Goal: Transaction & Acquisition: Purchase product/service

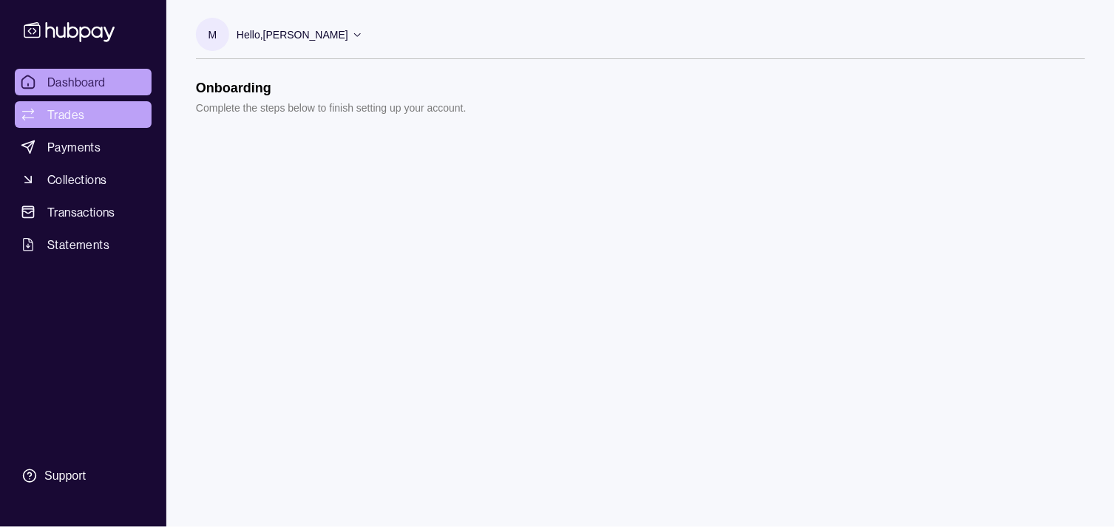
click at [85, 109] on link "Trades" at bounding box center [83, 114] width 137 height 27
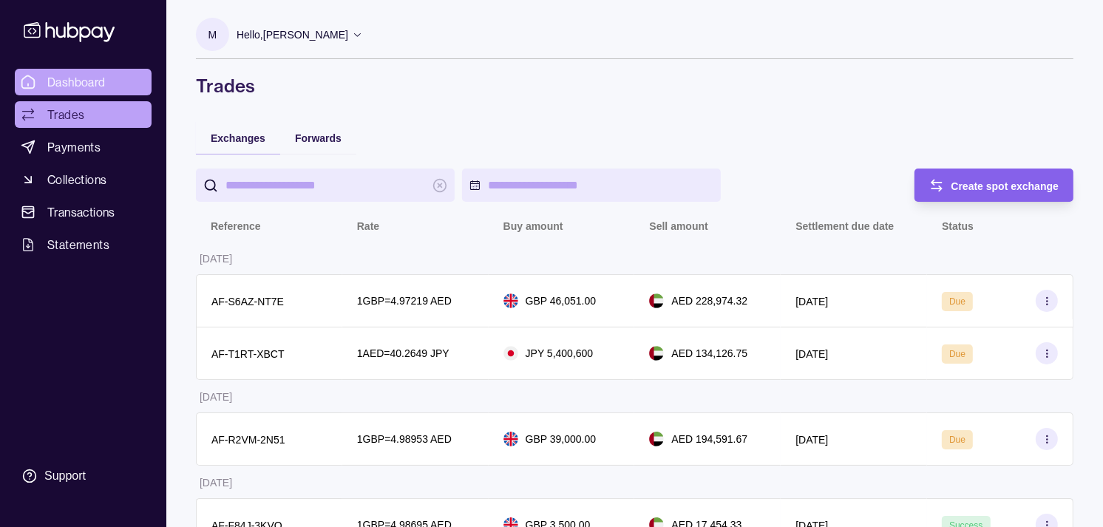
click at [101, 76] on span "Dashboard" at bounding box center [76, 82] width 58 height 18
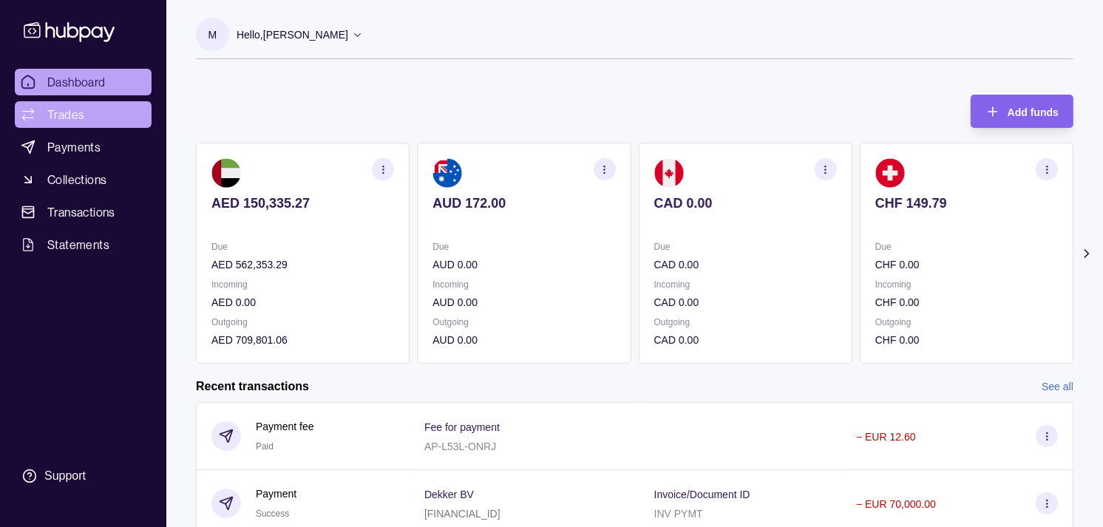
click at [64, 112] on span "Trades" at bounding box center [65, 115] width 37 height 18
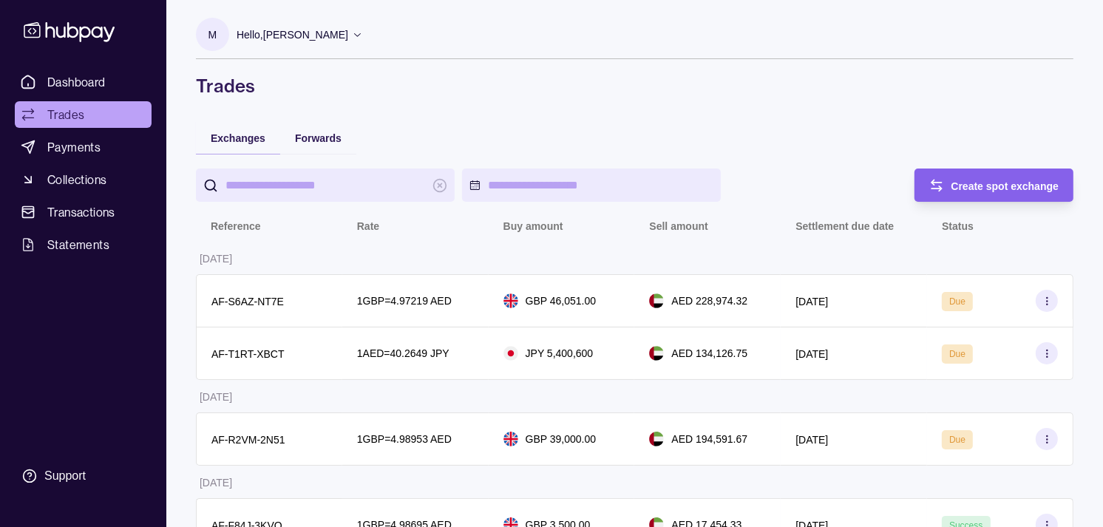
click at [92, 65] on div "Dashboard Trades Payments Collections Transactions Statements Support" at bounding box center [83, 263] width 166 height 527
click at [92, 76] on span "Dashboard" at bounding box center [76, 82] width 58 height 18
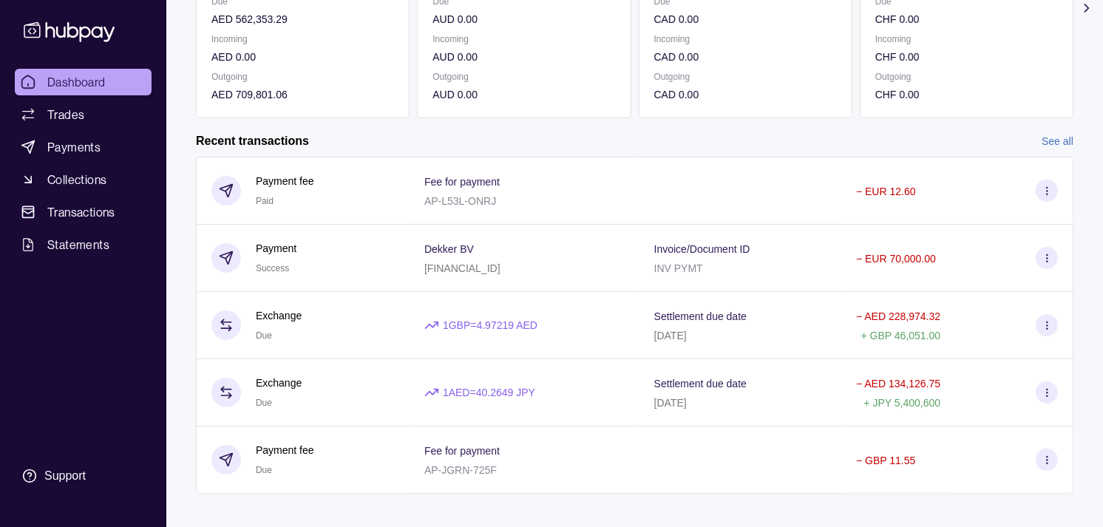
scroll to position [261, 0]
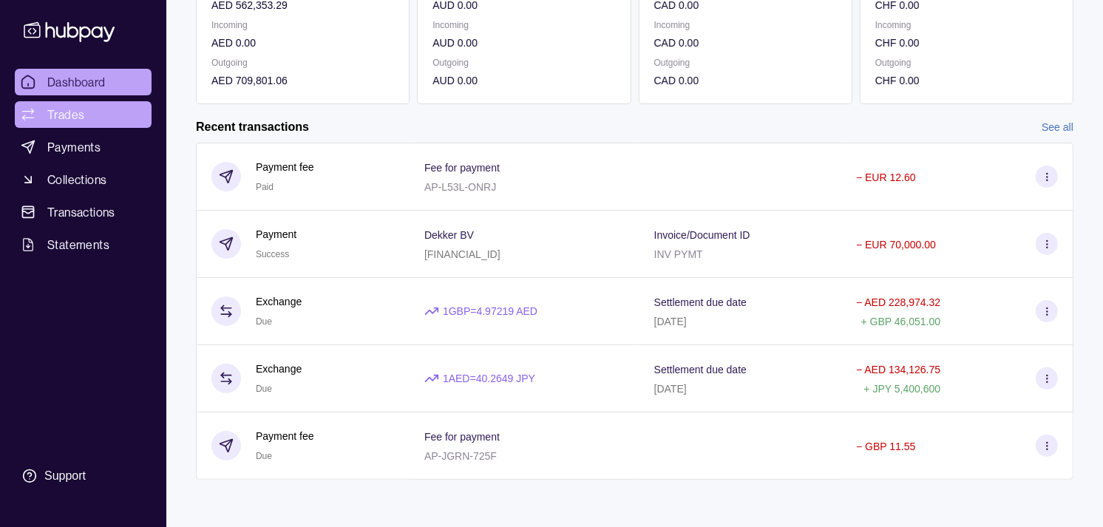
click at [71, 116] on span "Trades" at bounding box center [65, 115] width 37 height 18
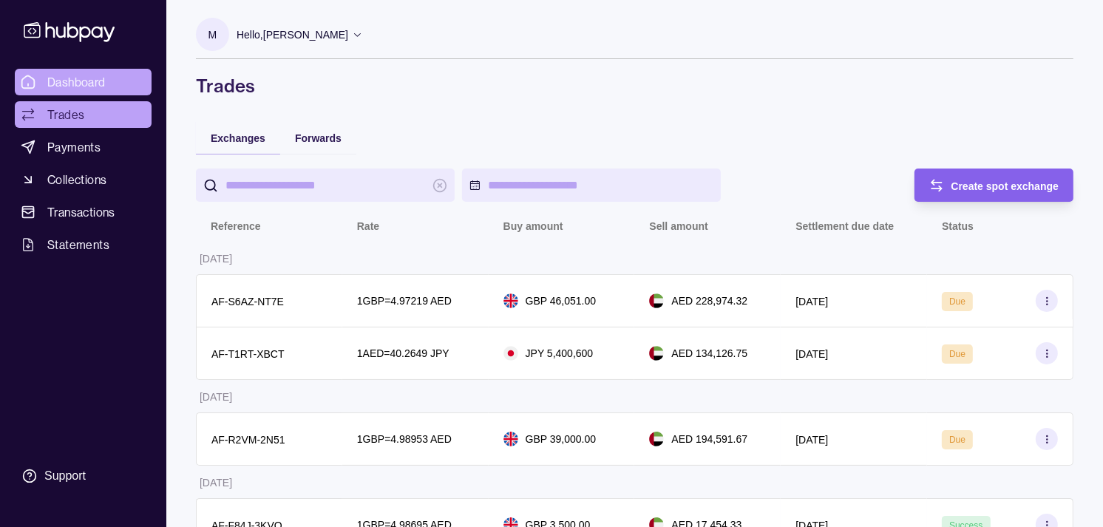
click at [97, 81] on span "Dashboard" at bounding box center [76, 82] width 58 height 18
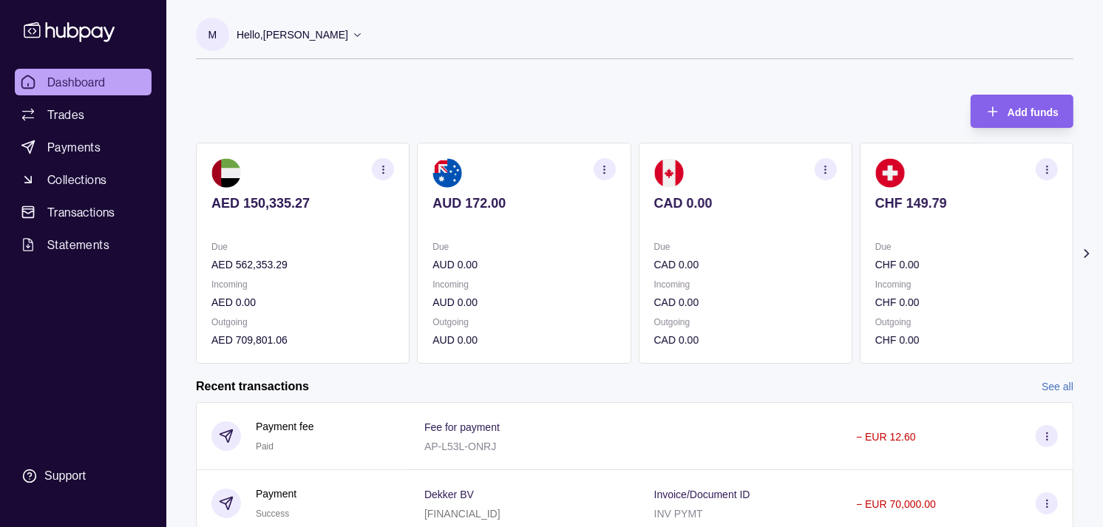
click at [913, 215] on div "CHF 149.79" at bounding box center [967, 213] width 183 height 36
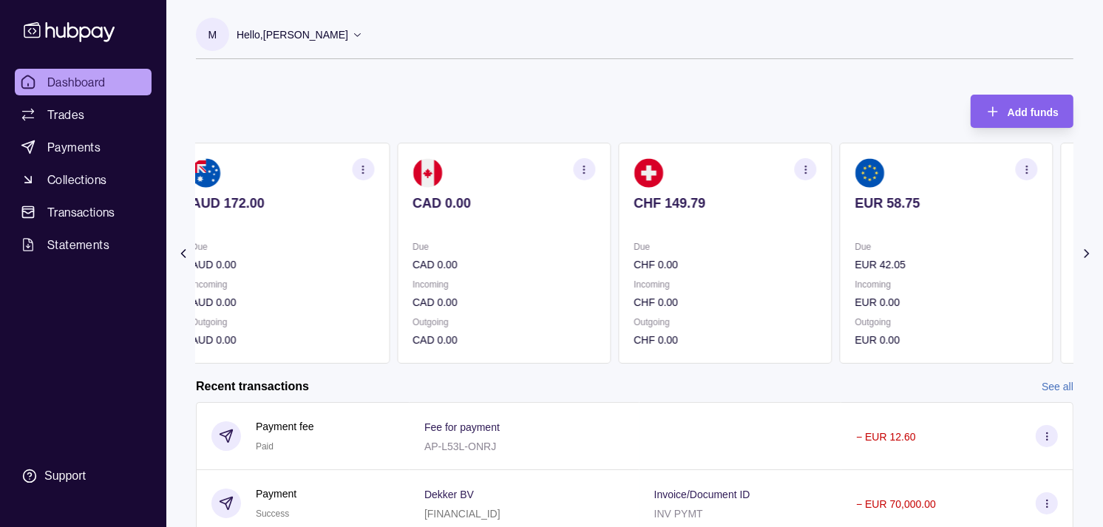
click at [885, 214] on div "EUR 58.75" at bounding box center [947, 213] width 183 height 36
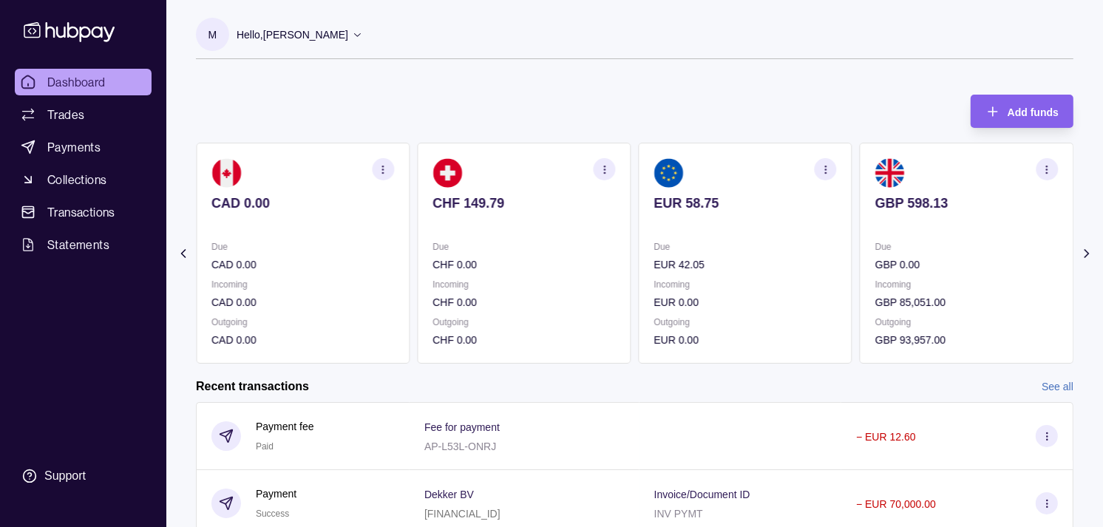
click at [876, 205] on div "GBP 598.13" at bounding box center [967, 213] width 183 height 36
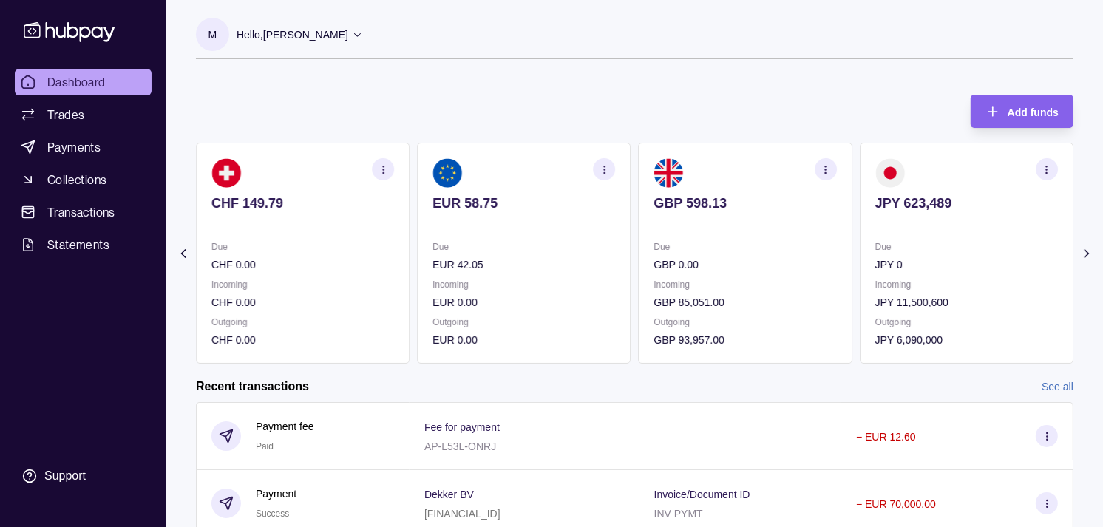
click at [813, 205] on section "GBP 598.13 Due GBP 0.00 Incoming GBP 85,051.00 Outgoing GBP 93,957.00" at bounding box center [746, 253] width 214 height 221
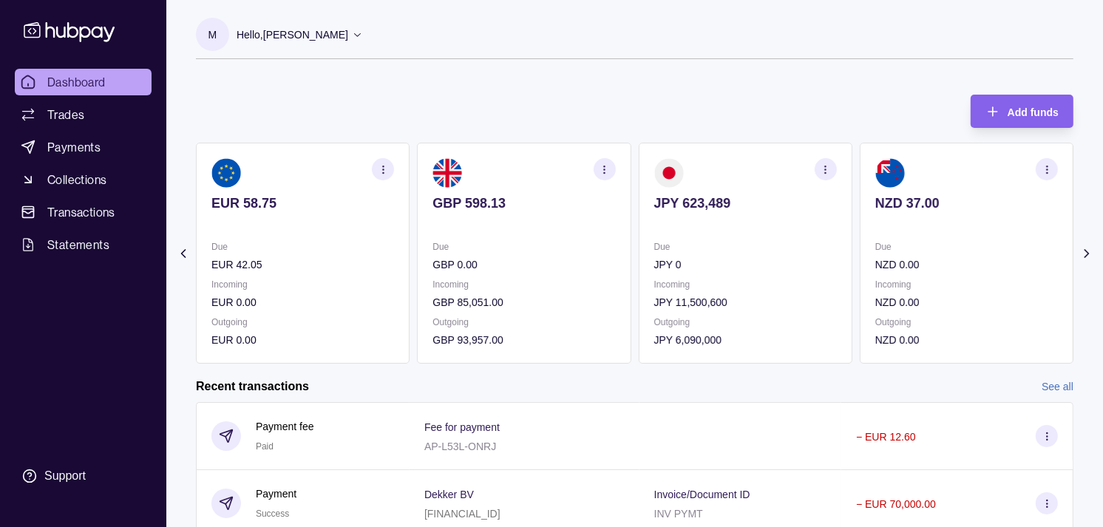
click at [830, 172] on icon "button" at bounding box center [825, 169] width 11 height 11
click at [738, 167] on link "View transactions" at bounding box center [720, 169] width 81 height 16
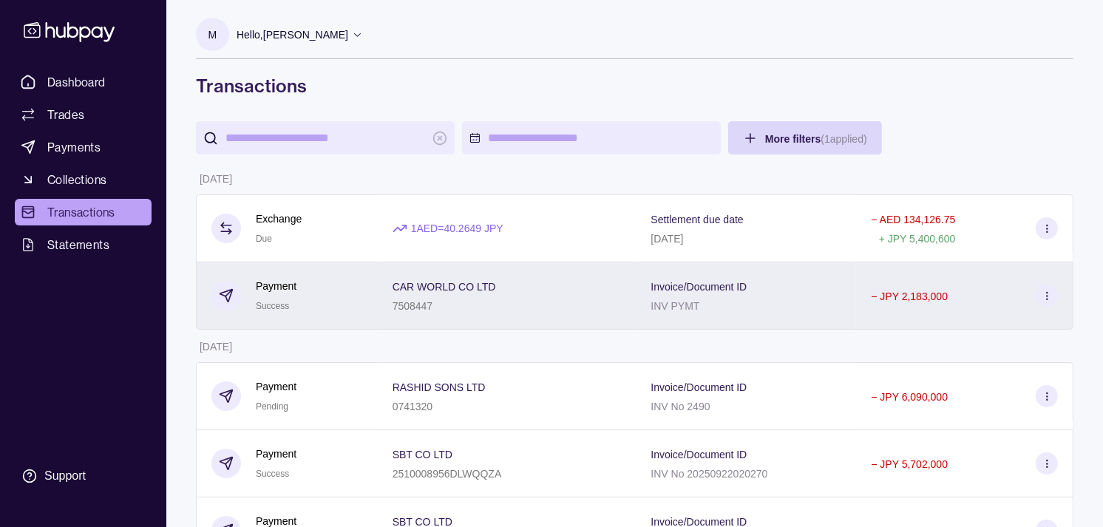
click at [358, 290] on div "Payment Success" at bounding box center [288, 296] width 152 height 36
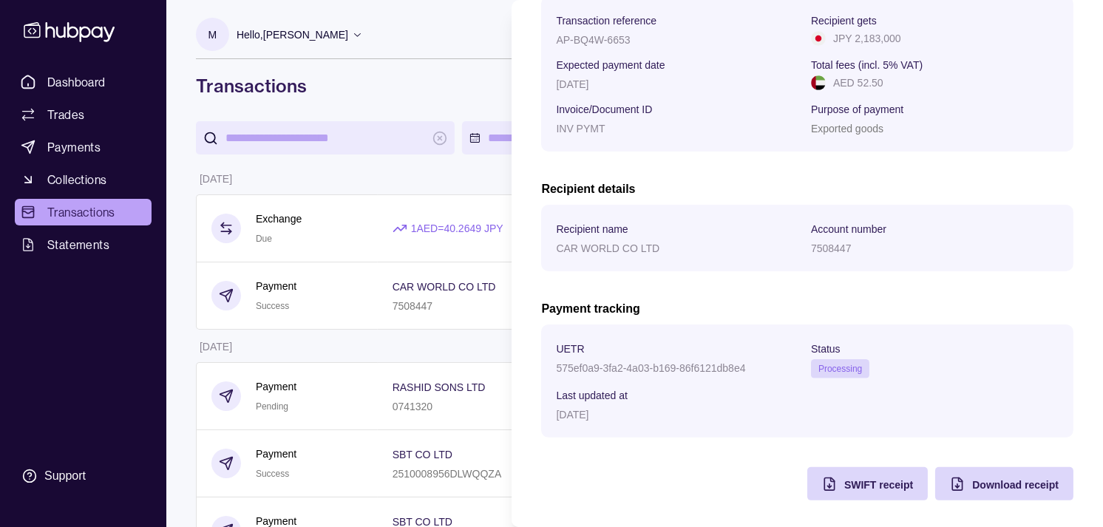
scroll to position [247, 0]
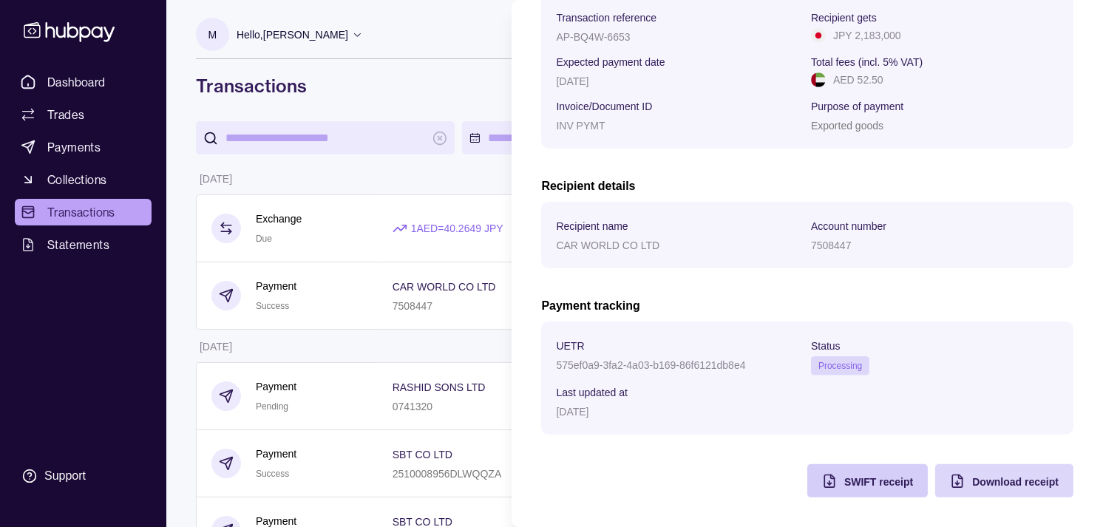
drag, startPoint x: 839, startPoint y: 478, endPoint x: 822, endPoint y: 477, distance: 17.0
click at [845, 478] on span "SWIFT receipt" at bounding box center [879, 482] width 69 height 12
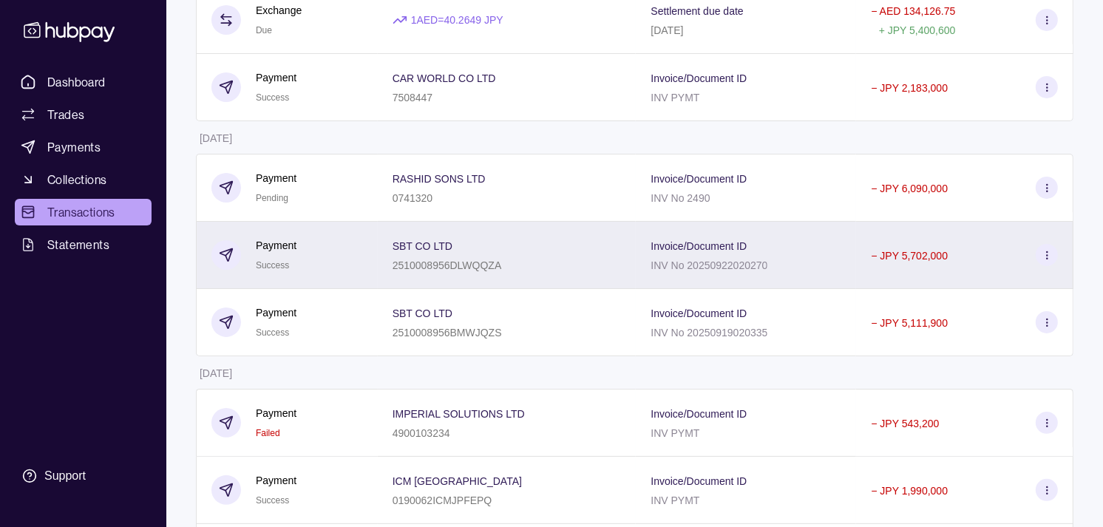
scroll to position [246, 0]
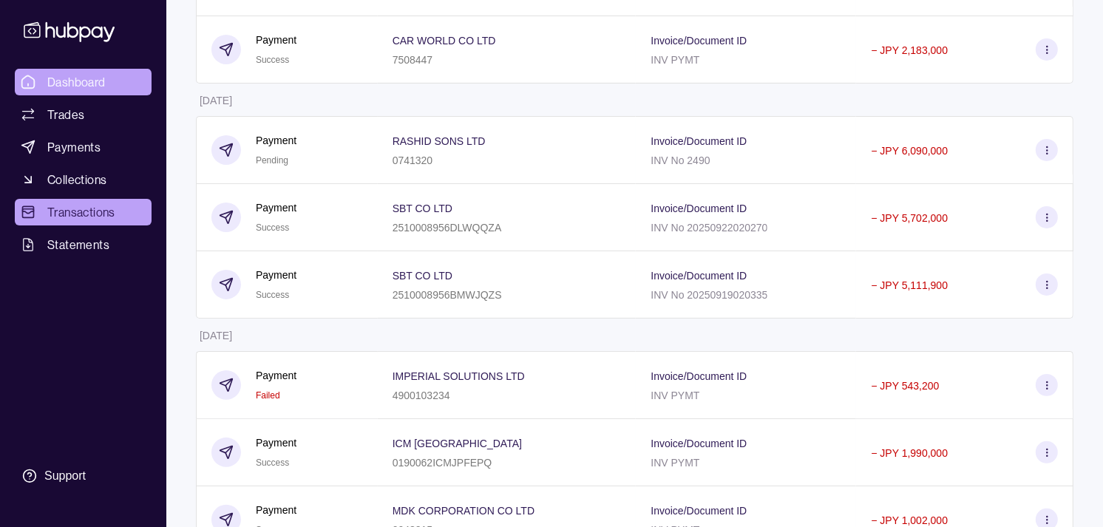
click at [89, 72] on link "Dashboard" at bounding box center [83, 82] width 137 height 27
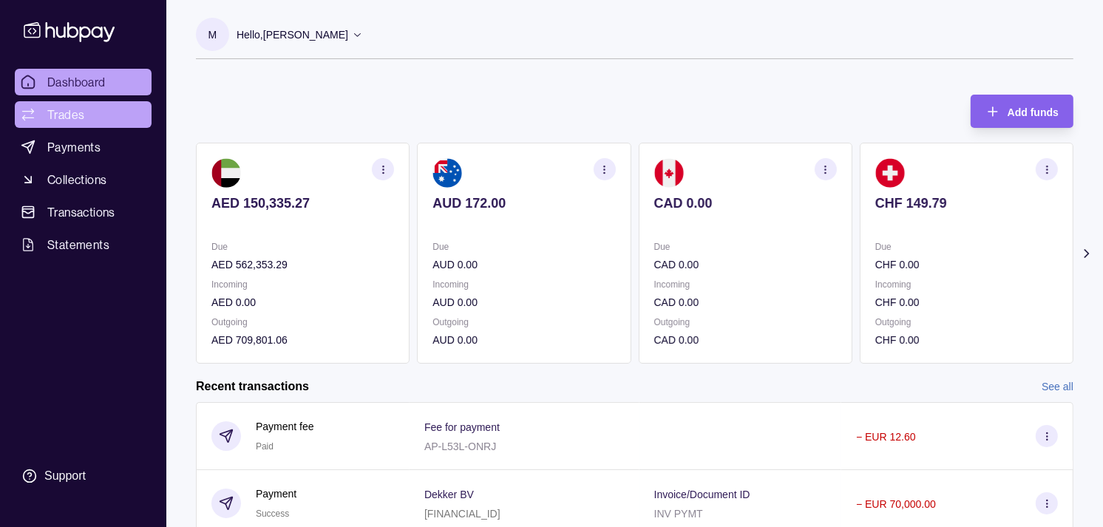
click at [53, 107] on span "Trades" at bounding box center [65, 115] width 37 height 18
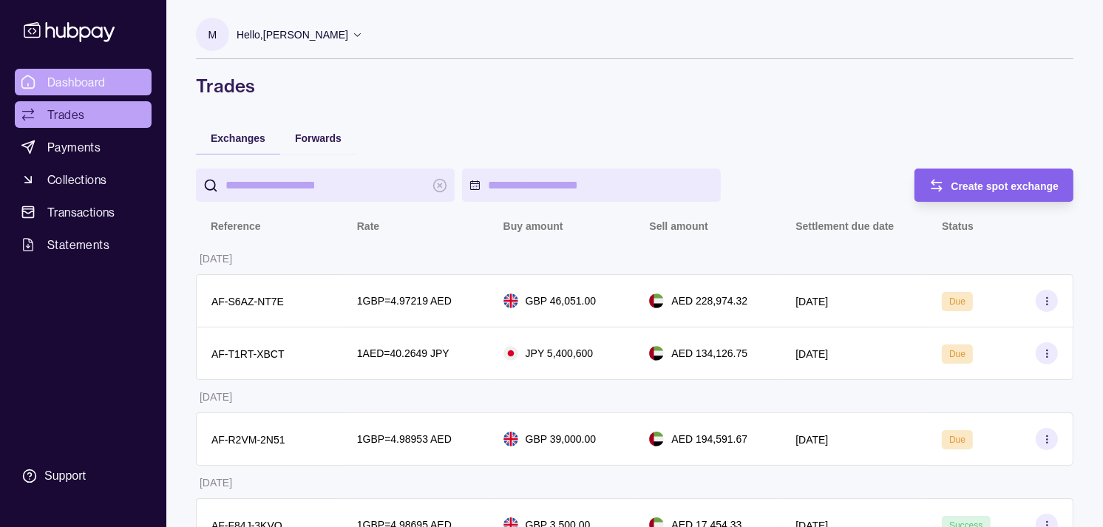
click at [106, 76] on link "Dashboard" at bounding box center [83, 82] width 137 height 27
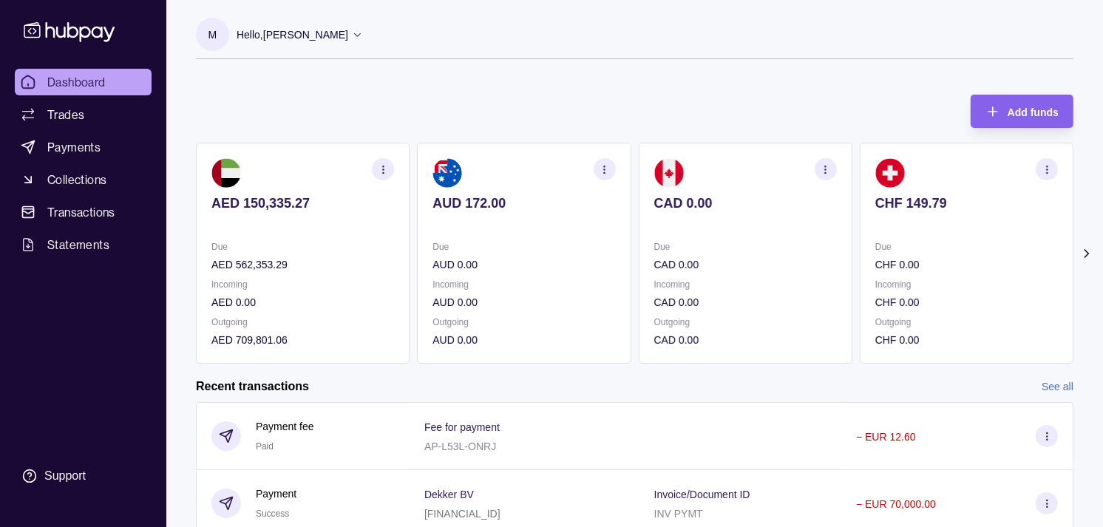
click at [740, 257] on div "Due CAD 0.00" at bounding box center [745, 256] width 183 height 34
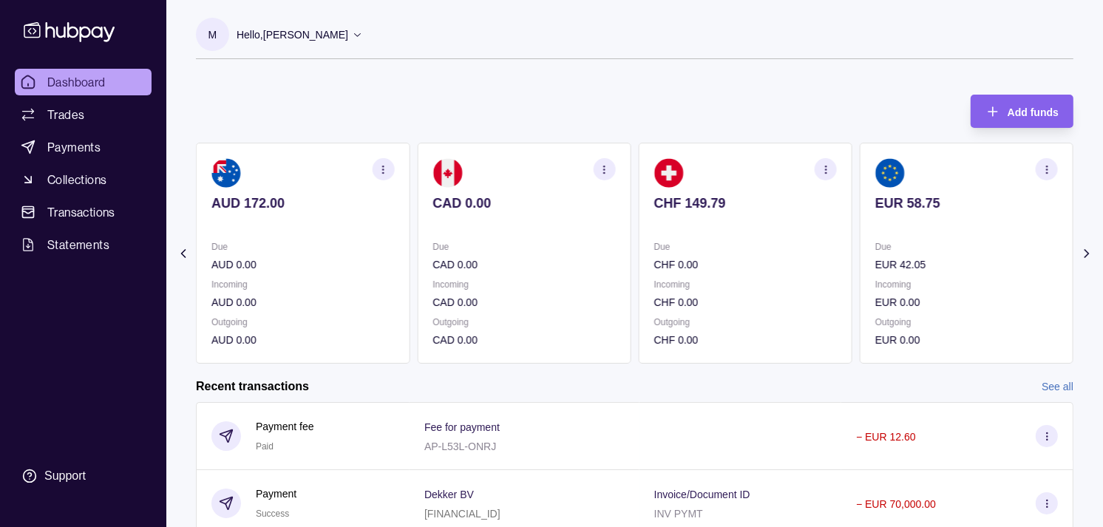
click at [706, 251] on p "Due" at bounding box center [745, 247] width 183 height 16
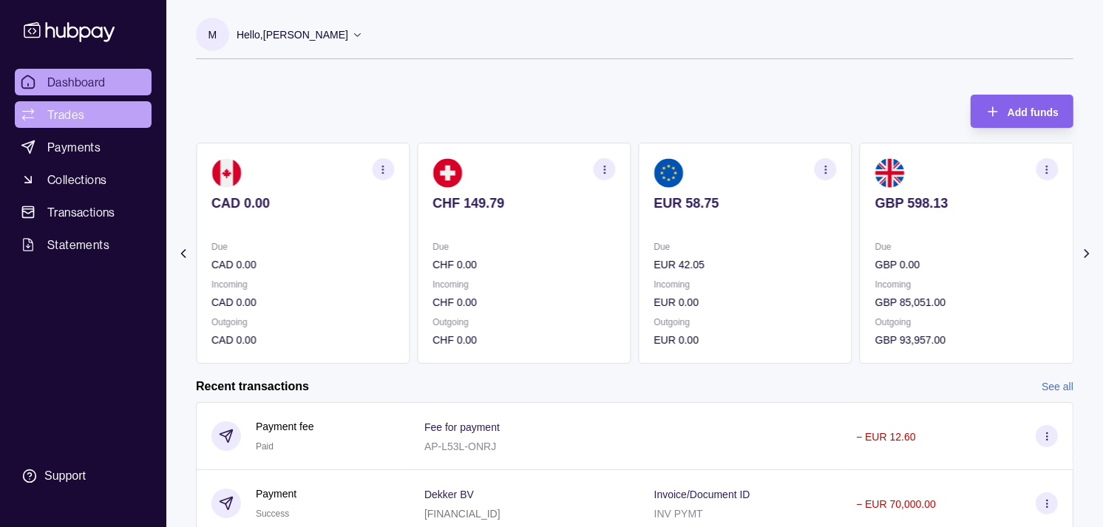
click at [92, 115] on link "Trades" at bounding box center [83, 114] width 137 height 27
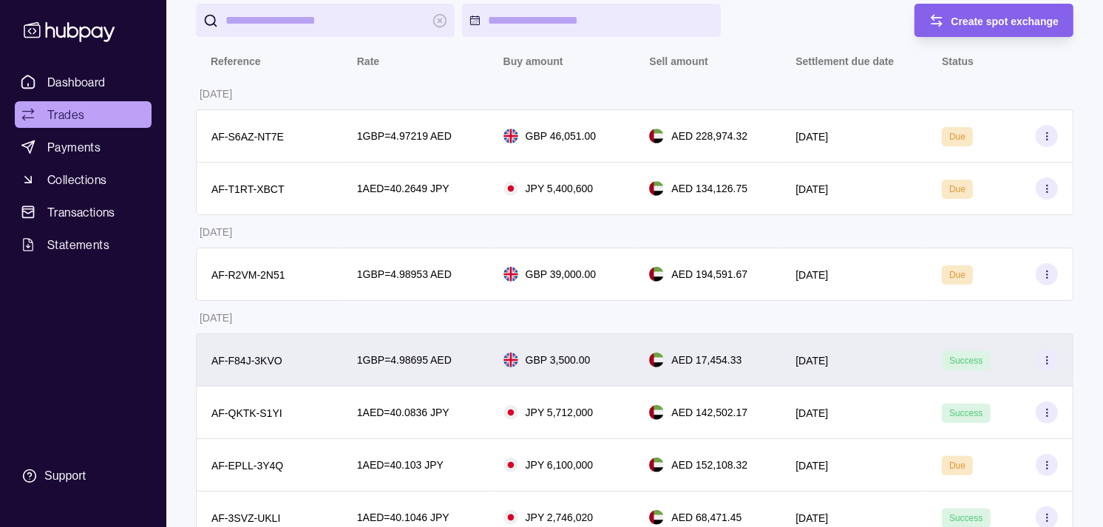
scroll to position [164, 0]
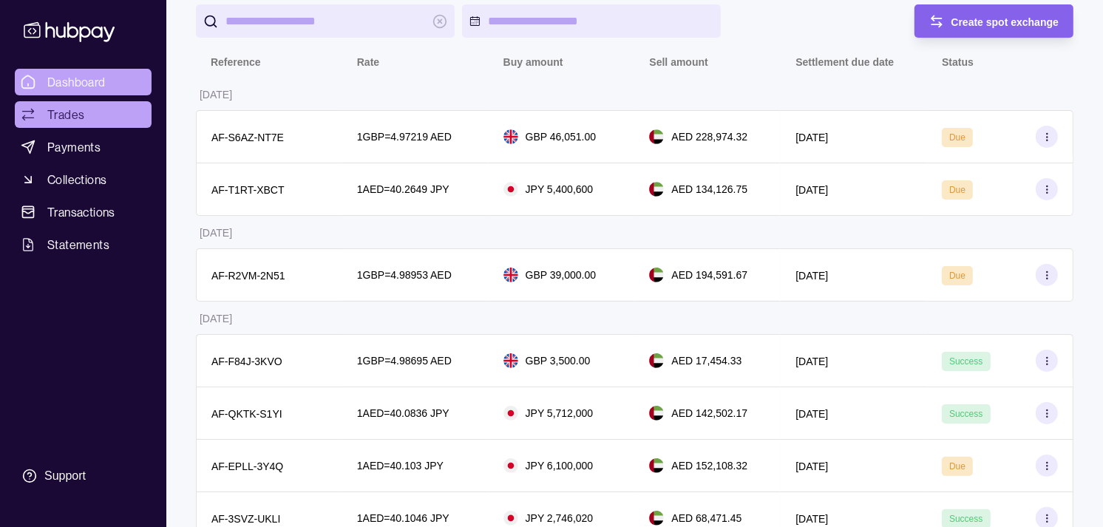
click at [124, 80] on link "Dashboard" at bounding box center [83, 82] width 137 height 27
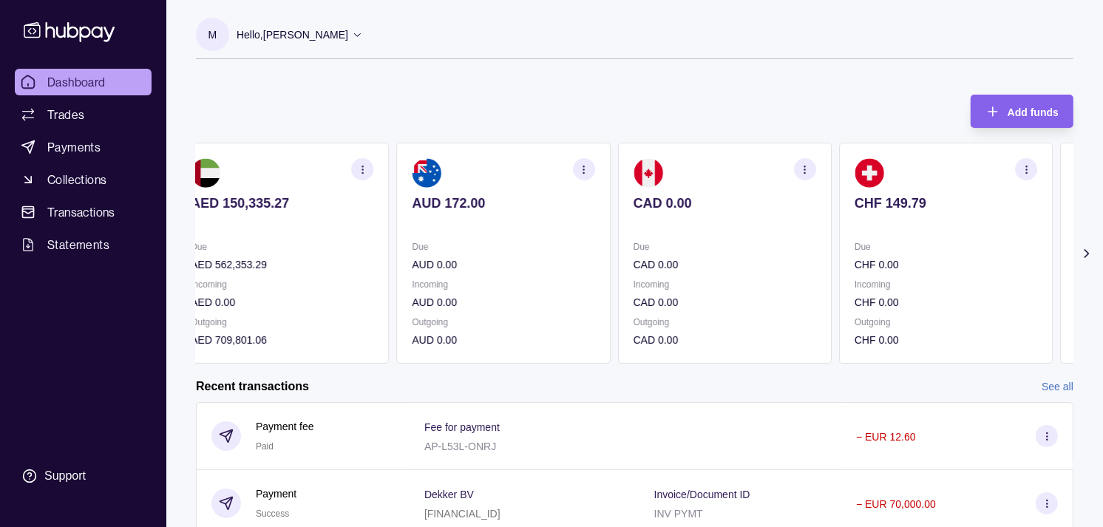
click at [501, 248] on p "Due" at bounding box center [503, 247] width 183 height 16
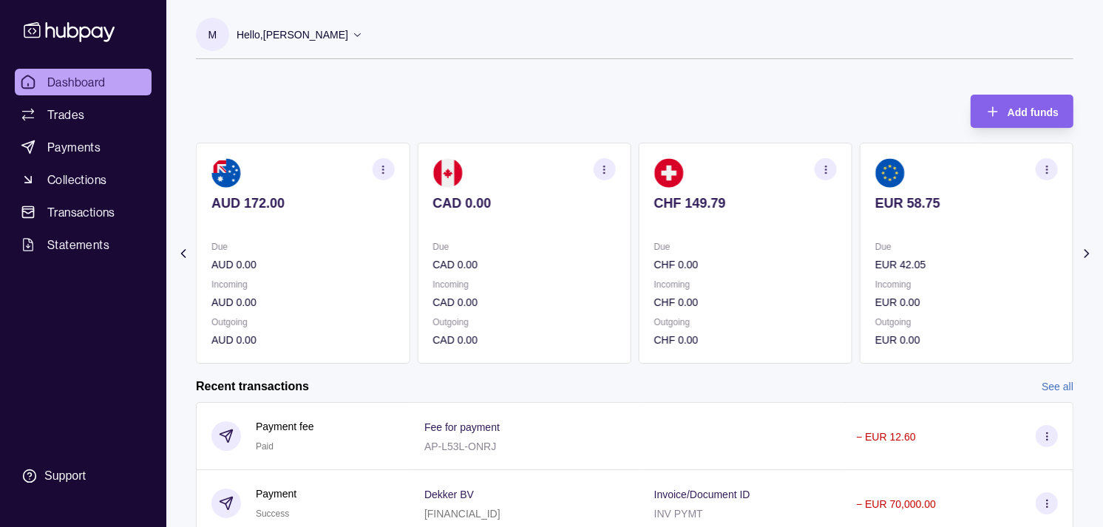
click at [476, 248] on p "Due" at bounding box center [524, 247] width 183 height 16
click at [652, 203] on section "EUR 58.75 Due EUR 42.05 Incoming EUR 0.00 Outgoing EUR 0.00" at bounding box center [746, 253] width 214 height 221
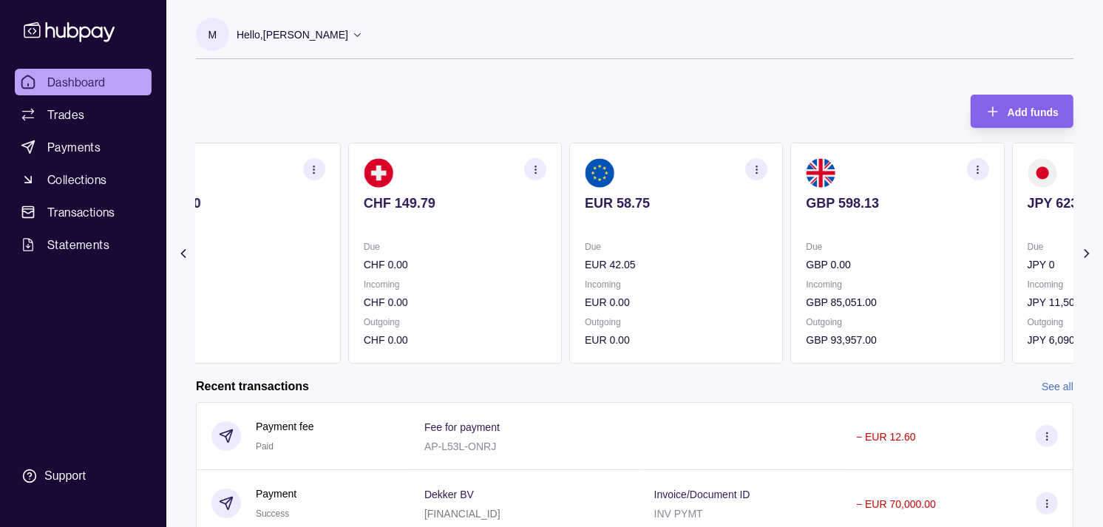
click at [683, 212] on div "EUR 58.75" at bounding box center [676, 213] width 183 height 36
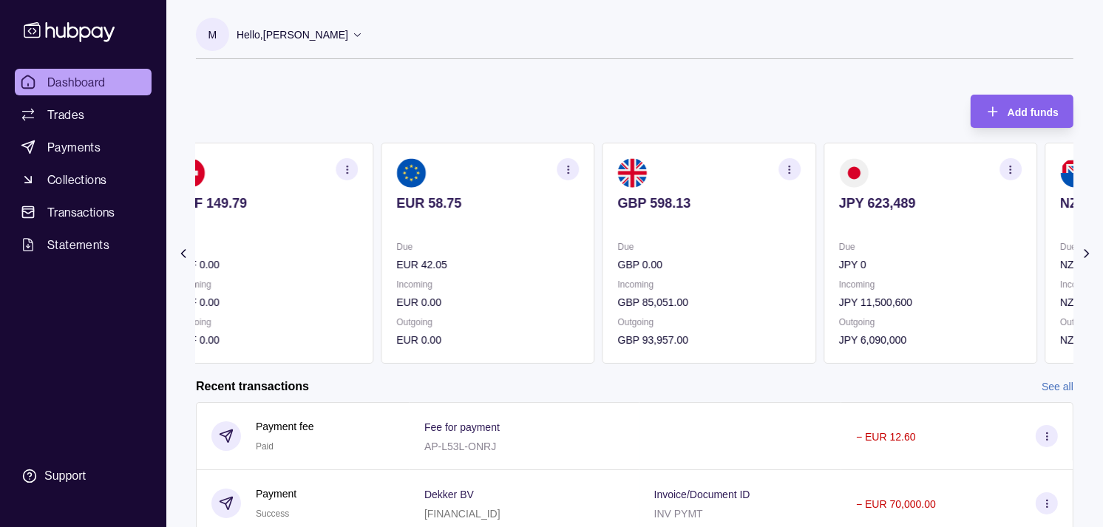
click at [719, 212] on div "GBP 598.13" at bounding box center [709, 213] width 183 height 36
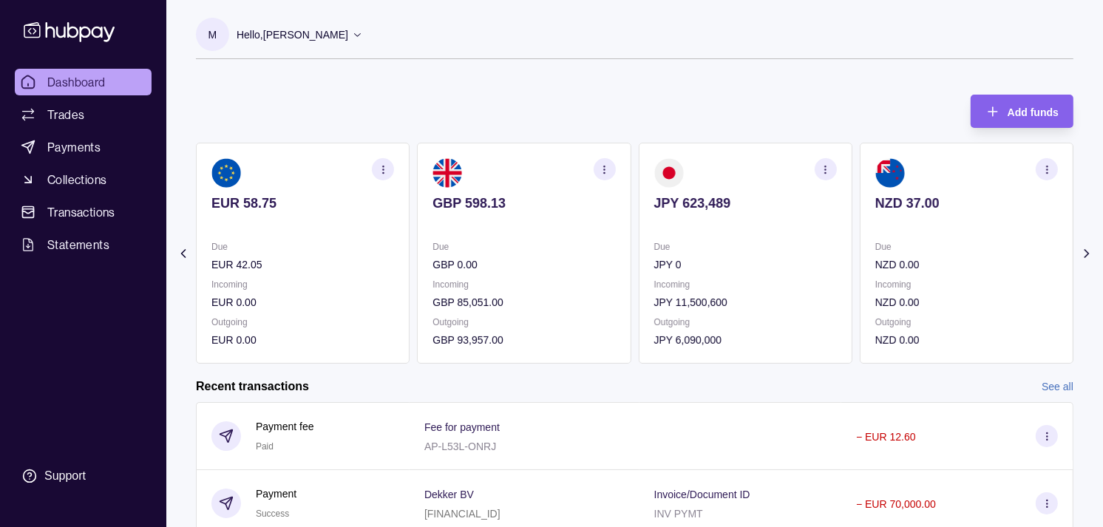
click at [825, 167] on icon "button" at bounding box center [825, 169] width 11 height 11
click at [733, 169] on link "View transactions" at bounding box center [720, 169] width 81 height 16
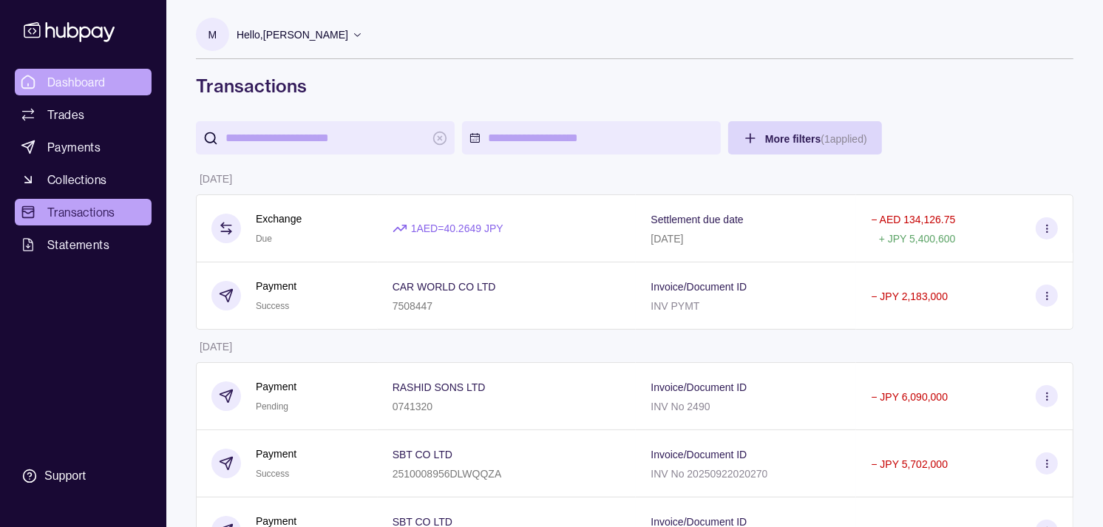
click at [65, 83] on span "Dashboard" at bounding box center [76, 82] width 58 height 18
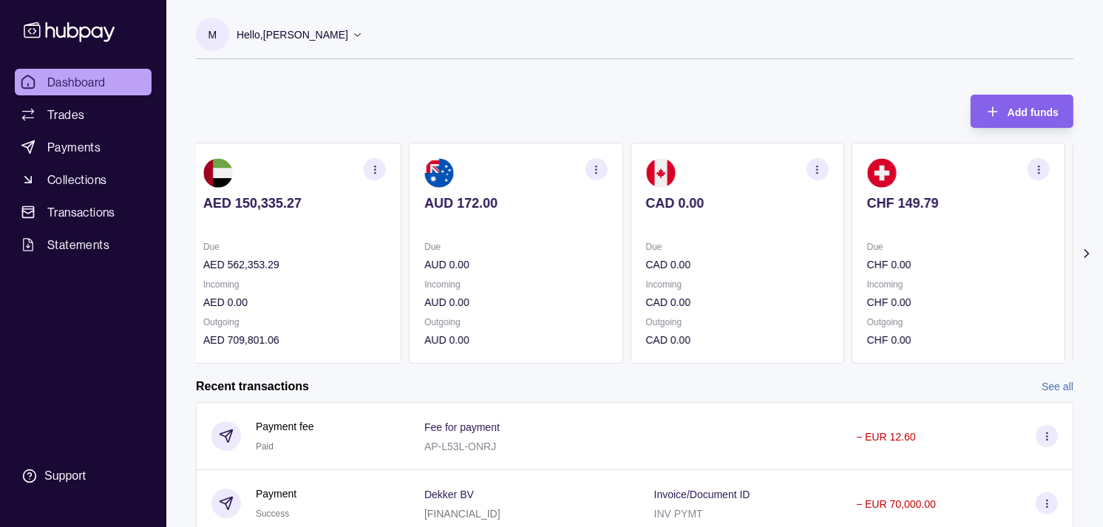
click at [715, 226] on p at bounding box center [737, 223] width 183 height 16
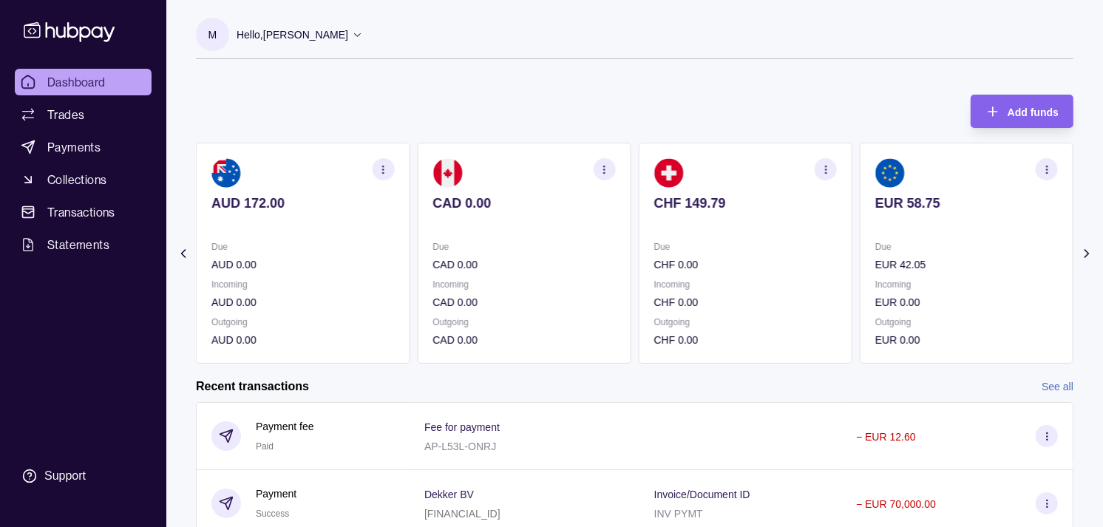
click at [730, 220] on p at bounding box center [745, 223] width 183 height 16
click at [721, 220] on p at bounding box center [745, 223] width 183 height 16
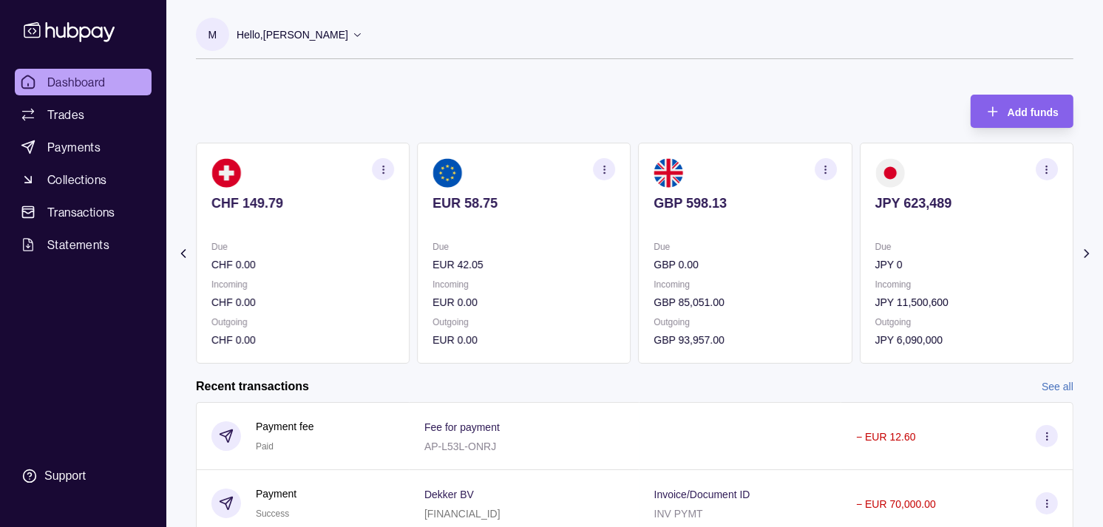
click at [828, 168] on icon "button" at bounding box center [825, 169] width 11 height 11
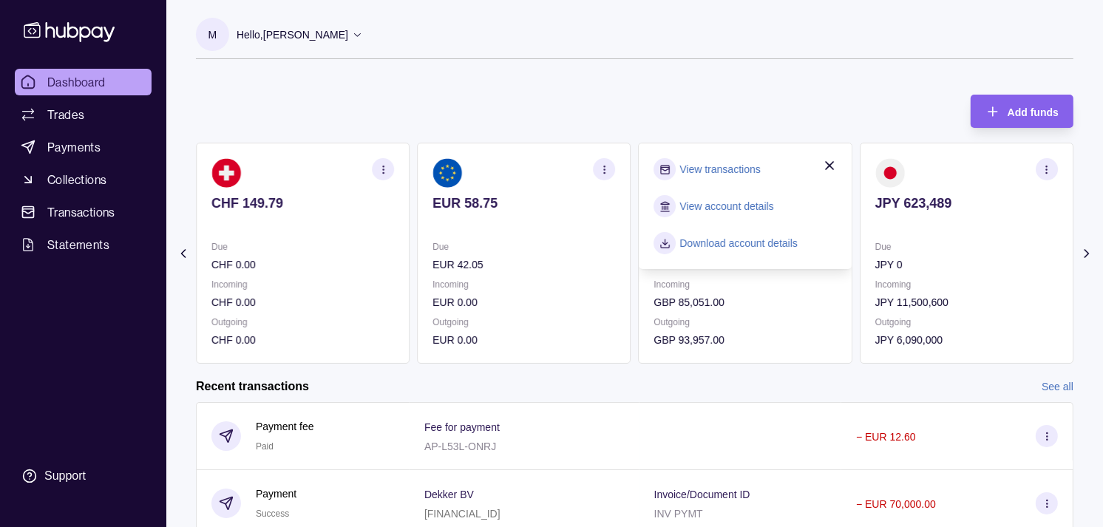
click at [765, 166] on section "View transactions" at bounding box center [745, 169] width 183 height 22
click at [708, 171] on link "View transactions" at bounding box center [720, 169] width 81 height 16
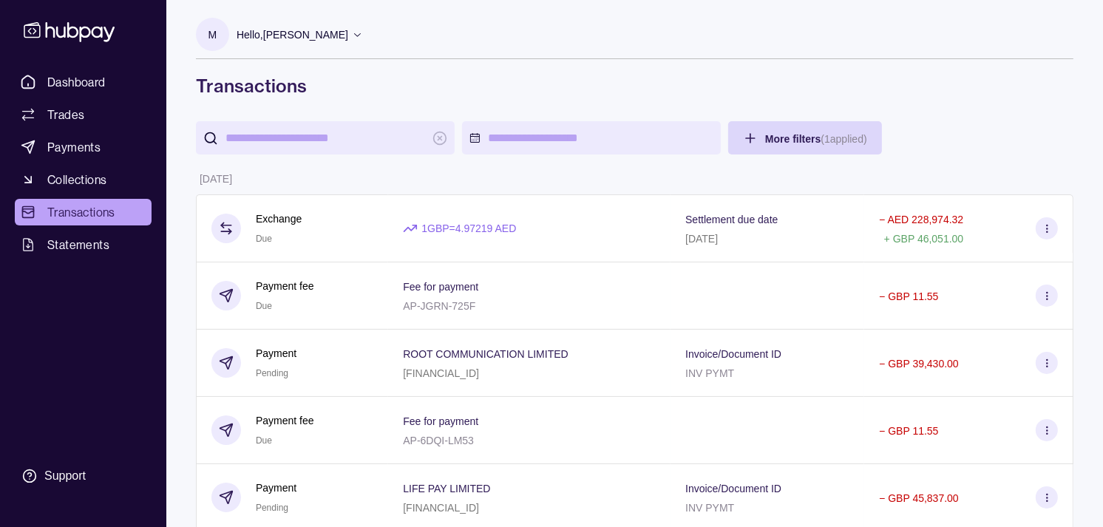
scroll to position [82, 0]
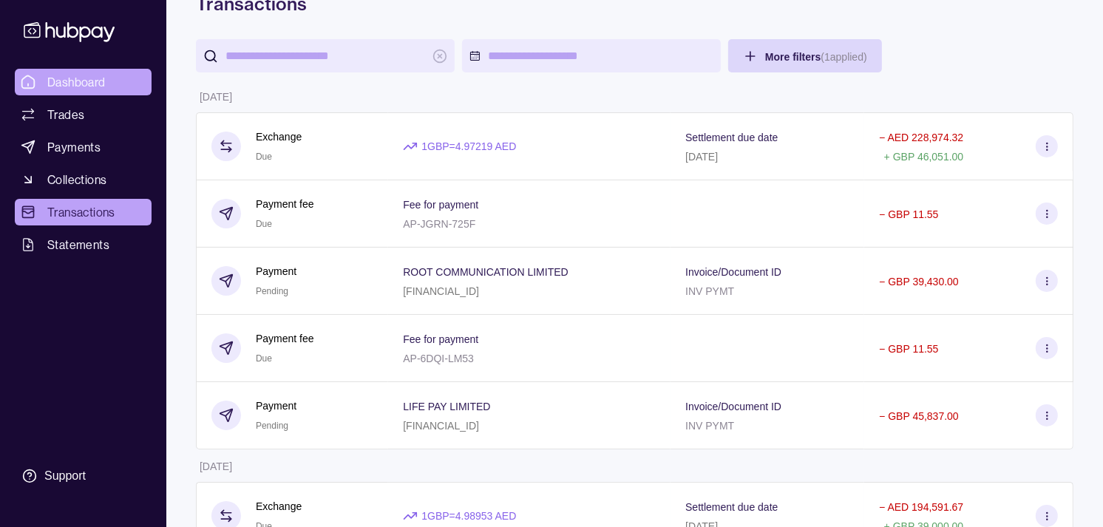
click at [94, 76] on span "Dashboard" at bounding box center [76, 82] width 58 height 18
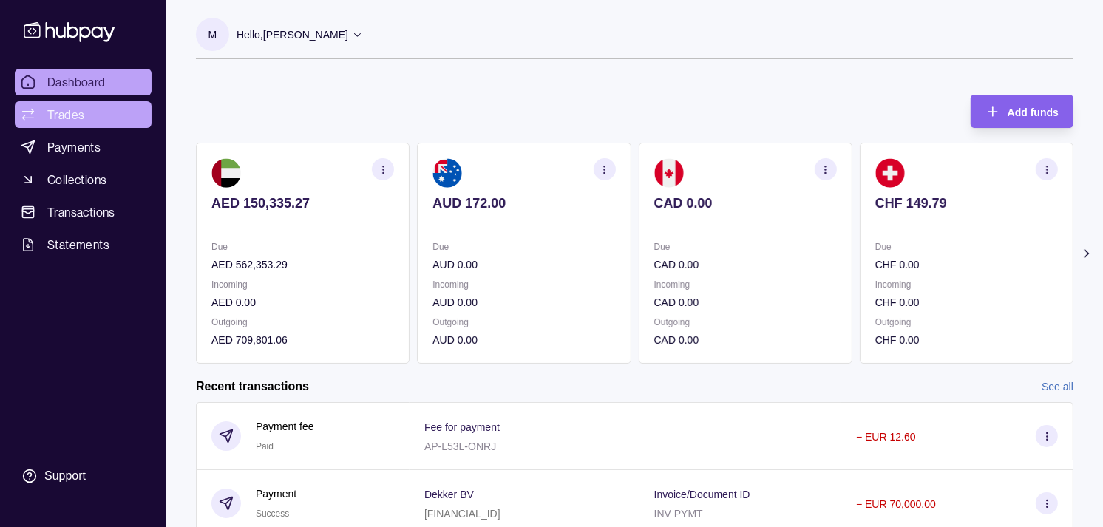
click at [82, 119] on span "Trades" at bounding box center [65, 115] width 37 height 18
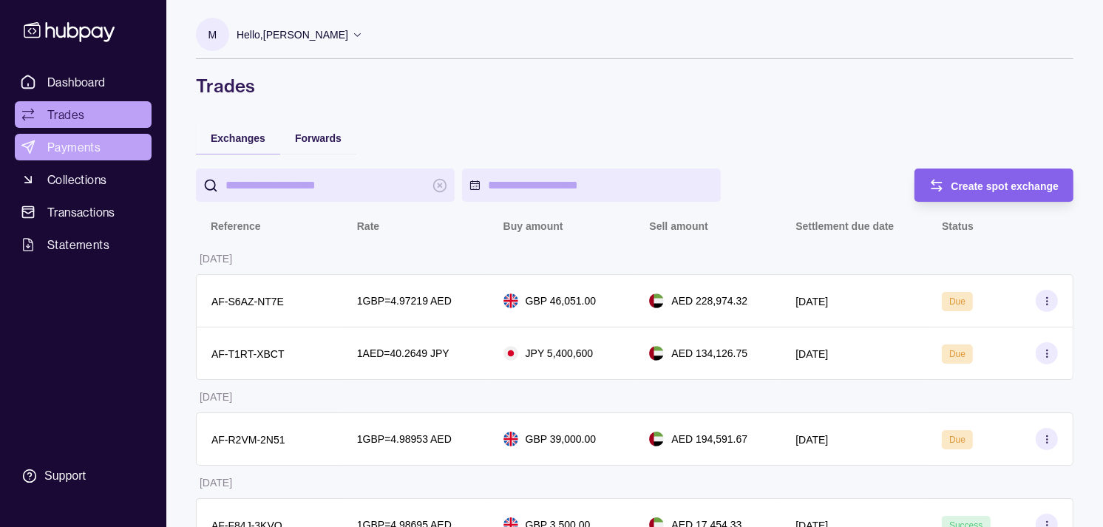
click at [102, 144] on link "Payments" at bounding box center [83, 147] width 137 height 27
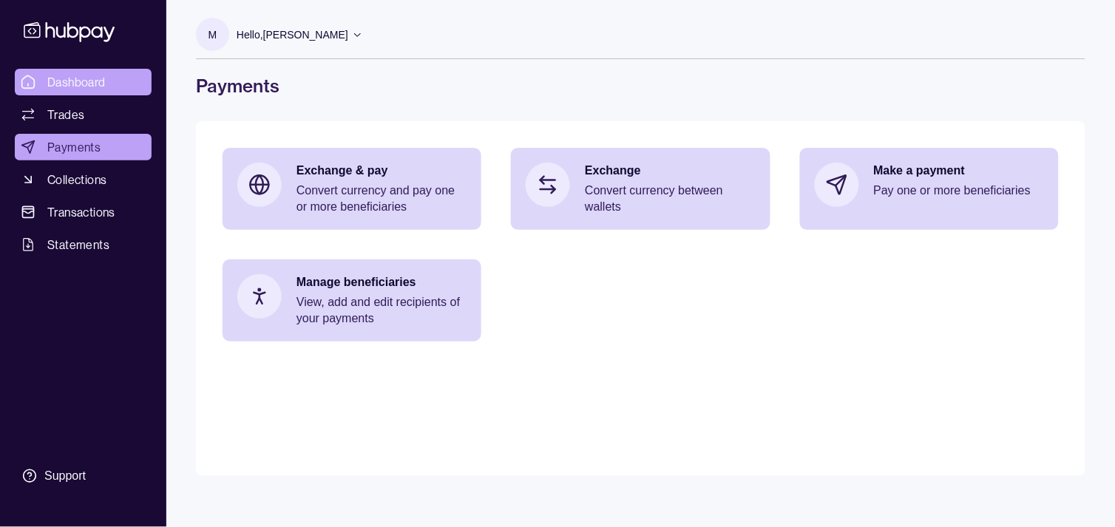
click at [93, 83] on span "Dashboard" at bounding box center [76, 82] width 58 height 18
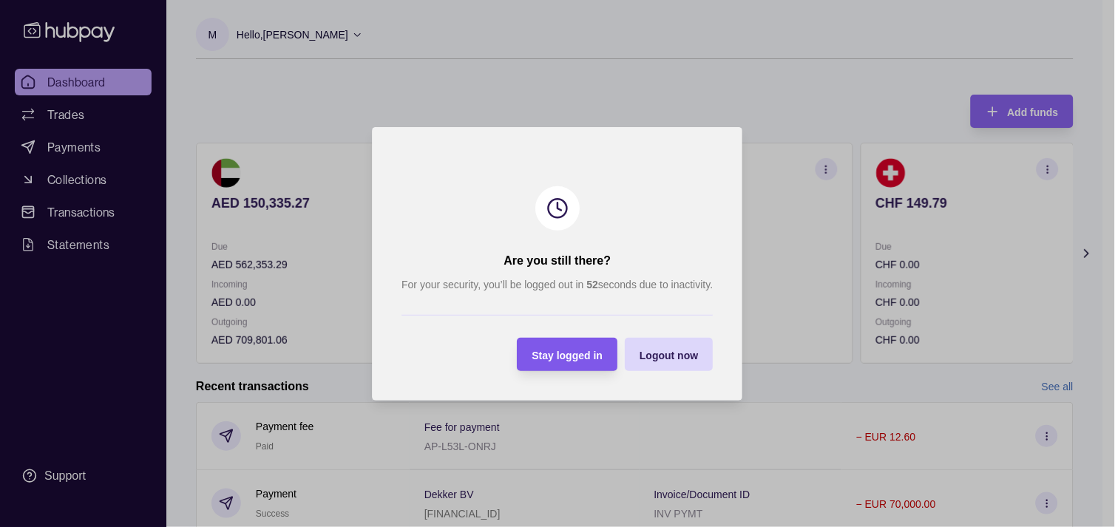
click at [578, 345] on div "Stay logged in" at bounding box center [567, 354] width 71 height 18
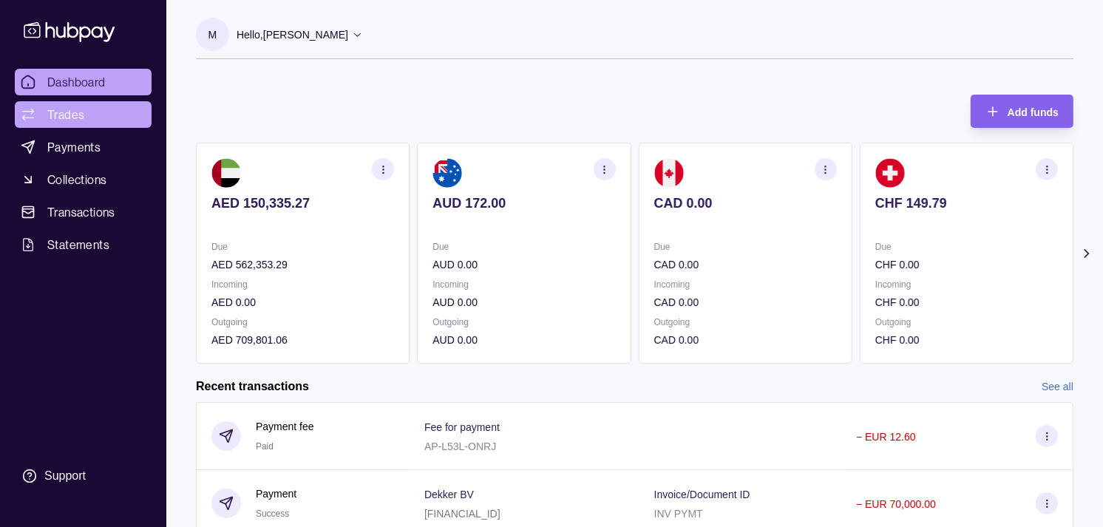
click at [100, 124] on link "Trades" at bounding box center [83, 114] width 137 height 27
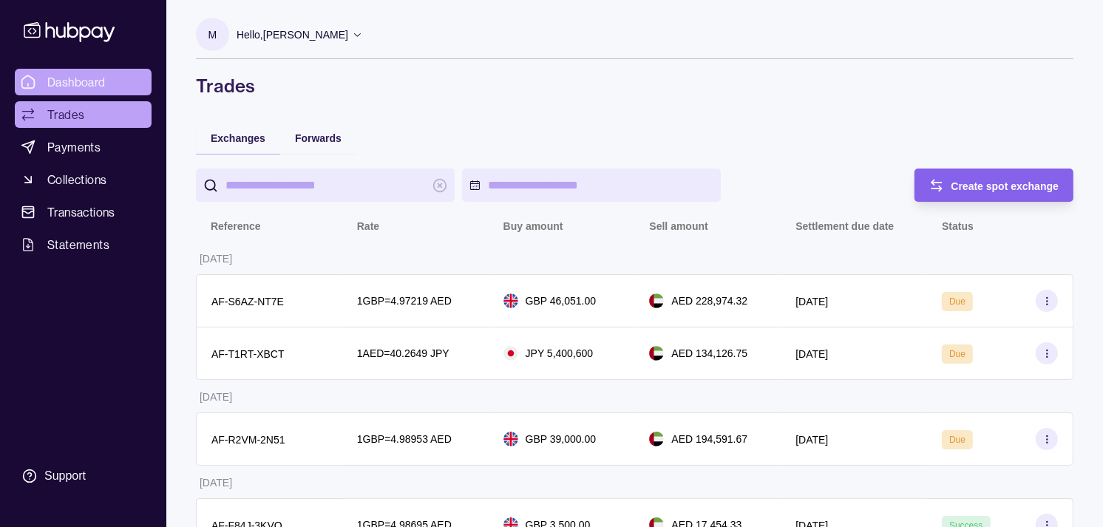
click at [75, 76] on span "Dashboard" at bounding box center [76, 82] width 58 height 18
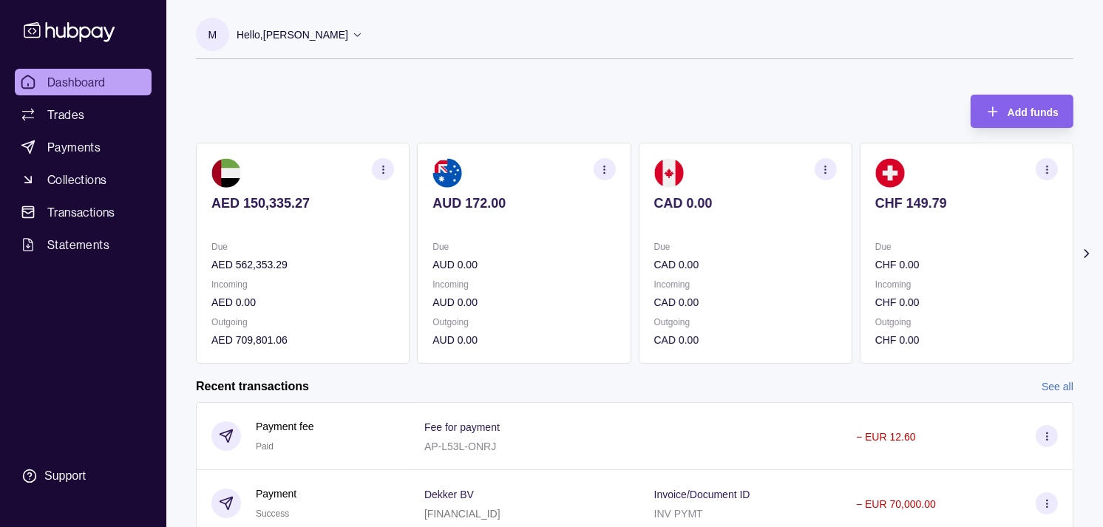
click at [605, 169] on circle "button" at bounding box center [604, 169] width 1 height 1
click at [500, 163] on link "View transactions" at bounding box center [499, 169] width 81 height 16
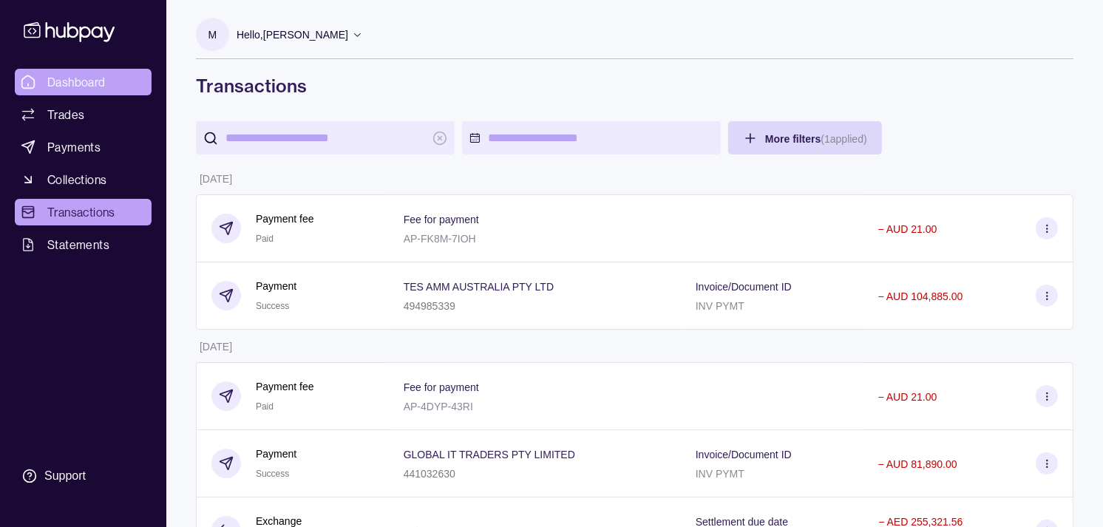
click at [98, 82] on span "Dashboard" at bounding box center [76, 82] width 58 height 18
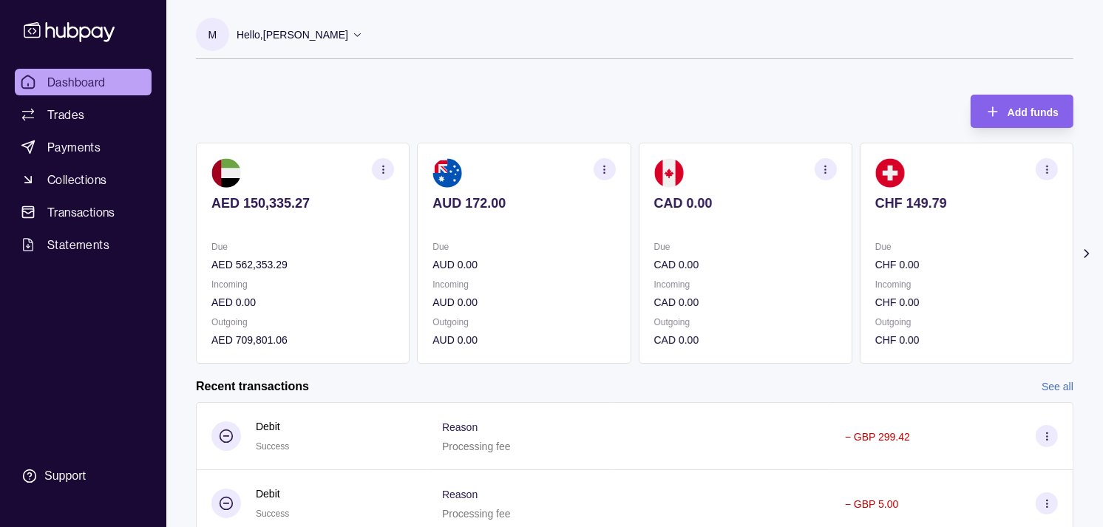
click at [860, 209] on section "CHF 149.79 Due CHF 0.00 Incoming CHF 0.00 Outgoing CHF 0.00" at bounding box center [967, 253] width 214 height 221
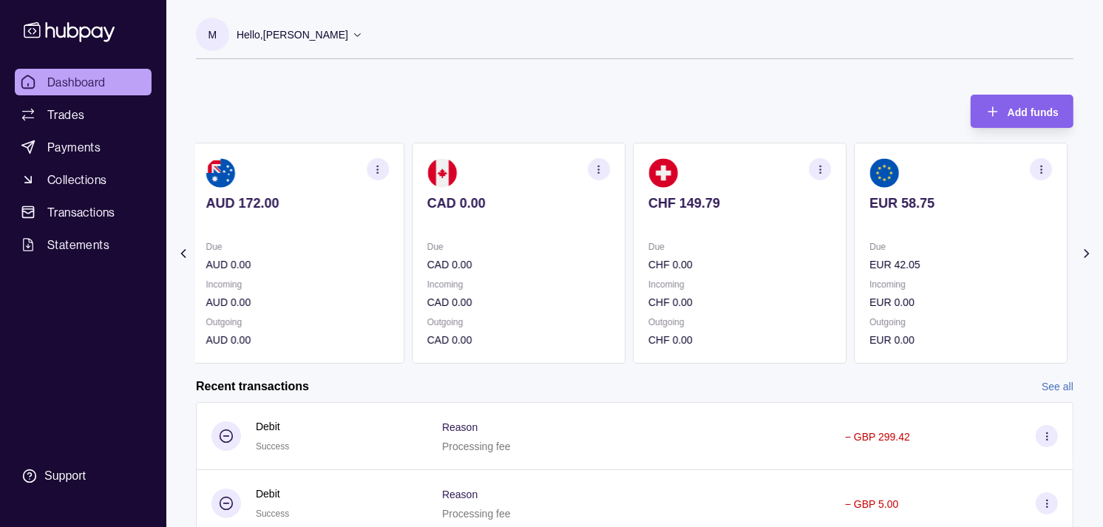
click at [854, 207] on section "EUR 58.75 Due EUR 42.05 Incoming EUR 0.00 Outgoing EUR 0.00" at bounding box center [961, 253] width 214 height 221
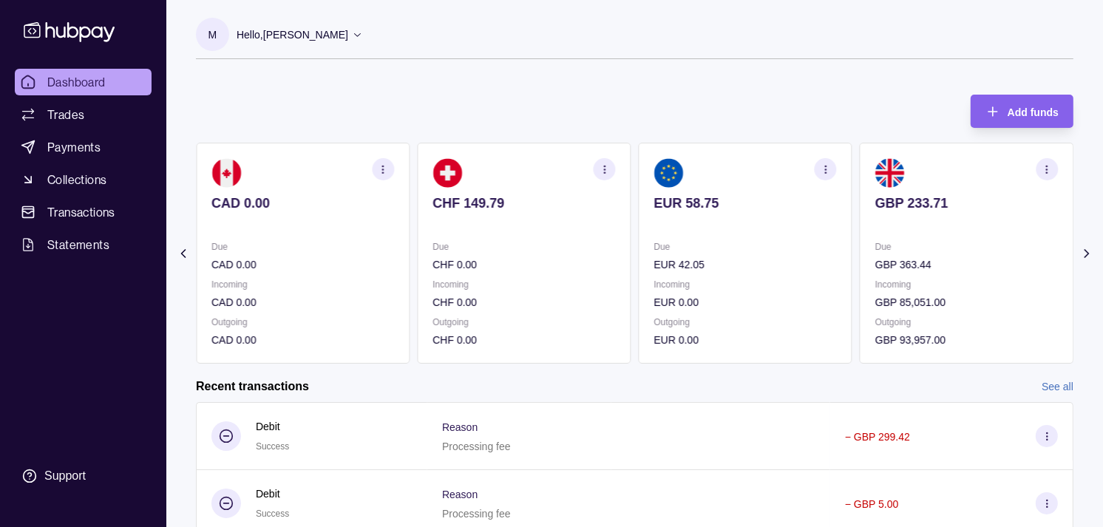
click at [860, 194] on section "GBP 233.71 Due GBP 363.44 Incoming GBP 85,051.00 Outgoing GBP 93,957.00" at bounding box center [967, 253] width 214 height 221
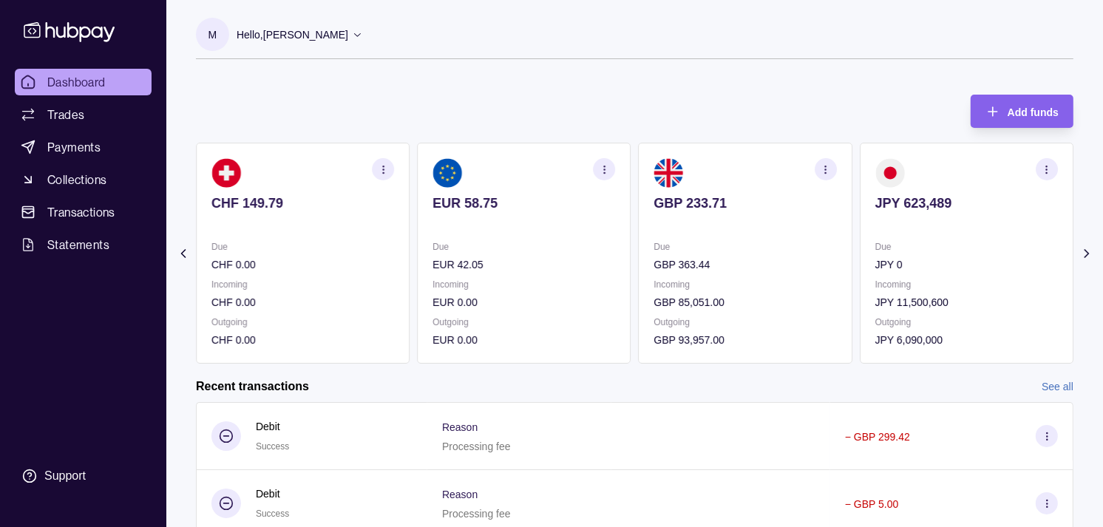
click at [833, 168] on section "button" at bounding box center [826, 169] width 22 height 22
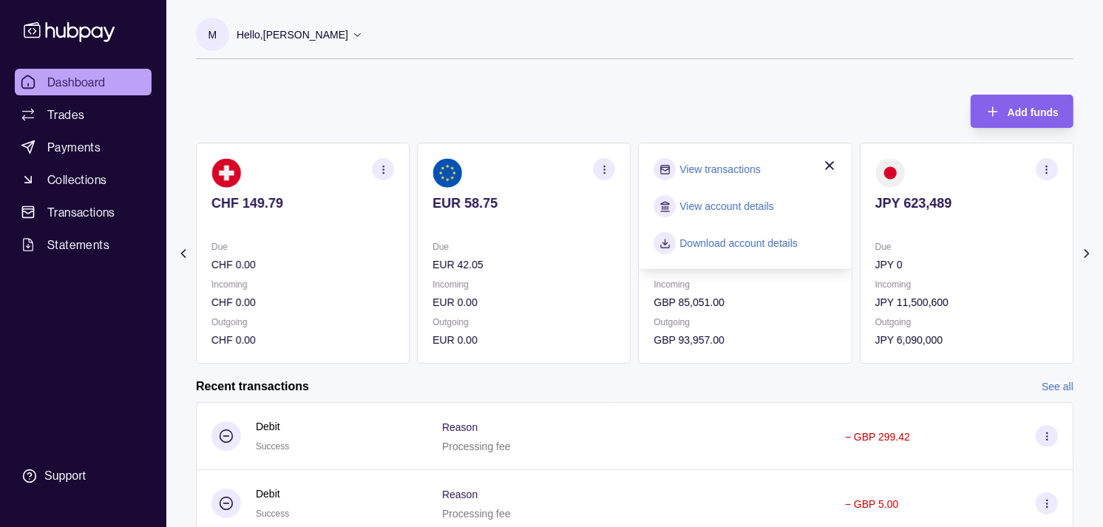
click at [740, 173] on link "View transactions" at bounding box center [720, 169] width 81 height 16
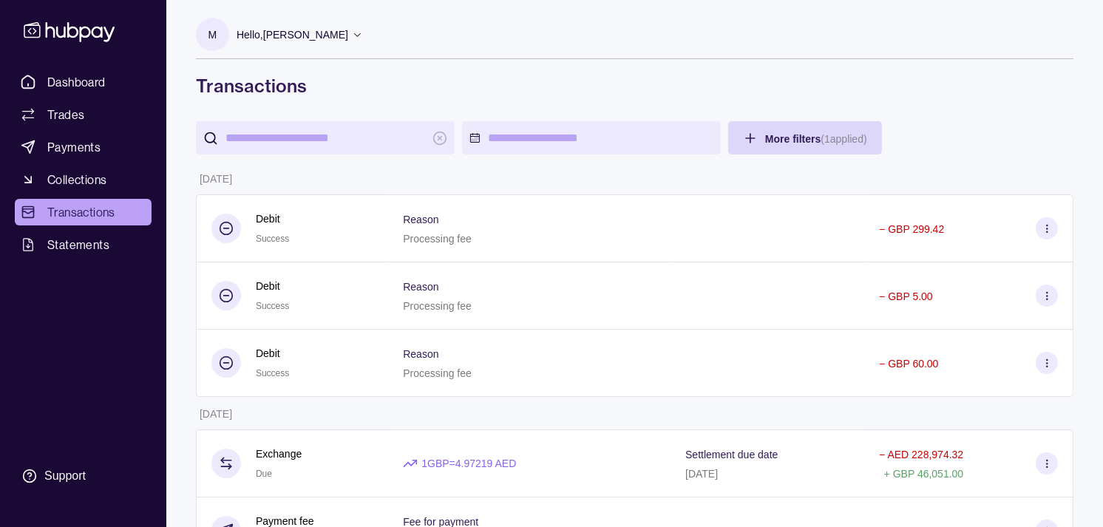
click at [82, 65] on div "Dashboard Trades Payments Collections Transactions Statements Support" at bounding box center [83, 263] width 166 height 527
click at [82, 75] on span "Dashboard" at bounding box center [76, 82] width 58 height 18
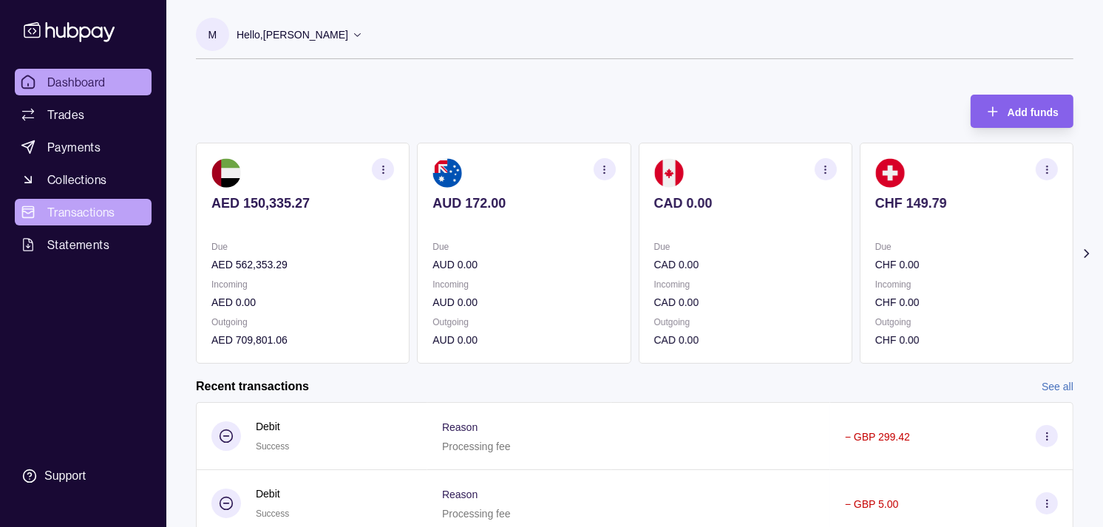
click at [84, 214] on span "Transactions" at bounding box center [81, 212] width 68 height 18
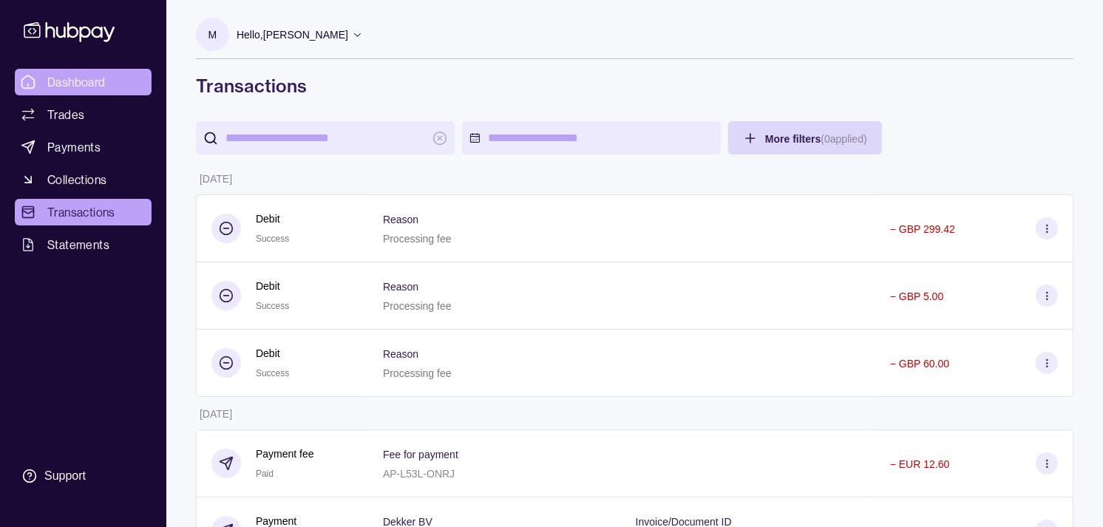
click at [94, 83] on span "Dashboard" at bounding box center [76, 82] width 58 height 18
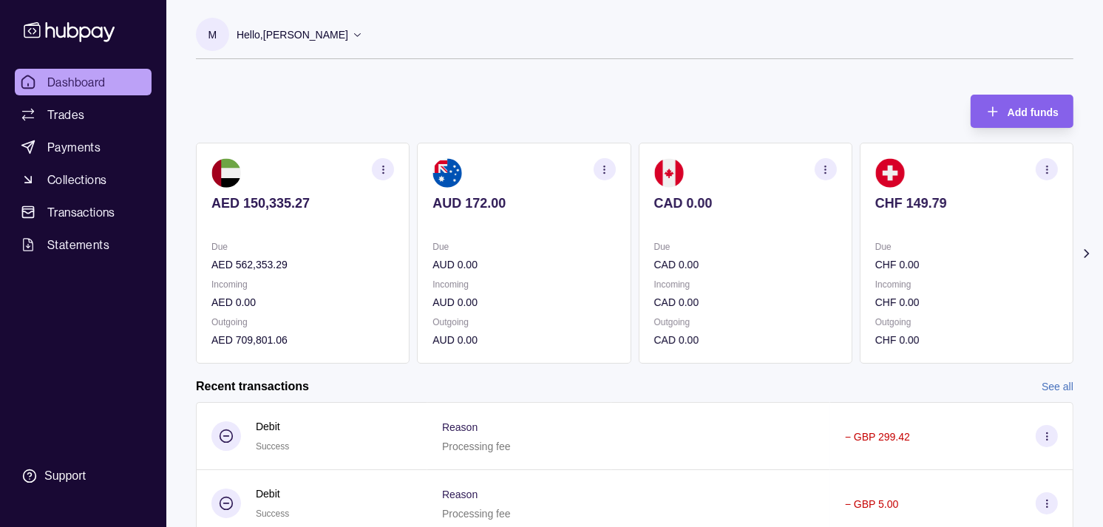
click at [876, 244] on p "Due" at bounding box center [967, 247] width 183 height 16
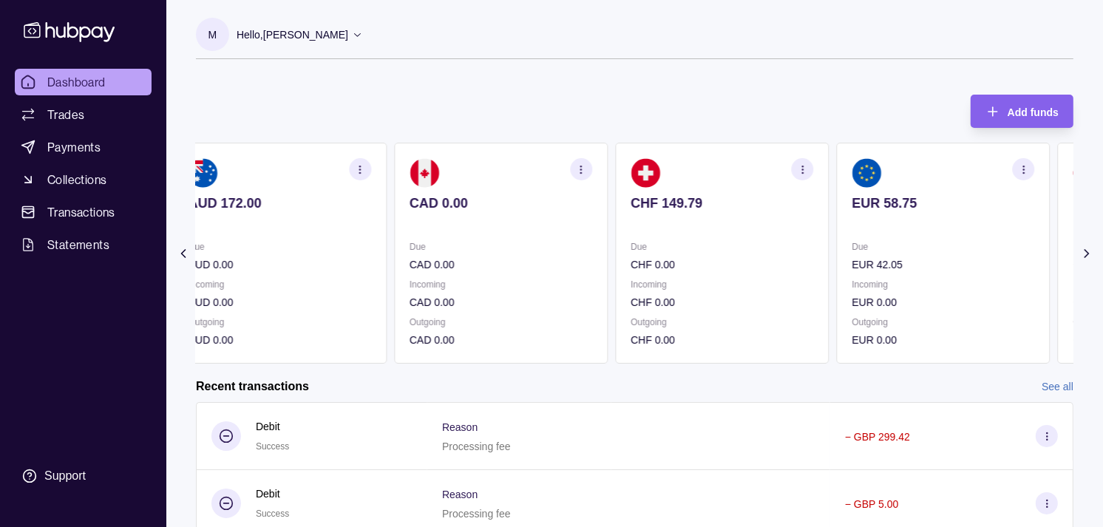
click at [867, 232] on section "EUR 58.75 Due EUR 42.05 Incoming EUR 0.00 Outgoing EUR 0.00" at bounding box center [943, 253] width 214 height 221
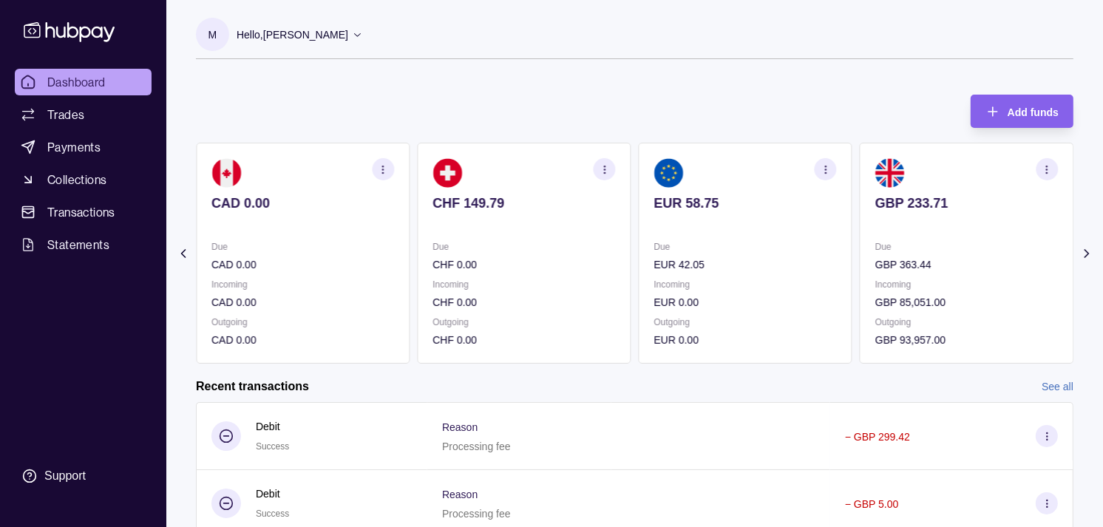
click at [860, 234] on section "GBP 233.71 Due GBP 363.44 Incoming GBP 85,051.00 Outgoing GBP 93,957.00" at bounding box center [967, 253] width 214 height 221
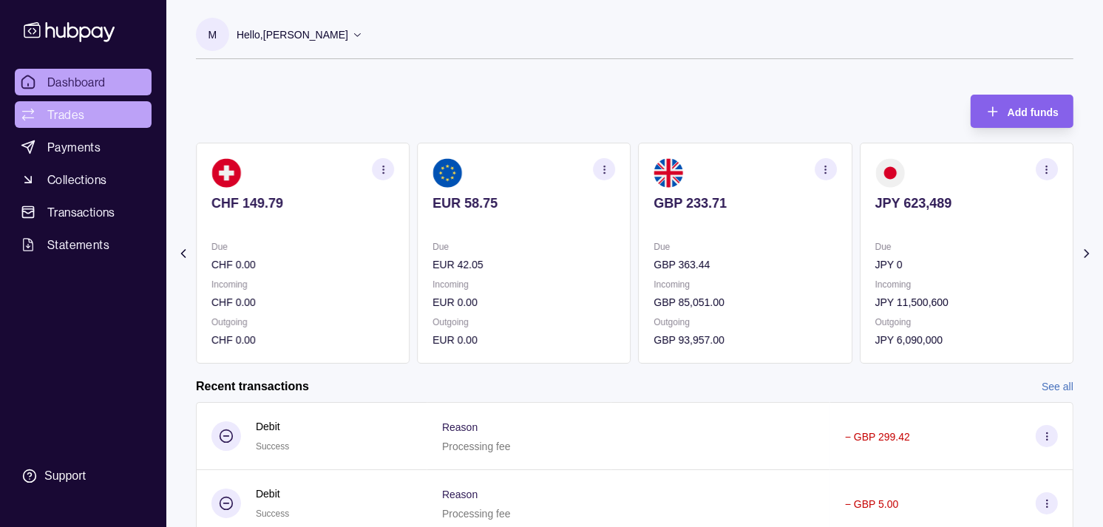
click at [89, 120] on link "Trades" at bounding box center [83, 114] width 137 height 27
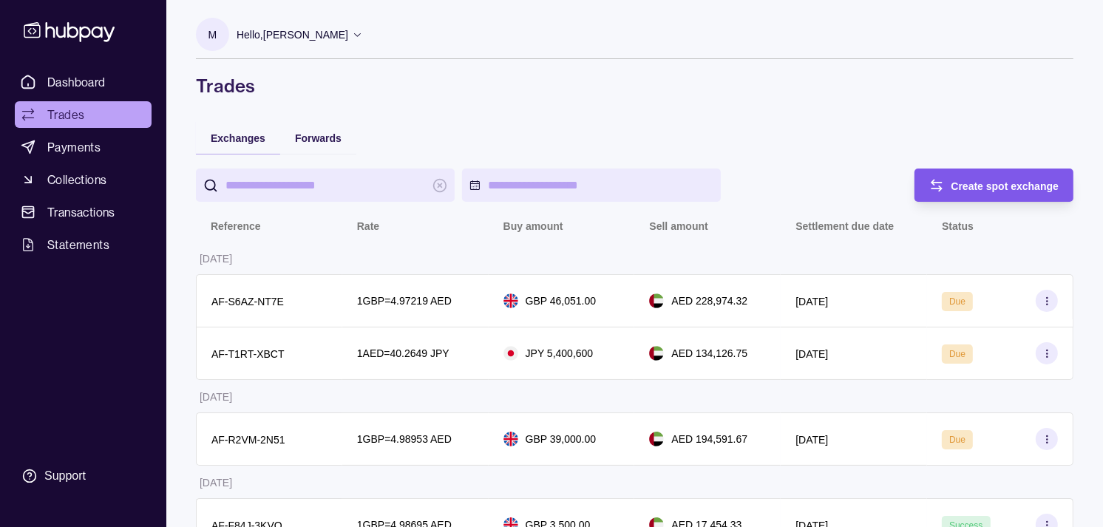
click at [998, 182] on span "Create spot exchange" at bounding box center [1006, 186] width 108 height 12
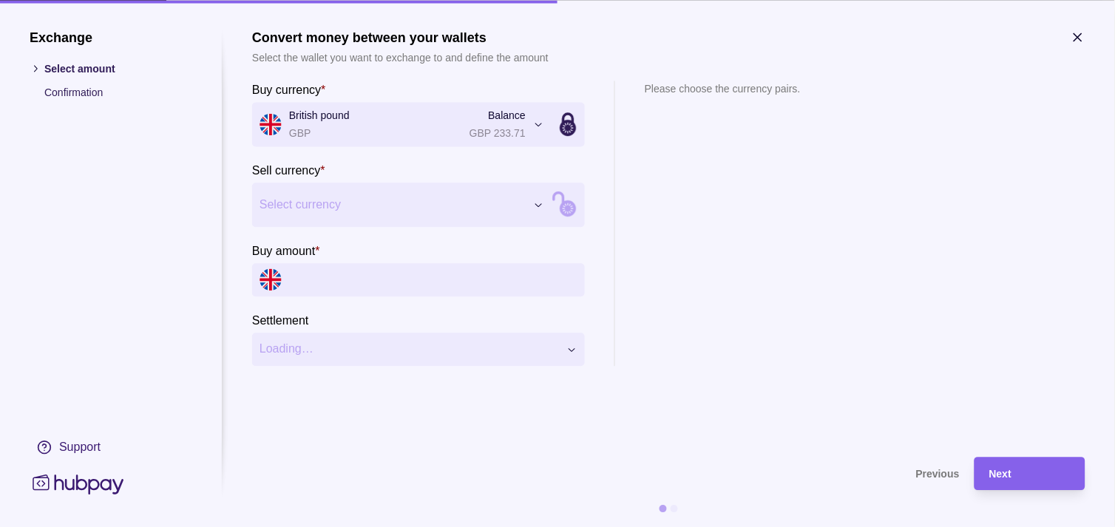
click at [372, 268] on input "Buy amount *" at bounding box center [433, 279] width 288 height 33
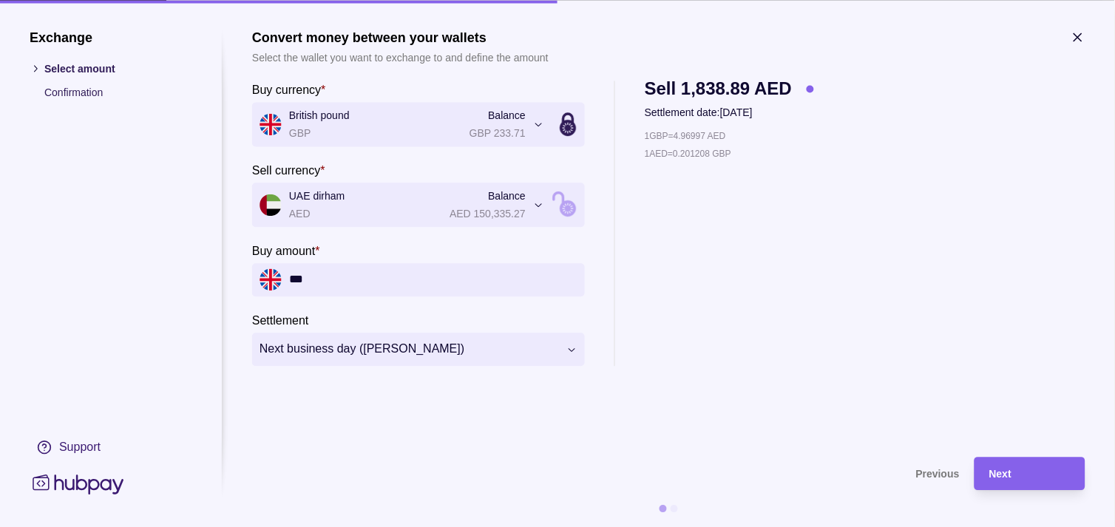
type input "***"
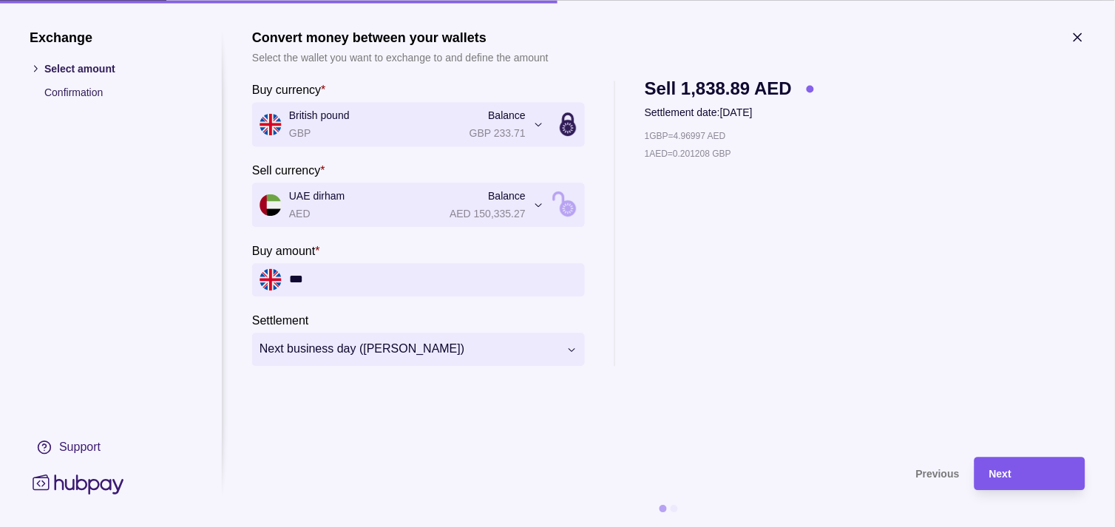
click at [1038, 473] on div "Next" at bounding box center [1029, 474] width 81 height 18
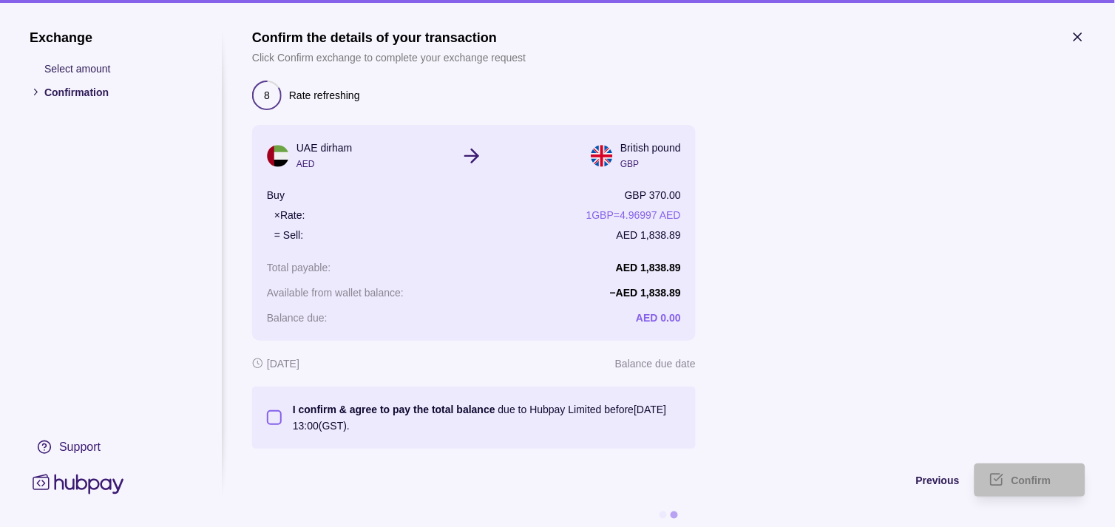
click at [276, 412] on button "I confirm & agree to pay the total balance due to Hubpay Limited before [DATE] …" at bounding box center [274, 417] width 15 height 15
click at [1025, 479] on span "Confirm" at bounding box center [1032, 482] width 40 height 12
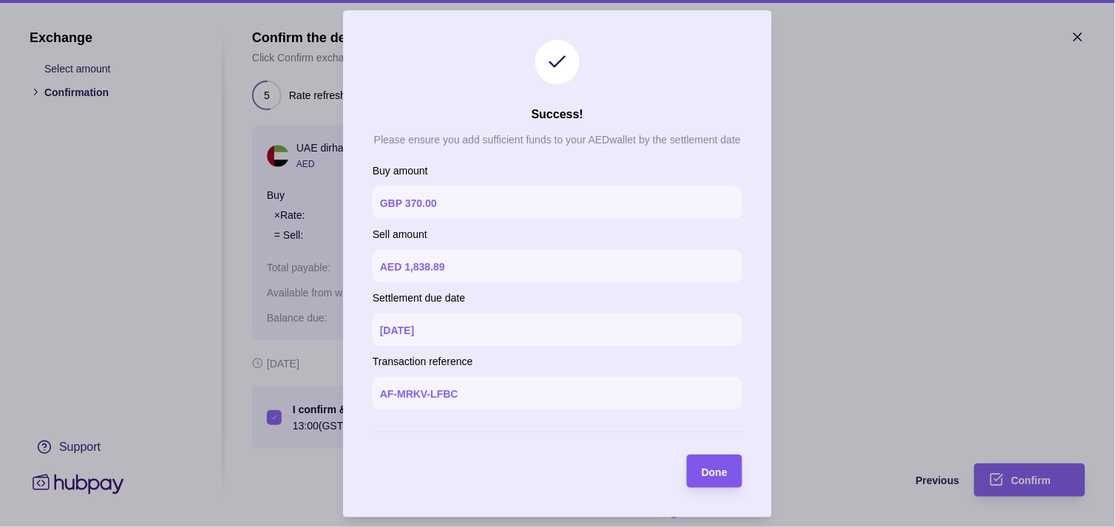
click at [703, 464] on div "Done" at bounding box center [715, 471] width 26 height 18
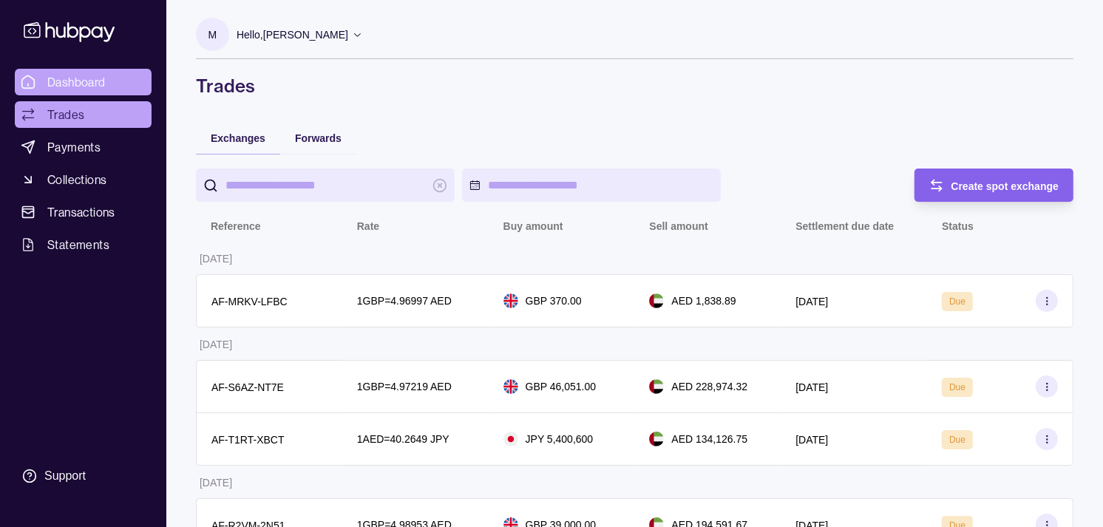
click at [77, 75] on span "Dashboard" at bounding box center [76, 82] width 58 height 18
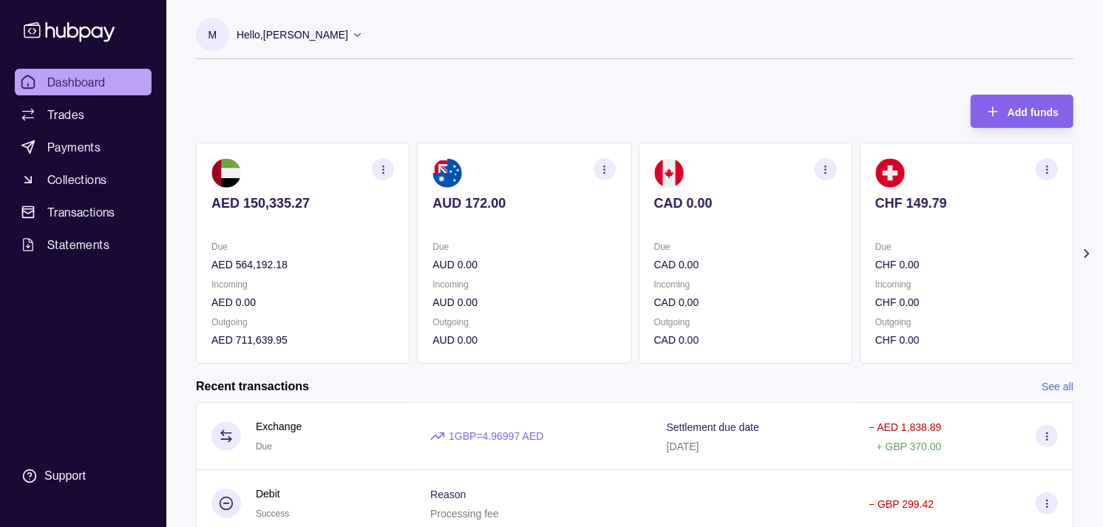
click at [893, 246] on p "Due" at bounding box center [967, 247] width 183 height 16
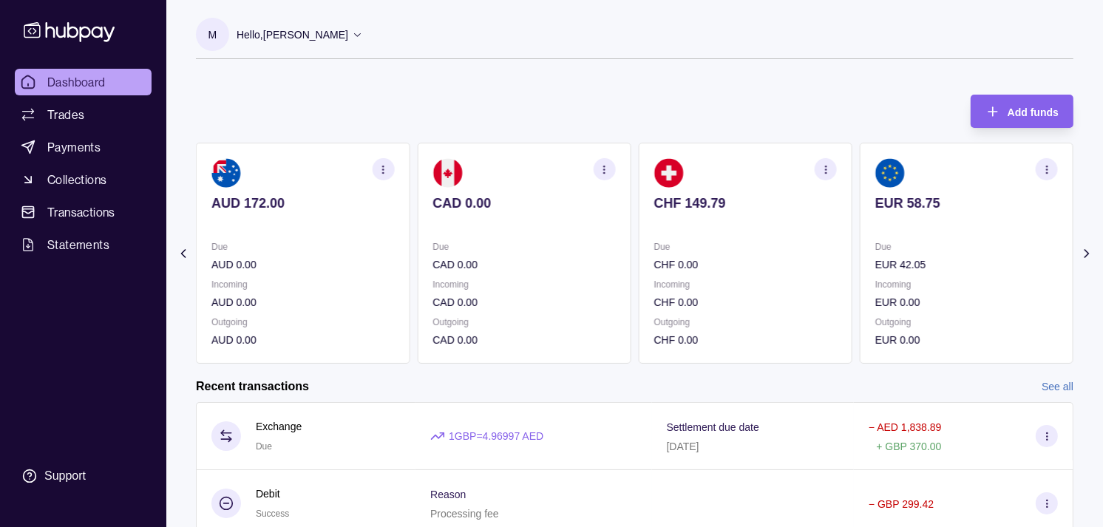
click at [876, 257] on p "EUR 42.05" at bounding box center [967, 265] width 183 height 16
click at [615, 224] on p at bounding box center [524, 223] width 183 height 16
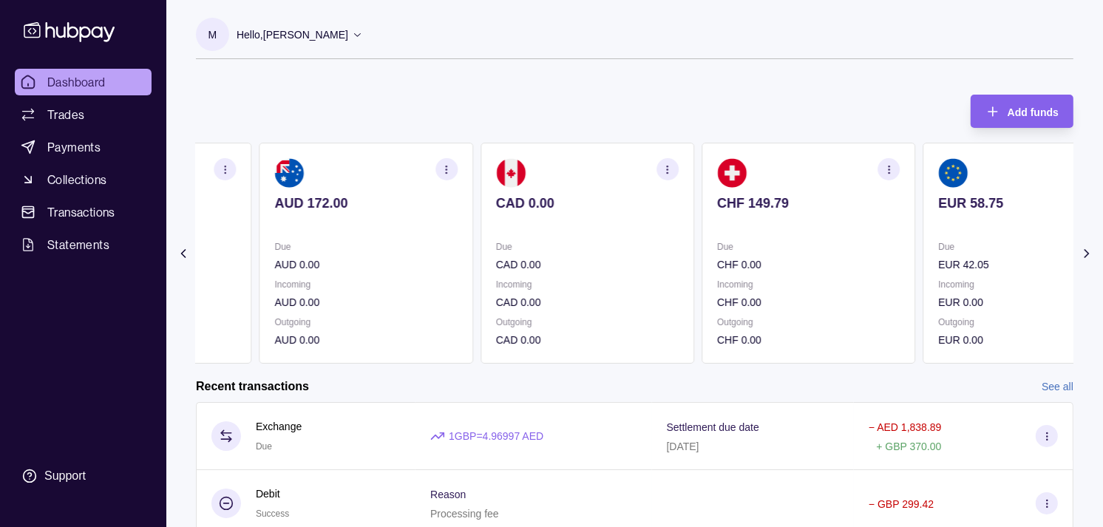
click at [705, 246] on div "AED 150,335.27 Due AED 564,192.18 Incoming AED 0.00 Outgoing AED 711,639.95 AUD…" at bounding box center [477, 253] width 878 height 221
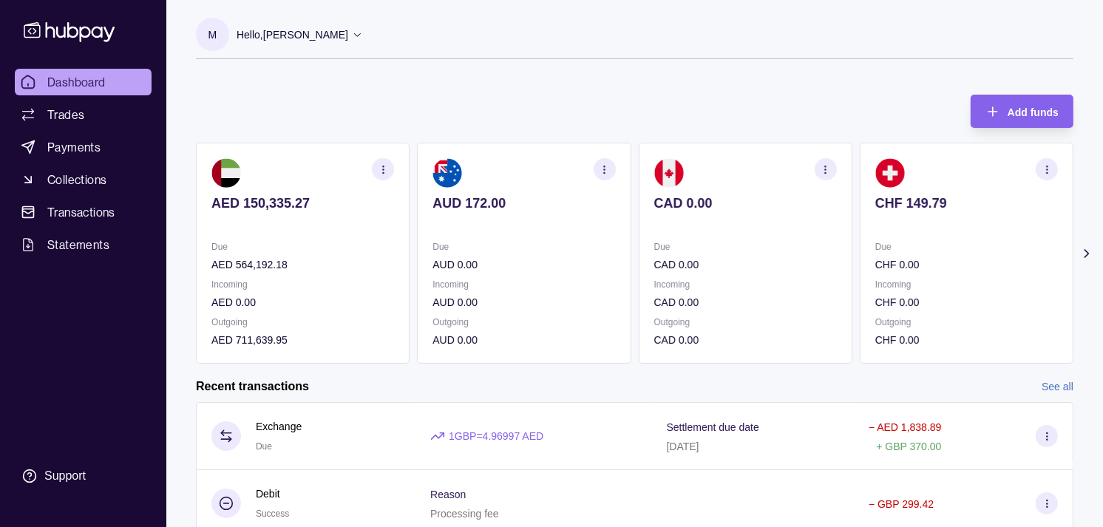
click at [683, 238] on div "AED 150,335.27 Due AED 564,192.18 Incoming AED 0.00 Outgoing AED 711,639.95 AUD…" at bounding box center [635, 253] width 878 height 221
click at [644, 232] on div "AED 150,335.27 Due AED 564,192.18 Incoming AED 0.00 Outgoing AED 711,639.95 AUD…" at bounding box center [635, 253] width 878 height 221
click at [96, 82] on span "Dashboard" at bounding box center [76, 82] width 58 height 18
click at [92, 112] on link "Trades" at bounding box center [83, 114] width 137 height 27
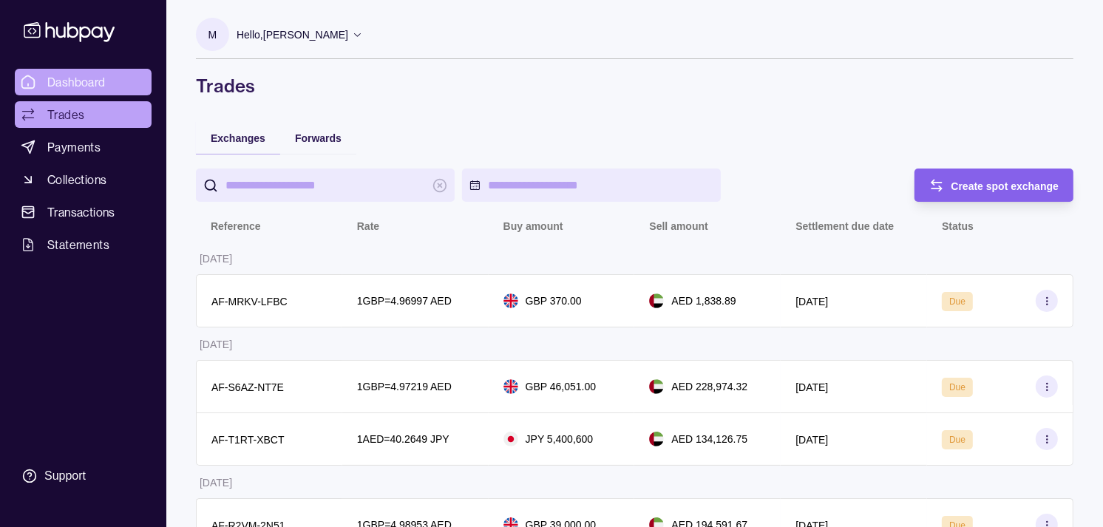
click at [93, 75] on span "Dashboard" at bounding box center [76, 82] width 58 height 18
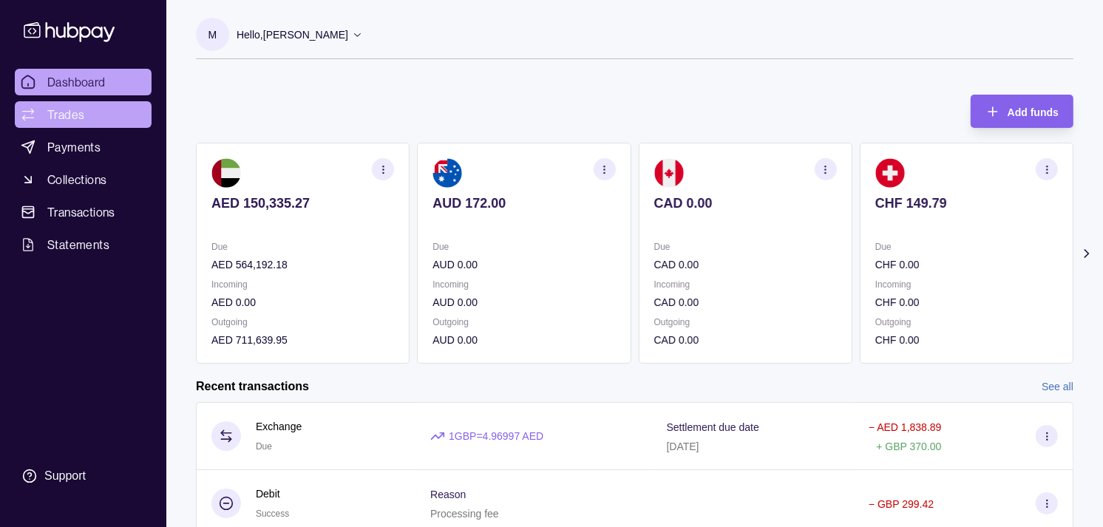
click at [98, 119] on link "Trades" at bounding box center [83, 114] width 137 height 27
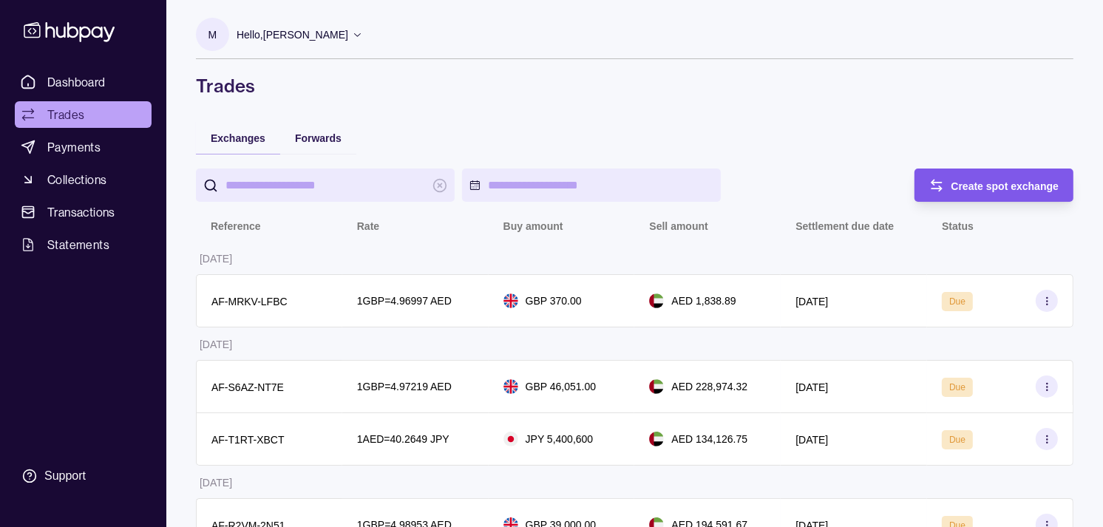
click at [975, 183] on span "Create spot exchange" at bounding box center [1006, 186] width 108 height 12
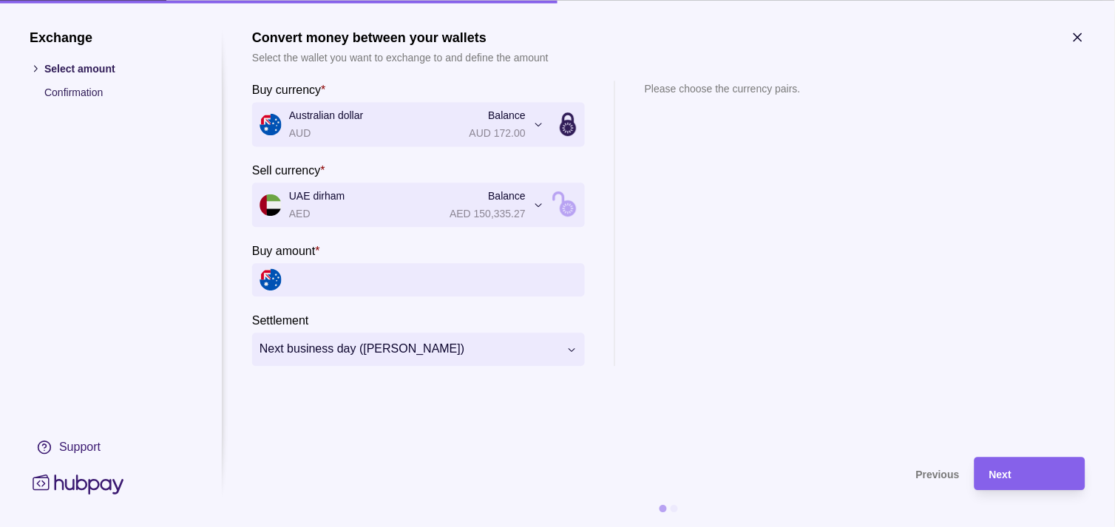
click at [367, 301] on section "**********" at bounding box center [418, 223] width 333 height 285
click at [368, 288] on input "Buy amount *" at bounding box center [433, 279] width 288 height 33
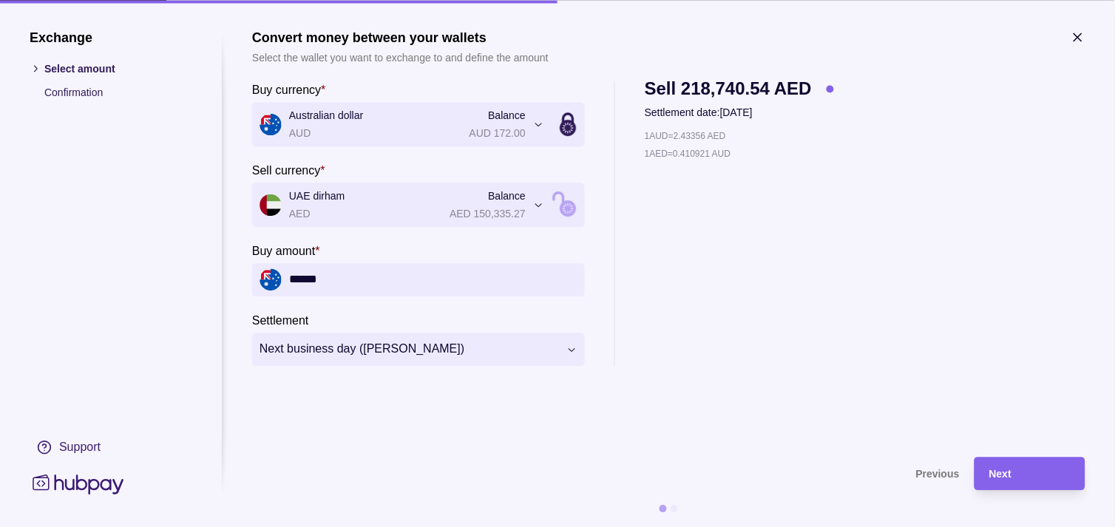
type input "******"
click at [1046, 469] on div "Next" at bounding box center [1029, 474] width 81 height 18
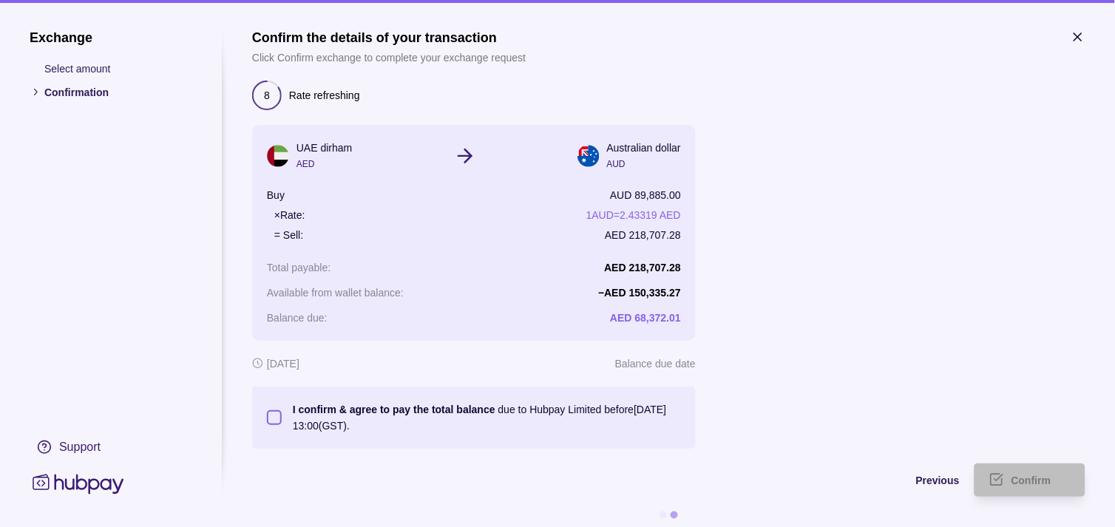
click at [277, 419] on button "I confirm & agree to pay the total balance due to Hubpay Limited before [DATE] …" at bounding box center [274, 417] width 15 height 15
click at [752, 335] on section "Confirm the details of your transaction Click Confirm exchange to complete your…" at bounding box center [668, 239] width 833 height 419
click at [1052, 478] on span "Confirm" at bounding box center [1032, 482] width 40 height 12
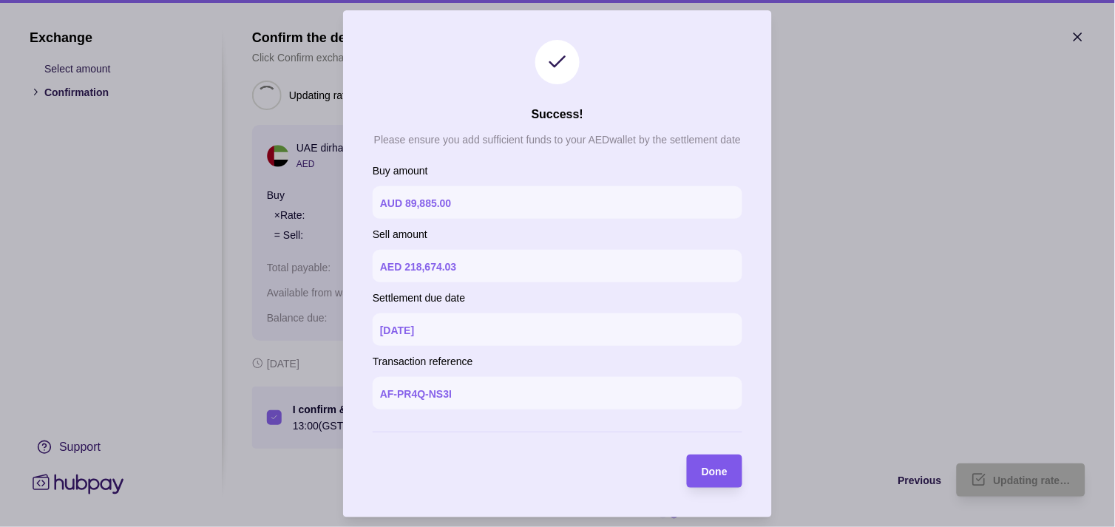
click at [727, 468] on span "Done" at bounding box center [715, 472] width 26 height 12
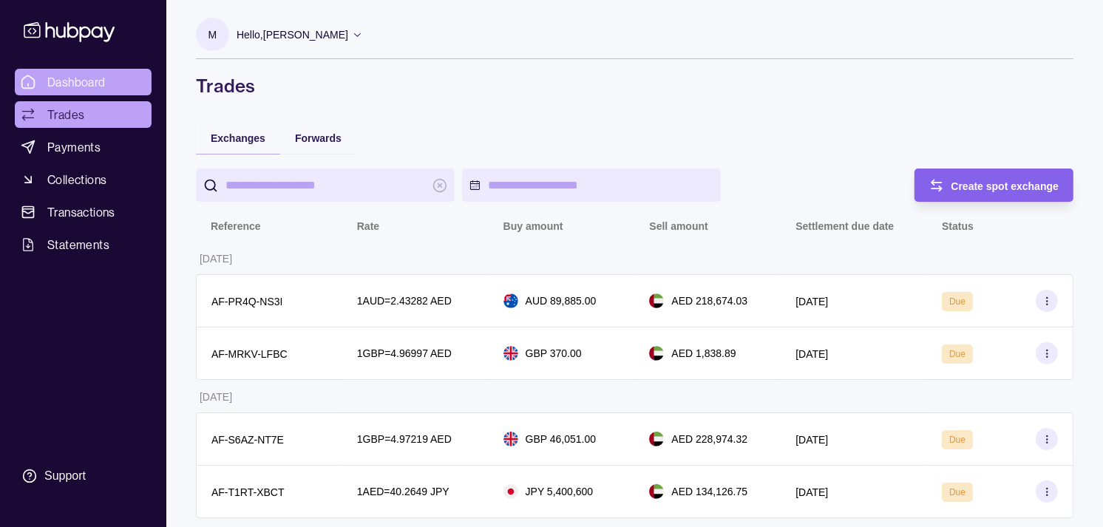
click at [107, 85] on link "Dashboard" at bounding box center [83, 82] width 137 height 27
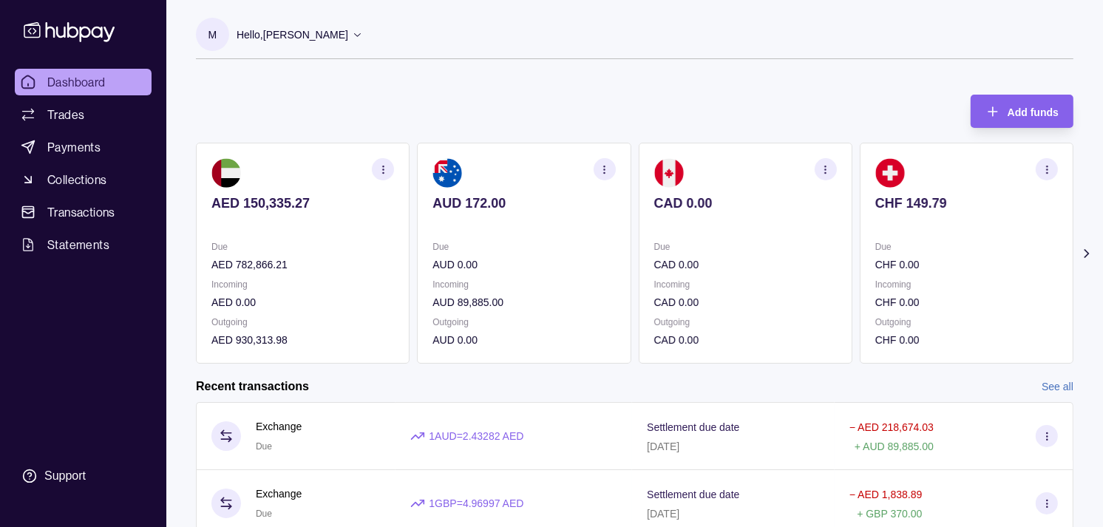
click at [695, 207] on p "CAD 0.00" at bounding box center [745, 203] width 183 height 16
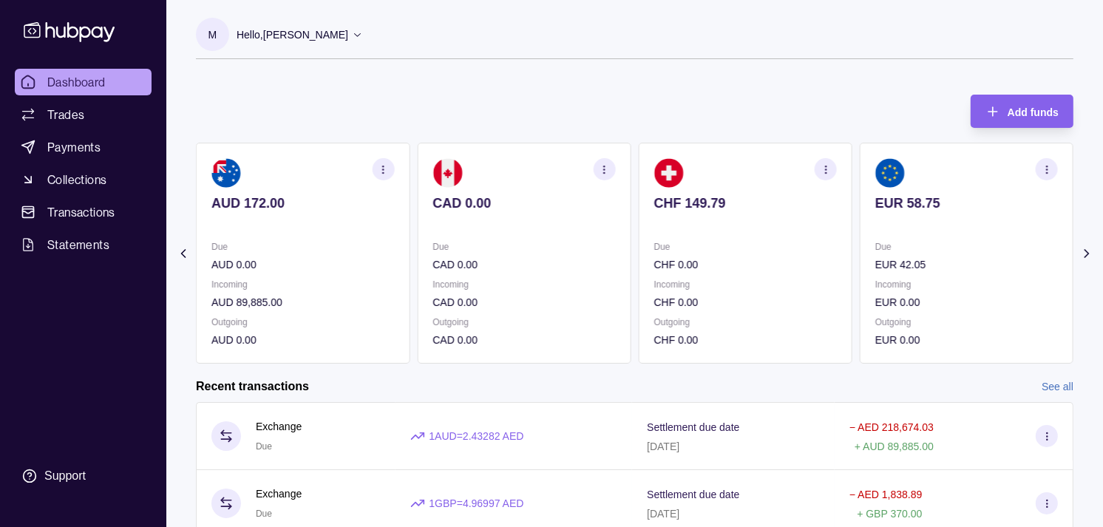
drag, startPoint x: 859, startPoint y: 243, endPoint x: 808, endPoint y: 243, distance: 50.3
click at [808, 243] on div "AED 150,335.27 Due AED 782,866.21 Incoming AED 0.00 Outgoing AED 930,313.98 AUD…" at bounding box center [635, 253] width 878 height 221
click at [647, 104] on div "Add funds AED 150,335.27 Due AED 782,866.21 Incoming AED 0.00 Outgoing AED 930,…" at bounding box center [635, 222] width 878 height 284
click at [897, 263] on p "EUR 42.05" at bounding box center [967, 265] width 183 height 16
click at [896, 254] on p "Due" at bounding box center [967, 247] width 183 height 16
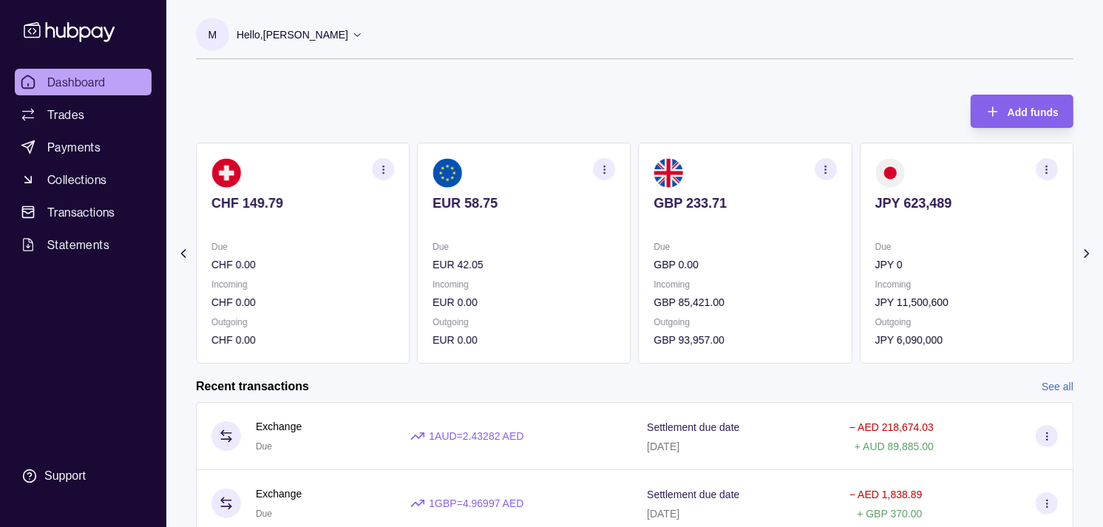
click at [924, 278] on p "Incoming" at bounding box center [967, 285] width 183 height 16
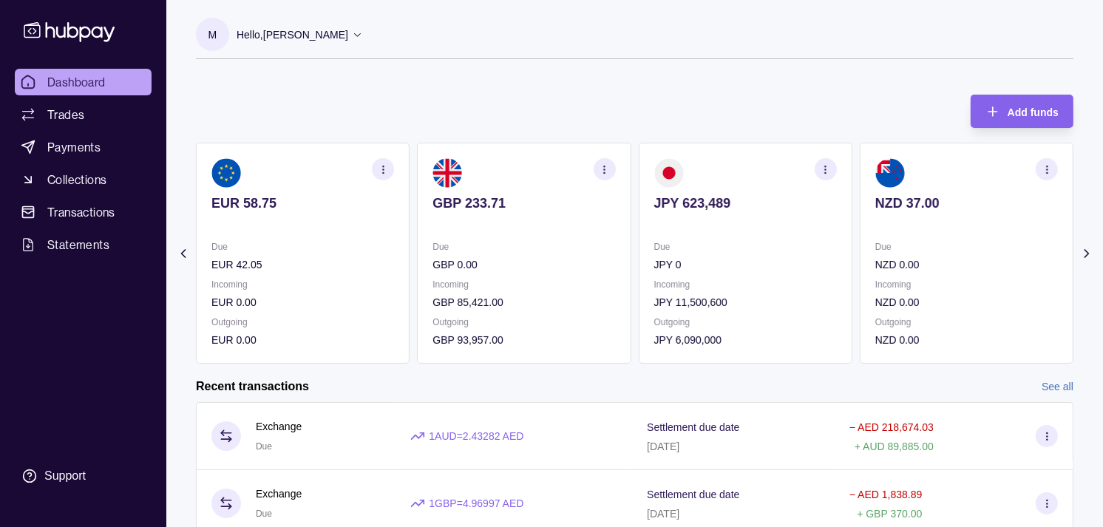
click at [918, 249] on p "Due" at bounding box center [967, 247] width 183 height 16
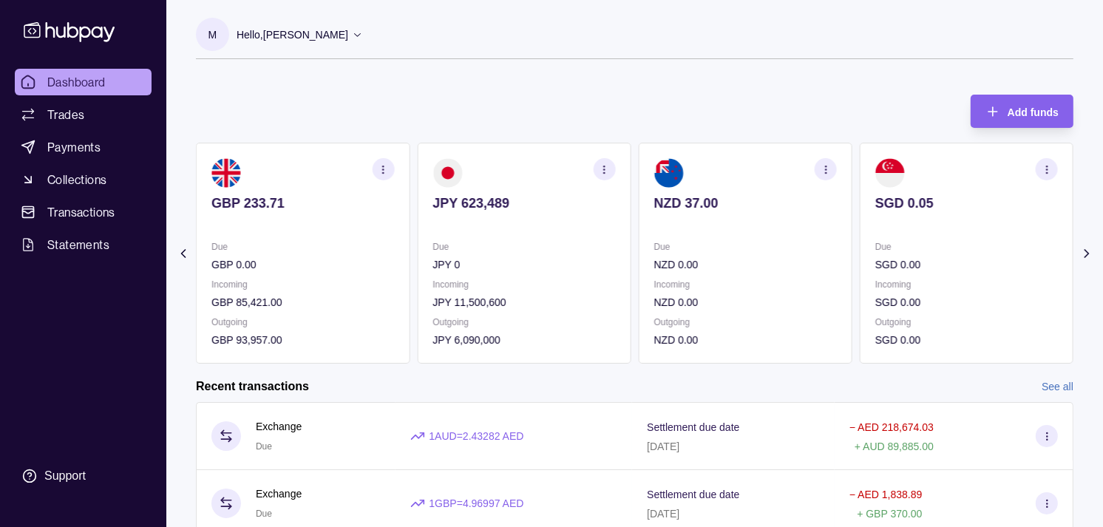
click at [615, 259] on p "JPY 0" at bounding box center [524, 265] width 183 height 16
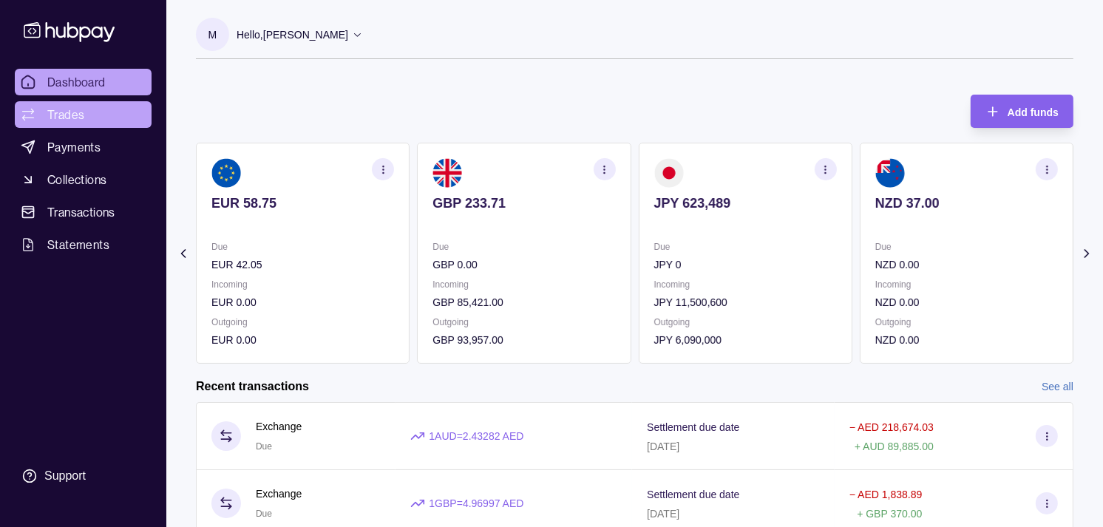
click at [55, 108] on span "Trades" at bounding box center [65, 115] width 37 height 18
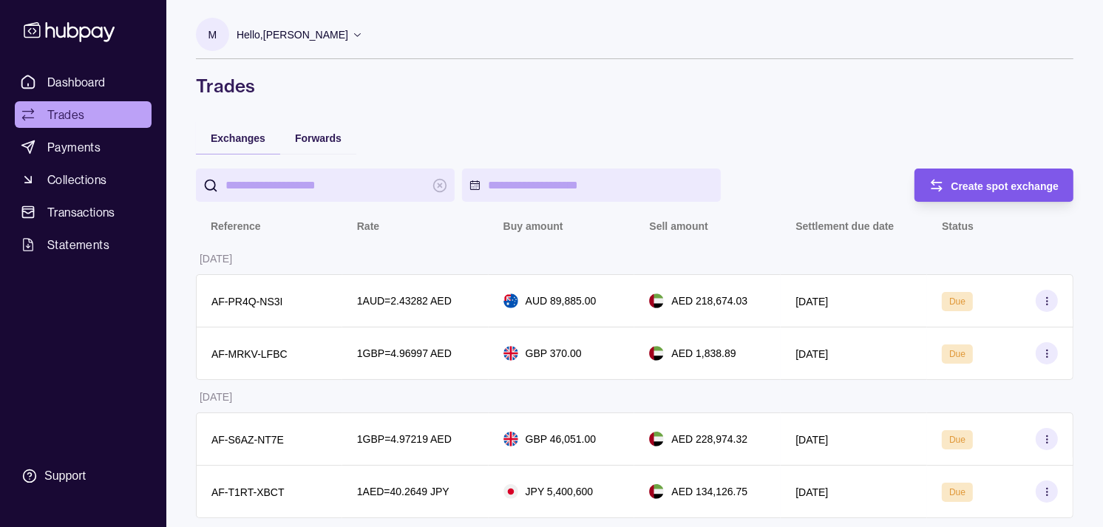
click at [999, 183] on span "Create spot exchange" at bounding box center [1006, 186] width 108 height 12
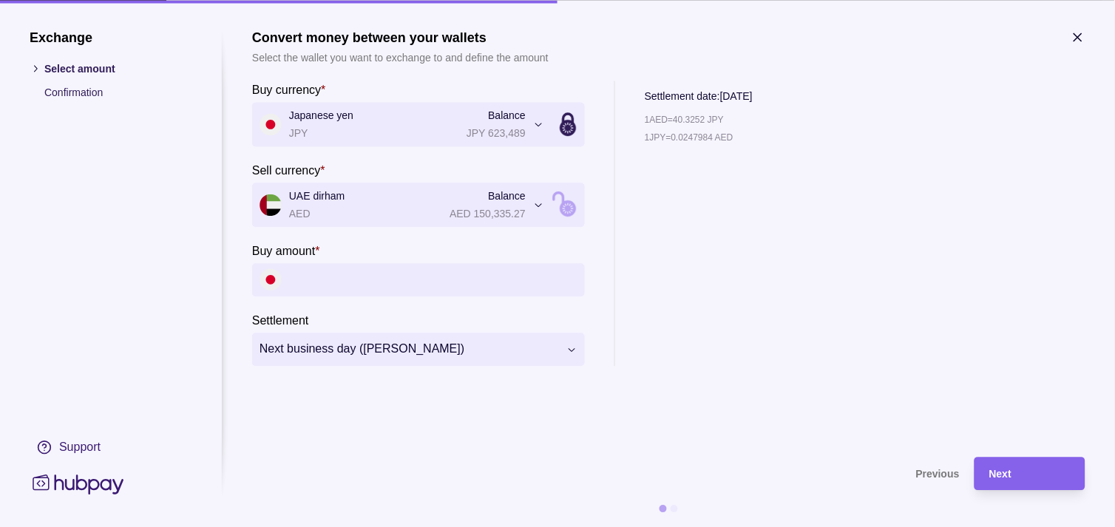
click at [434, 282] on input "Buy amount *" at bounding box center [433, 279] width 288 height 33
paste input "*********"
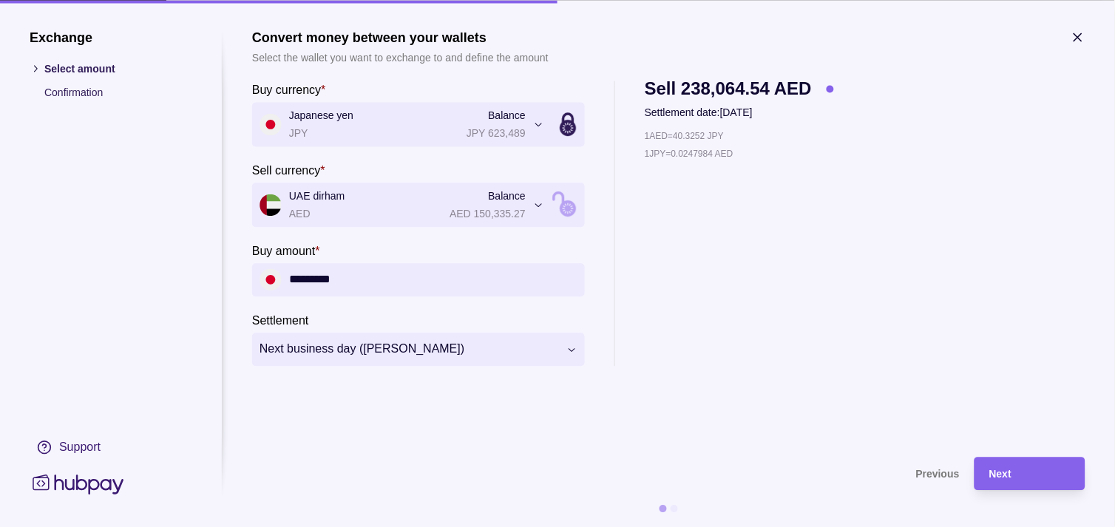
type input "*********"
click at [1052, 478] on div "Next" at bounding box center [1029, 474] width 81 height 18
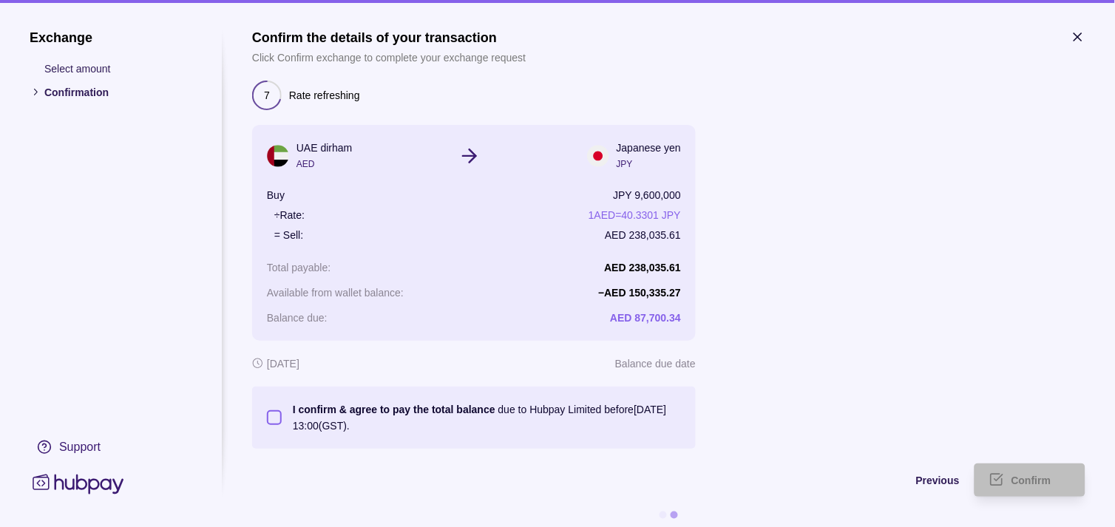
click at [281, 416] on button "I confirm & agree to pay the total balance due to Hubpay Limited before [DATE] …" at bounding box center [274, 417] width 15 height 15
click at [1015, 476] on span "Confirm" at bounding box center [1032, 482] width 40 height 12
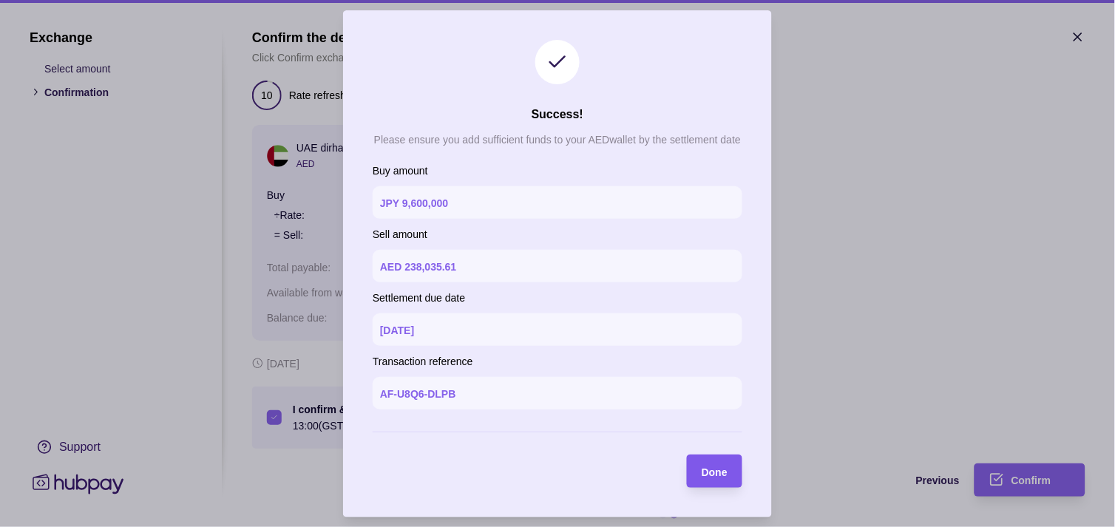
click at [728, 470] on span "Done" at bounding box center [715, 472] width 26 height 12
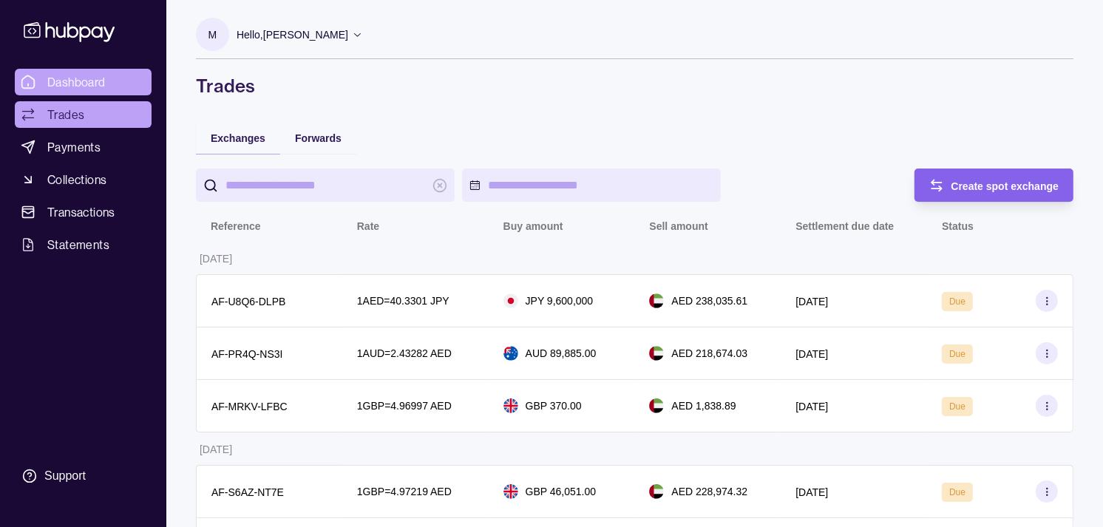
click at [98, 85] on span "Dashboard" at bounding box center [76, 82] width 58 height 18
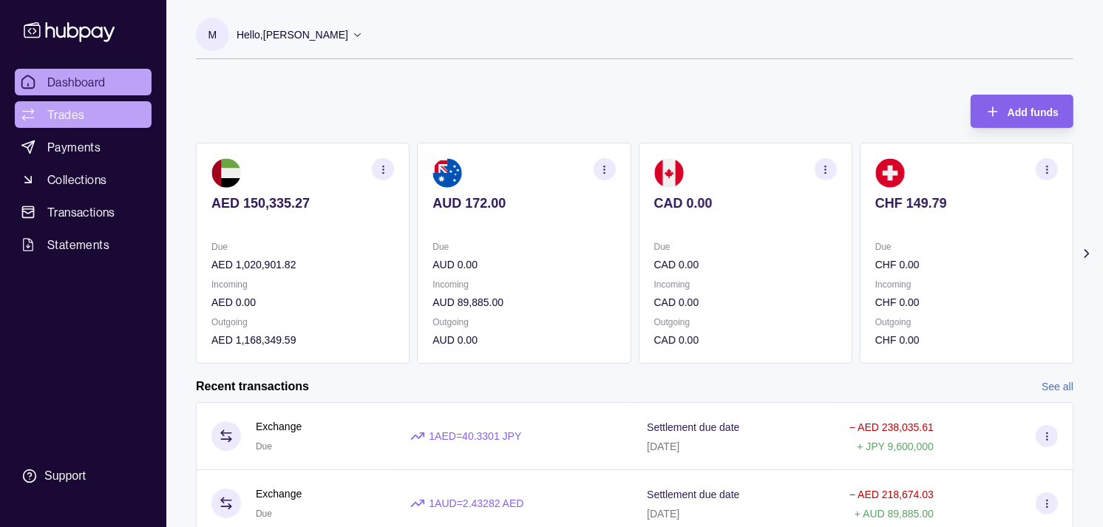
click at [70, 109] on span "Trades" at bounding box center [65, 115] width 37 height 18
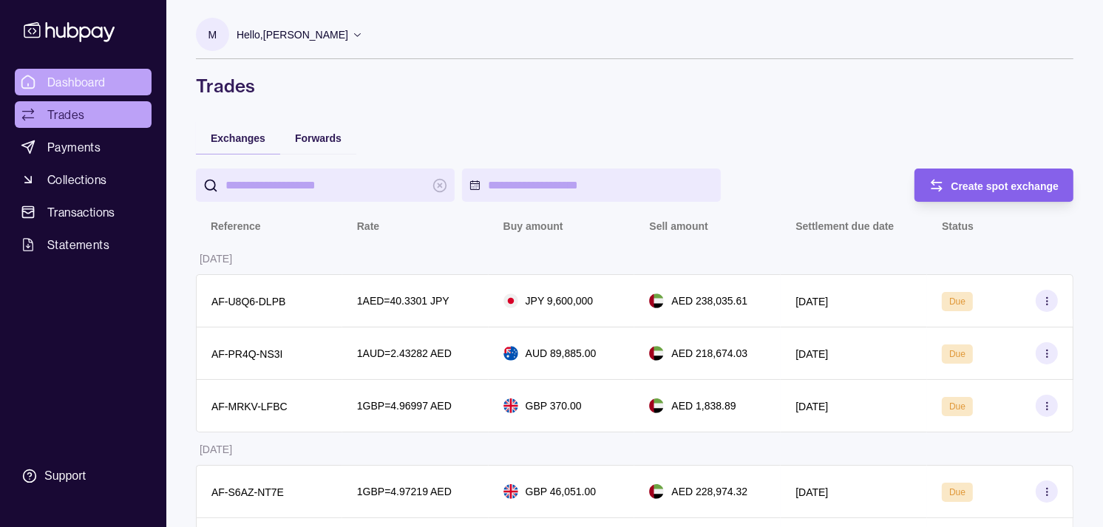
click at [74, 87] on span "Dashboard" at bounding box center [76, 82] width 58 height 18
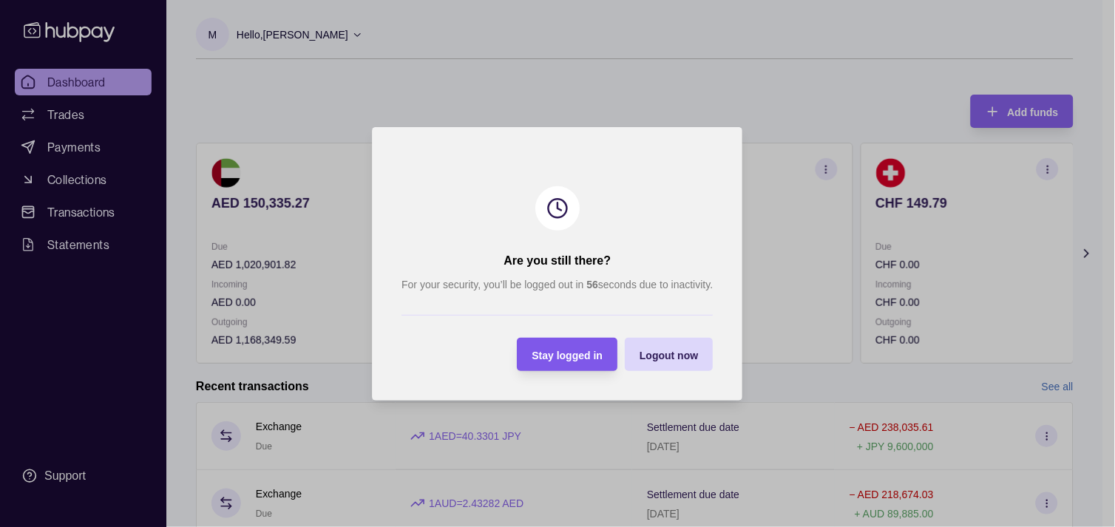
click at [572, 349] on span "Stay logged in" at bounding box center [567, 355] width 71 height 12
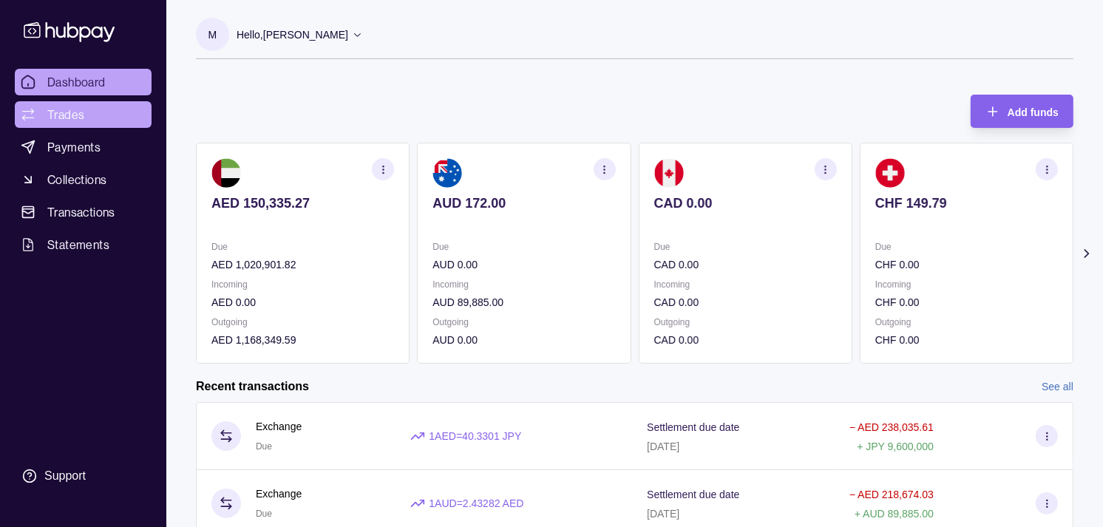
click at [64, 106] on span "Trades" at bounding box center [65, 115] width 37 height 18
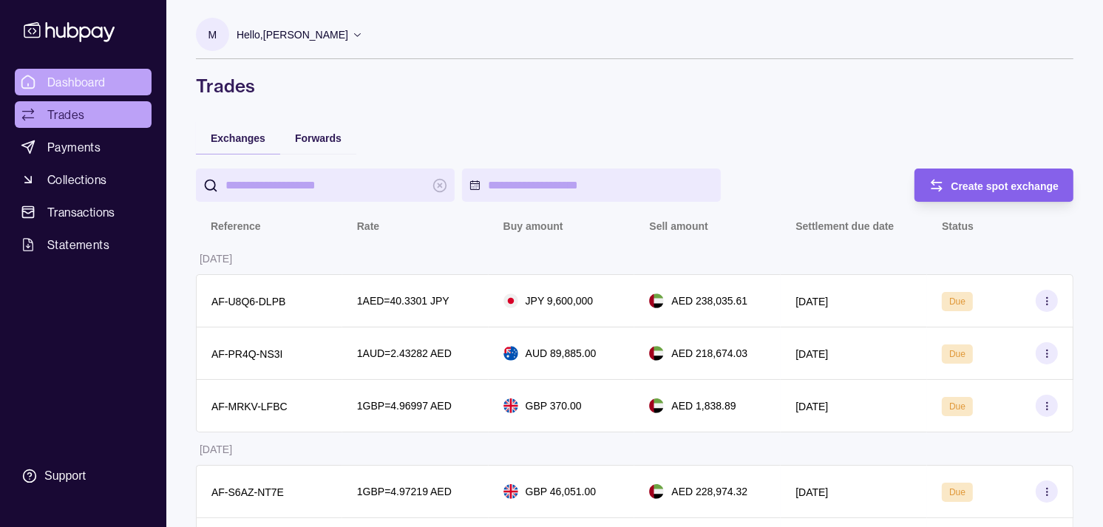
click at [87, 75] on span "Dashboard" at bounding box center [76, 82] width 58 height 18
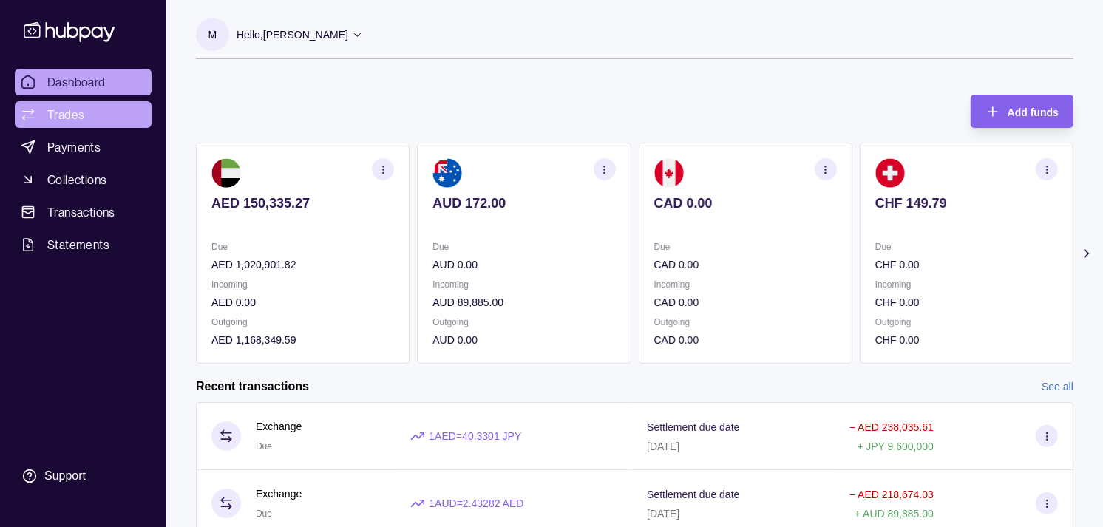
click at [64, 111] on span "Trades" at bounding box center [65, 115] width 37 height 18
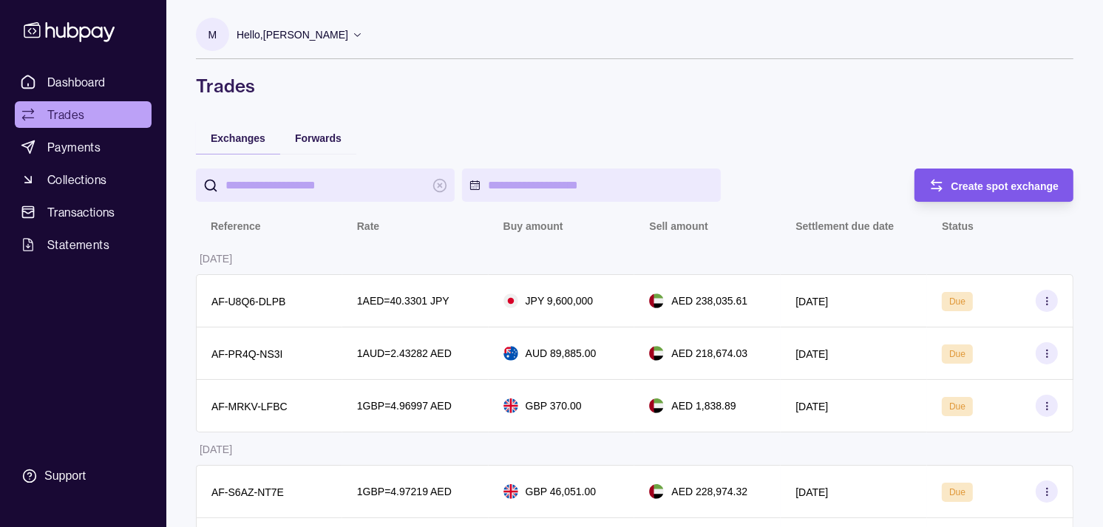
click at [982, 187] on span "Create spot exchange" at bounding box center [1006, 186] width 108 height 12
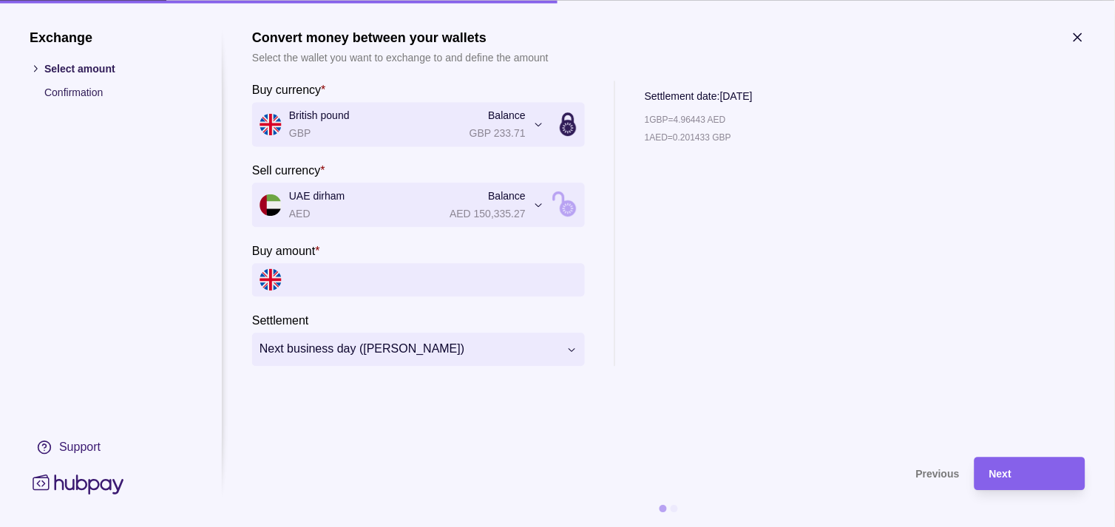
click at [1082, 33] on icon "button" at bounding box center [1078, 36] width 7 height 7
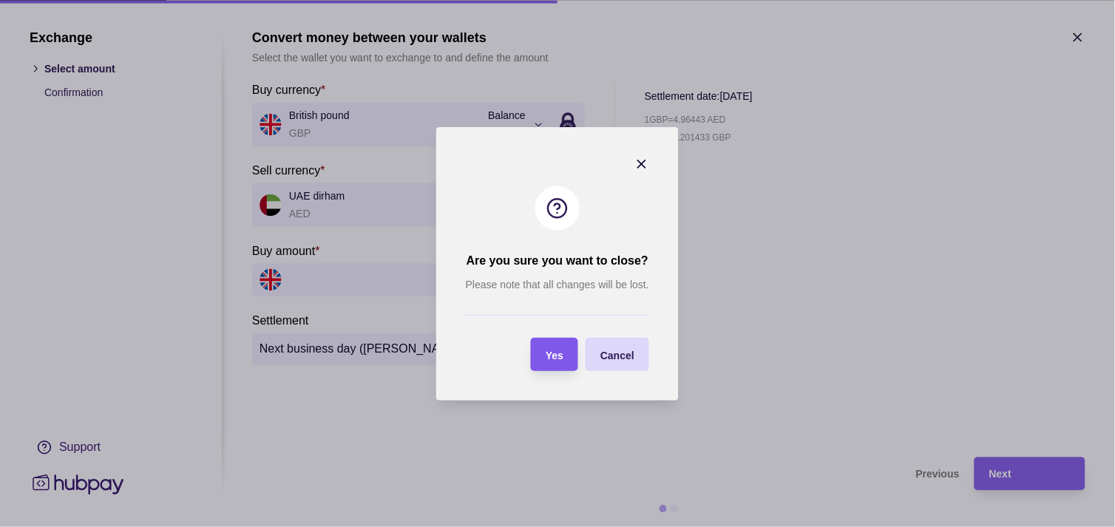
click at [563, 346] on div "Yes" at bounding box center [555, 354] width 18 height 18
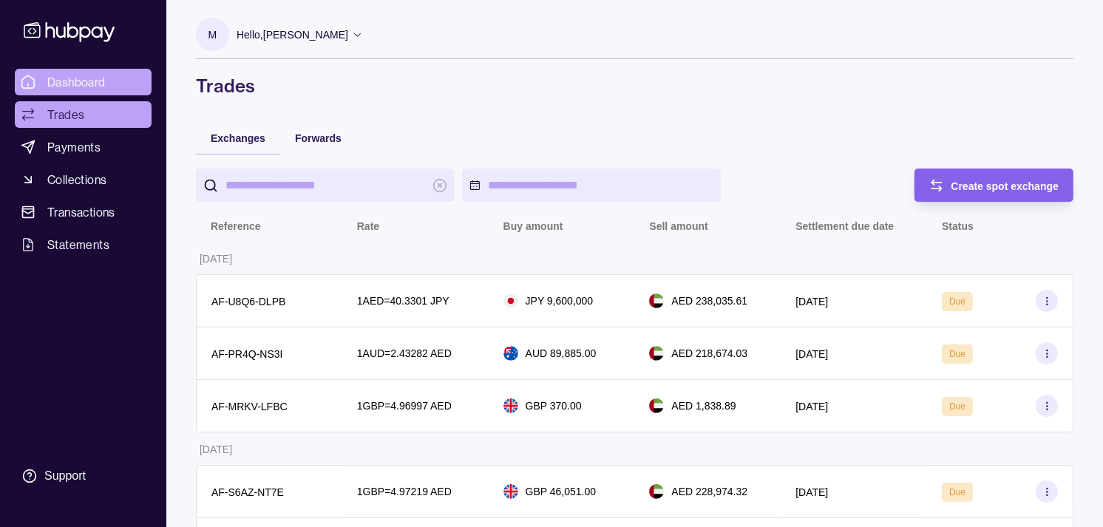
click at [97, 87] on span "Dashboard" at bounding box center [76, 82] width 58 height 18
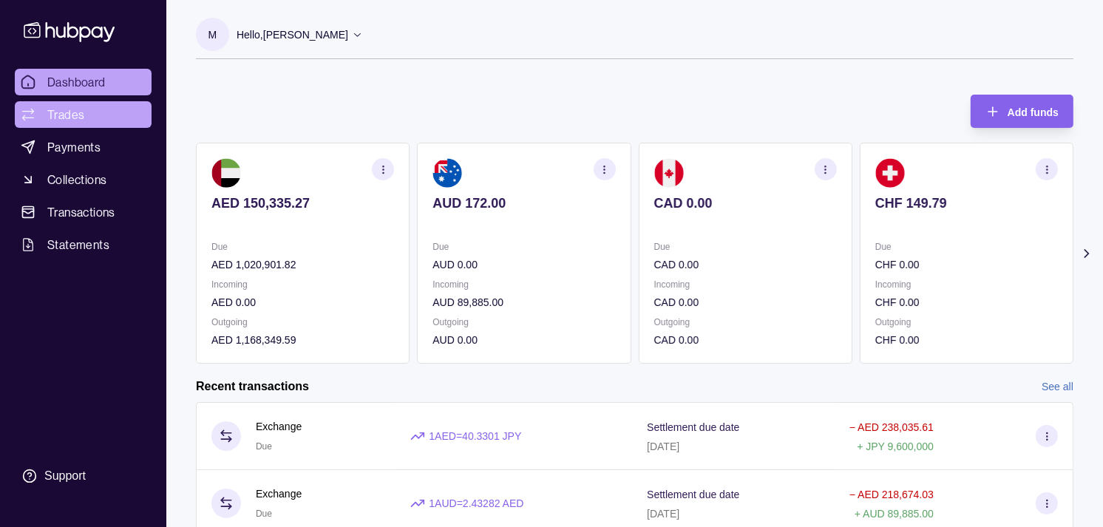
click at [83, 119] on span "Trades" at bounding box center [65, 115] width 37 height 18
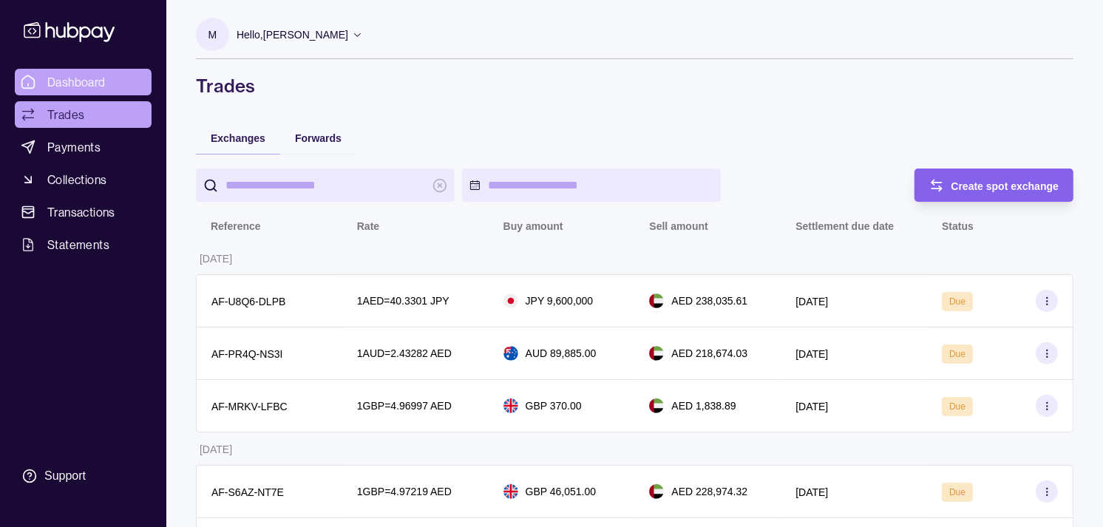
click at [58, 82] on span "Dashboard" at bounding box center [76, 82] width 58 height 18
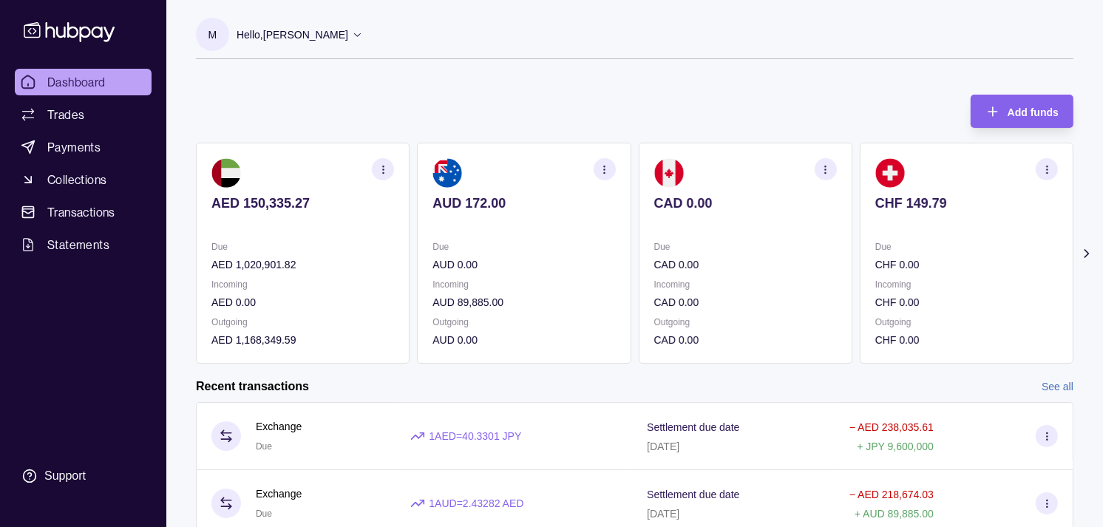
click at [674, 98] on div "Add funds AED 150,335.27 Due AED 1,020,901.82 Incoming AED 0.00 Outgoing AED 1,…" at bounding box center [635, 222] width 878 height 284
click at [348, 35] on p "Hello, Muralenath Nadarajah" at bounding box center [293, 35] width 112 height 16
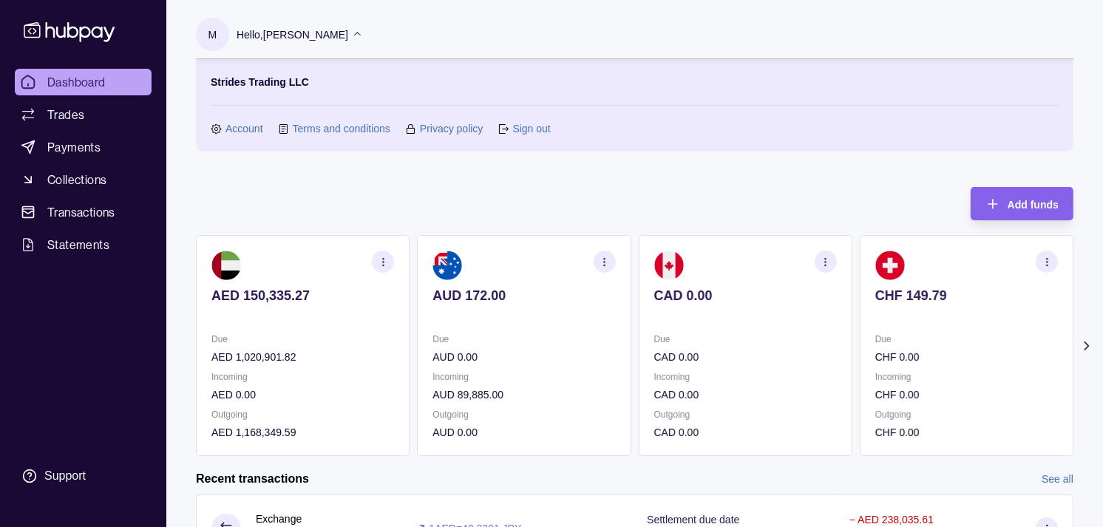
click at [348, 35] on p "Hello, Muralenath Nadarajah" at bounding box center [293, 35] width 112 height 16
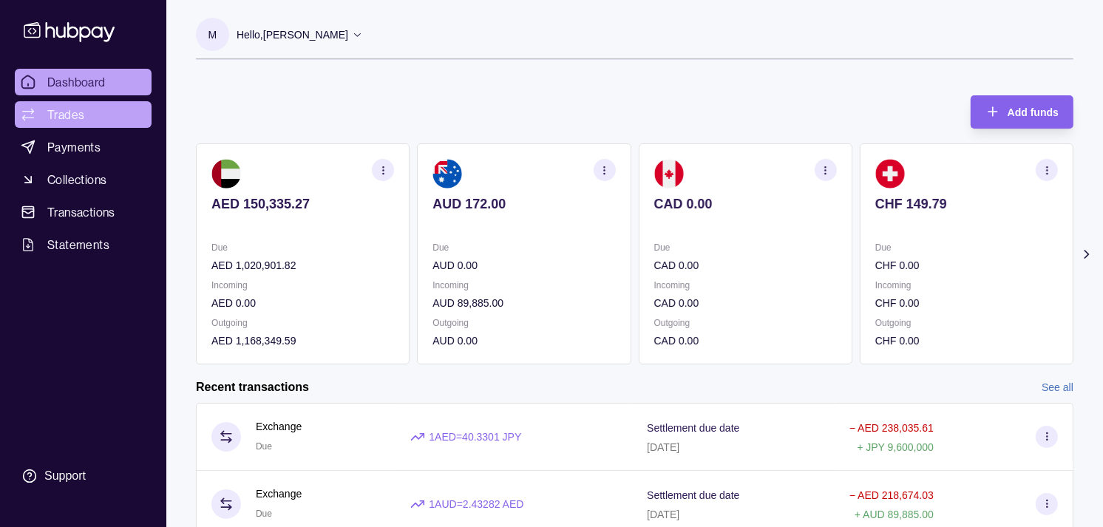
click at [134, 107] on link "Trades" at bounding box center [83, 114] width 137 height 27
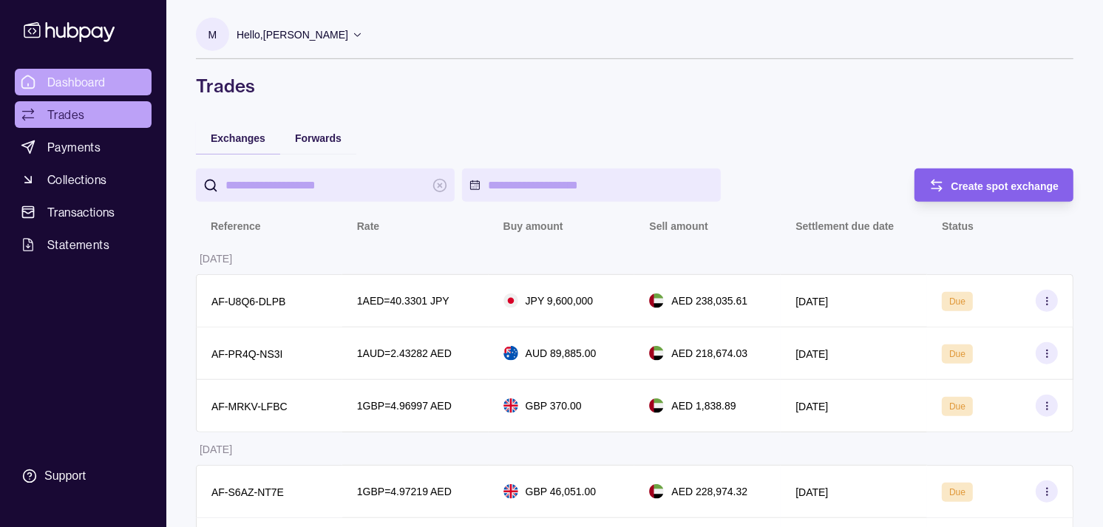
click at [104, 79] on span "Dashboard" at bounding box center [76, 82] width 58 height 18
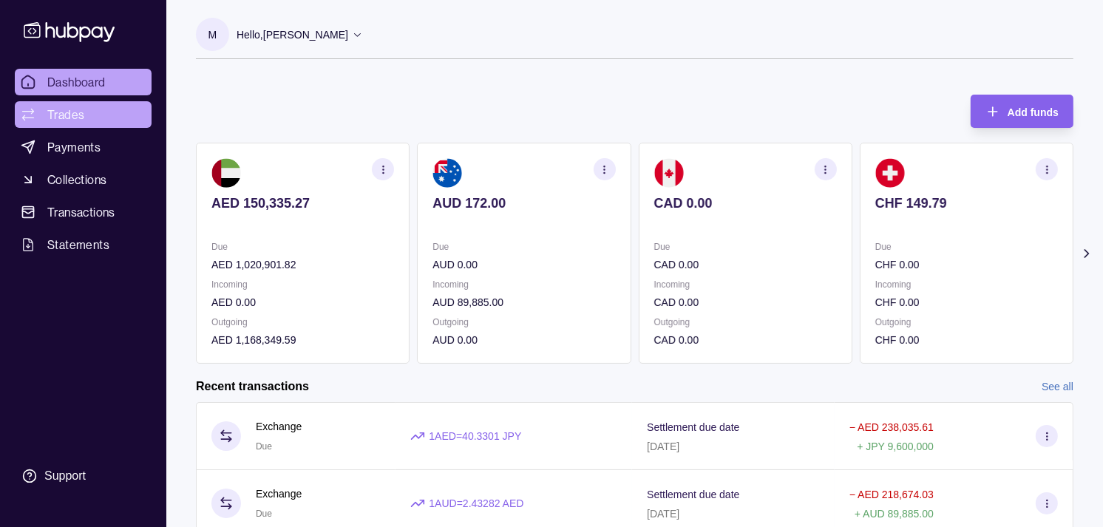
click at [137, 119] on link "Trades" at bounding box center [83, 114] width 137 height 27
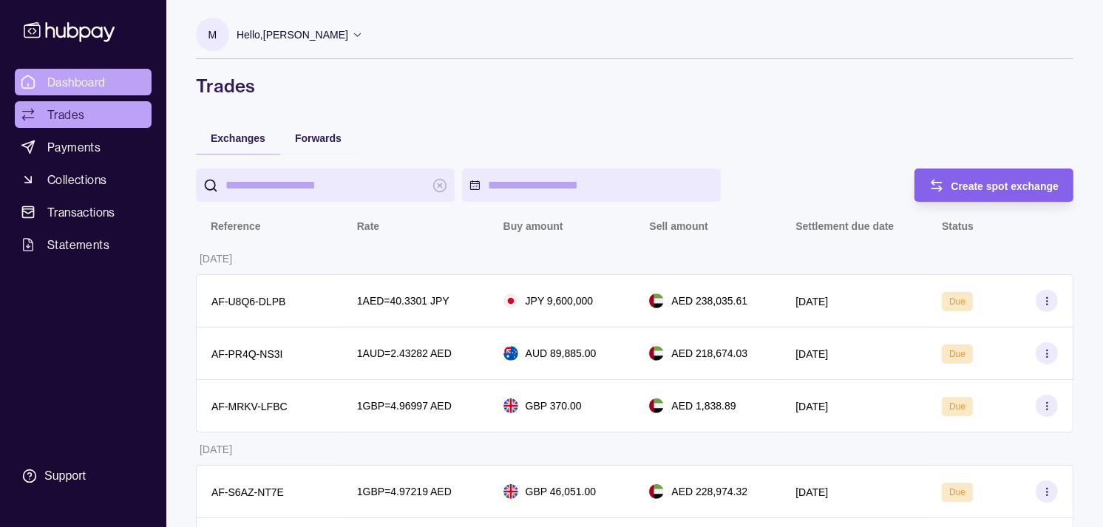
click at [108, 85] on link "Dashboard" at bounding box center [83, 82] width 137 height 27
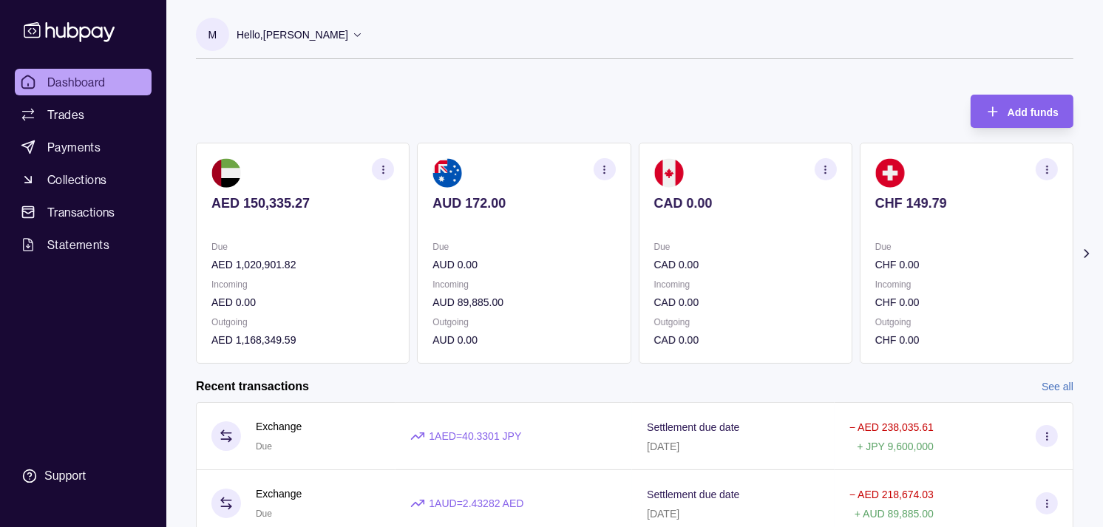
click at [493, 262] on p "AUD 0.00" at bounding box center [524, 265] width 183 height 16
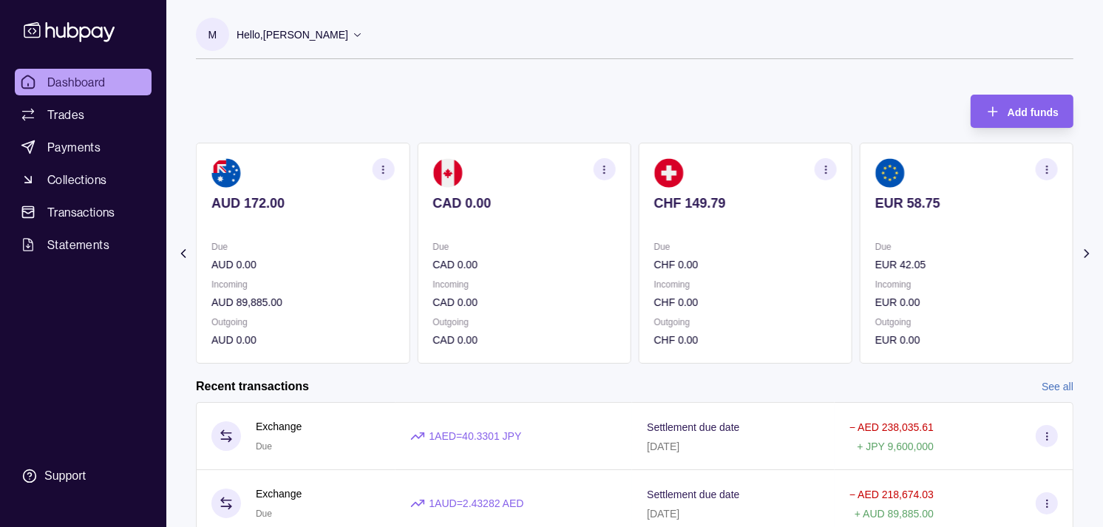
click at [484, 259] on p "CAD 0.00" at bounding box center [524, 265] width 183 height 16
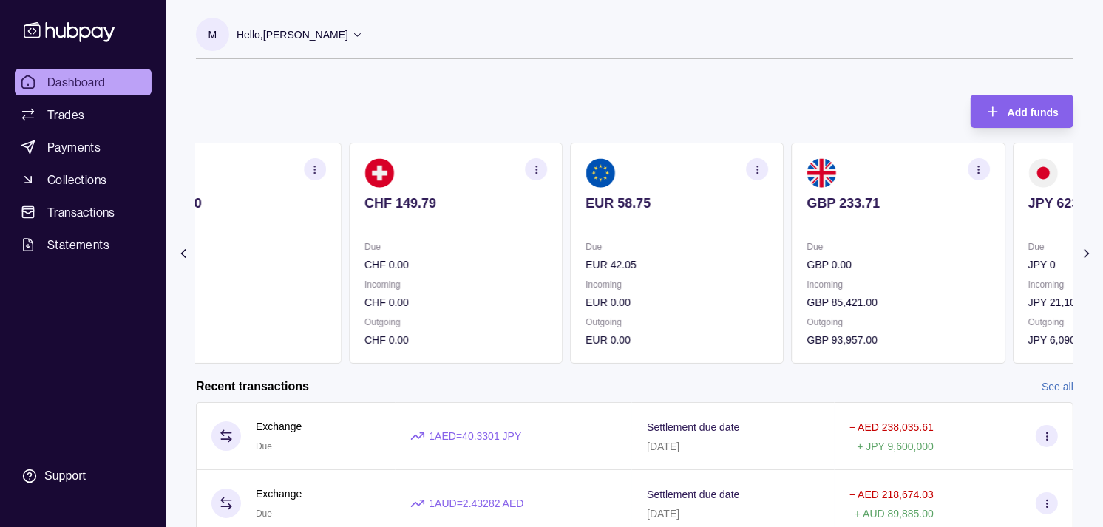
click at [438, 254] on div "Due CHF 0.00" at bounding box center [456, 256] width 183 height 34
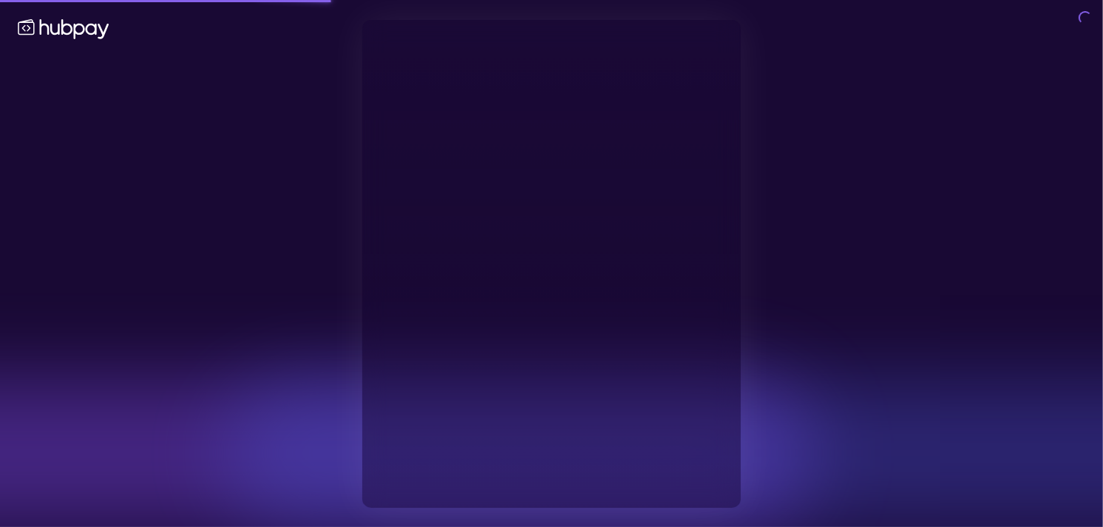
type input "**********"
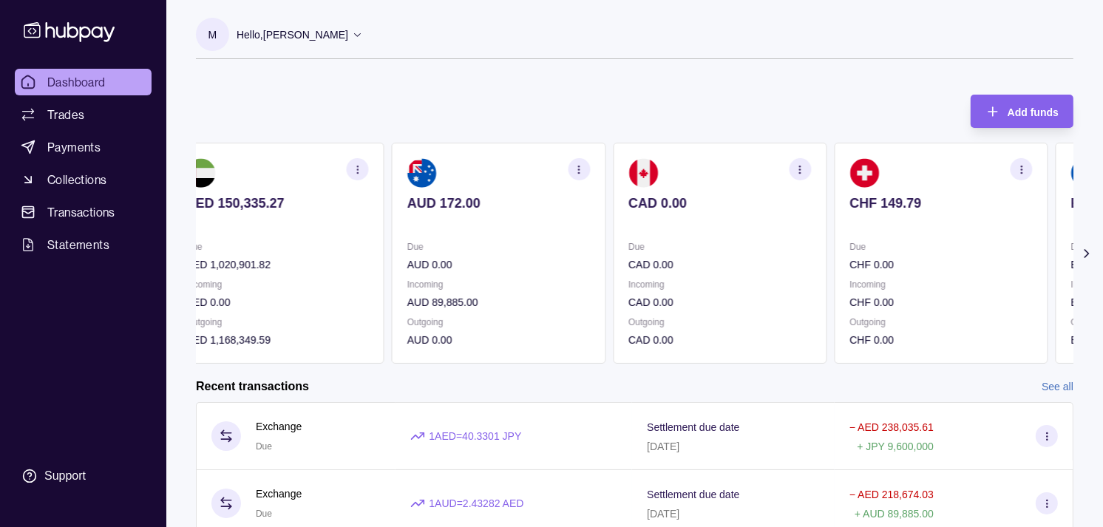
click at [704, 246] on p "Due" at bounding box center [720, 247] width 183 height 16
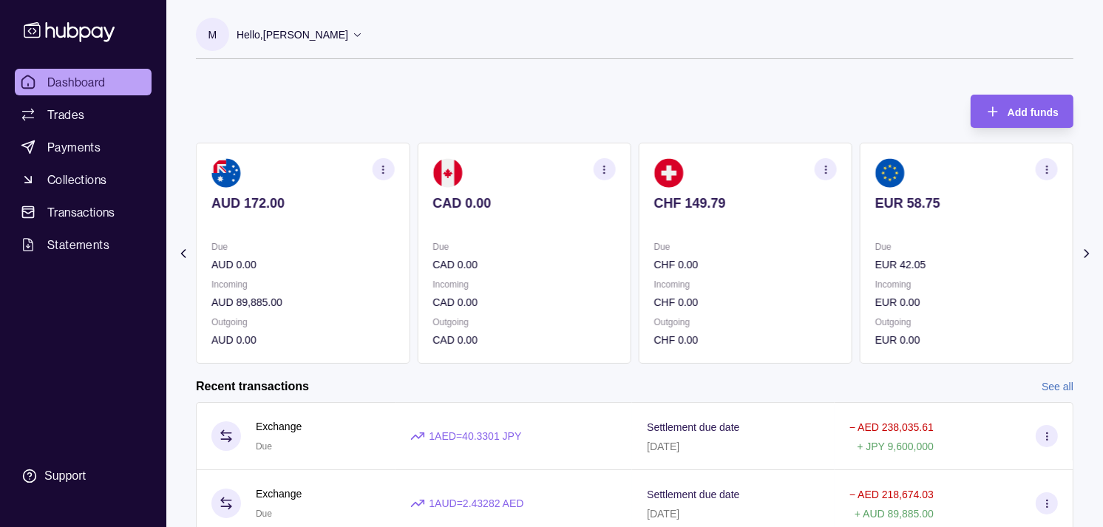
click at [732, 250] on div "Due CHF 0.00" at bounding box center [745, 256] width 183 height 34
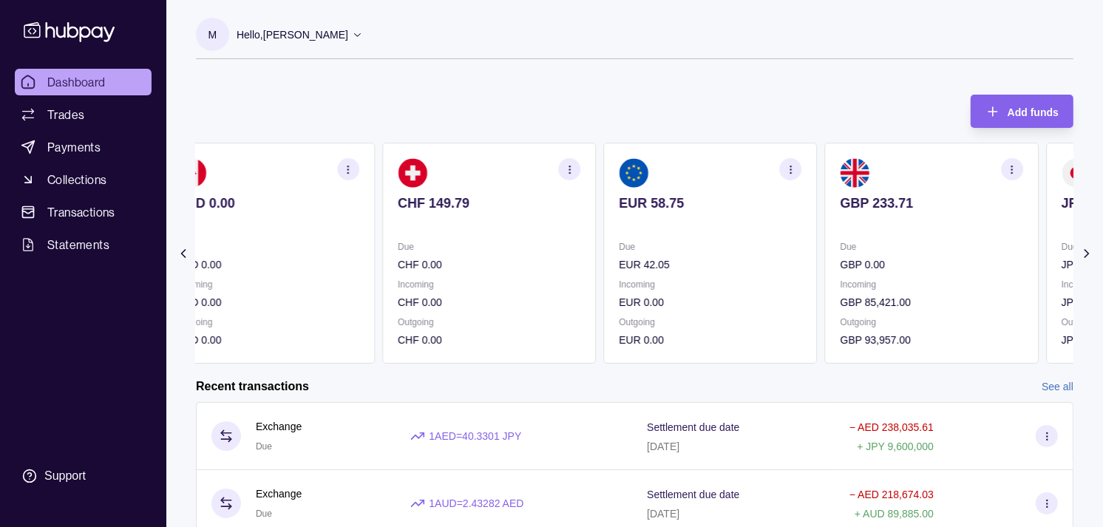
click at [697, 229] on section "EUR 58.75 Due EUR 42.05 Incoming EUR 0.00 Outgoing EUR 0.00" at bounding box center [710, 253] width 214 height 221
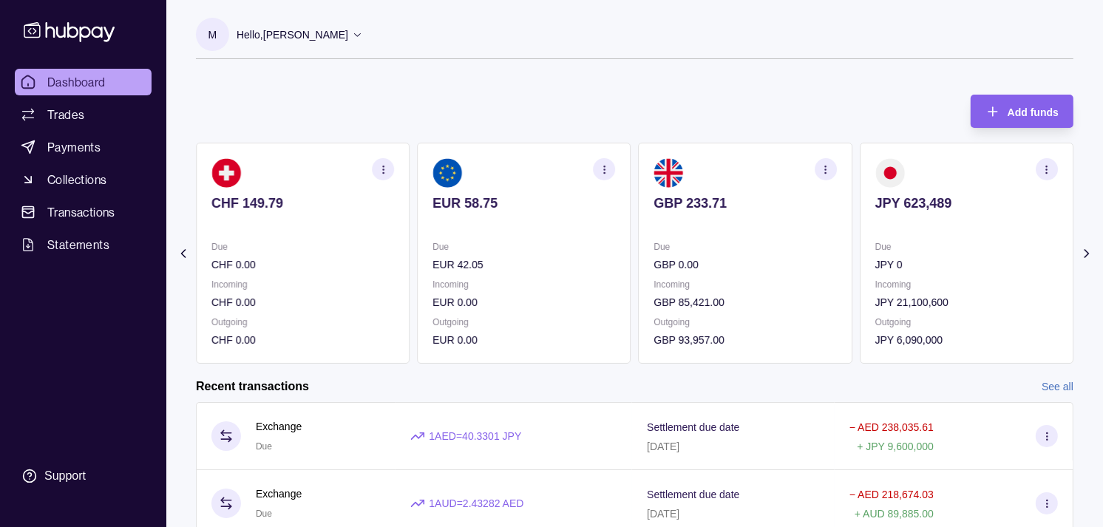
click at [768, 204] on p "GBP 233.71" at bounding box center [745, 203] width 183 height 16
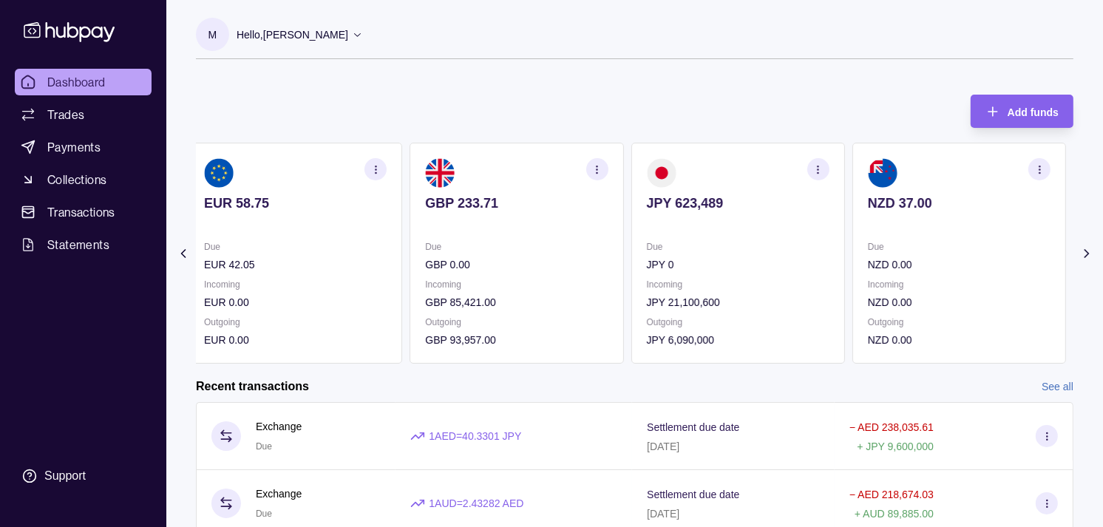
click at [773, 206] on p "JPY 623,489" at bounding box center [738, 203] width 183 height 16
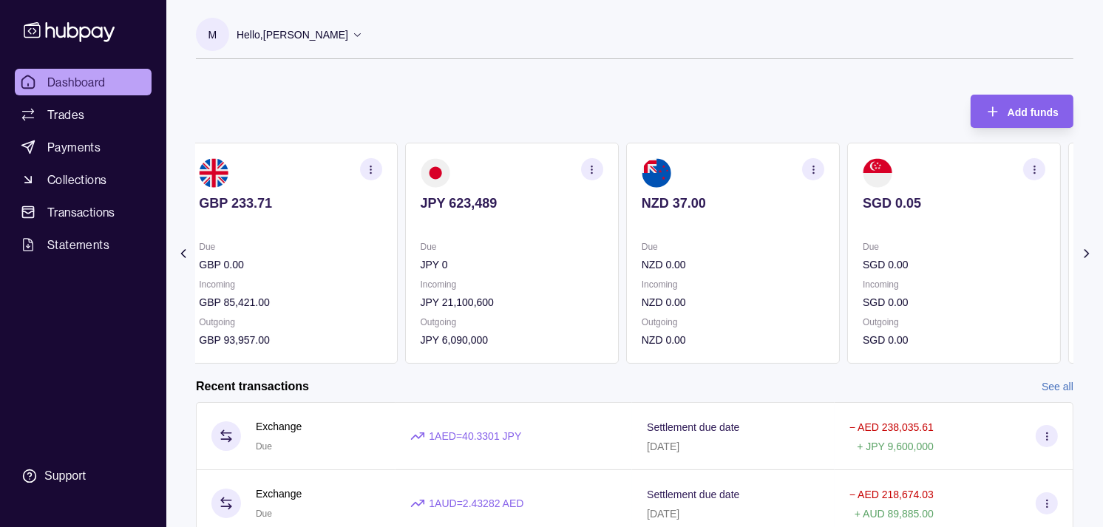
click at [730, 208] on div "NZD 37.00" at bounding box center [733, 213] width 183 height 36
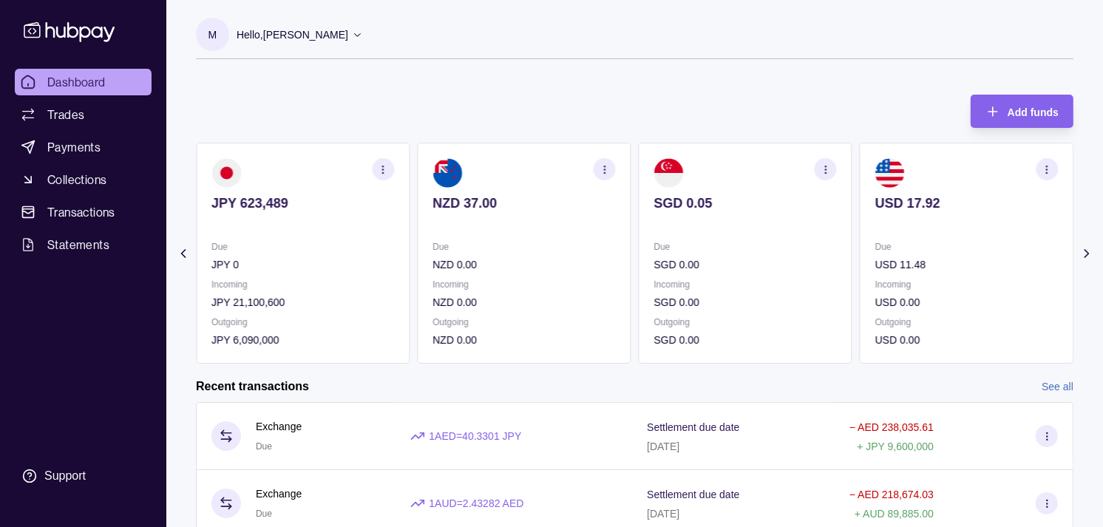
click at [714, 209] on p "SGD 0.05" at bounding box center [745, 203] width 183 height 16
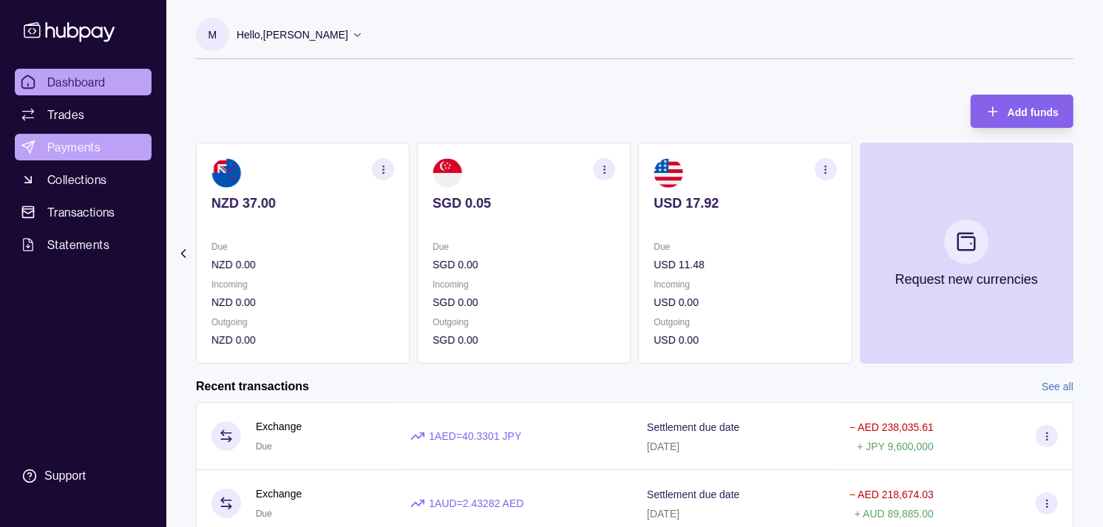
click at [79, 149] on span "Payments" at bounding box center [73, 147] width 53 height 18
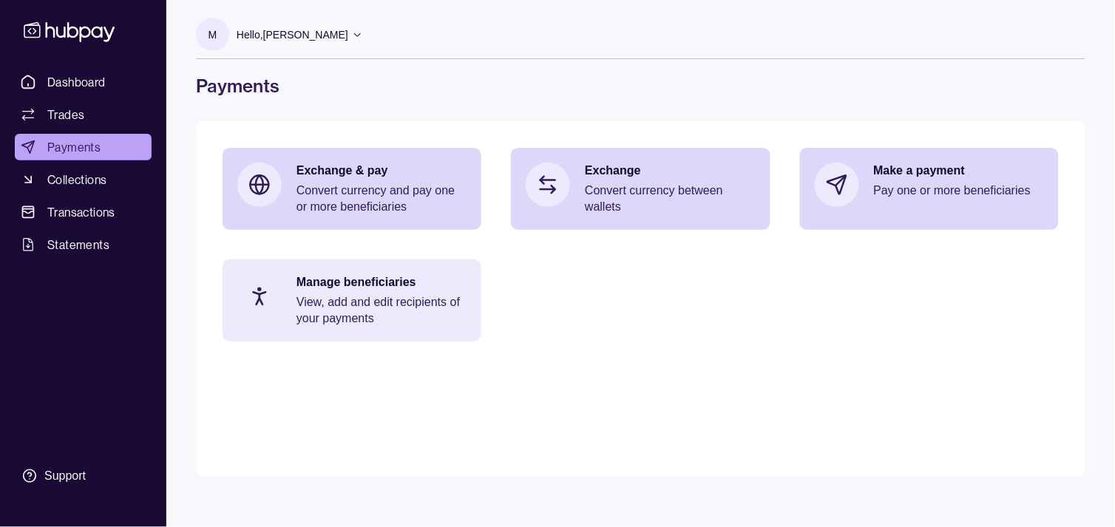
click at [345, 290] on p "Manage beneficiaries" at bounding box center [382, 282] width 170 height 16
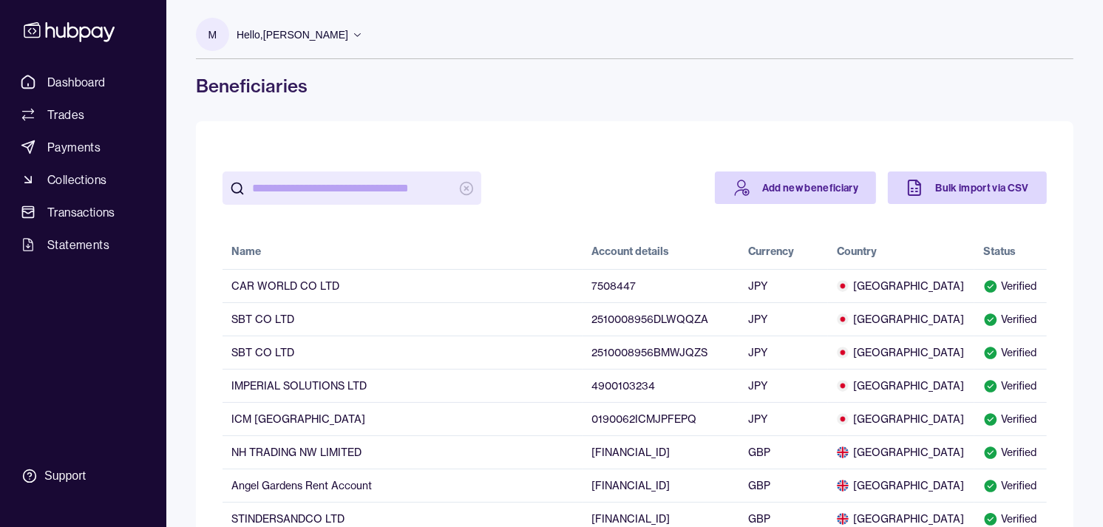
click at [338, 33] on p "Hello, Muralenath Nadarajah" at bounding box center [293, 35] width 112 height 16
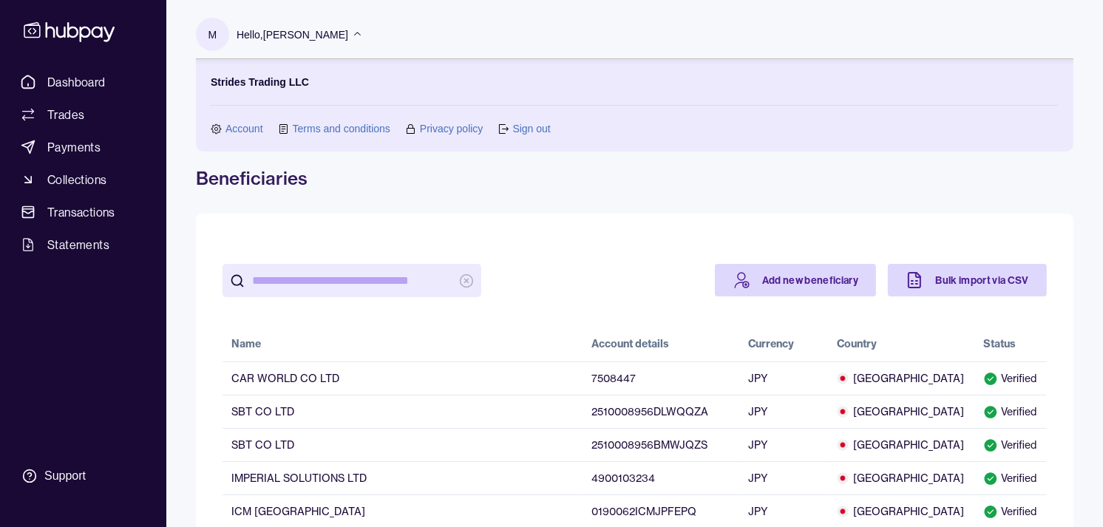
click at [338, 33] on p "Hello, Muralenath Nadarajah" at bounding box center [293, 35] width 112 height 16
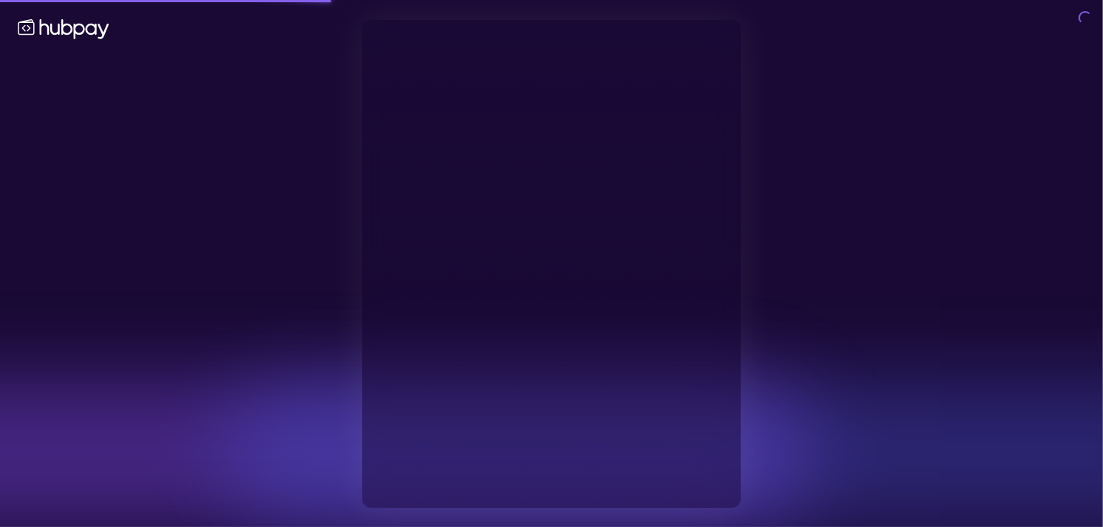
type input "**********"
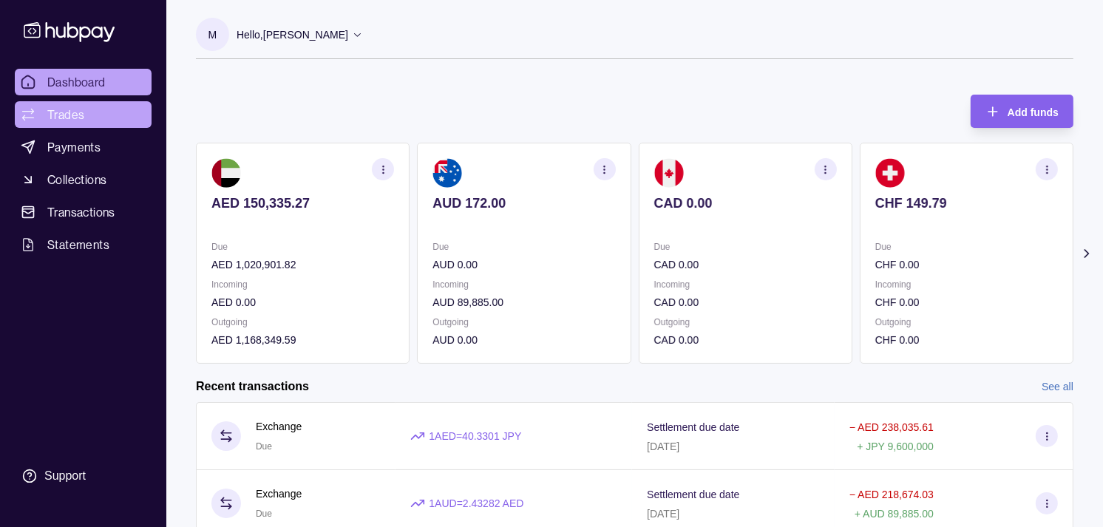
click at [71, 118] on span "Trades" at bounding box center [65, 115] width 37 height 18
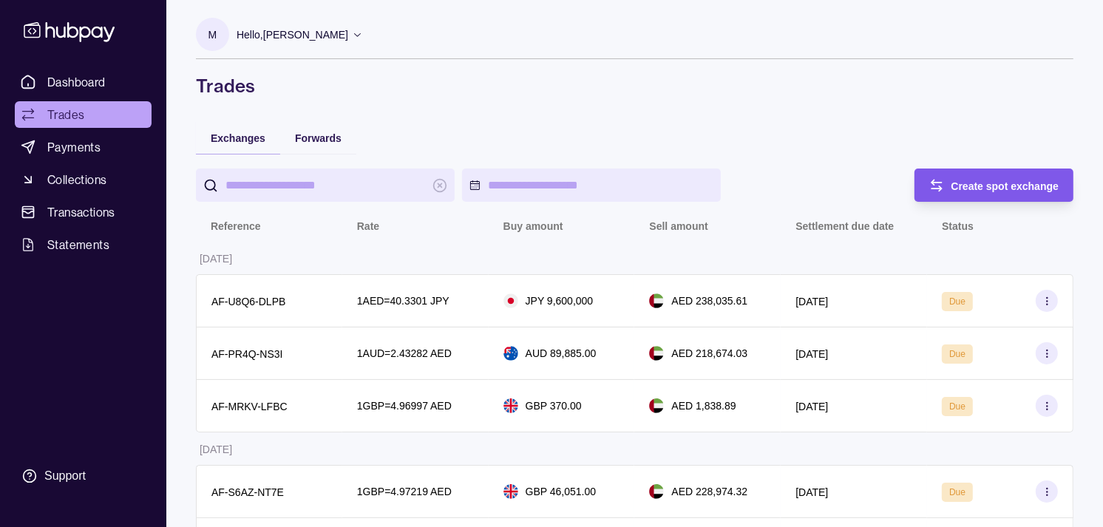
click at [962, 194] on div "Create spot exchange" at bounding box center [983, 185] width 152 height 33
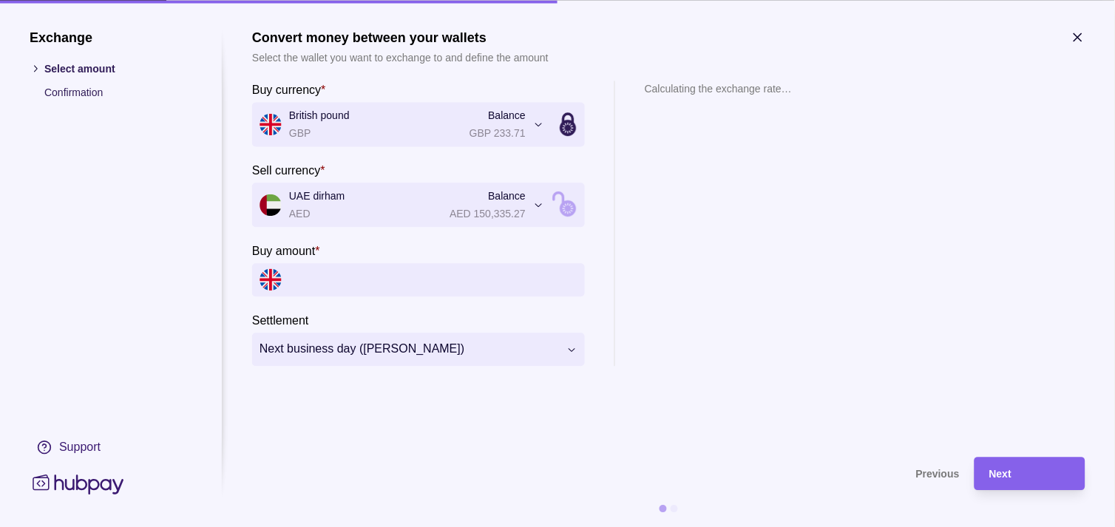
click at [404, 290] on input "Buy amount *" at bounding box center [433, 279] width 288 height 33
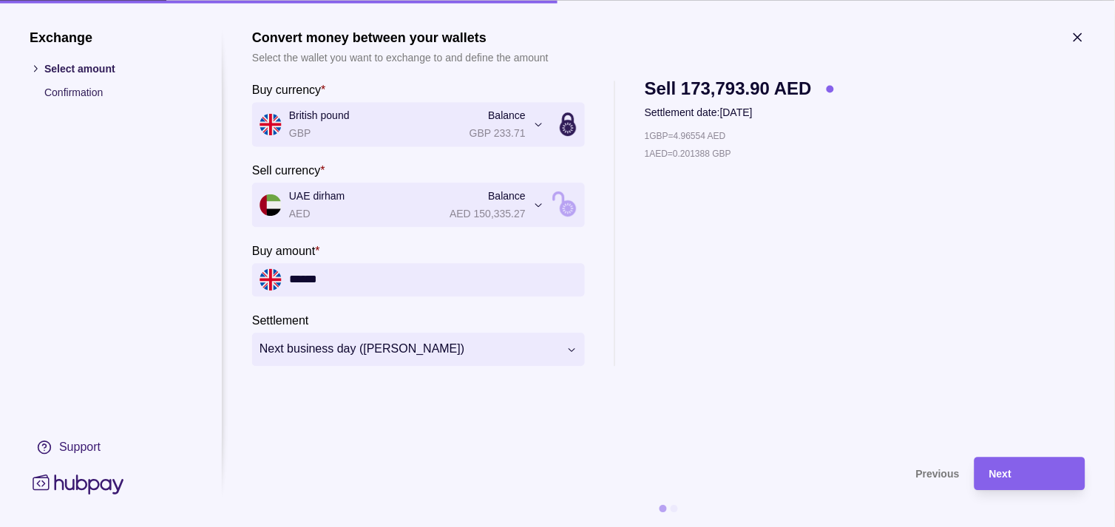
type input "******"
click at [1035, 470] on div "Next" at bounding box center [1029, 474] width 81 height 18
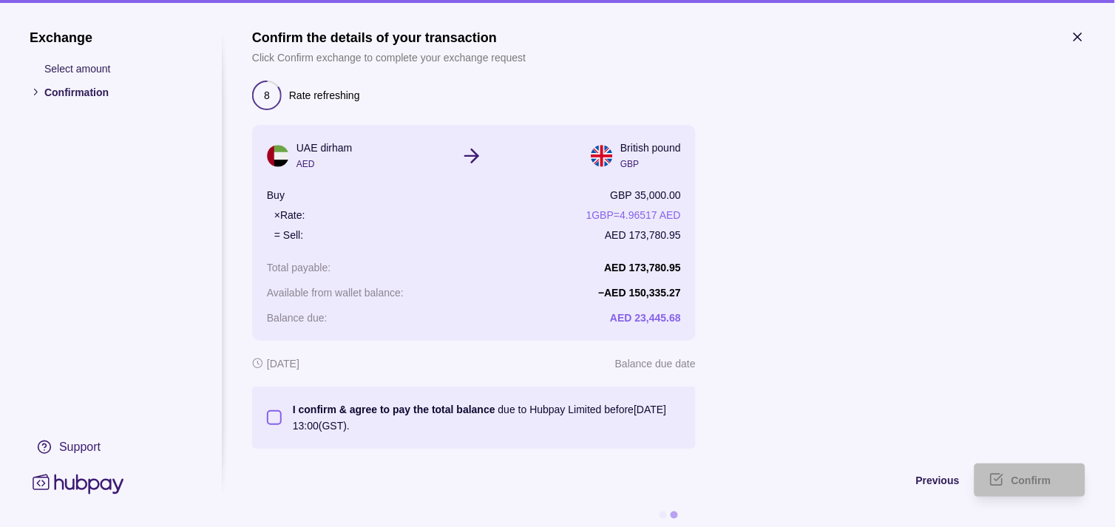
click at [279, 417] on button "I confirm & agree to pay the total balance due to Hubpay Limited before 29 Sep …" at bounding box center [274, 417] width 15 height 15
click at [1024, 476] on span "Confirm" at bounding box center [1032, 482] width 40 height 12
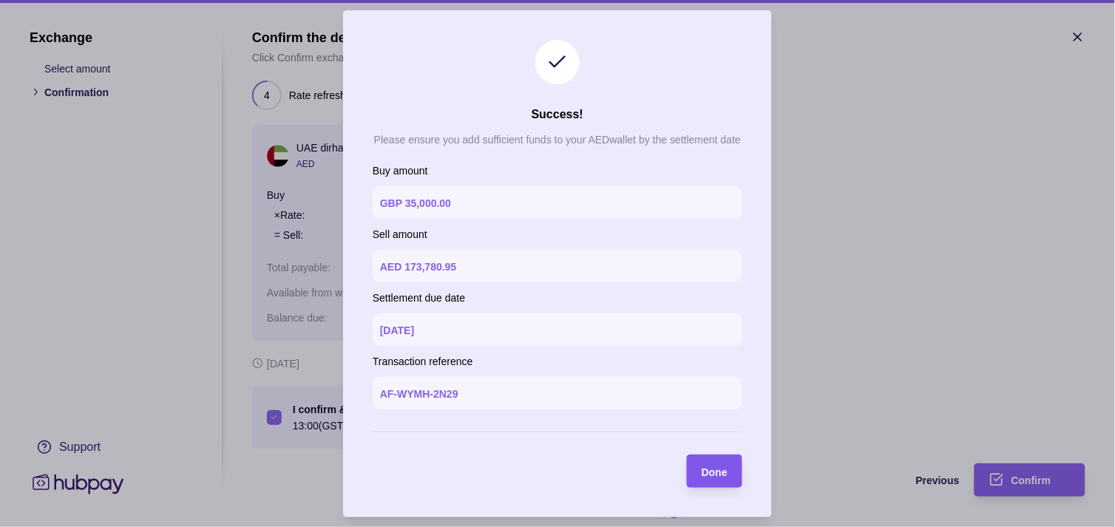
click at [719, 456] on div "Done" at bounding box center [704, 471] width 48 height 33
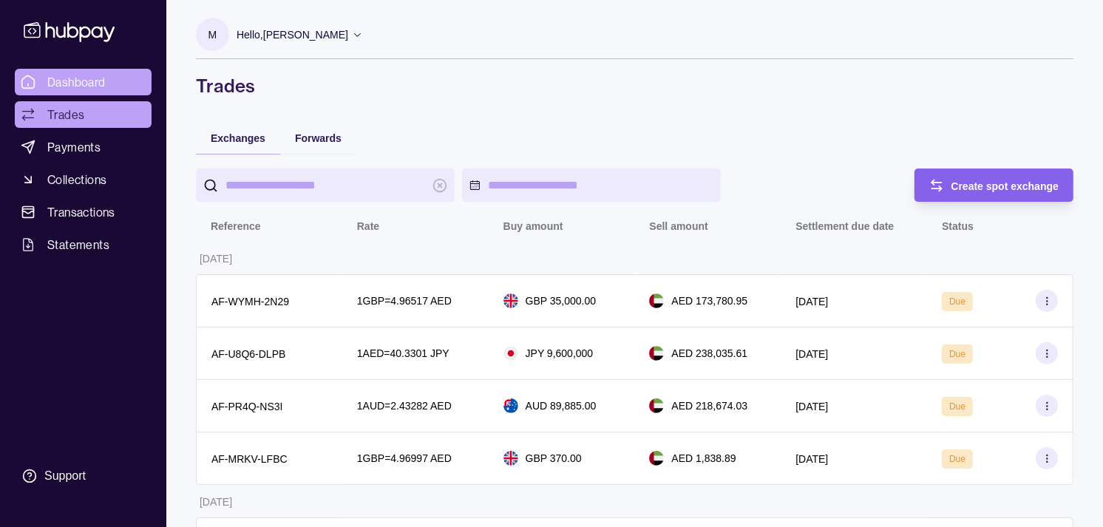
click at [78, 76] on span "Dashboard" at bounding box center [76, 82] width 58 height 18
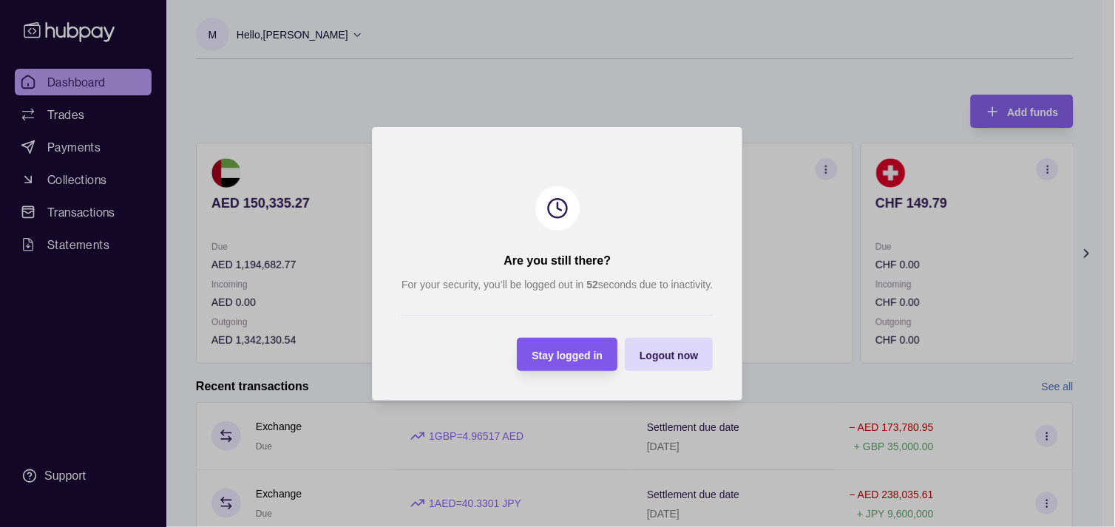
click at [578, 353] on span "Stay logged in" at bounding box center [567, 355] width 71 height 12
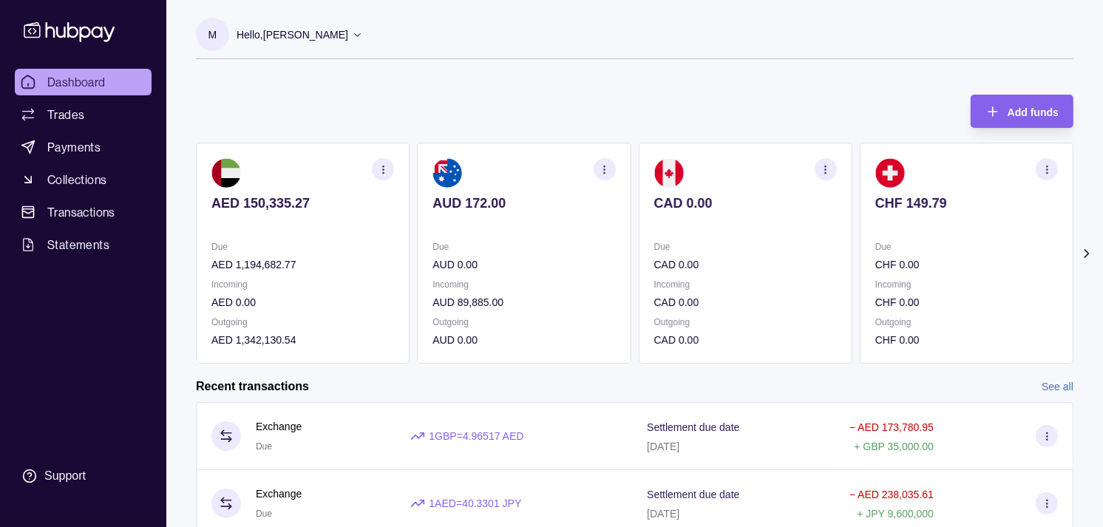
click at [677, 211] on section "CAD 0.00 Due CAD 0.00 Incoming CAD 0.00 Outgoing CAD 0.00" at bounding box center [746, 253] width 214 height 221
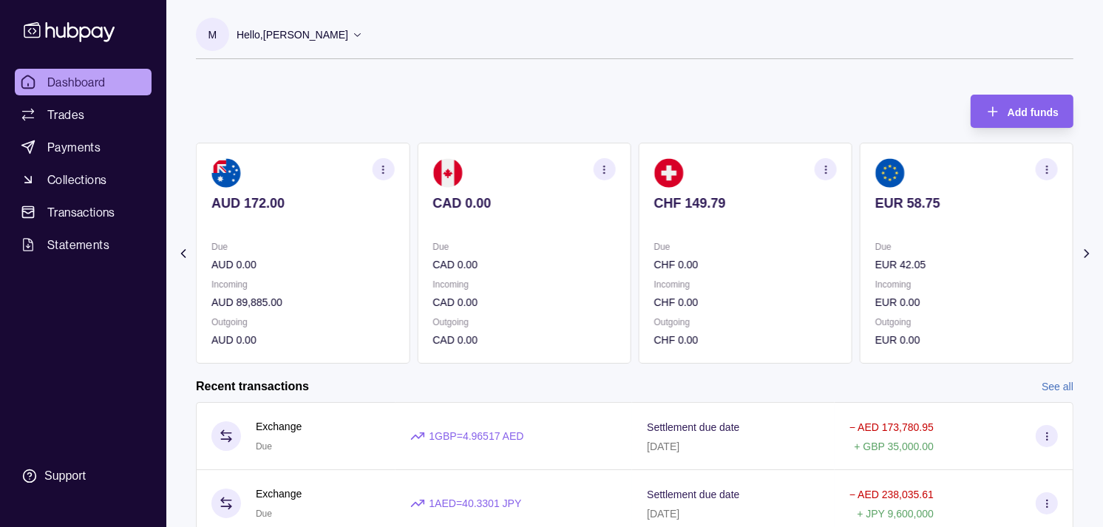
click at [677, 227] on p at bounding box center [745, 223] width 183 height 16
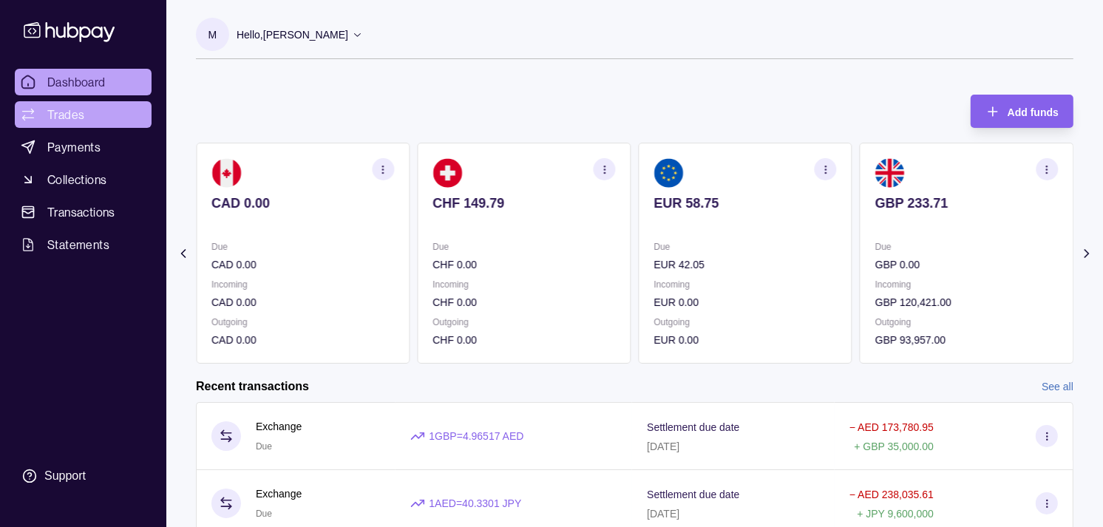
click at [70, 113] on span "Trades" at bounding box center [65, 115] width 37 height 18
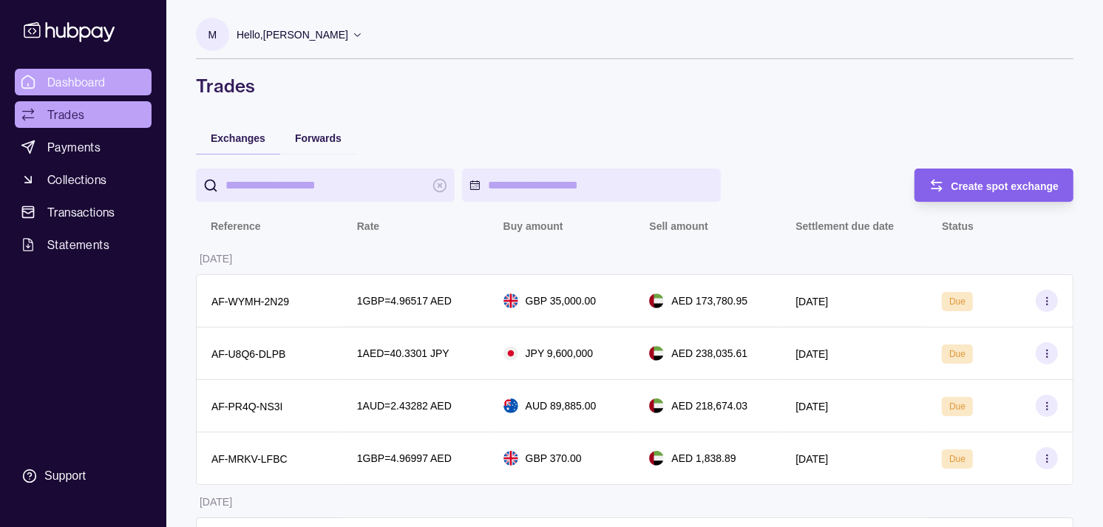
click at [55, 84] on span "Dashboard" at bounding box center [76, 82] width 58 height 18
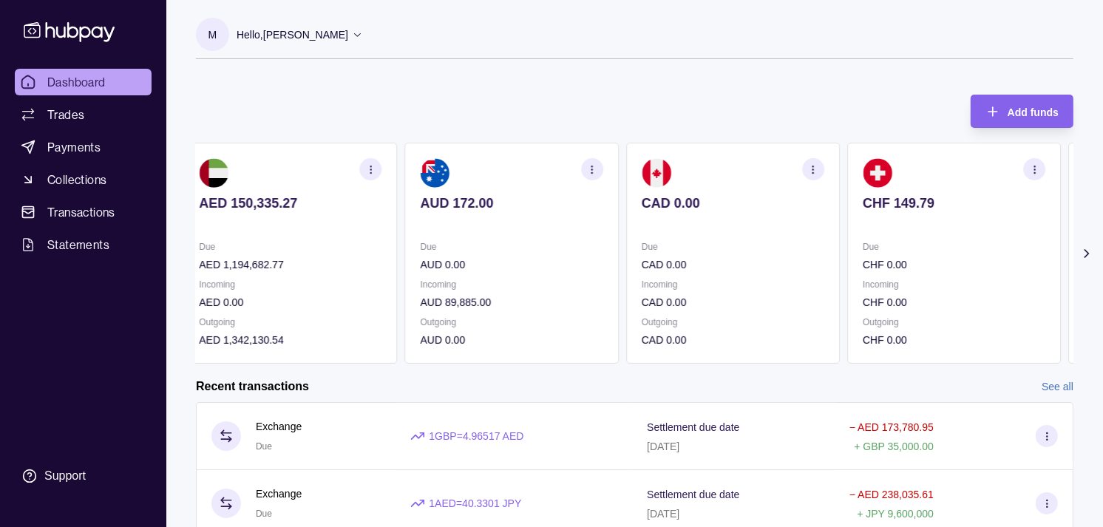
click at [627, 226] on section "CAD 0.00 Due CAD 0.00 Incoming CAD 0.00 Outgoing CAD 0.00" at bounding box center [733, 253] width 214 height 221
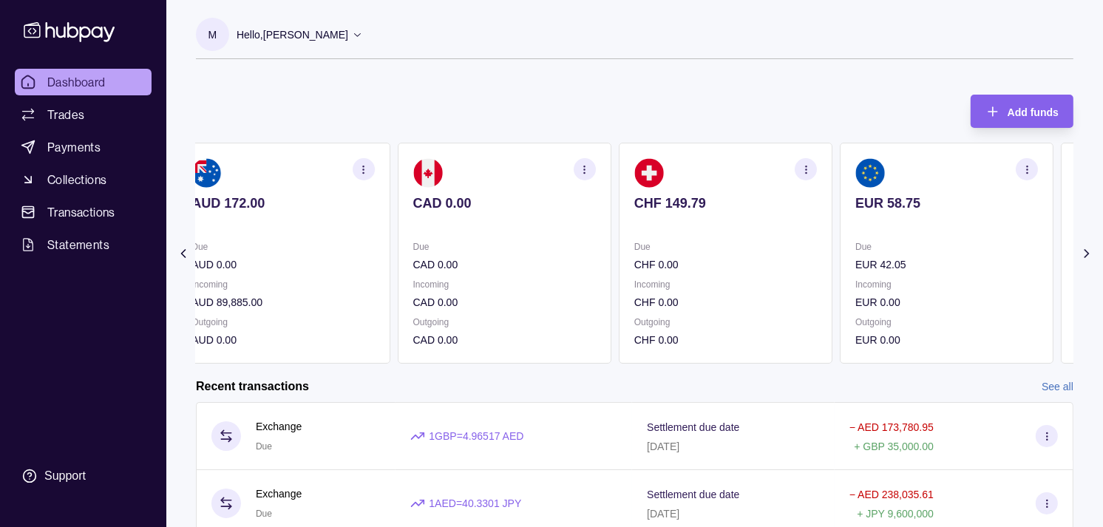
click at [635, 222] on p at bounding box center [726, 223] width 183 height 16
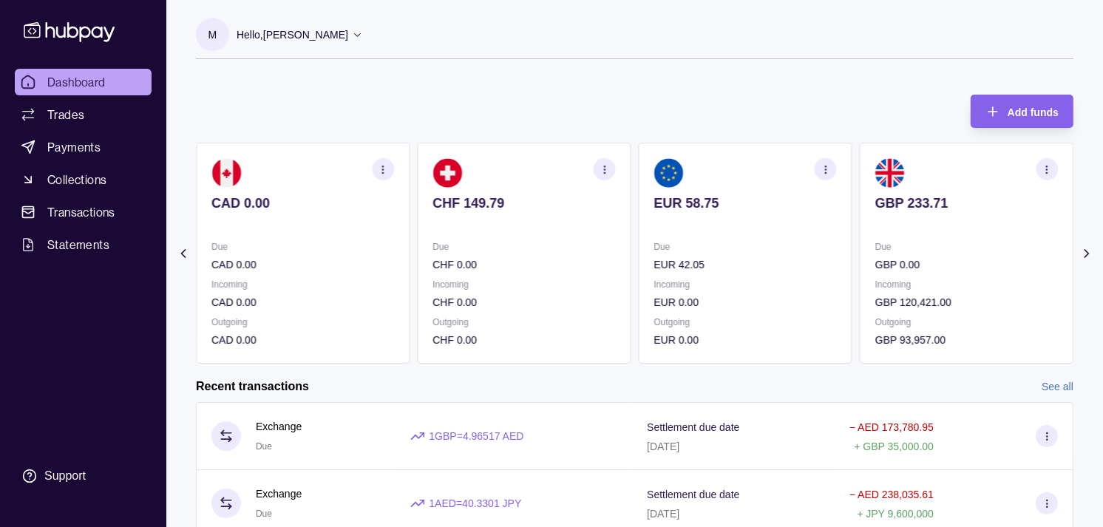
click at [625, 217] on div "AED 150,335.27 Due AED 1,194,682.77 Incoming AED 0.00 Outgoing AED 1,342,130.54…" at bounding box center [635, 253] width 878 height 221
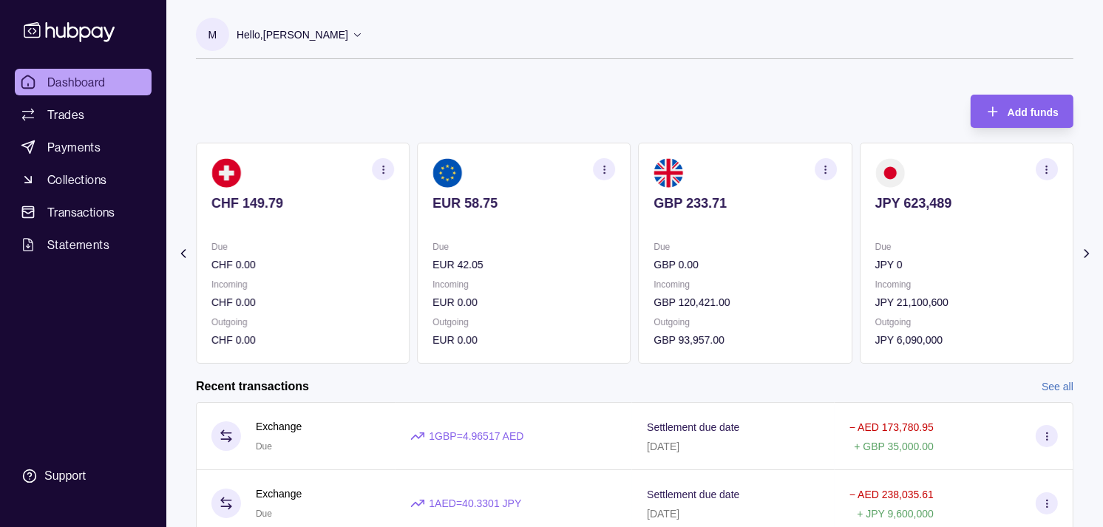
click at [1047, 164] on icon "button" at bounding box center [1047, 169] width 11 height 11
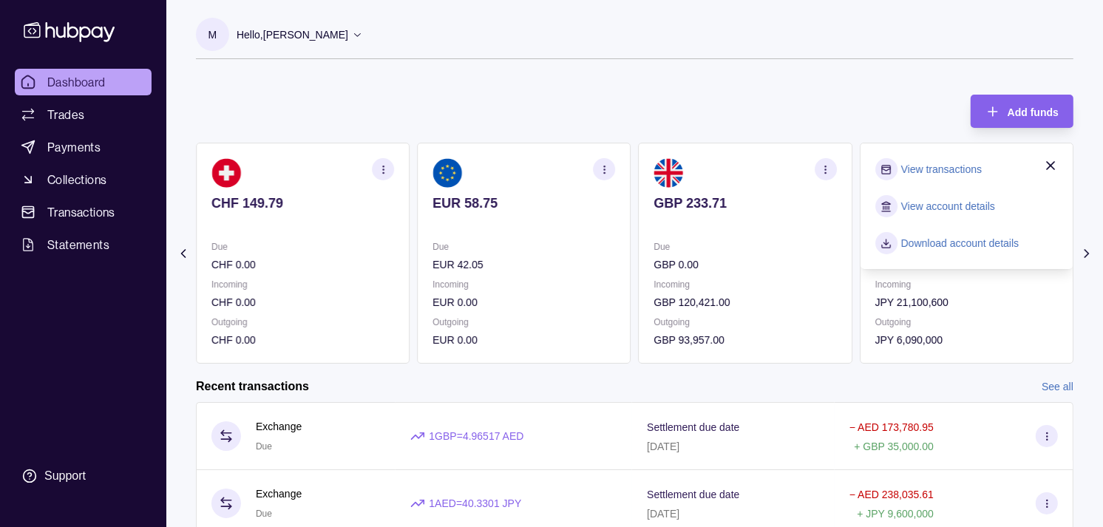
click at [943, 170] on link "View transactions" at bounding box center [941, 169] width 81 height 16
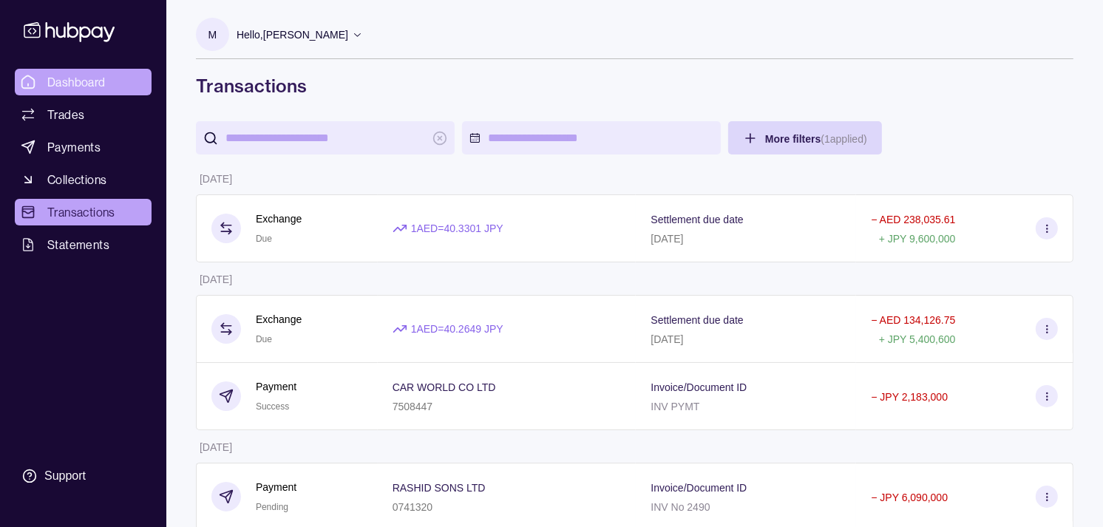
click at [84, 78] on span "Dashboard" at bounding box center [76, 82] width 58 height 18
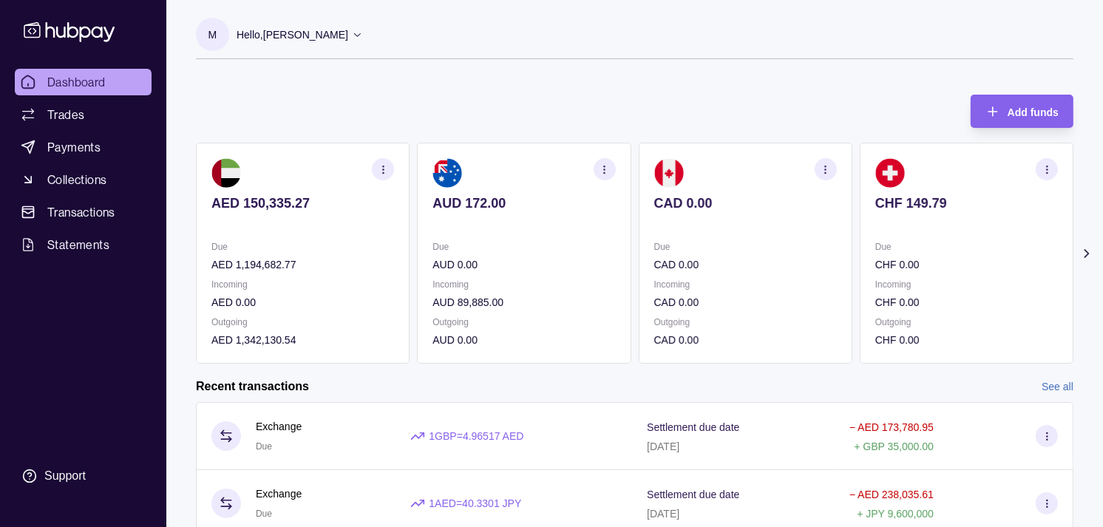
click at [775, 207] on p "CAD 0.00" at bounding box center [745, 203] width 183 height 16
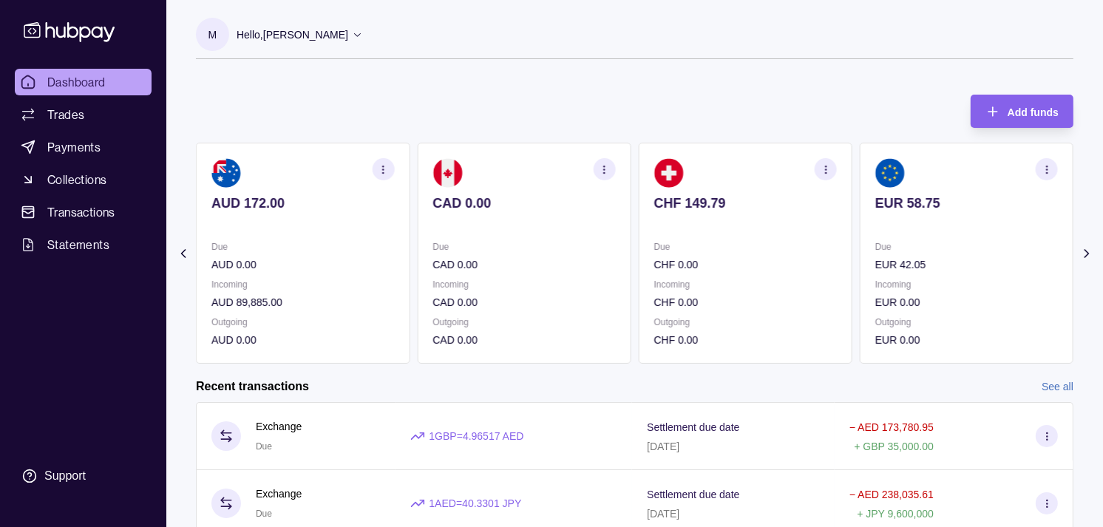
click at [772, 206] on div "CHF 149.79" at bounding box center [745, 213] width 183 height 36
click at [828, 175] on icon "button" at bounding box center [825, 169] width 11 height 11
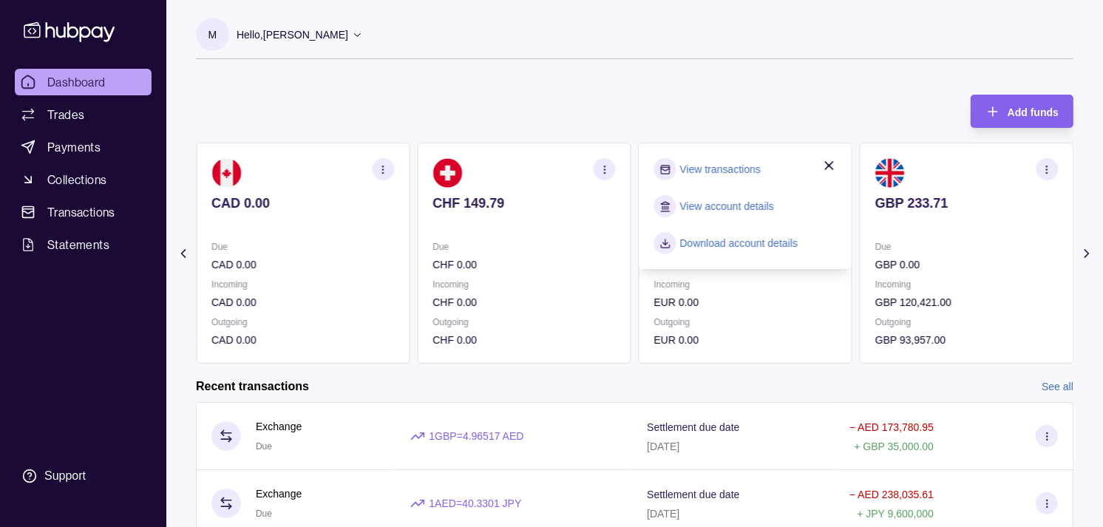
click at [728, 166] on link "View transactions" at bounding box center [720, 169] width 81 height 16
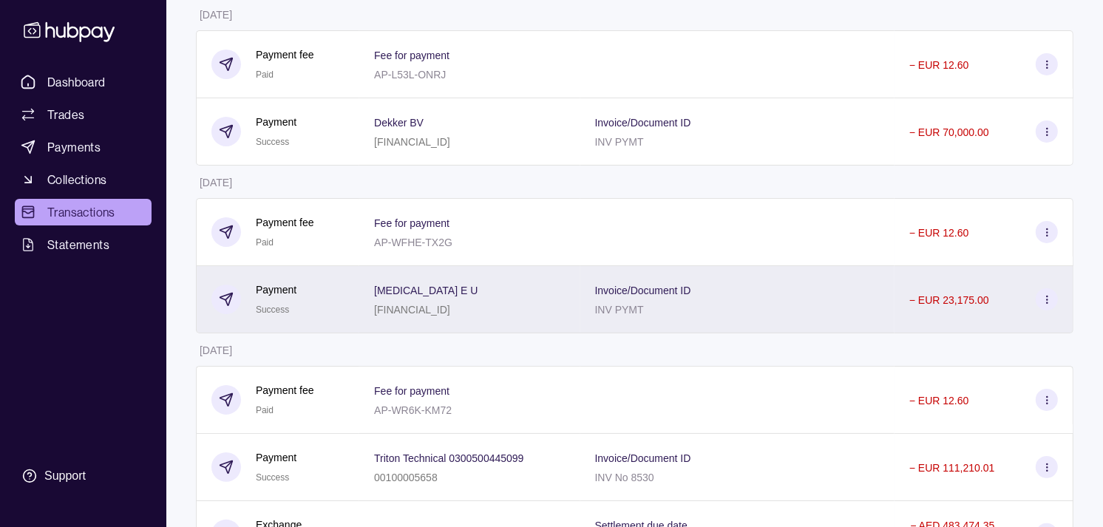
scroll to position [246, 0]
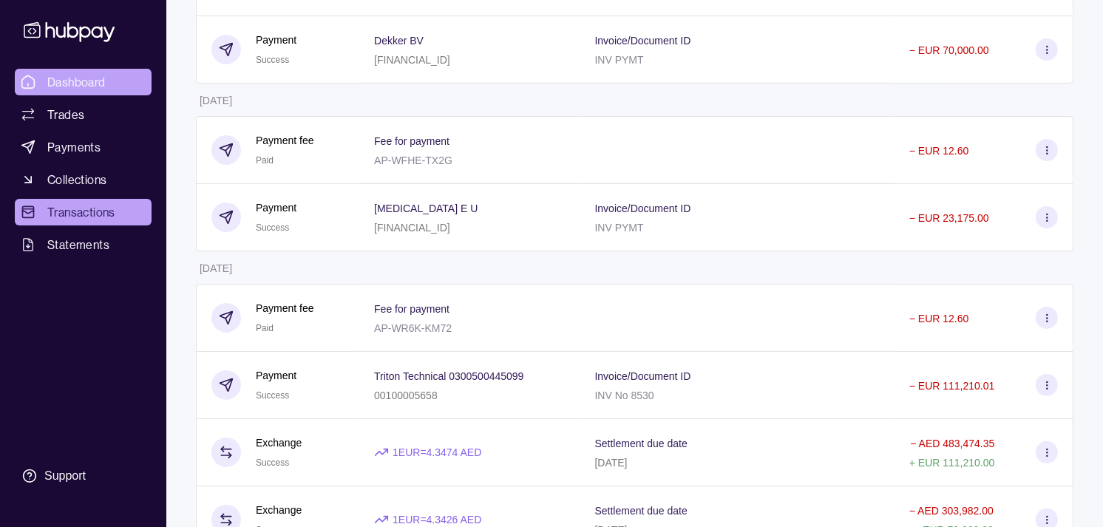
click at [104, 71] on link "Dashboard" at bounding box center [83, 82] width 137 height 27
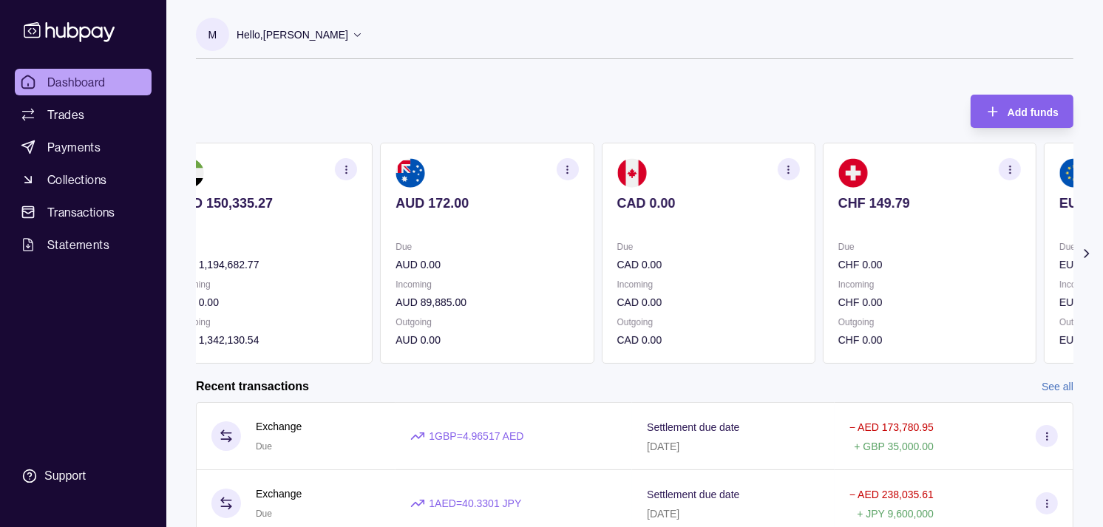
click at [523, 222] on section "AUD 172.00 Due AUD 0.00 Incoming AUD 89,885.00 Outgoing AUD 0.00" at bounding box center [487, 253] width 214 height 221
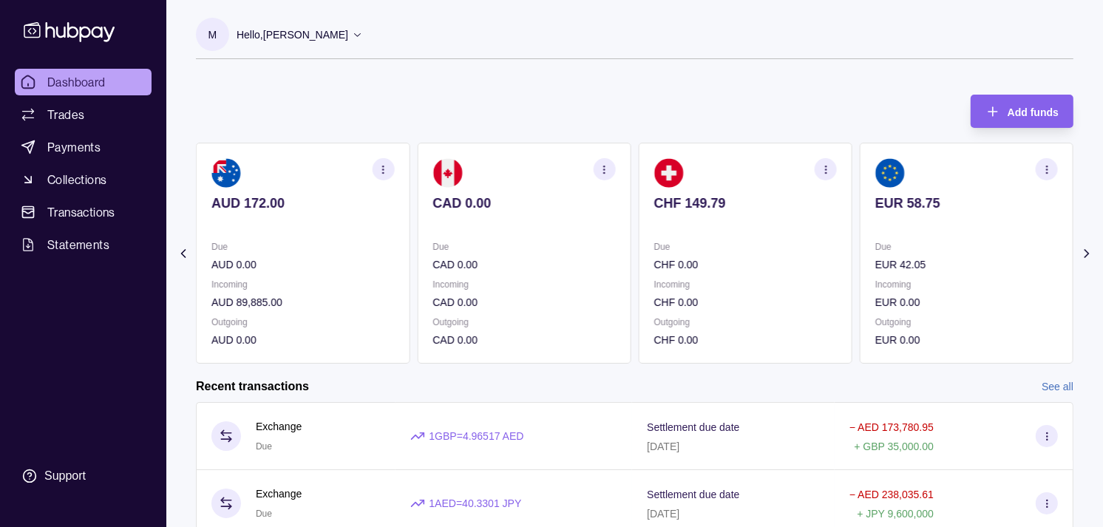
click at [531, 237] on section "CAD 0.00 Due CAD 0.00 Incoming CAD 0.00 Outgoing CAD 0.00" at bounding box center [524, 253] width 214 height 221
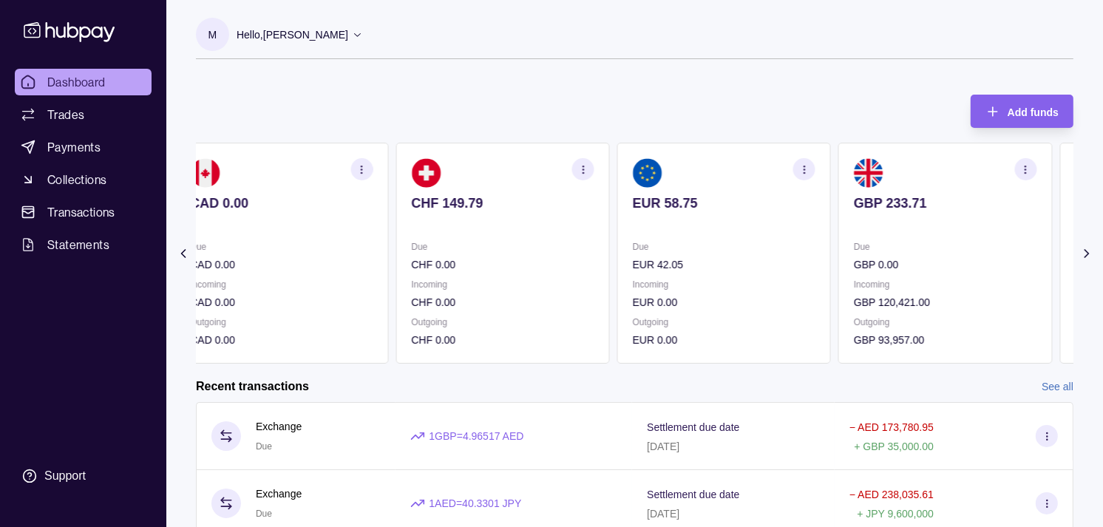
click at [751, 226] on p at bounding box center [724, 223] width 183 height 16
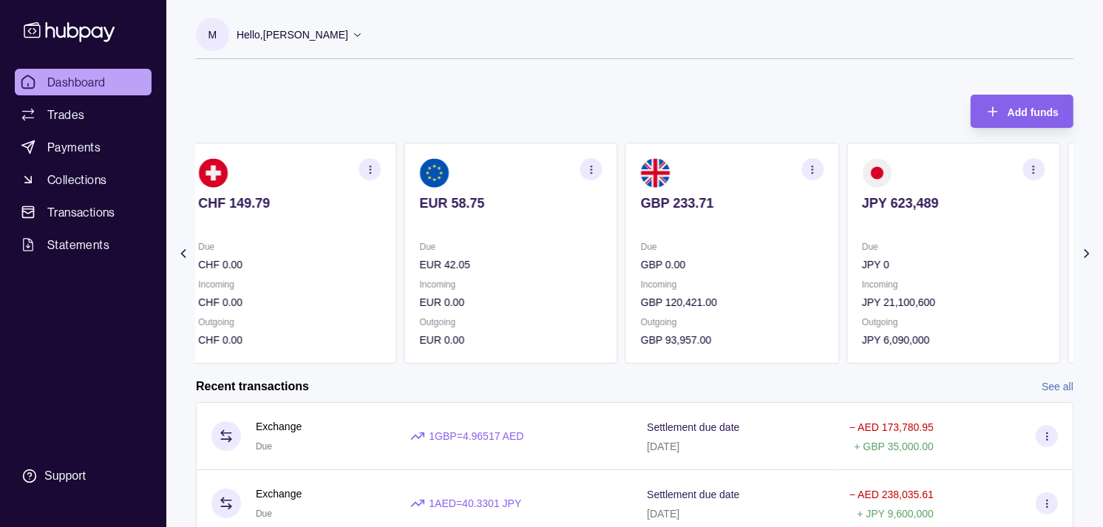
click at [740, 229] on section "GBP 233.71 Due GBP 0.00 Incoming GBP 120,421.00 Outgoing GBP 93,957.00" at bounding box center [733, 253] width 214 height 221
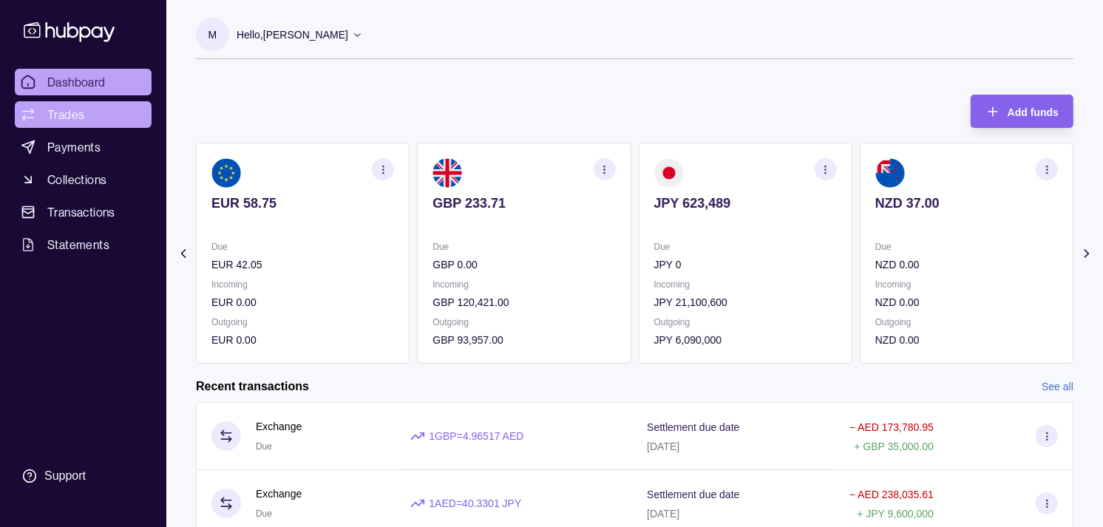
click at [71, 109] on span "Trades" at bounding box center [65, 115] width 37 height 18
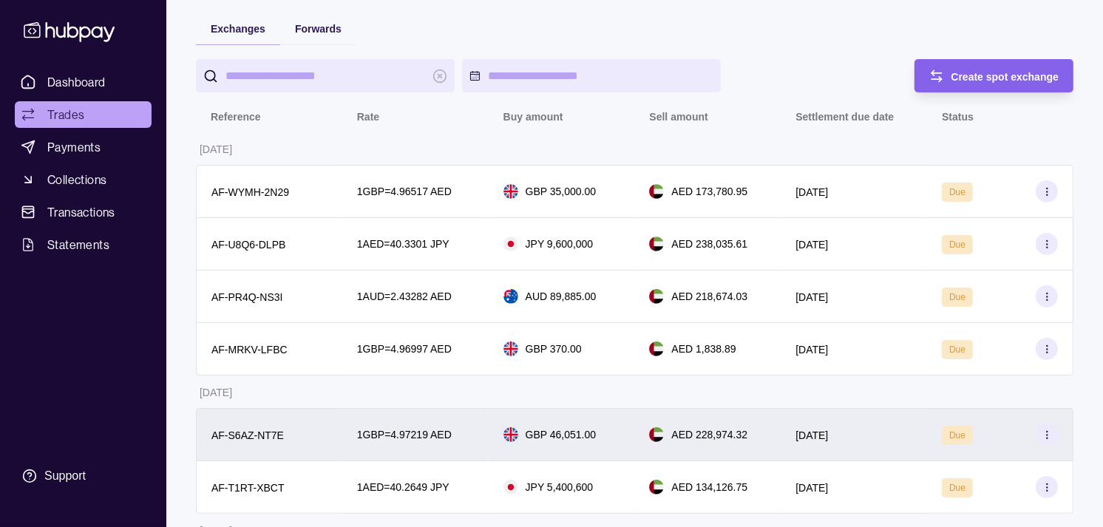
scroll to position [82, 0]
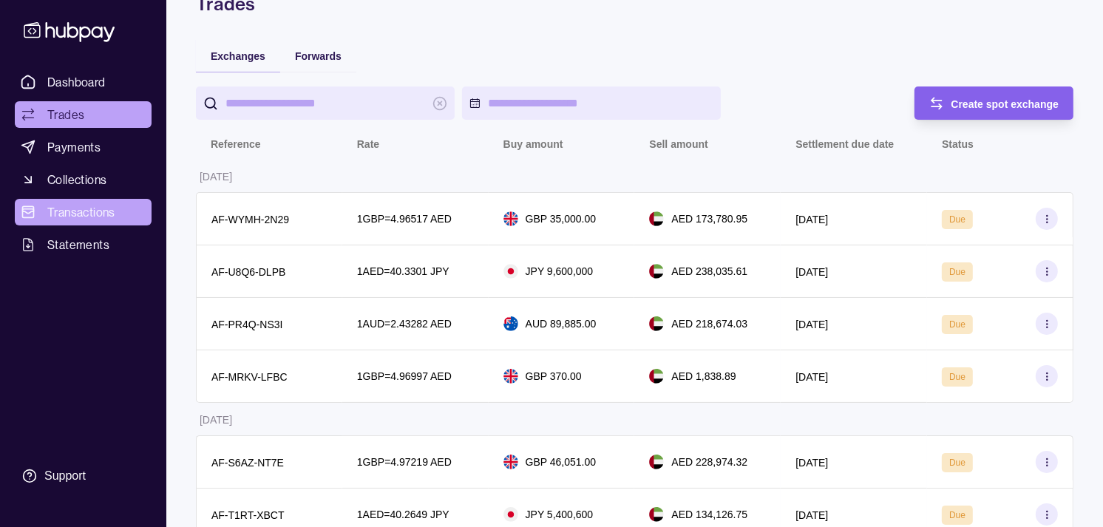
click at [69, 212] on span "Transactions" at bounding box center [81, 212] width 68 height 18
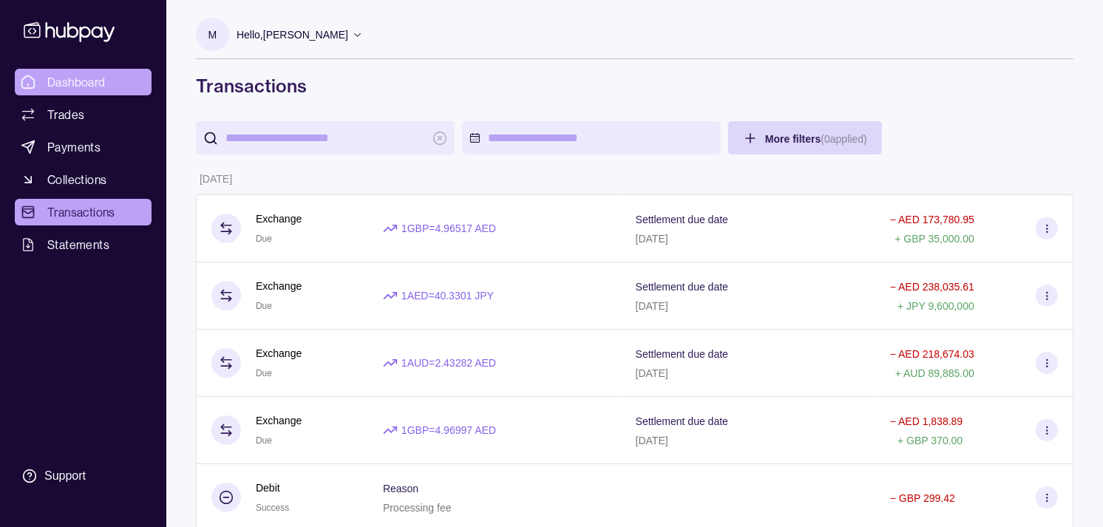
click at [75, 73] on span "Dashboard" at bounding box center [76, 82] width 58 height 18
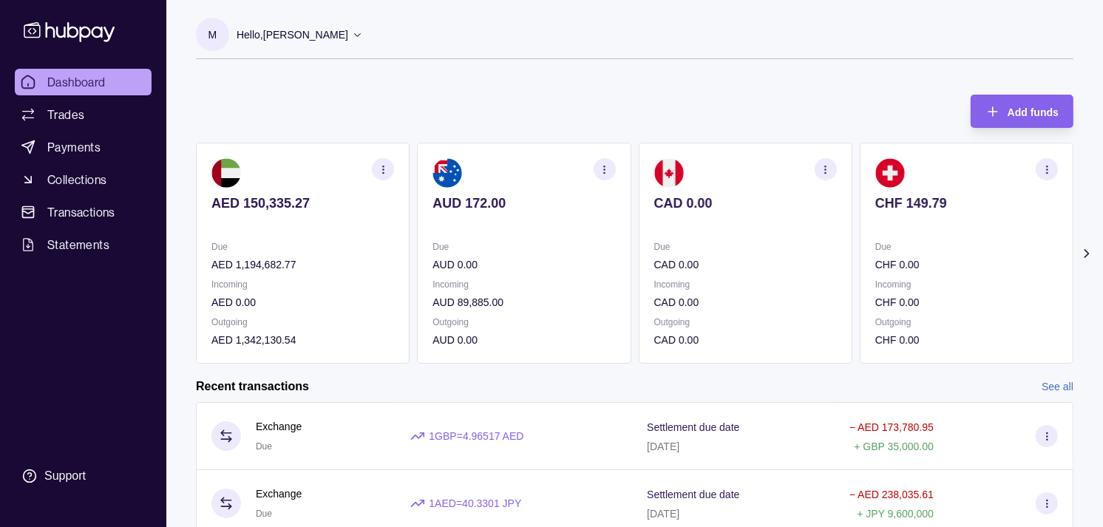
click at [742, 244] on p "Due" at bounding box center [745, 247] width 183 height 16
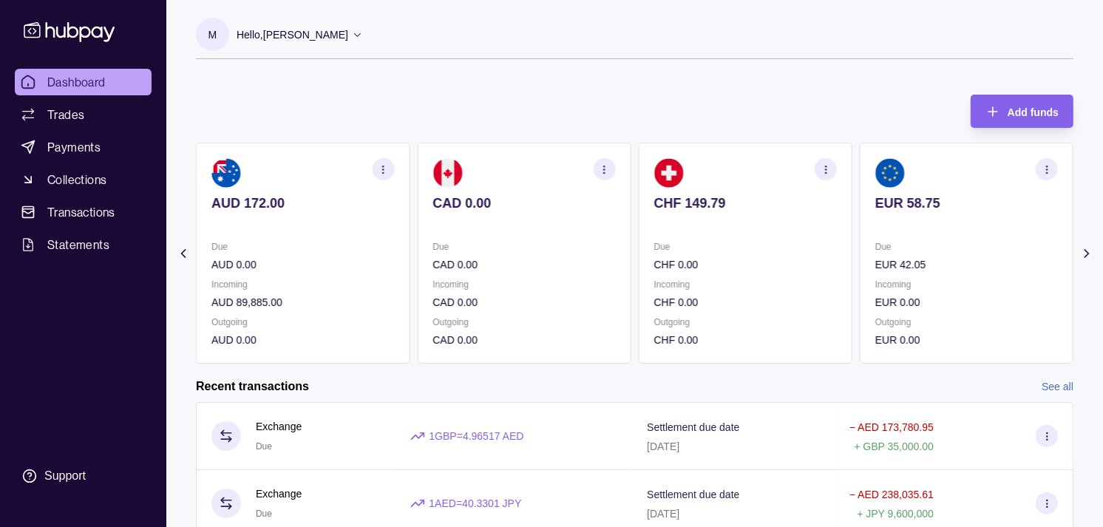
click at [731, 235] on section "CHF 149.79 Due CHF 0.00 Incoming CHF 0.00 Outgoing CHF 0.00" at bounding box center [746, 253] width 214 height 221
click at [799, 229] on p at bounding box center [745, 223] width 183 height 16
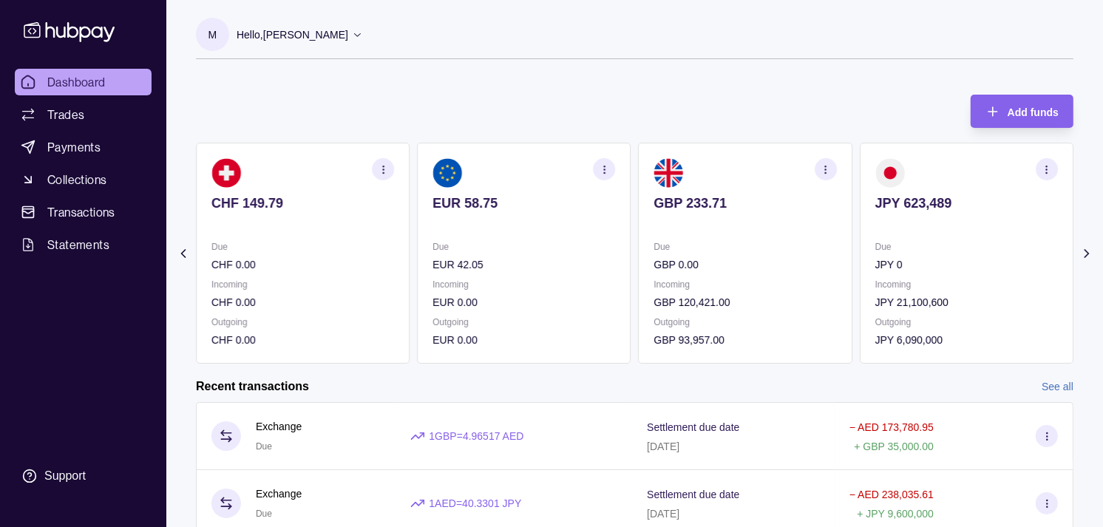
click at [827, 172] on icon "button" at bounding box center [825, 169] width 11 height 11
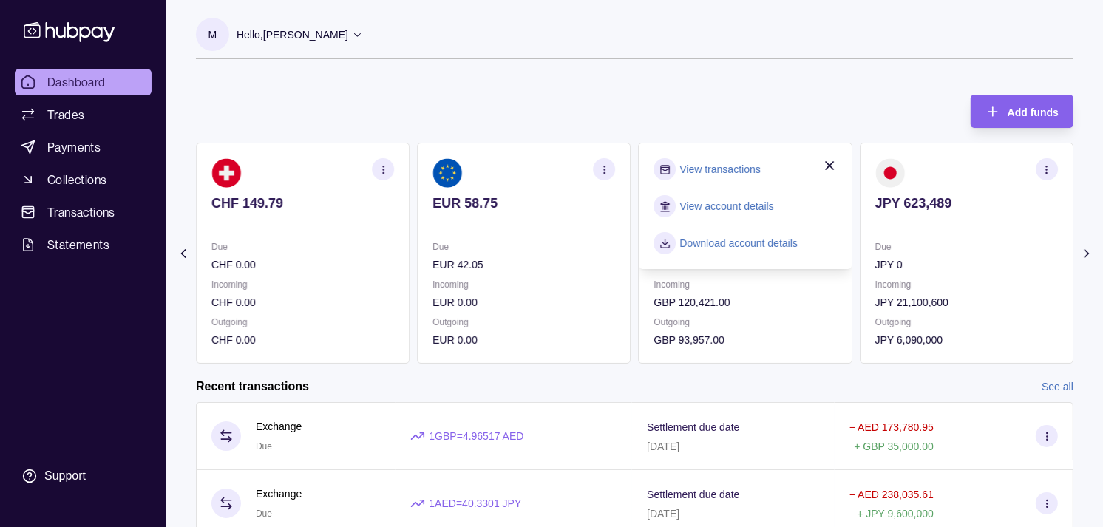
click at [742, 166] on link "View transactions" at bounding box center [720, 169] width 81 height 16
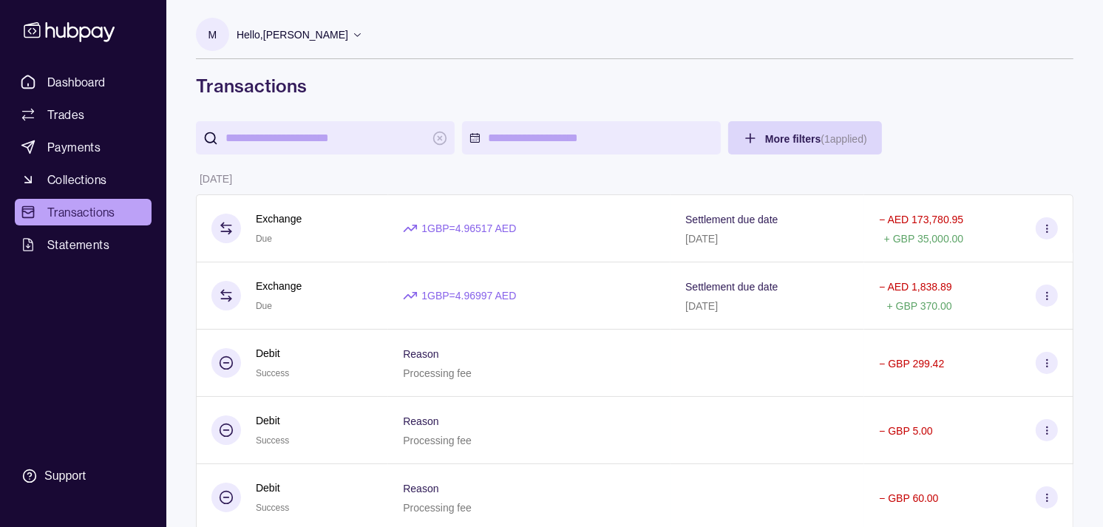
click at [296, 134] on input "search" at bounding box center [326, 137] width 200 height 33
paste input "**********"
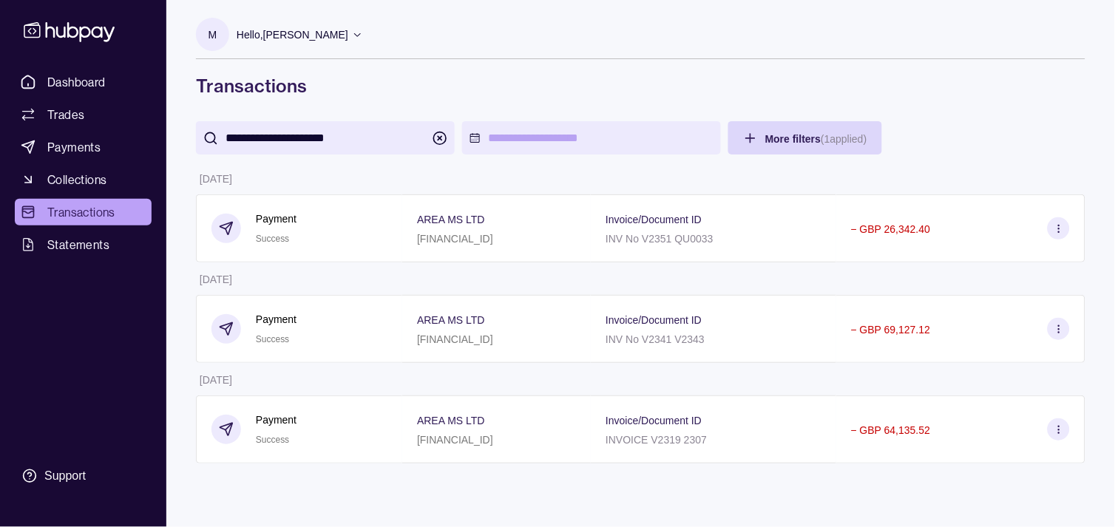
type input "**********"
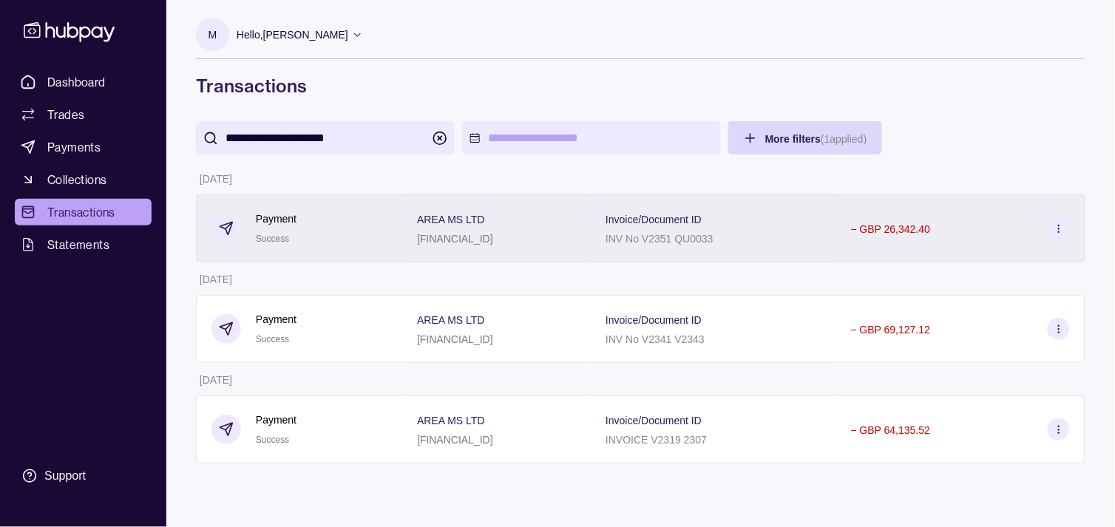
click at [558, 237] on div "AREA MS LTD GB16NWBK01017819732864" at bounding box center [496, 228] width 159 height 37
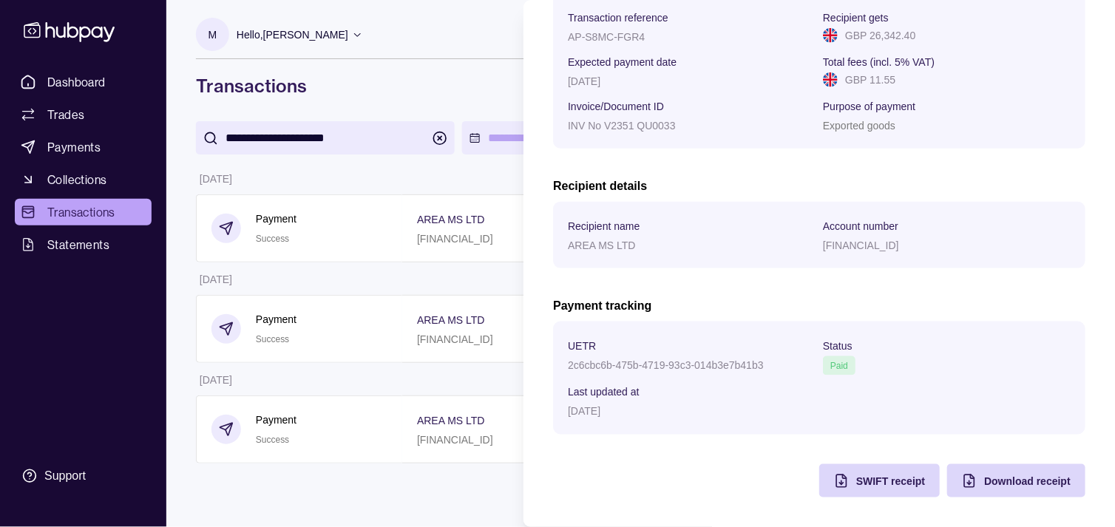
scroll to position [164, 0]
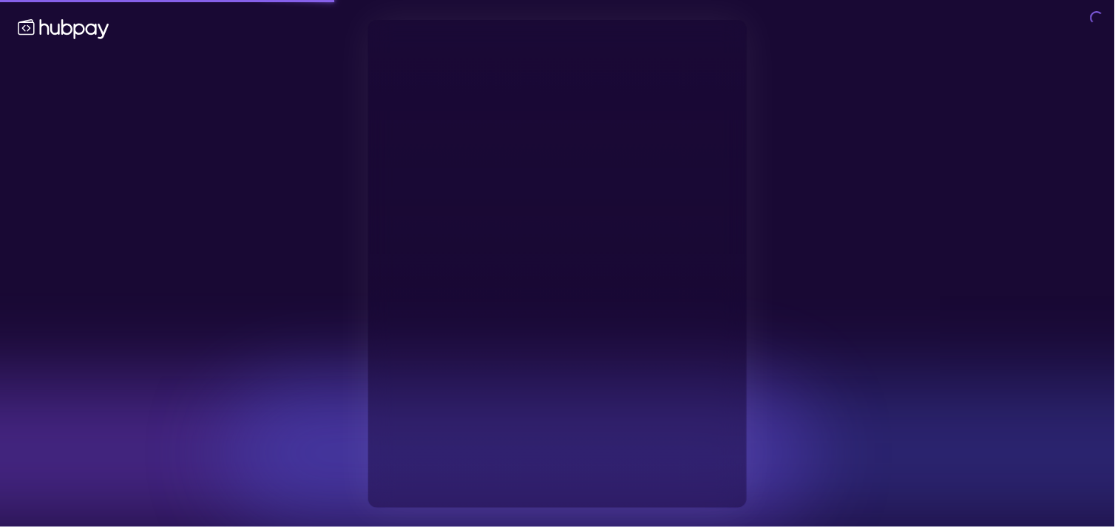
type input "**********"
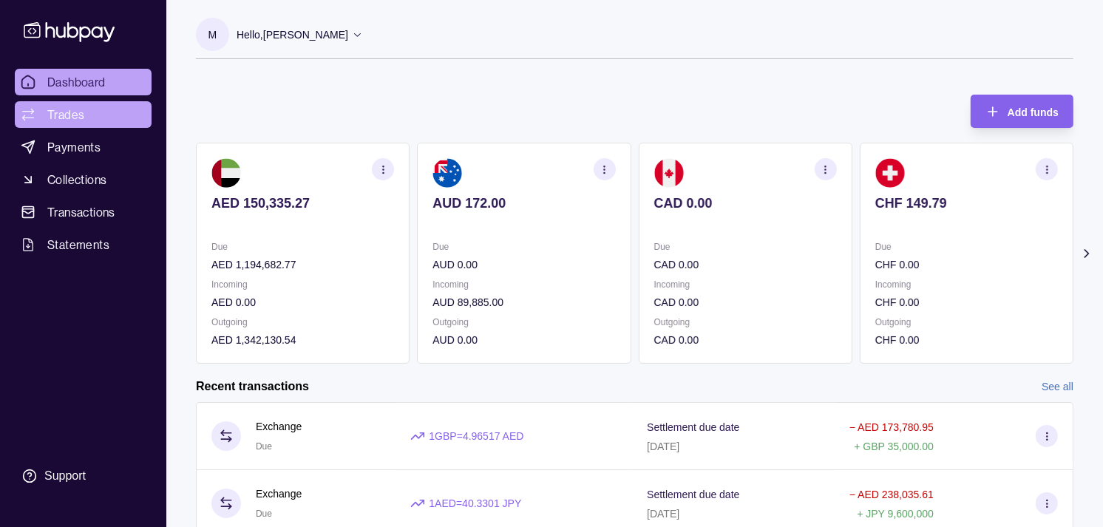
click at [87, 116] on link "Trades" at bounding box center [83, 114] width 137 height 27
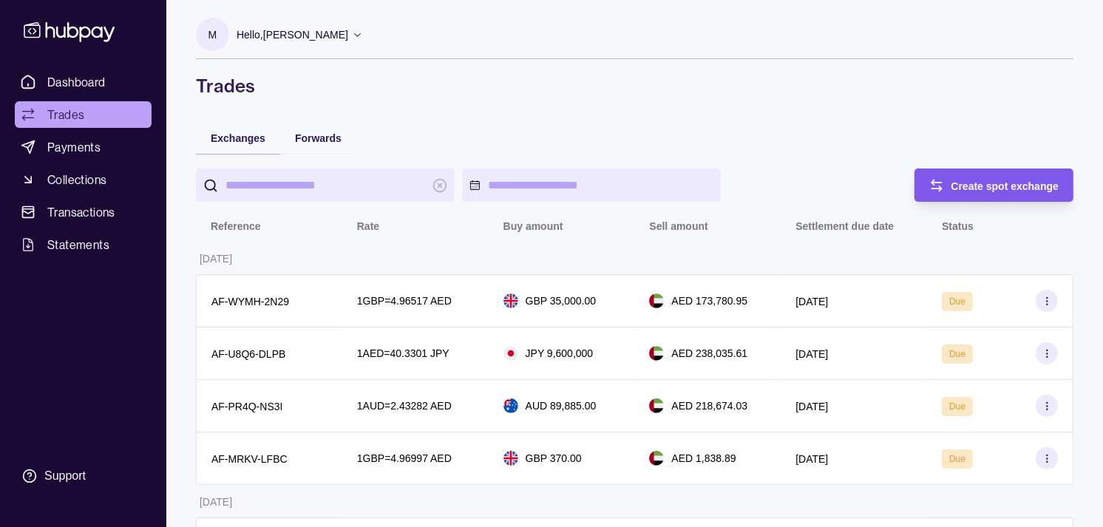
click at [984, 193] on div "Create spot exchange" at bounding box center [1006, 186] width 108 height 18
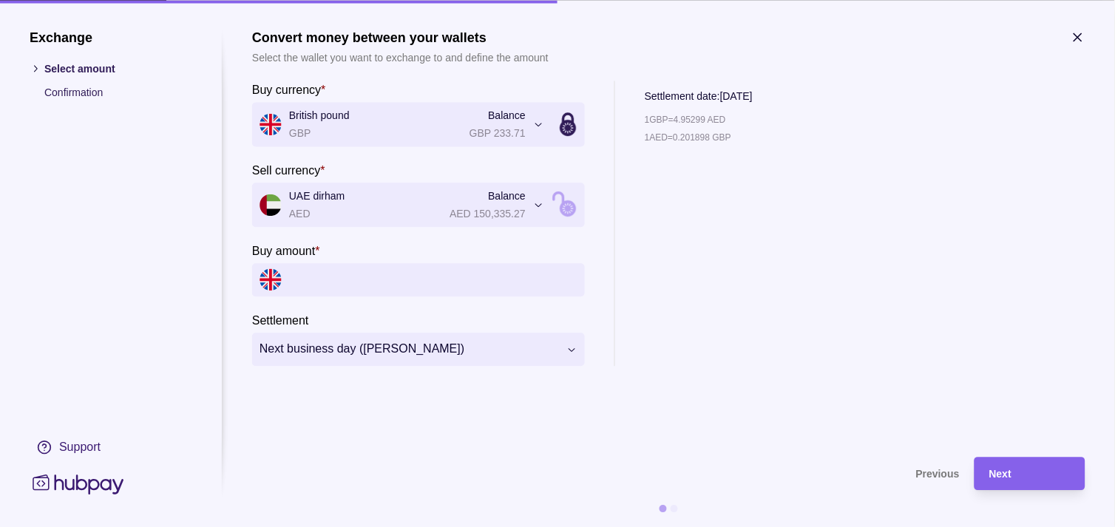
click at [1088, 42] on section "**********" at bounding box center [557, 263] width 1115 height 527
click at [1084, 39] on icon "button" at bounding box center [1078, 37] width 15 height 15
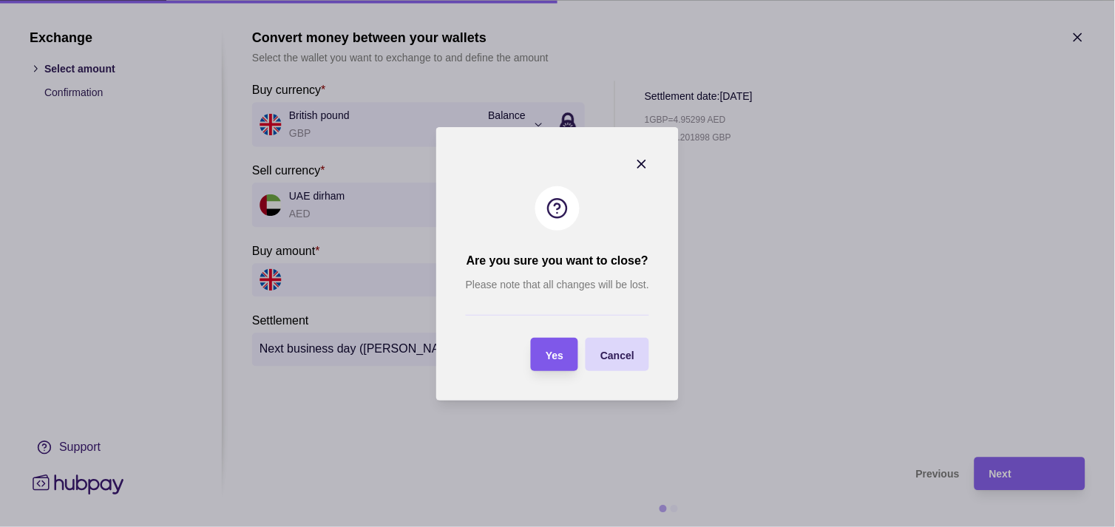
click at [544, 359] on div "Yes" at bounding box center [544, 354] width 40 height 33
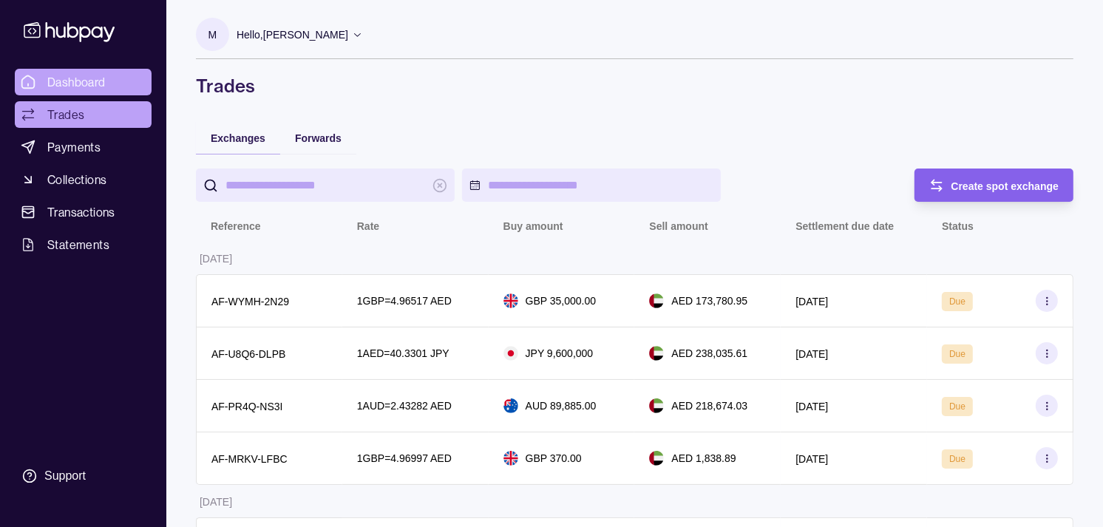
click at [90, 89] on span "Dashboard" at bounding box center [76, 82] width 58 height 18
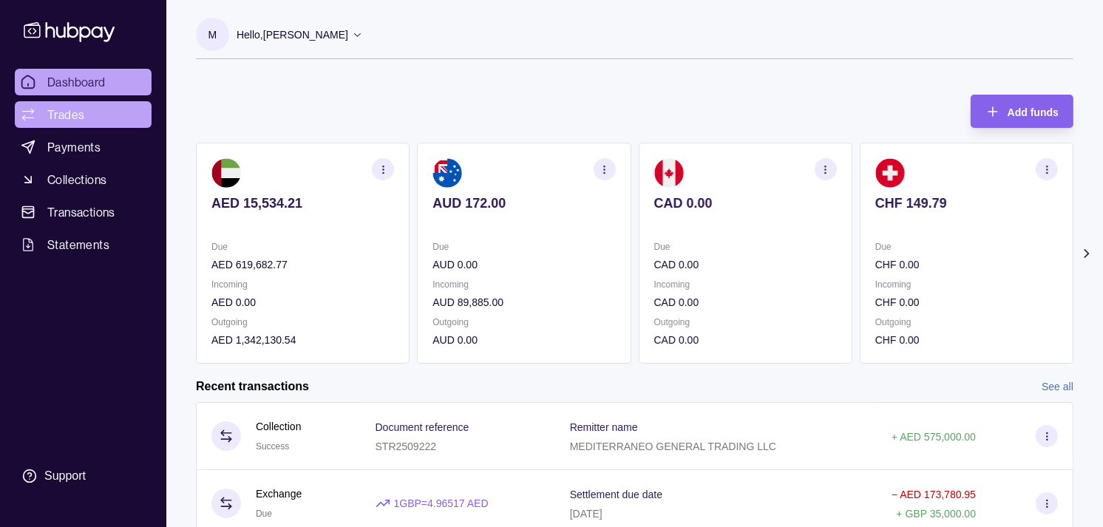
click at [101, 105] on link "Trades" at bounding box center [83, 114] width 137 height 27
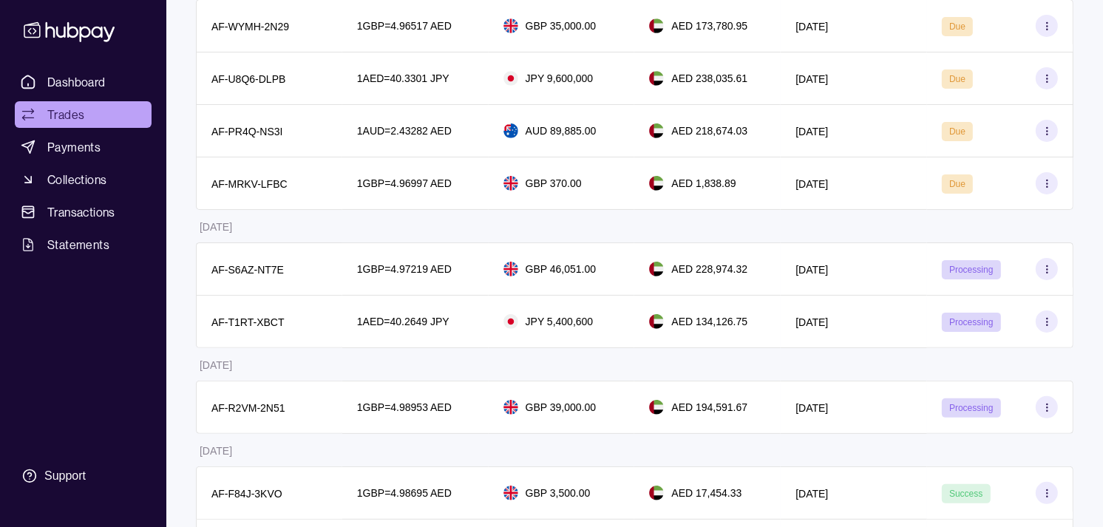
scroll to position [246, 0]
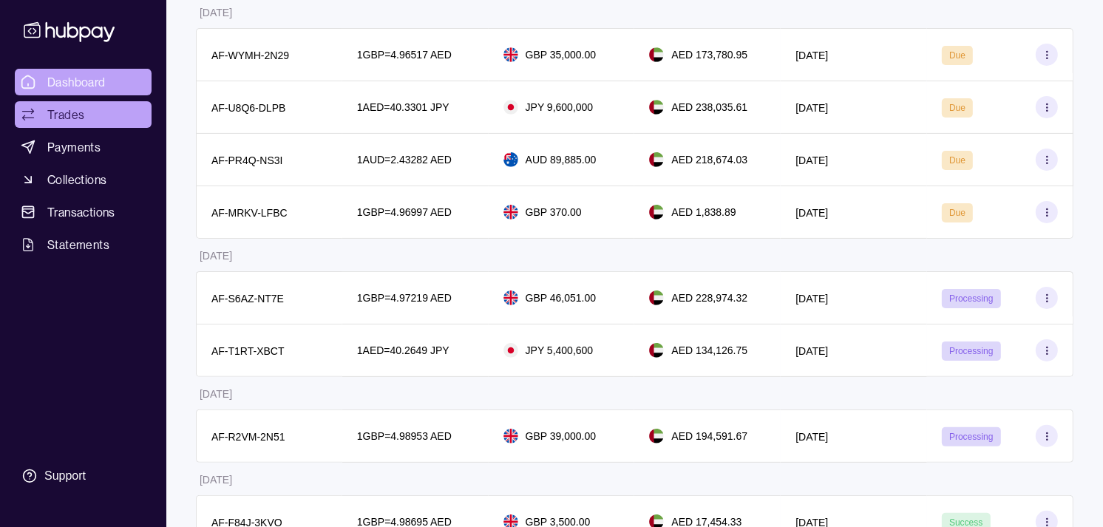
click at [69, 79] on span "Dashboard" at bounding box center [76, 82] width 58 height 18
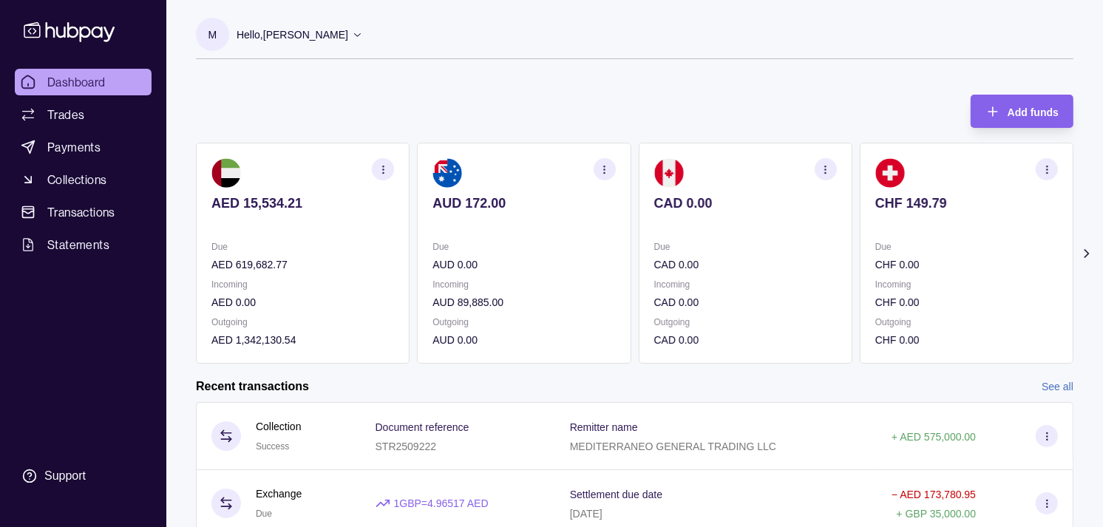
click at [814, 244] on section "CAD 0.00 Due CAD 0.00 Incoming CAD 0.00 Outgoing CAD 0.00" at bounding box center [746, 253] width 214 height 221
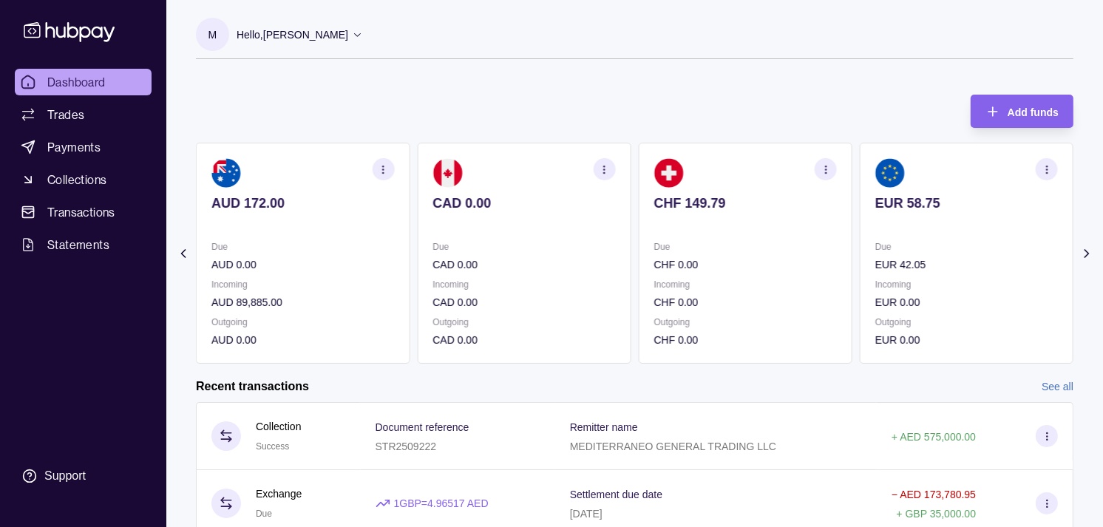
click at [803, 237] on section "CHF 149.79 Due CHF 0.00 Incoming CHF 0.00 Outgoing CHF 0.00" at bounding box center [746, 253] width 214 height 221
click at [782, 234] on section "EUR 58.75 Due EUR 42.05 Incoming EUR 0.00 Outgoing EUR 0.00" at bounding box center [746, 253] width 214 height 221
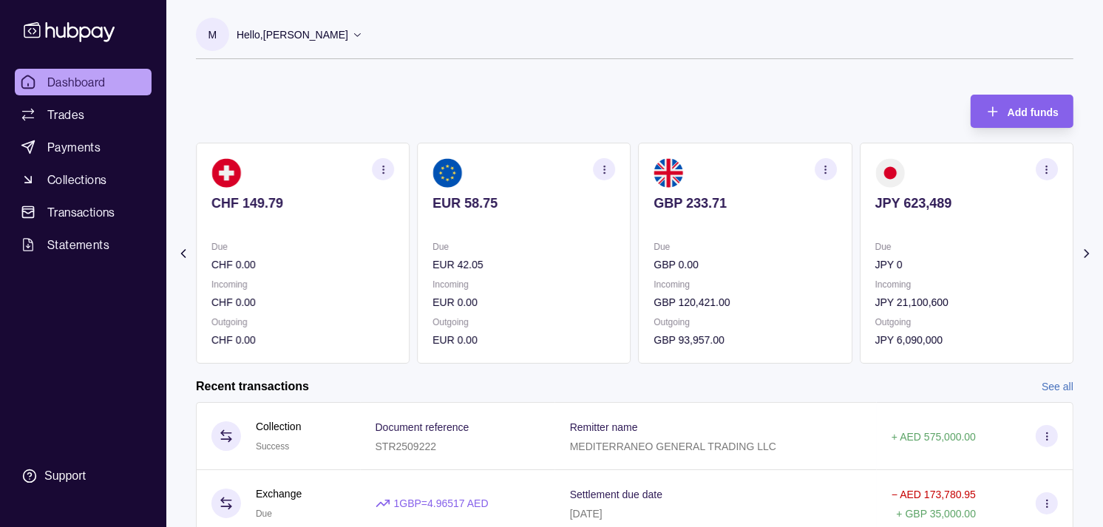
click at [763, 231] on section "GBP 233.71 Due GBP 0.00 Incoming GBP 120,421.00 Outgoing GBP 93,957.00" at bounding box center [746, 253] width 214 height 221
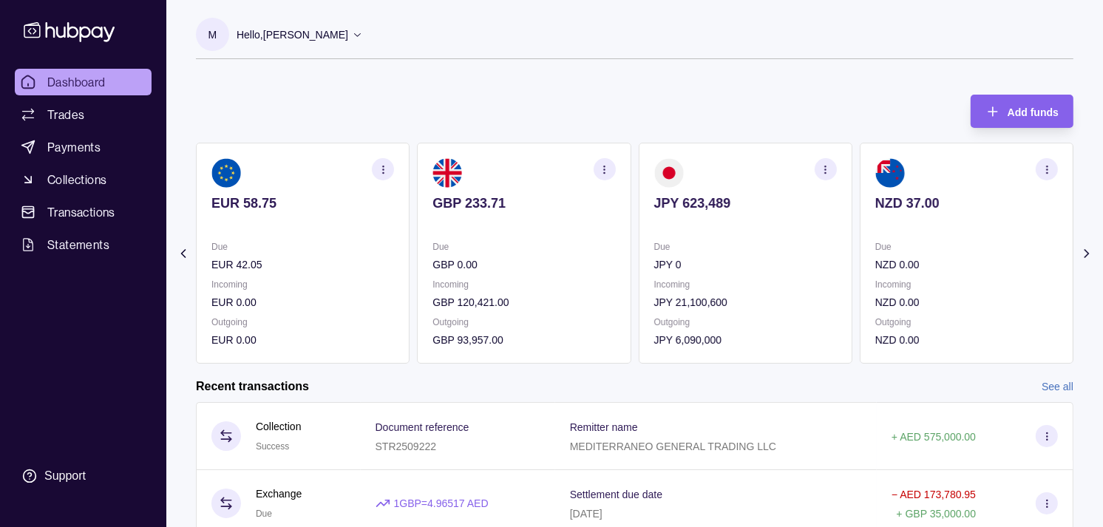
click at [606, 167] on icon "button" at bounding box center [604, 169] width 11 height 11
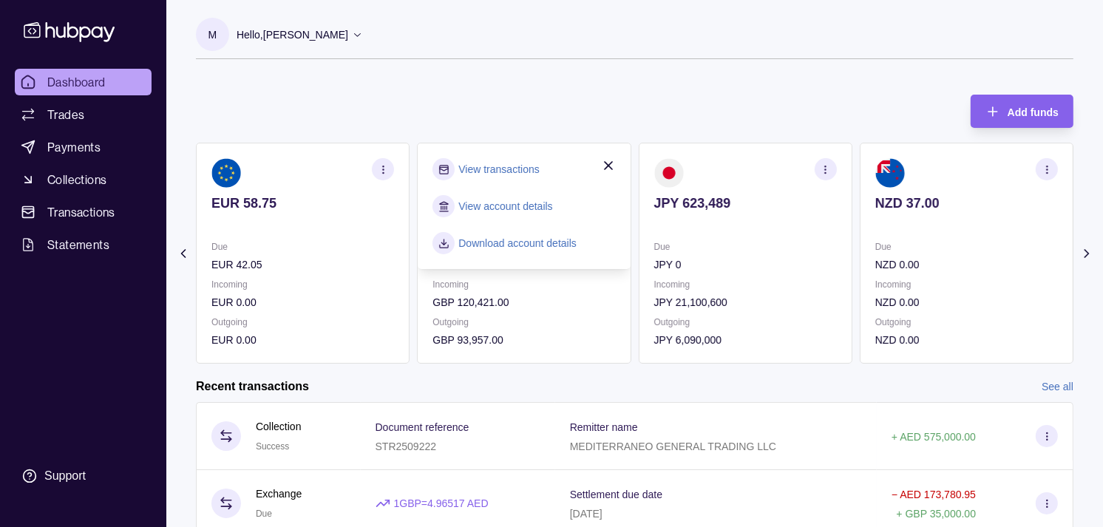
click at [518, 170] on link "View transactions" at bounding box center [499, 169] width 81 height 16
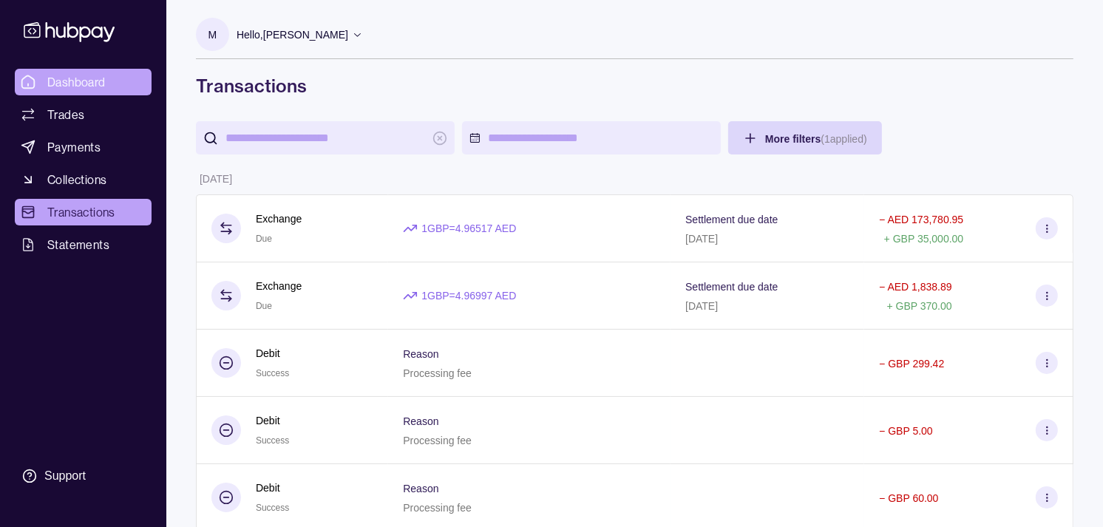
click at [106, 82] on link "Dashboard" at bounding box center [83, 82] width 137 height 27
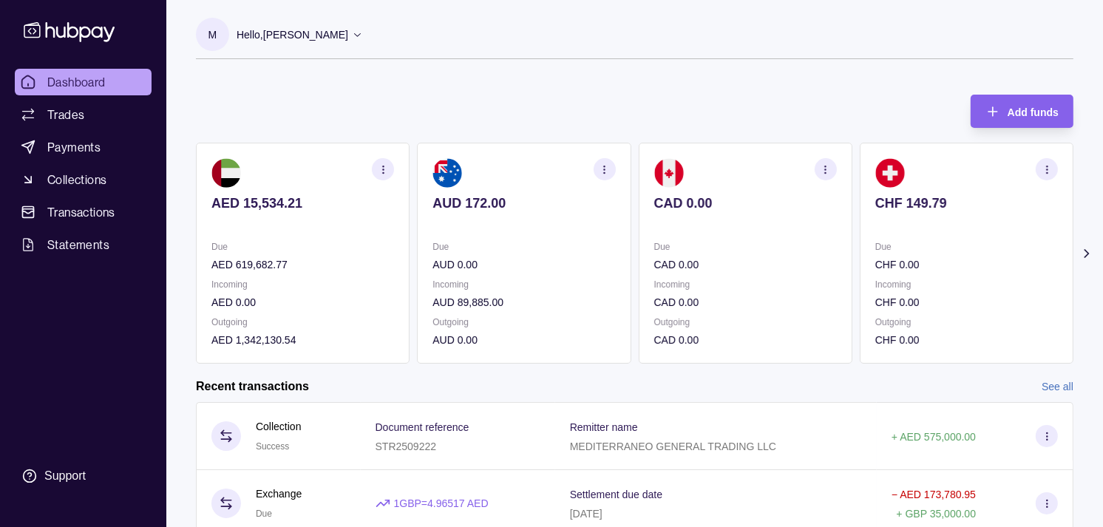
click at [770, 201] on section "CAD 0.00 Due CAD 0.00 Incoming CAD 0.00 Outgoing CAD 0.00" at bounding box center [746, 253] width 214 height 221
click at [789, 208] on section "CAD 0.00 Due CAD 0.00 Incoming CAD 0.00 Outgoing CAD 0.00" at bounding box center [746, 253] width 214 height 221
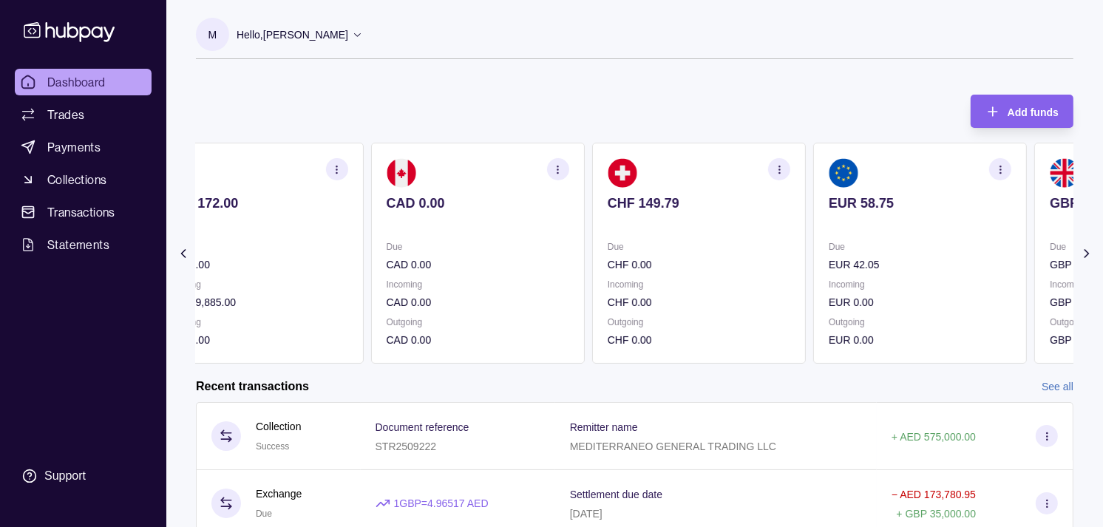
click at [785, 214] on section "CHF 149.79 Due CHF 0.00 Incoming CHF 0.00 Outgoing CHF 0.00" at bounding box center [699, 253] width 214 height 221
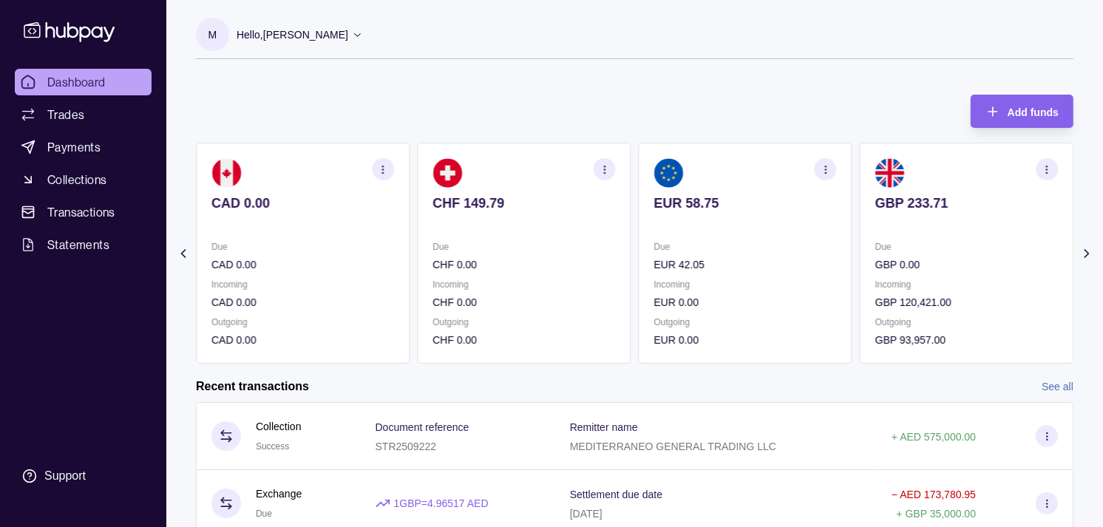
click at [1052, 163] on section "button" at bounding box center [1047, 169] width 22 height 22
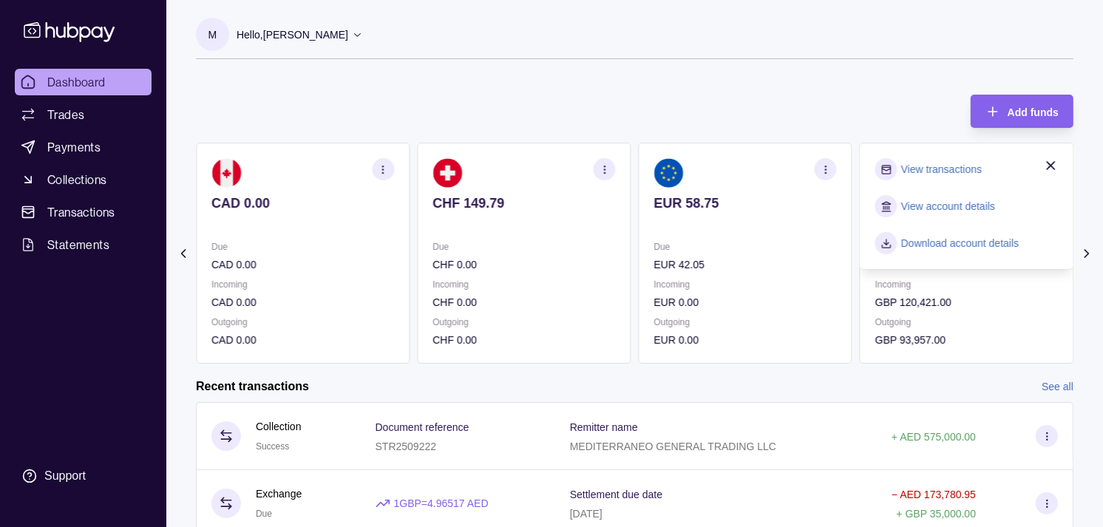
click at [949, 171] on link "View transactions" at bounding box center [941, 169] width 81 height 16
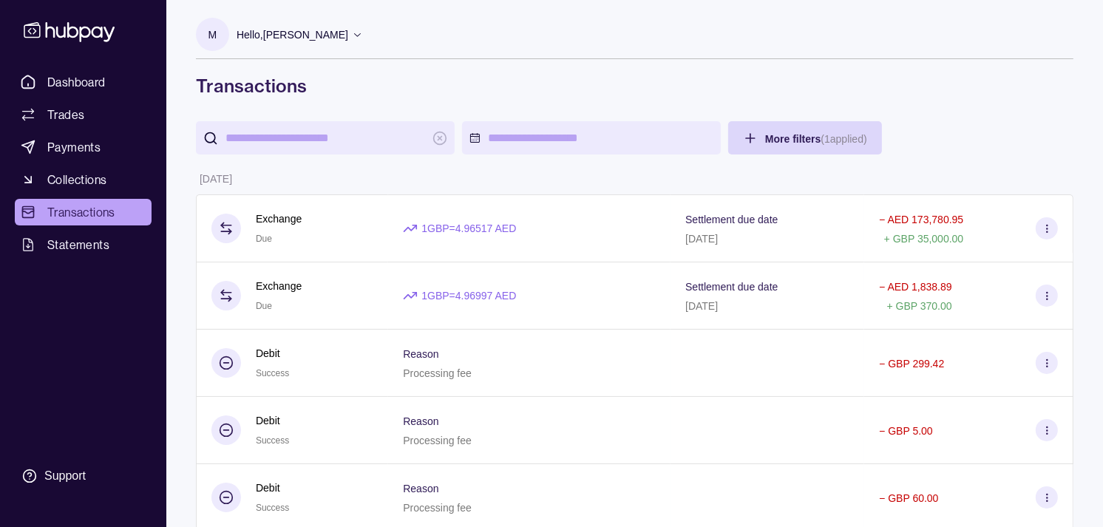
click at [381, 146] on input "search" at bounding box center [326, 137] width 200 height 33
paste input "**********"
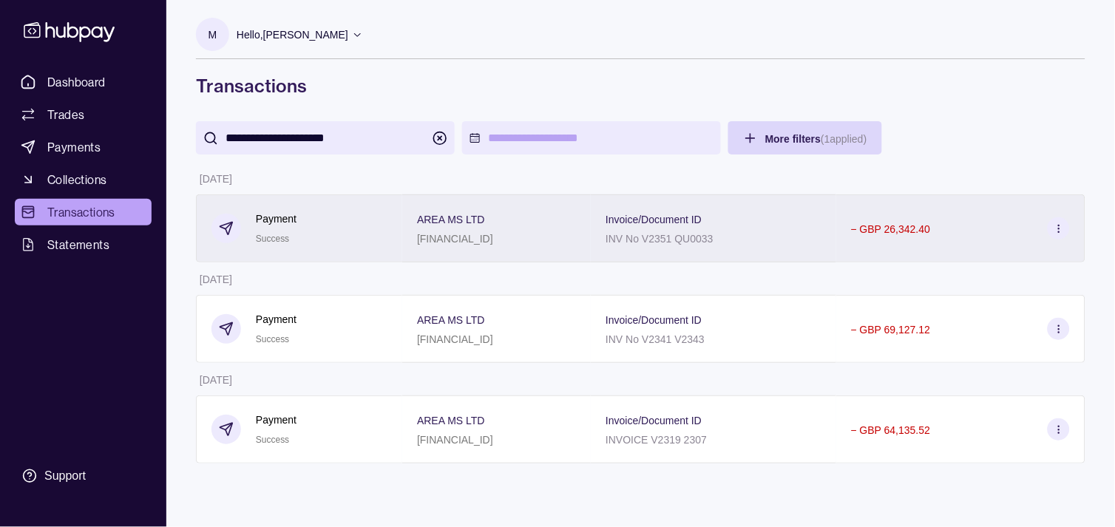
type input "**********"
click at [365, 217] on div "Payment Success" at bounding box center [299, 228] width 206 height 68
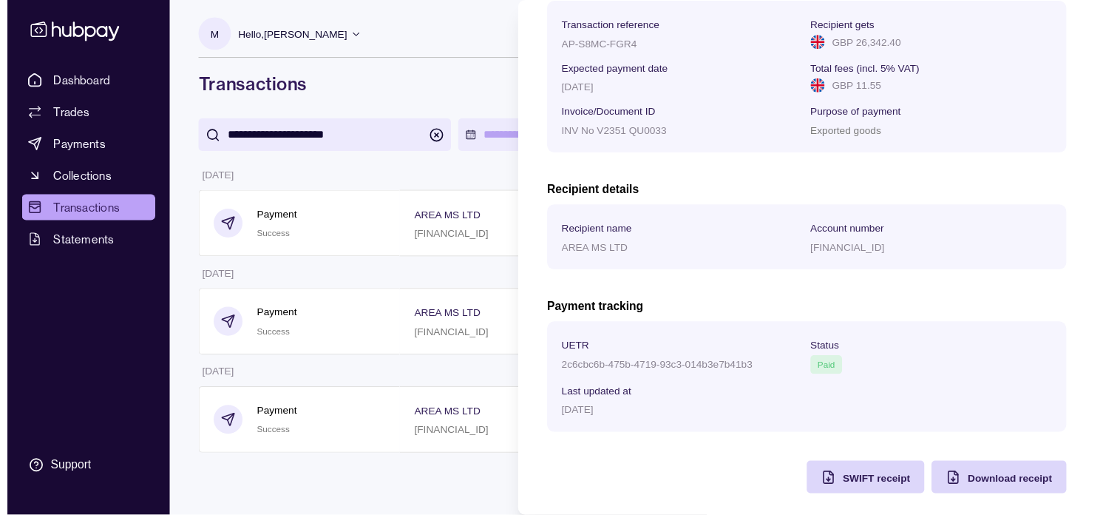
scroll to position [247, 0]
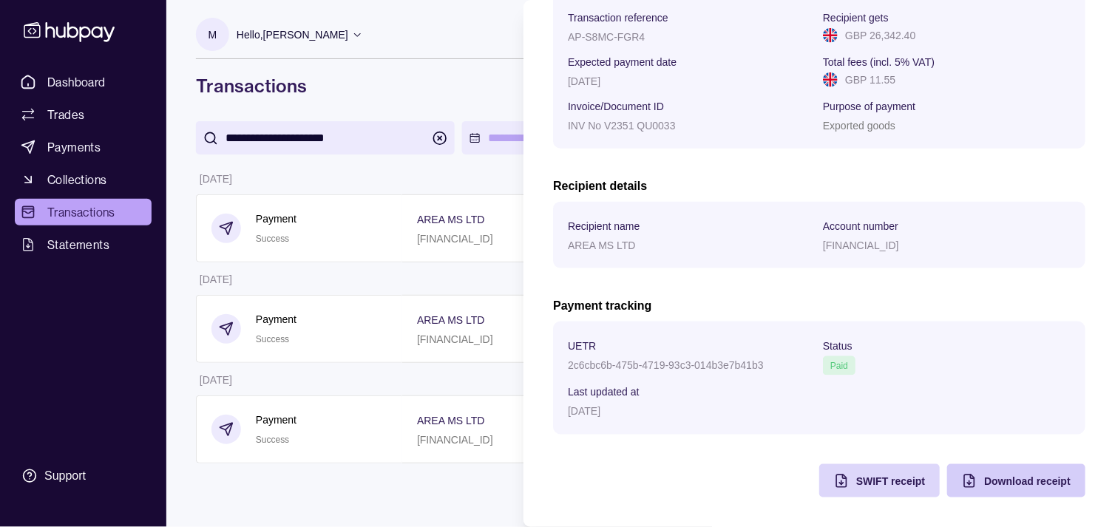
click at [1031, 487] on div "Download receipt" at bounding box center [1027, 482] width 87 height 18
click at [394, 84] on html "**********" at bounding box center [557, 263] width 1115 height 527
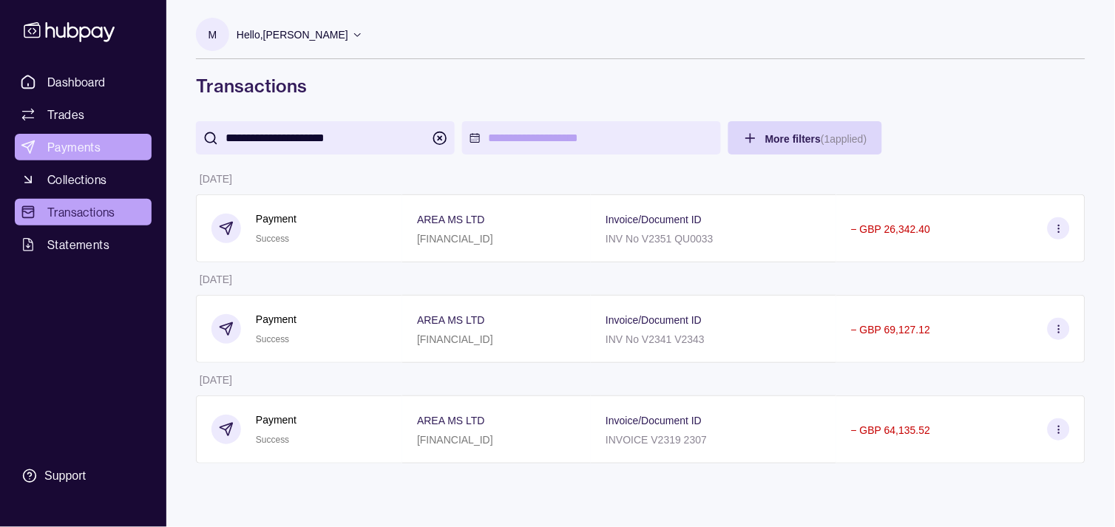
click at [100, 153] on link "Payments" at bounding box center [83, 147] width 137 height 27
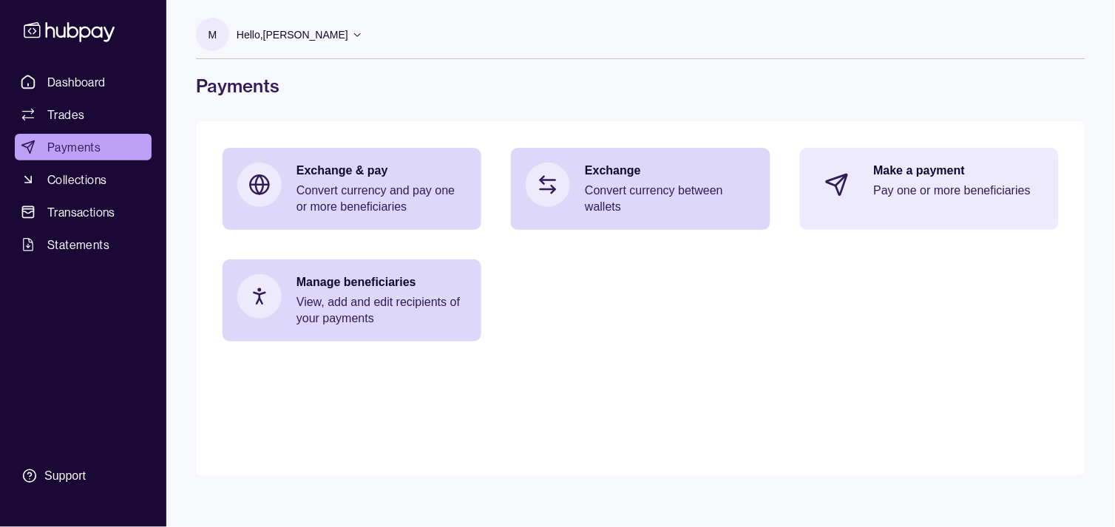
click at [879, 181] on div "Make a payment Pay one or more beneficiaries" at bounding box center [959, 185] width 170 height 44
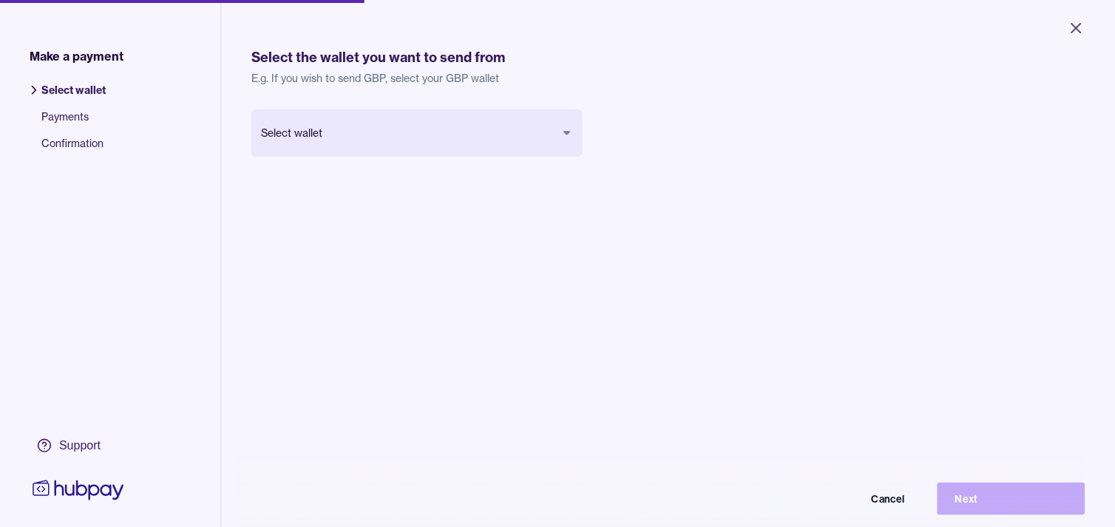
click at [444, 138] on body "Close Make a payment Select wallet Payments Confirmation Support Select the wal…" at bounding box center [557, 263] width 1115 height 527
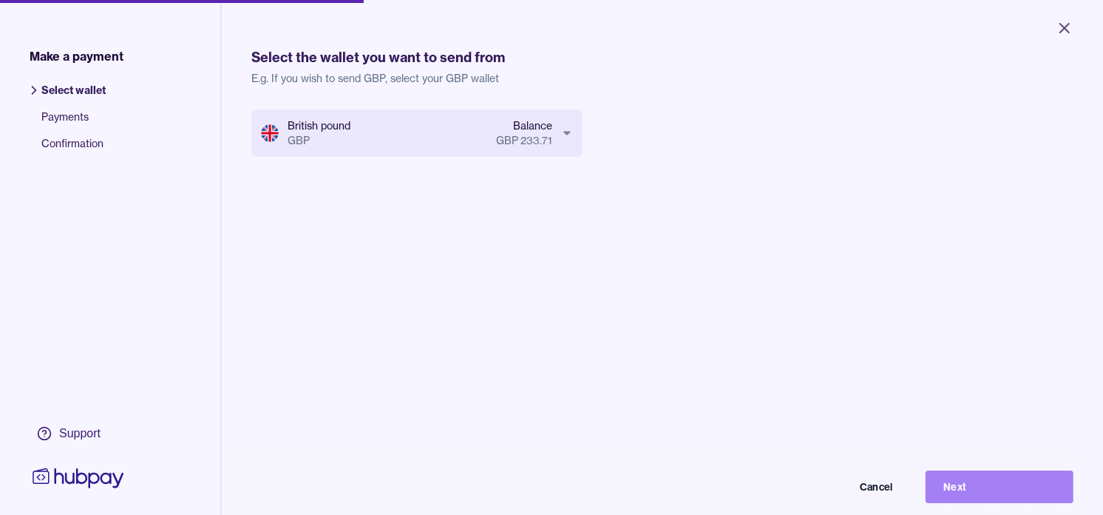
click at [1000, 487] on button "Next" at bounding box center [1000, 486] width 148 height 33
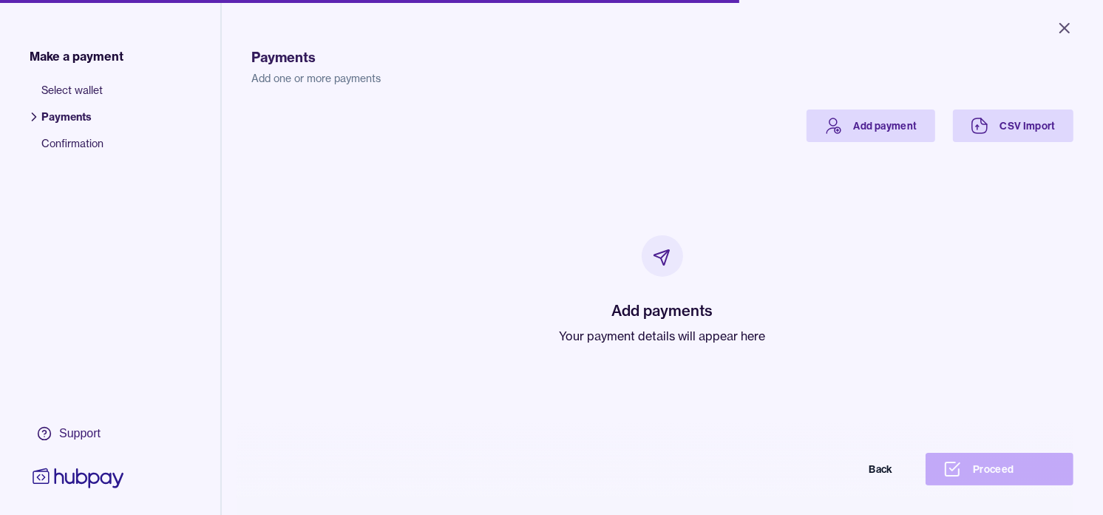
click at [661, 336] on p "Your payment details will appear here" at bounding box center [663, 336] width 206 height 18
drag, startPoint x: 661, startPoint y: 336, endPoint x: 584, endPoint y: 271, distance: 101.2
click at [583, 275] on div "Add payments Your payment details will appear here" at bounding box center [663, 289] width 206 height 109
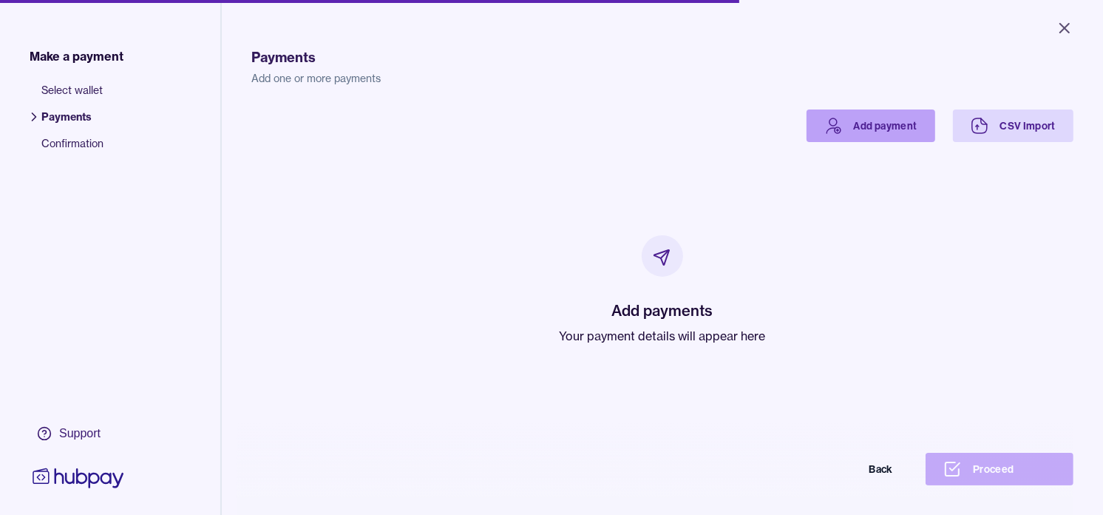
click at [856, 128] on link "Add payment" at bounding box center [871, 125] width 129 height 33
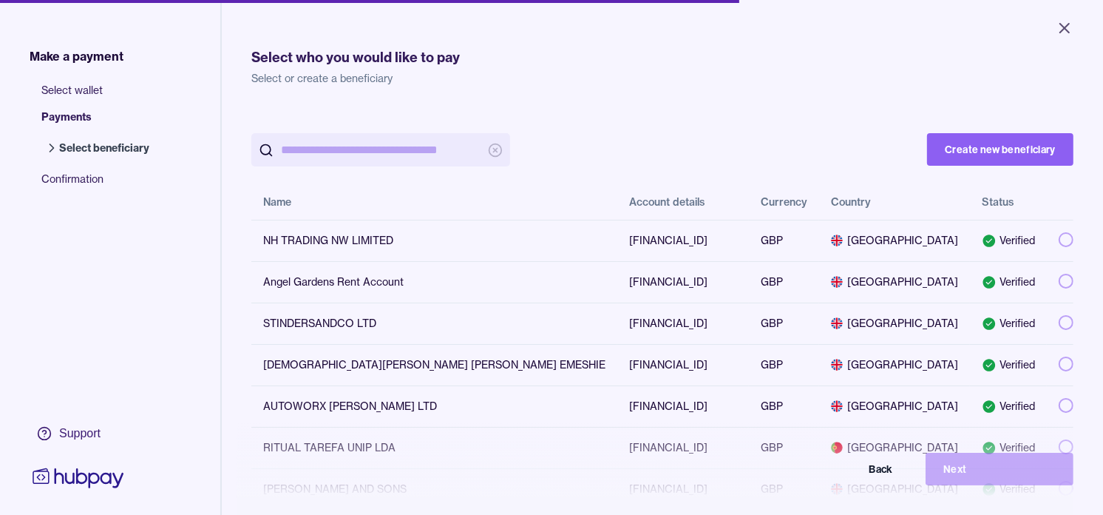
click at [386, 150] on input "search" at bounding box center [381, 149] width 200 height 33
paste input "**********"
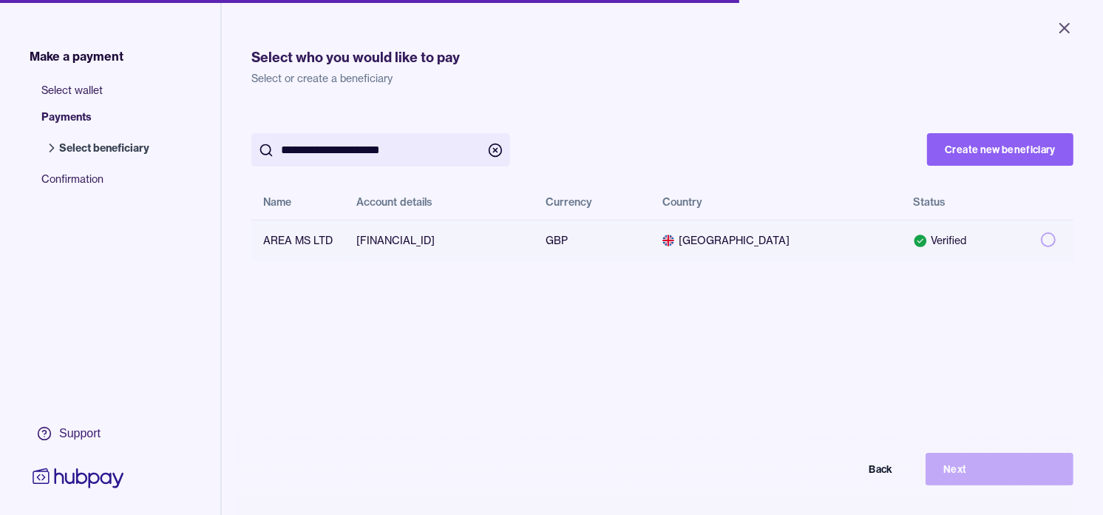
type input "**********"
click at [1041, 241] on button "button" at bounding box center [1048, 239] width 15 height 15
click at [1035, 471] on button "Next" at bounding box center [1000, 469] width 148 height 33
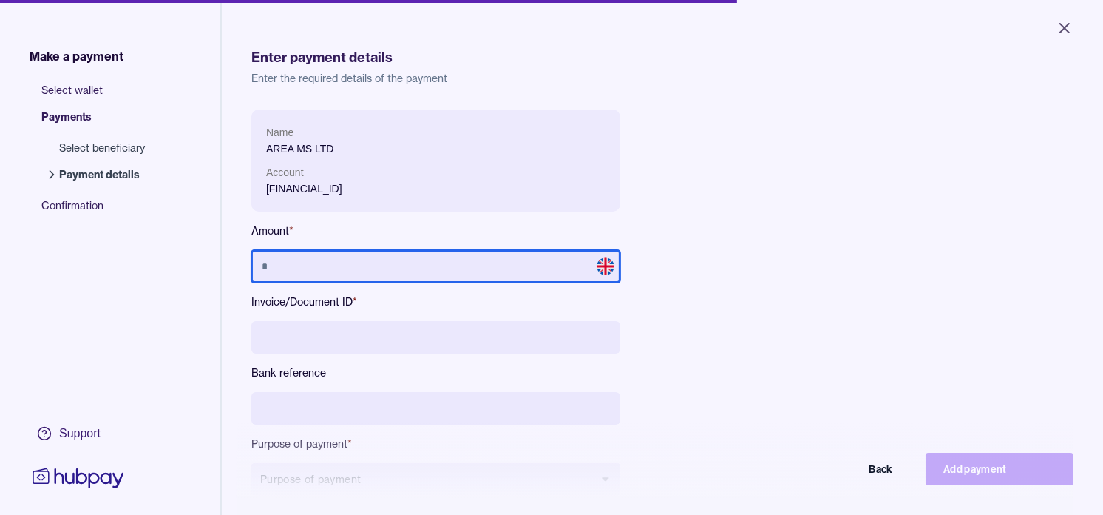
click at [401, 268] on input "text" at bounding box center [435, 266] width 369 height 33
paste input "*********"
type input "*********"
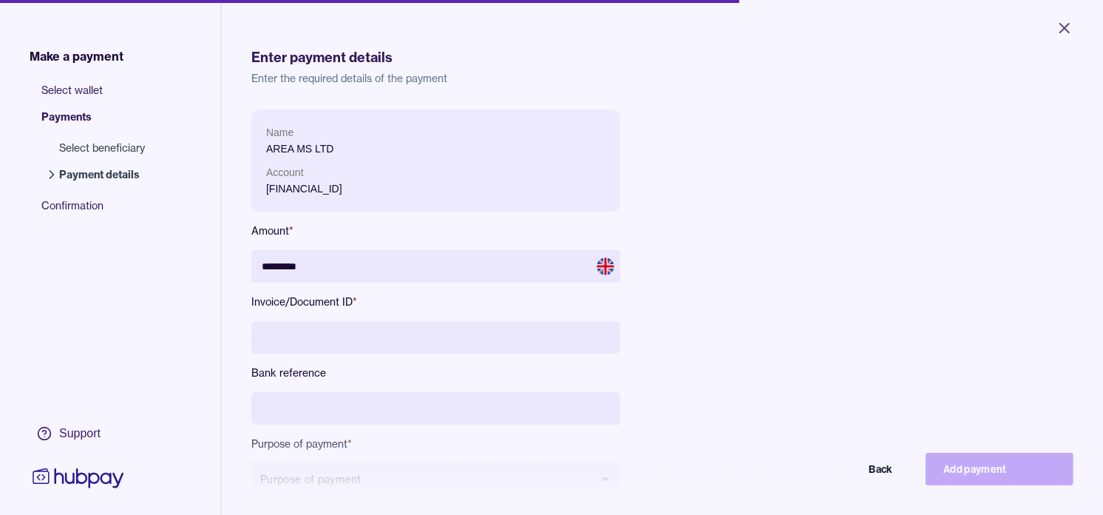
scroll to position [82, 0]
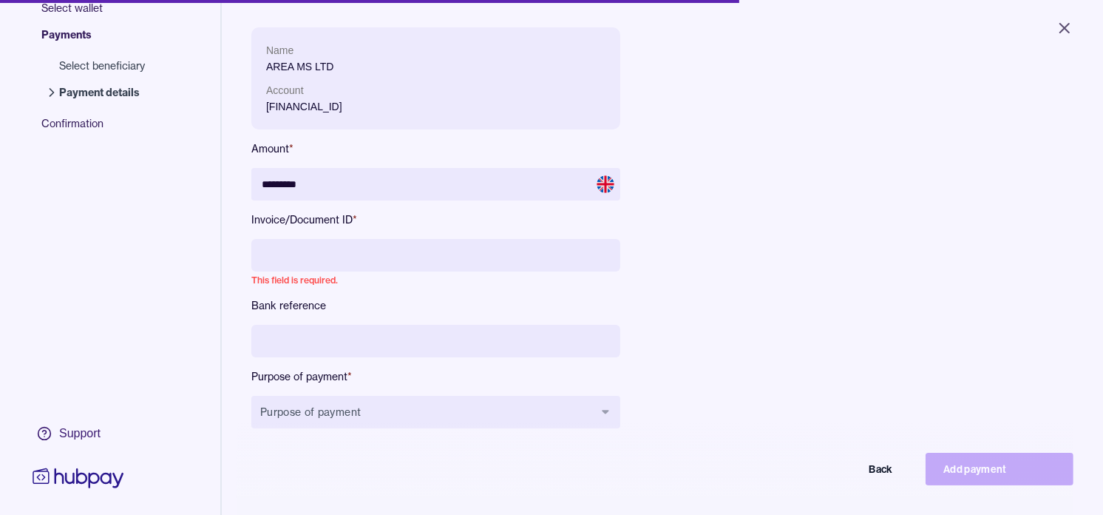
paste input "*****"
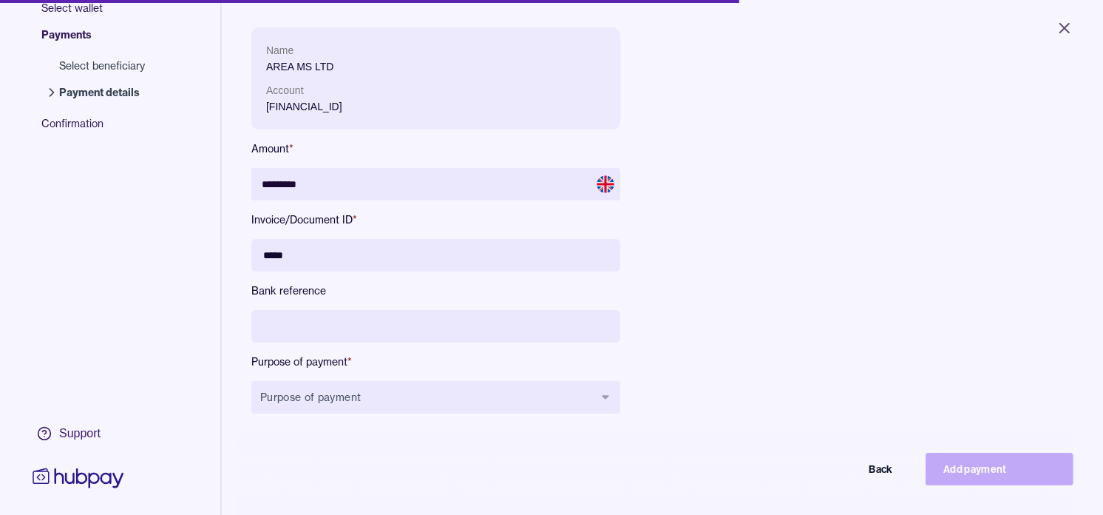
click at [262, 253] on input "*****" at bounding box center [435, 255] width 369 height 33
paste input "******"
type input "**********"
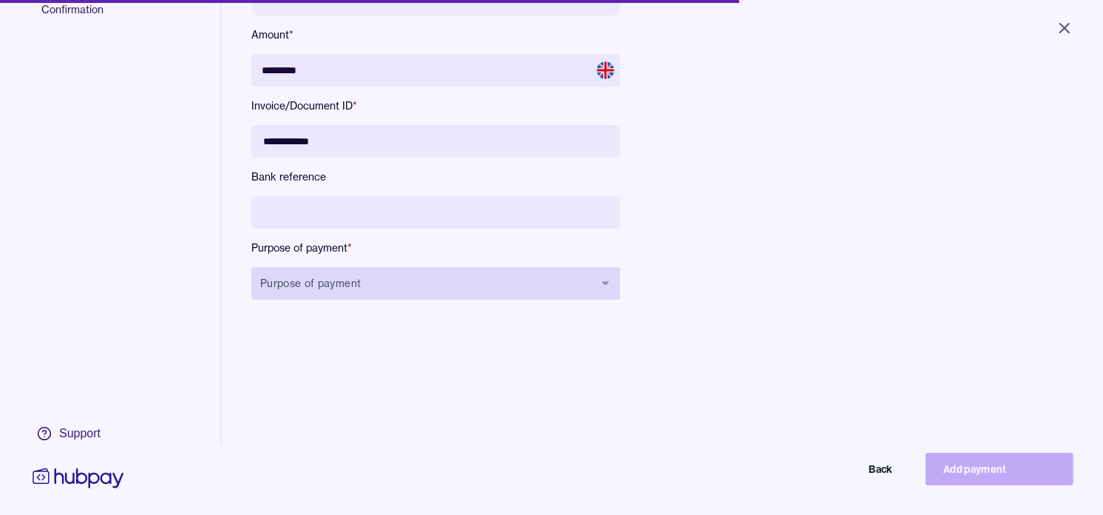
scroll to position [197, 0]
click at [356, 286] on button "Purpose of payment" at bounding box center [435, 281] width 369 height 33
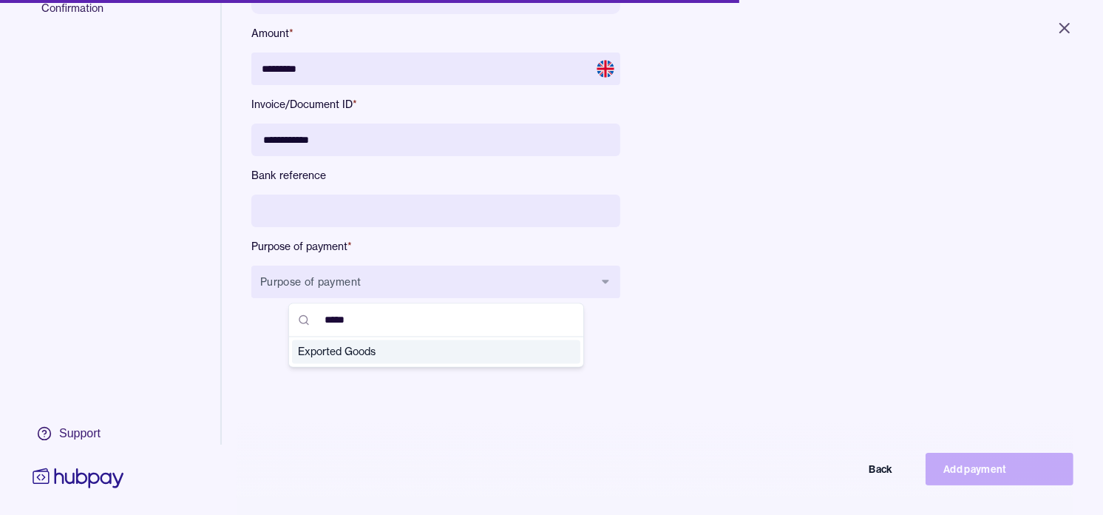
type input "*****"
click at [374, 359] on span "Exported Goods" at bounding box center [427, 352] width 259 height 15
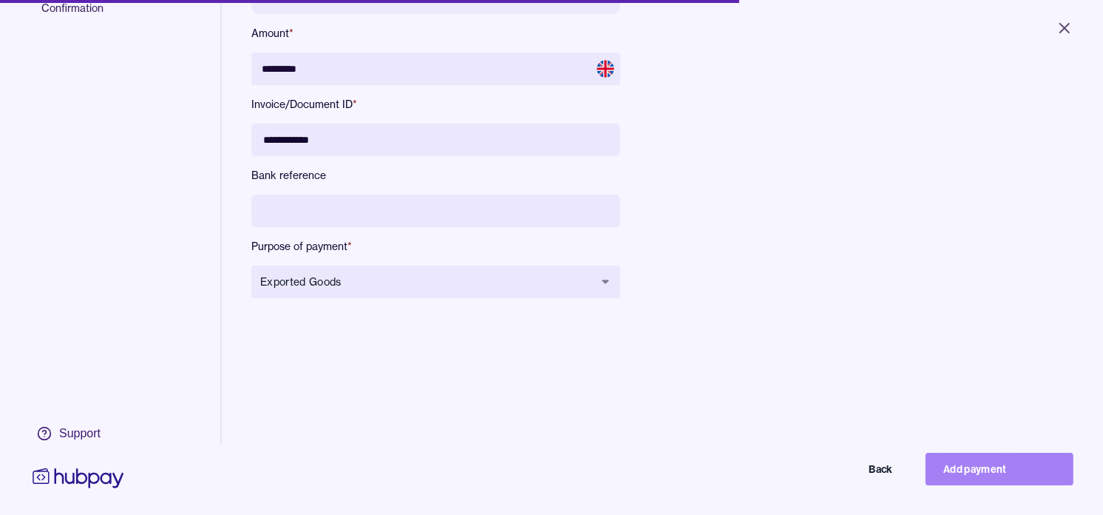
click at [995, 481] on button "Add payment" at bounding box center [1000, 469] width 148 height 33
type input "********"
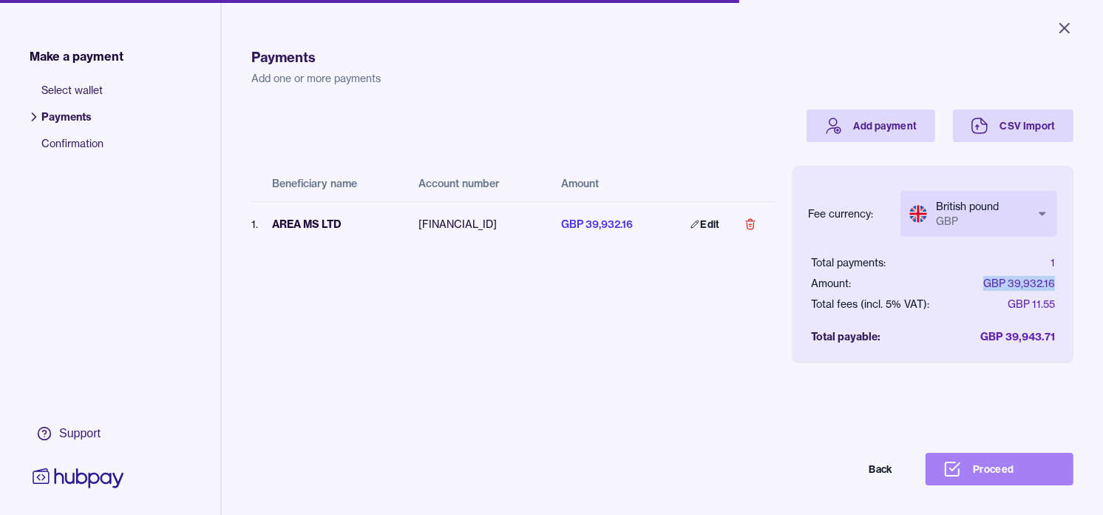
click at [1015, 484] on button "Proceed" at bounding box center [1000, 469] width 148 height 33
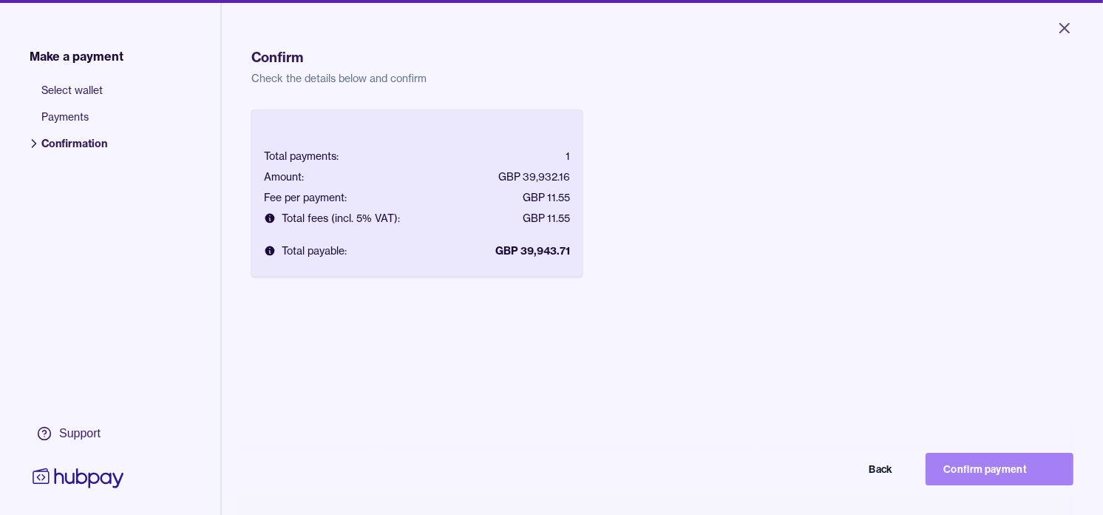
click at [988, 475] on button "Confirm payment" at bounding box center [1000, 469] width 148 height 33
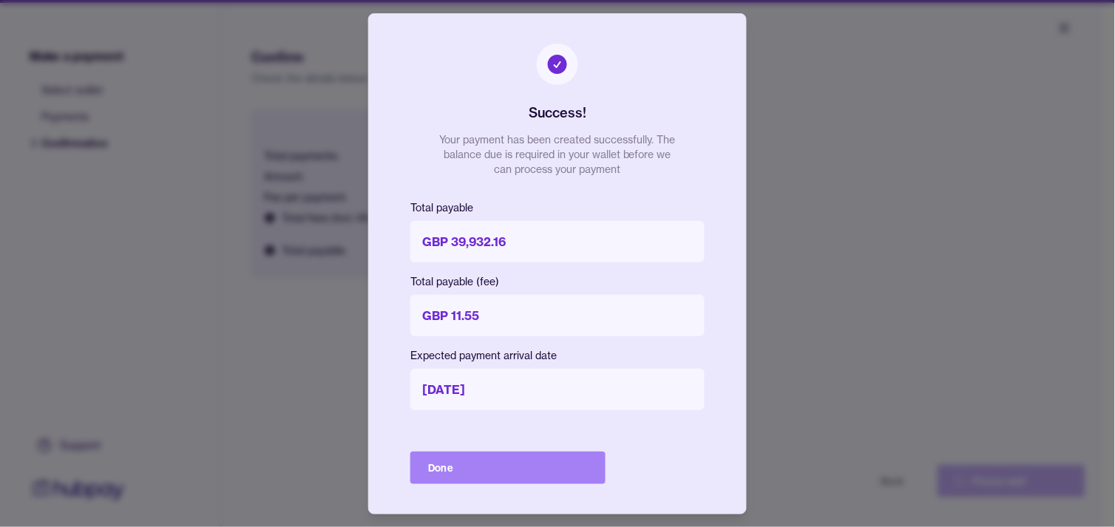
click at [535, 467] on button "Done" at bounding box center [507, 468] width 195 height 33
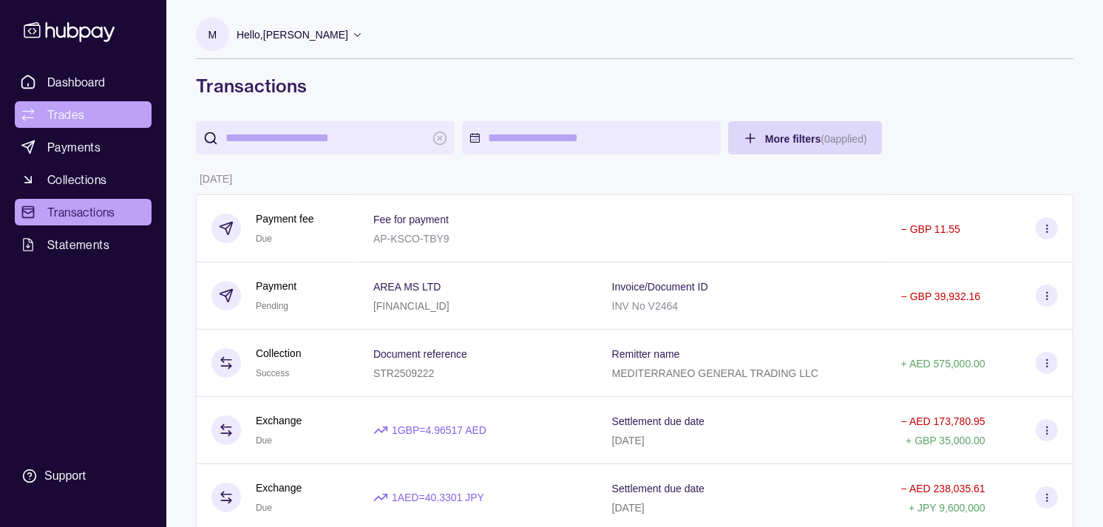
click at [68, 114] on span "Trades" at bounding box center [65, 115] width 37 height 18
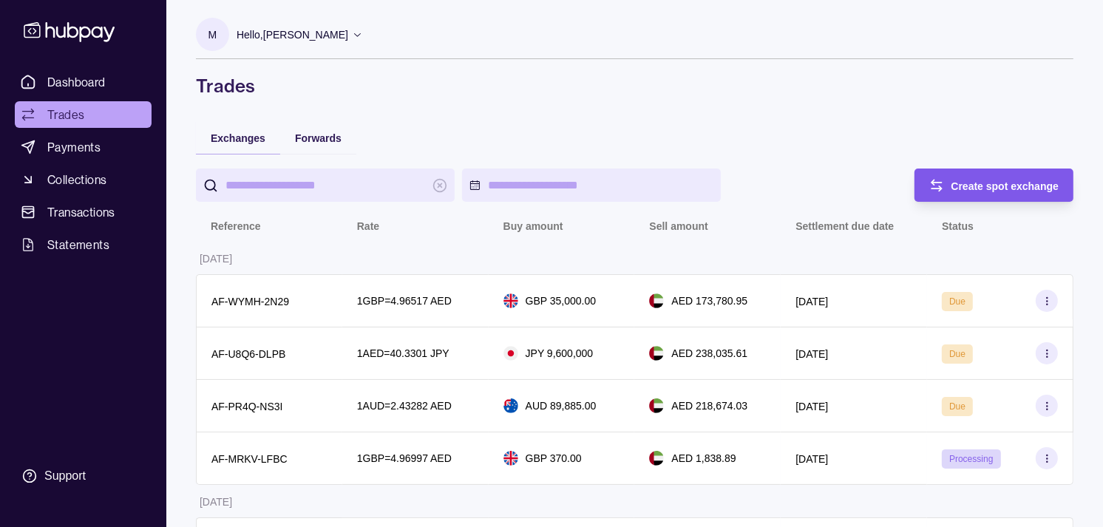
click at [986, 197] on div "Create spot exchange" at bounding box center [983, 185] width 152 height 33
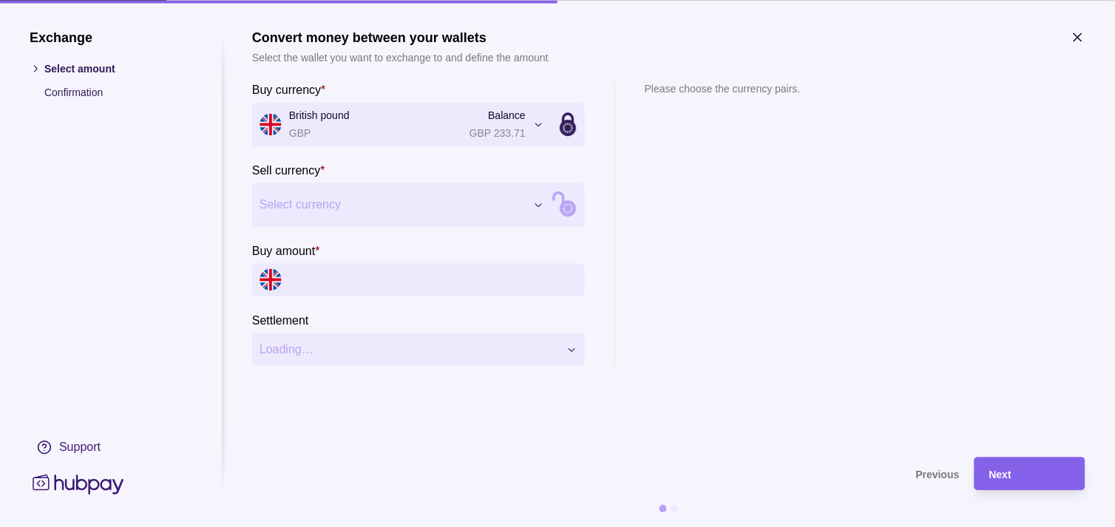
click at [368, 281] on input "Buy amount *" at bounding box center [433, 279] width 288 height 33
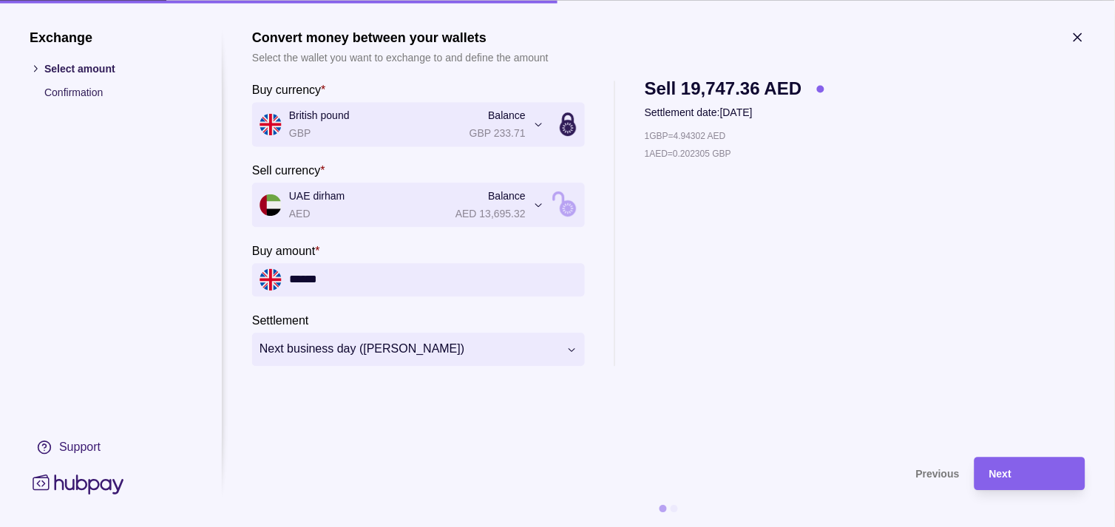
type input "******"
click at [1032, 474] on div "Next" at bounding box center [1029, 474] width 81 height 18
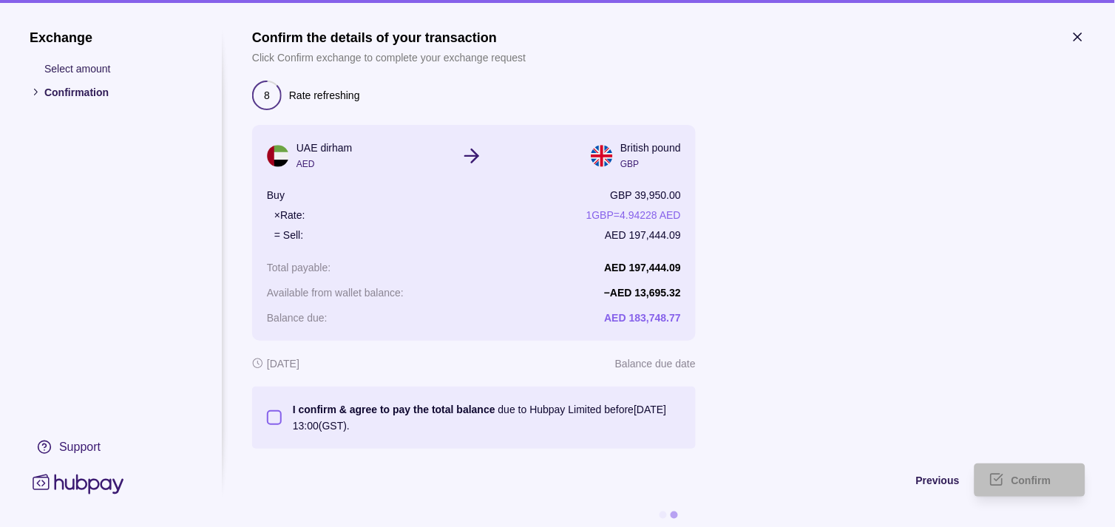
click at [274, 420] on button "I confirm & agree to pay the total balance due to Hubpay Limited before [DATE] …" at bounding box center [274, 417] width 15 height 15
click at [1048, 483] on span "Confirm" at bounding box center [1032, 482] width 40 height 12
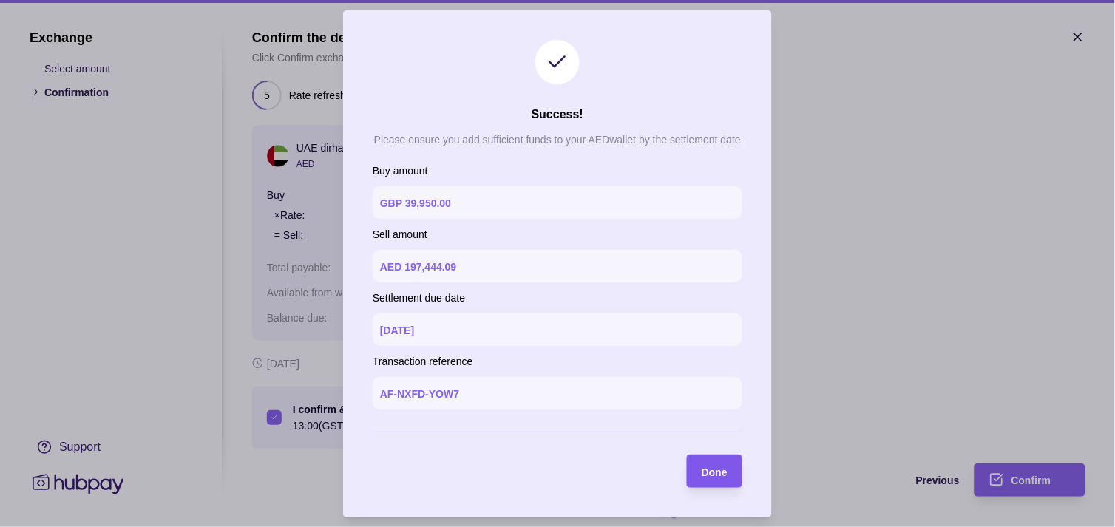
click at [711, 467] on span "Done" at bounding box center [715, 472] width 26 height 12
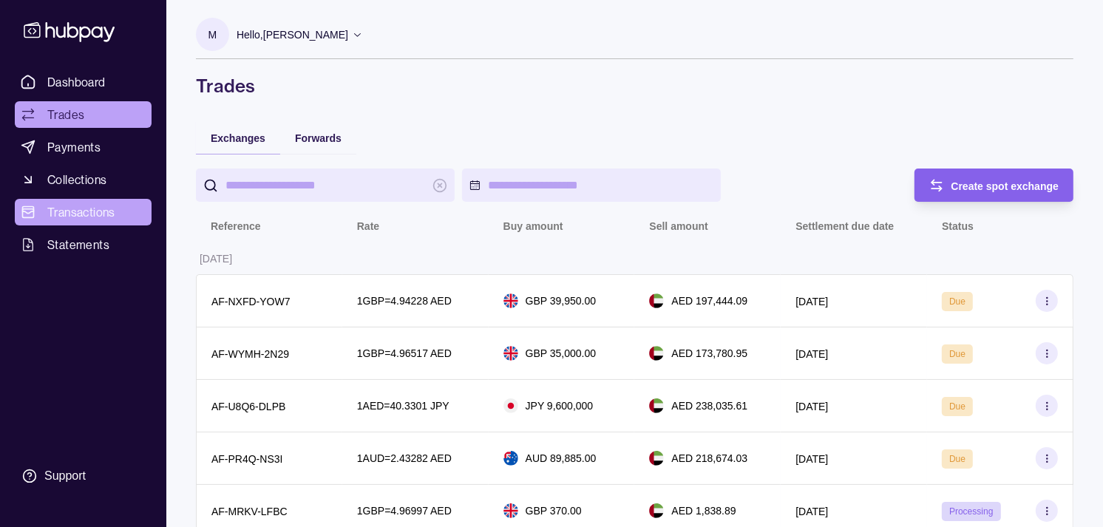
click at [77, 216] on span "Transactions" at bounding box center [81, 212] width 68 height 18
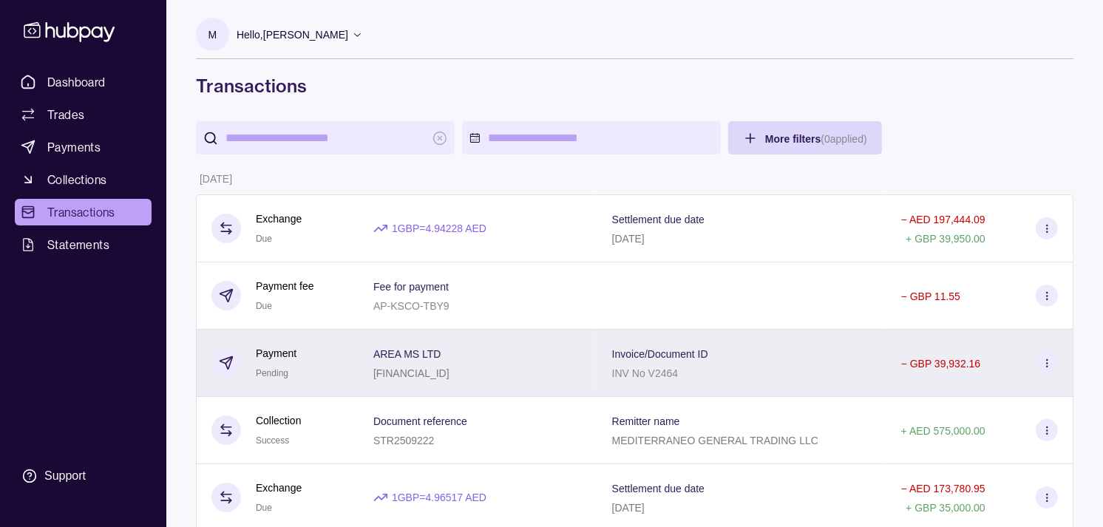
click at [301, 362] on div "Payment Pending" at bounding box center [278, 363] width 132 height 36
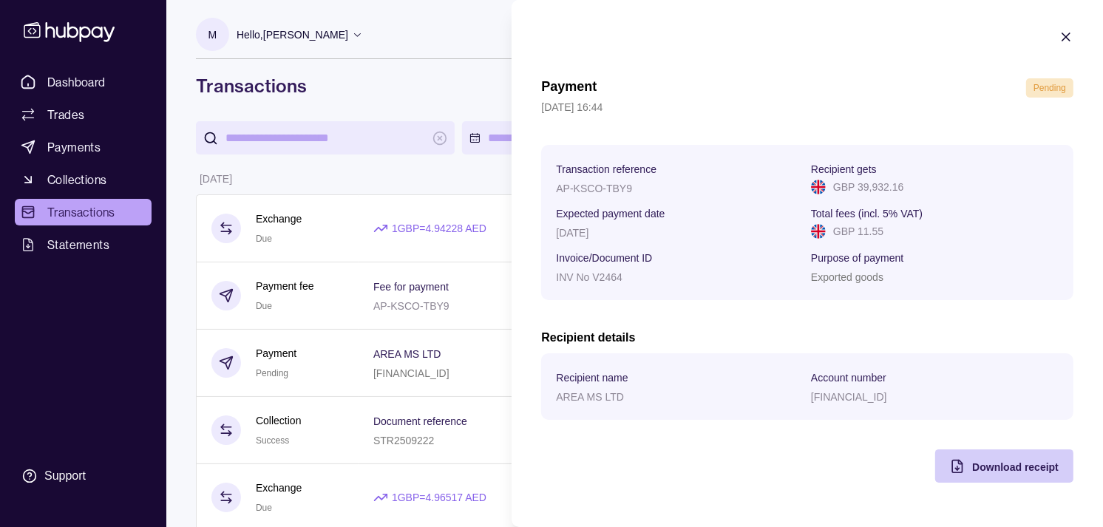
click at [996, 472] on span "Download receipt" at bounding box center [1015, 467] width 87 height 12
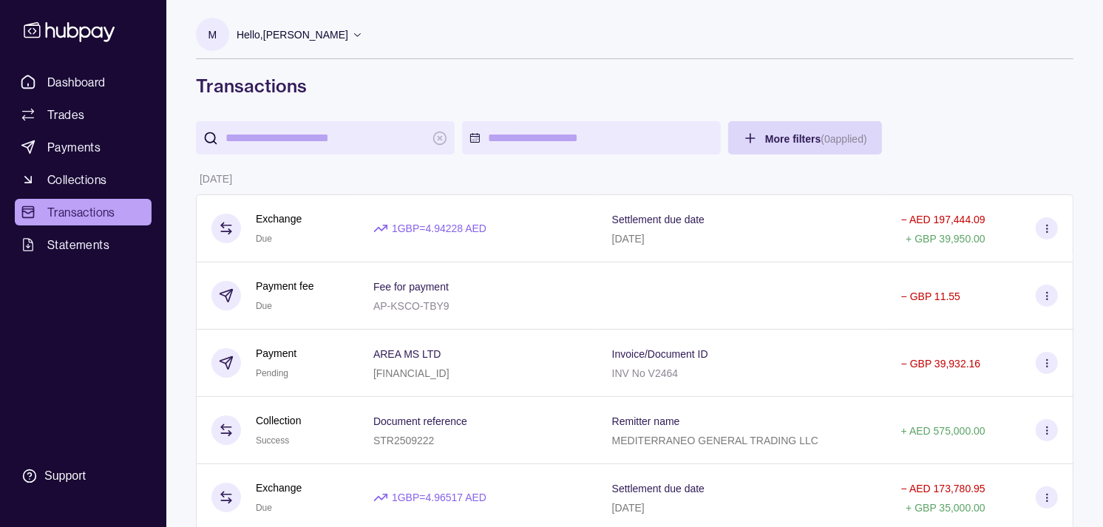
click at [351, 135] on input "search" at bounding box center [326, 137] width 200 height 33
paste input "**********"
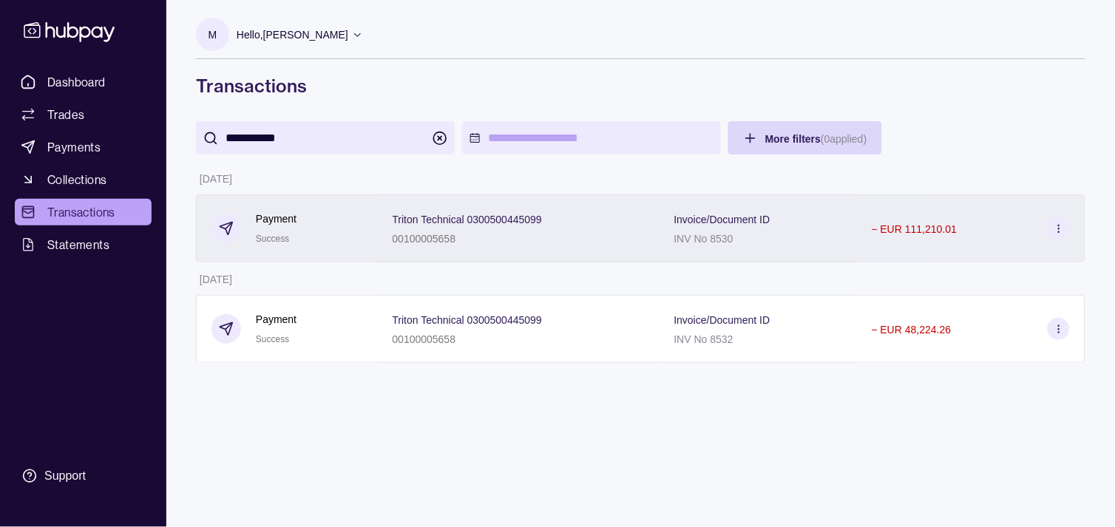
type input "**********"
click at [331, 226] on div "Payment Success" at bounding box center [288, 229] width 152 height 36
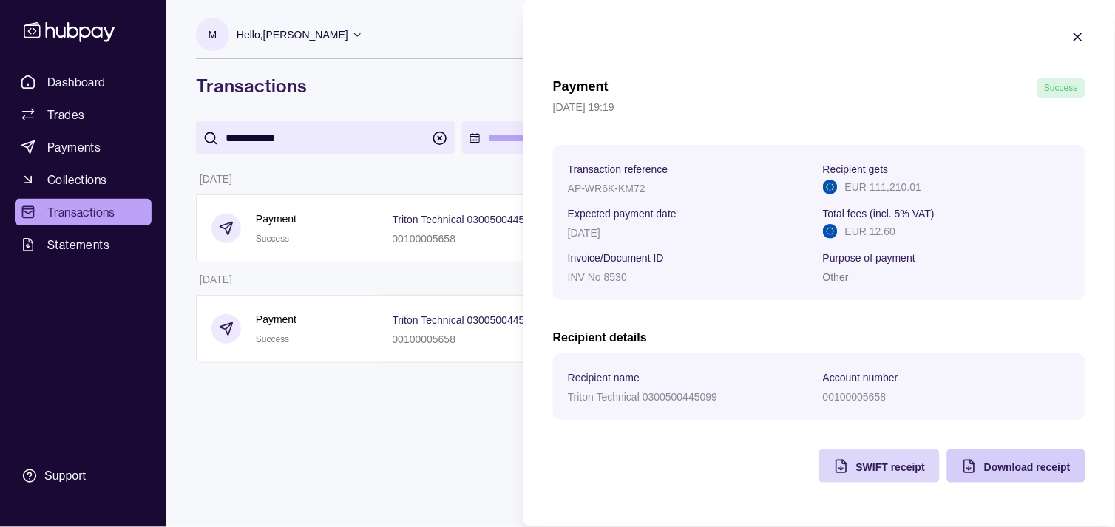
click at [1007, 386] on section "Account number" at bounding box center [947, 377] width 248 height 18
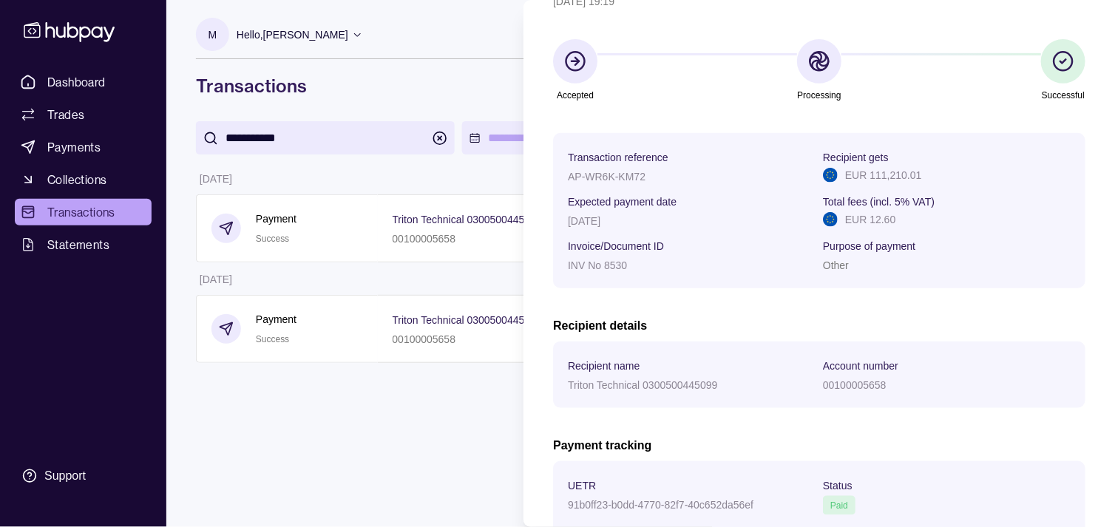
scroll to position [247, 0]
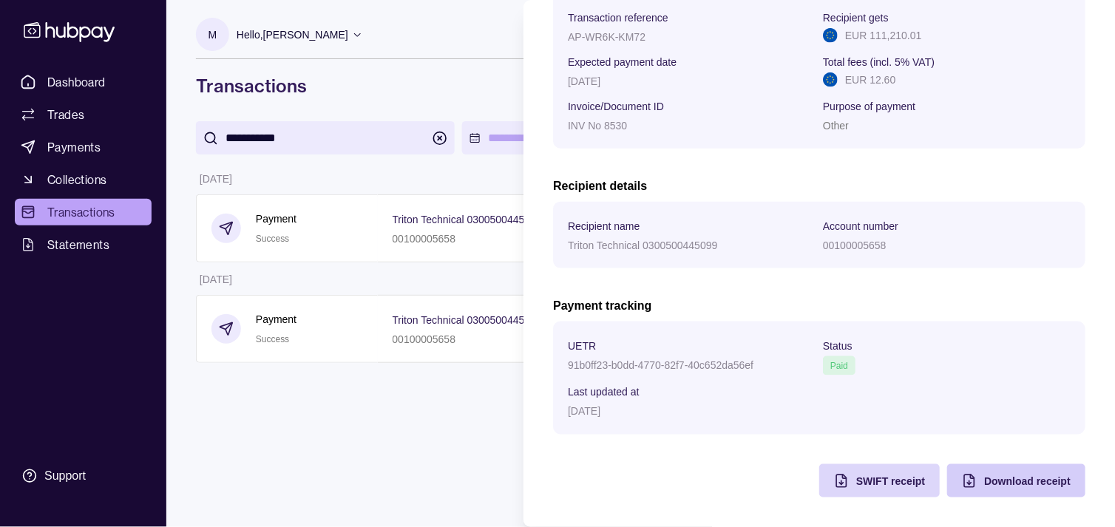
click at [1017, 485] on span "Download receipt" at bounding box center [1027, 482] width 87 height 12
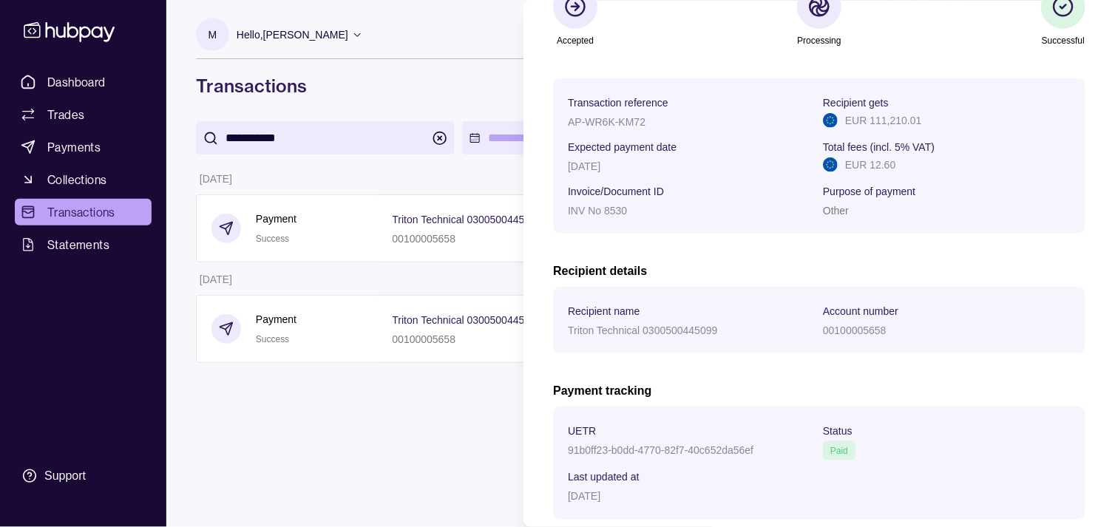
scroll to position [1, 0]
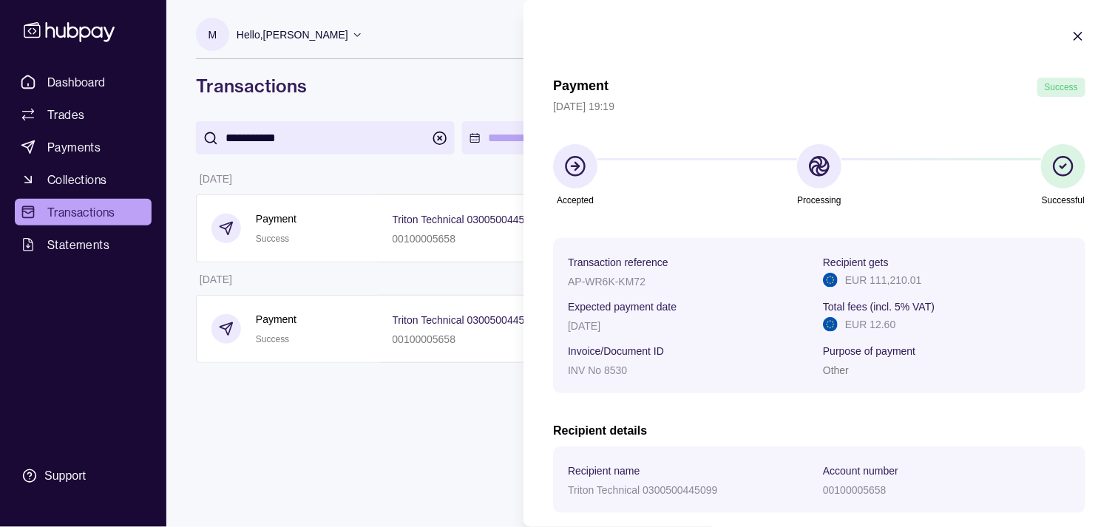
click at [397, 328] on html "**********" at bounding box center [557, 263] width 1115 height 527
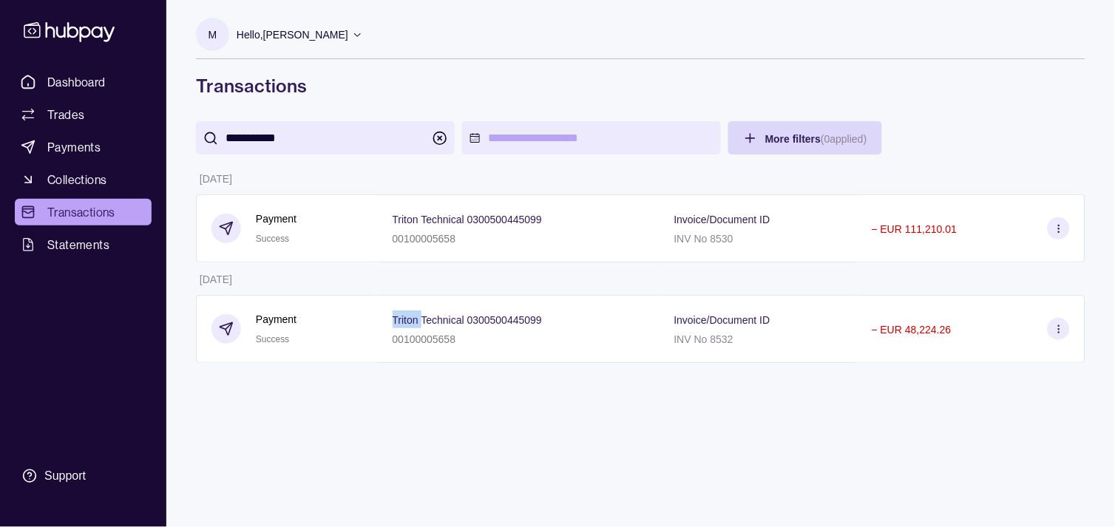
click at [397, 328] on span "Triton Technical 0300500445099" at bounding box center [467, 320] width 149 height 18
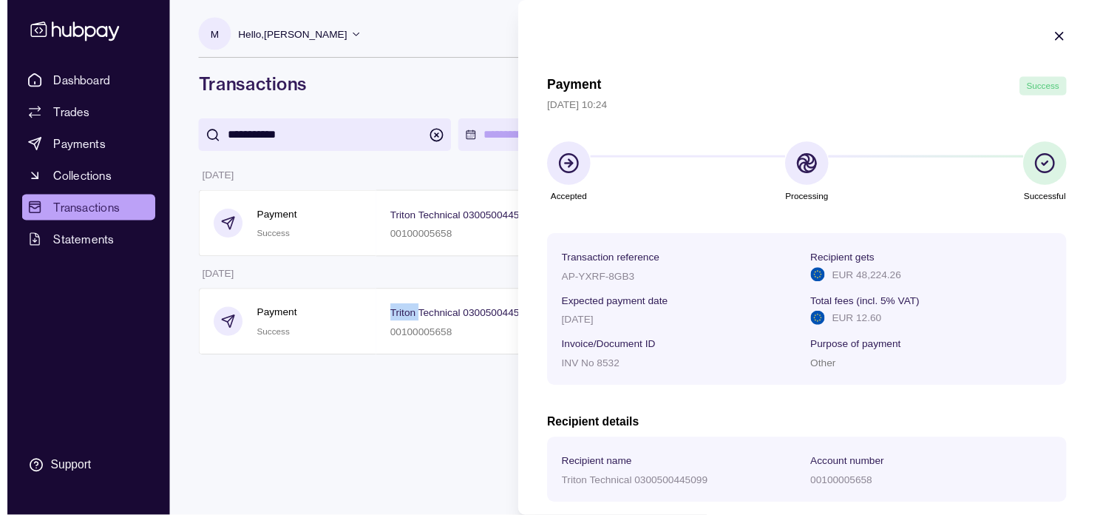
scroll to position [82, 0]
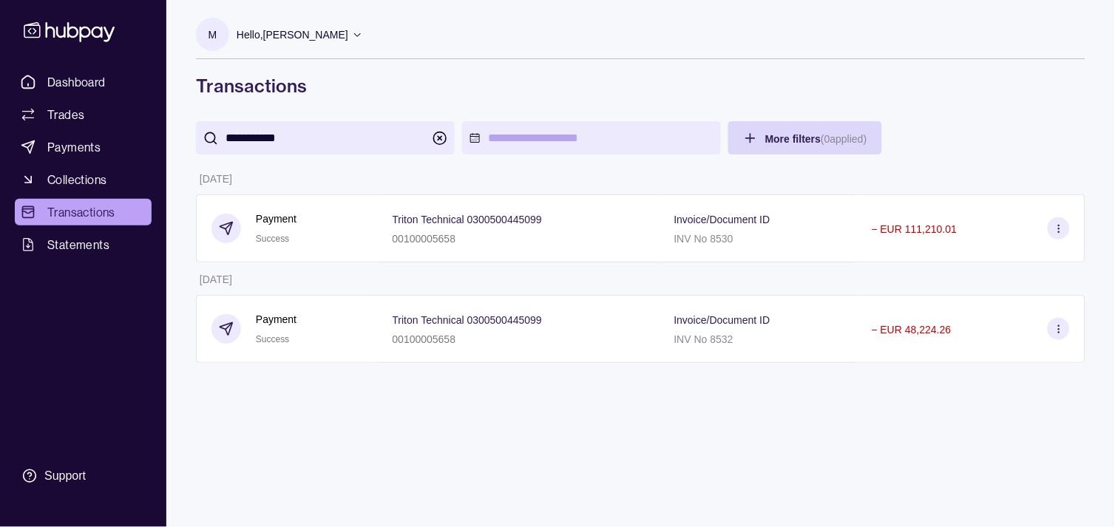
click at [424, 164] on html "**********" at bounding box center [557, 263] width 1115 height 527
click at [93, 143] on span "Payments" at bounding box center [73, 147] width 53 height 18
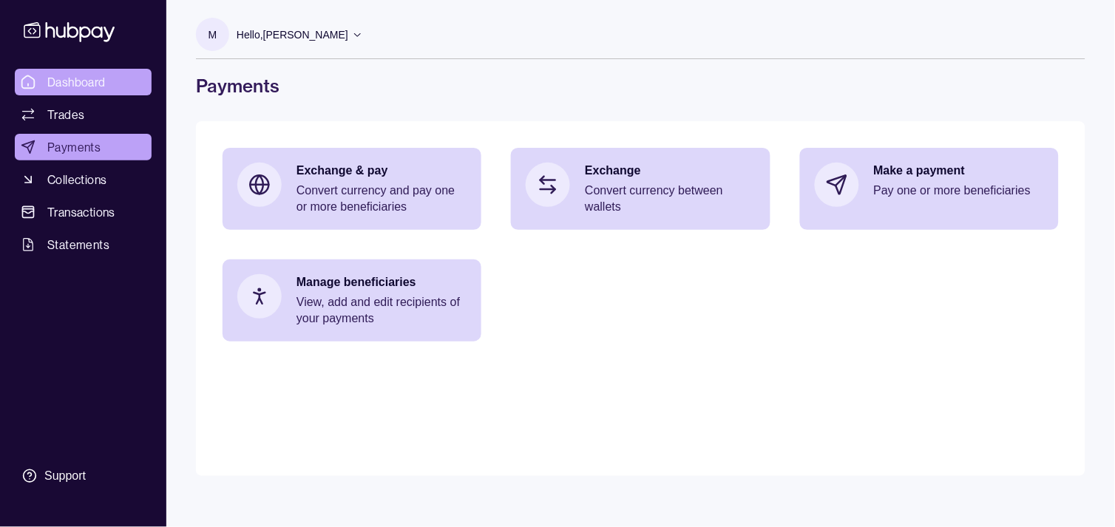
click at [84, 81] on span "Dashboard" at bounding box center [76, 82] width 58 height 18
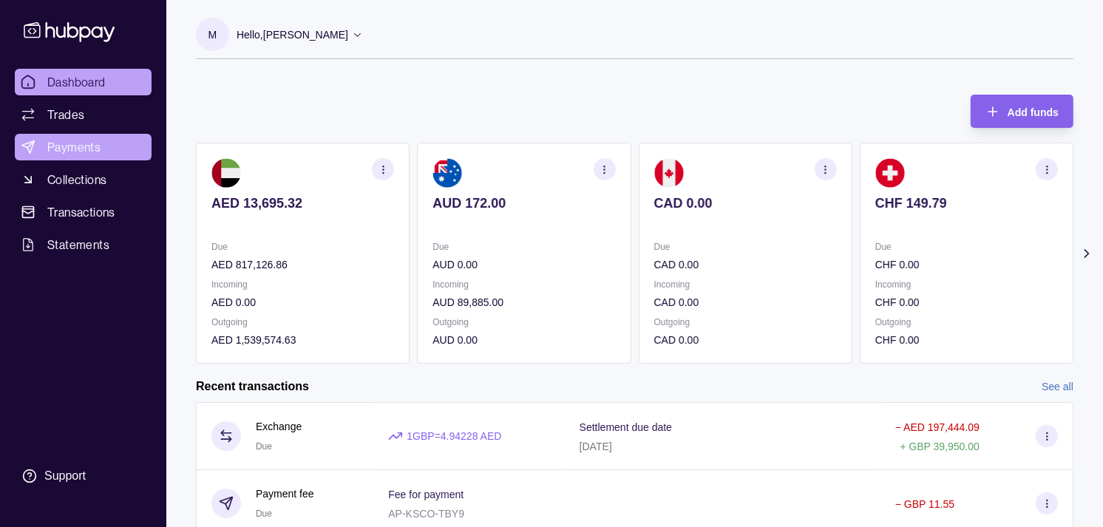
click at [80, 151] on span "Payments" at bounding box center [73, 147] width 53 height 18
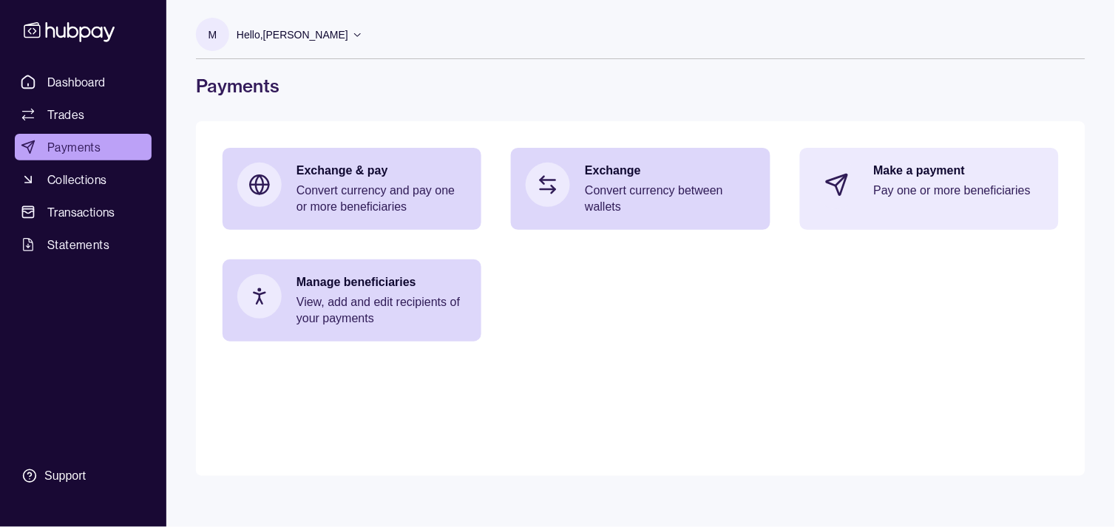
click at [956, 186] on p "Pay one or more beneficiaries" at bounding box center [959, 191] width 170 height 16
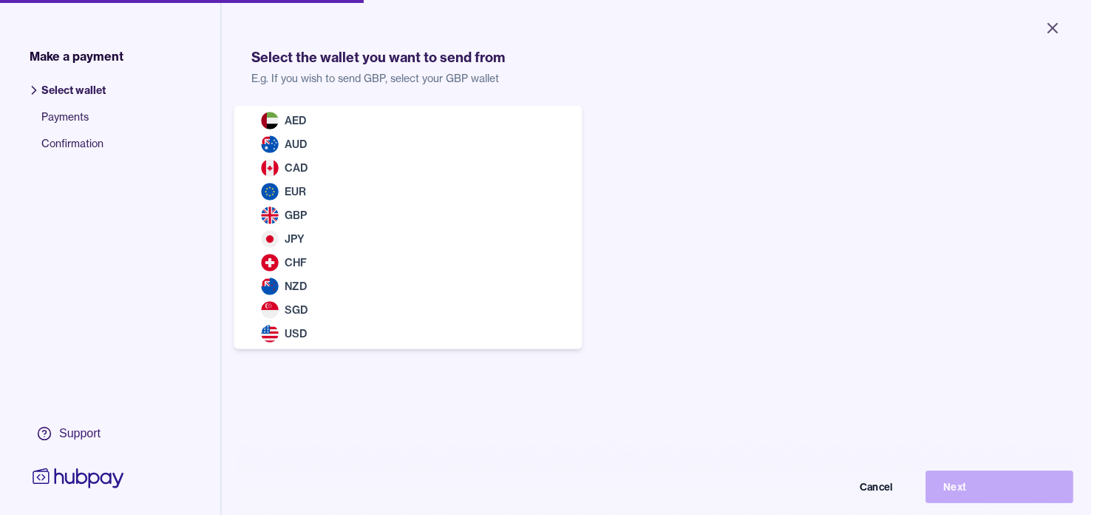
click at [512, 132] on body "Close Make a payment Select wallet Payments Confirmation Support Select the wal…" at bounding box center [546, 257] width 1092 height 515
click at [1060, 30] on html "Close Make a payment Select wallet Payments Confirmation Support Select the wal…" at bounding box center [551, 257] width 1103 height 515
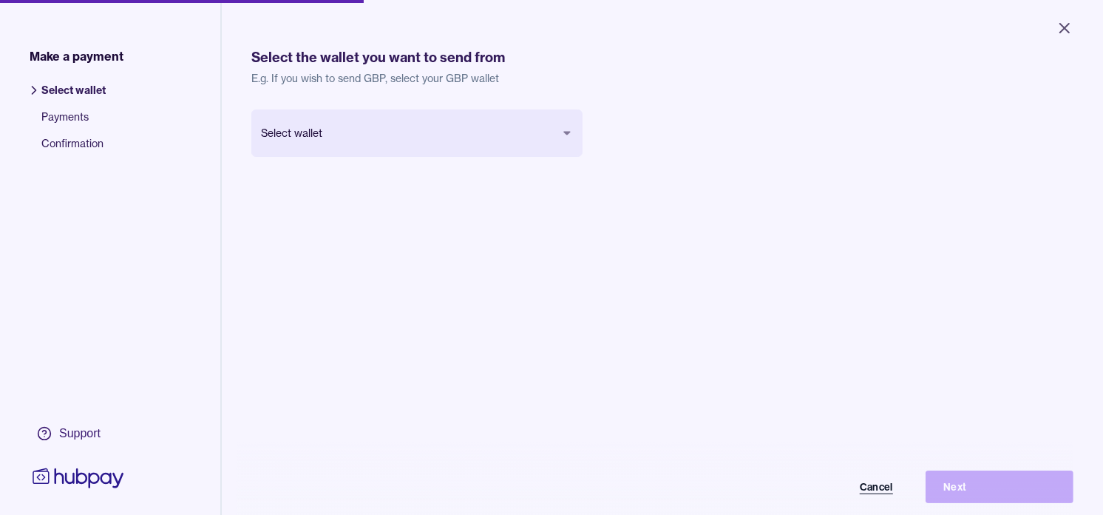
click at [893, 501] on button "Cancel" at bounding box center [837, 486] width 148 height 33
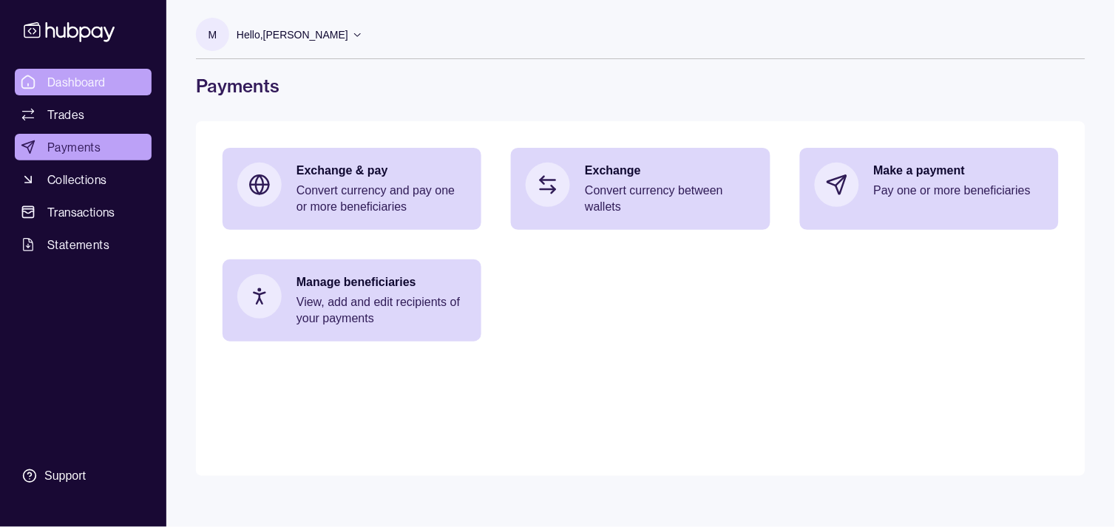
click at [129, 77] on link "Dashboard" at bounding box center [83, 82] width 137 height 27
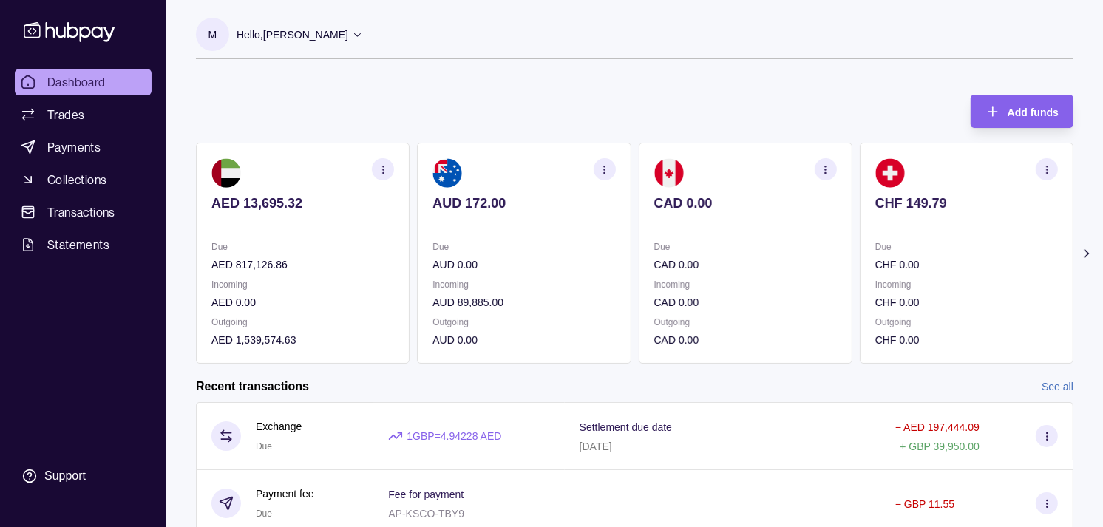
click at [737, 251] on p "Due" at bounding box center [745, 247] width 183 height 16
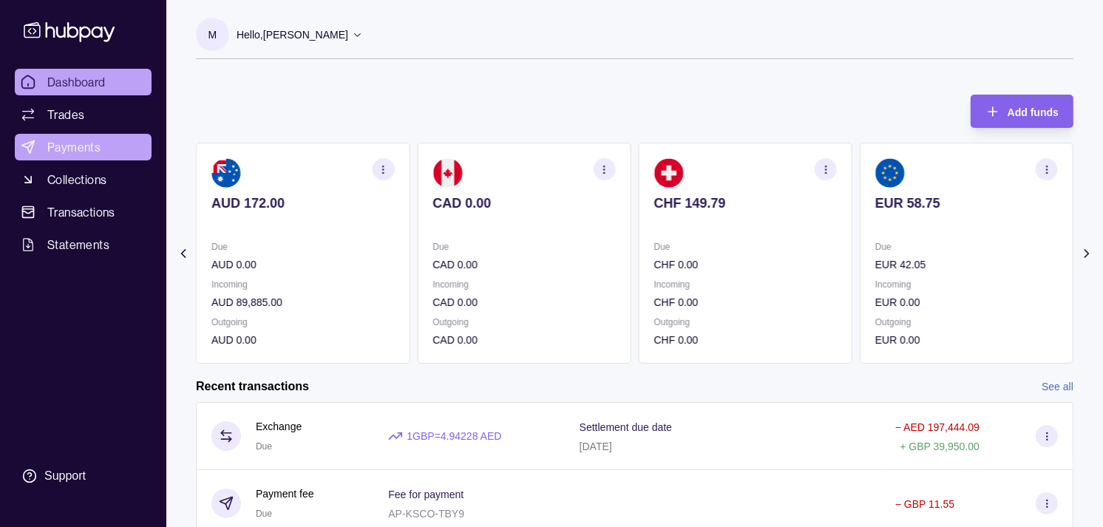
click at [87, 143] on span "Payments" at bounding box center [73, 147] width 53 height 18
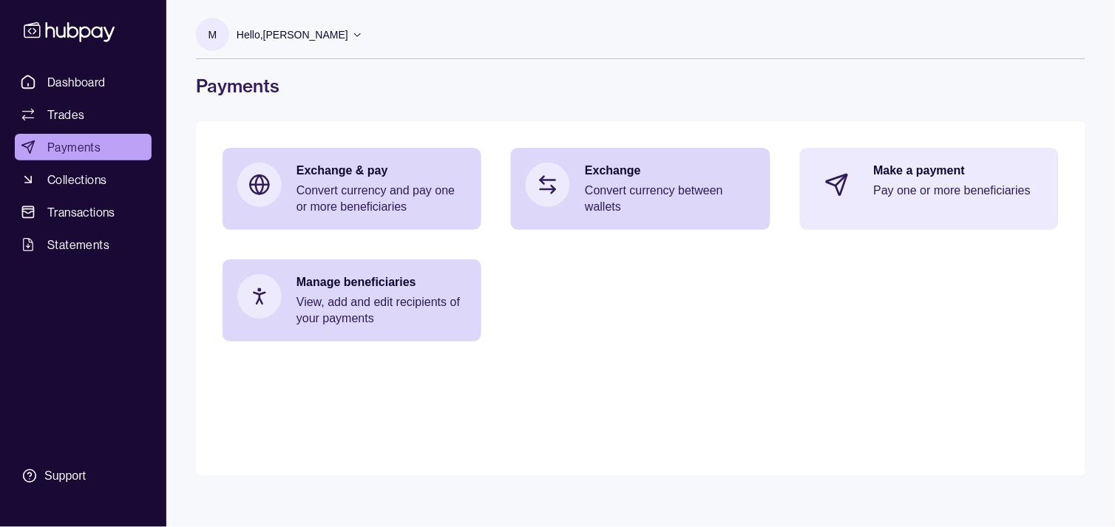
click at [919, 175] on p "Make a payment" at bounding box center [959, 171] width 170 height 16
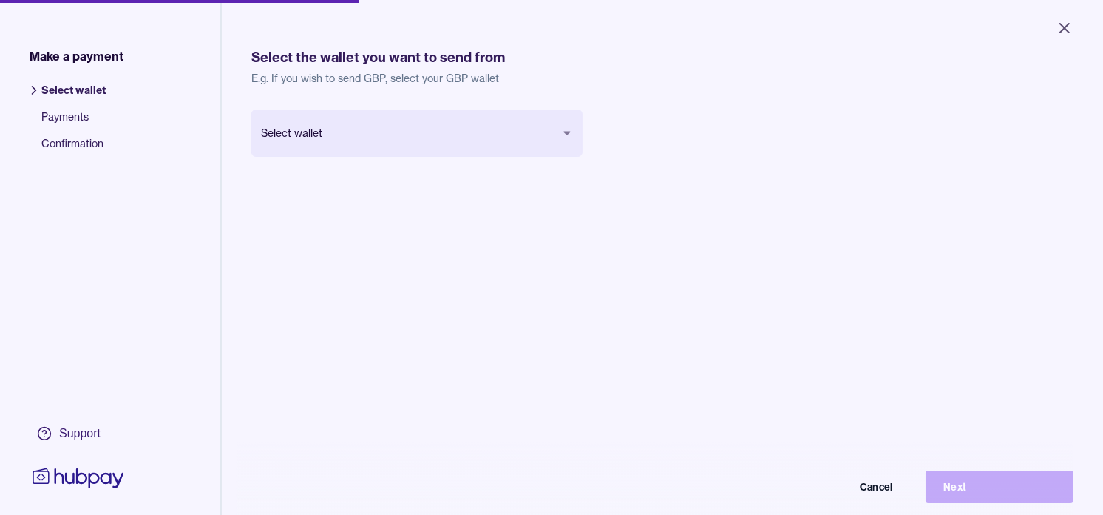
click at [397, 134] on body "Close Make a payment Select wallet Payments Confirmation Support Select the wal…" at bounding box center [551, 257] width 1103 height 515
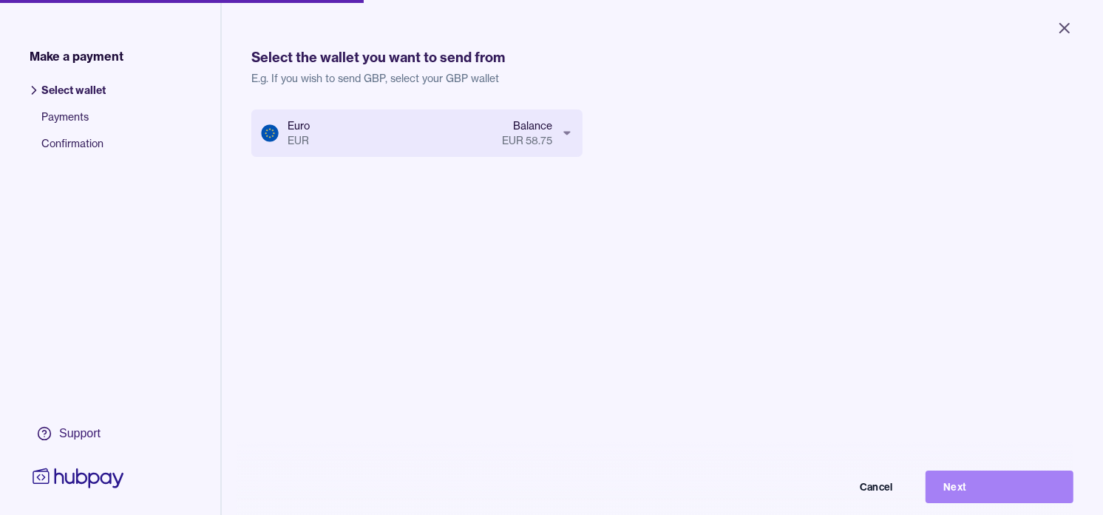
click at [1011, 494] on button "Next" at bounding box center [1000, 486] width 148 height 33
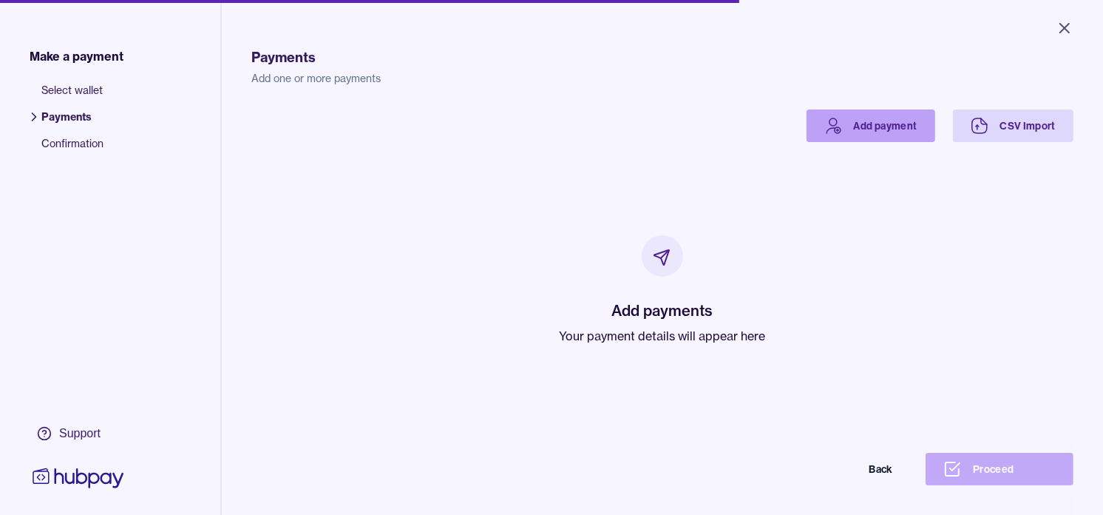
click at [825, 131] on icon at bounding box center [834, 126] width 18 height 18
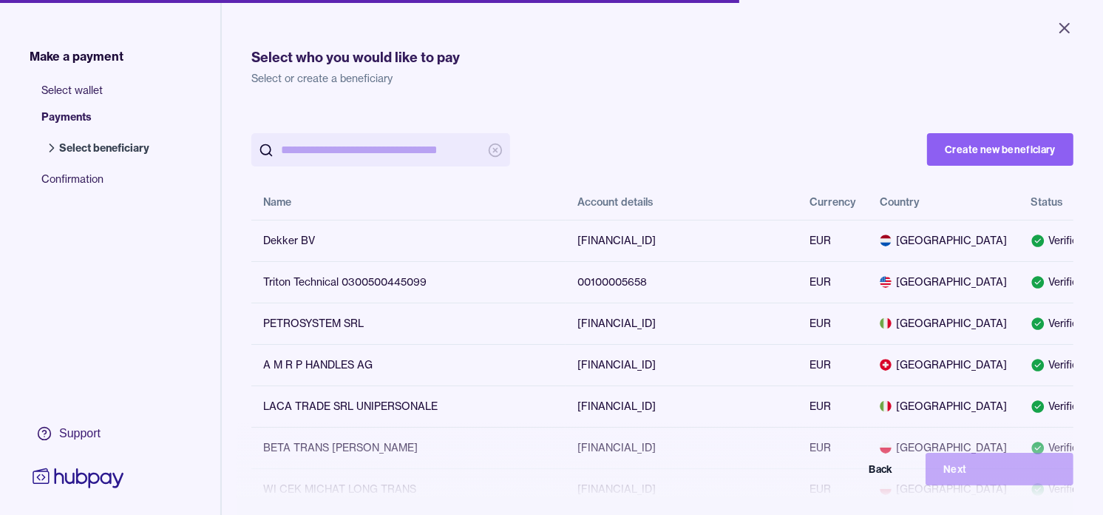
click at [382, 149] on input "search" at bounding box center [381, 149] width 200 height 33
paste input "**********"
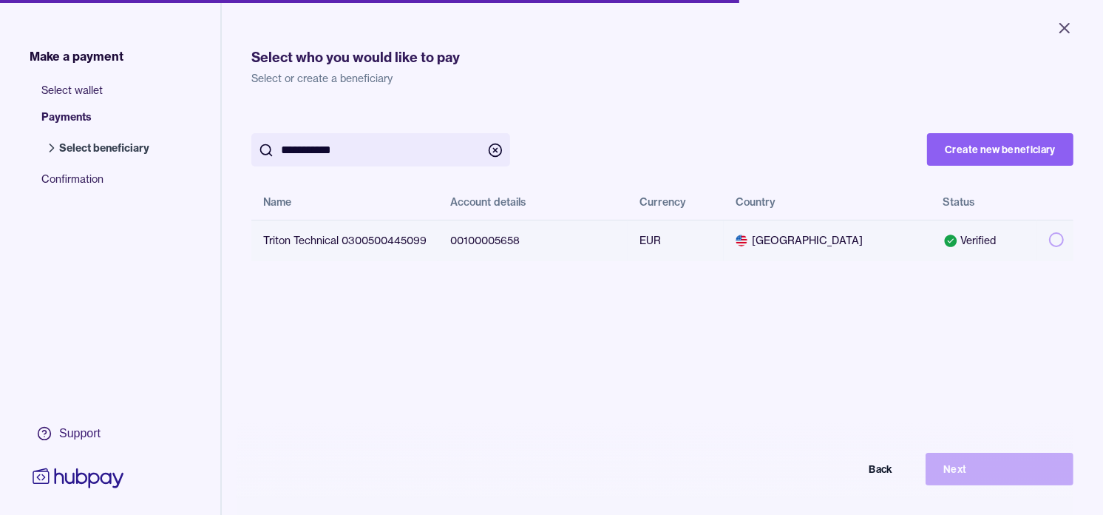
type input "**********"
click at [1049, 237] on button "button" at bounding box center [1056, 239] width 15 height 15
click at [1045, 483] on button "Next" at bounding box center [1000, 469] width 148 height 33
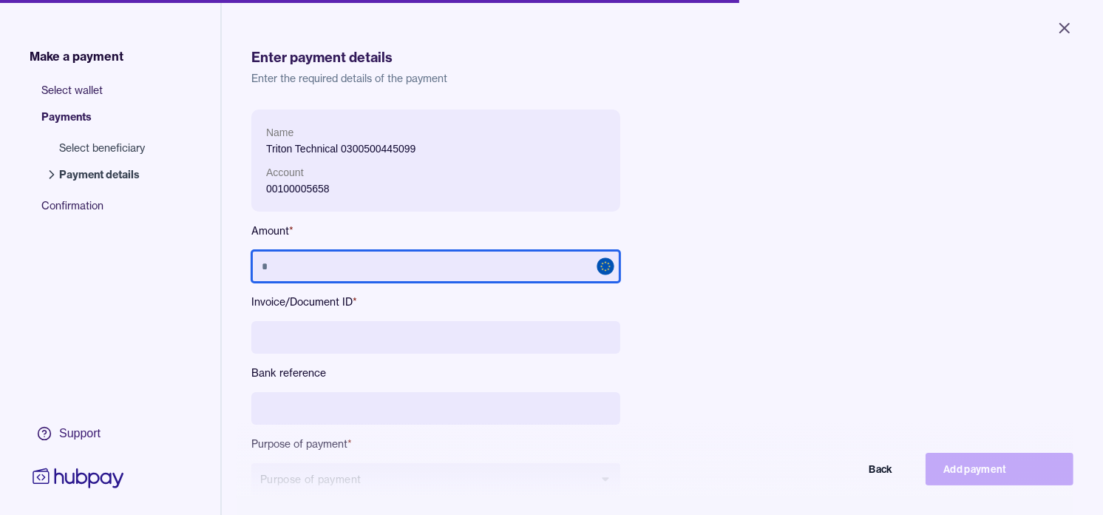
click at [329, 263] on input "text" at bounding box center [435, 266] width 369 height 33
paste input "**********"
type input "**********"
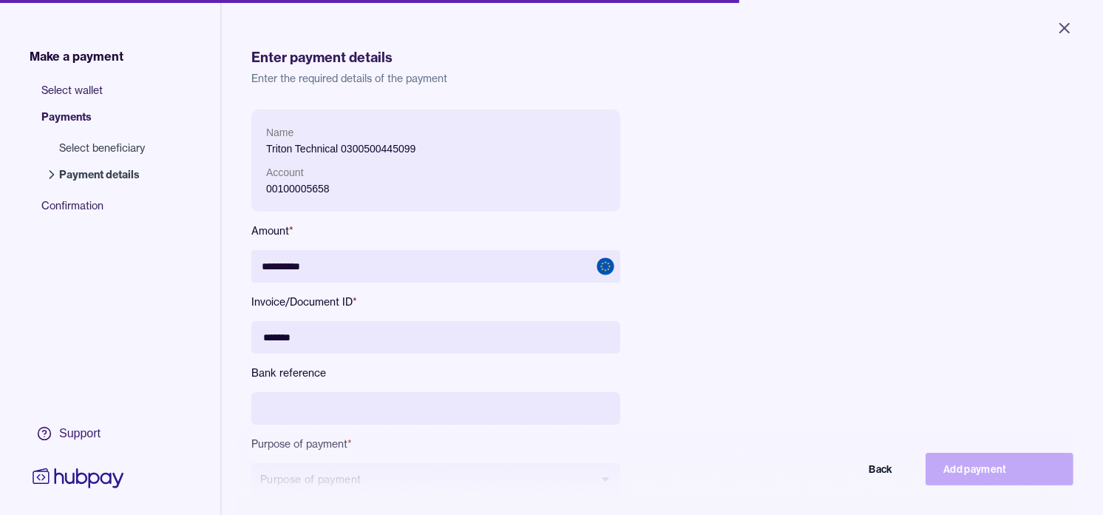
paste input "*****"
type input "**********"
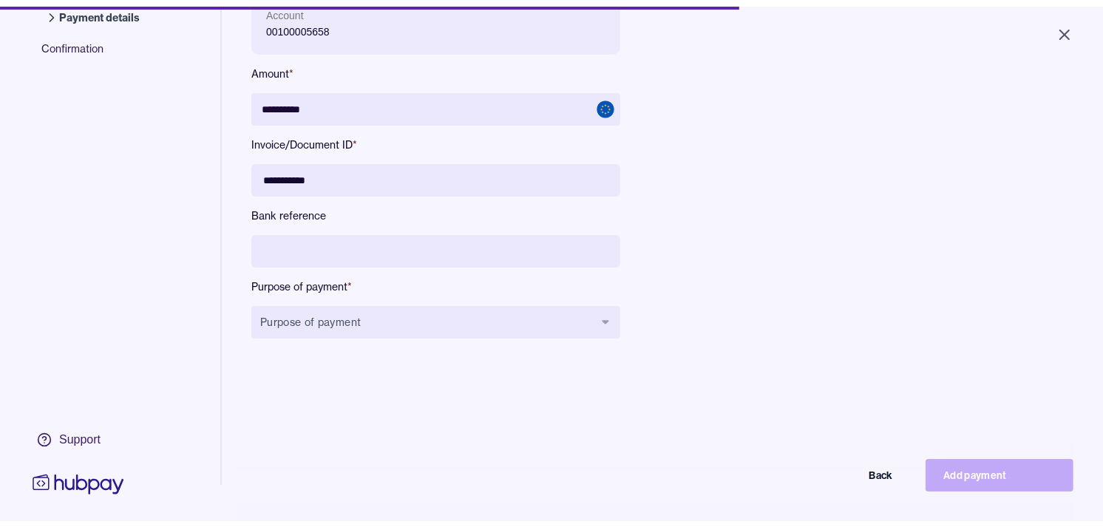
scroll to position [164, 0]
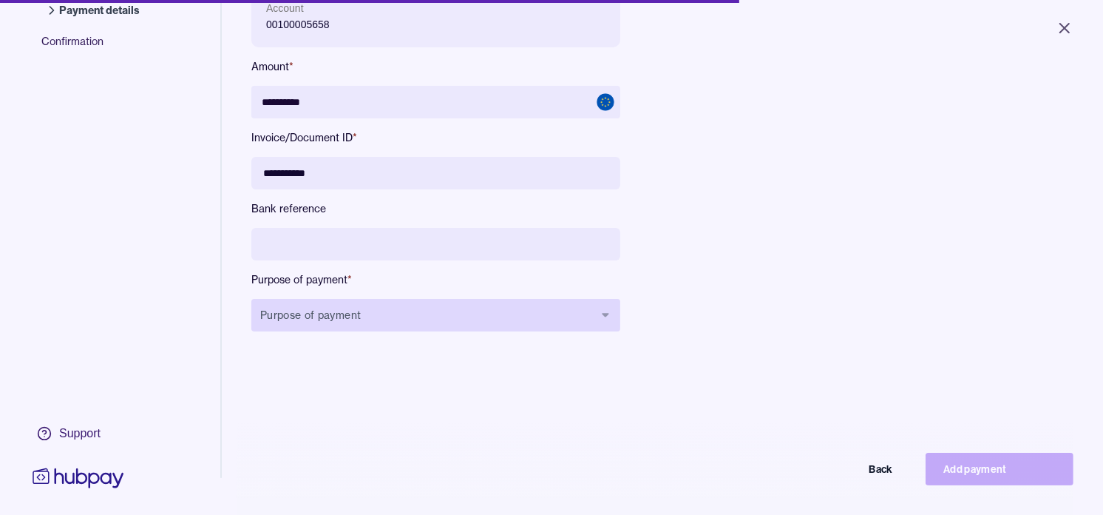
click at [441, 319] on button "Purpose of payment" at bounding box center [435, 315] width 369 height 33
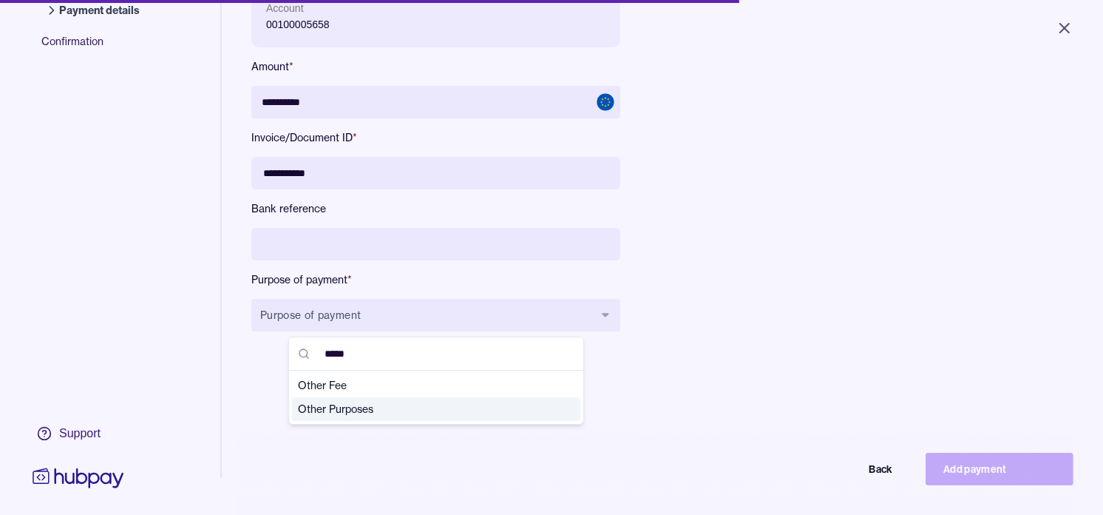
type input "*****"
click at [325, 410] on span "Other Purposes" at bounding box center [427, 409] width 259 height 15
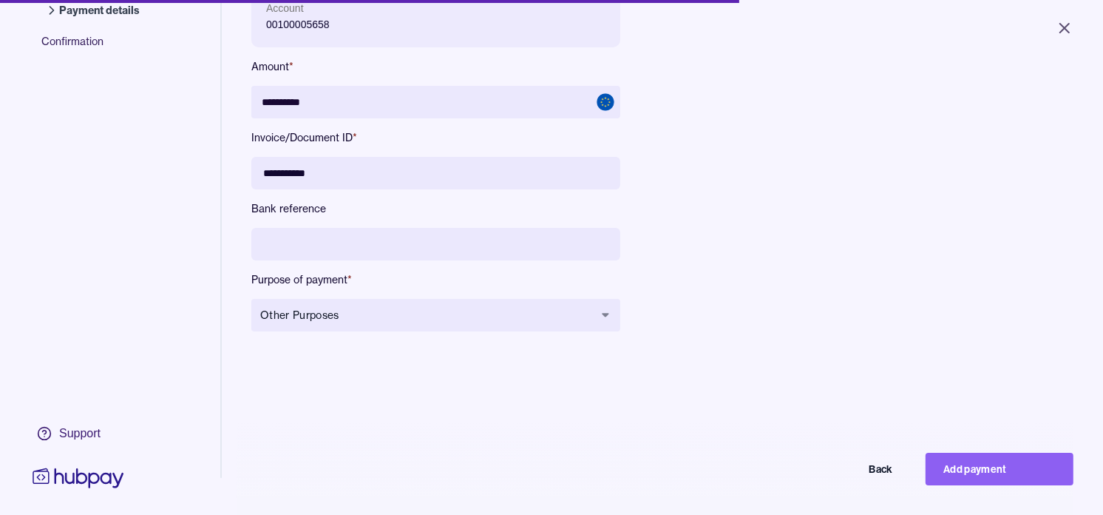
click at [694, 400] on div "**********" at bounding box center [662, 202] width 822 height 515
click at [1007, 483] on button "Add payment" at bounding box center [1000, 469] width 148 height 33
type input "*********"
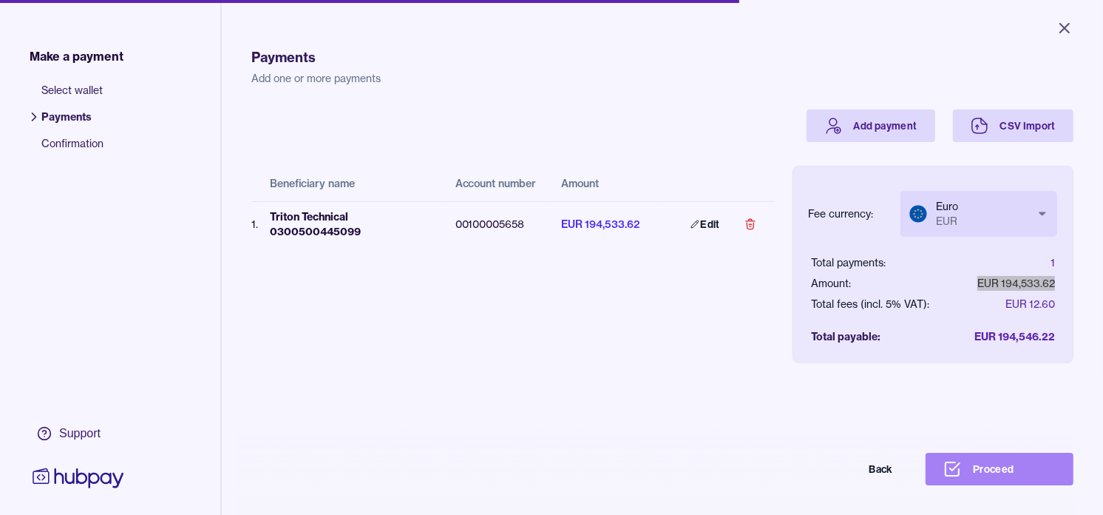
click at [1032, 485] on button "Proceed" at bounding box center [1000, 469] width 148 height 33
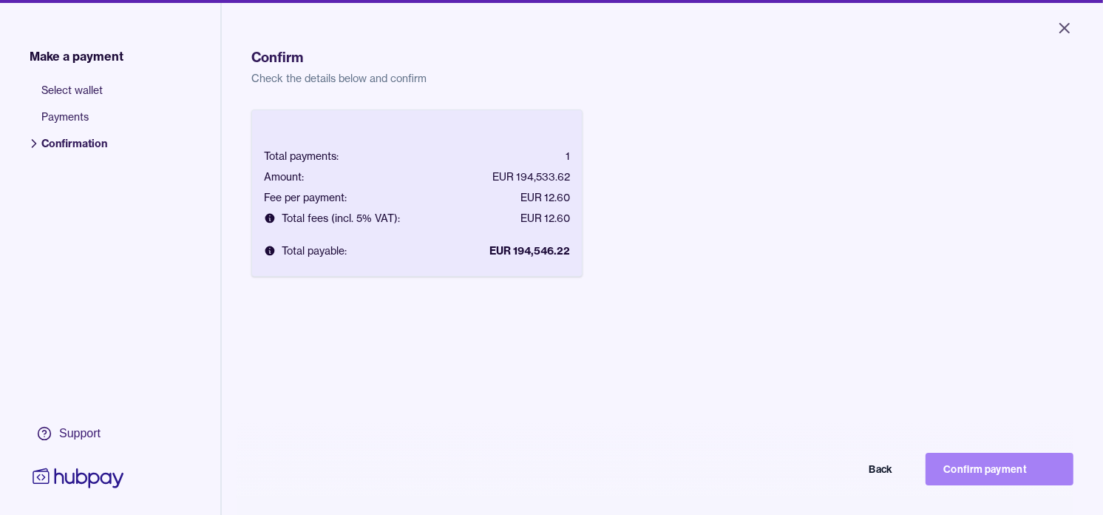
click at [997, 471] on button "Confirm payment" at bounding box center [1000, 469] width 148 height 33
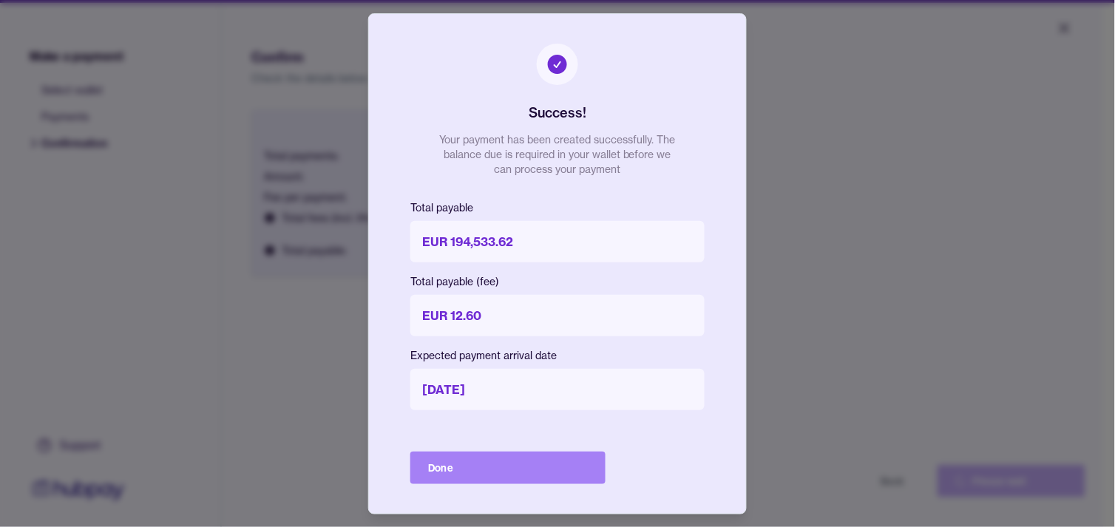
click at [493, 473] on button "Done" at bounding box center [507, 468] width 195 height 33
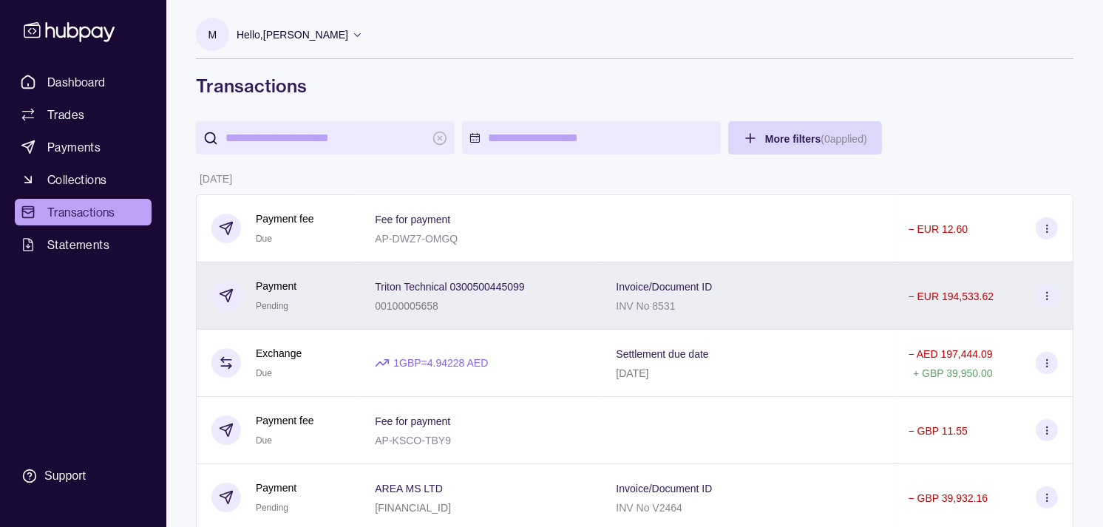
click at [330, 291] on div "Payment Pending" at bounding box center [279, 296] width 134 height 36
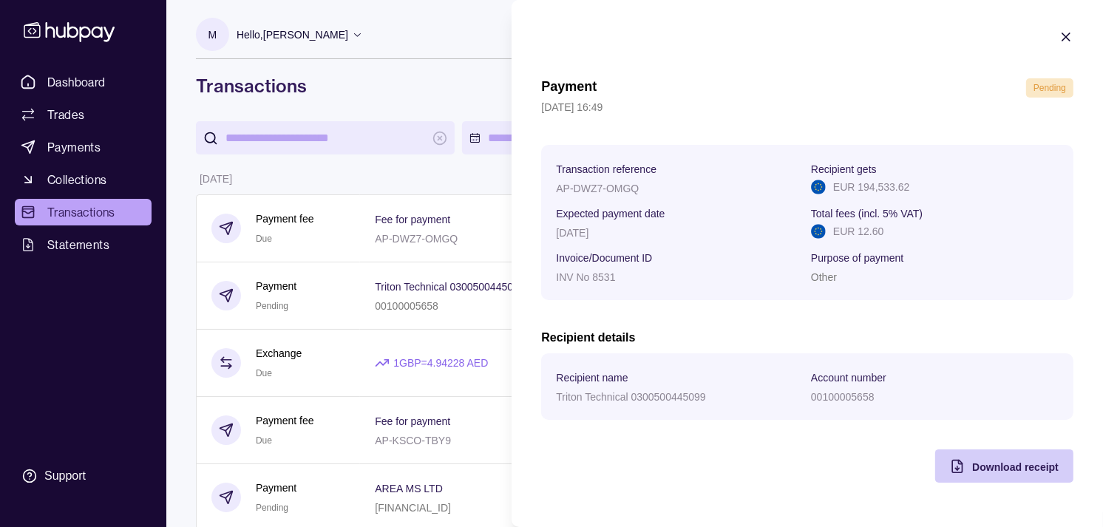
click at [981, 466] on span "Download receipt" at bounding box center [1015, 467] width 87 height 12
drag, startPoint x: 414, startPoint y: 89, endPoint x: 371, endPoint y: 78, distance: 45.0
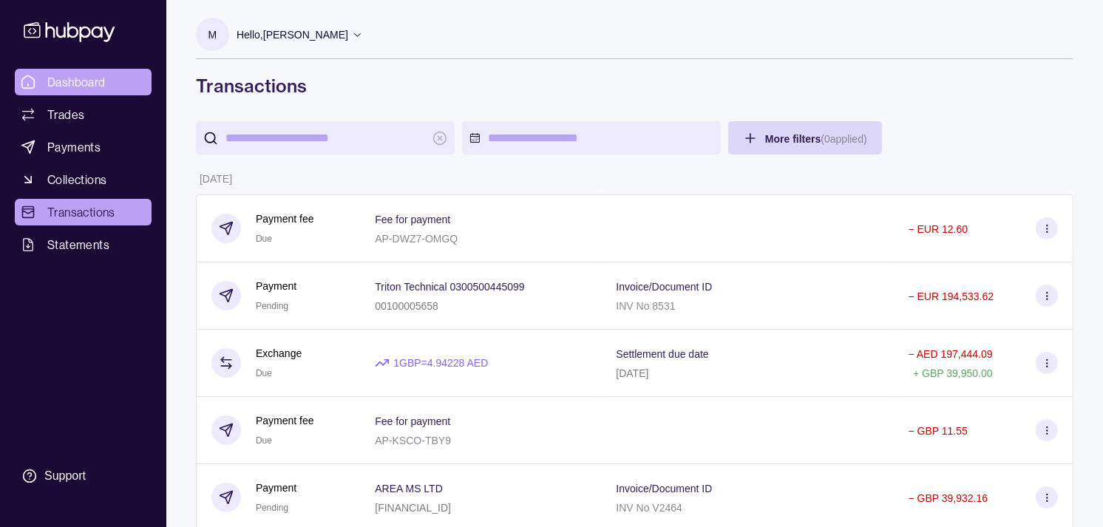
click at [111, 81] on link "Dashboard" at bounding box center [83, 82] width 137 height 27
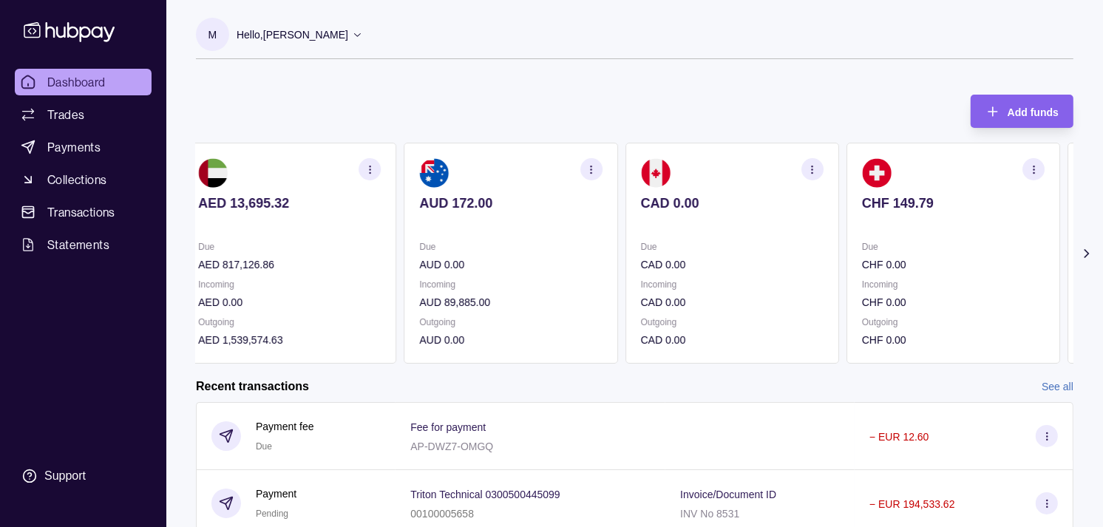
click at [862, 247] on p "Due" at bounding box center [953, 247] width 183 height 16
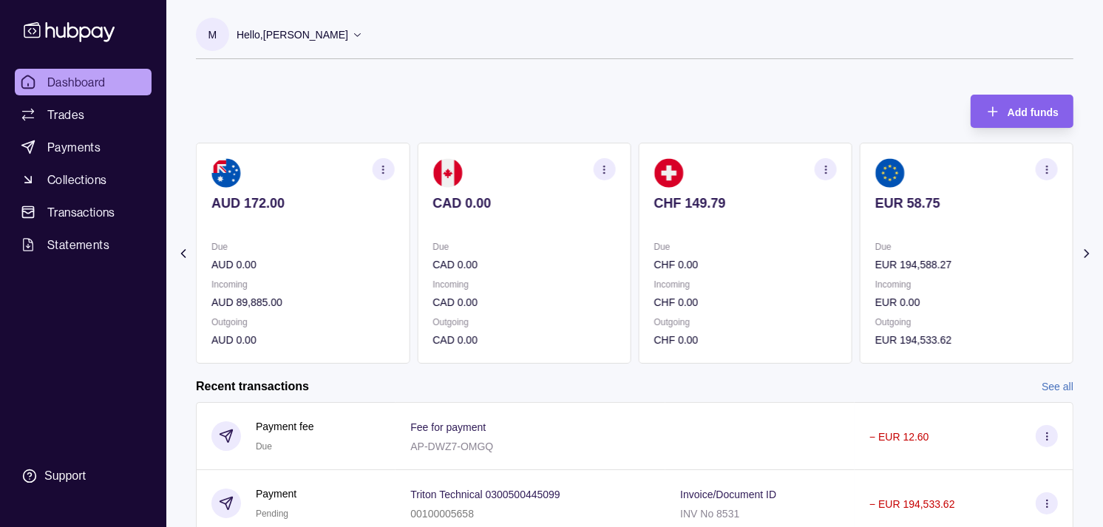
click at [860, 234] on section "EUR 58.75 Due EUR 194,588.27 Incoming EUR 0.00 Outgoing EUR 194,533.62" at bounding box center [967, 253] width 214 height 221
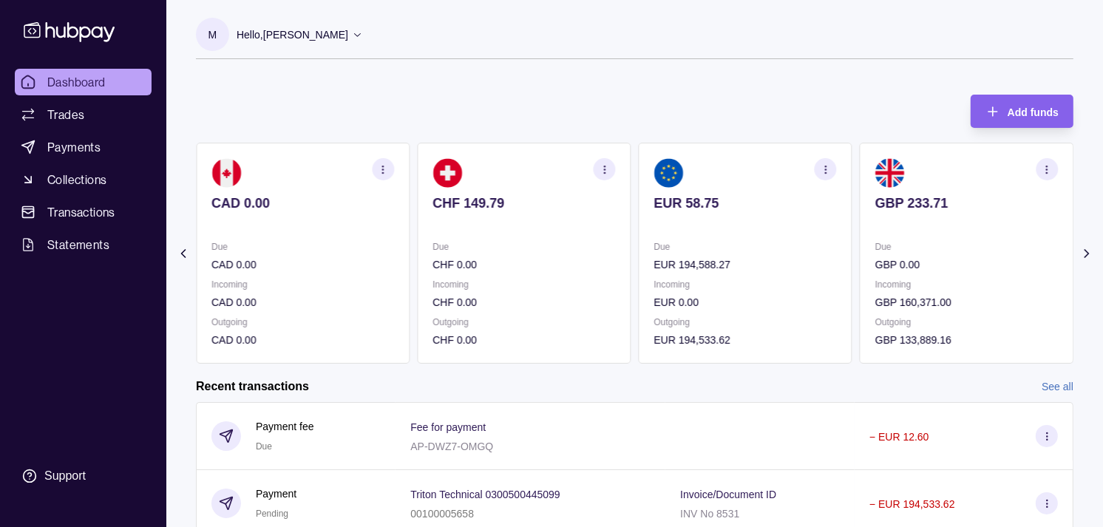
click at [825, 165] on icon "button" at bounding box center [825, 169] width 11 height 11
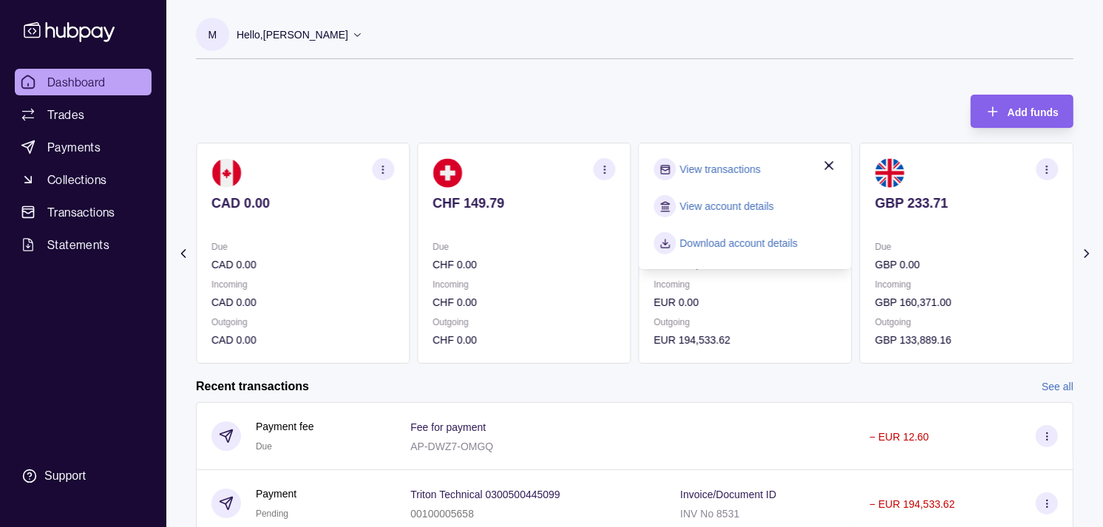
click at [720, 169] on link "View transactions" at bounding box center [720, 169] width 81 height 16
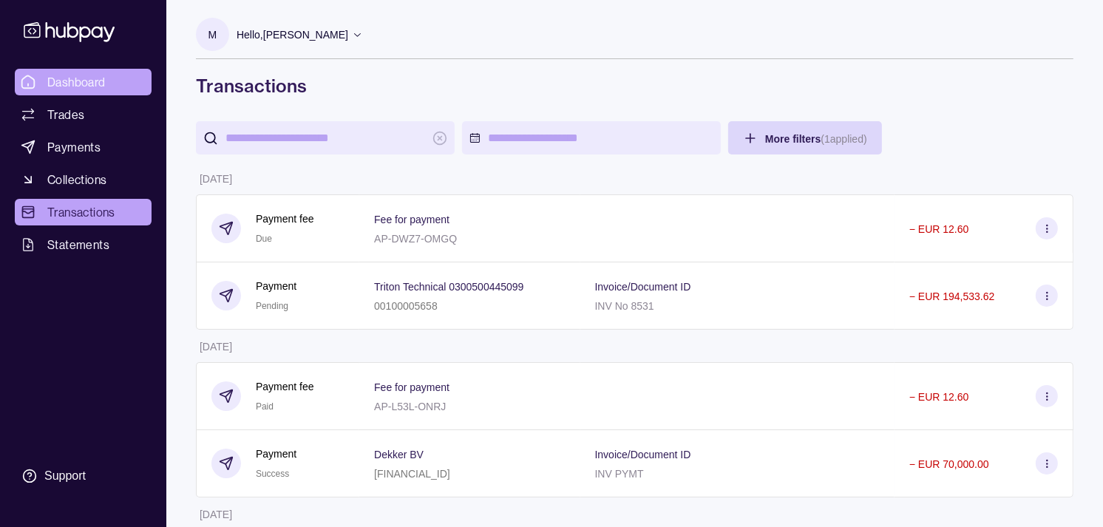
click at [58, 81] on span "Dashboard" at bounding box center [76, 82] width 58 height 18
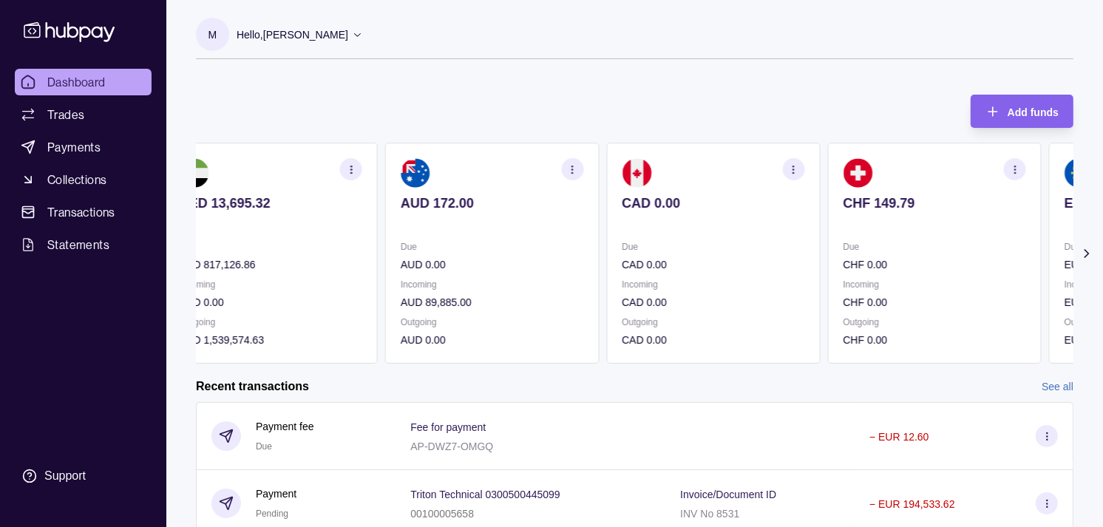
click at [843, 257] on p "CHF 0.00" at bounding box center [934, 265] width 183 height 16
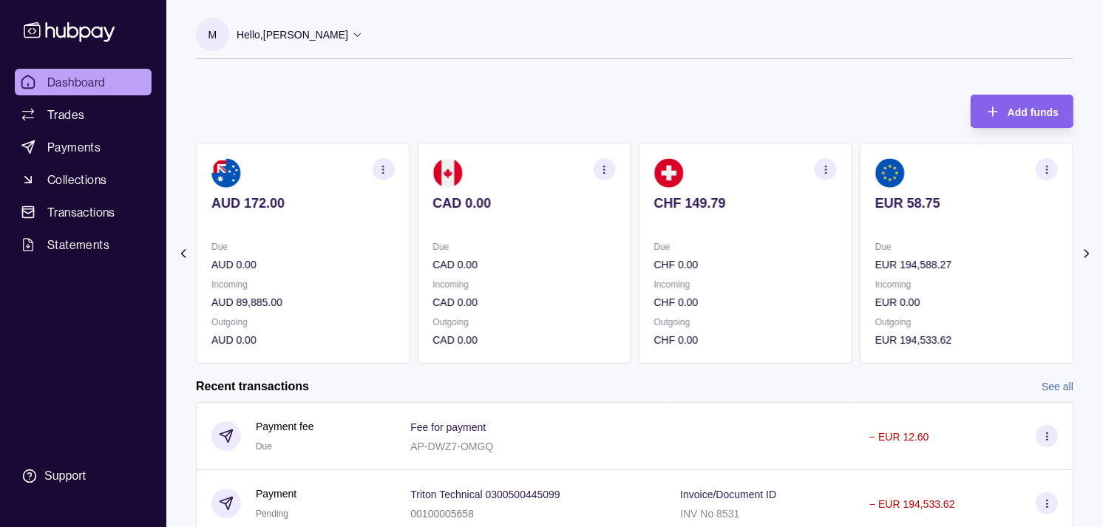
click at [860, 257] on section "EUR 58.75 Due EUR 194,588.27 Incoming EUR 0.00 Outgoing EUR 194,533.62" at bounding box center [967, 253] width 214 height 221
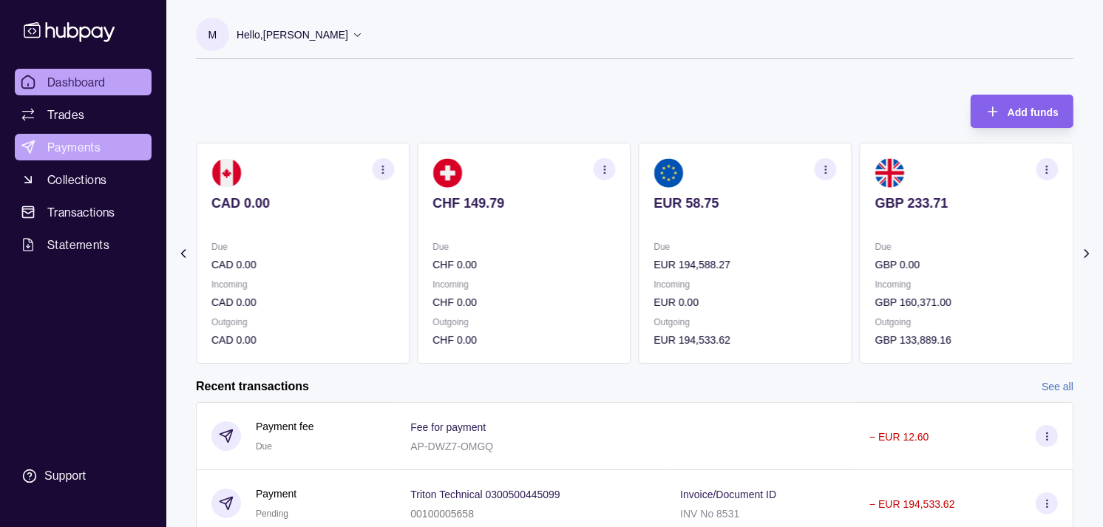
click at [71, 145] on span "Payments" at bounding box center [73, 147] width 53 height 18
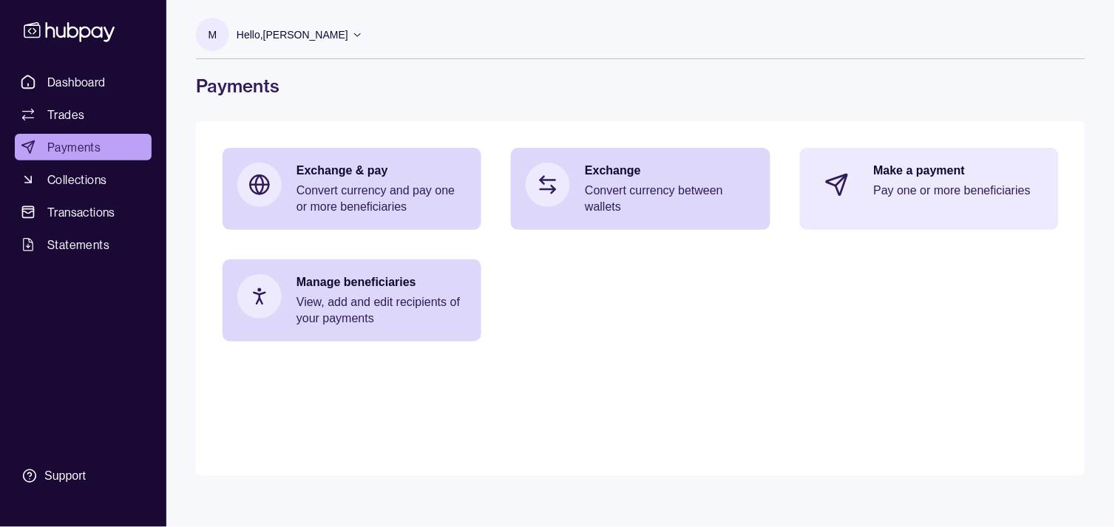
click at [947, 178] on p "Make a payment" at bounding box center [959, 171] width 170 height 16
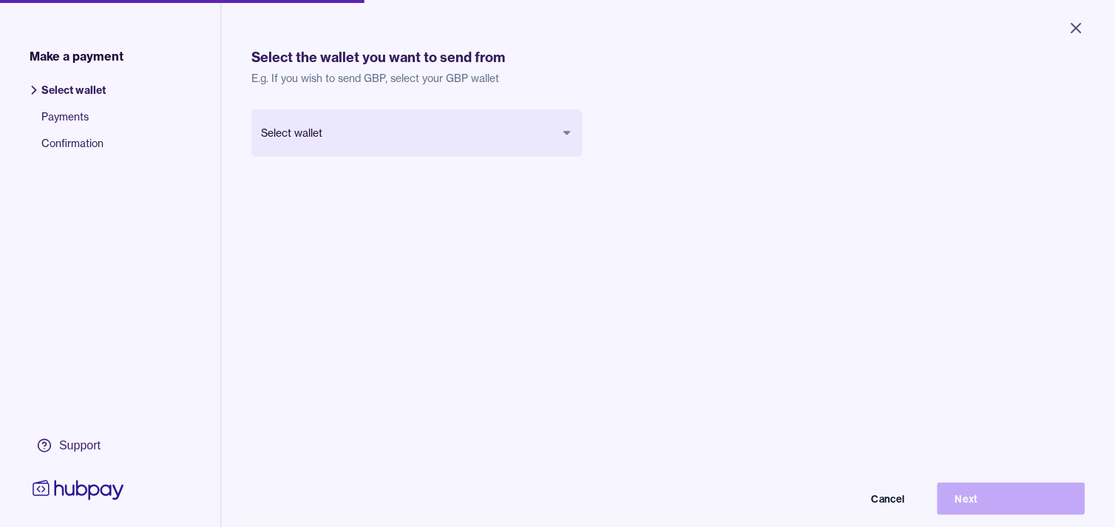
click at [456, 137] on body "Close Make a payment Select wallet Payments Confirmation Support Select the wal…" at bounding box center [557, 263] width 1115 height 527
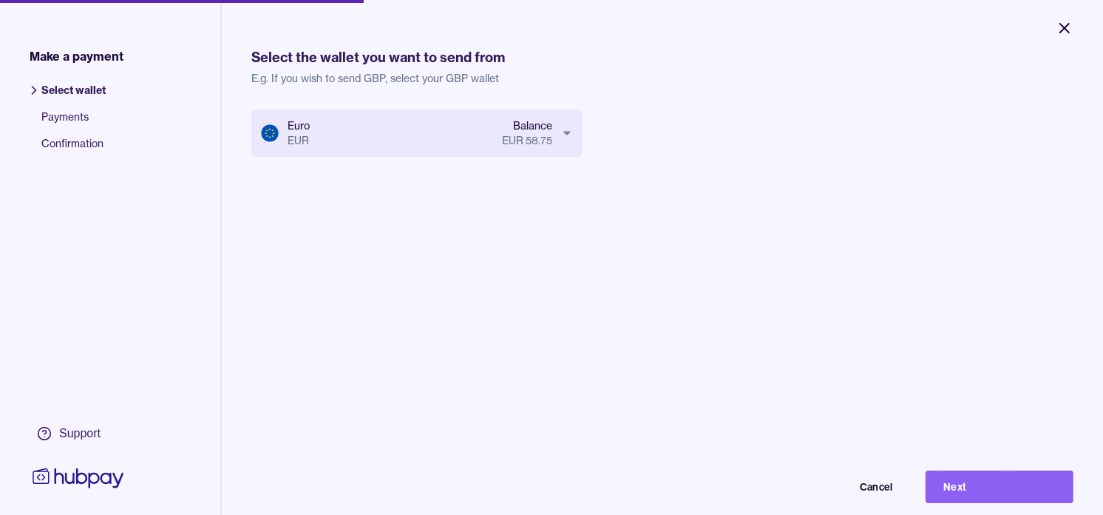
click at [1060, 27] on icon "Close" at bounding box center [1065, 28] width 18 height 18
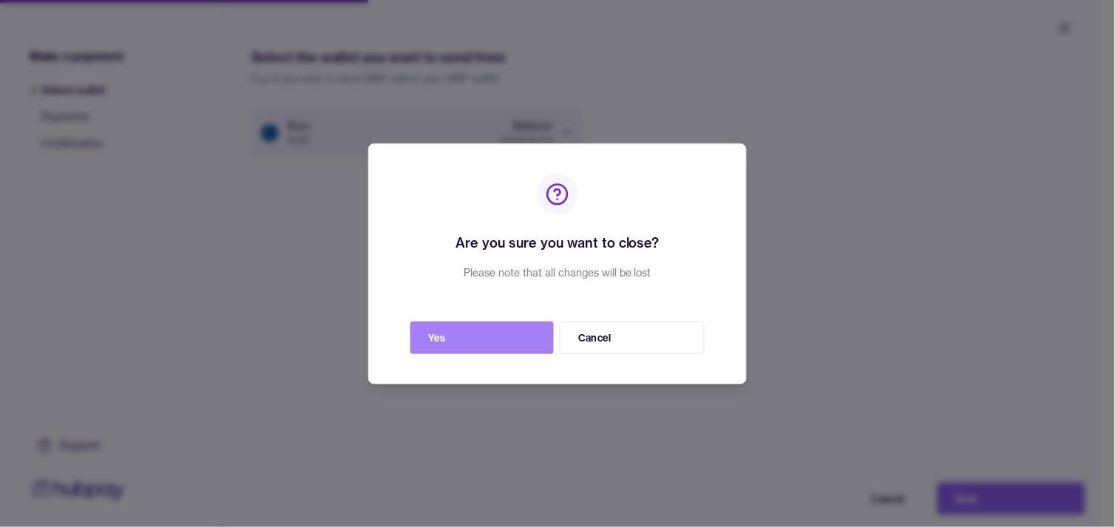
click at [503, 348] on button "Yes" at bounding box center [481, 338] width 143 height 33
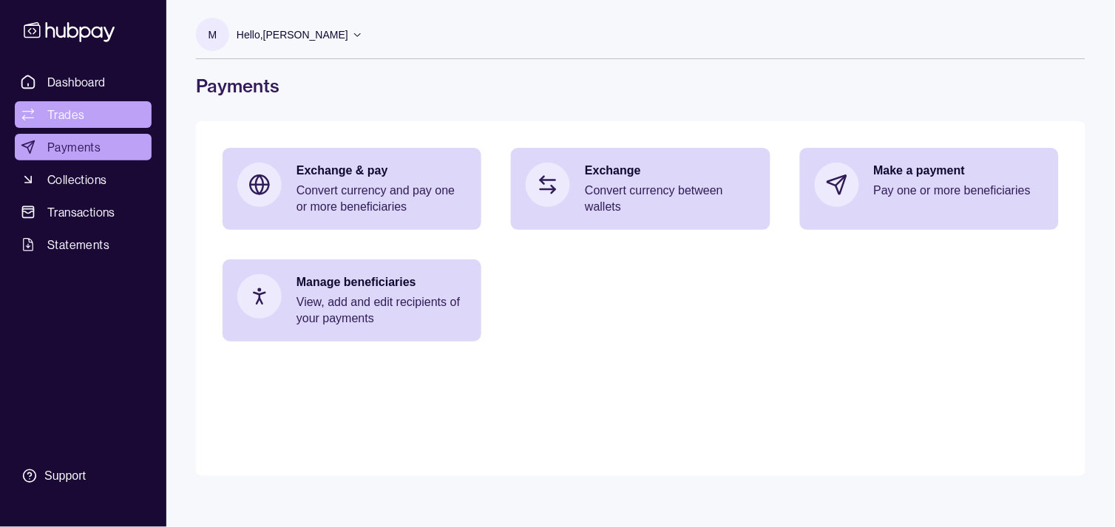
click at [84, 111] on link "Trades" at bounding box center [83, 114] width 137 height 27
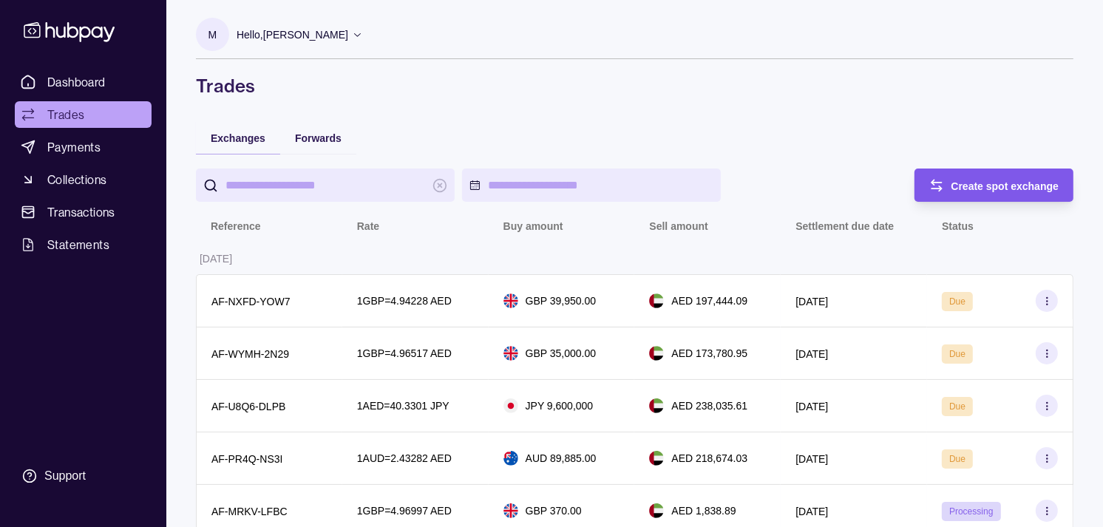
click at [997, 188] on span "Create spot exchange" at bounding box center [1006, 186] width 108 height 12
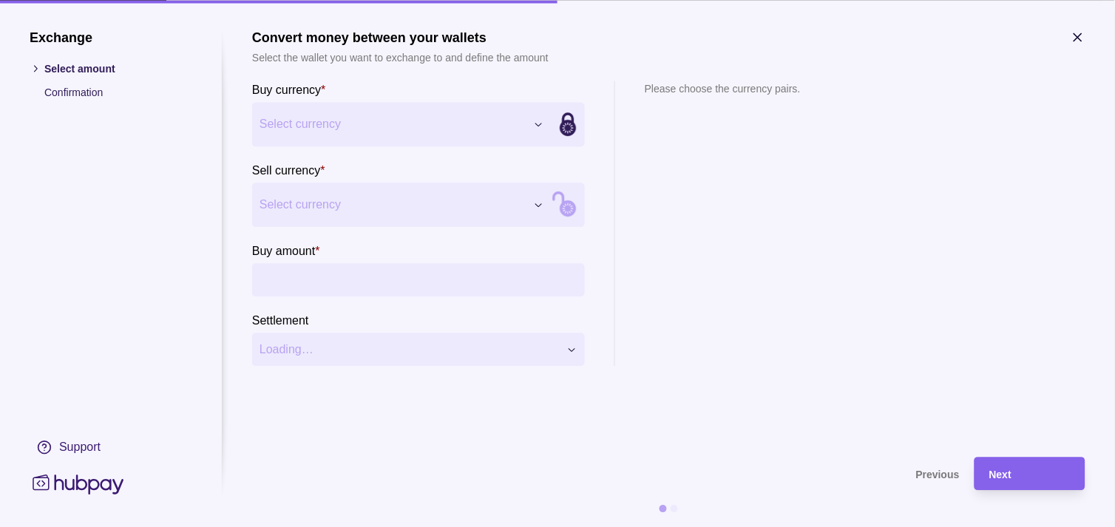
click at [461, 122] on span "Select currency" at bounding box center [393, 124] width 266 height 18
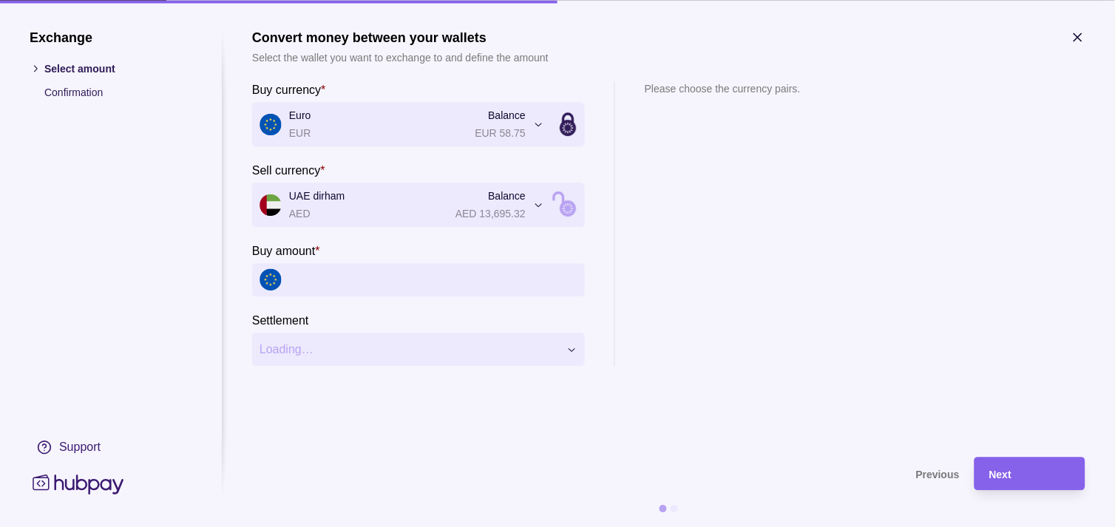
click at [382, 269] on input "Buy amount *" at bounding box center [433, 279] width 288 height 33
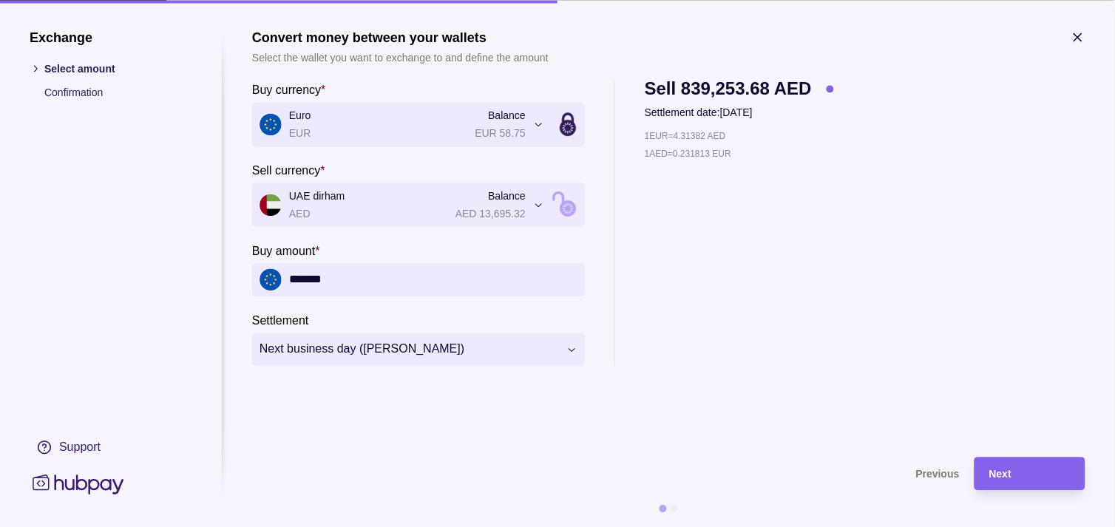
type input "*******"
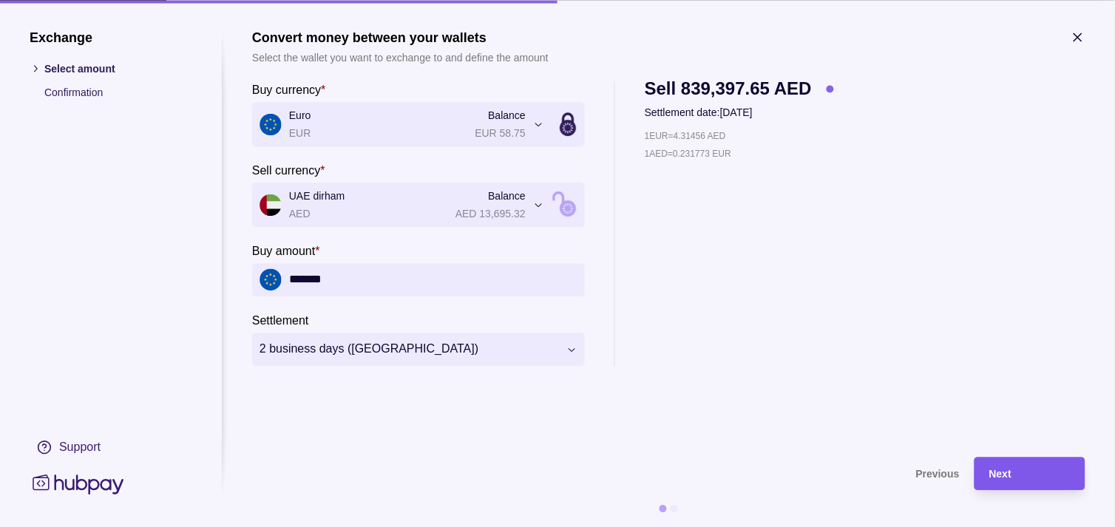
click at [1013, 470] on div "Next" at bounding box center [1029, 474] width 81 height 18
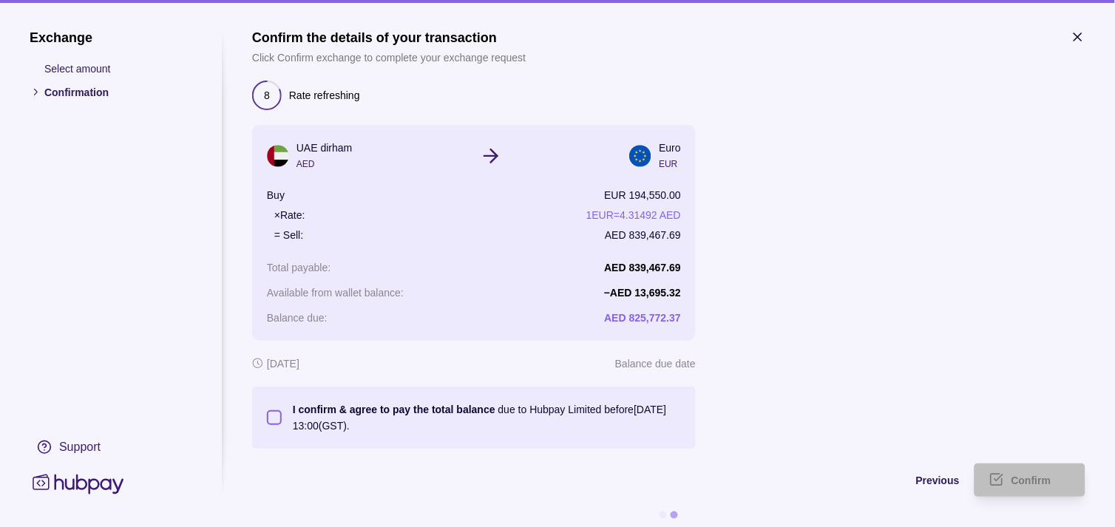
click at [275, 416] on button "I confirm & agree to pay the total balance due to Hubpay Limited before [DATE] …" at bounding box center [274, 417] width 15 height 15
click at [1018, 479] on span "Confirm" at bounding box center [1032, 482] width 40 height 12
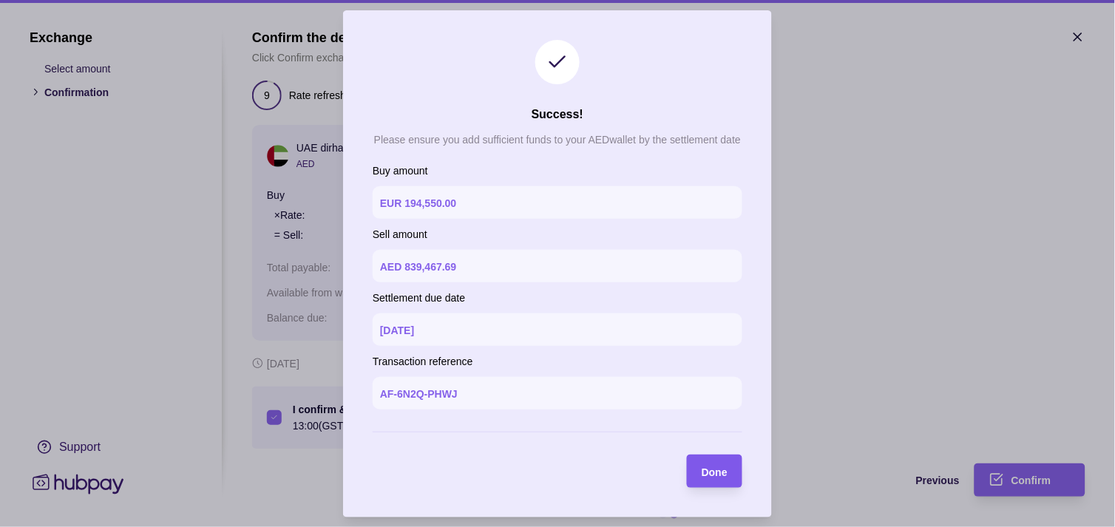
click at [719, 474] on span "Done" at bounding box center [715, 472] width 26 height 12
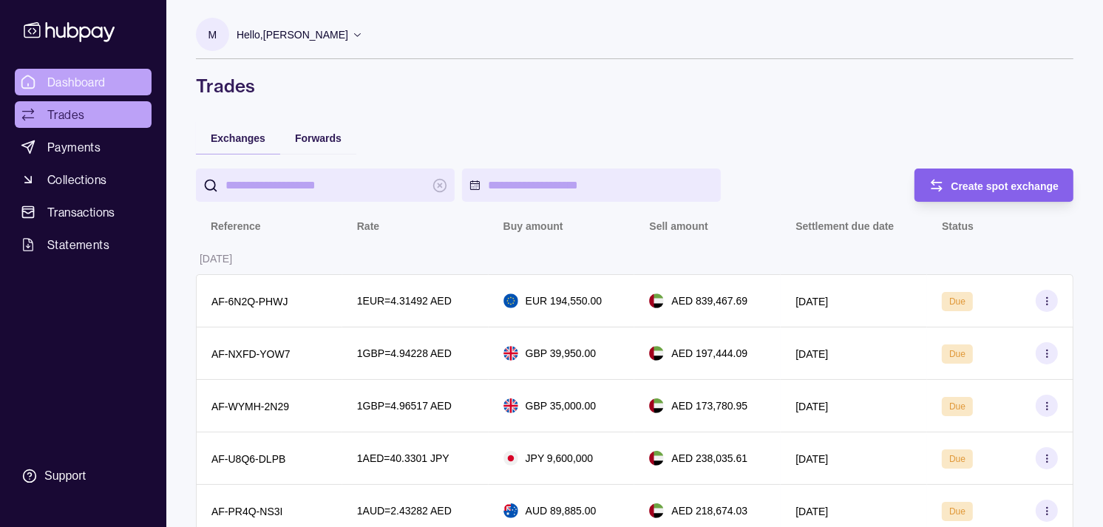
click at [102, 86] on span "Dashboard" at bounding box center [76, 82] width 58 height 18
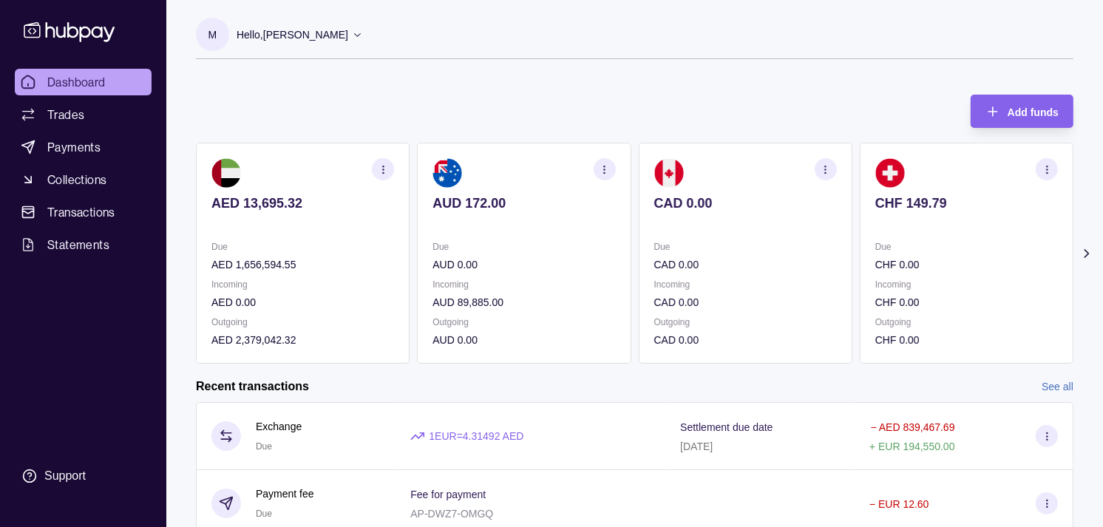
click at [741, 249] on p "Due" at bounding box center [745, 247] width 183 height 16
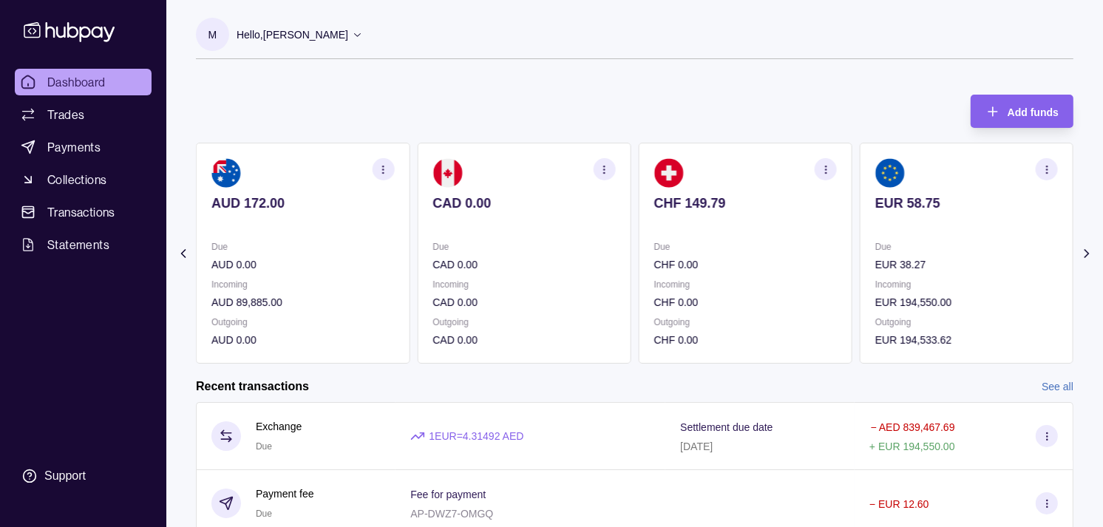
click at [615, 268] on p "CAD 0.00" at bounding box center [524, 265] width 183 height 16
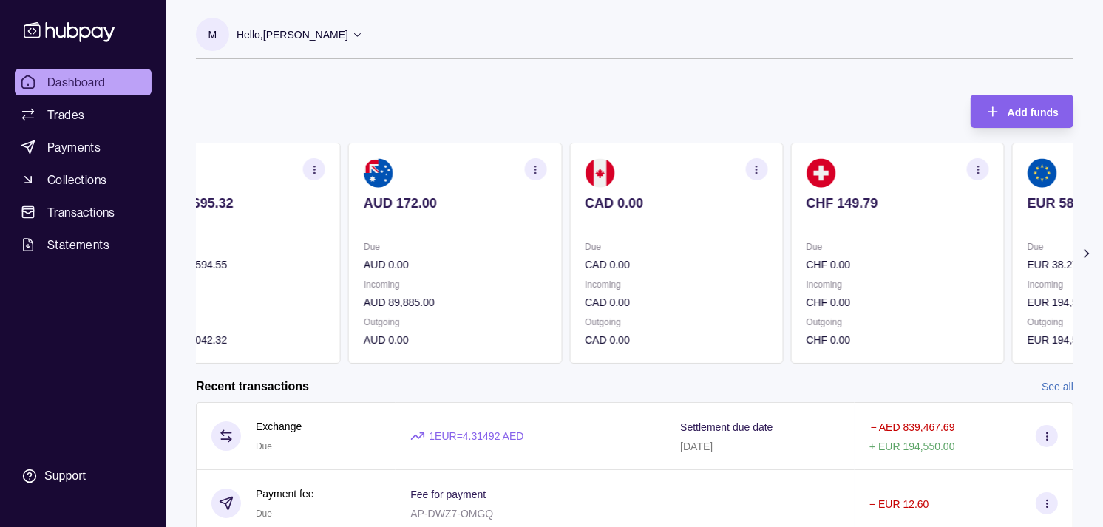
click at [725, 249] on p "Due" at bounding box center [676, 247] width 183 height 16
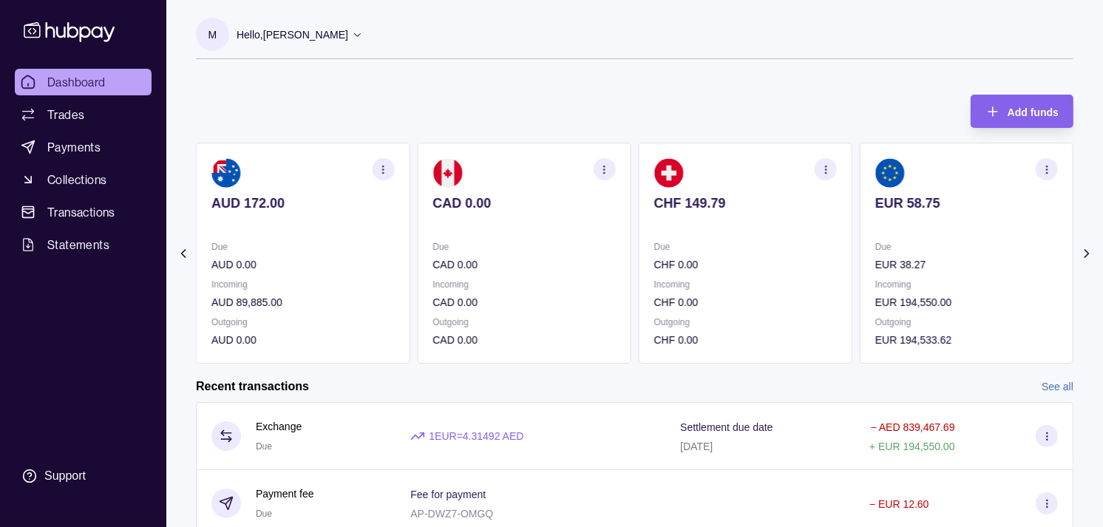
click at [750, 240] on p "Due" at bounding box center [745, 247] width 183 height 16
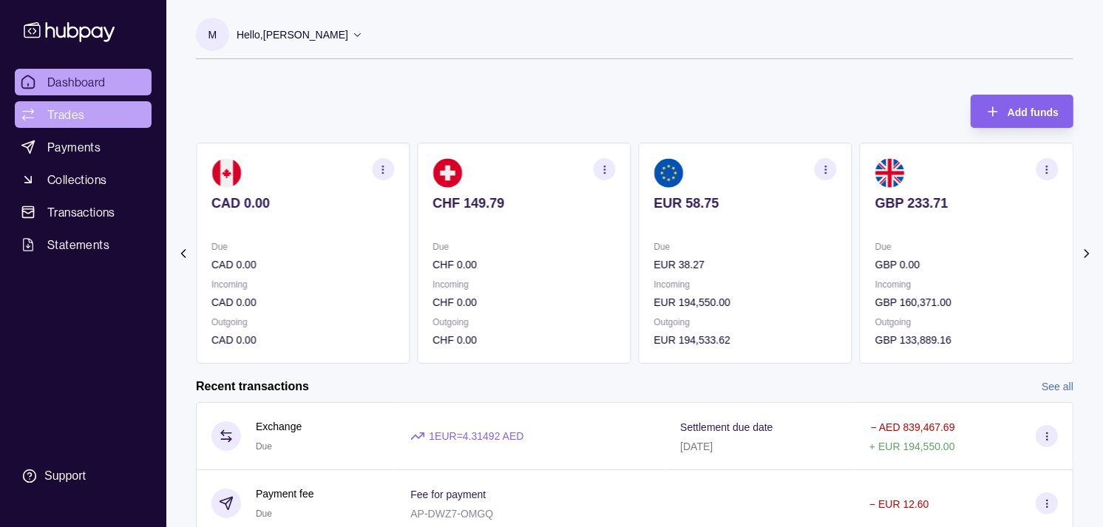
click at [68, 114] on span "Trades" at bounding box center [65, 115] width 37 height 18
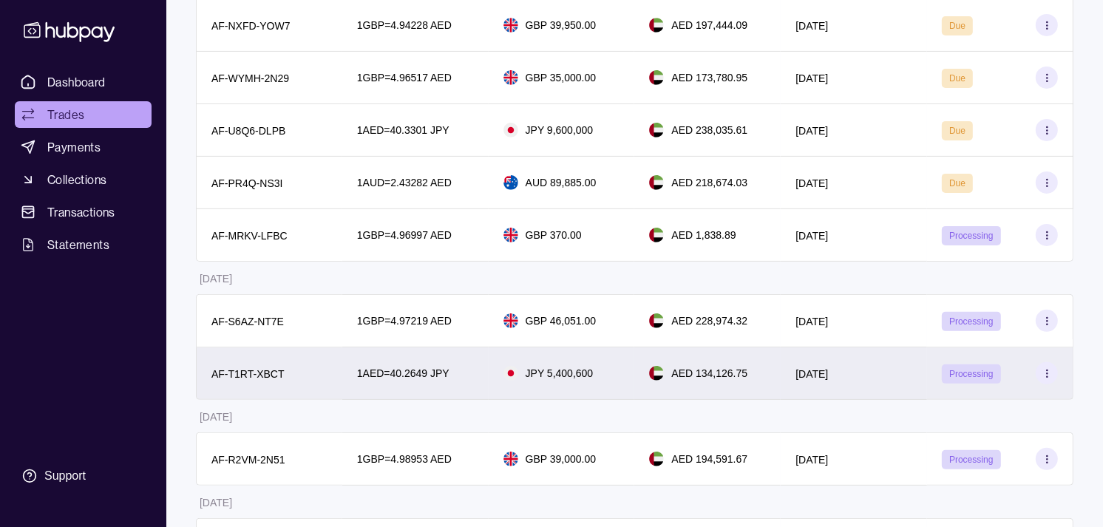
scroll to position [410, 0]
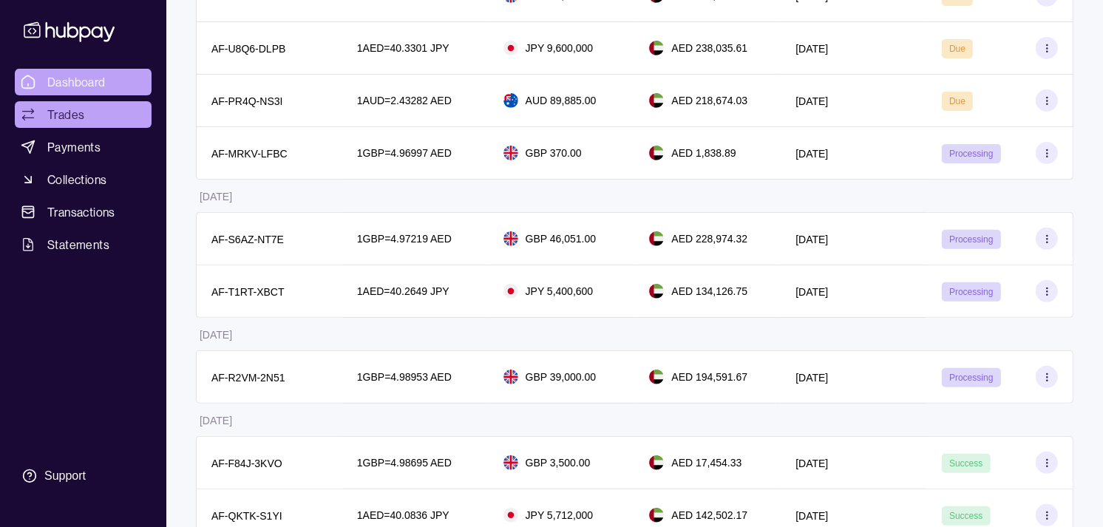
click at [82, 92] on link "Dashboard" at bounding box center [83, 82] width 137 height 27
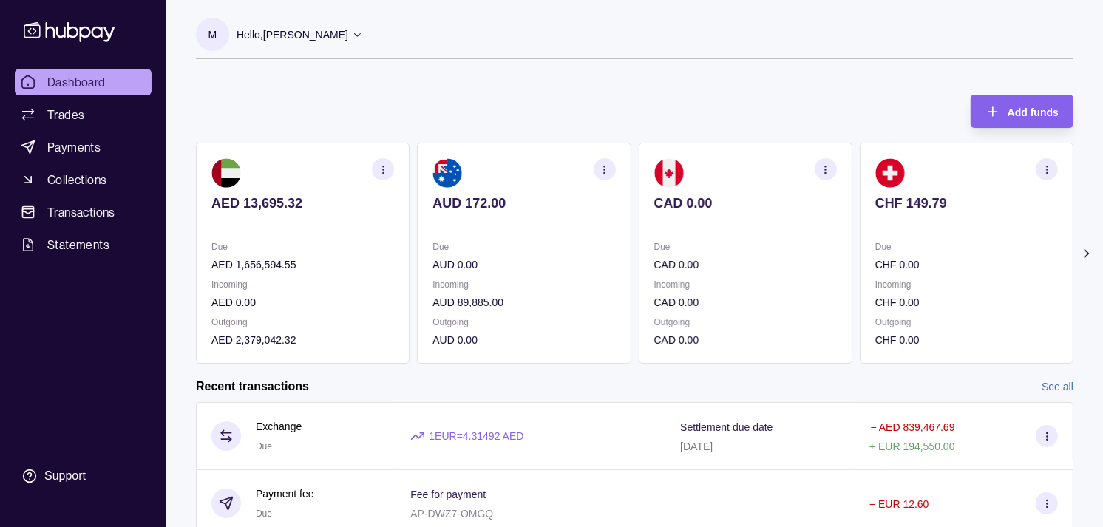
click at [822, 244] on section "CAD 0.00 Due CAD 0.00 Incoming CAD 0.00 Outgoing CAD 0.00" at bounding box center [746, 253] width 214 height 221
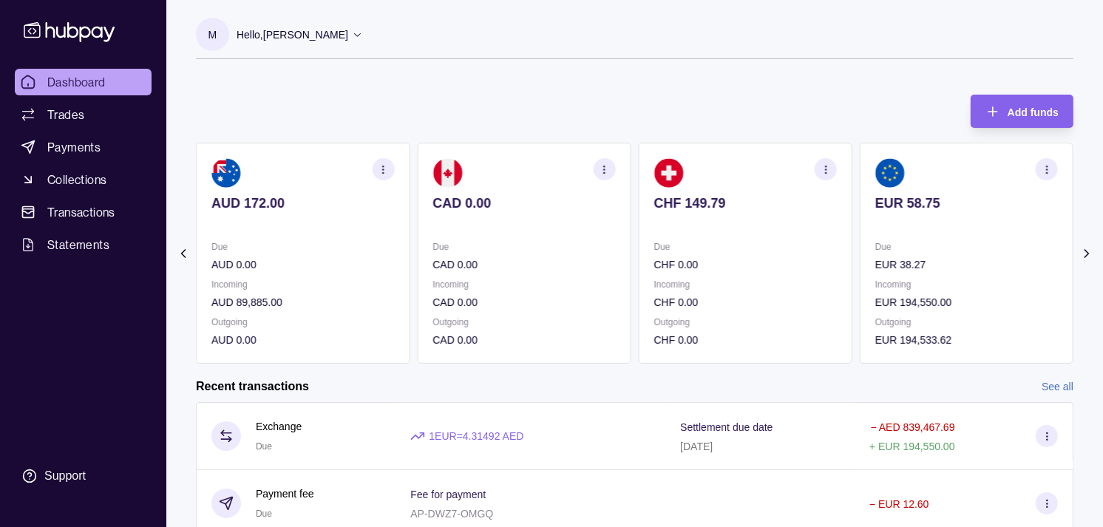
click at [860, 262] on section "EUR 58.75 Due EUR 38.27 Incoming EUR 194,550.00 Outgoing EUR 194,533.62" at bounding box center [967, 253] width 214 height 221
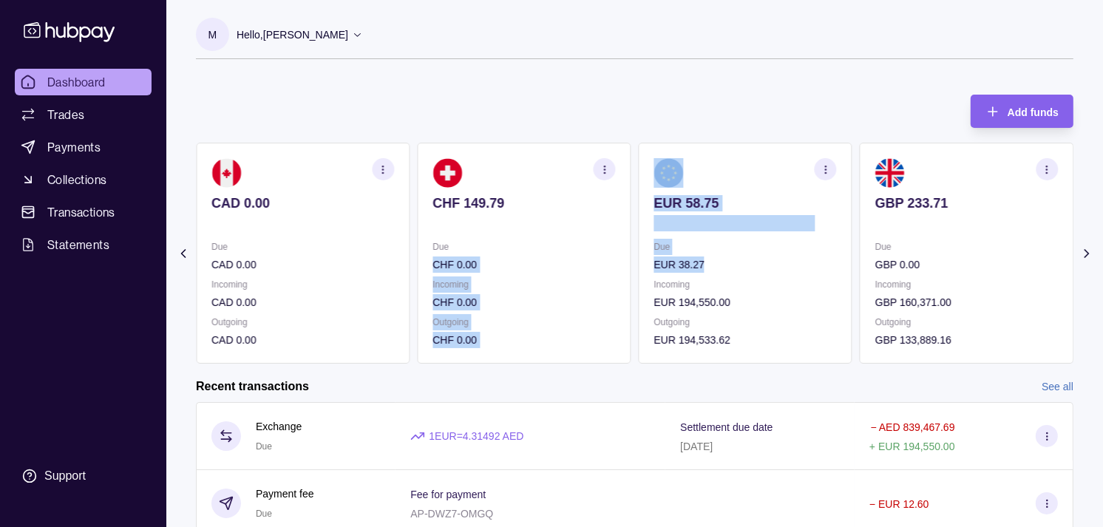
drag, startPoint x: 858, startPoint y: 268, endPoint x: 832, endPoint y: 264, distance: 26.3
click at [832, 264] on div "AED 13,695.32 Due AED 1,656,594.55 Incoming AED 0.00 Outgoing AED 2,379,042.32 …" at bounding box center [635, 253] width 878 height 221
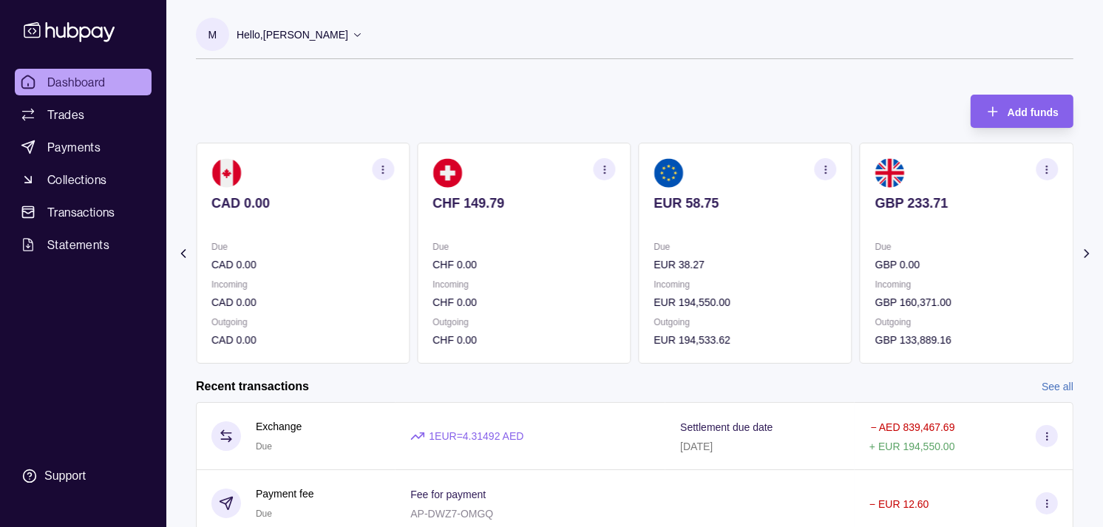
click at [684, 107] on div "Add funds AED 13,695.32 Due AED 1,656,594.55 Incoming AED 0.00 Outgoing AED 2,3…" at bounding box center [635, 222] width 878 height 284
click at [902, 239] on p "Due" at bounding box center [967, 247] width 183 height 16
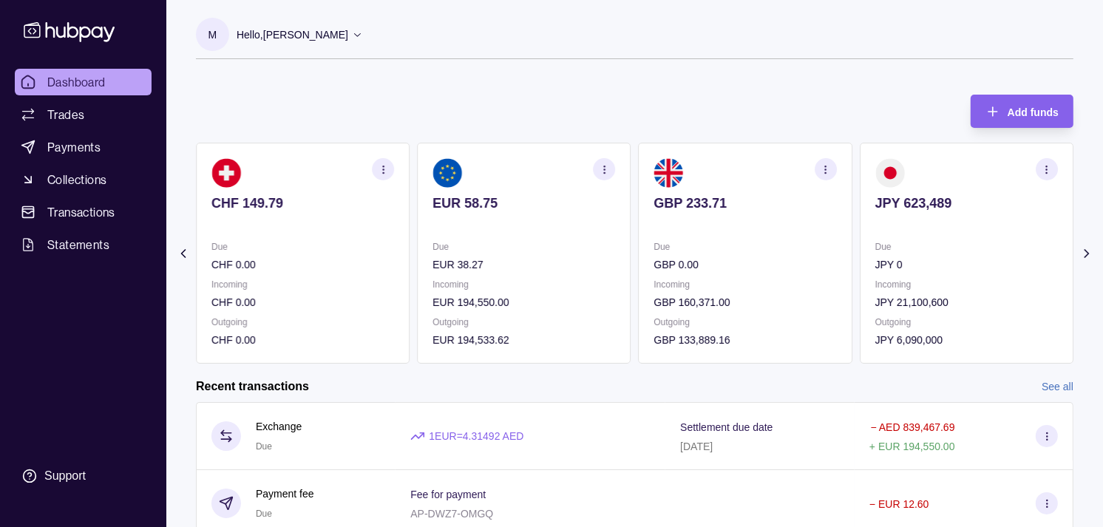
click at [876, 246] on p "Due" at bounding box center [967, 247] width 183 height 16
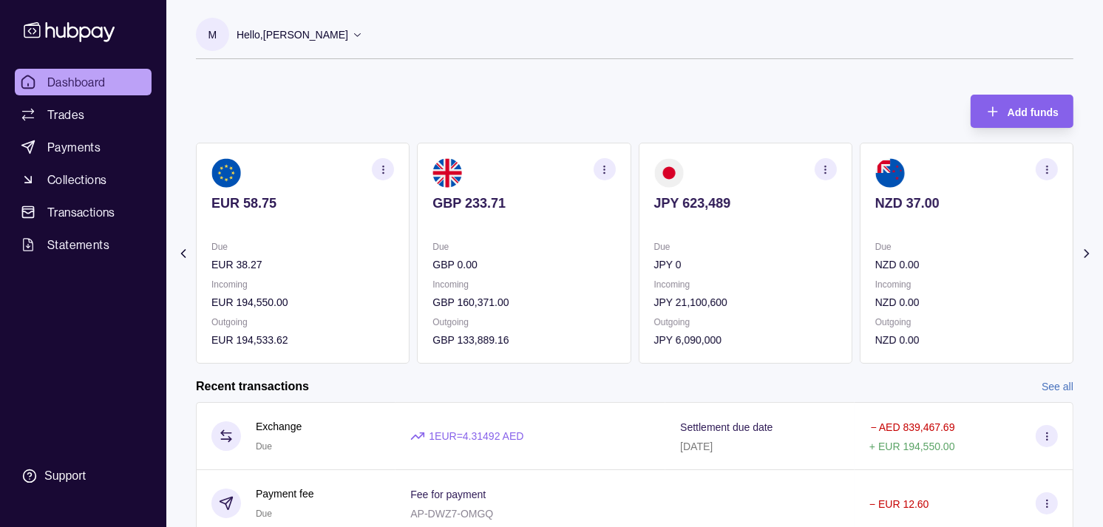
click at [786, 274] on div "Due JPY 0 Incoming JPY 21,100,600 Outgoing JPY 6,090,000" at bounding box center [745, 293] width 183 height 109
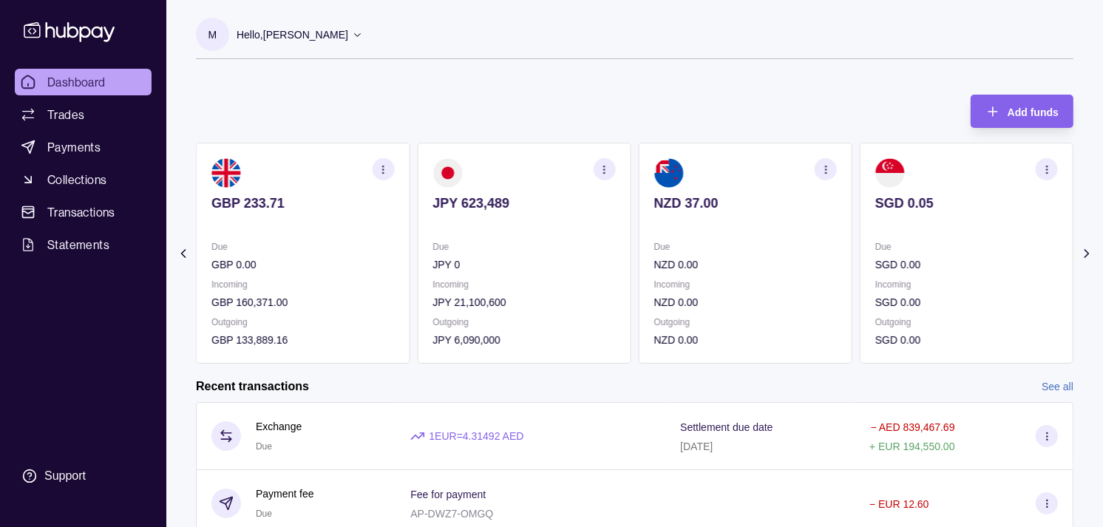
click at [765, 246] on p "Due" at bounding box center [745, 247] width 183 height 16
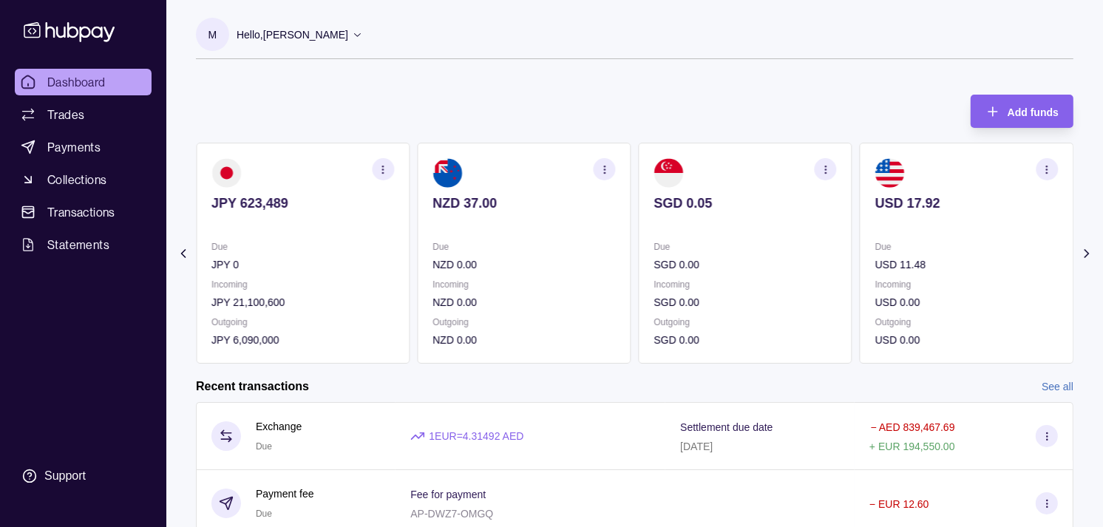
click at [738, 244] on p "Due" at bounding box center [745, 247] width 183 height 16
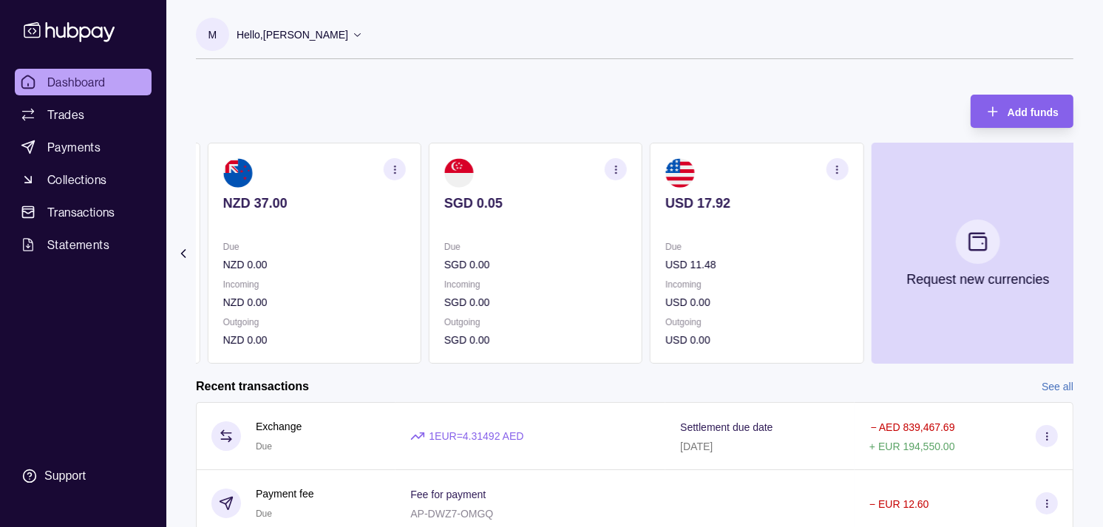
click at [627, 216] on p at bounding box center [535, 223] width 183 height 16
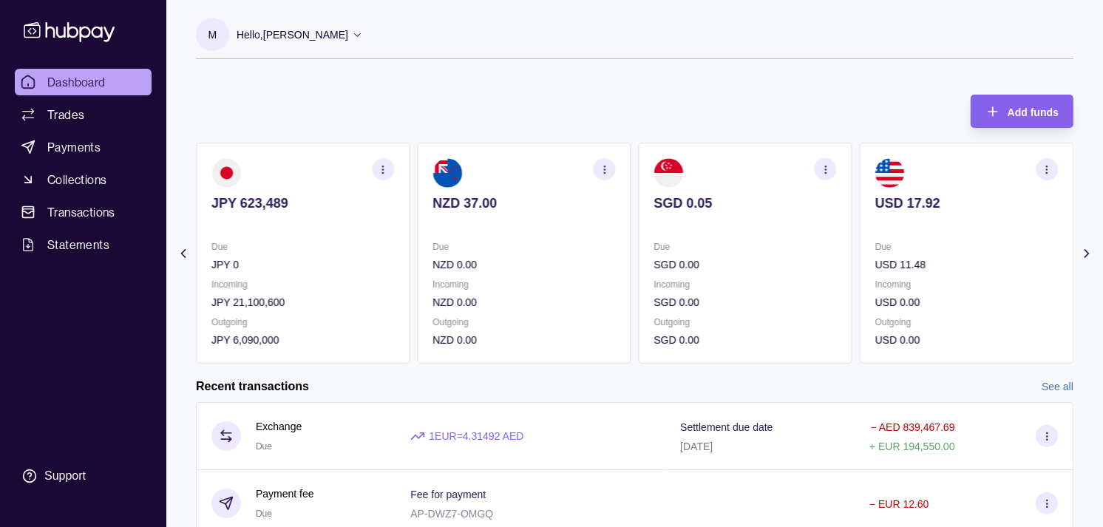
click at [615, 216] on p at bounding box center [524, 223] width 183 height 16
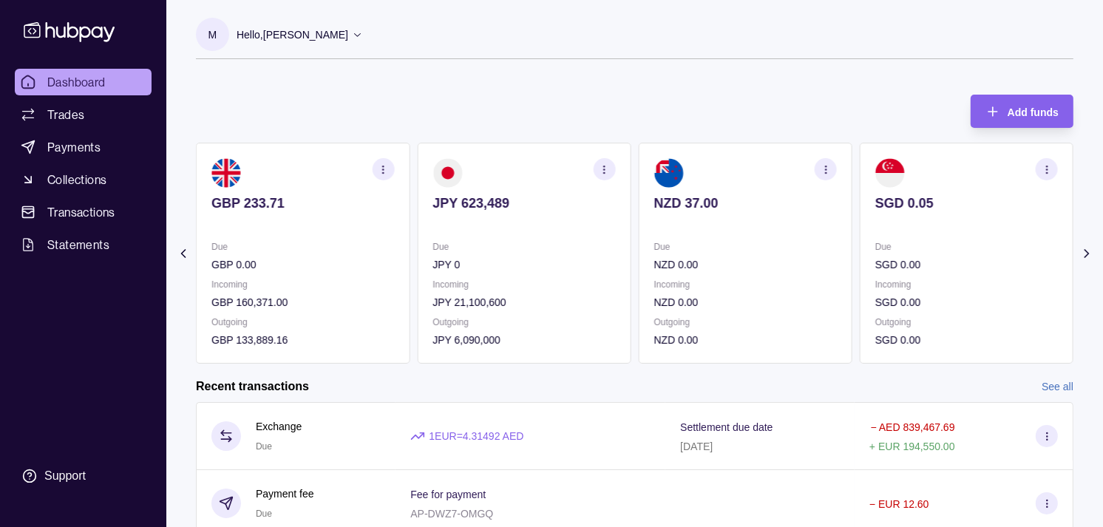
click at [615, 206] on div "JPY 623,489" at bounding box center [524, 213] width 183 height 36
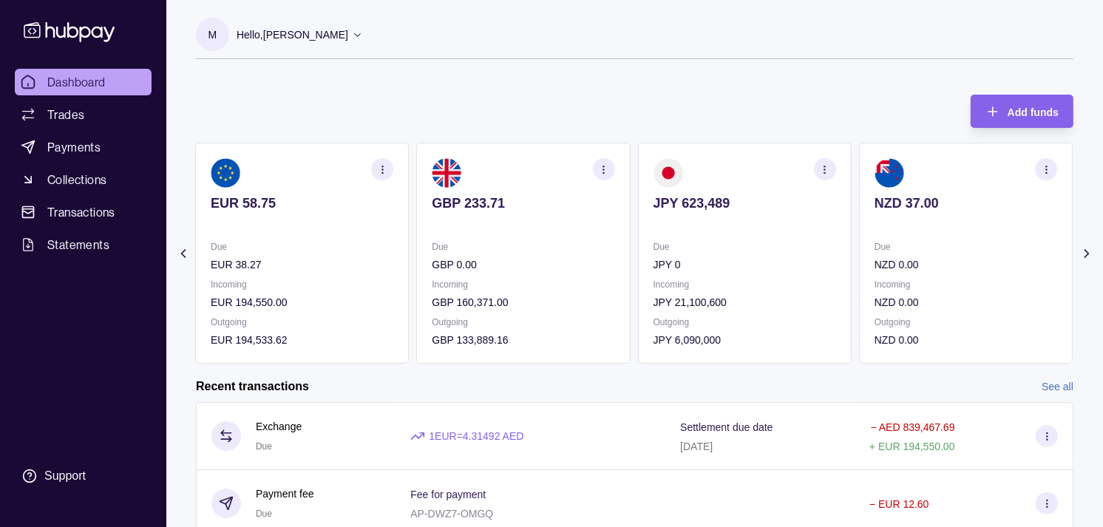
click at [615, 217] on p at bounding box center [523, 223] width 183 height 16
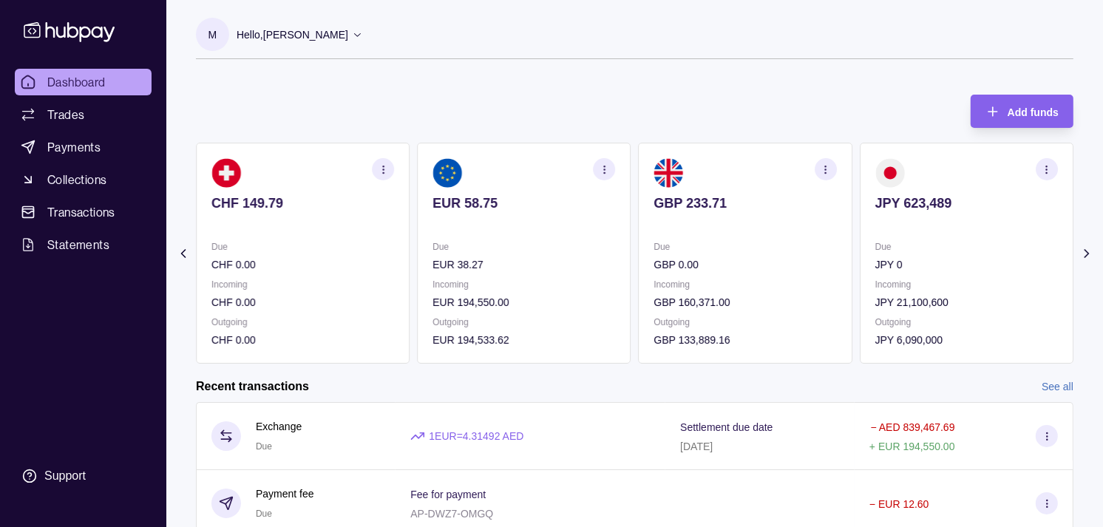
click at [68, 85] on span "Dashboard" at bounding box center [76, 82] width 58 height 18
click at [85, 111] on link "Trades" at bounding box center [83, 114] width 137 height 27
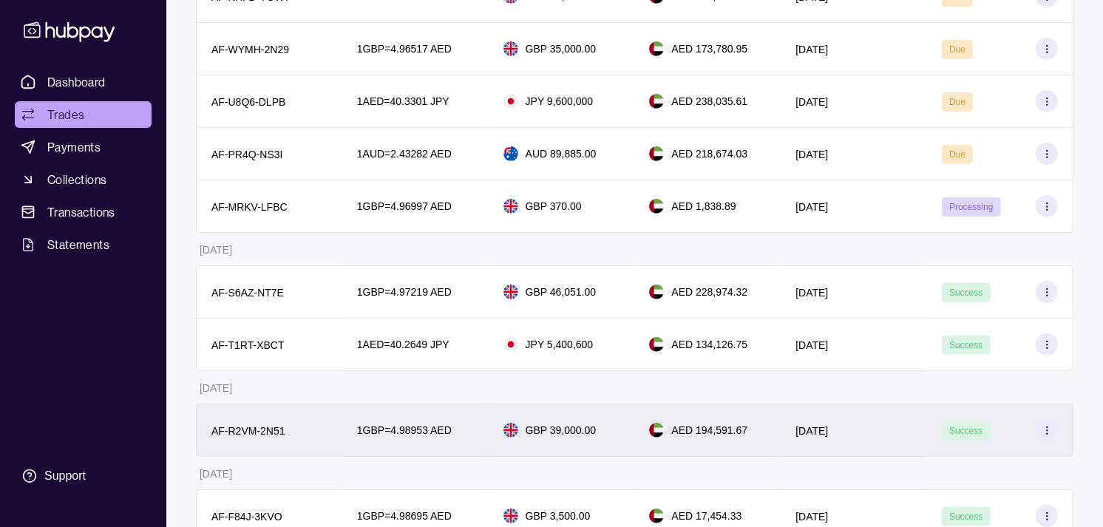
scroll to position [328, 0]
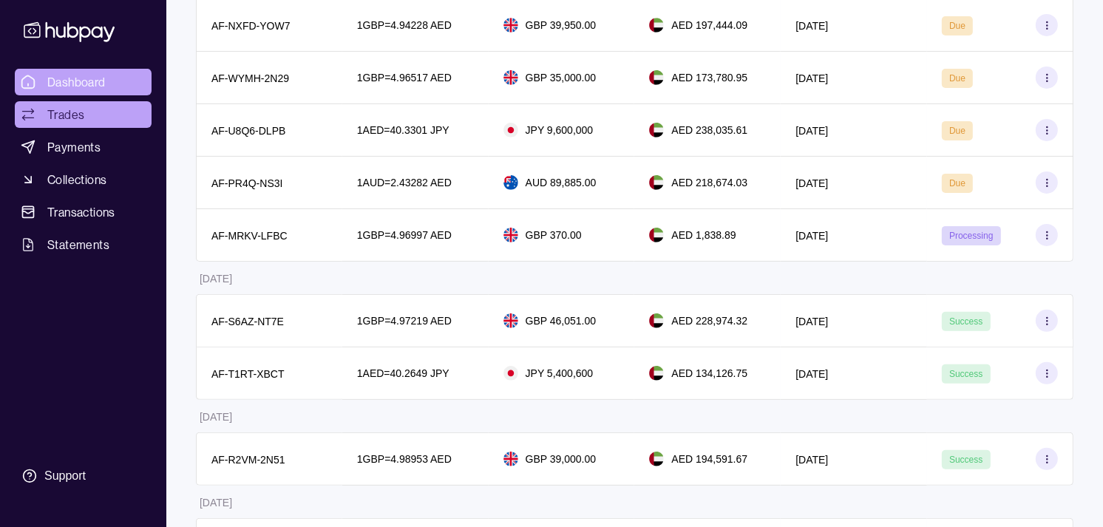
click at [93, 84] on span "Dashboard" at bounding box center [76, 82] width 58 height 18
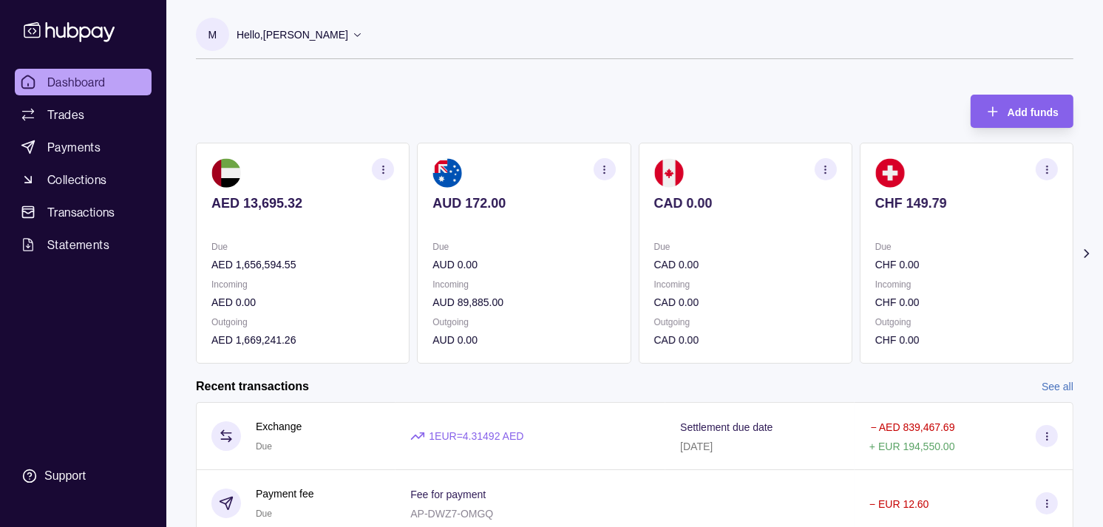
click at [677, 228] on section "CAD 0.00 Due CAD 0.00 Incoming CAD 0.00 Outgoing CAD 0.00" at bounding box center [746, 253] width 214 height 221
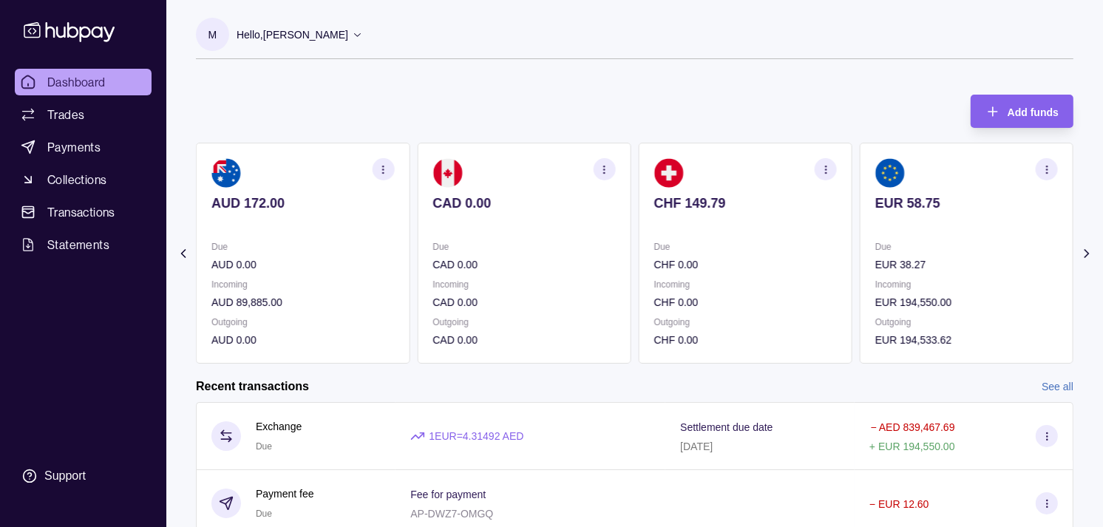
click at [671, 227] on section "CHF 149.79 Due CHF 0.00 Incoming CHF 0.00 Outgoing CHF 0.00" at bounding box center [746, 253] width 214 height 221
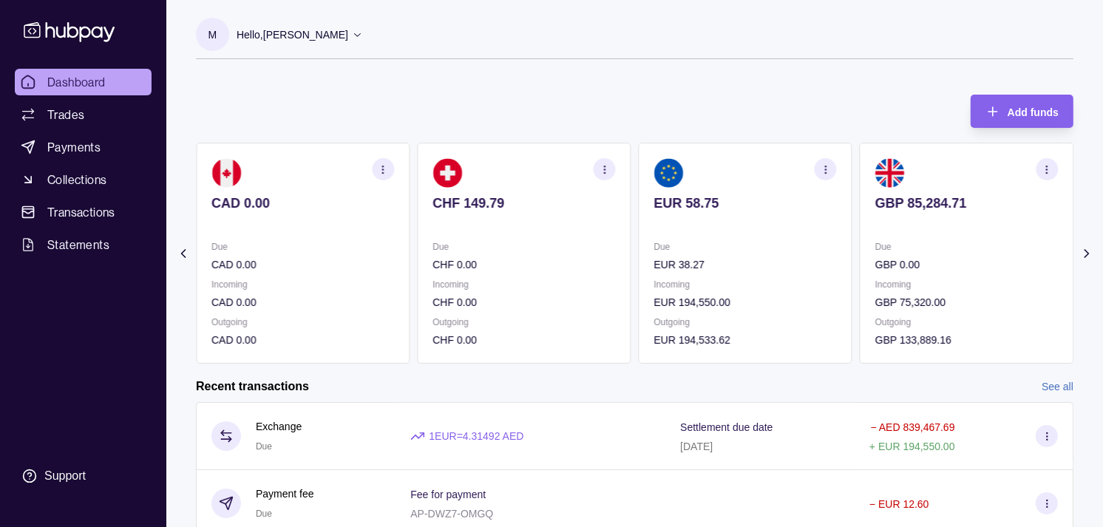
click at [903, 227] on p at bounding box center [967, 223] width 183 height 16
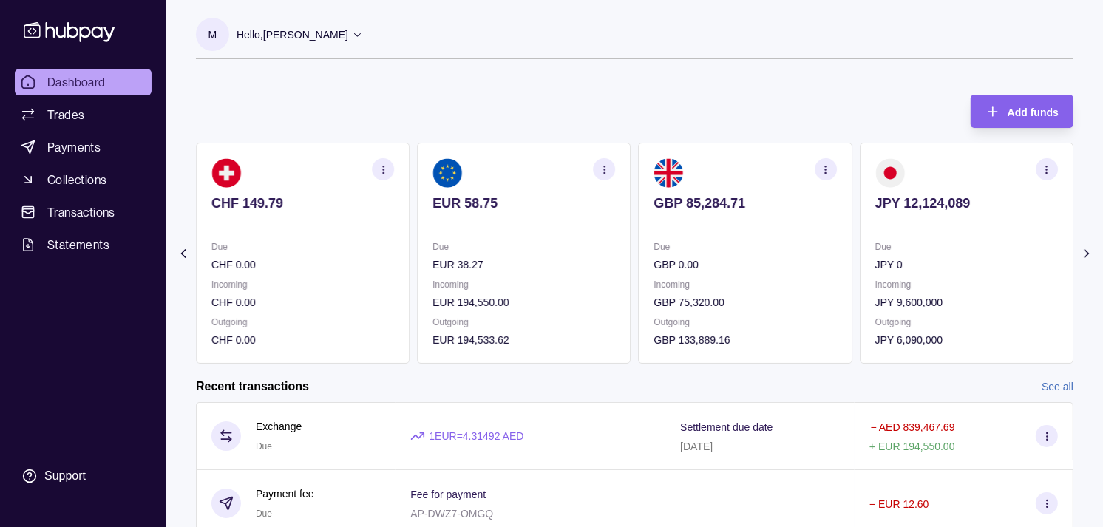
click at [830, 166] on icon "button" at bounding box center [825, 169] width 11 height 11
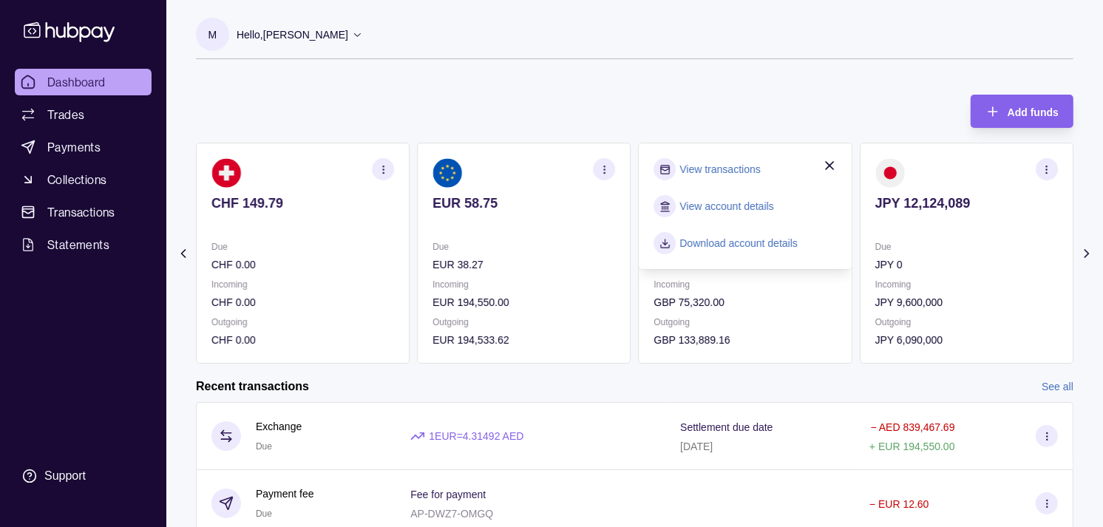
click at [711, 172] on link "View transactions" at bounding box center [720, 169] width 81 height 16
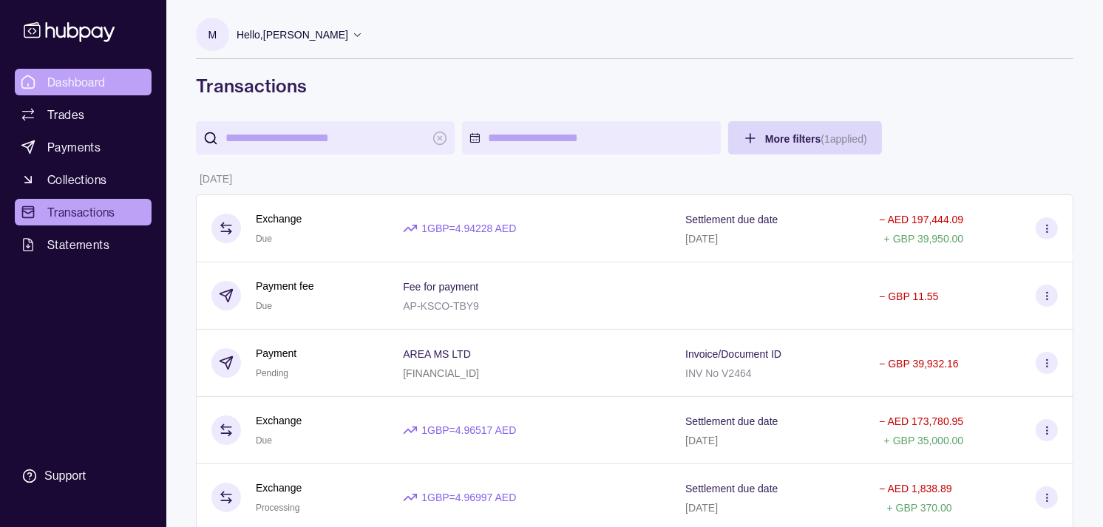
click at [113, 78] on link "Dashboard" at bounding box center [83, 82] width 137 height 27
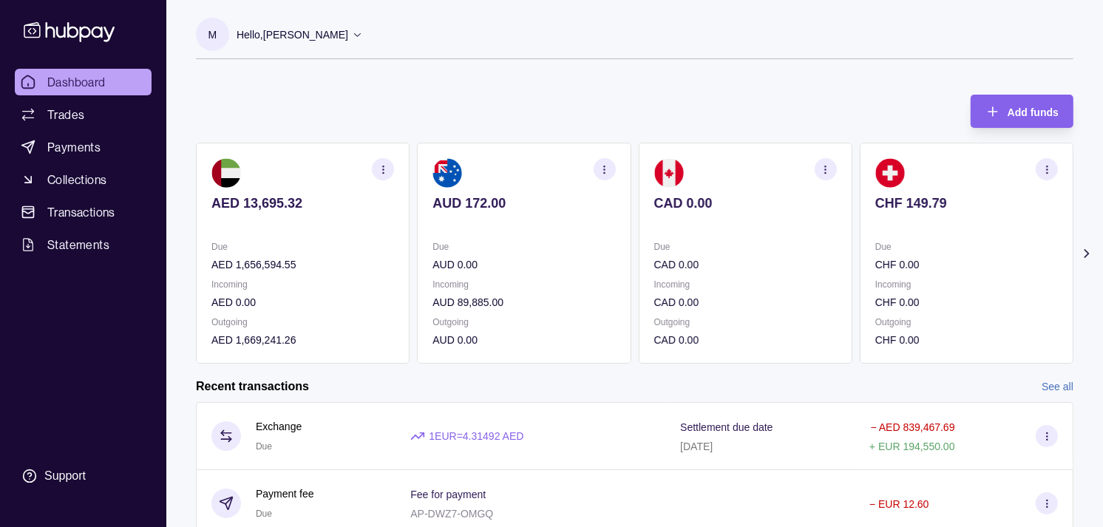
click at [876, 215] on p at bounding box center [967, 223] width 183 height 16
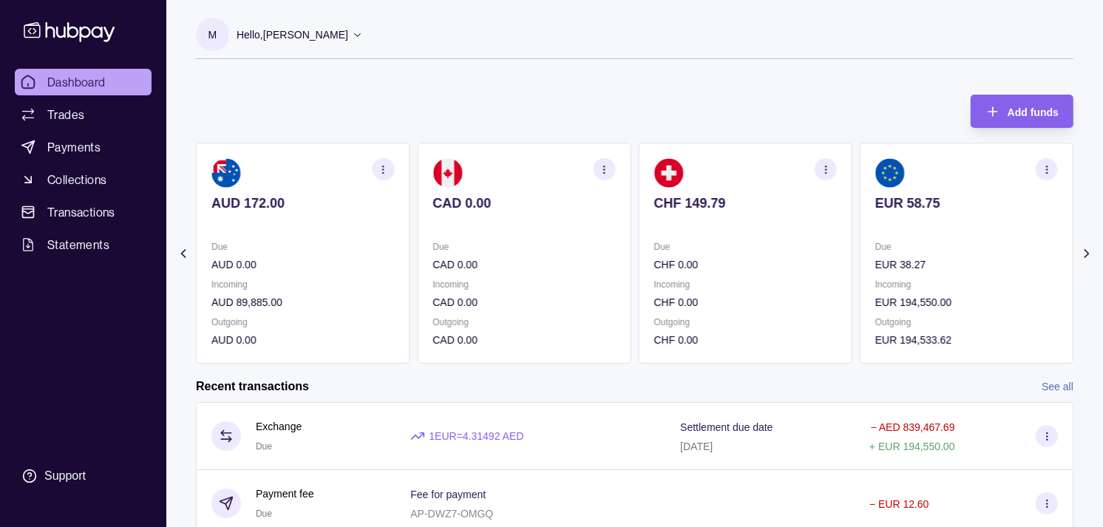
click at [860, 209] on section "EUR 58.75 Due EUR 38.27 Incoming EUR 194,550.00 Outgoing EUR 194,533.62" at bounding box center [967, 253] width 214 height 221
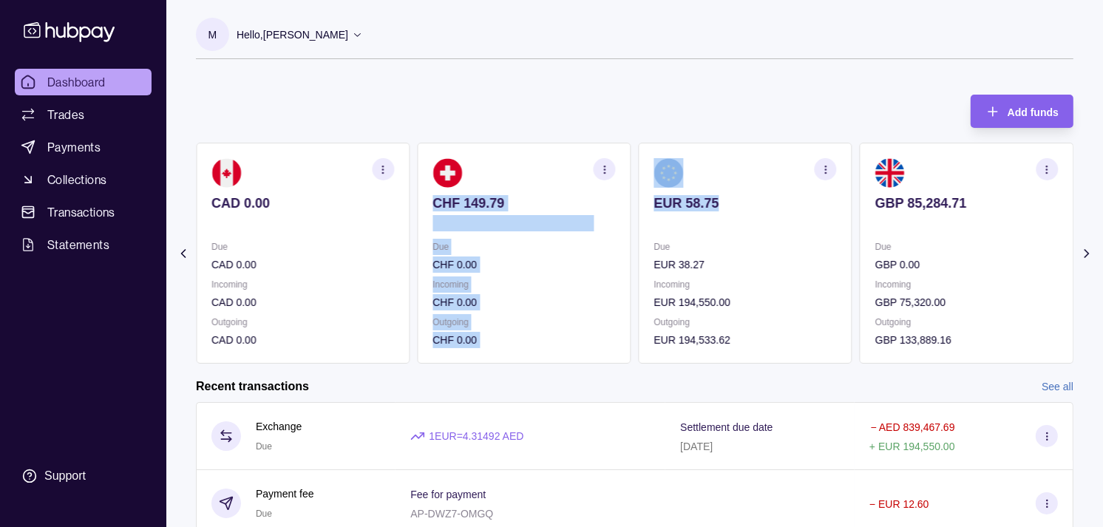
drag, startPoint x: 858, startPoint y: 209, endPoint x: 816, endPoint y: 201, distance: 42.9
click at [816, 201] on div "AED 13,695.32 Due AED 1,656,594.55 Incoming AED 0.00 Outgoing AED 1,669,241.26 …" at bounding box center [635, 253] width 878 height 221
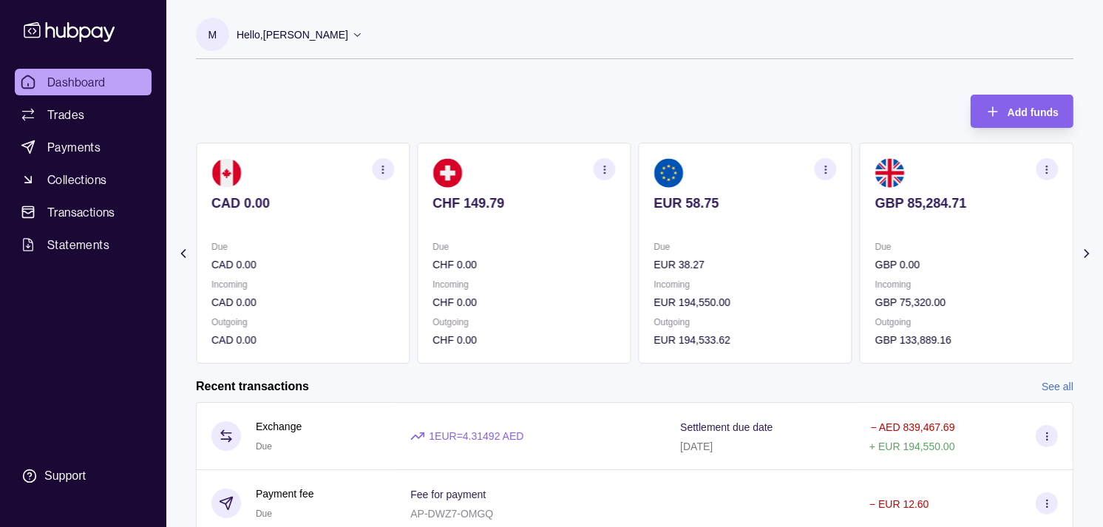
drag, startPoint x: 816, startPoint y: 201, endPoint x: 639, endPoint y: 101, distance: 203.0
click at [636, 94] on div "Add funds AED 13,695.32 Due AED 1,656,594.55 Incoming AED 0.00 Outgoing AED 1,6…" at bounding box center [635, 222] width 878 height 284
click at [864, 231] on section "GBP 85,284.71 Due GBP 0.00 Incoming GBP 75,320.00 Outgoing GBP 133,889.16" at bounding box center [967, 253] width 214 height 221
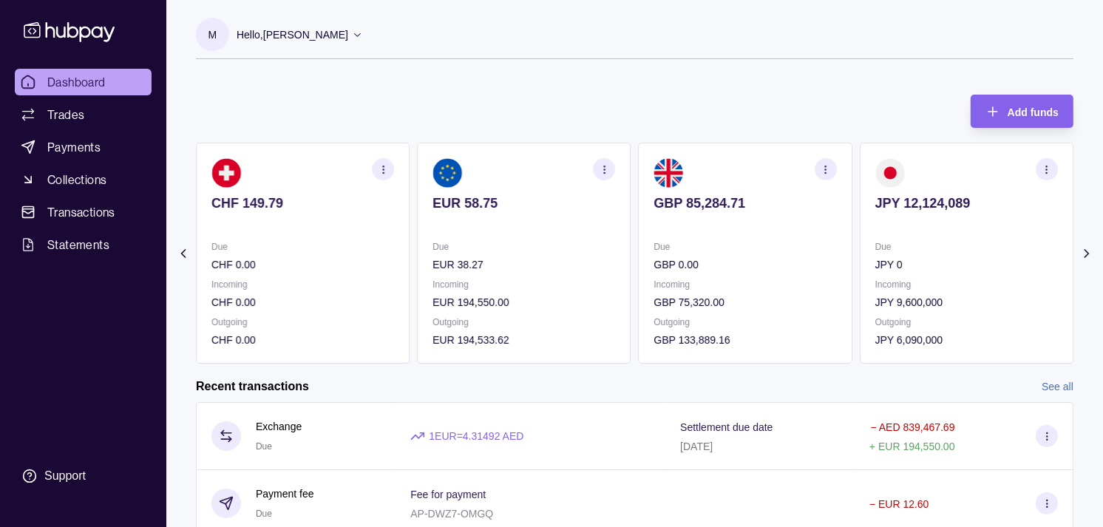
click at [1052, 167] on icon "button" at bounding box center [1047, 169] width 11 height 11
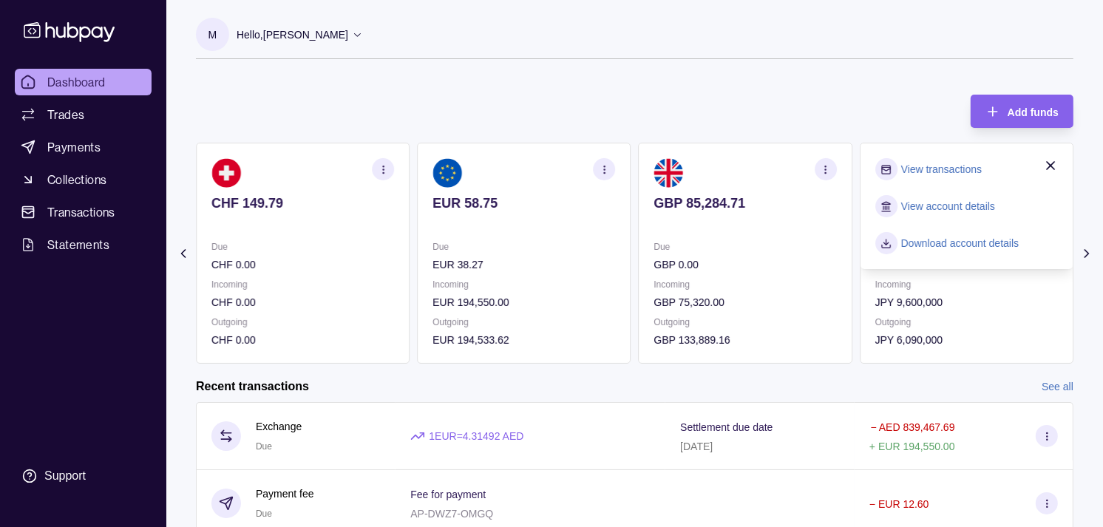
click at [936, 172] on link "View transactions" at bounding box center [941, 169] width 81 height 16
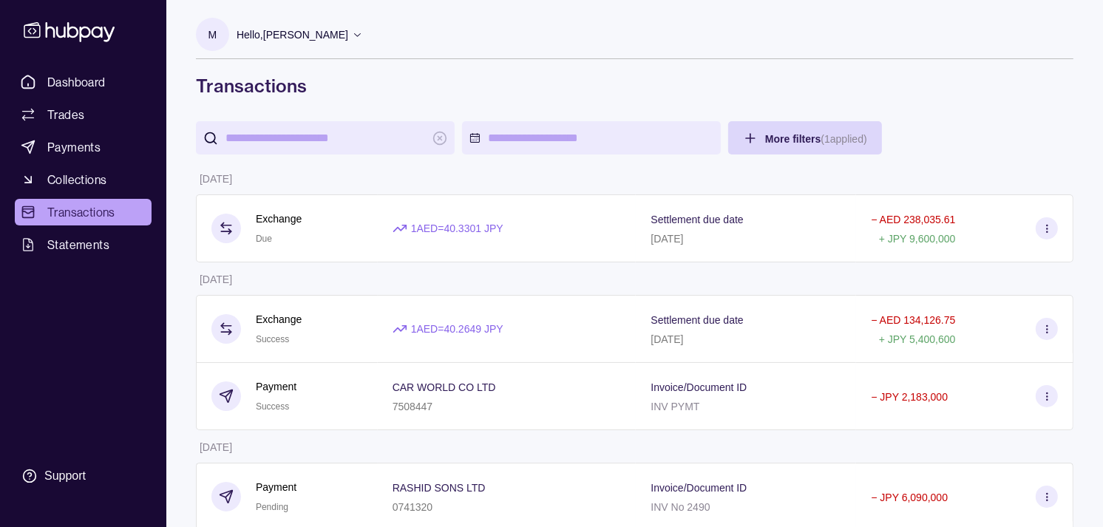
scroll to position [82, 0]
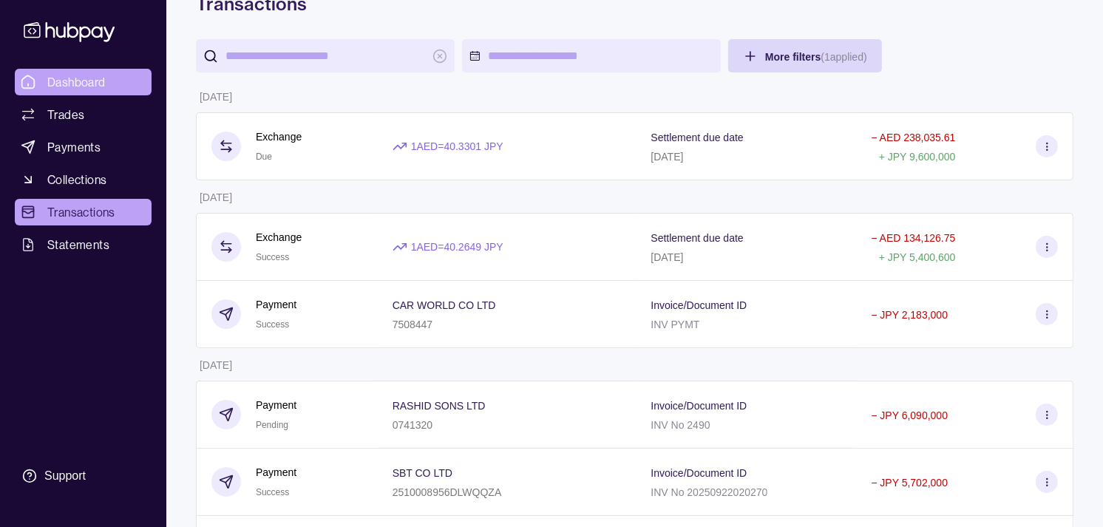
click at [72, 75] on span "Dashboard" at bounding box center [76, 82] width 58 height 18
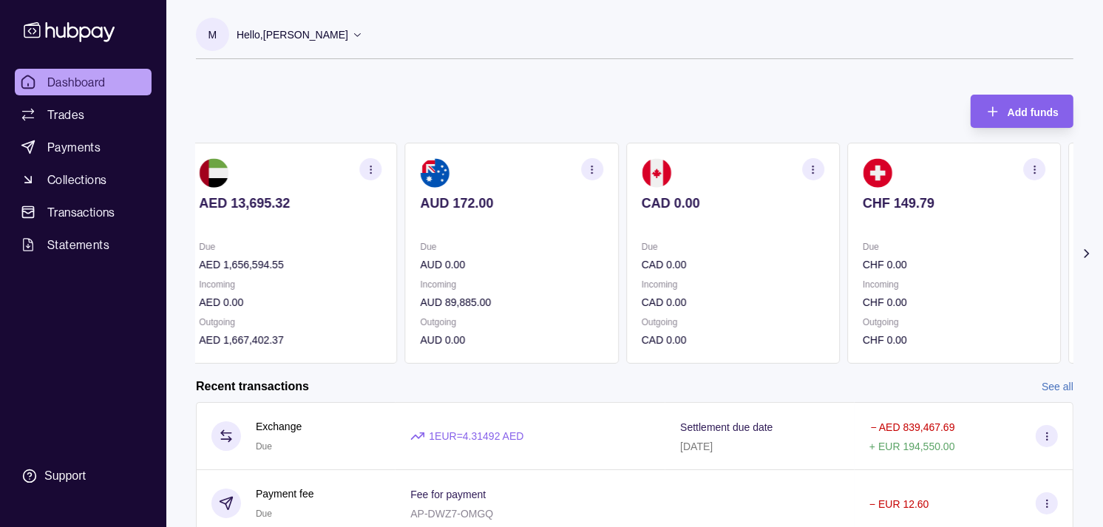
click at [737, 256] on div "Due CAD 0.00" at bounding box center [733, 256] width 183 height 34
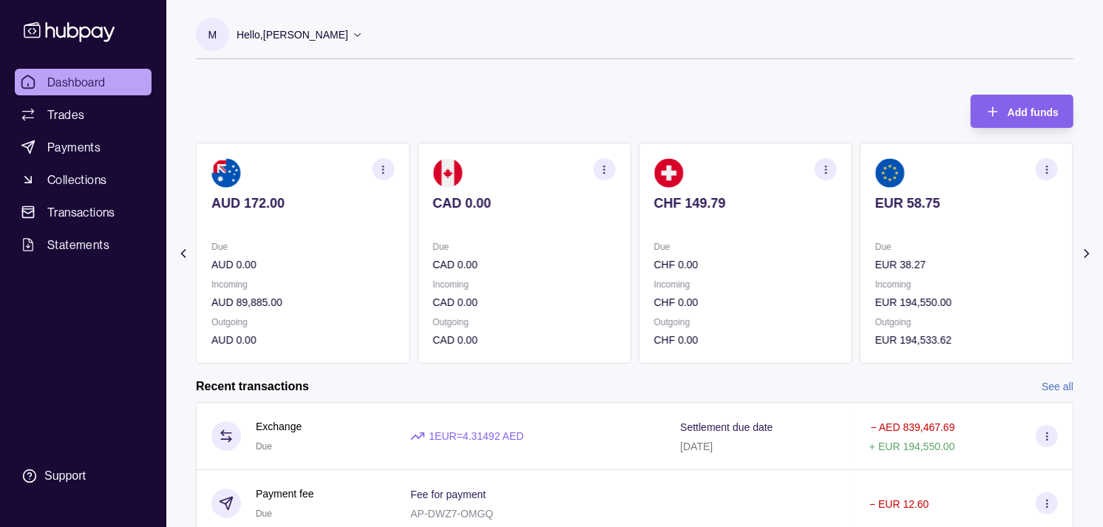
click at [737, 253] on p "Due" at bounding box center [745, 247] width 183 height 16
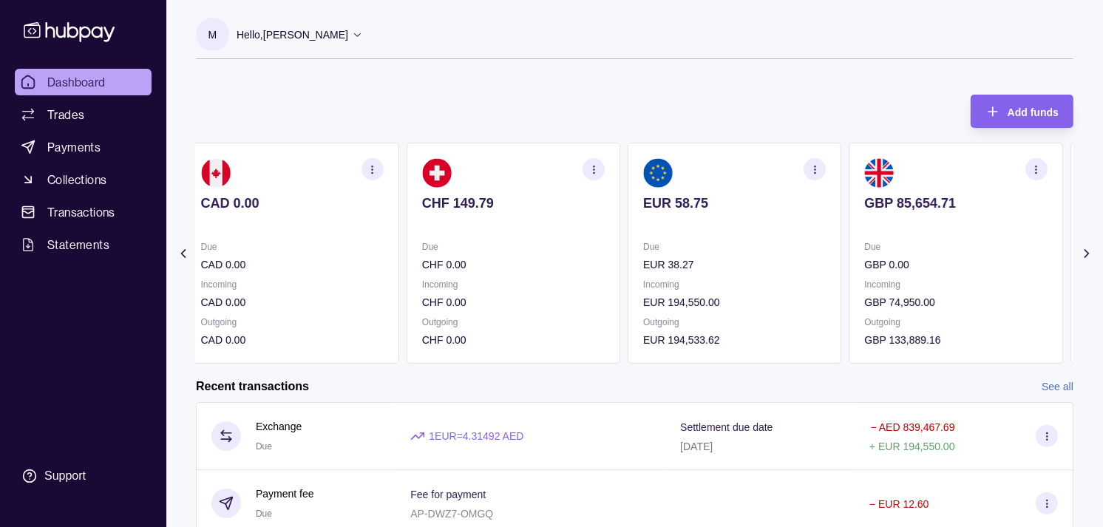
click at [729, 247] on p "Due" at bounding box center [734, 247] width 183 height 16
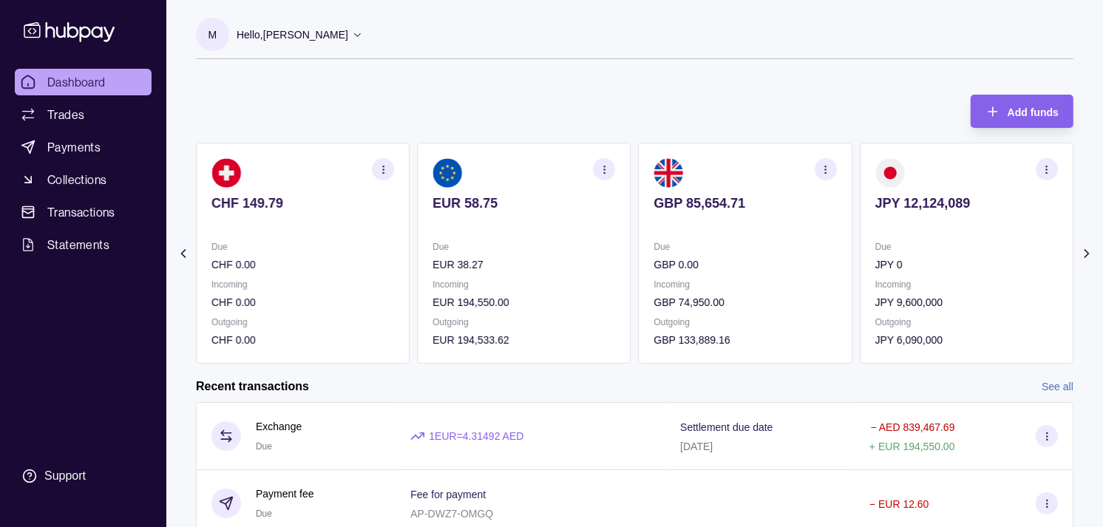
click at [728, 257] on p "GBP 0.00" at bounding box center [745, 265] width 183 height 16
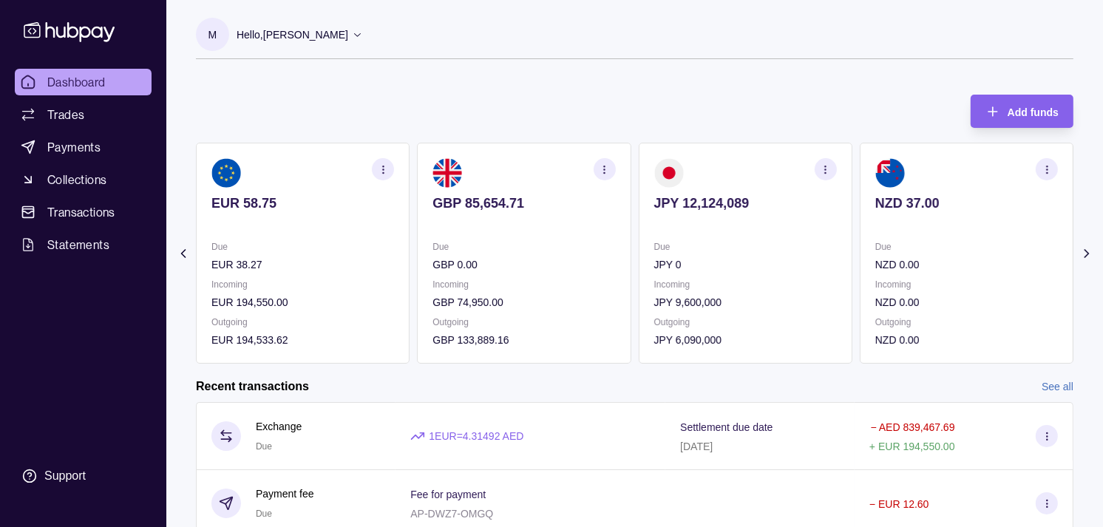
click at [826, 172] on circle "button" at bounding box center [825, 172] width 1 height 1
click at [725, 170] on link "View transactions" at bounding box center [720, 169] width 81 height 16
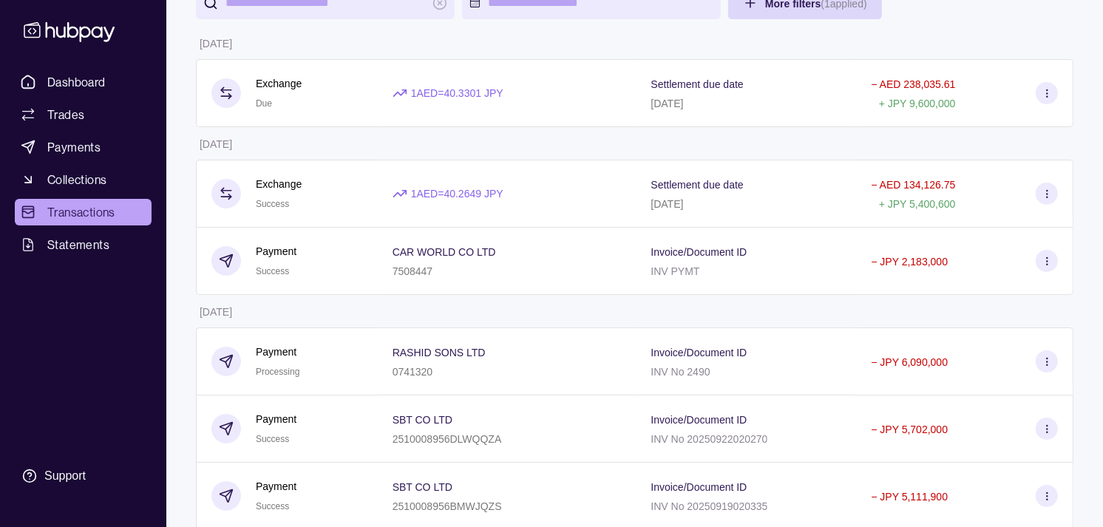
scroll to position [164, 0]
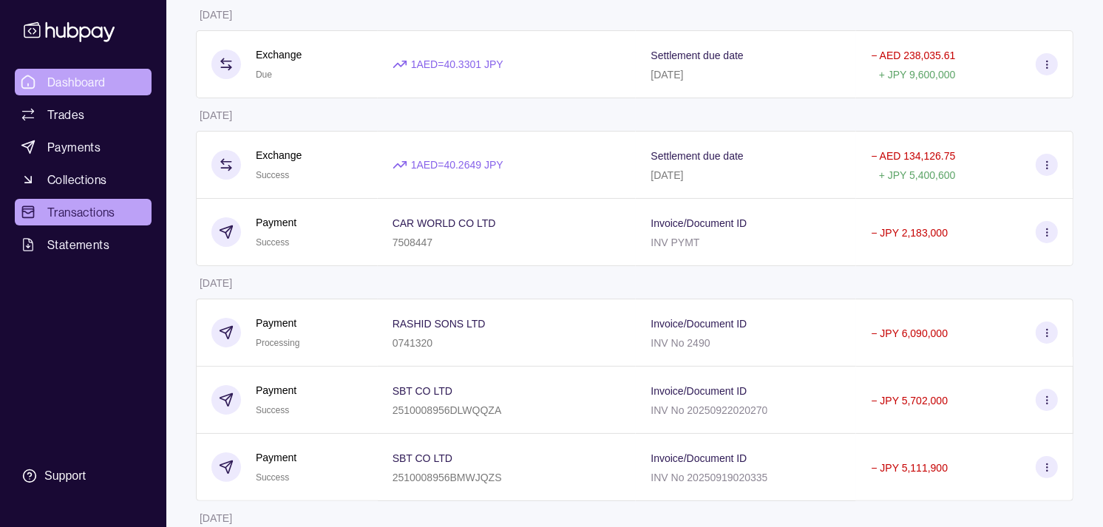
click at [96, 84] on span "Dashboard" at bounding box center [76, 82] width 58 height 18
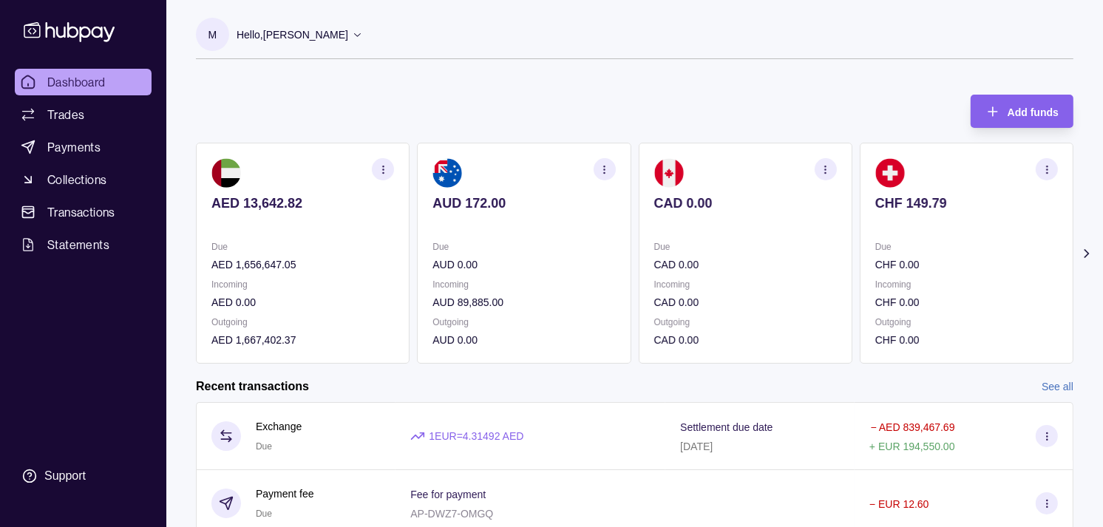
click at [745, 263] on p "CAD 0.00" at bounding box center [745, 265] width 183 height 16
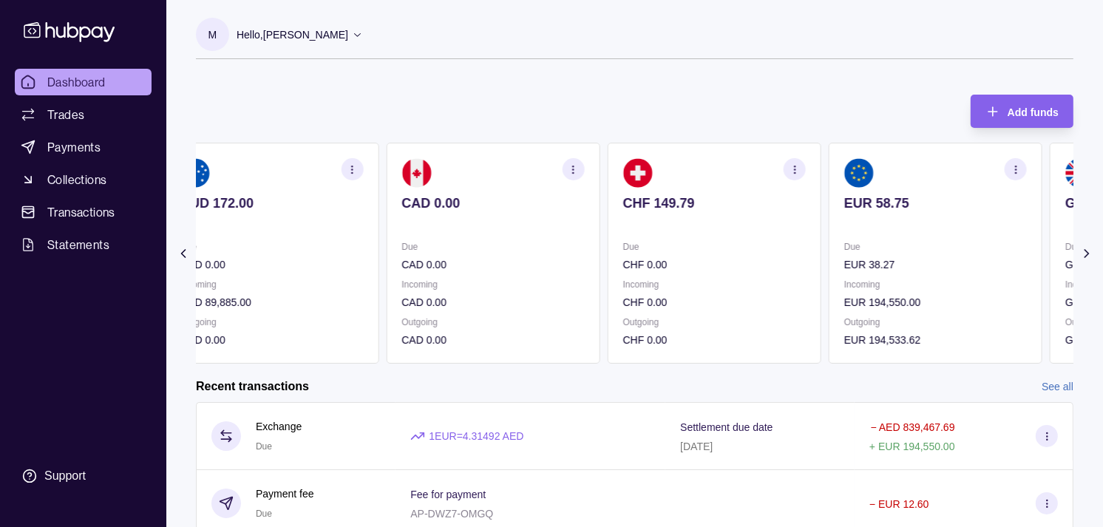
click at [751, 263] on p "CHF 0.00" at bounding box center [714, 265] width 183 height 16
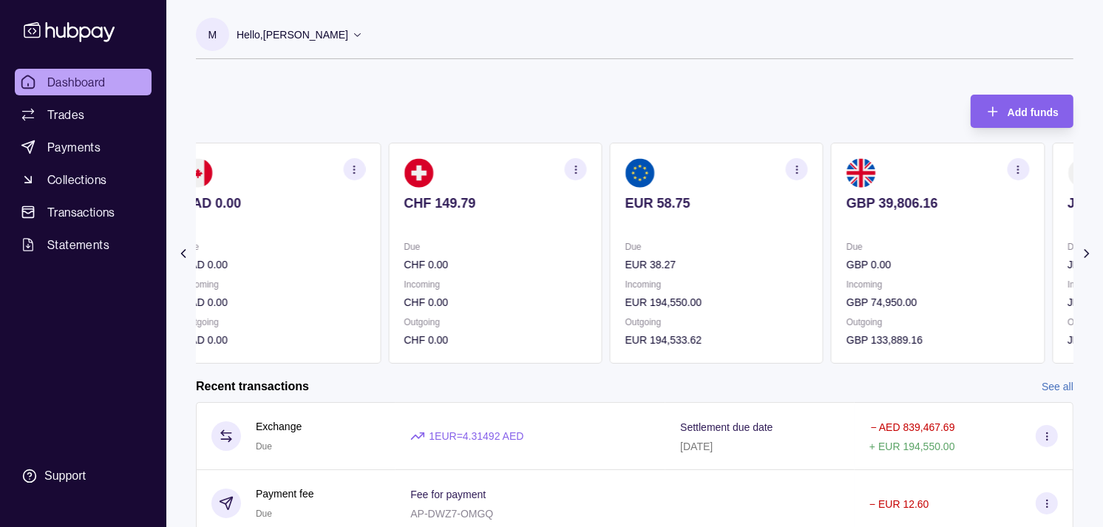
click at [720, 257] on p "EUR 38.27" at bounding box center [717, 265] width 183 height 16
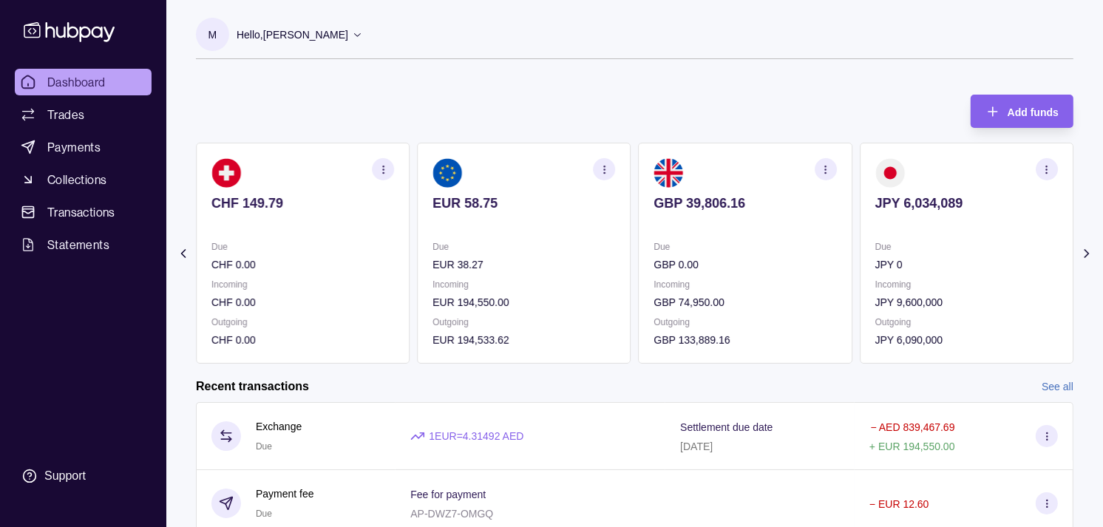
click at [830, 168] on icon "button" at bounding box center [825, 169] width 11 height 11
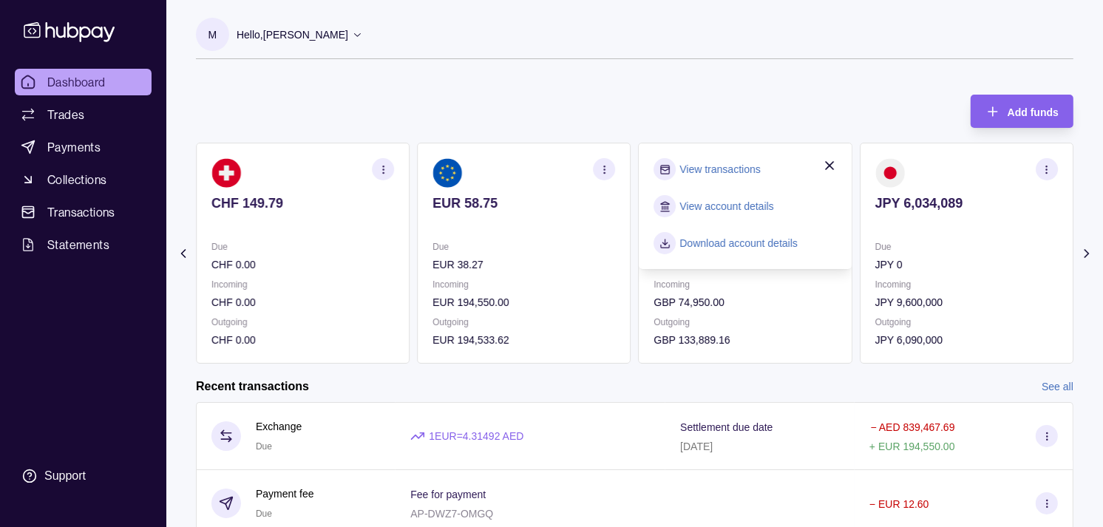
click at [738, 171] on link "View transactions" at bounding box center [720, 169] width 81 height 16
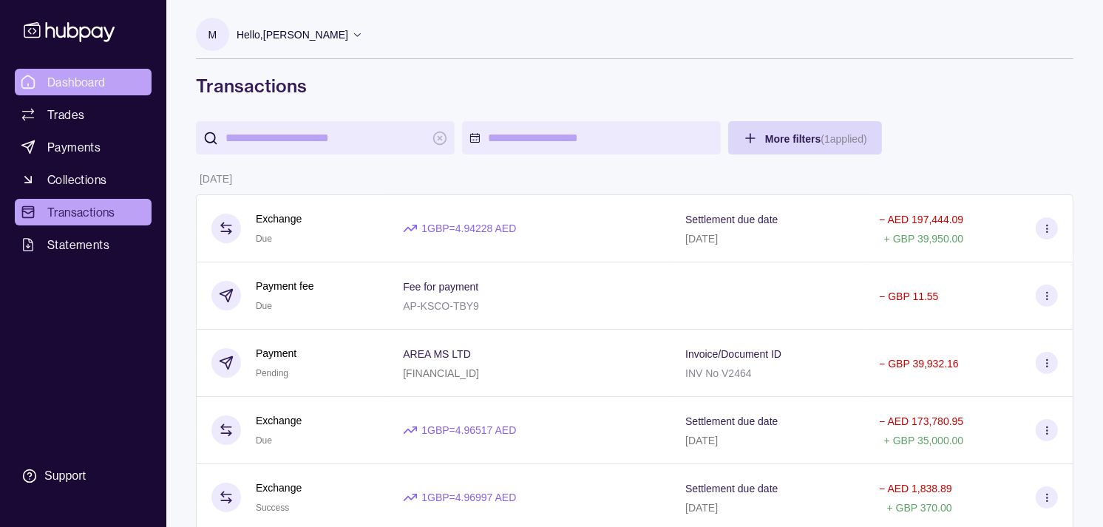
click at [104, 87] on span "Dashboard" at bounding box center [76, 82] width 58 height 18
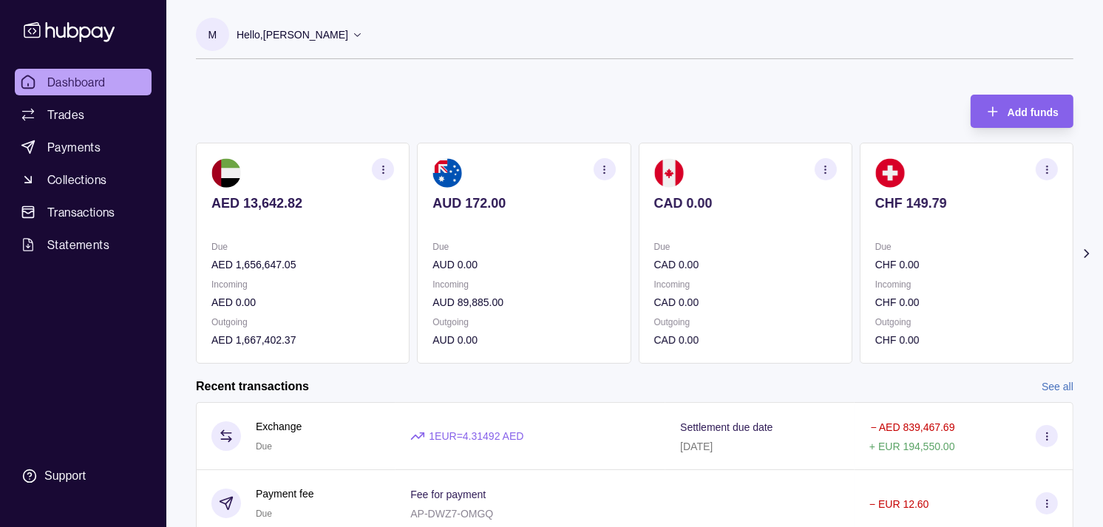
click at [741, 234] on section "CAD 0.00 Due CAD 0.00 Incoming CAD 0.00 Outgoing CAD 0.00" at bounding box center [746, 253] width 214 height 221
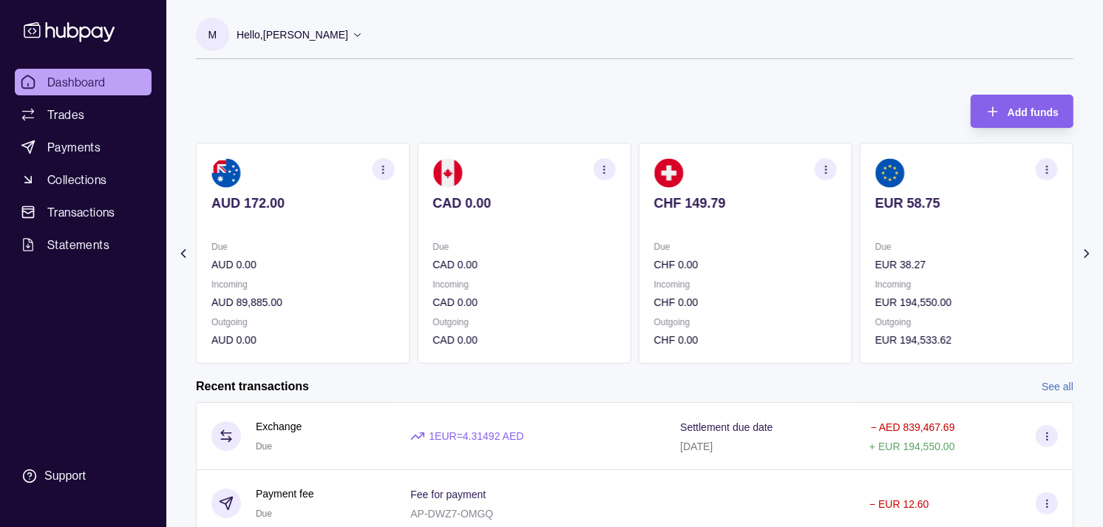
click at [737, 232] on section "CHF 149.79 Due CHF 0.00 Incoming CHF 0.00 Outgoing CHF 0.00" at bounding box center [746, 253] width 214 height 221
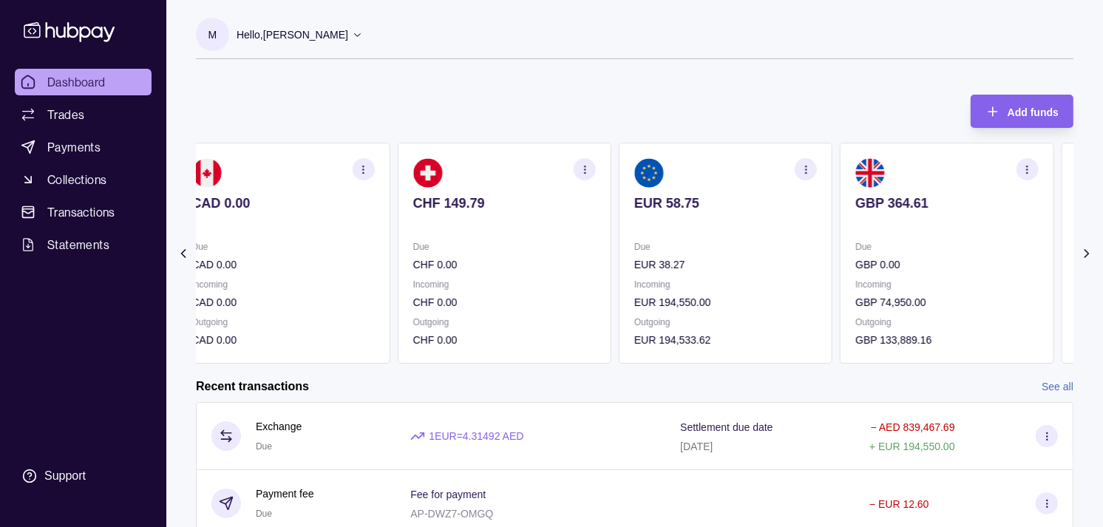
click at [710, 231] on section "EUR 58.75 Due EUR 38.27 Incoming EUR 194,550.00 Outgoing EUR 194,533.62" at bounding box center [726, 253] width 214 height 221
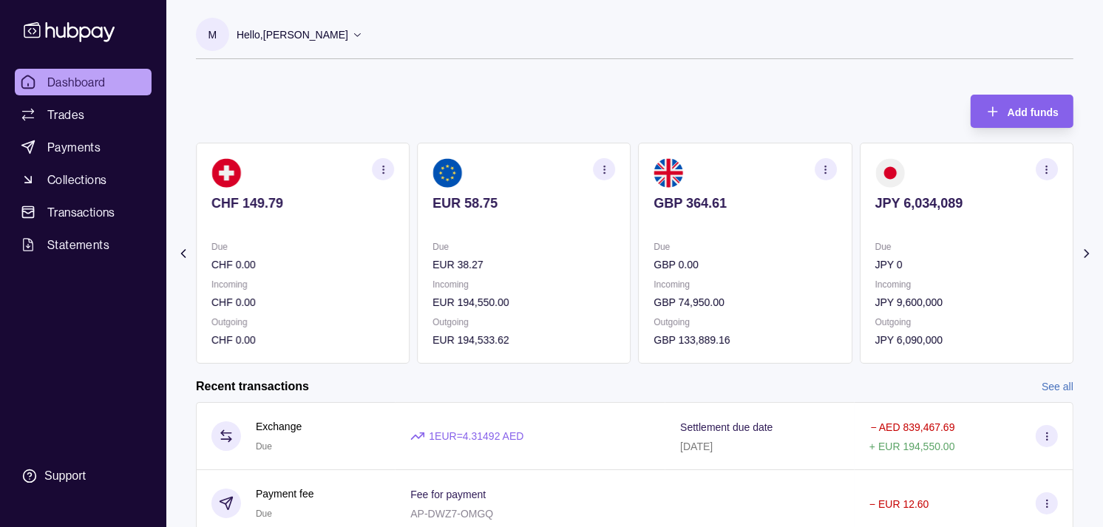
click at [732, 243] on p "Due" at bounding box center [745, 247] width 183 height 16
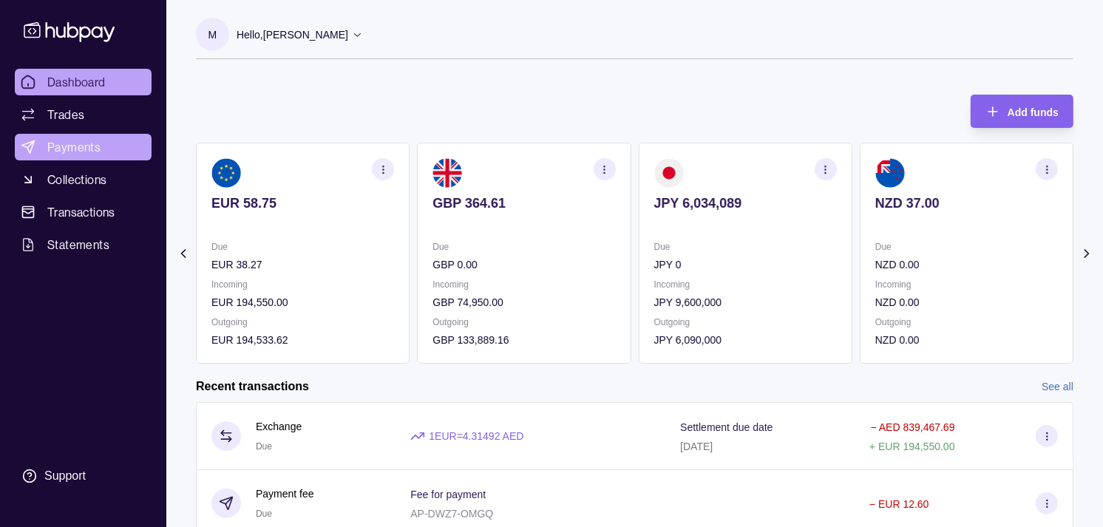
click at [81, 144] on span "Payments" at bounding box center [73, 147] width 53 height 18
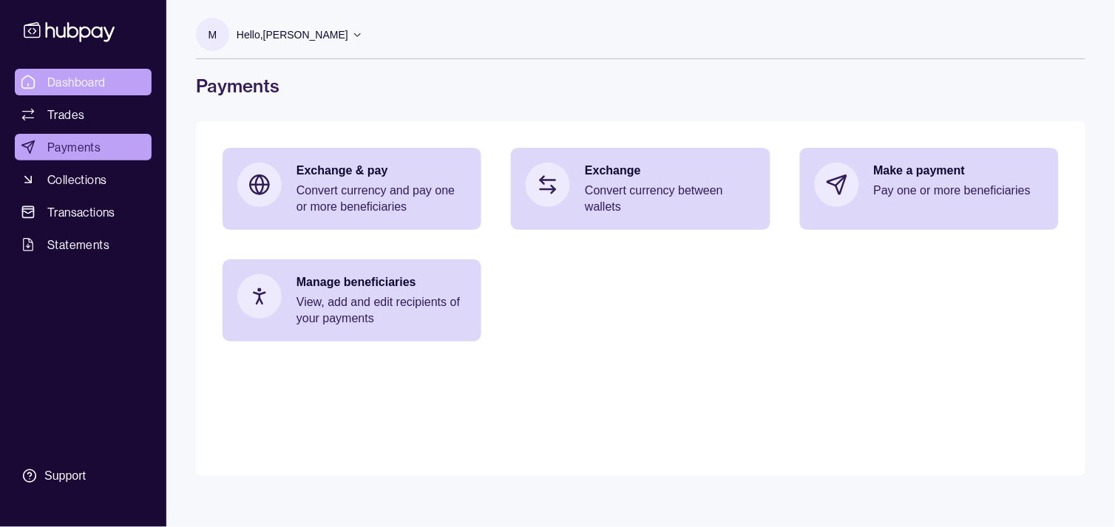
click at [116, 82] on link "Dashboard" at bounding box center [83, 82] width 137 height 27
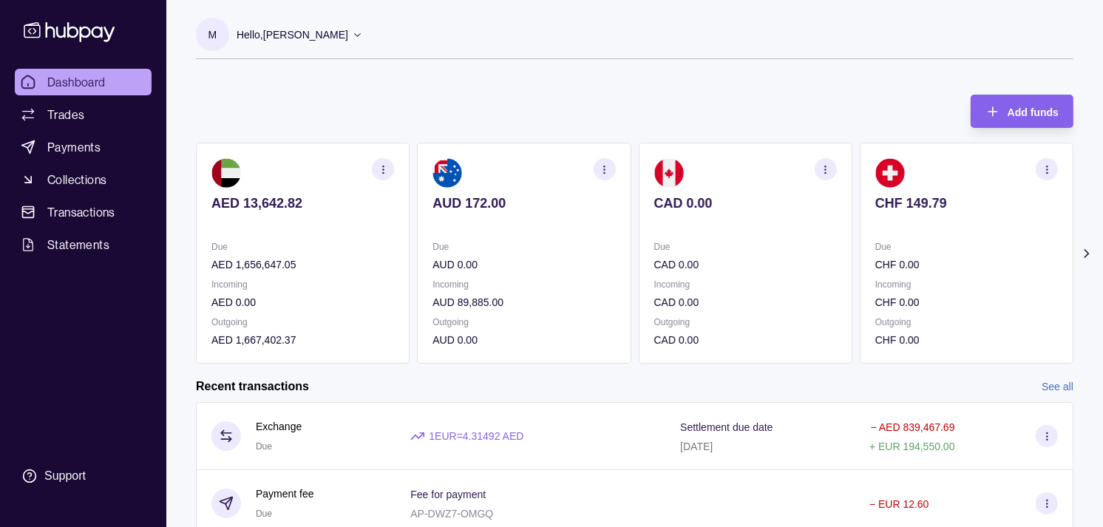
click at [677, 237] on section "CAD 0.00 Due CAD 0.00 Incoming CAD 0.00 Outgoing CAD 0.00" at bounding box center [746, 253] width 214 height 221
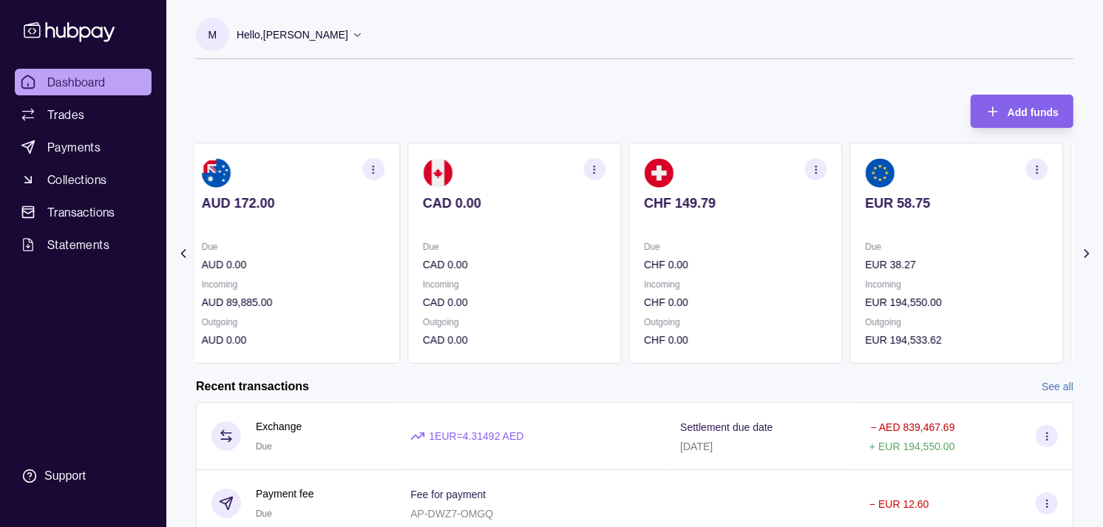
click at [703, 217] on p at bounding box center [735, 223] width 183 height 16
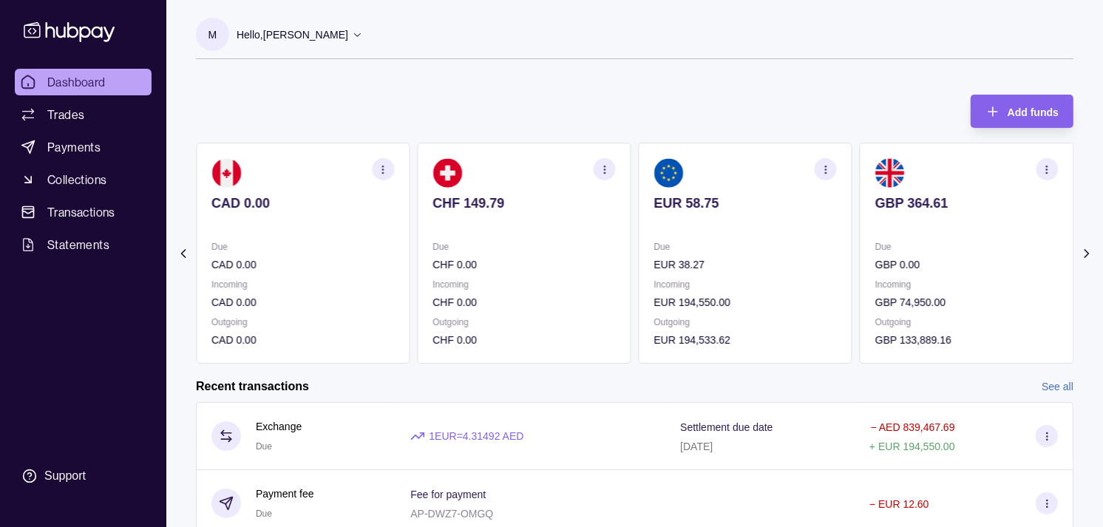
click at [676, 217] on p at bounding box center [745, 223] width 183 height 16
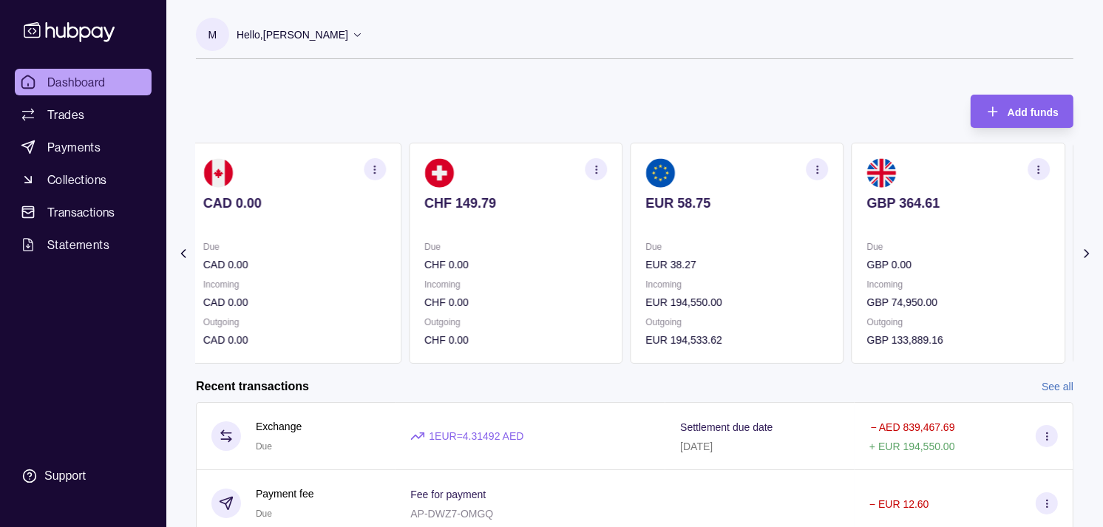
click at [705, 224] on p at bounding box center [737, 223] width 183 height 16
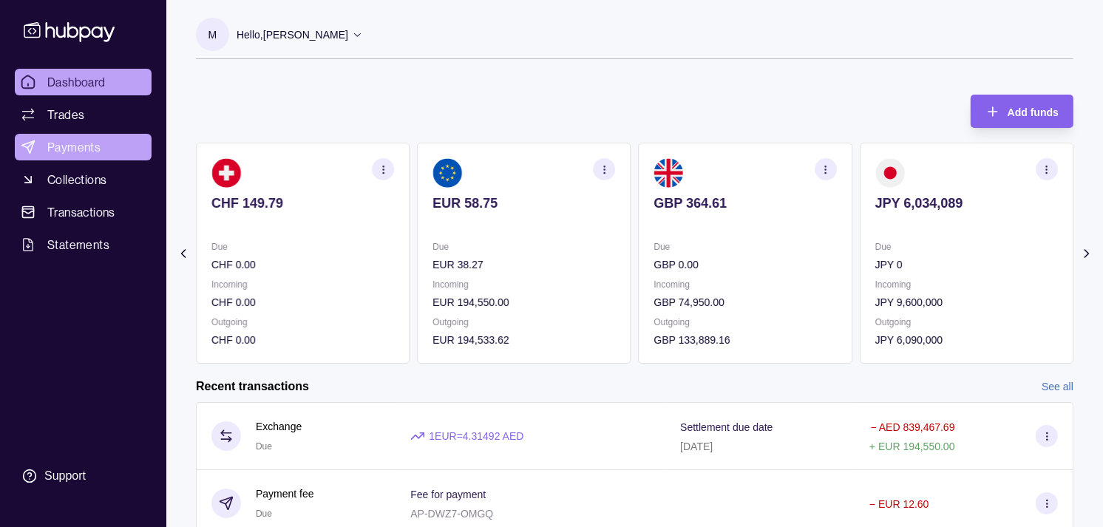
click at [90, 149] on span "Payments" at bounding box center [73, 147] width 53 height 18
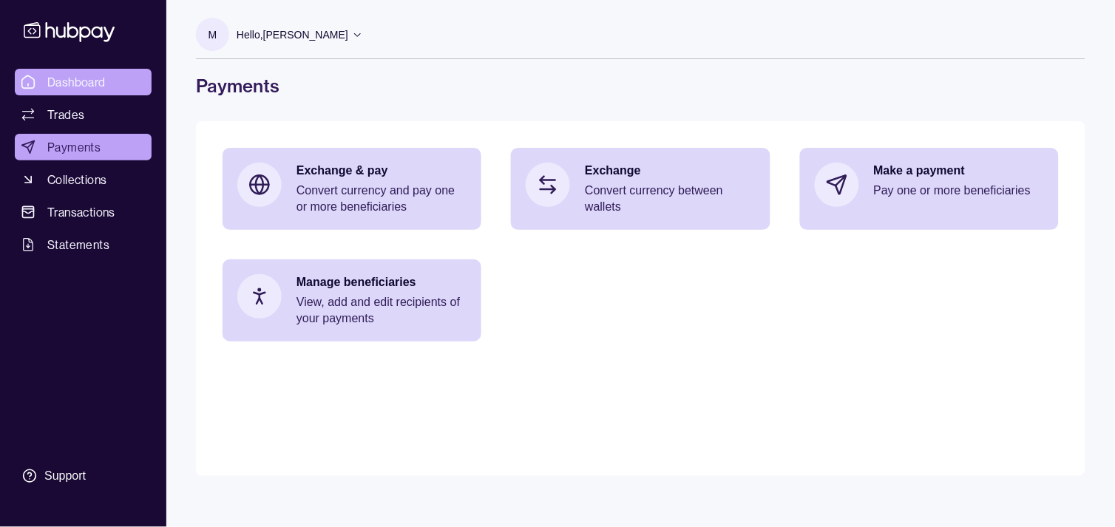
click at [84, 87] on span "Dashboard" at bounding box center [76, 82] width 58 height 18
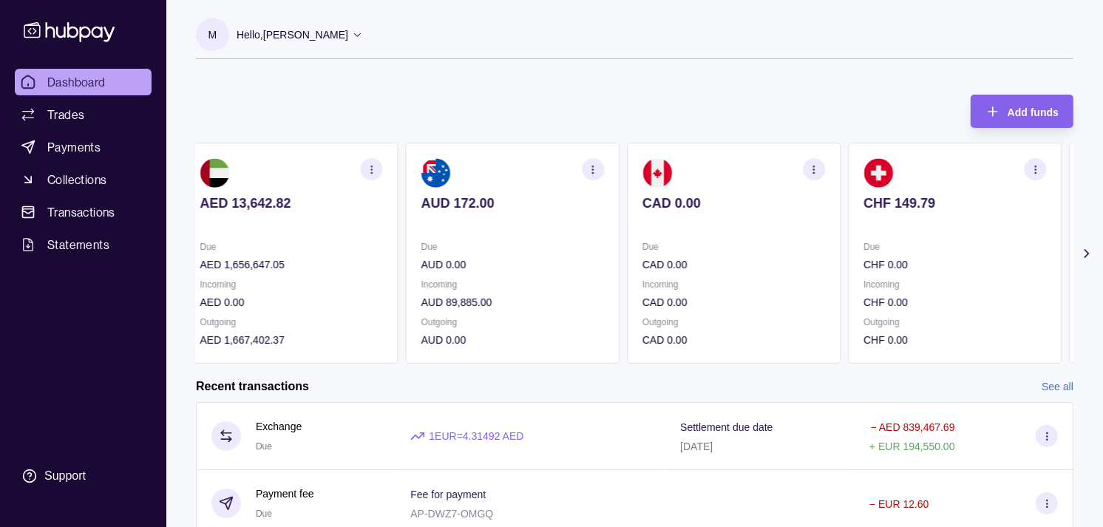
click at [742, 277] on p "Incoming" at bounding box center [734, 285] width 183 height 16
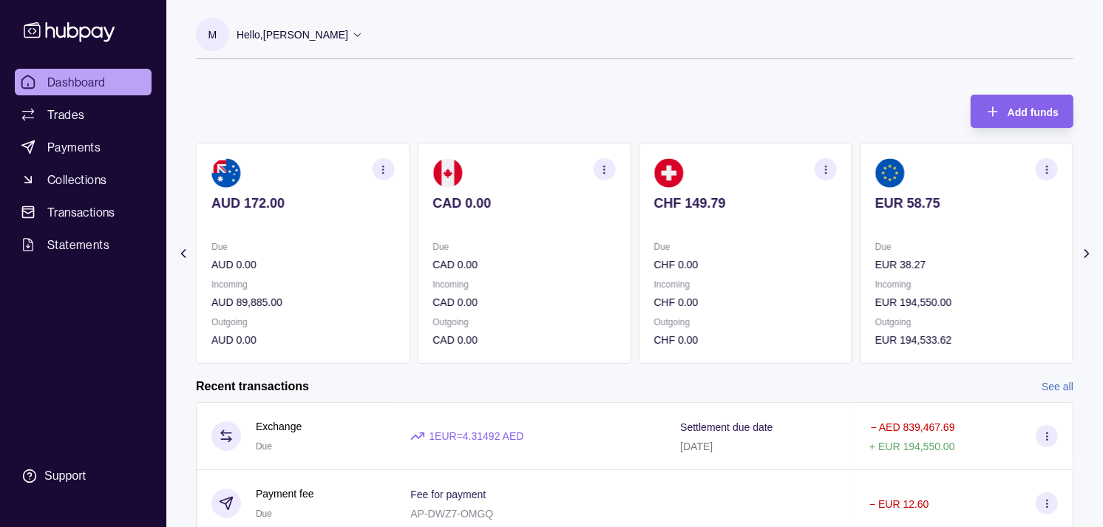
click at [764, 270] on p "CHF 0.00" at bounding box center [745, 265] width 183 height 16
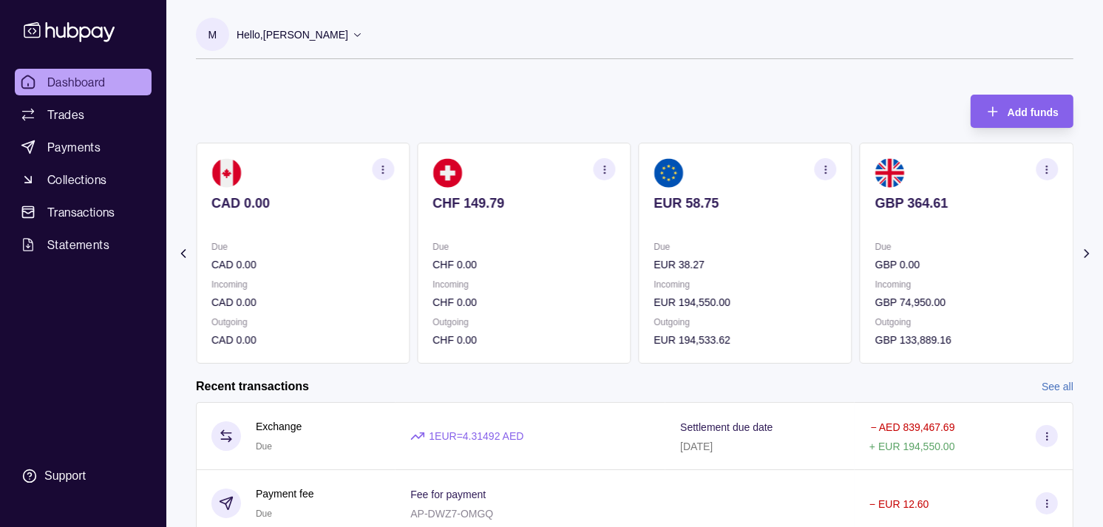
click at [876, 259] on div "Due GBP 0.00 Incoming GBP 74,950.00 Outgoing GBP 133,889.16" at bounding box center [967, 293] width 183 height 109
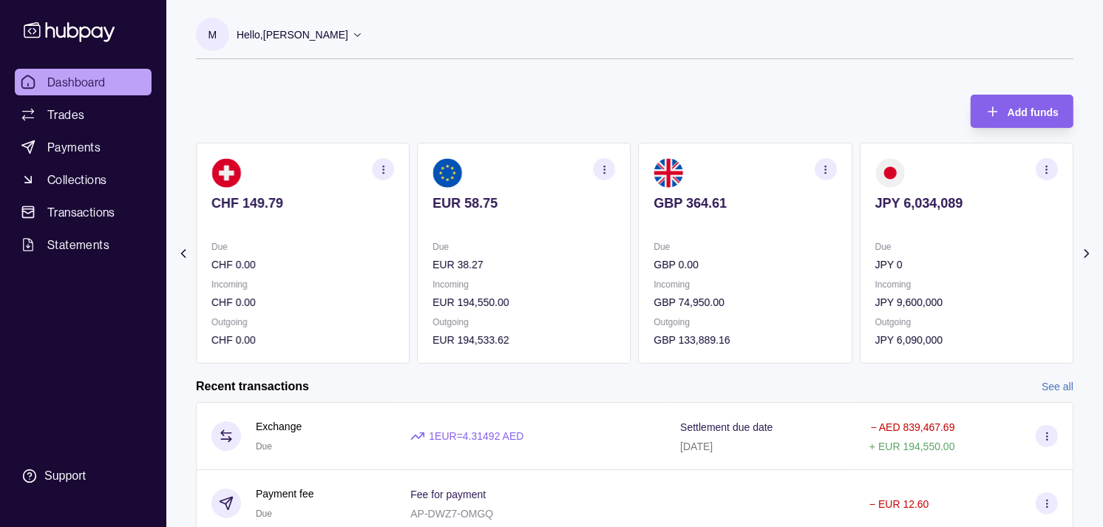
click at [1044, 167] on icon "button" at bounding box center [1047, 169] width 11 height 11
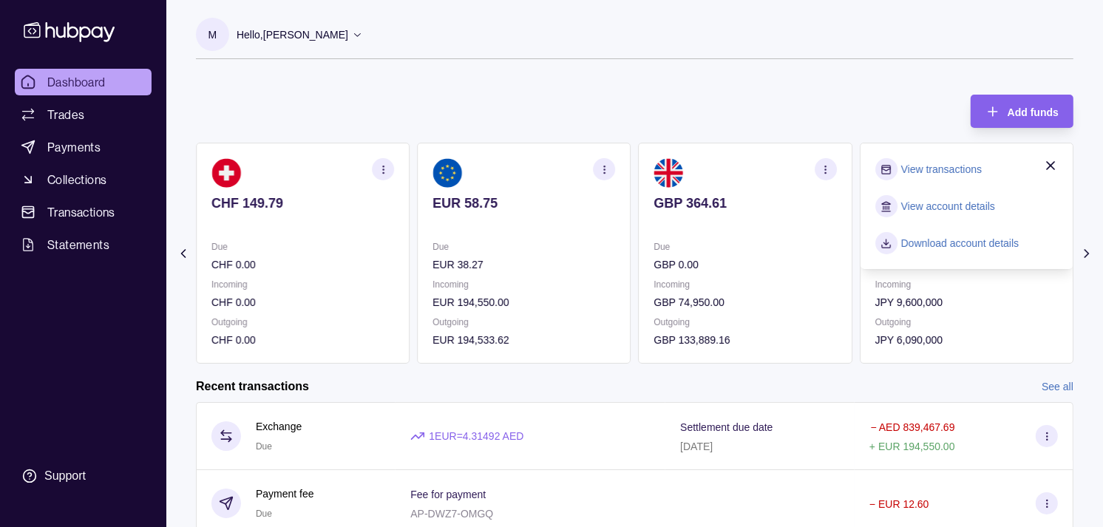
click at [944, 168] on link "View transactions" at bounding box center [941, 169] width 81 height 16
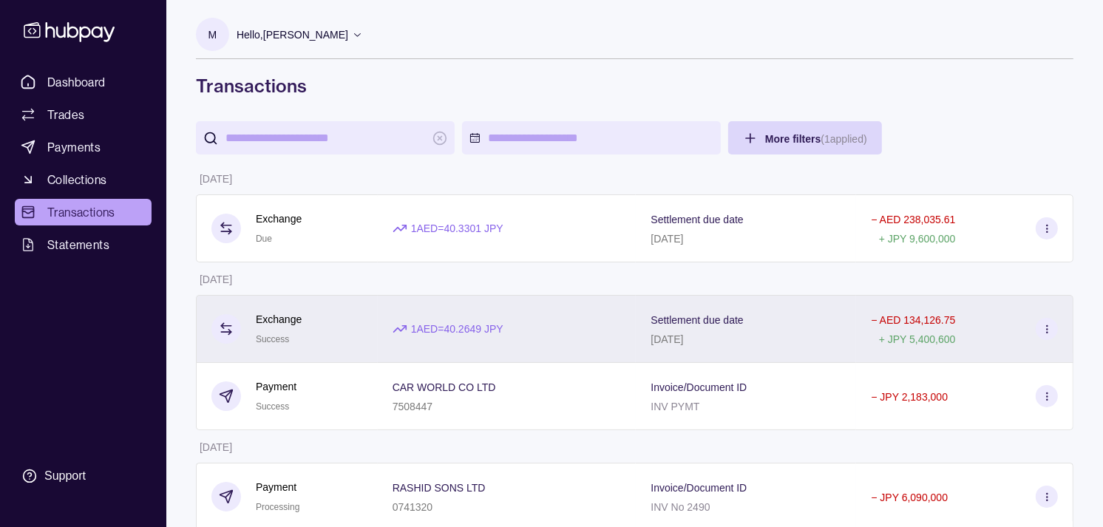
scroll to position [82, 0]
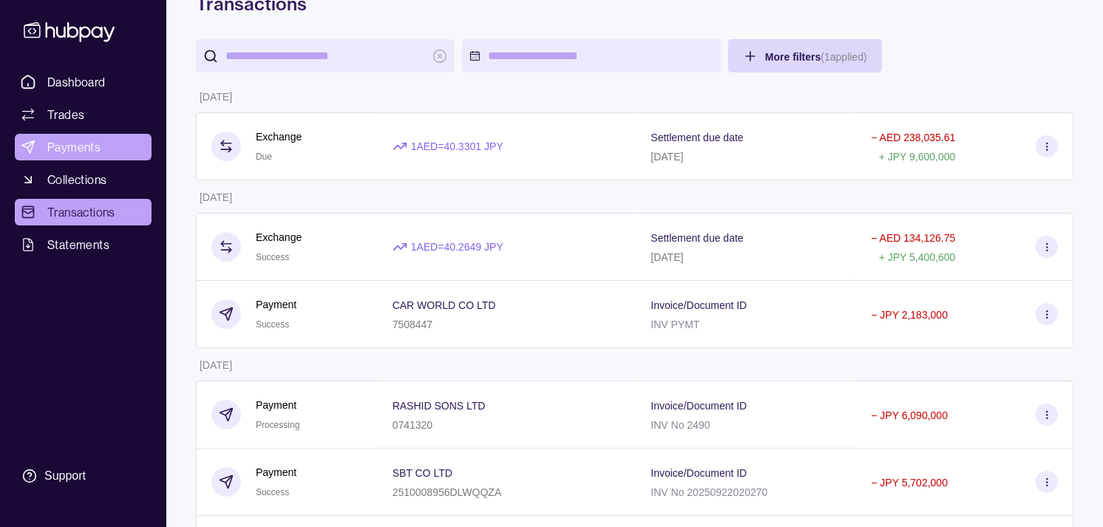
click at [70, 142] on span "Payments" at bounding box center [73, 147] width 53 height 18
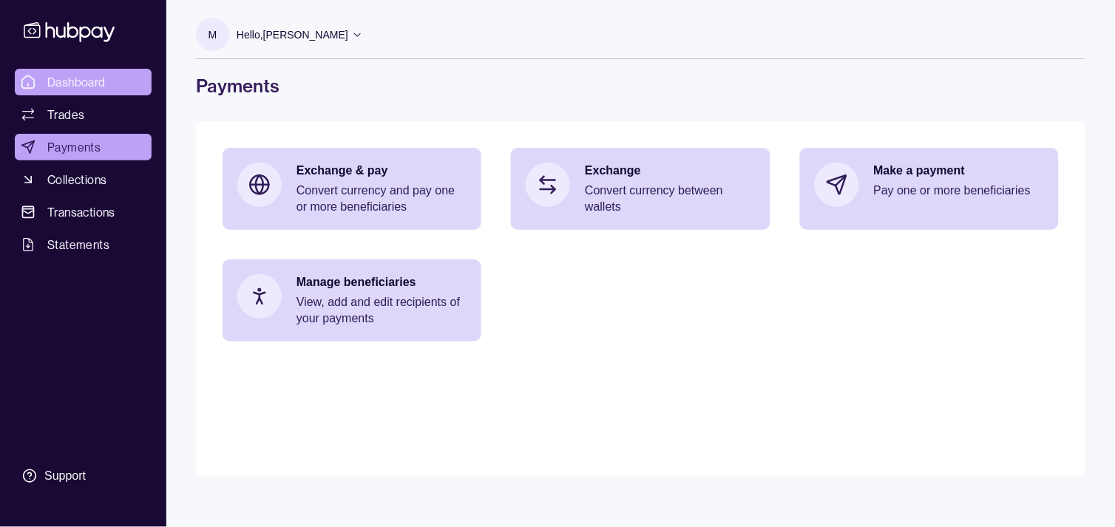
click at [90, 80] on span "Dashboard" at bounding box center [76, 82] width 58 height 18
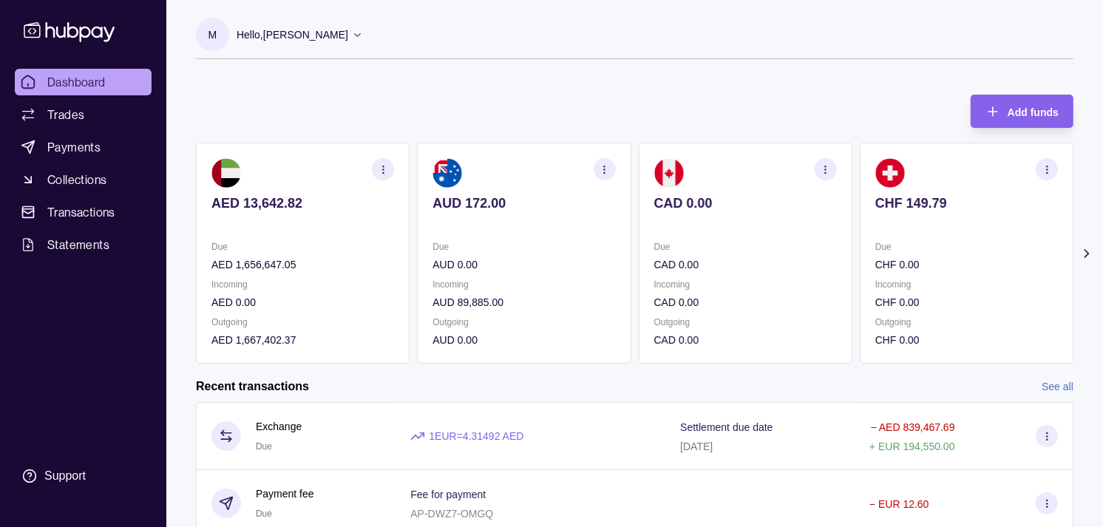
click at [876, 240] on p "Due" at bounding box center [967, 247] width 183 height 16
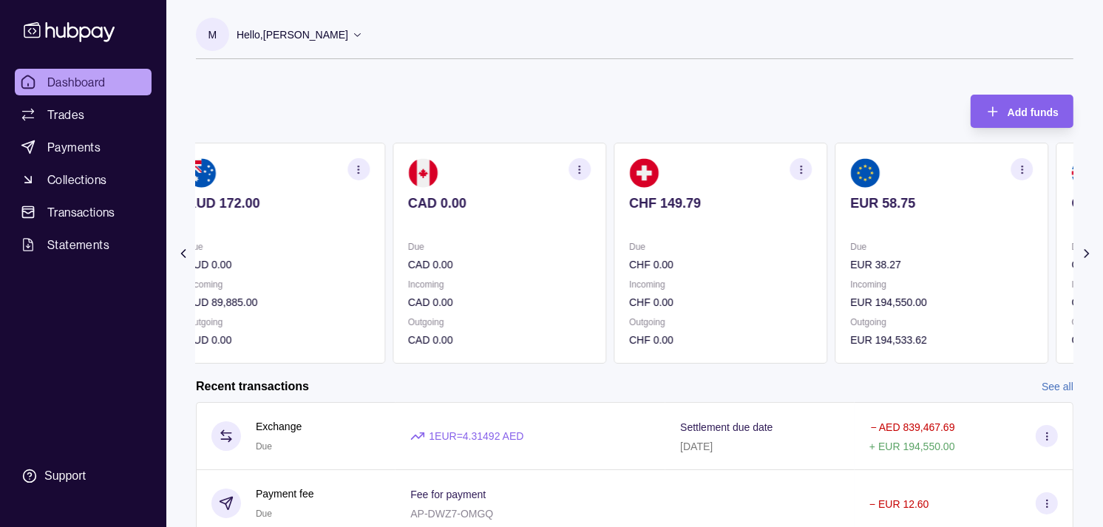
click at [818, 228] on div "AED 13,642.82 Due AED 1,656,647.05 Incoming AED 0.00 Outgoing AED 1,667,402.37 …" at bounding box center [635, 253] width 878 height 221
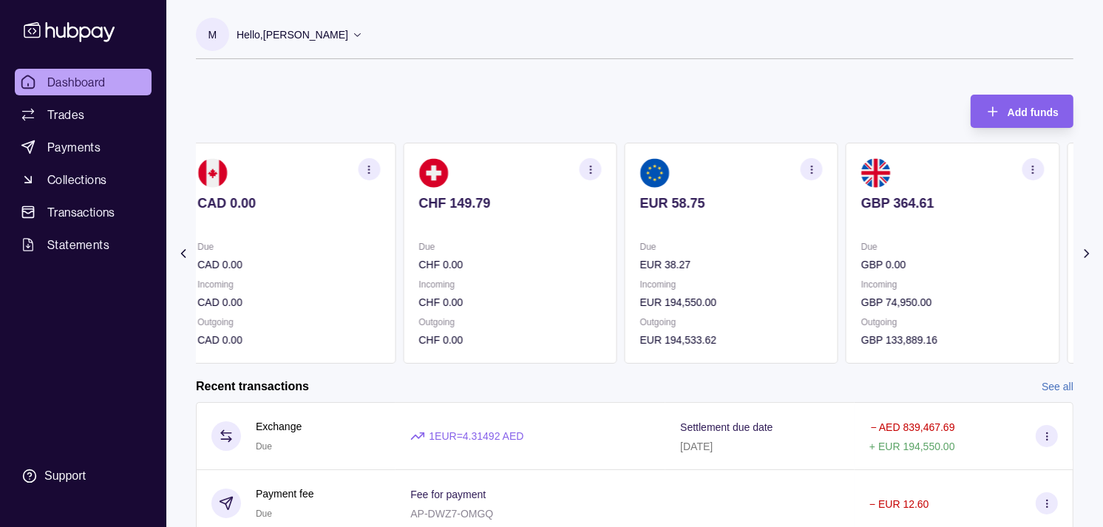
click at [785, 223] on section "EUR 58.75 Due EUR 38.27 Incoming EUR 194,550.00 Outgoing EUR 194,533.62" at bounding box center [732, 253] width 214 height 221
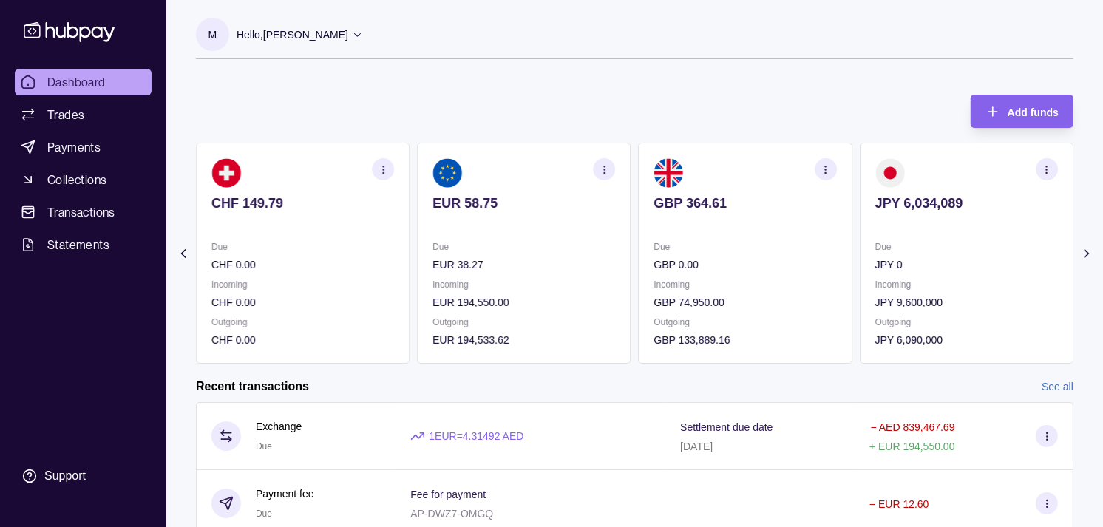
click at [763, 220] on p at bounding box center [745, 223] width 183 height 16
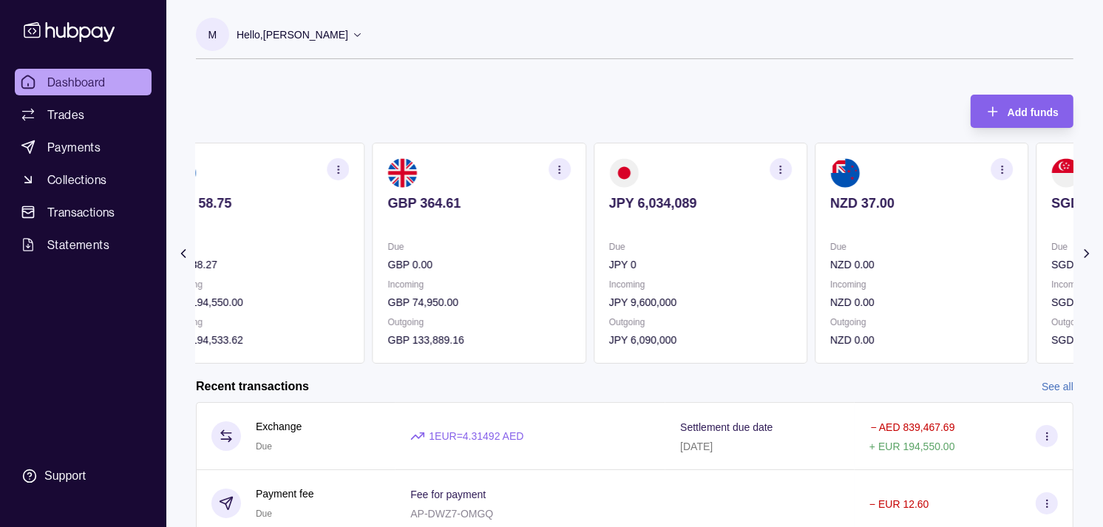
click at [726, 218] on p at bounding box center [700, 223] width 183 height 16
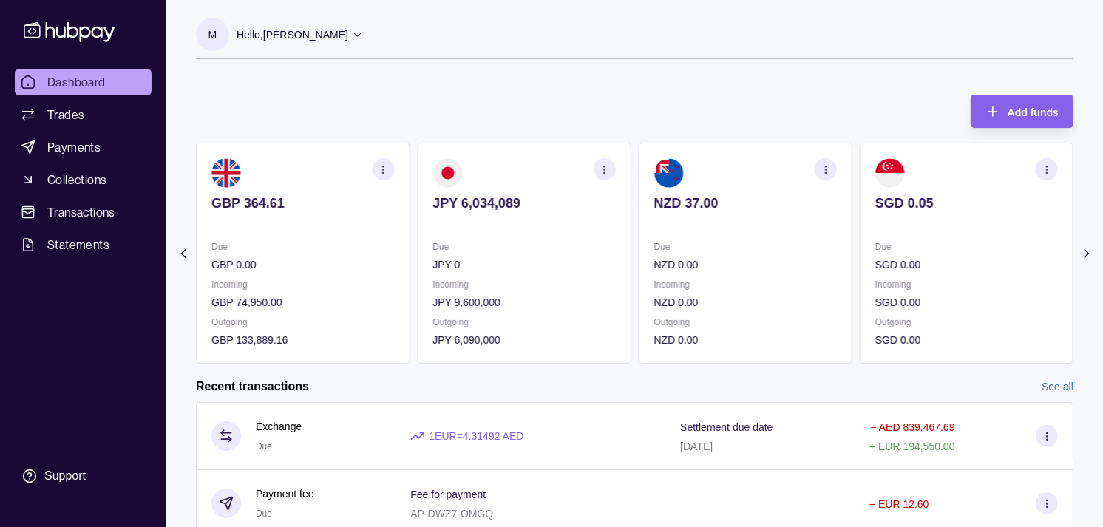
click at [575, 226] on p at bounding box center [524, 223] width 183 height 16
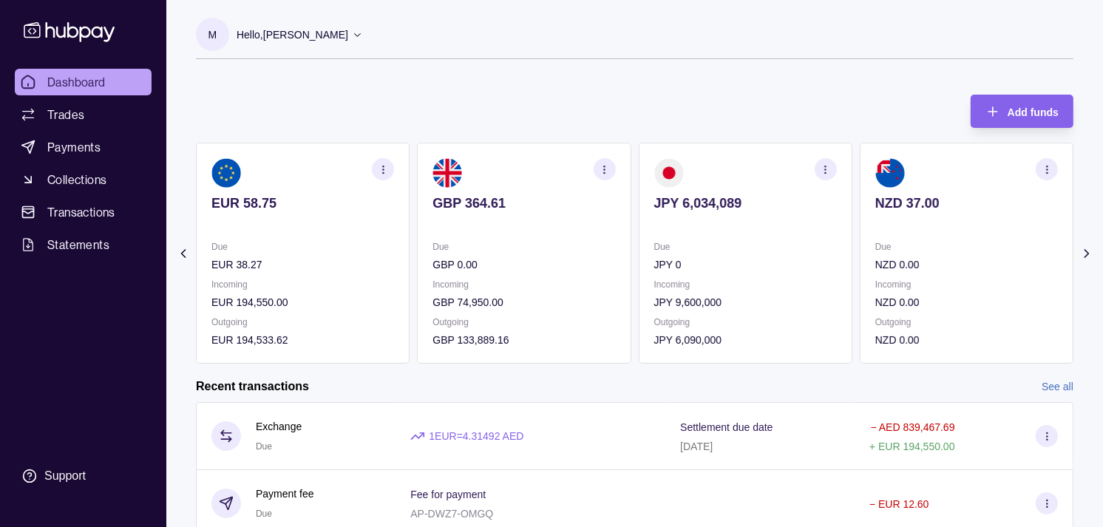
click at [822, 169] on icon "button" at bounding box center [825, 169] width 11 height 11
click at [714, 171] on link "View transactions" at bounding box center [720, 169] width 81 height 16
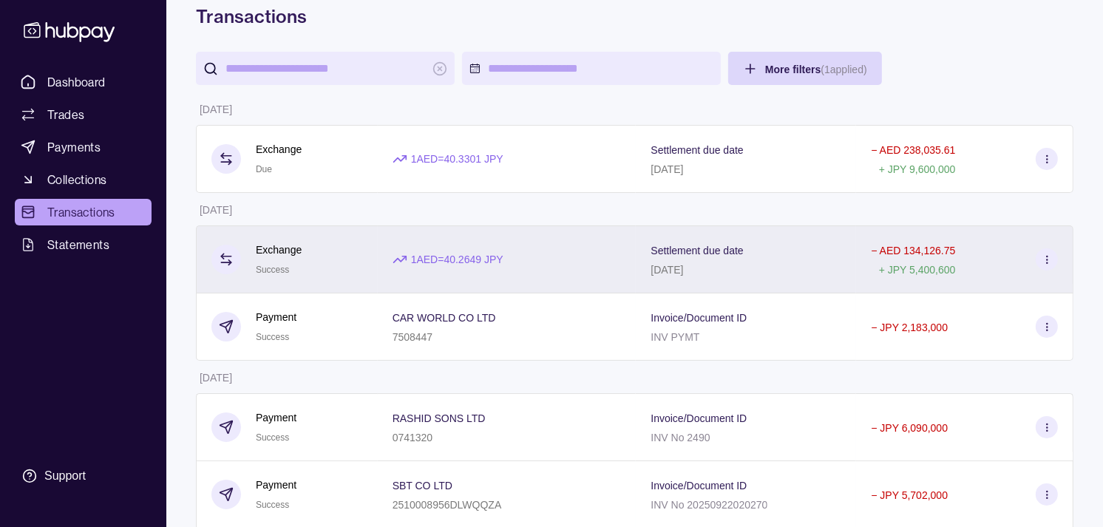
scroll to position [164, 0]
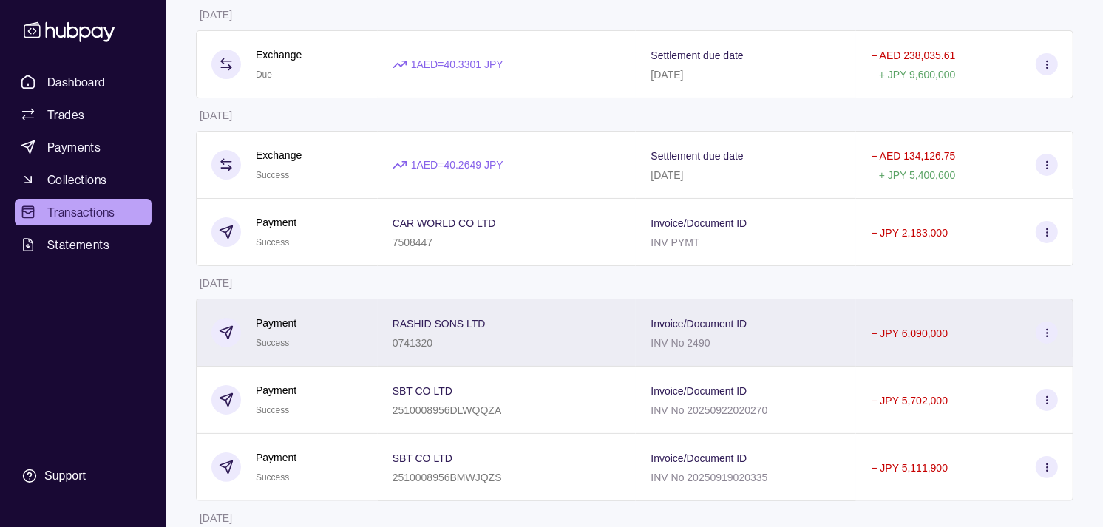
click at [364, 331] on div "Payment Success" at bounding box center [287, 333] width 182 height 68
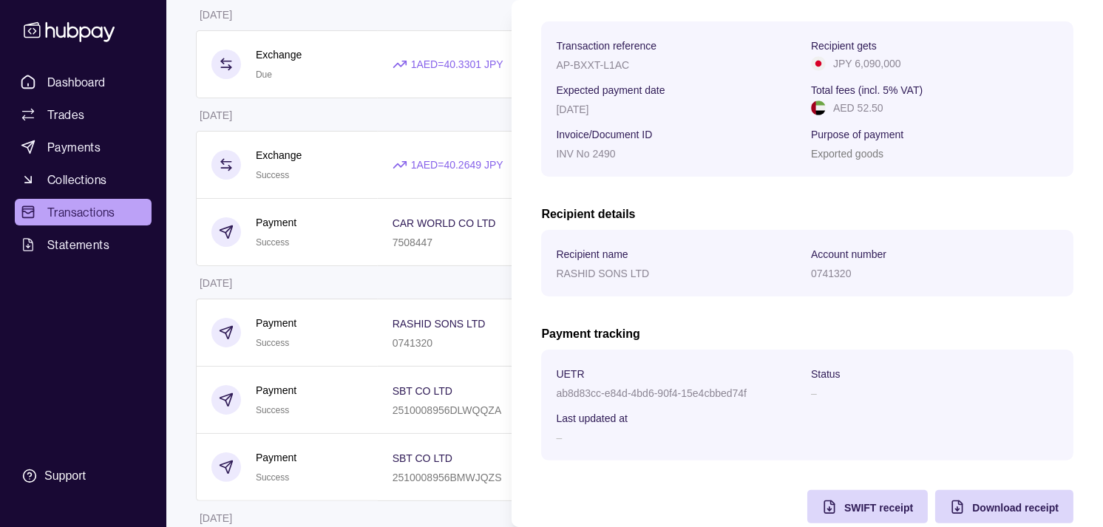
scroll to position [246, 0]
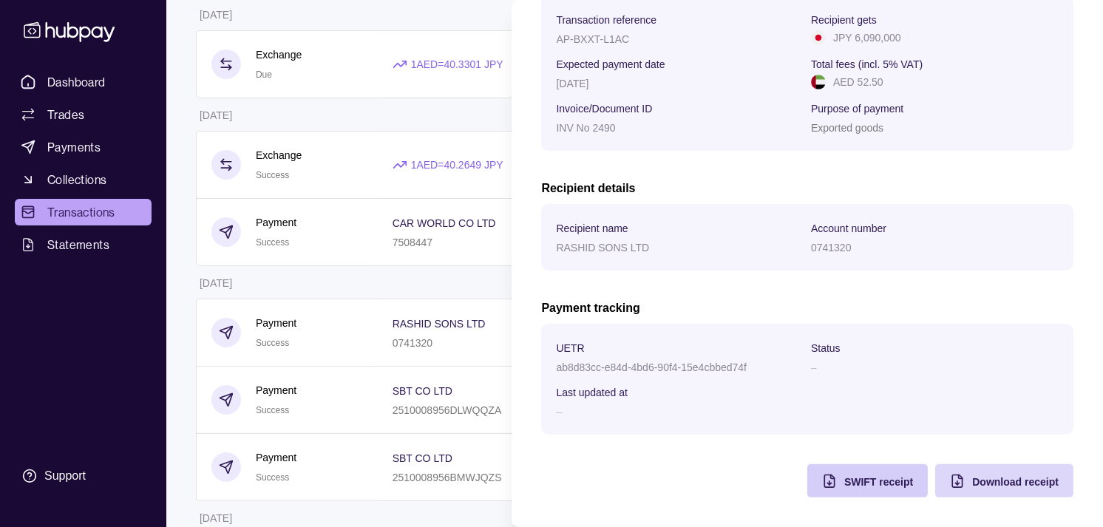
click at [845, 477] on span "SWIFT receipt" at bounding box center [879, 482] width 69 height 12
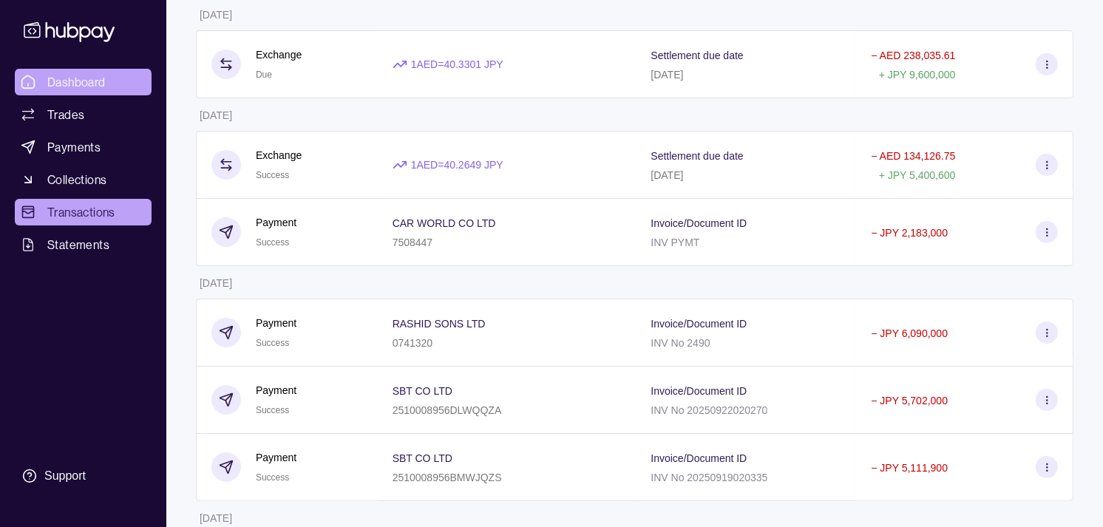
click at [100, 83] on span "Dashboard" at bounding box center [76, 82] width 58 height 18
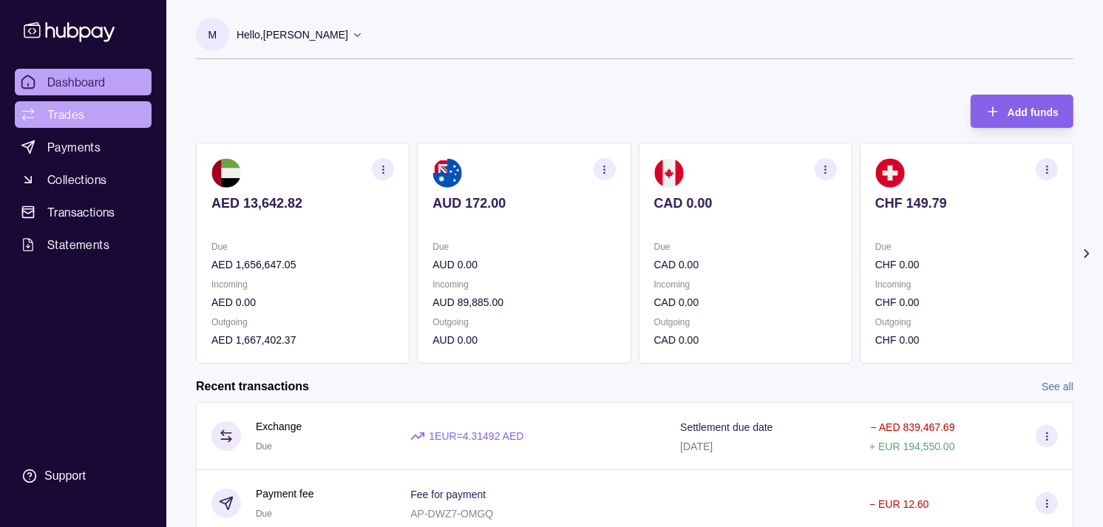
click at [84, 117] on link "Trades" at bounding box center [83, 114] width 137 height 27
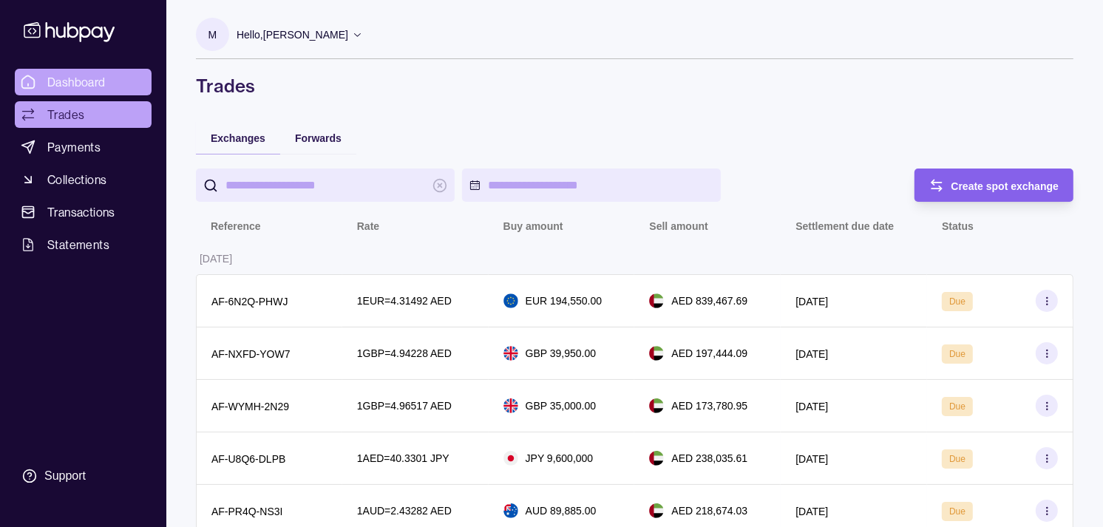
click at [98, 72] on link "Dashboard" at bounding box center [83, 82] width 137 height 27
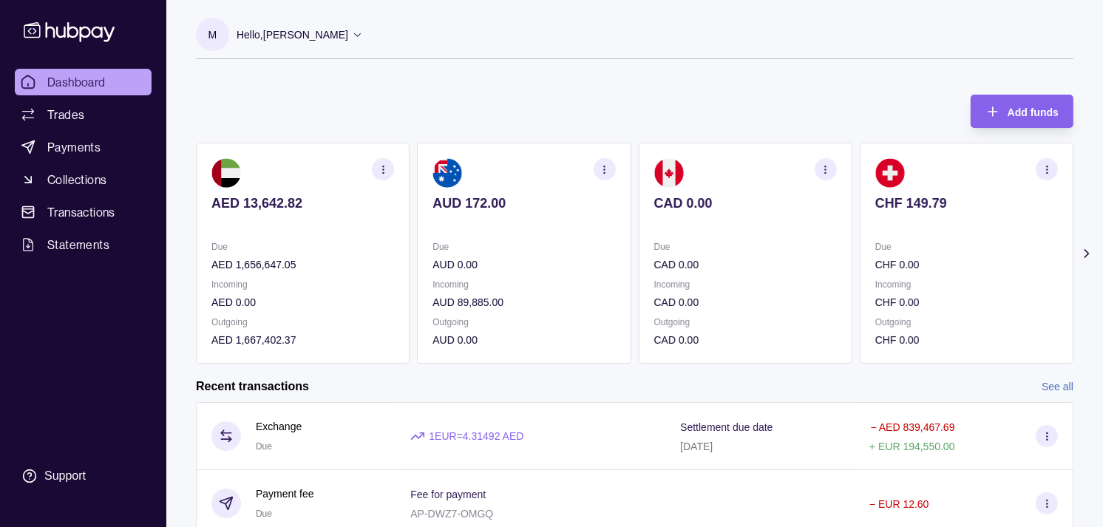
click at [667, 205] on p "CAD 0.00" at bounding box center [745, 203] width 183 height 16
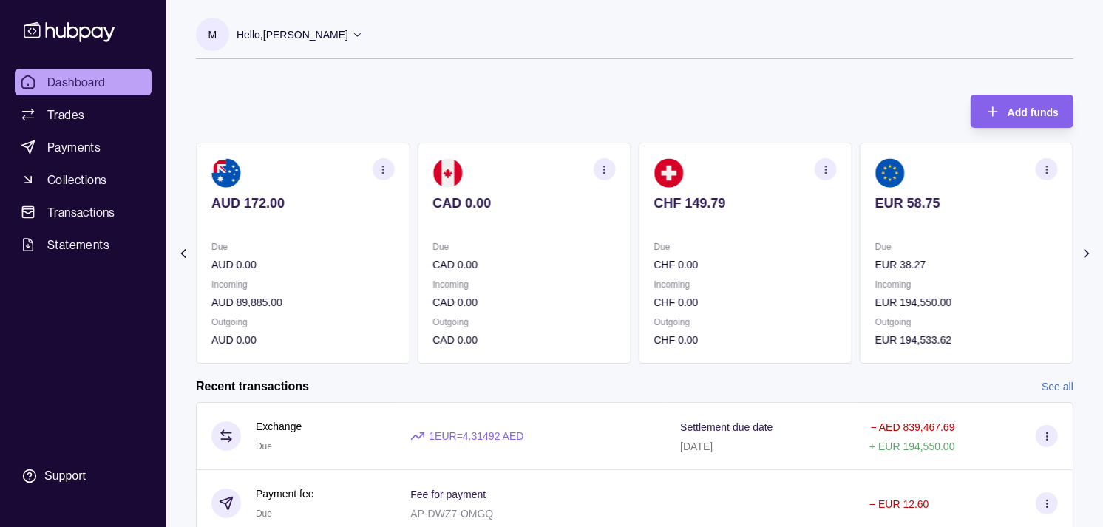
click at [813, 235] on section "CHF 149.79 Due CHF 0.00 Incoming CHF 0.00 Outgoing CHF 0.00" at bounding box center [746, 253] width 214 height 221
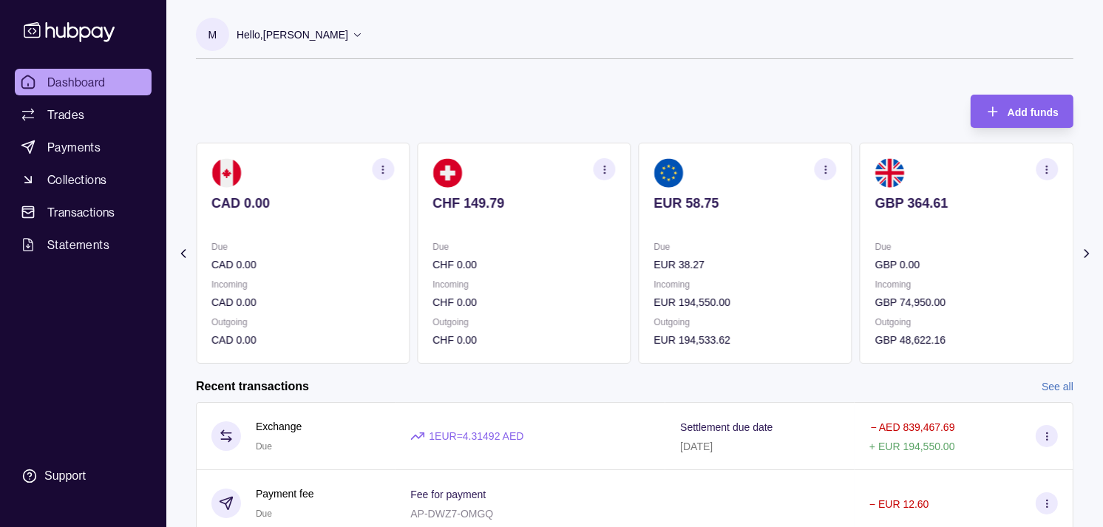
click at [782, 231] on section "EUR 58.75 Due EUR 38.27 Incoming EUR 194,550.00 Outgoing EUR 194,533.62" at bounding box center [746, 253] width 214 height 221
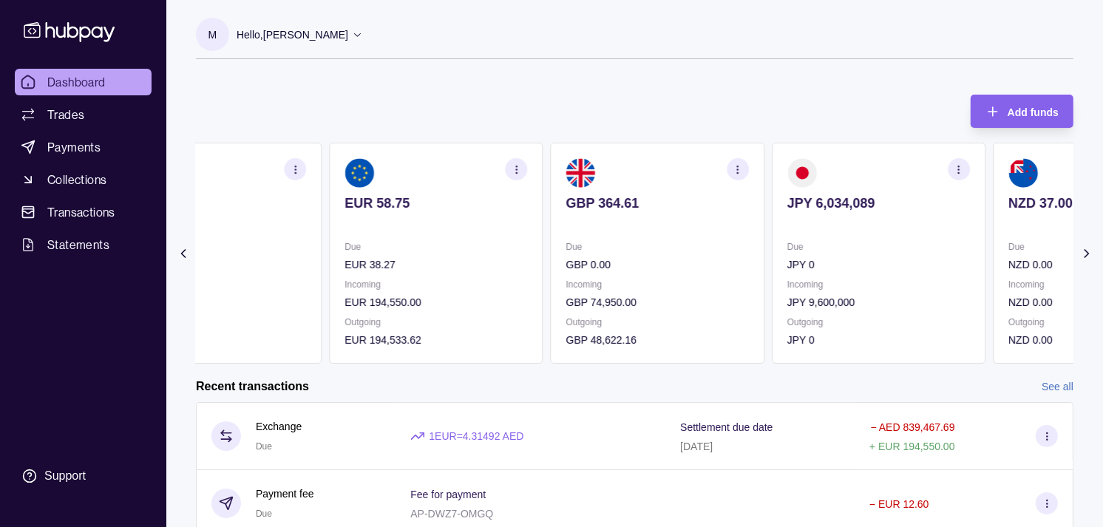
click at [329, 186] on section "EUR 58.75 Due EUR 38.27 Incoming EUR 194,550.00 Outgoing EUR 194,533.62" at bounding box center [436, 253] width 214 height 221
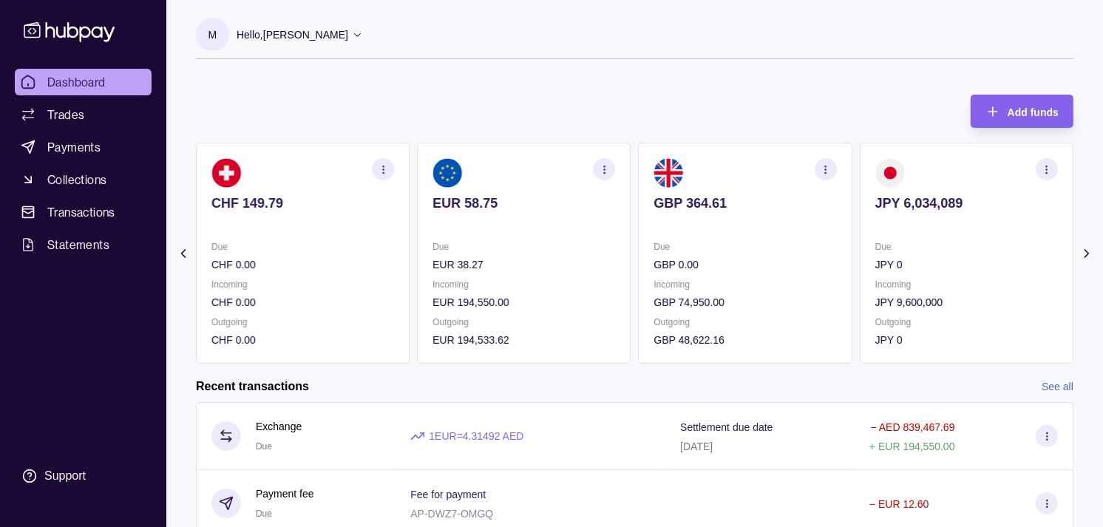
click at [537, 227] on div "AED 13,642.82 Due AED 1,656,647.05 Incoming AED 0.00 Outgoing AED 1,667,402.37 …" at bounding box center [635, 253] width 878 height 221
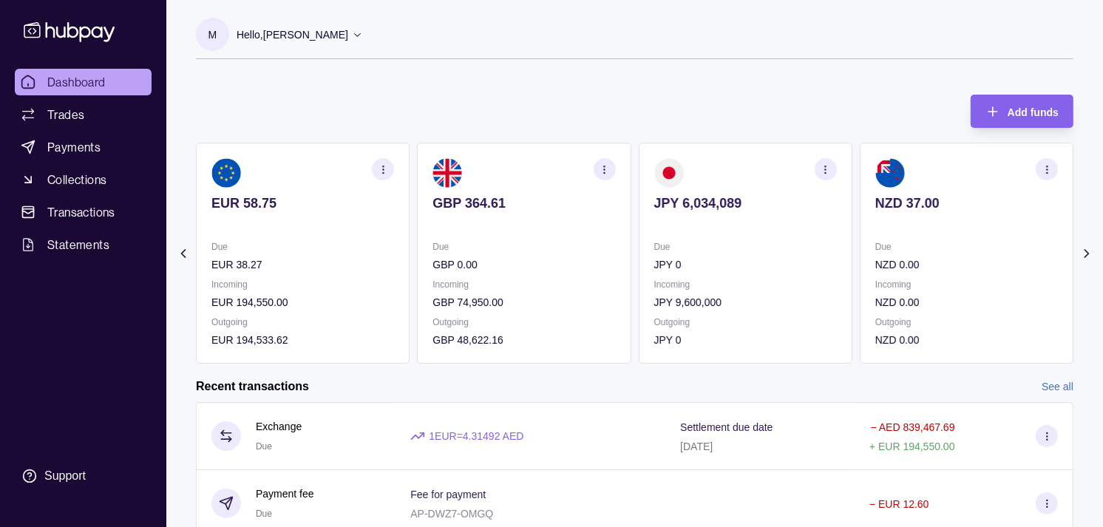
click at [528, 231] on section "GBP 364.61 Due GBP 0.00 Incoming GBP 74,950.00 Outgoing GBP 48,622.16" at bounding box center [524, 253] width 214 height 221
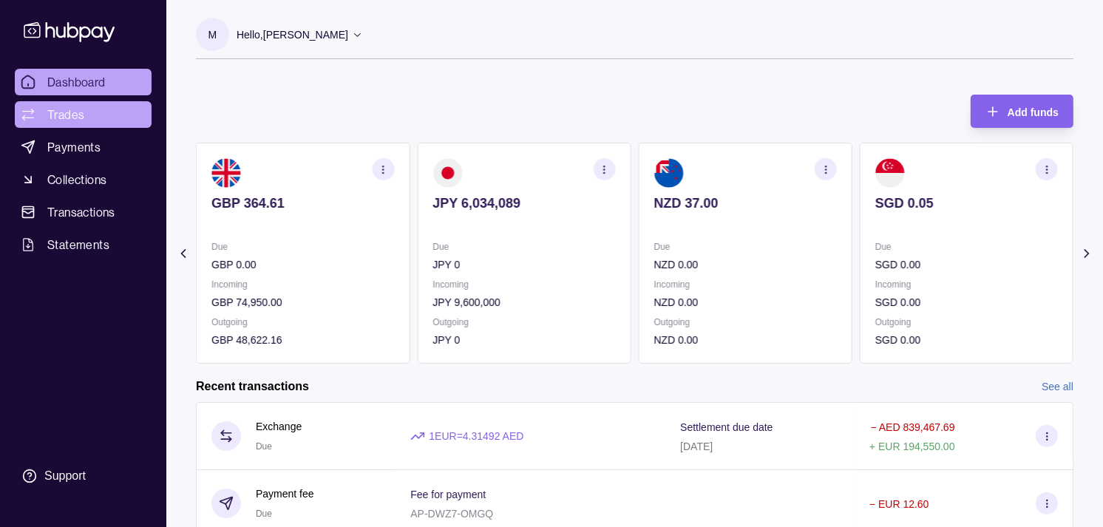
click at [101, 112] on link "Trades" at bounding box center [83, 114] width 137 height 27
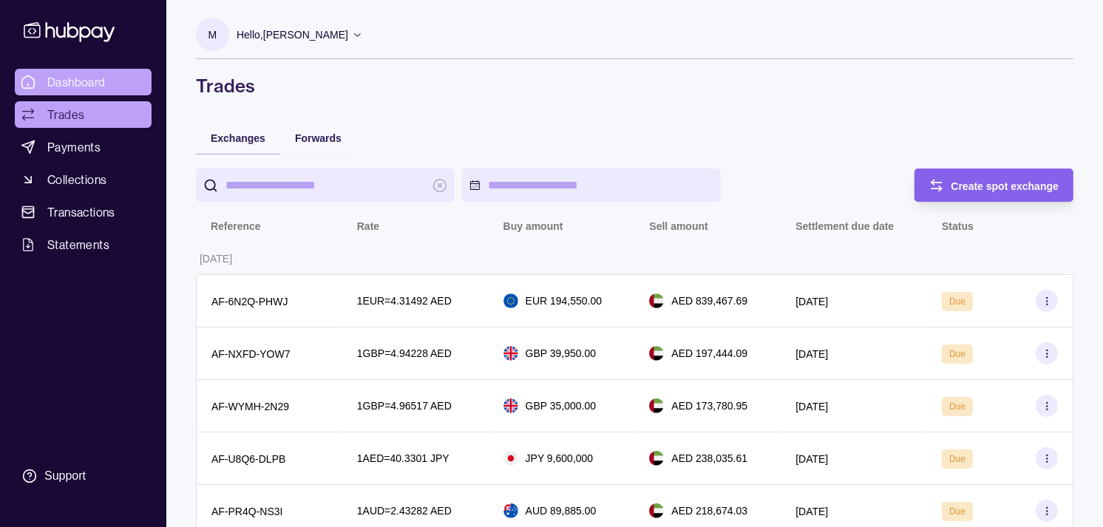
click at [70, 78] on span "Dashboard" at bounding box center [76, 82] width 58 height 18
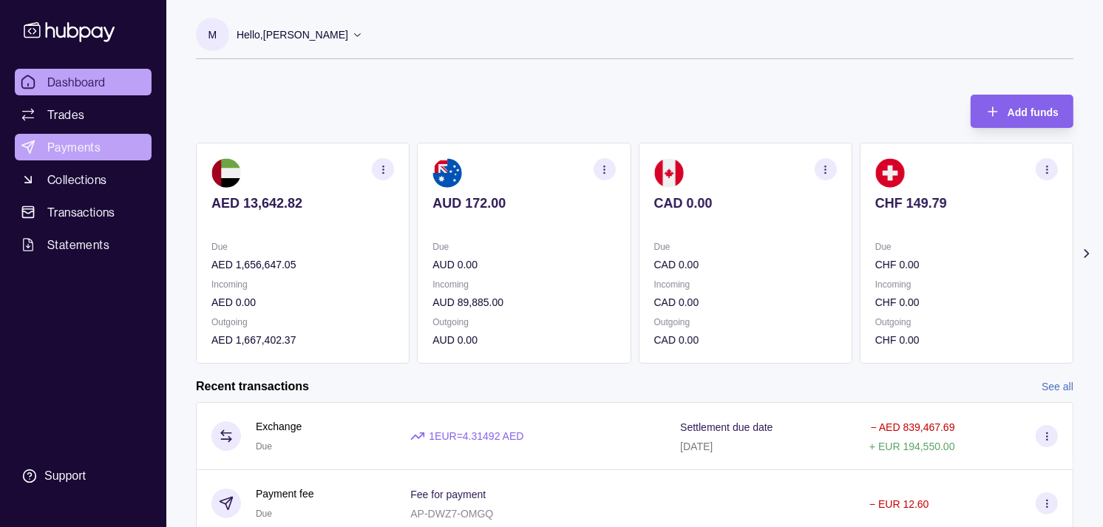
click at [72, 143] on span "Payments" at bounding box center [73, 147] width 53 height 18
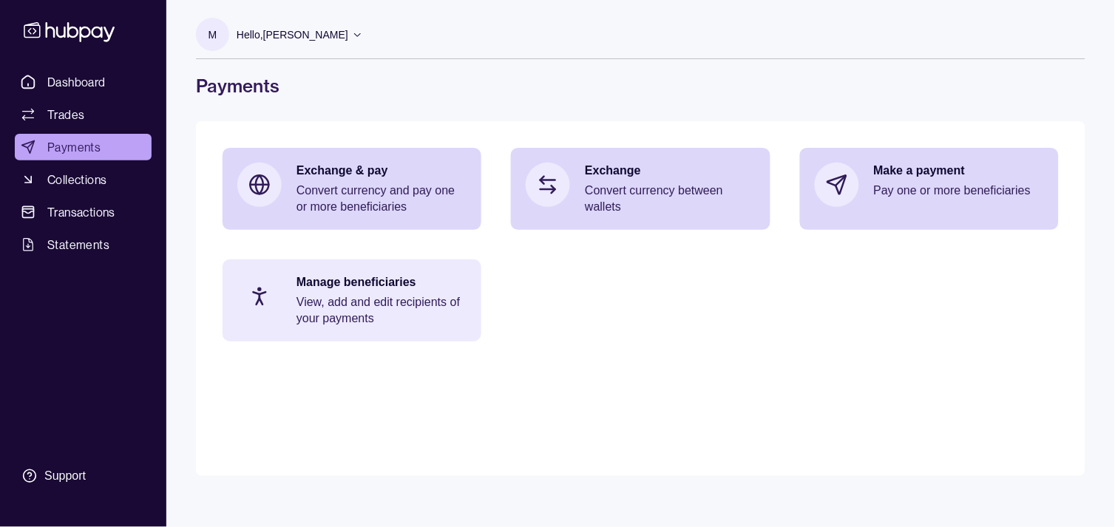
click at [341, 306] on p "View, add and edit recipients of your payments" at bounding box center [382, 310] width 170 height 33
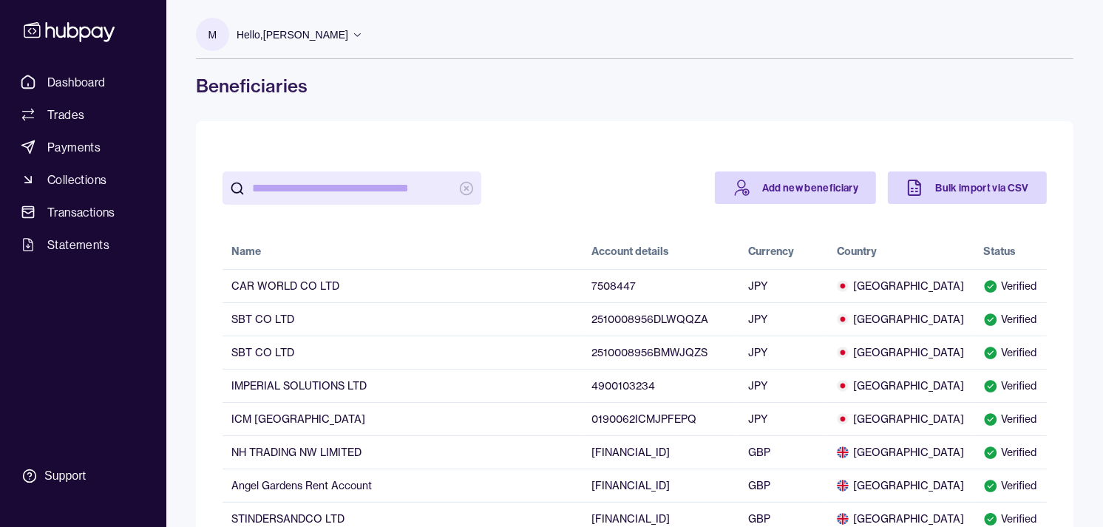
click at [351, 188] on input "search" at bounding box center [352, 188] width 200 height 33
paste input "**********"
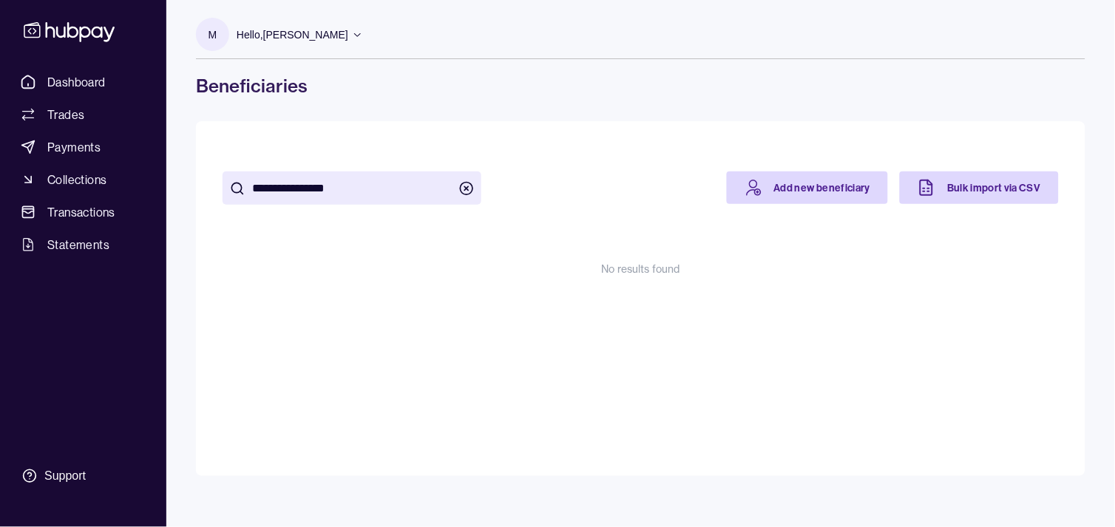
click at [343, 186] on input "**********" at bounding box center [352, 188] width 200 height 33
paste input "search"
type input "**********"
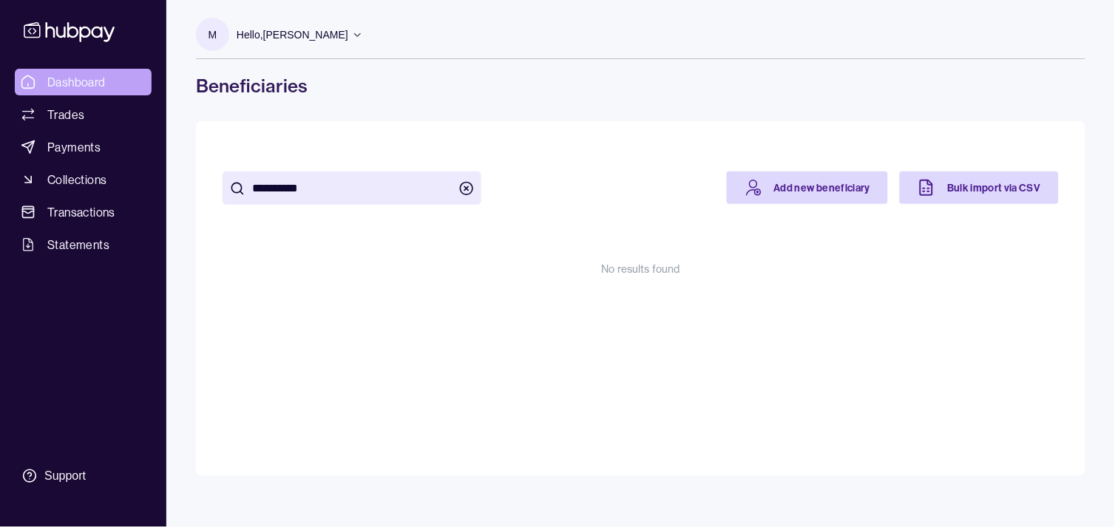
click at [79, 78] on span "Dashboard" at bounding box center [76, 82] width 58 height 18
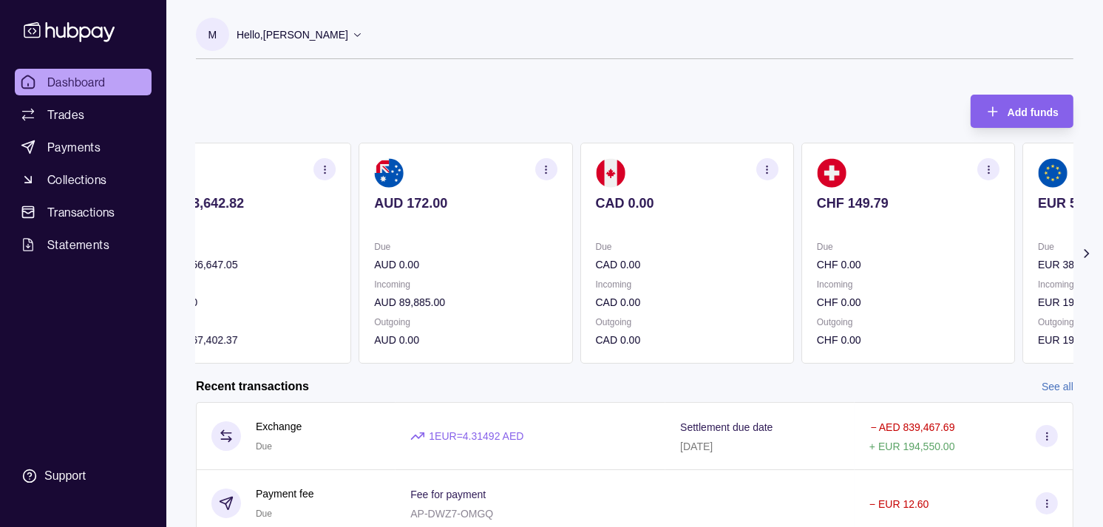
click at [924, 163] on section at bounding box center [908, 173] width 183 height 30
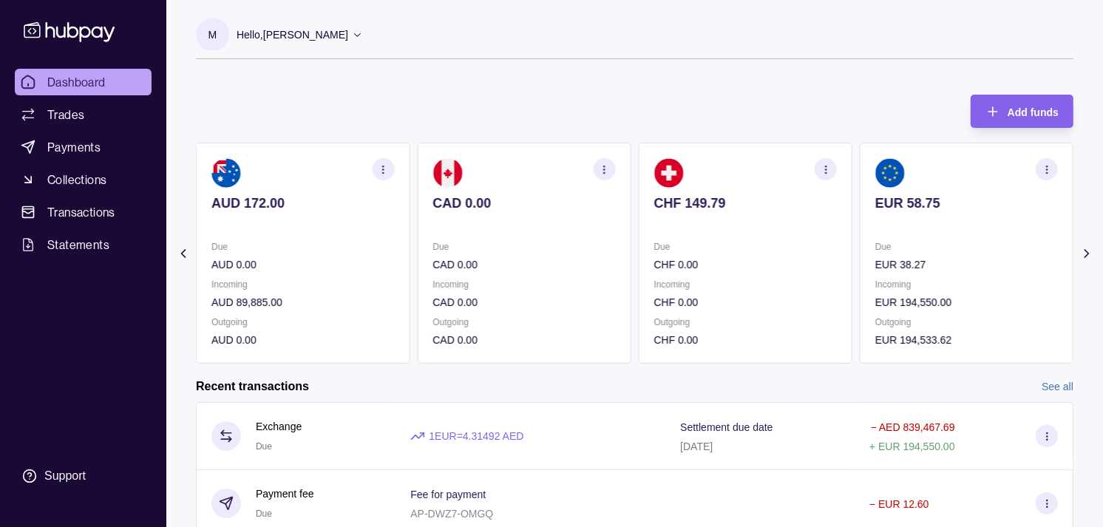
click at [942, 186] on section "EUR 58.75 Due EUR 38.27 Incoming EUR 194,550.00 Outgoing EUR 194,533.62" at bounding box center [967, 253] width 214 height 221
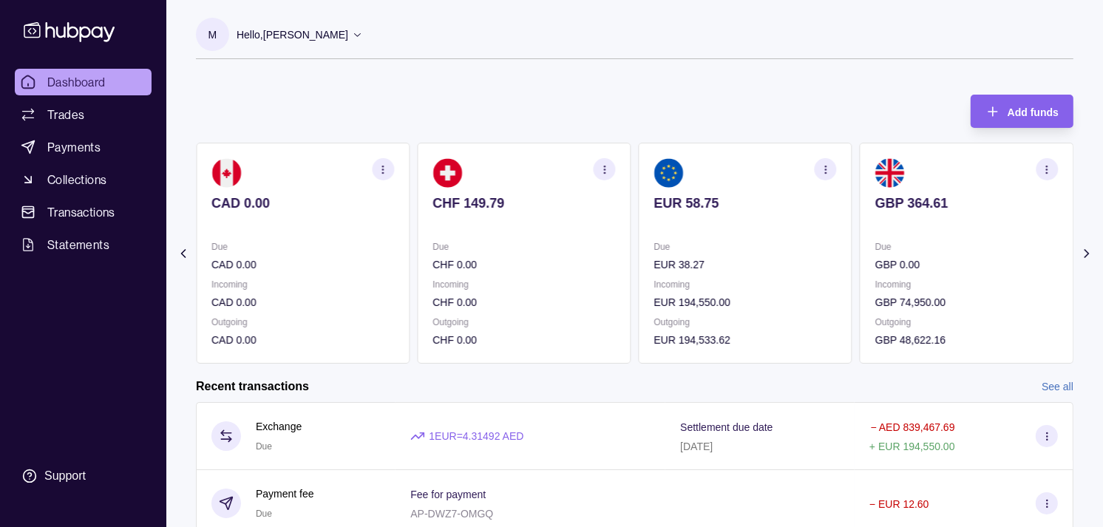
click at [923, 203] on p "GBP 364.61" at bounding box center [967, 203] width 183 height 16
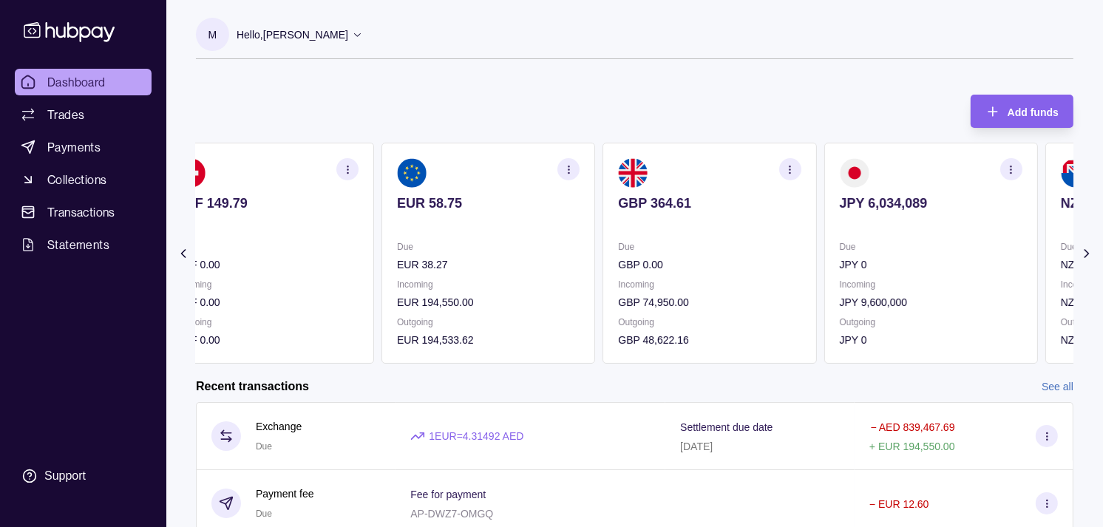
click at [905, 215] on p at bounding box center [931, 223] width 183 height 16
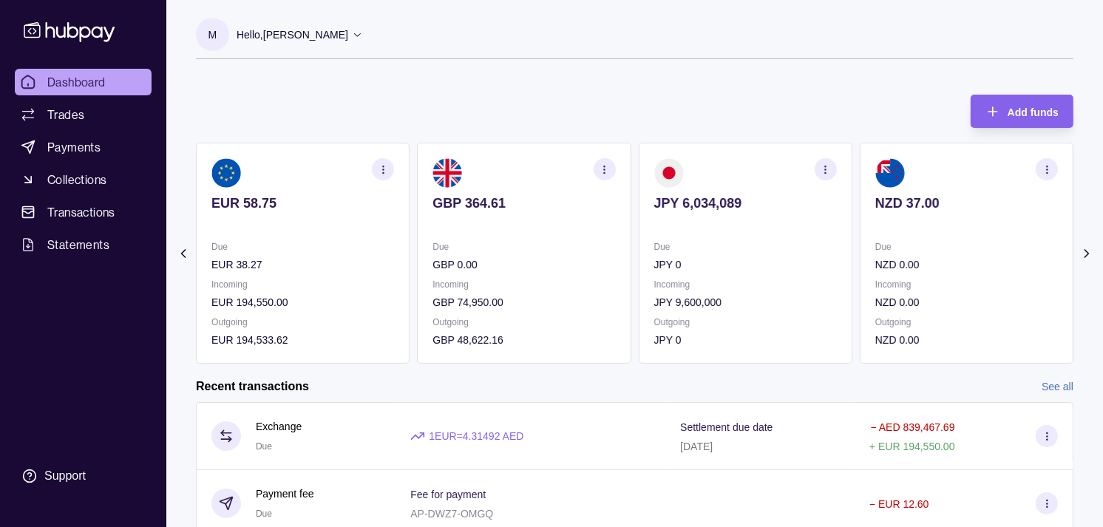
click at [876, 206] on div "NZD 37.00" at bounding box center [967, 213] width 183 height 36
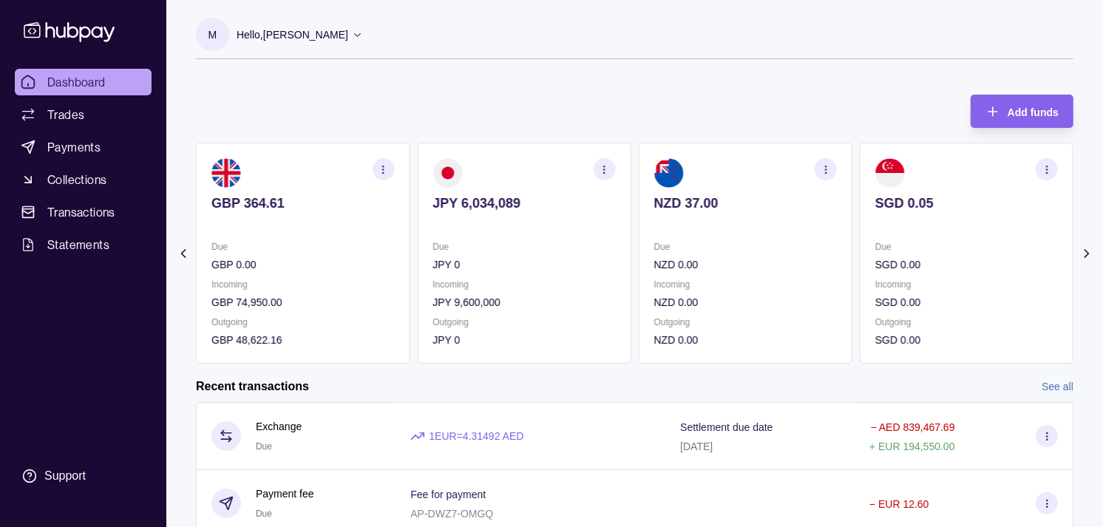
click at [876, 206] on div "SGD 0.05" at bounding box center [967, 213] width 183 height 36
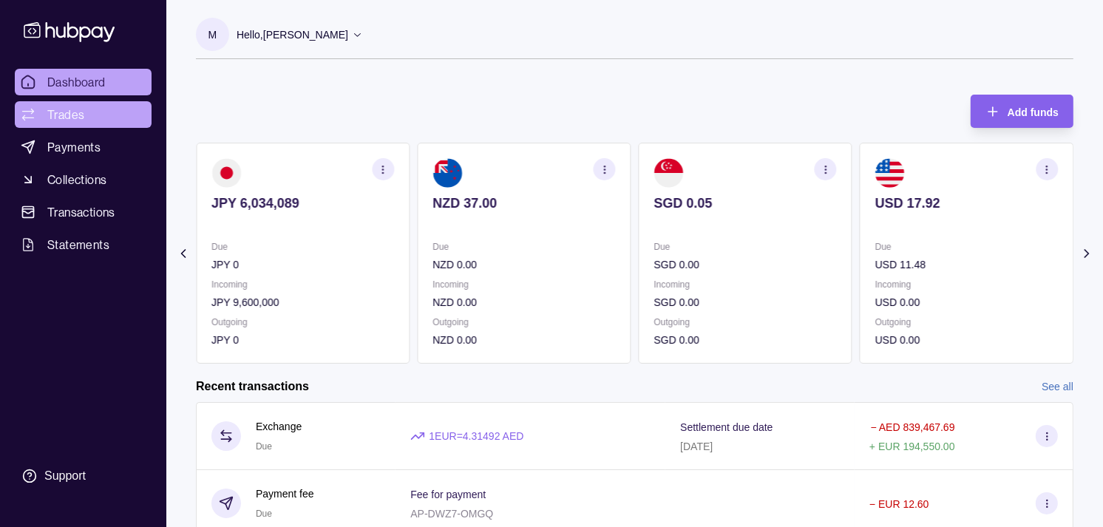
click at [70, 112] on span "Trades" at bounding box center [65, 115] width 37 height 18
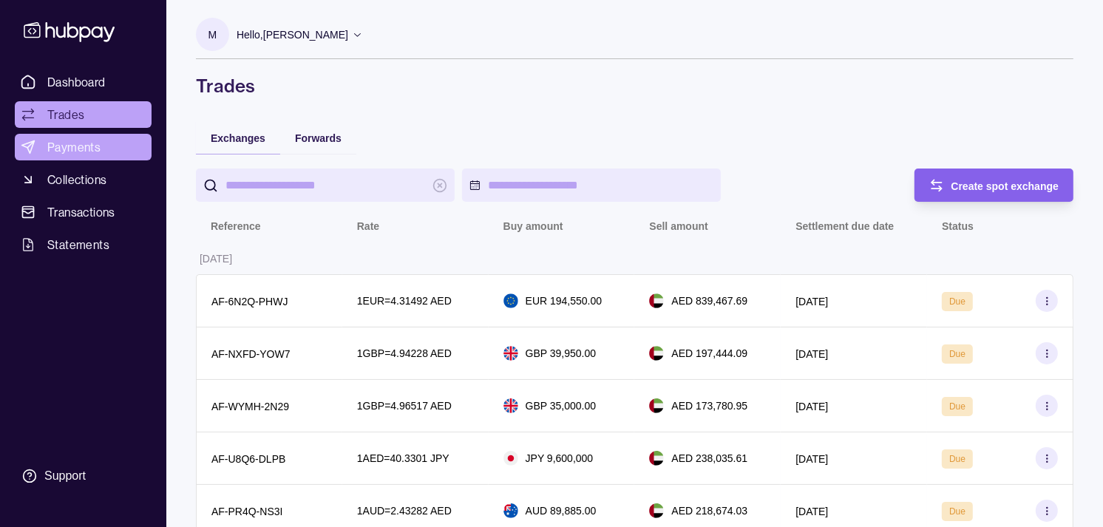
click at [111, 145] on link "Payments" at bounding box center [83, 147] width 137 height 27
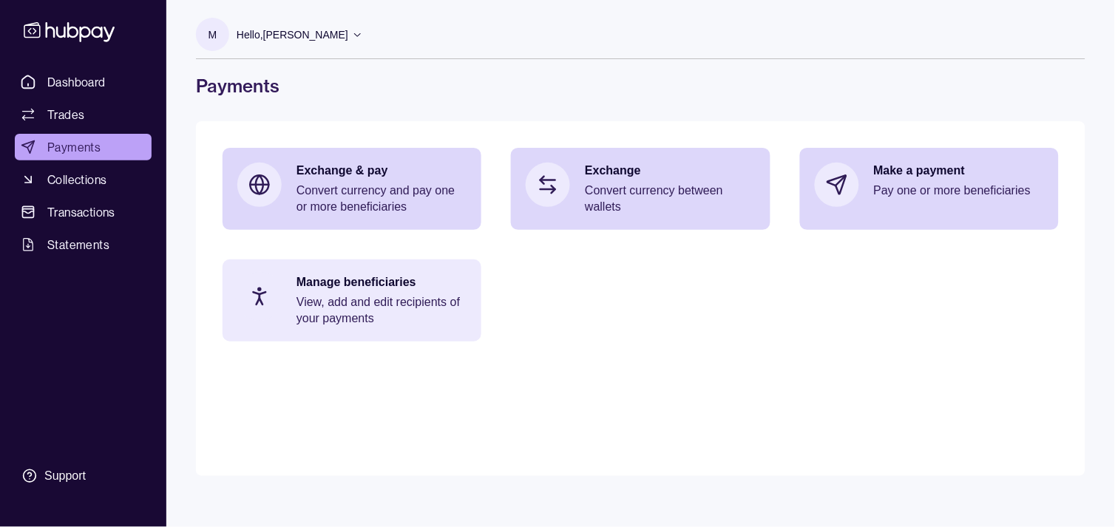
click at [357, 313] on p "View, add and edit recipients of your payments" at bounding box center [382, 310] width 170 height 33
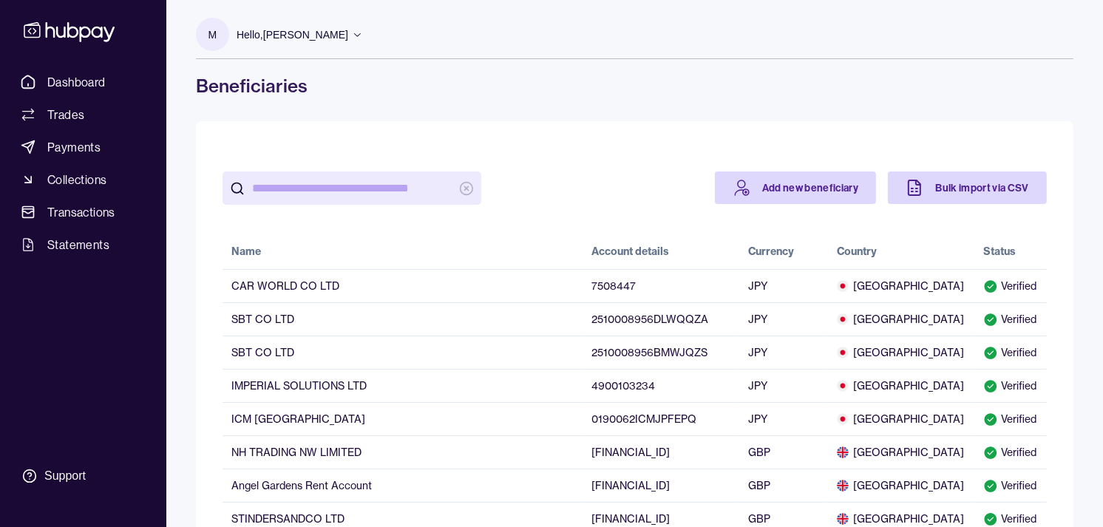
click at [344, 189] on input "search" at bounding box center [352, 188] width 200 height 33
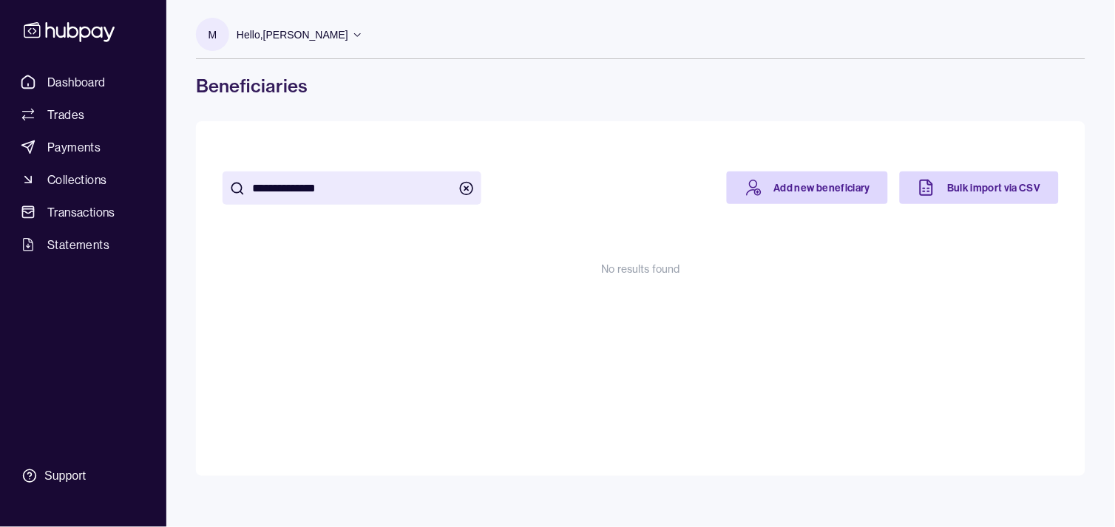
type input "**********"
click at [993, 318] on div "**********" at bounding box center [641, 244] width 836 height 192
click at [837, 191] on link "Add new beneficiary" at bounding box center [808, 188] width 162 height 33
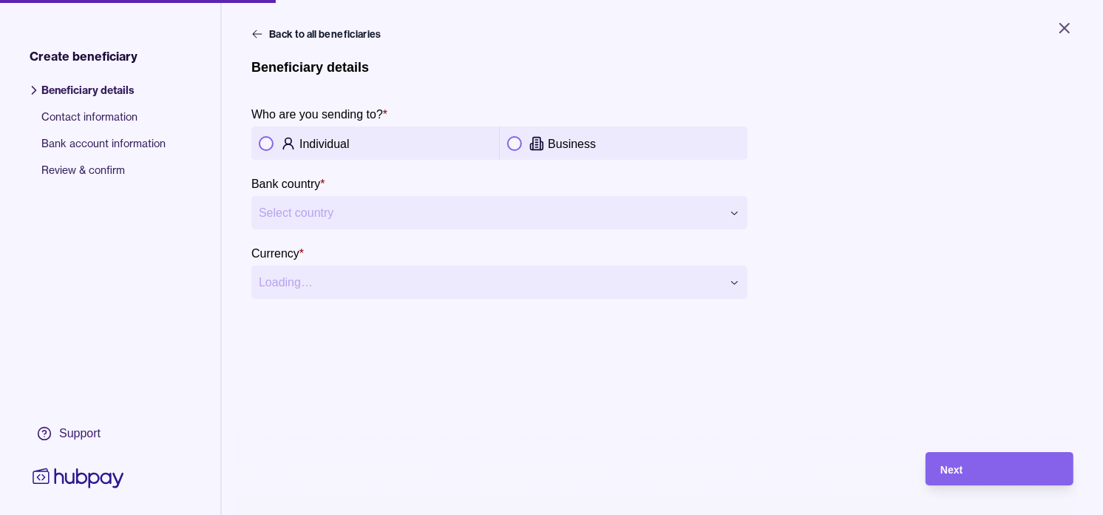
click at [621, 143] on div "Business" at bounding box center [644, 144] width 192 height 18
click at [622, 214] on html "**********" at bounding box center [551, 257] width 1103 height 515
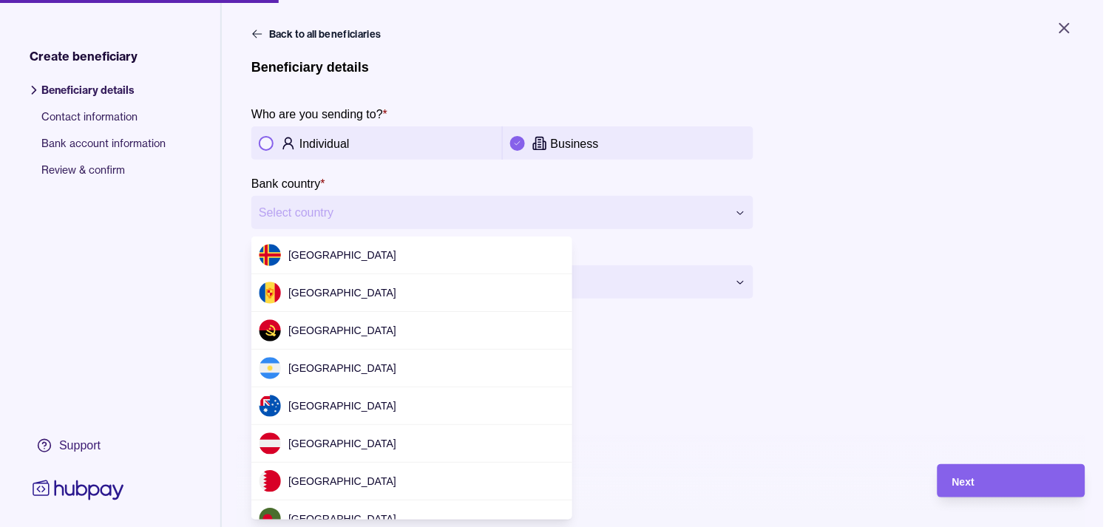
scroll to position [1767, 0]
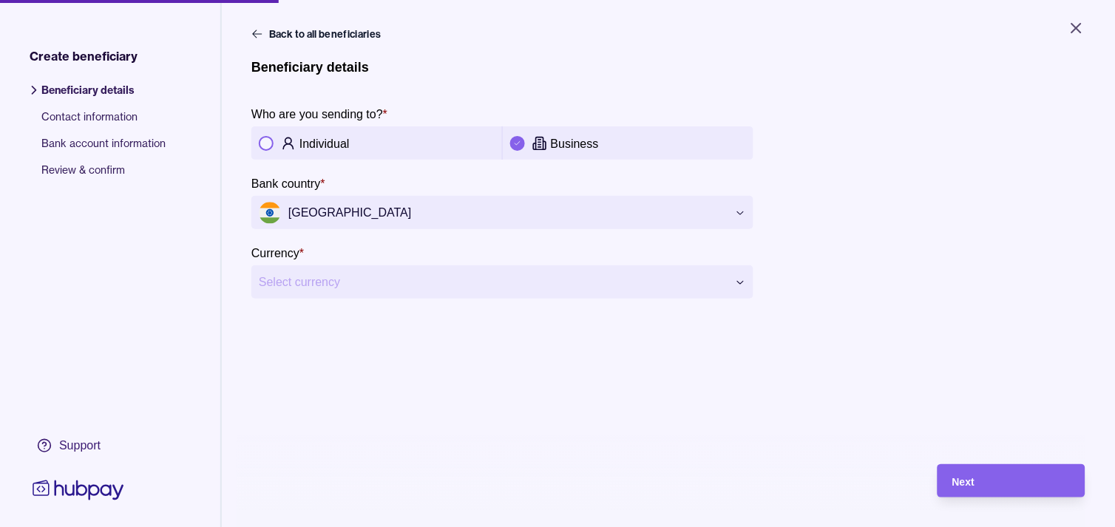
click at [616, 281] on html "**********" at bounding box center [557, 263] width 1115 height 527
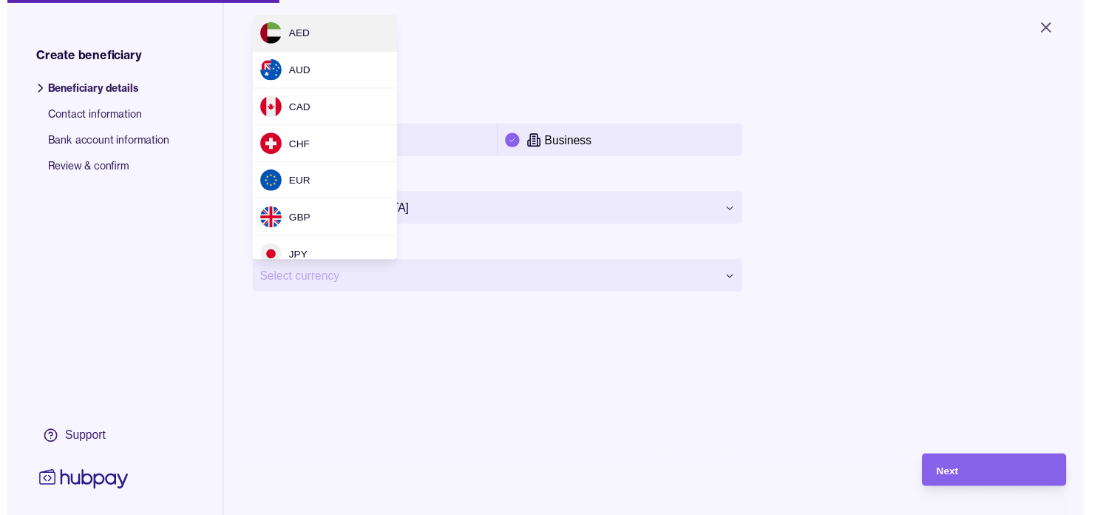
scroll to position [127, 0]
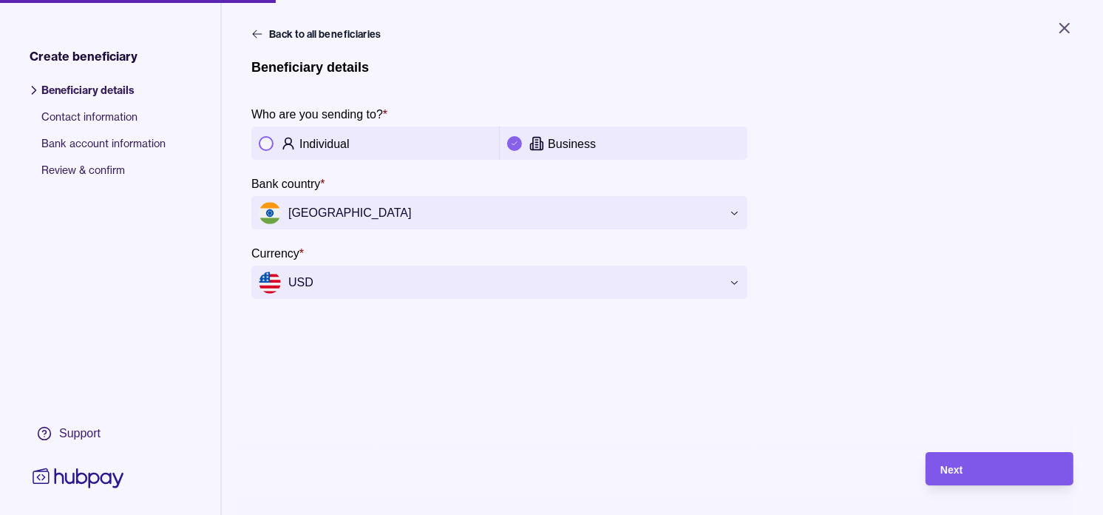
click at [1006, 472] on div "Next" at bounding box center [1000, 469] width 118 height 18
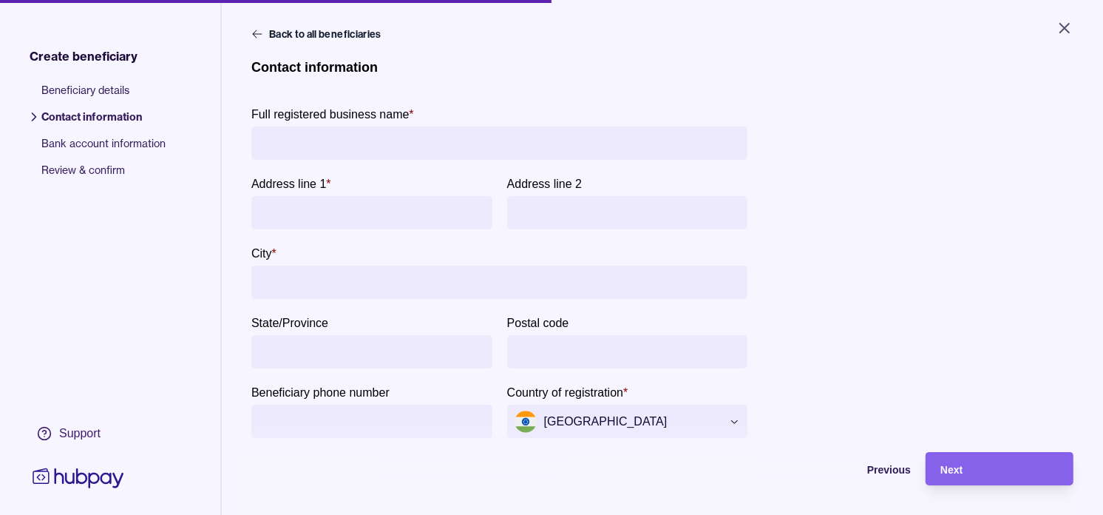
click at [340, 135] on input "Full registered business name *" at bounding box center [499, 142] width 481 height 33
paste input "**********"
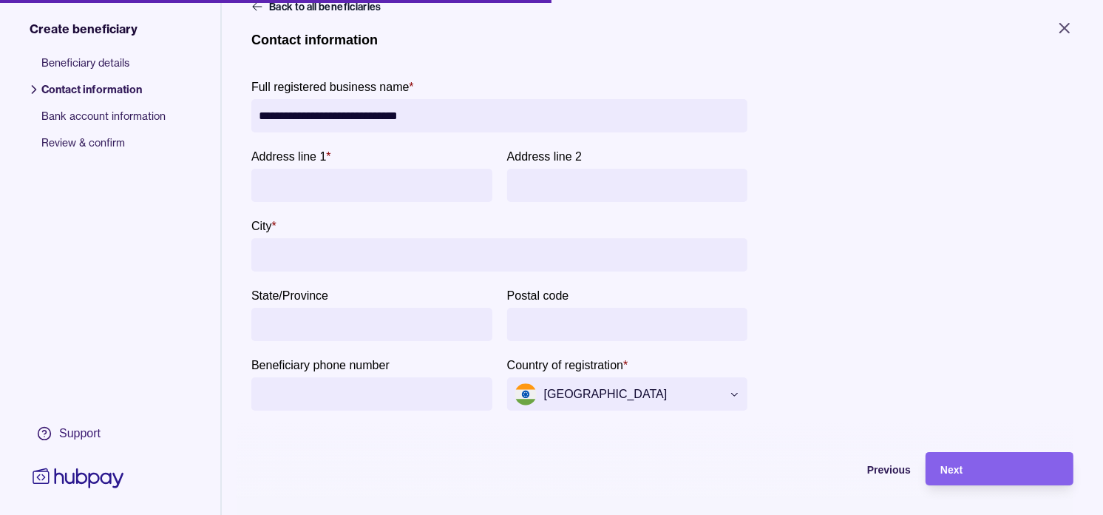
scroll to position [0, 0]
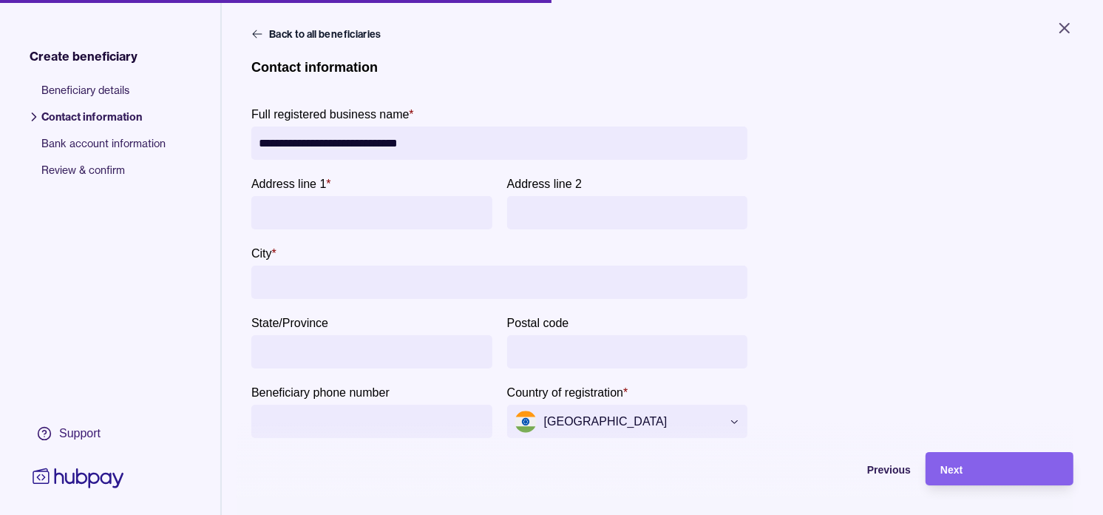
click at [287, 146] on input "**********" at bounding box center [499, 142] width 481 height 33
drag, startPoint x: 287, startPoint y: 146, endPoint x: 468, endPoint y: 149, distance: 181.2
click at [468, 149] on input "**********" at bounding box center [499, 142] width 481 height 33
paste input "text"
type input "**********"
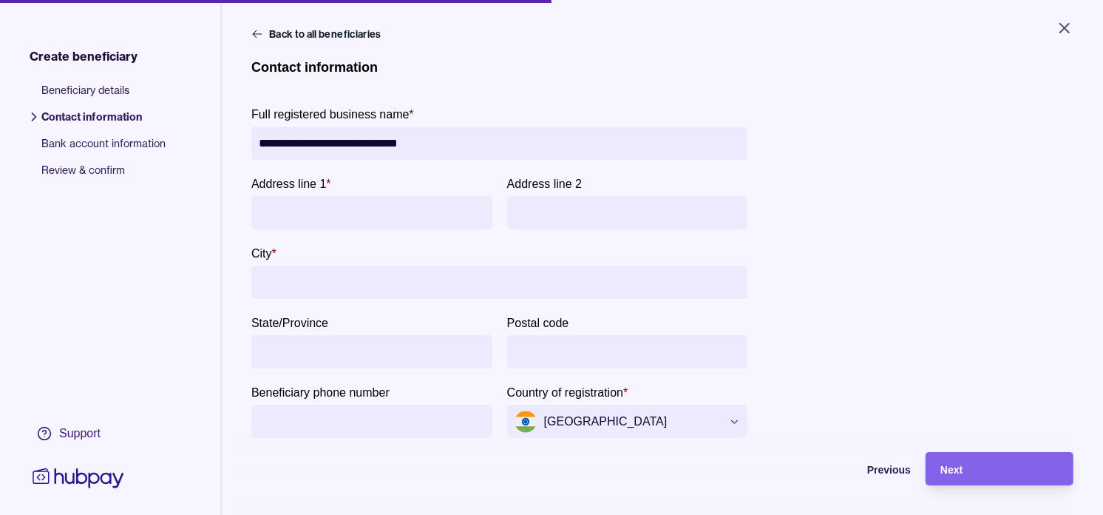
click at [365, 209] on input "Address line 1 *" at bounding box center [372, 212] width 226 height 33
paste input "**********"
type input "**********"
click at [345, 271] on input "City *" at bounding box center [499, 281] width 481 height 33
paste input "*******"
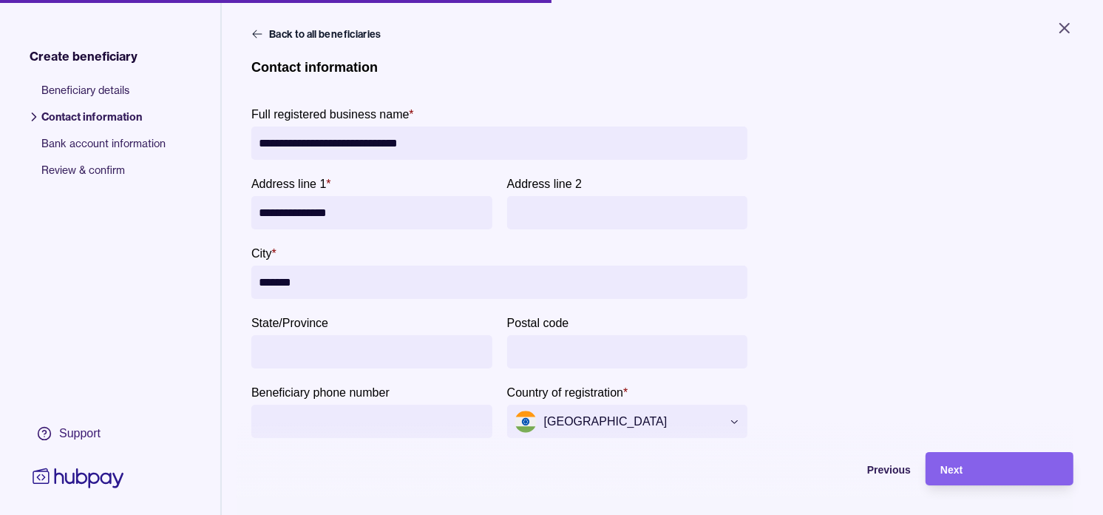
type input "*******"
click at [1008, 470] on div "Next" at bounding box center [988, 468] width 141 height 33
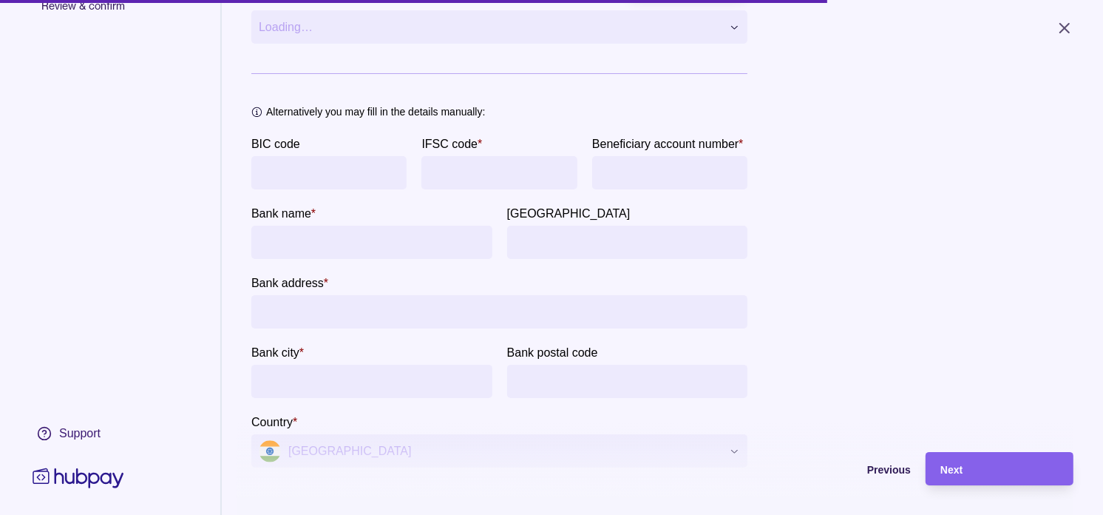
scroll to position [82, 0]
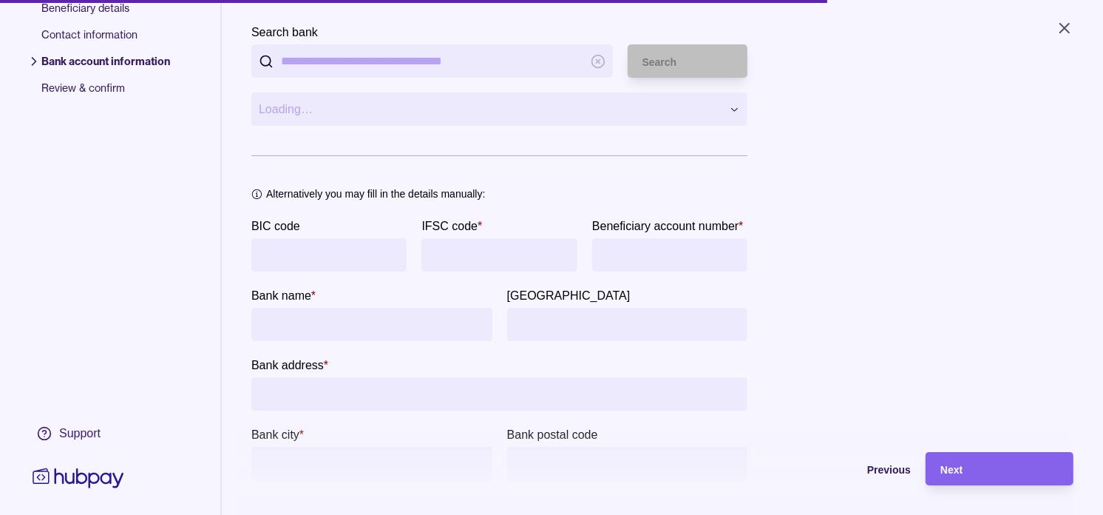
click at [353, 59] on input "Search bank" at bounding box center [432, 60] width 302 height 33
paste input "**********"
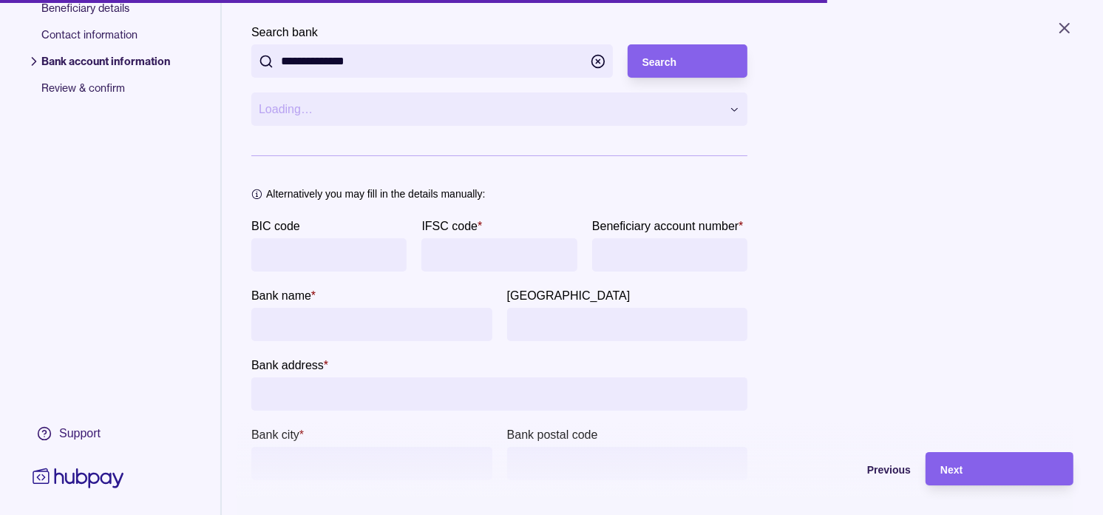
paste input "**********"
type input "**********"
click at [713, 61] on div "Search" at bounding box center [688, 62] width 91 height 18
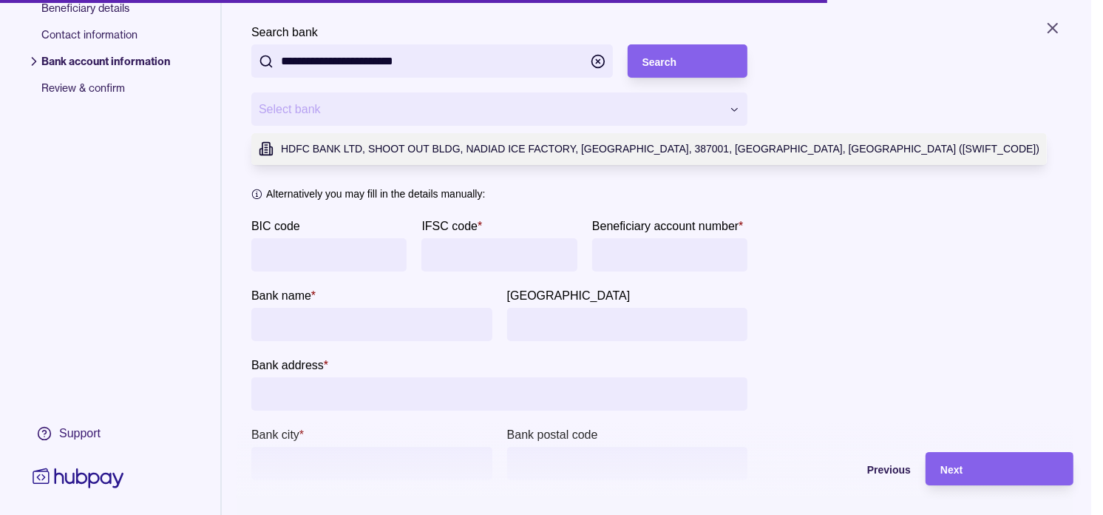
click at [663, 108] on html "**********" at bounding box center [551, 257] width 1103 height 515
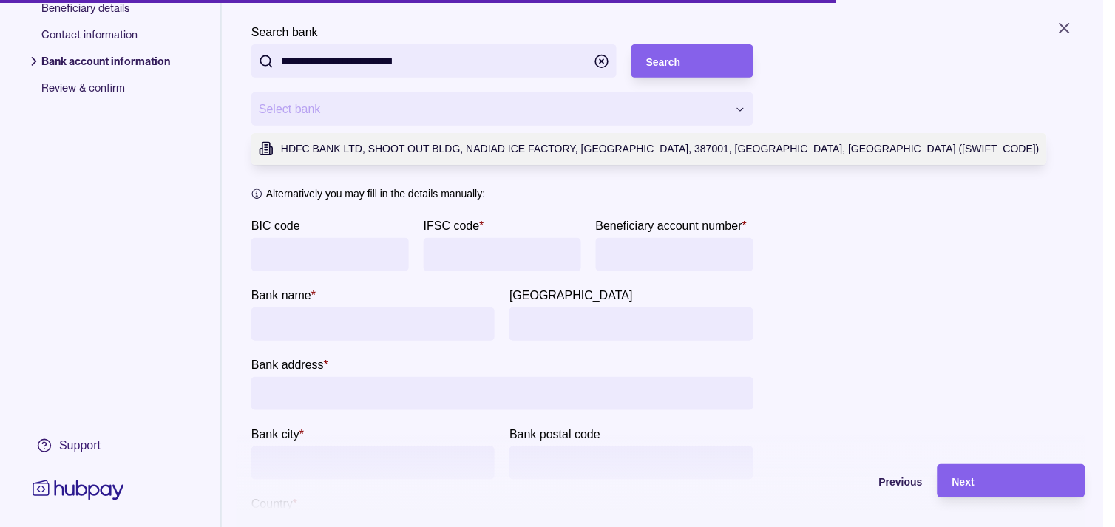
type input "**********"
type input "******"
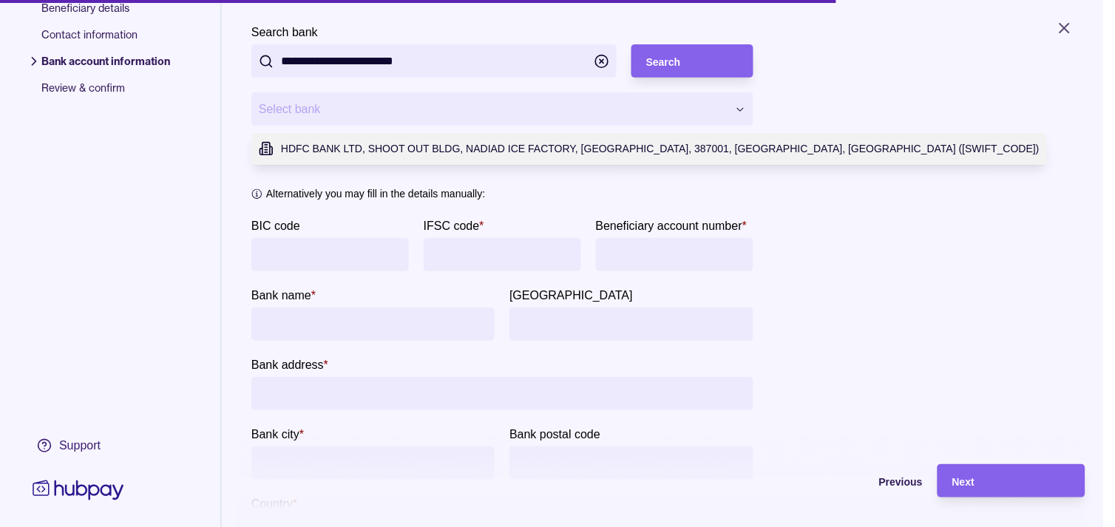
type input "******"
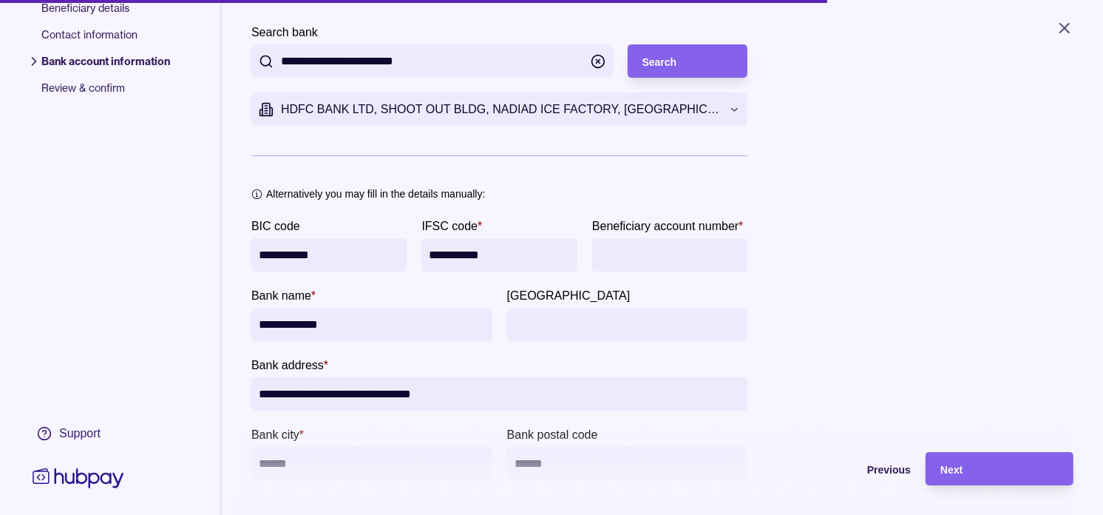
click at [956, 268] on div "**********" at bounding box center [662, 263] width 822 height 572
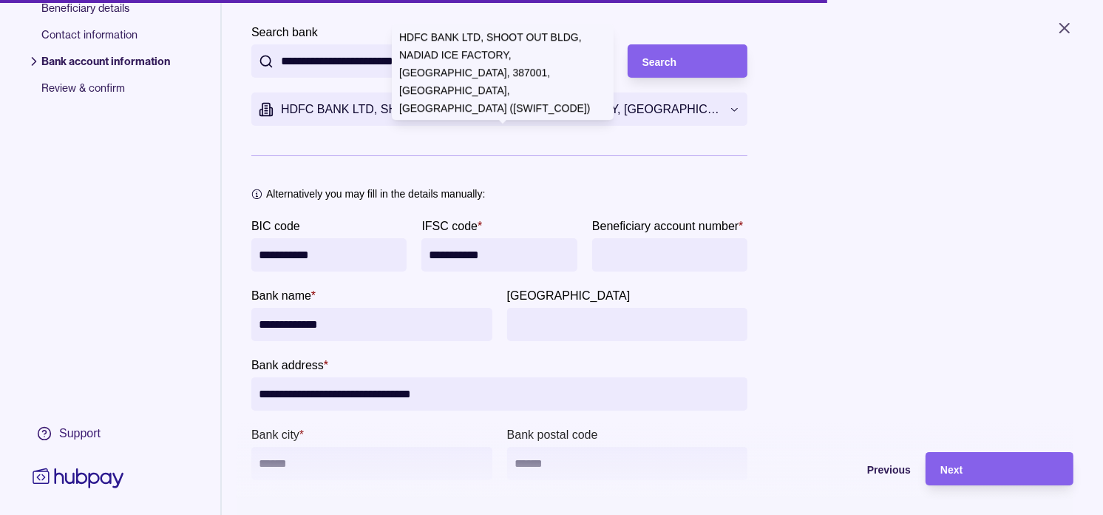
click at [600, 271] on input "Beneficiary account number *" at bounding box center [670, 254] width 141 height 33
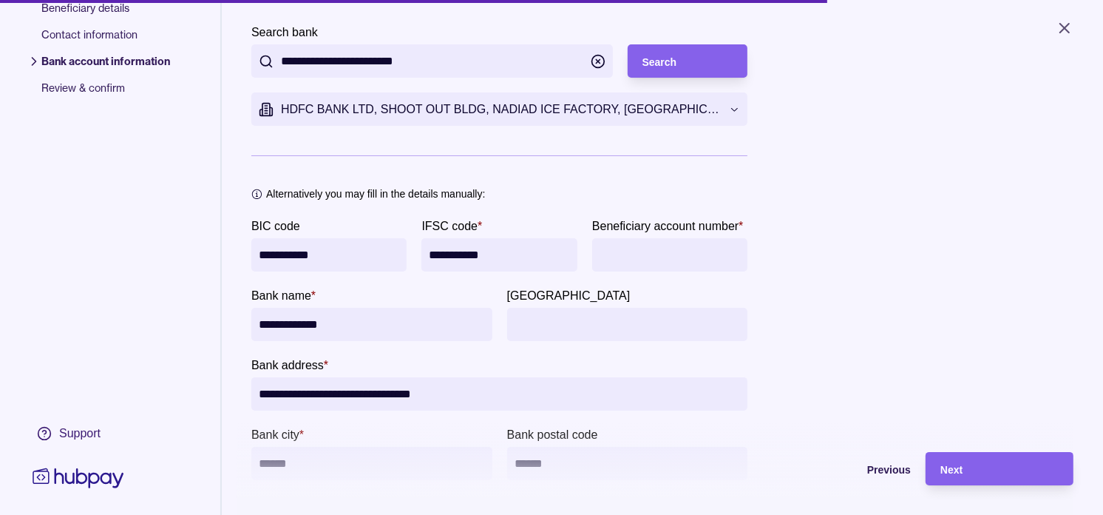
paste input "**********"
type input "**********"
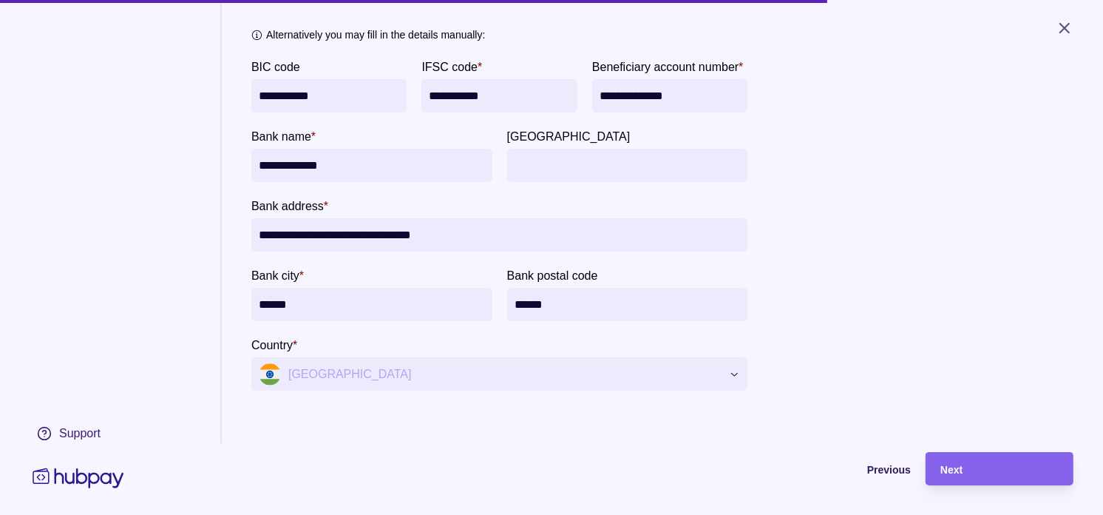
scroll to position [297, 0]
click at [1021, 478] on div "Next" at bounding box center [1000, 469] width 118 height 18
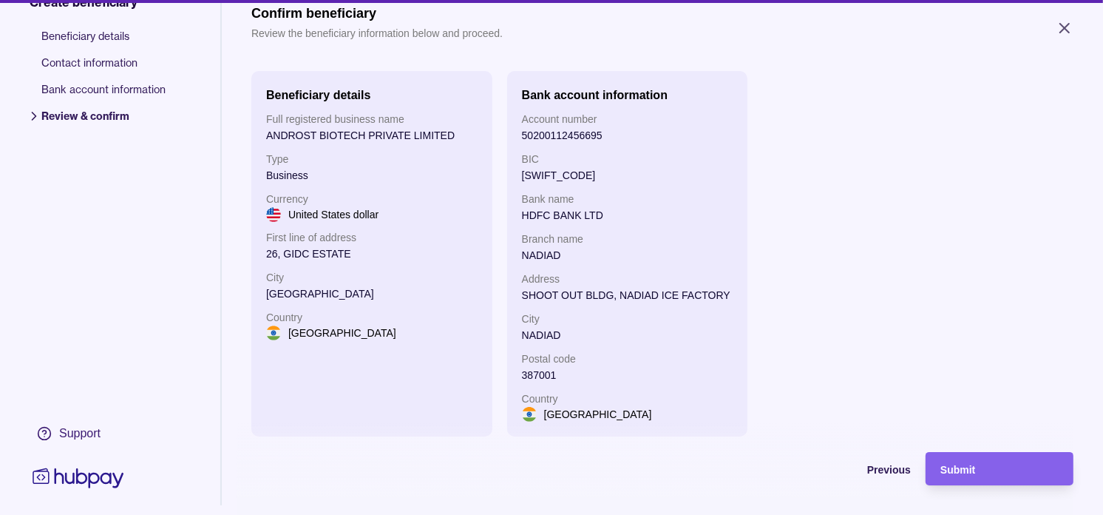
scroll to position [82, 0]
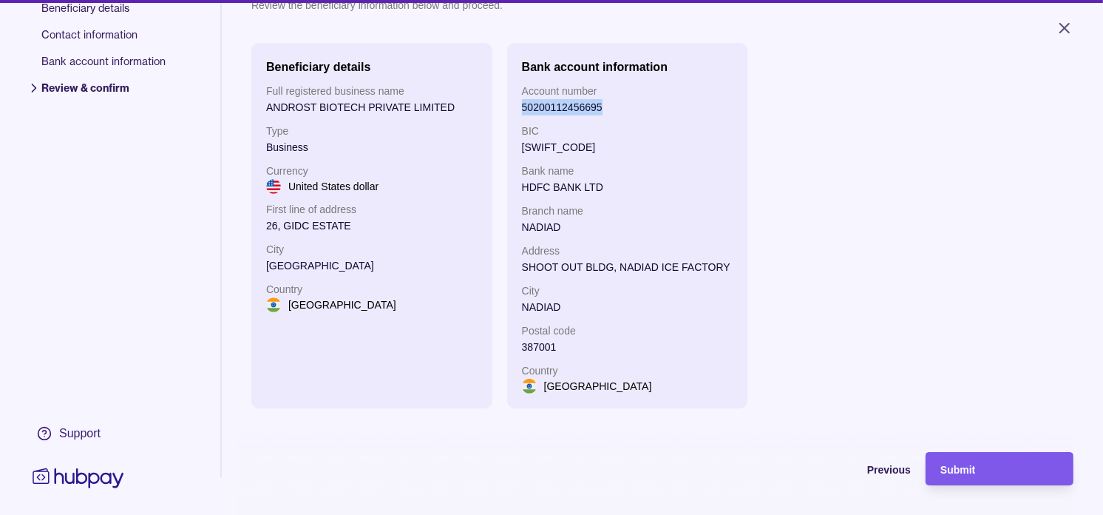
click at [1004, 478] on div "Submit" at bounding box center [1000, 469] width 118 height 18
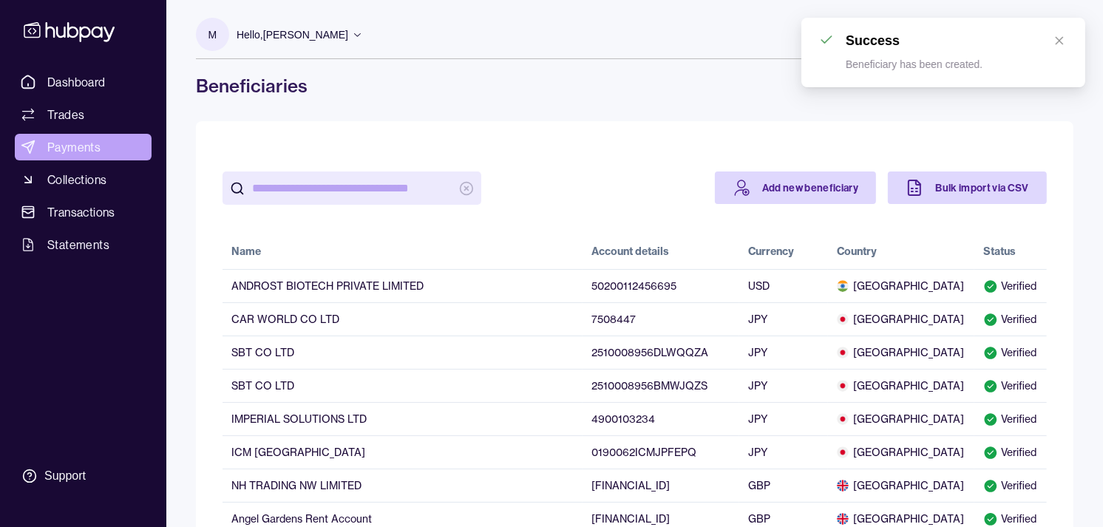
click at [72, 145] on span "Payments" at bounding box center [73, 147] width 53 height 18
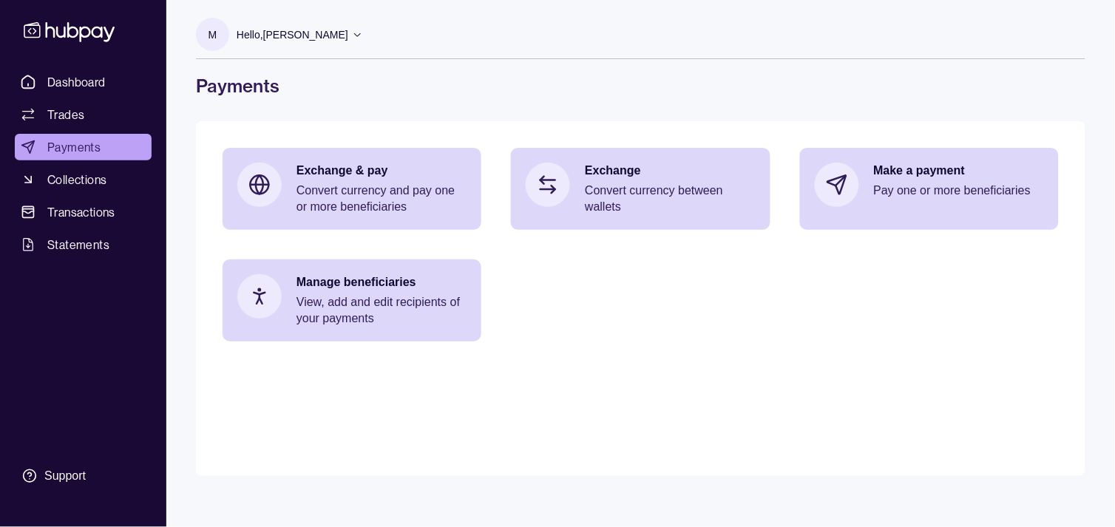
click at [992, 300] on section "Exchange & pay Convert currency and pay one or more beneficiaries Exchange Conv…" at bounding box center [641, 245] width 836 height 194
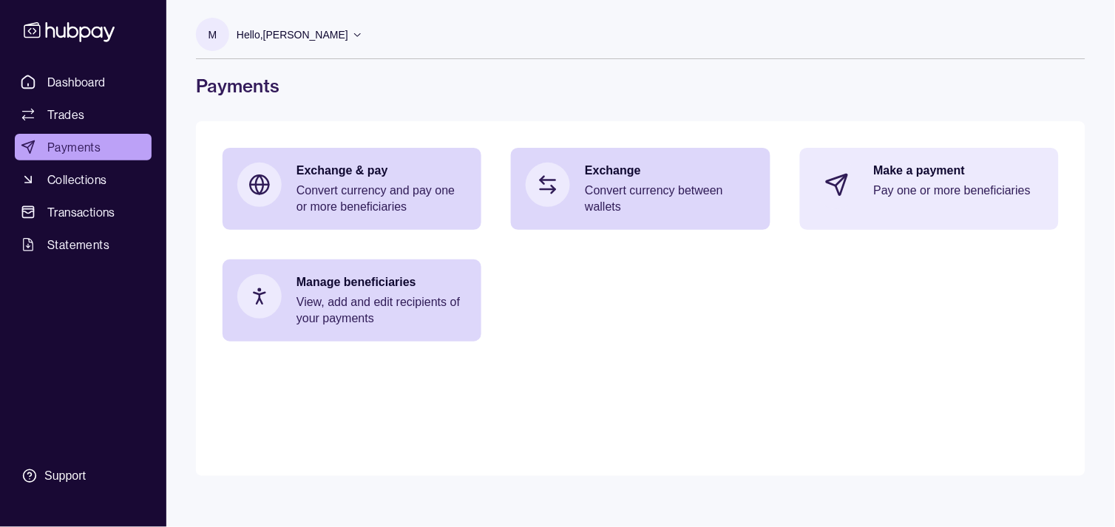
click at [927, 190] on p "Pay one or more beneficiaries" at bounding box center [959, 191] width 170 height 16
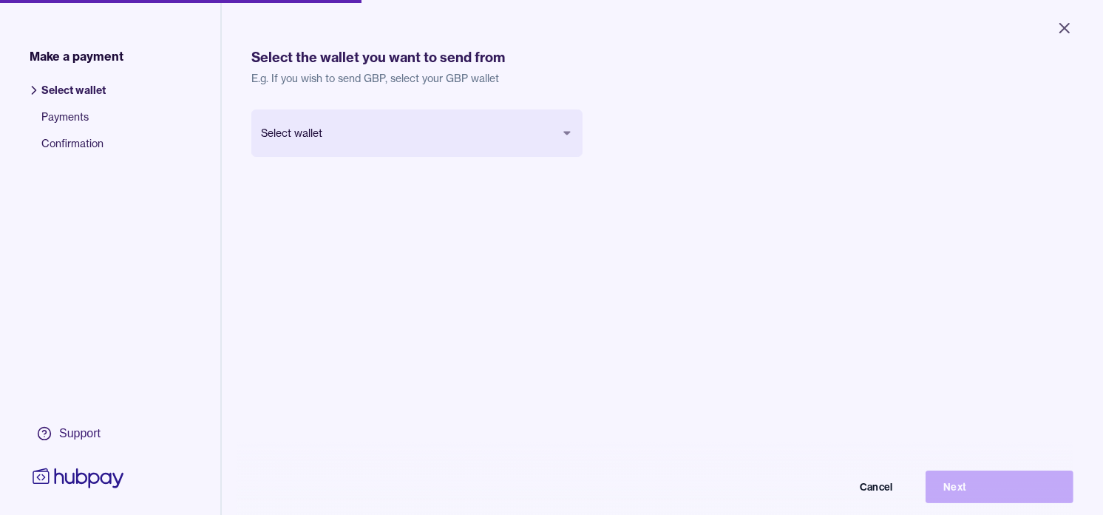
click at [411, 137] on body "Close Make a payment Select wallet Payments Confirmation Support Select the wal…" at bounding box center [551, 257] width 1103 height 515
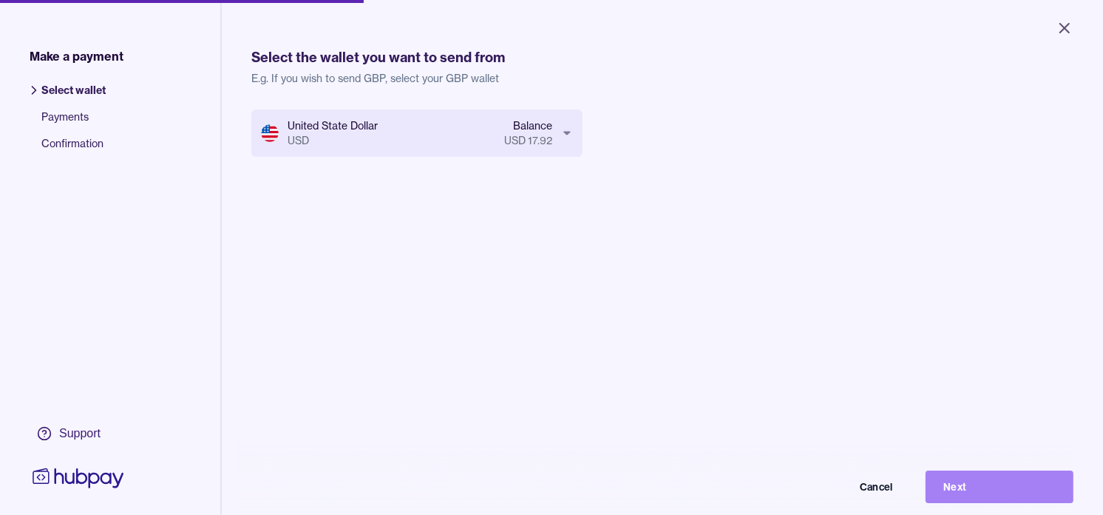
click at [998, 493] on button "Next" at bounding box center [1000, 486] width 148 height 33
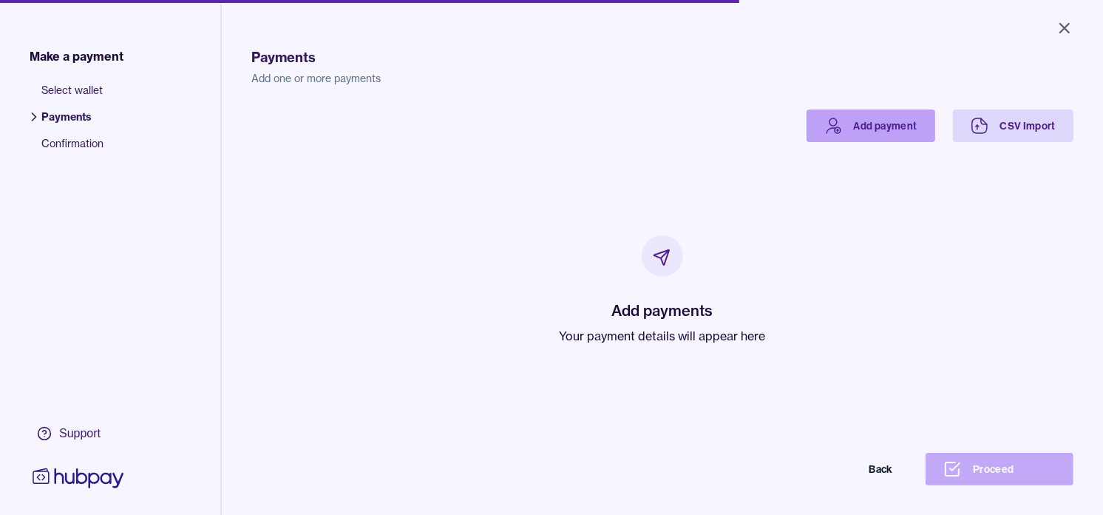
click at [863, 132] on link "Add payment" at bounding box center [871, 125] width 129 height 33
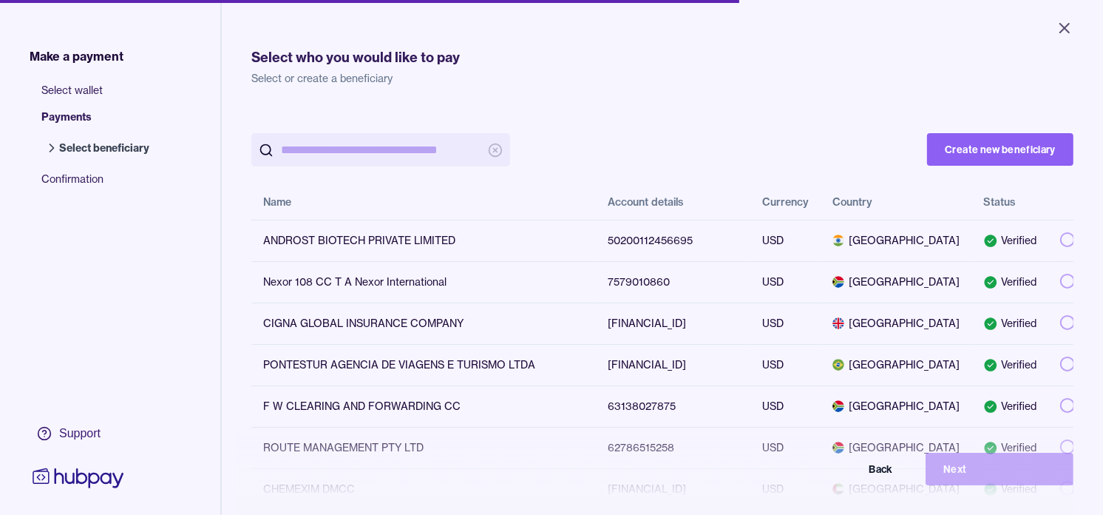
click at [371, 149] on input "search" at bounding box center [381, 149] width 200 height 33
paste input "**********"
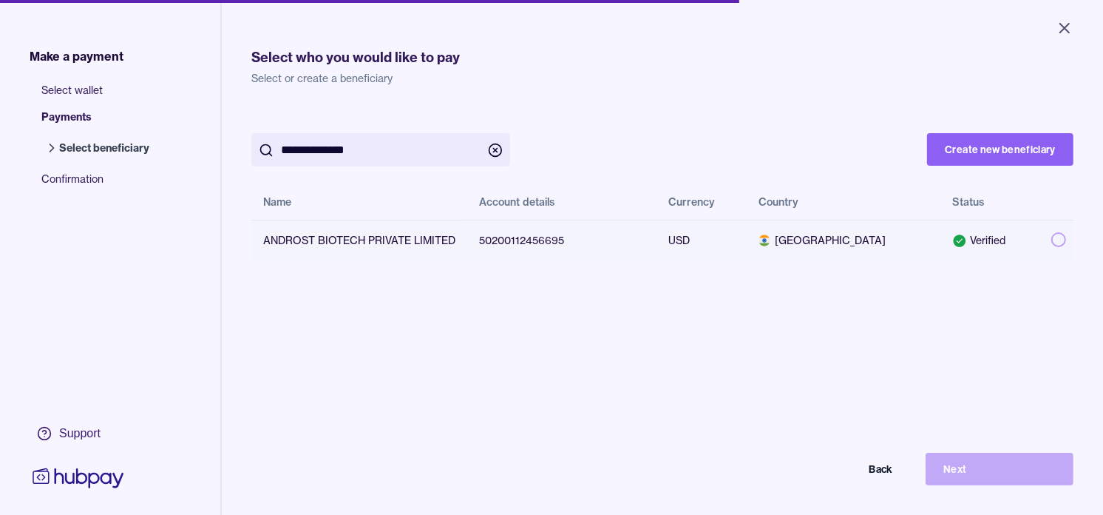
type input "**********"
click at [1052, 234] on button "button" at bounding box center [1059, 239] width 15 height 15
click at [1024, 484] on button "Next" at bounding box center [1000, 469] width 148 height 33
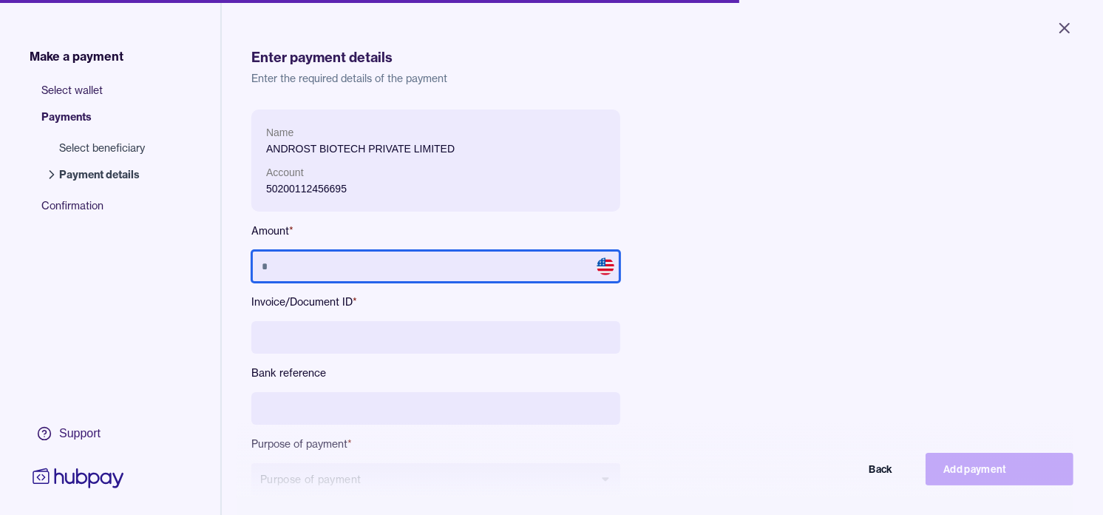
click at [405, 265] on input "text" at bounding box center [435, 266] width 369 height 33
type input "******"
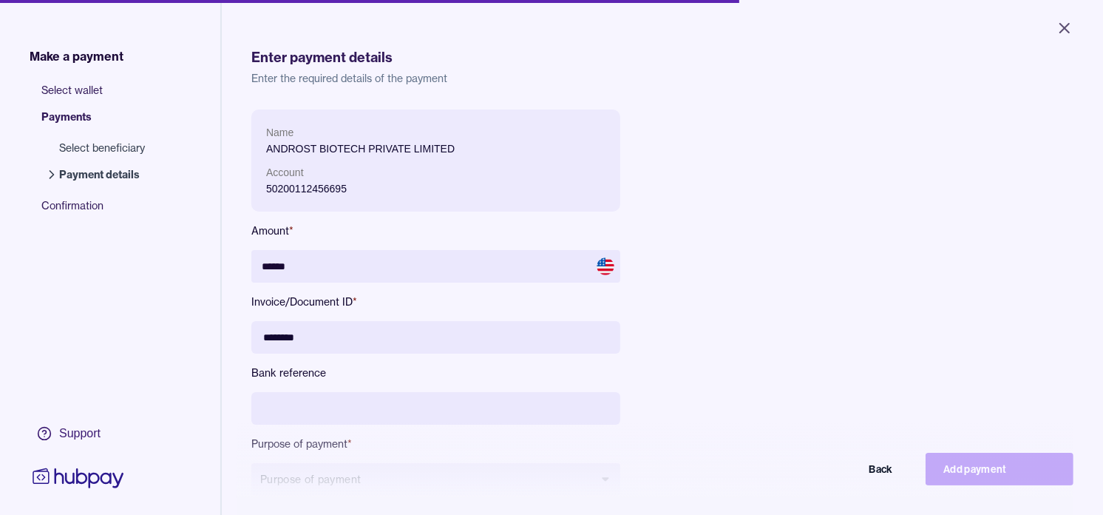
type input "********"
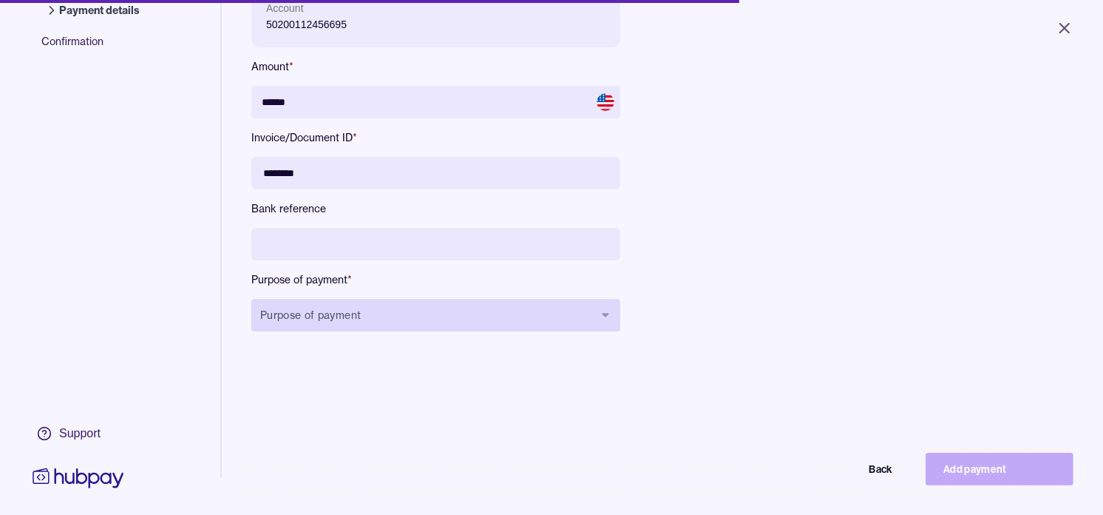
click at [433, 305] on button "Purpose of payment" at bounding box center [435, 315] width 369 height 33
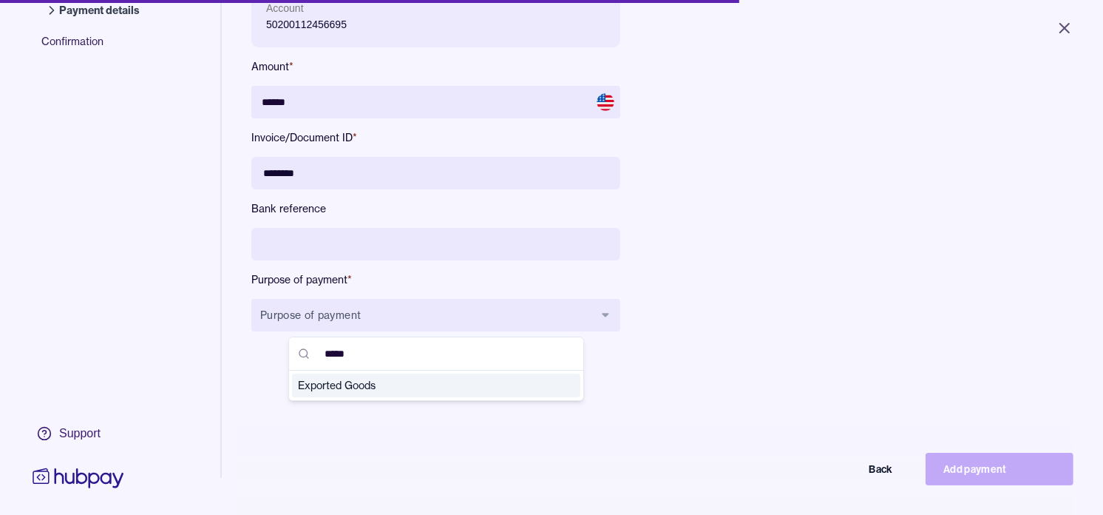
type input "*****"
click at [350, 381] on span "Exported Goods" at bounding box center [427, 385] width 259 height 15
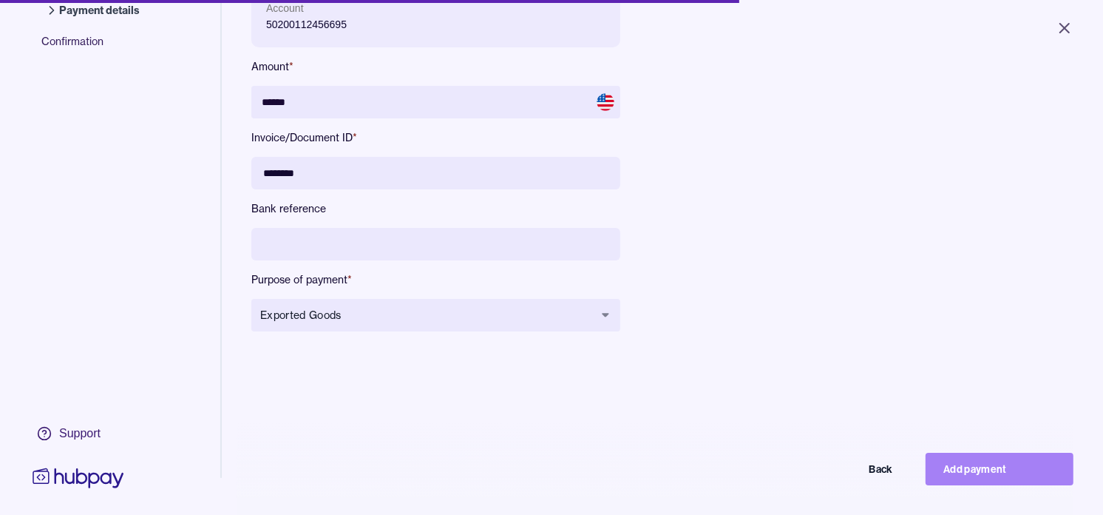
click at [995, 478] on button "Add payment" at bounding box center [1000, 469] width 148 height 33
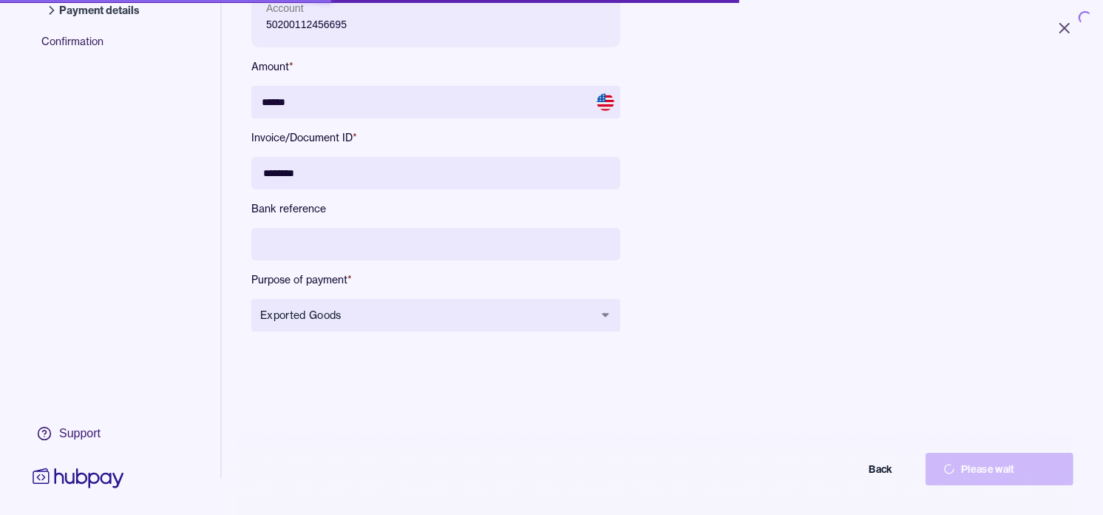
type input "*****"
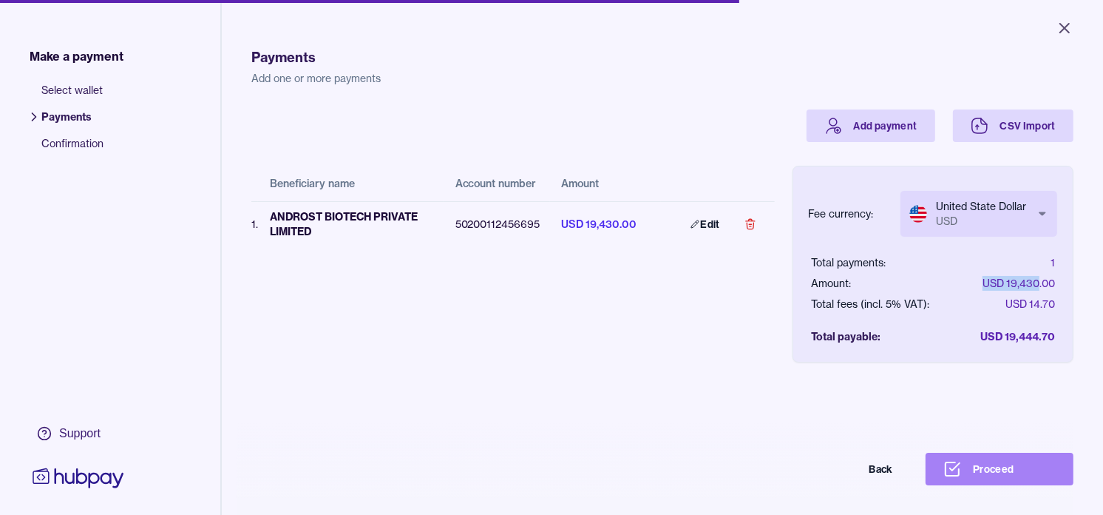
click at [1023, 474] on button "Proceed" at bounding box center [1000, 469] width 148 height 33
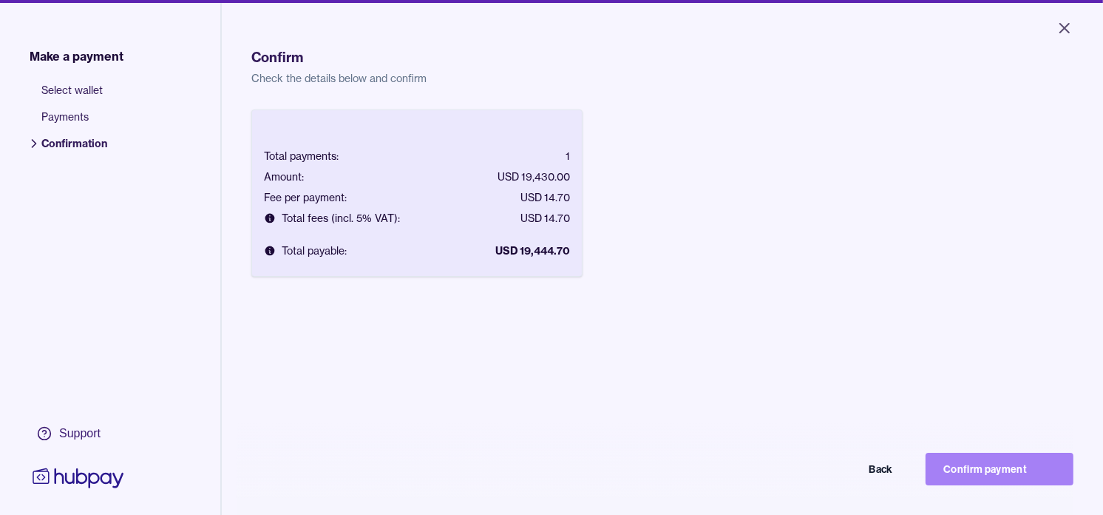
click at [992, 476] on button "Confirm payment" at bounding box center [1000, 469] width 148 height 33
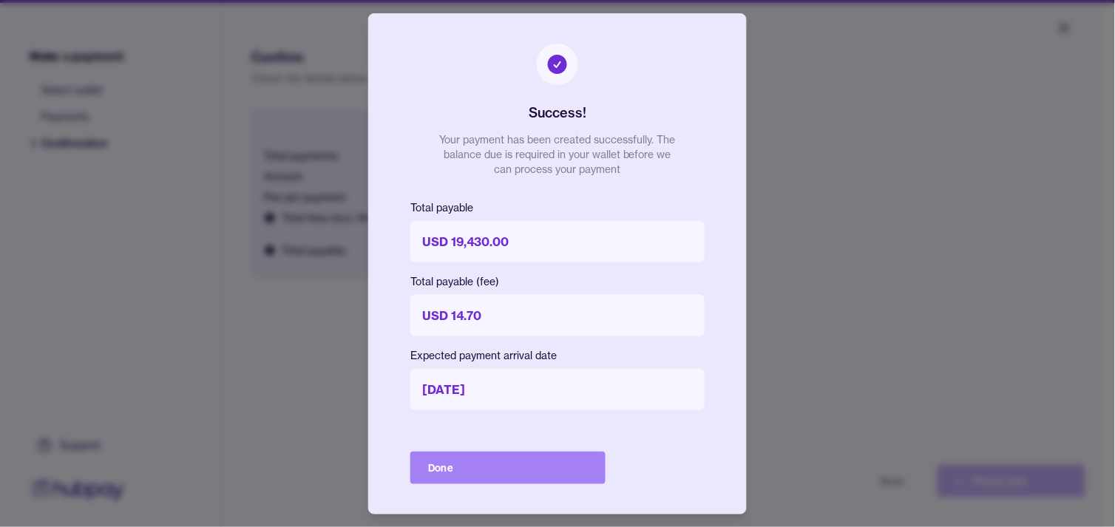
click at [533, 473] on button "Done" at bounding box center [507, 468] width 195 height 33
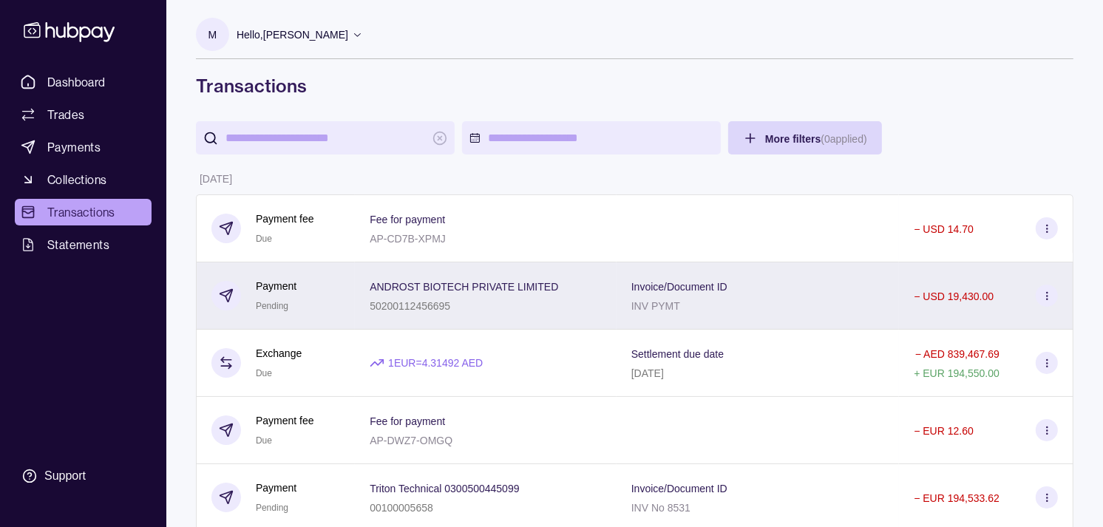
click at [422, 293] on span "ANDROST BIOTECH PRIVATE LIMITED" at bounding box center [464, 286] width 189 height 18
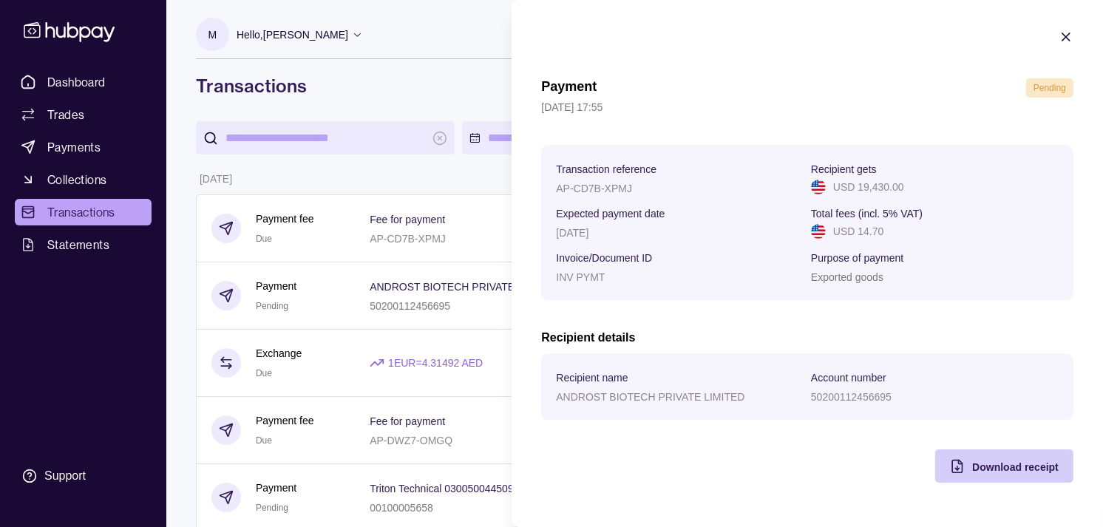
click at [982, 467] on span "Download receipt" at bounding box center [1015, 467] width 87 height 12
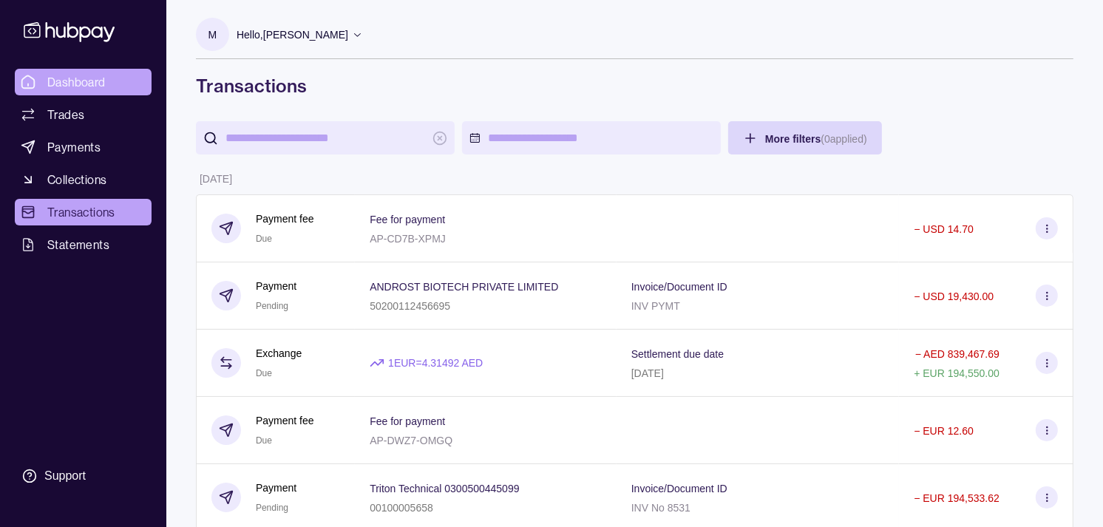
click at [104, 74] on span "Dashboard" at bounding box center [76, 82] width 58 height 18
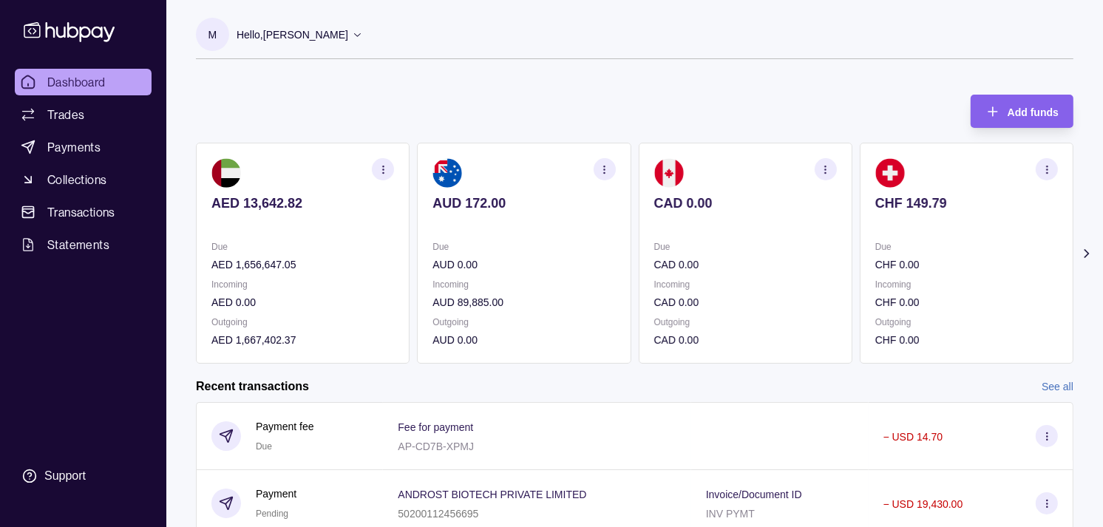
click at [860, 238] on section "CHF 149.79 Due CHF 0.00 Incoming CHF 0.00 Outgoing CHF 0.00" at bounding box center [967, 253] width 214 height 221
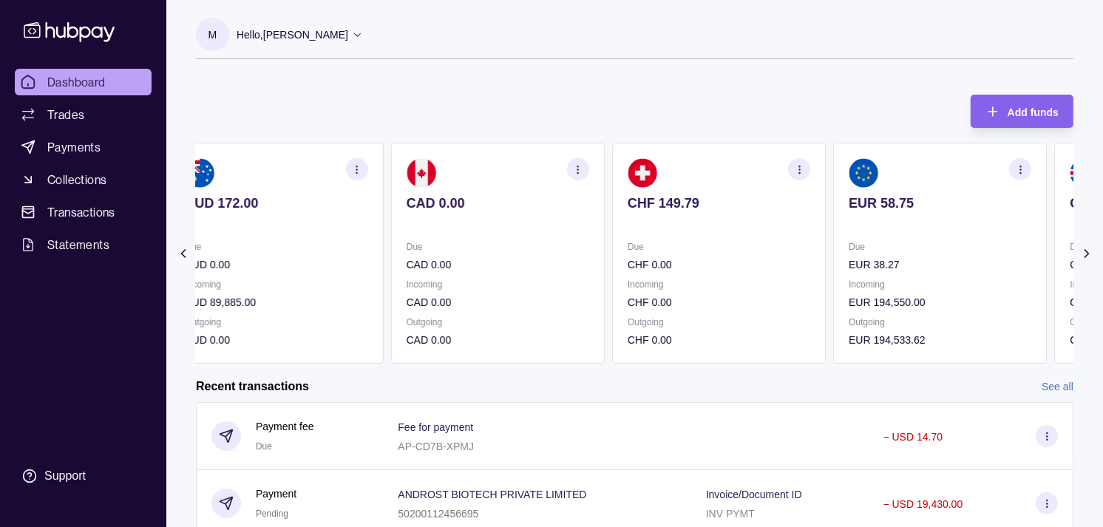
click at [849, 220] on p at bounding box center [940, 223] width 183 height 16
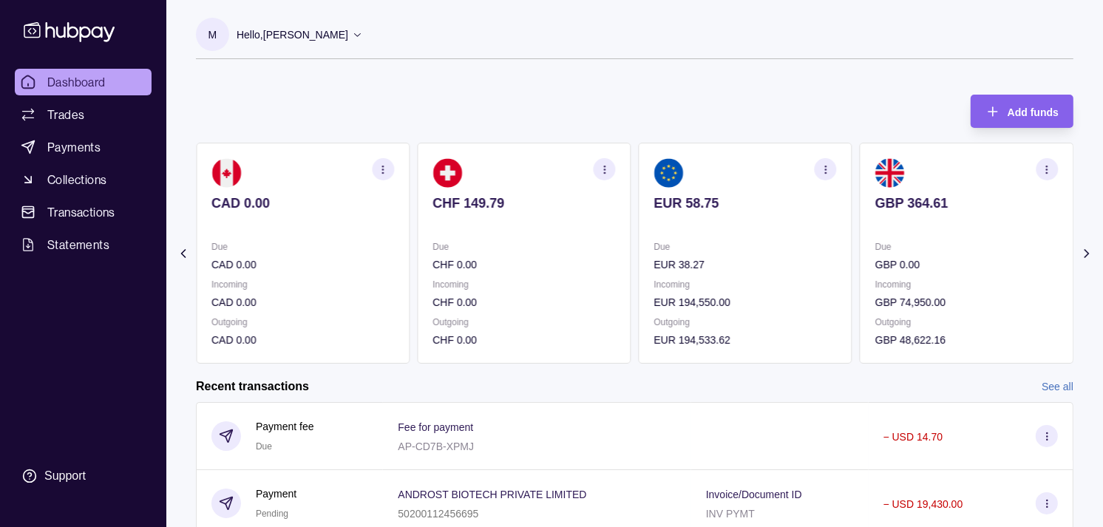
click at [794, 234] on div "AED 13,642.82 Due AED 1,656,647.05 Incoming AED 0.00 Outgoing AED 1,667,402.37 …" at bounding box center [635, 253] width 878 height 221
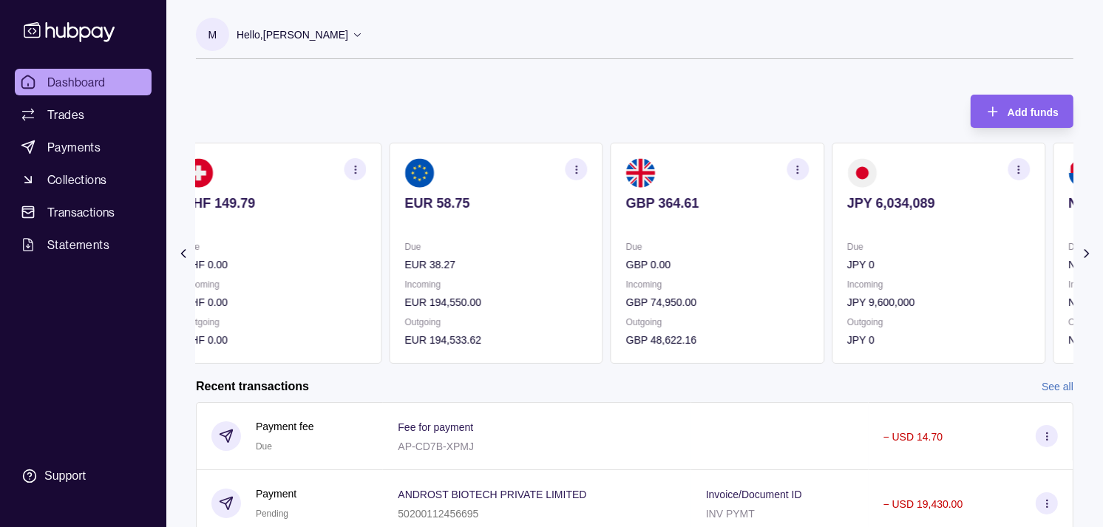
click at [832, 234] on section "JPY 6,034,089 Due JPY 0 Incoming JPY 9,600,000 Outgoing JPY 0" at bounding box center [939, 253] width 214 height 221
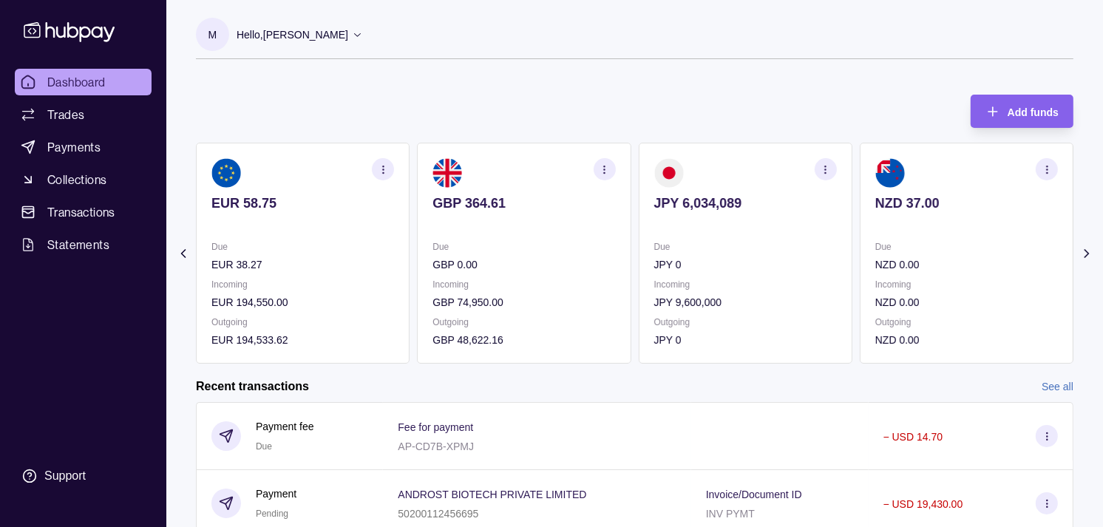
click at [860, 238] on section "NZD 37.00 Due NZD 0.00 Incoming NZD 0.00 Outgoing NZD 0.00" at bounding box center [967, 253] width 214 height 221
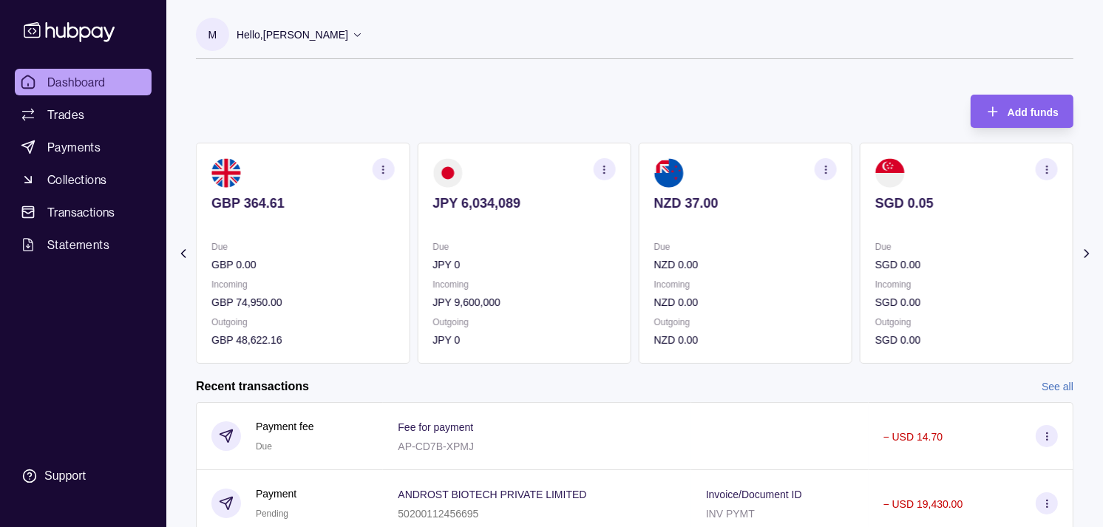
click at [876, 240] on p "Due" at bounding box center [967, 247] width 183 height 16
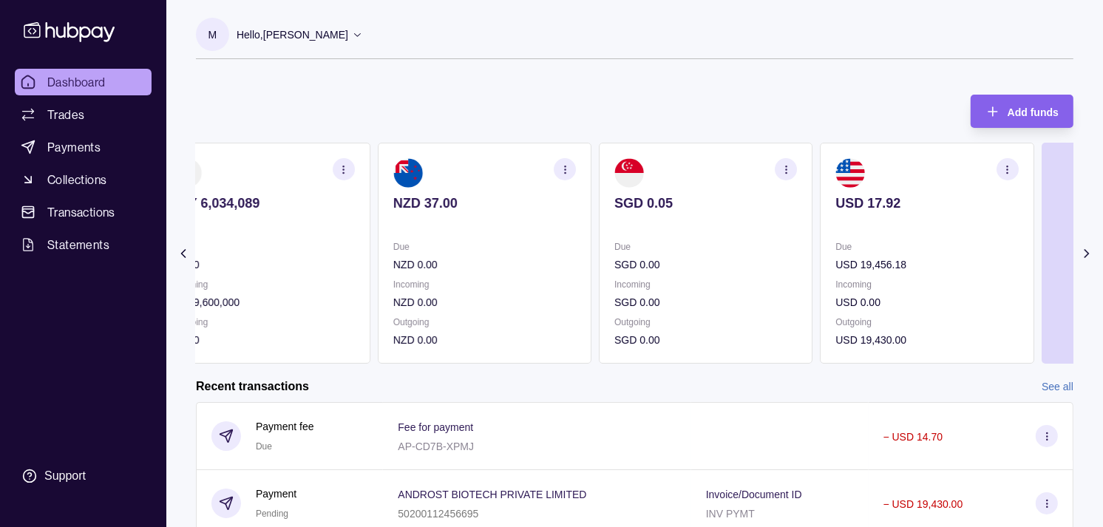
click at [904, 217] on p at bounding box center [927, 223] width 183 height 16
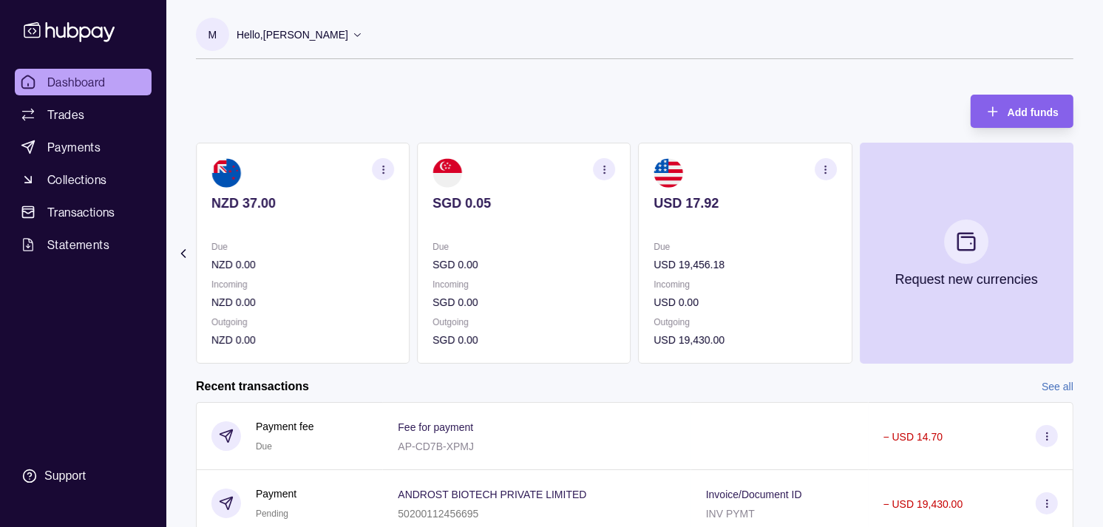
click at [820, 170] on icon "button" at bounding box center [825, 169] width 11 height 11
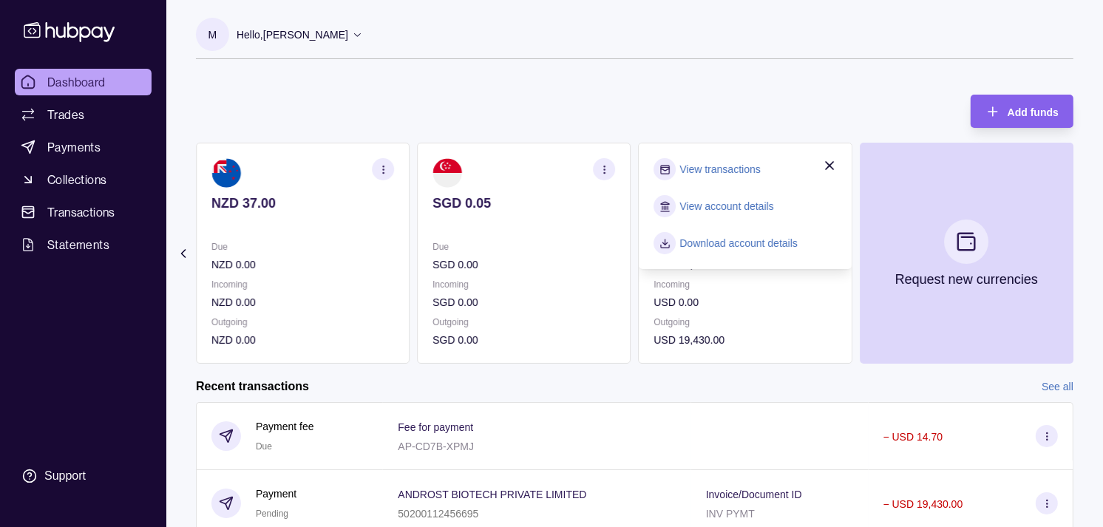
click at [730, 167] on link "View transactions" at bounding box center [720, 169] width 81 height 16
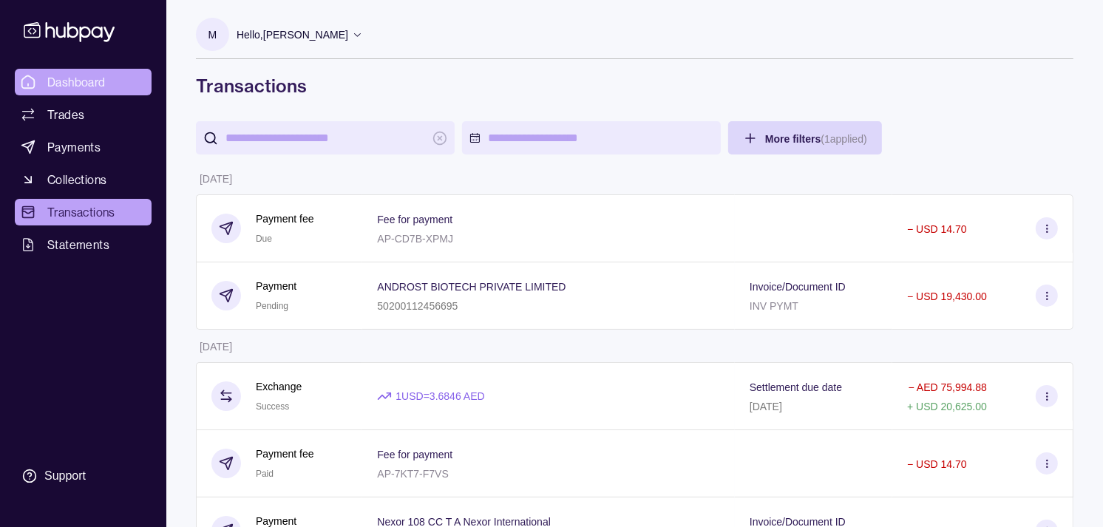
click at [98, 84] on span "Dashboard" at bounding box center [76, 82] width 58 height 18
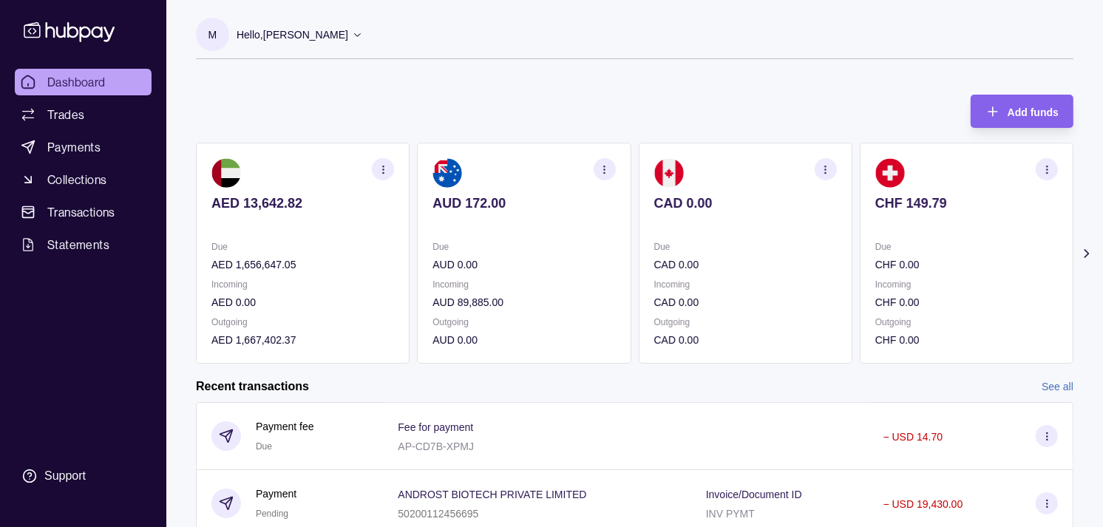
click at [901, 254] on div "Due CHF 0.00" at bounding box center [967, 256] width 183 height 34
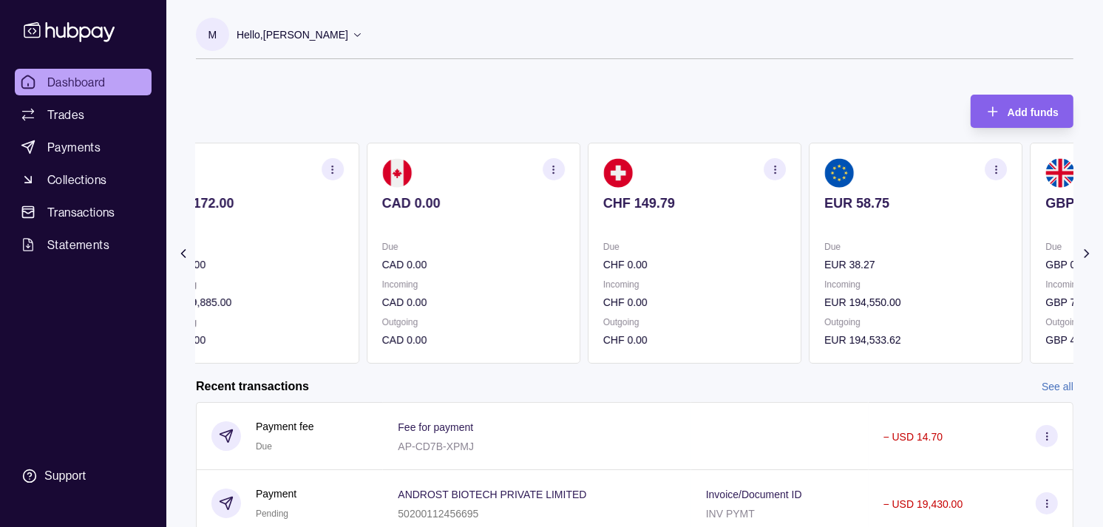
click at [822, 229] on section "EUR 58.75 Due EUR 38.27 Incoming EUR 194,550.00 Outgoing EUR 194,533.62" at bounding box center [916, 253] width 214 height 221
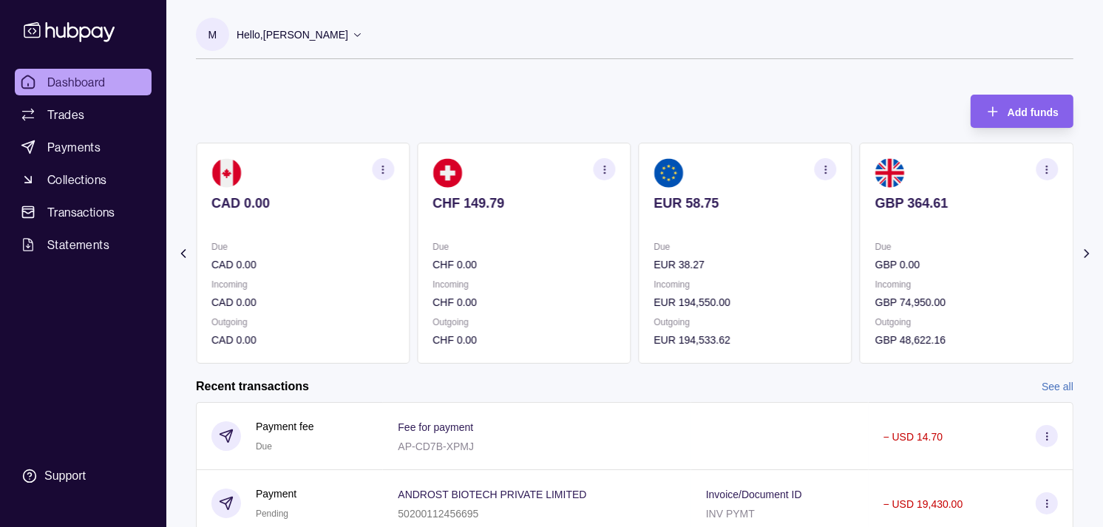
click at [876, 222] on p at bounding box center [967, 223] width 183 height 16
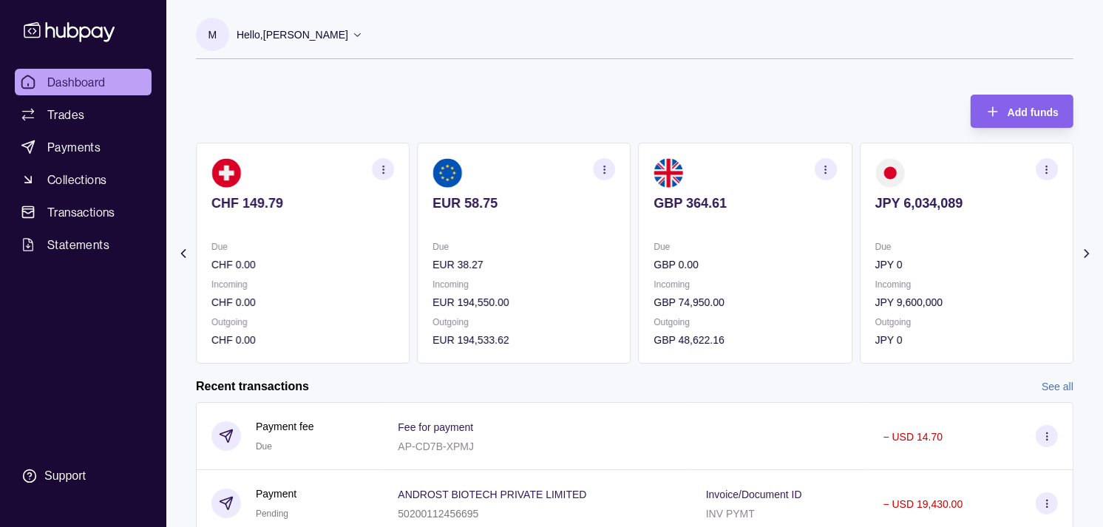
click at [876, 226] on p at bounding box center [967, 223] width 183 height 16
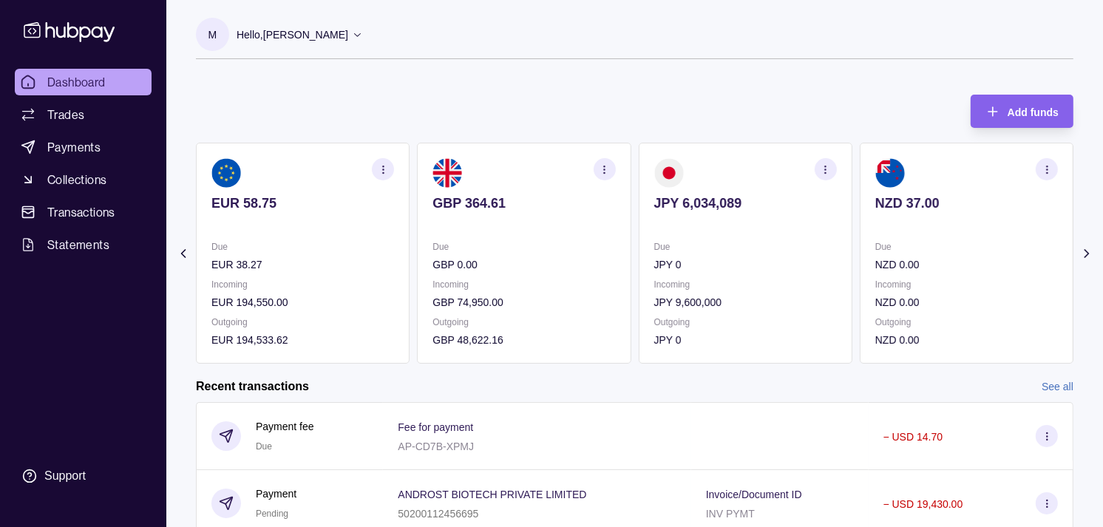
click at [750, 232] on div "AED 13,642.82 Due AED 1,656,647.05 Incoming AED 0.00 Outgoing AED 1,667,402.37 …" at bounding box center [635, 253] width 878 height 221
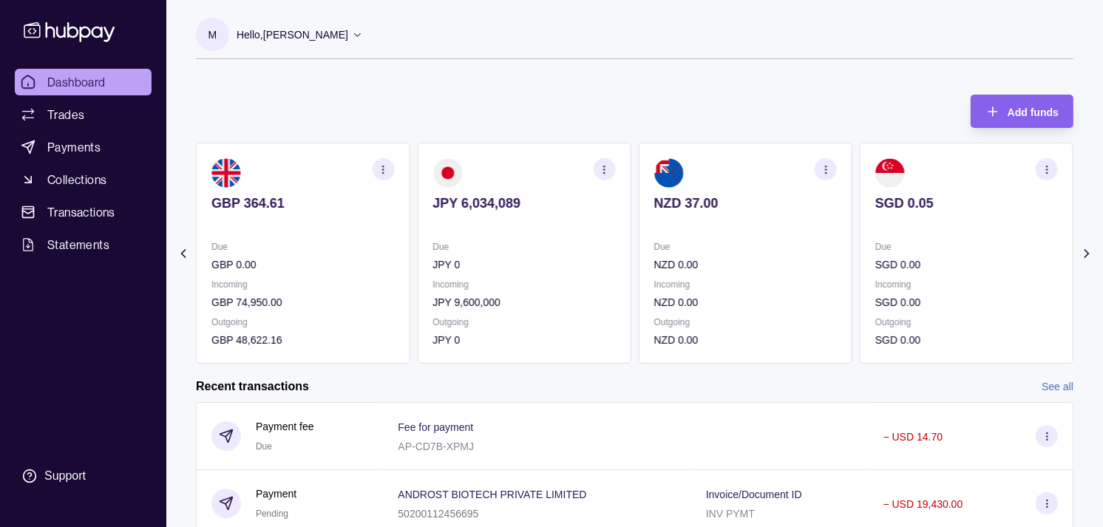
click at [860, 237] on section "SGD 0.05 Due SGD 0.00 Incoming SGD 0.00 Outgoing SGD 0.00" at bounding box center [967, 253] width 214 height 221
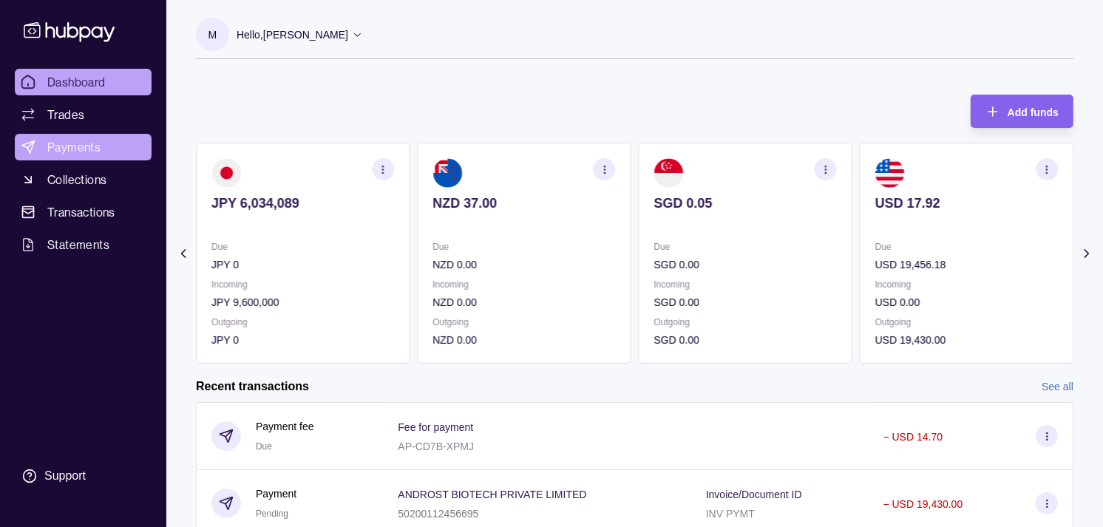
click at [67, 149] on span "Payments" at bounding box center [73, 147] width 53 height 18
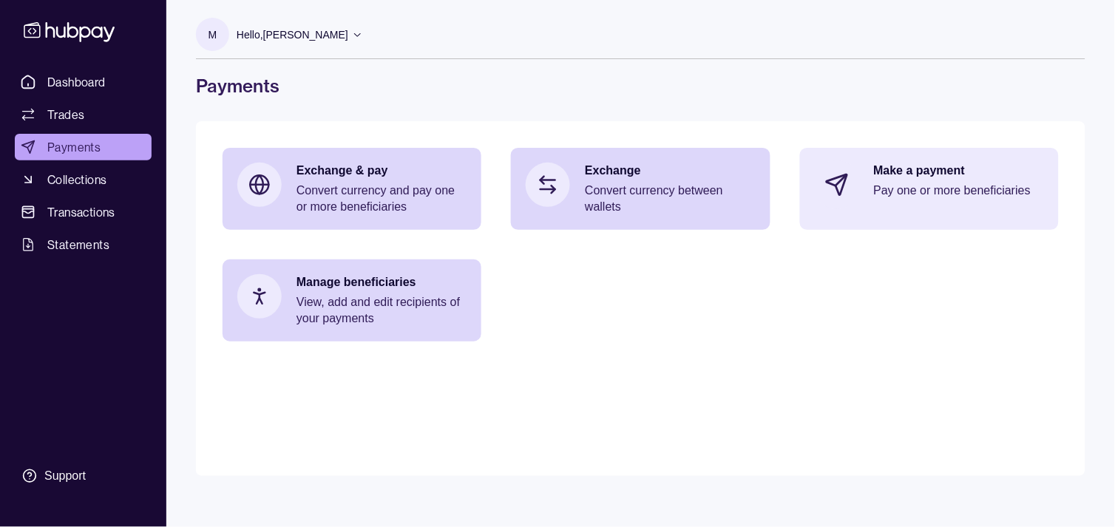
click at [880, 206] on div "Make a payment Pay one or more beneficiaries" at bounding box center [959, 185] width 170 height 44
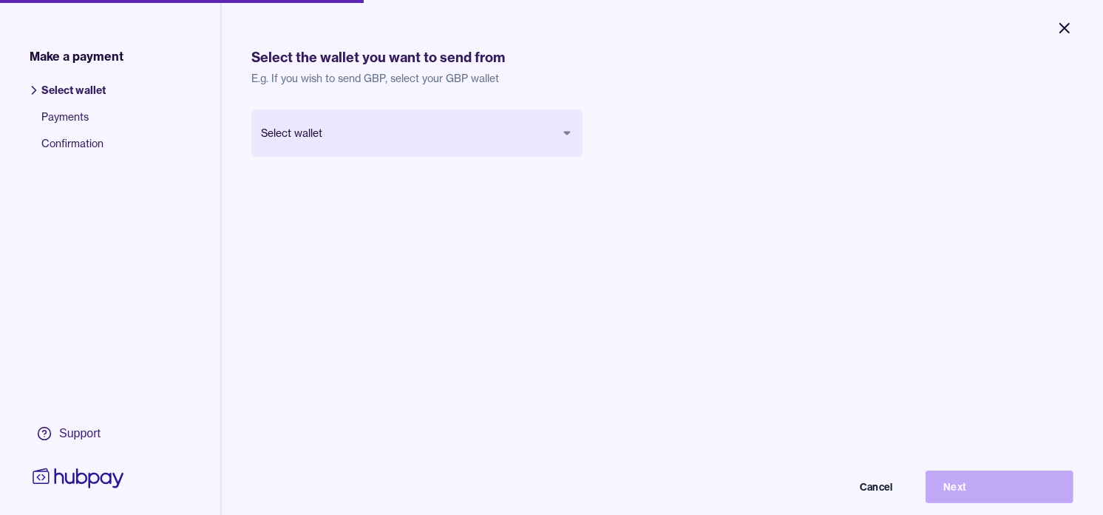
click at [1063, 27] on icon "Close" at bounding box center [1064, 28] width 9 height 9
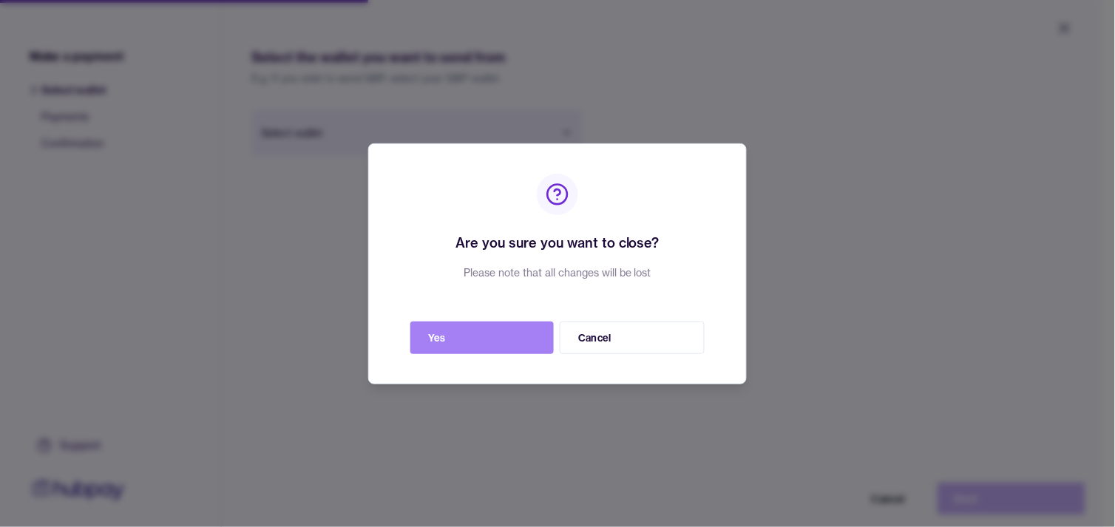
click at [461, 341] on button "Yes" at bounding box center [481, 338] width 143 height 33
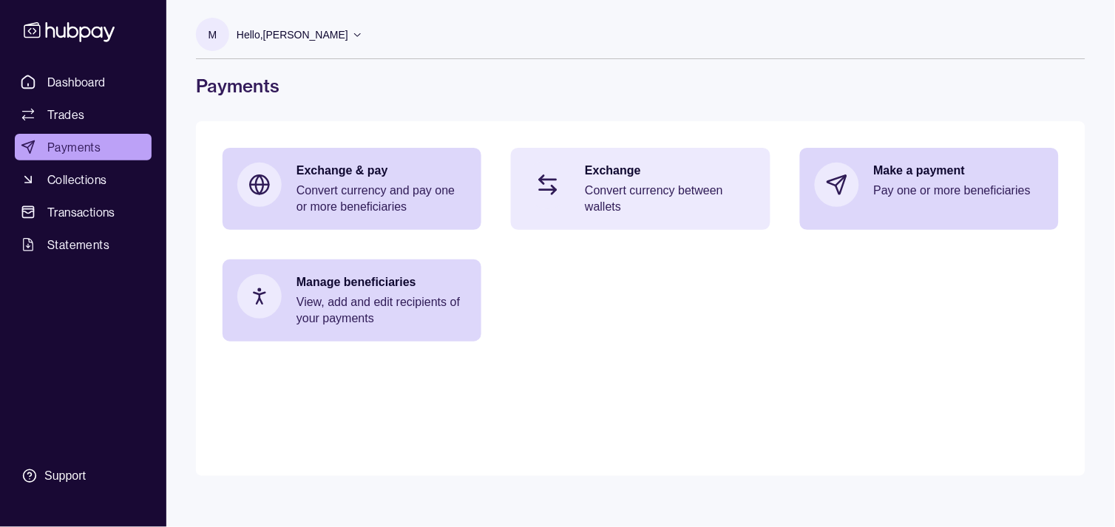
click at [606, 183] on p "Convert currency between wallets" at bounding box center [670, 199] width 170 height 33
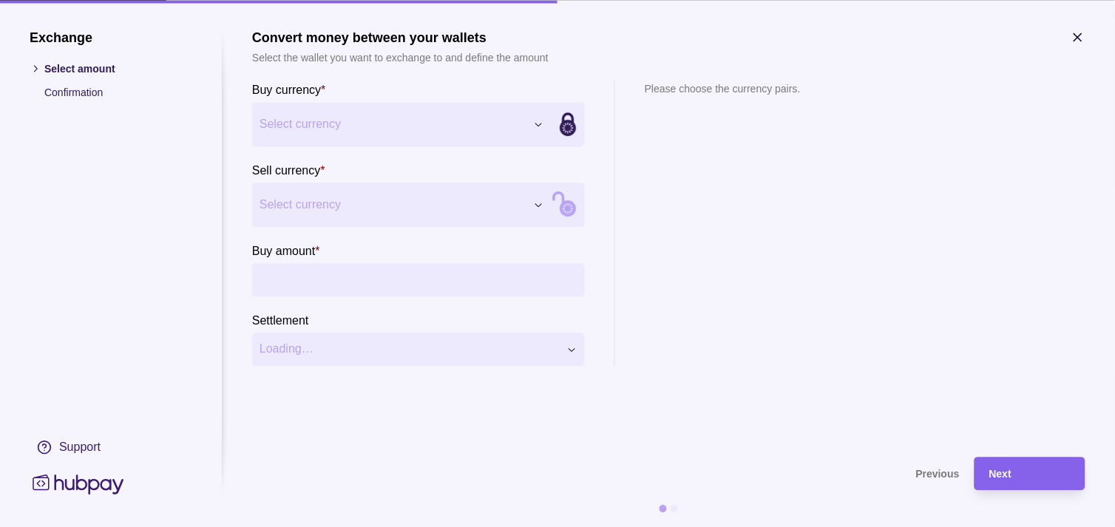
click at [429, 514] on div "Exchange Select amount Confirmation Support Convert money between your wallets …" at bounding box center [557, 527] width 1115 height 0
click at [402, 514] on div "Exchange Select amount Confirmation Support Convert money between your wallets …" at bounding box center [557, 527] width 1115 height 0
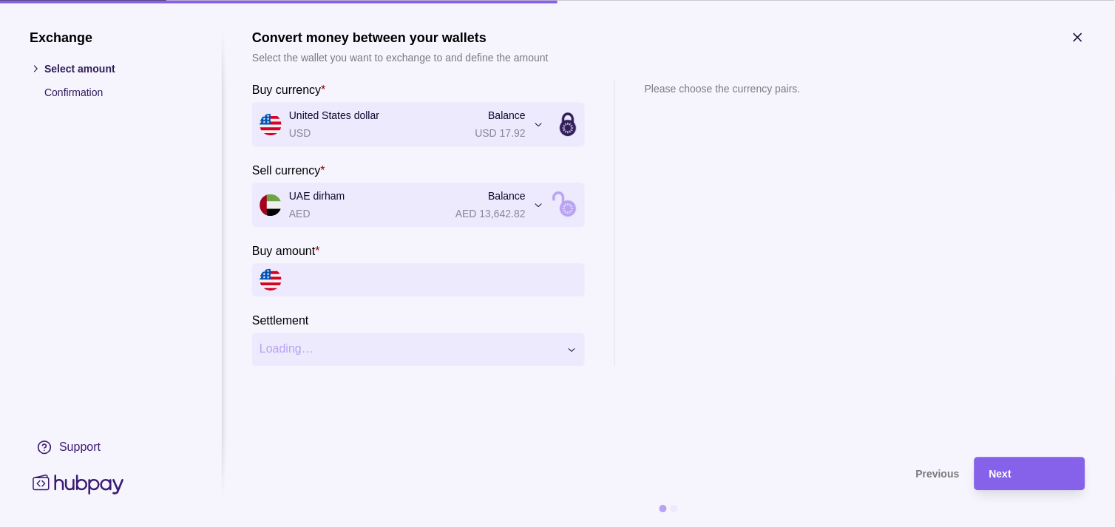
click at [340, 283] on input "Buy amount *" at bounding box center [433, 279] width 288 height 33
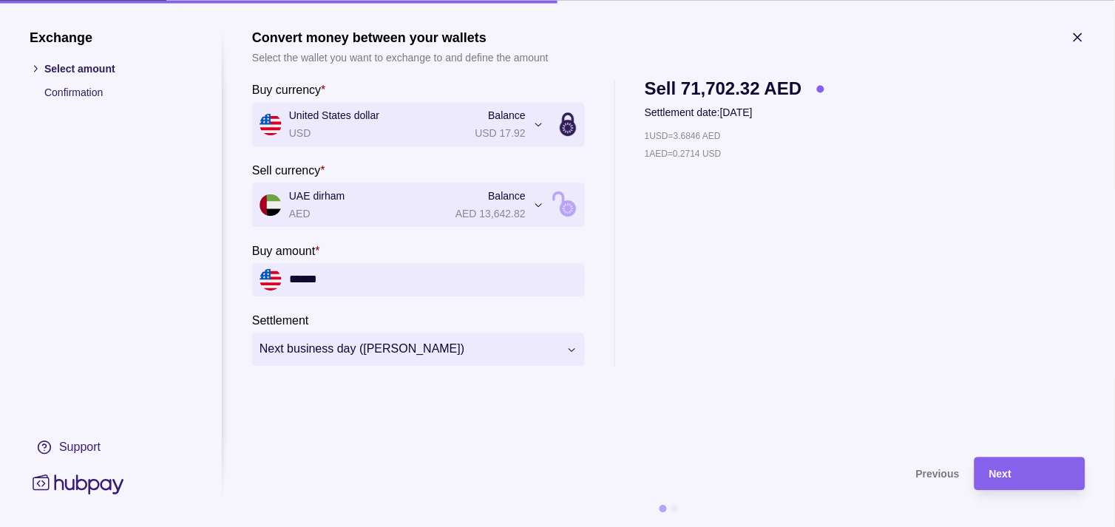
type input "******"
click at [439, 514] on div "**********" at bounding box center [557, 527] width 1115 height 0
click at [1015, 470] on div "Next" at bounding box center [1029, 474] width 81 height 18
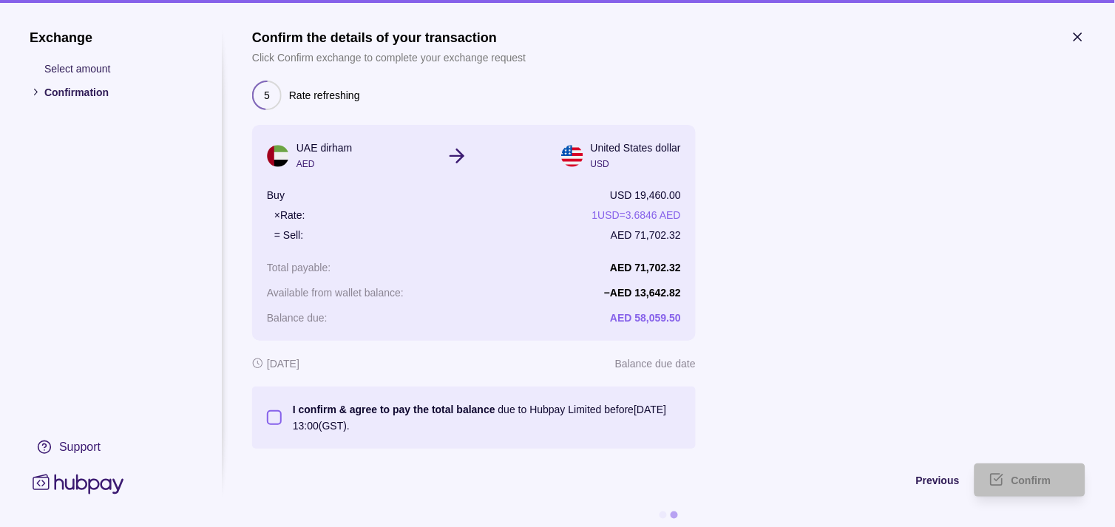
click at [272, 424] on button "I confirm & agree to pay the total balance due to Hubpay Limited before [DATE] …" at bounding box center [274, 417] width 15 height 15
click at [1038, 482] on span "Confirm" at bounding box center [1032, 482] width 40 height 12
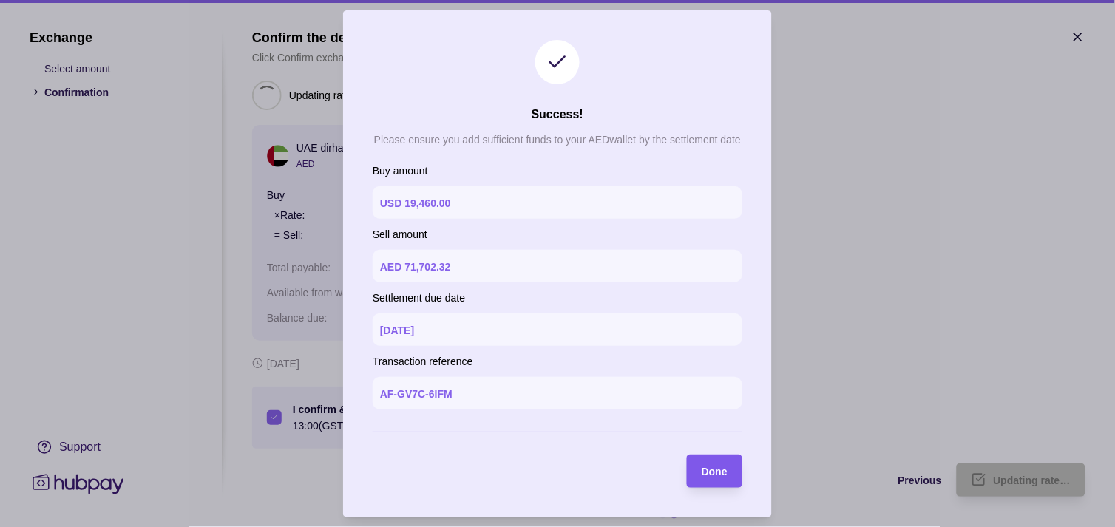
click at [700, 475] on div "Done" at bounding box center [704, 471] width 48 height 33
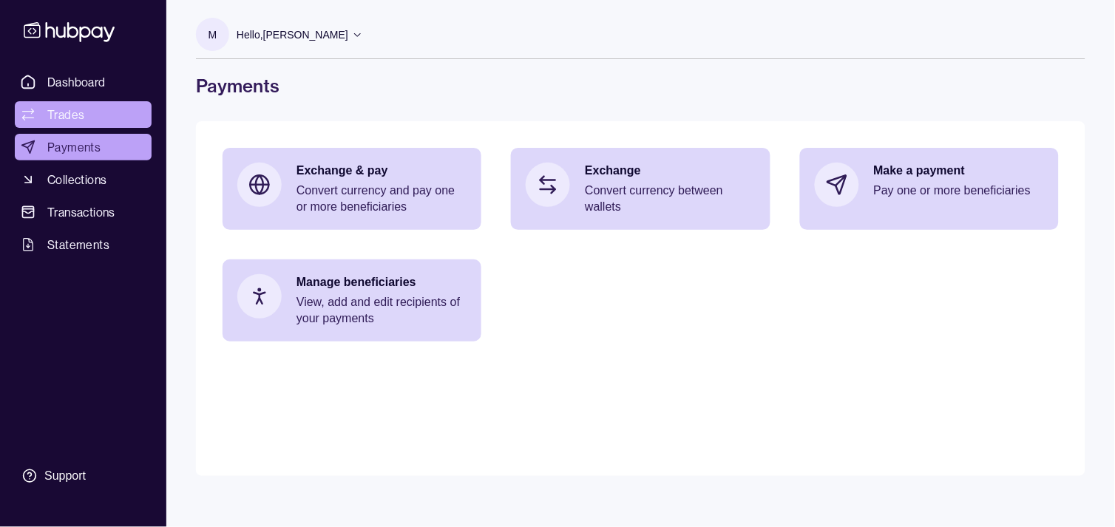
click at [83, 113] on span "Trades" at bounding box center [65, 115] width 37 height 18
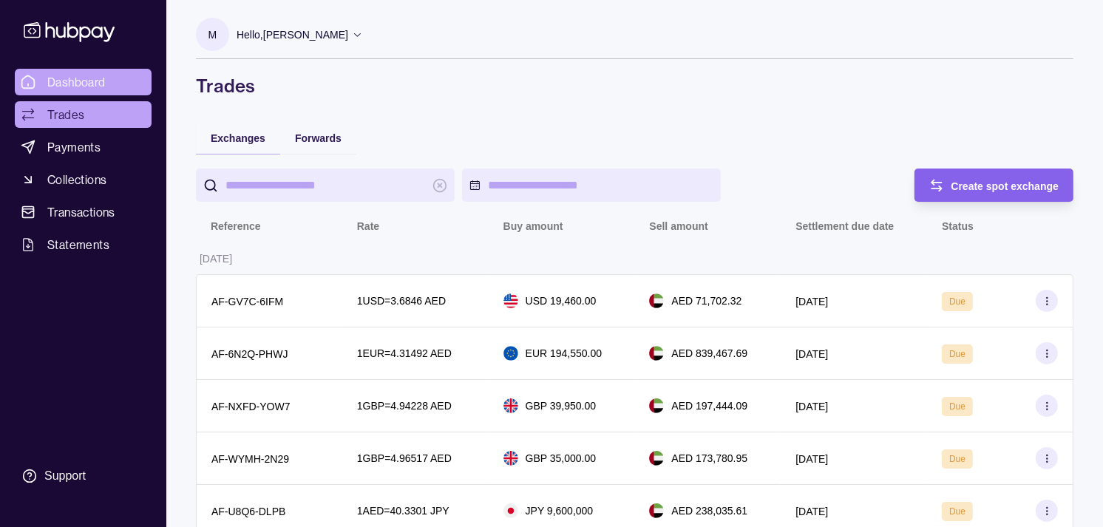
click at [121, 75] on link "Dashboard" at bounding box center [83, 82] width 137 height 27
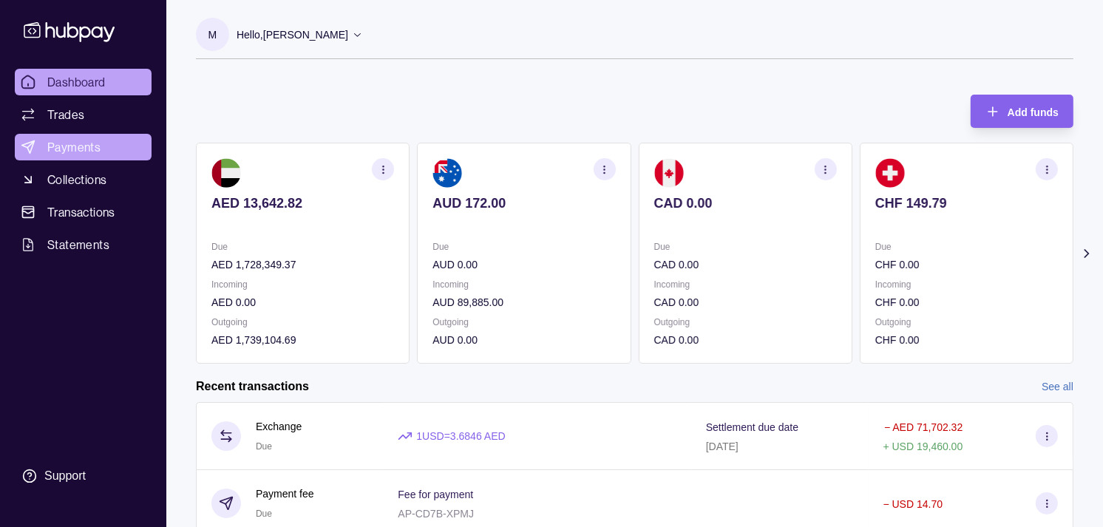
click at [64, 143] on span "Payments" at bounding box center [73, 147] width 53 height 18
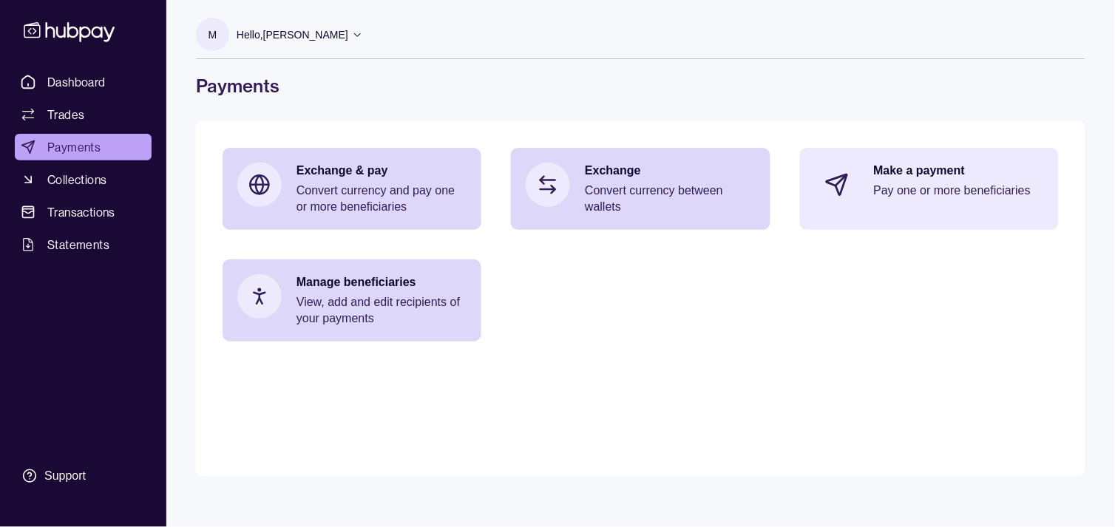
click at [842, 183] on icon at bounding box center [837, 185] width 24 height 24
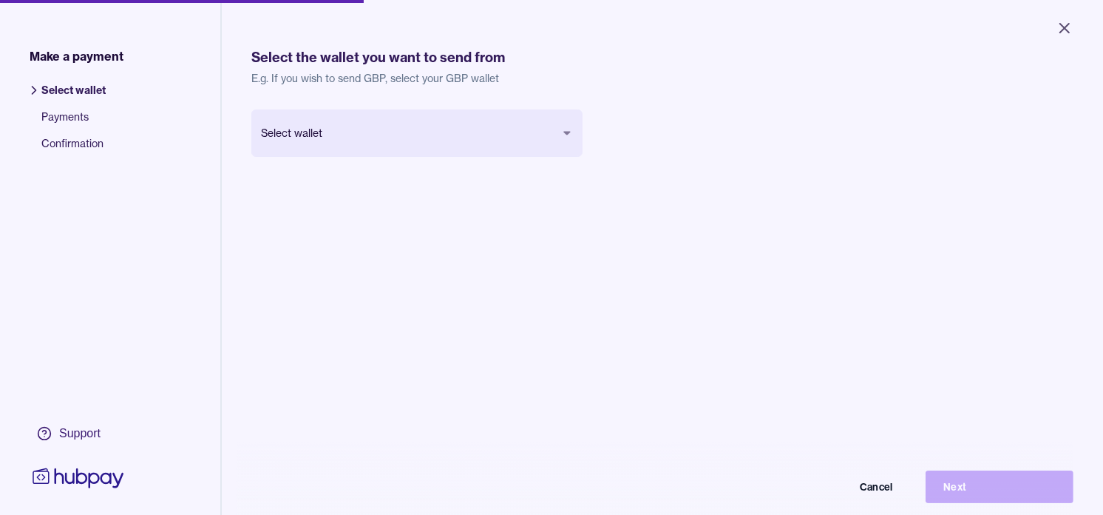
click at [490, 157] on div "Select wallet Cancel Next" at bounding box center [416, 156] width 331 height 95
click at [487, 141] on body "Close Make a payment Select wallet Payments Confirmation Support Select the wal…" at bounding box center [557, 263] width 1115 height 527
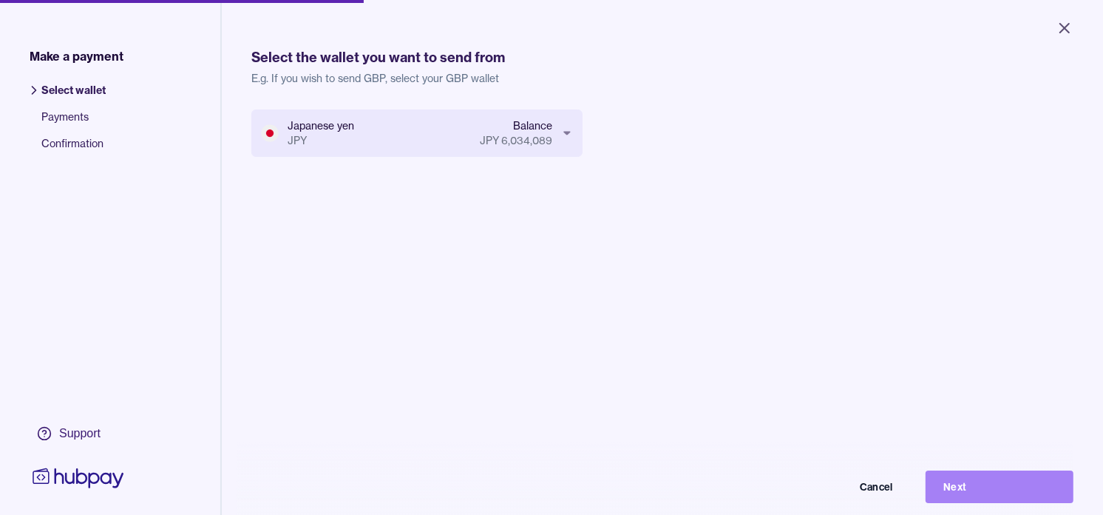
click at [1017, 498] on button "Next" at bounding box center [1000, 486] width 148 height 33
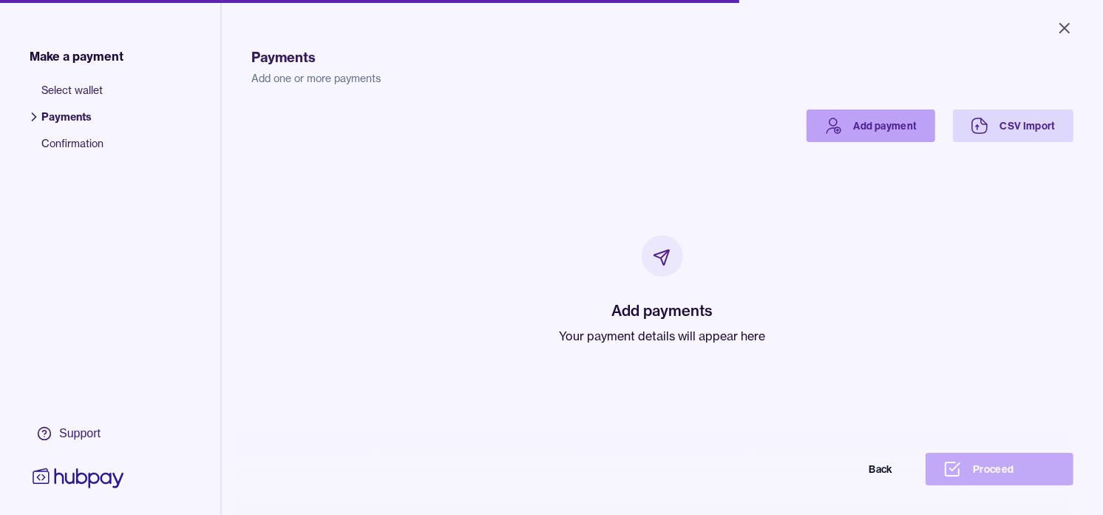
click at [839, 135] on link "Add payment" at bounding box center [871, 125] width 129 height 33
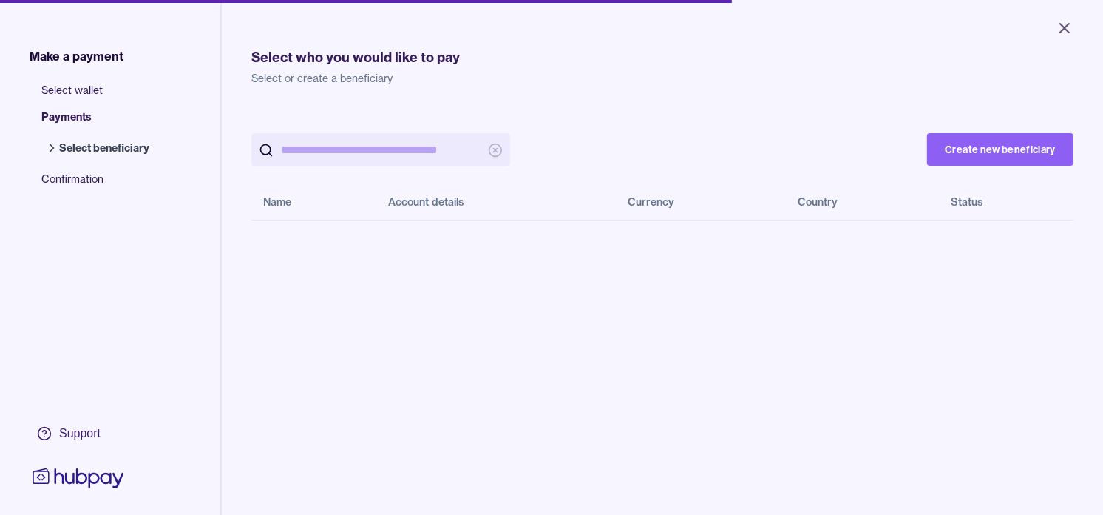
click at [385, 158] on input "search" at bounding box center [381, 149] width 200 height 33
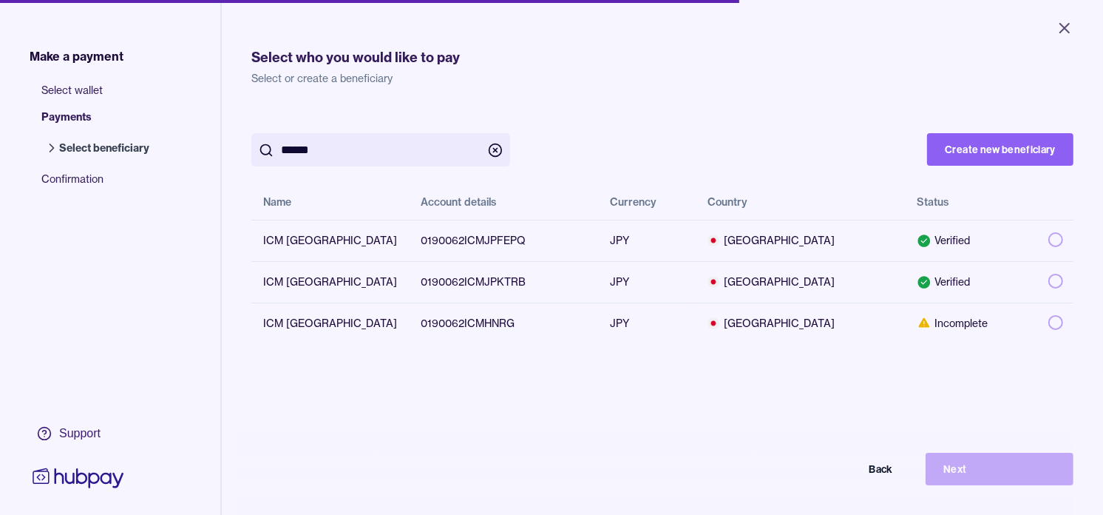
type input "******"
click at [745, 114] on div "****** Create new beneficiary Name Account details Currency Country Status ICM …" at bounding box center [662, 226] width 822 height 234
click at [438, 228] on td "0190062ICMJPFEPQ" at bounding box center [503, 240] width 189 height 41
click at [438, 230] on td "0190062ICMJPFEPQ" at bounding box center [503, 240] width 189 height 41
click at [980, 149] on button "Create new beneficiary" at bounding box center [1000, 149] width 146 height 33
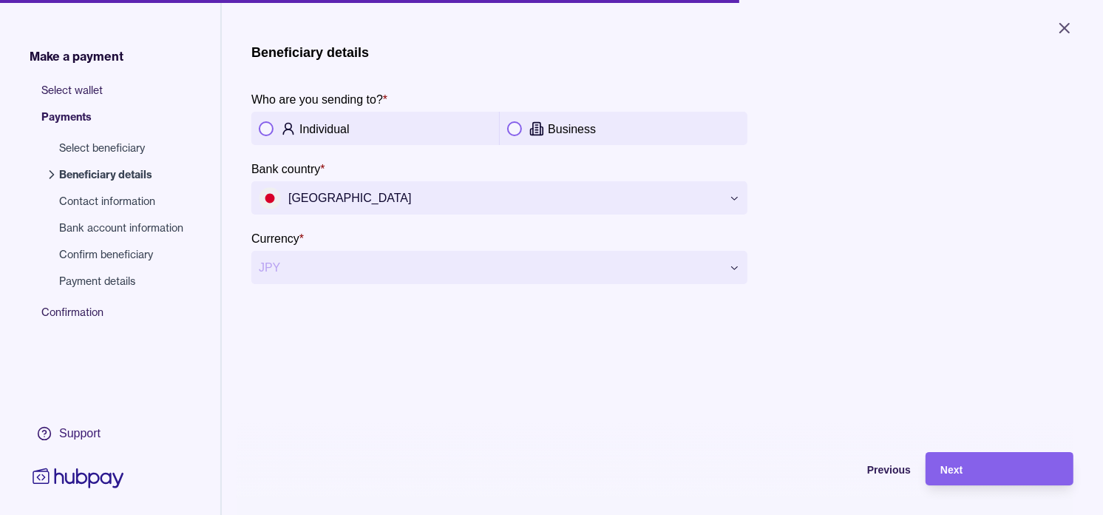
click at [587, 127] on p "Business" at bounding box center [572, 129] width 48 height 13
click at [977, 467] on div "Next" at bounding box center [988, 468] width 141 height 33
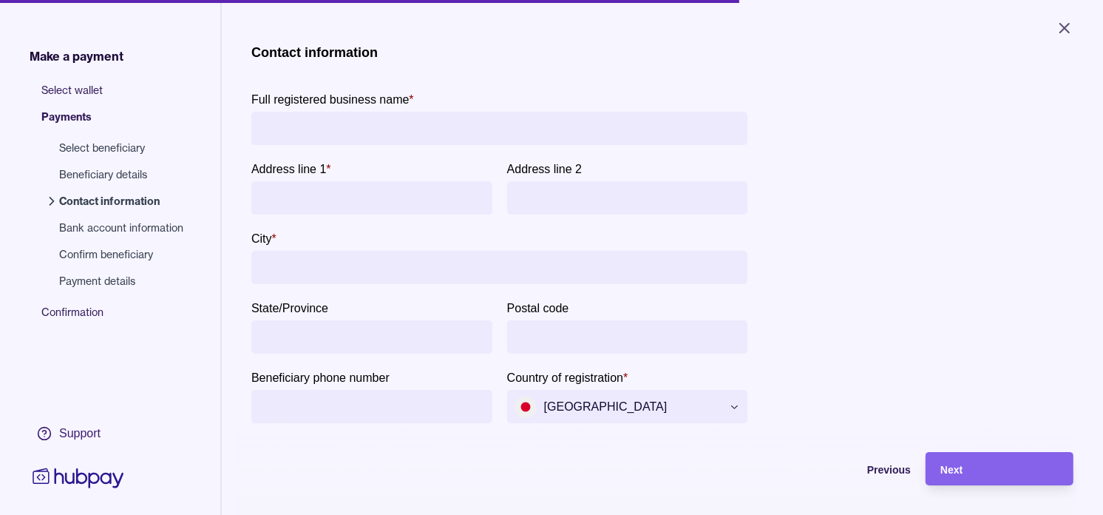
click at [368, 126] on input "Full registered business name *" at bounding box center [499, 128] width 481 height 33
paste input "*********"
type input "*********"
type input "**********"
type input "********"
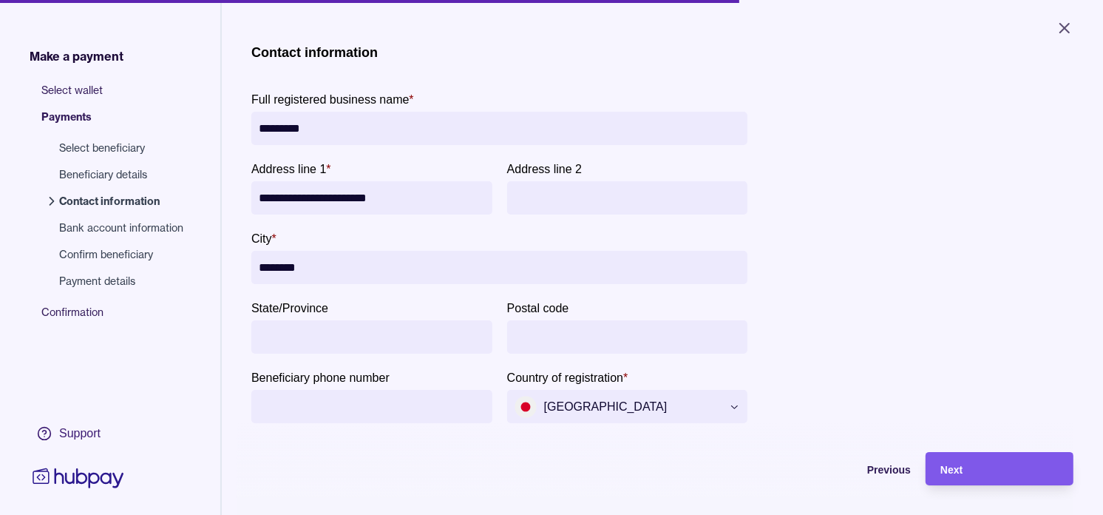
click at [977, 475] on div "Next" at bounding box center [1000, 469] width 118 height 18
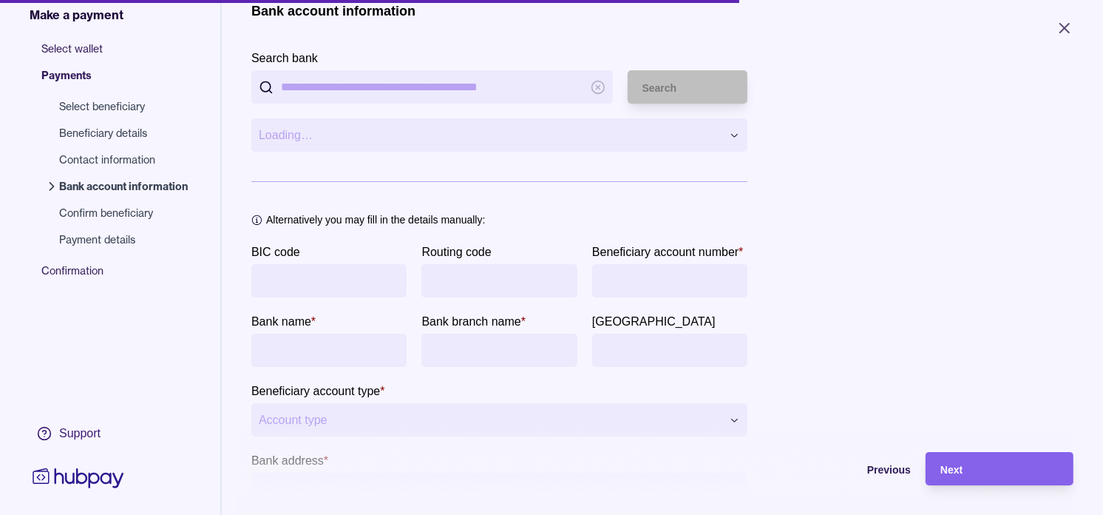
scroll to position [82, 0]
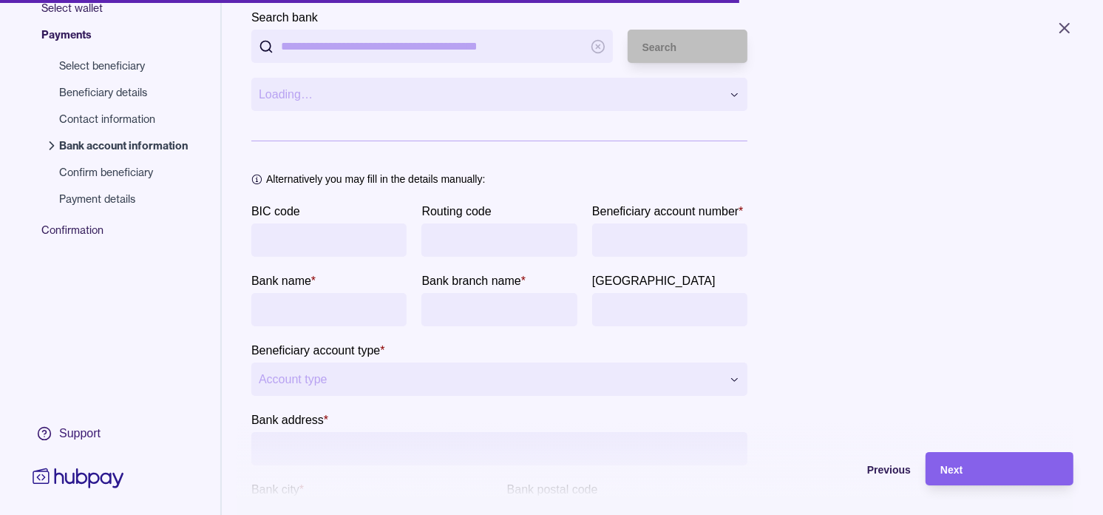
click at [377, 242] on input "BIC code" at bounding box center [329, 239] width 141 height 33
paste input "**********"
type input "**********"
paste input "**********"
type input "**********"
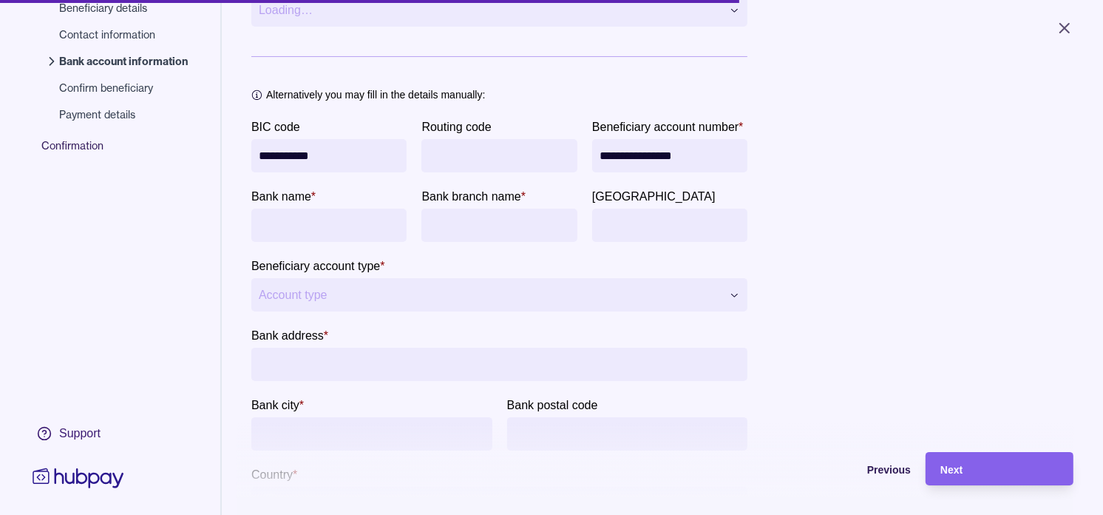
scroll to position [246, 0]
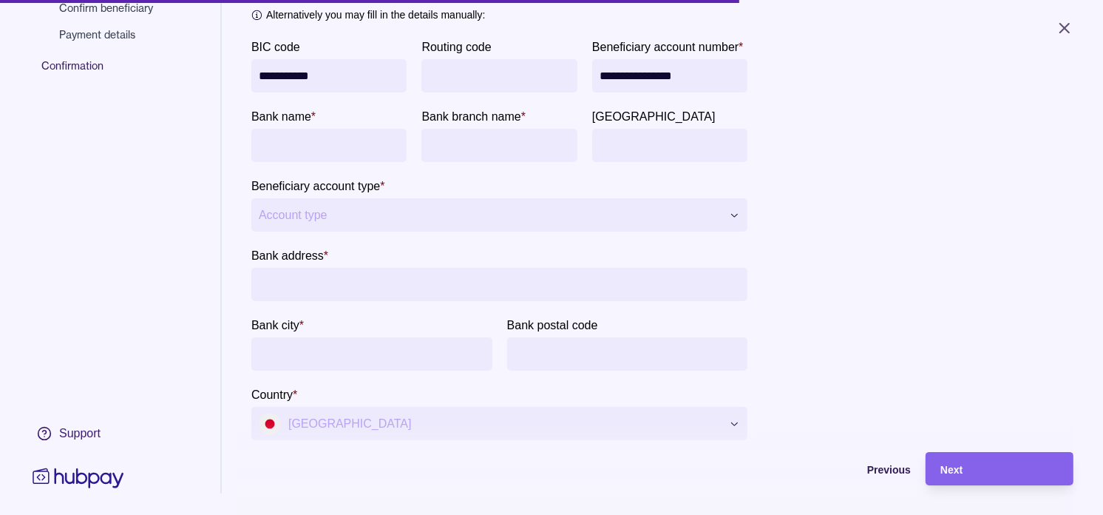
click at [399, 162] on input "bankName" at bounding box center [329, 145] width 141 height 33
paste input "**********"
type input "**********"
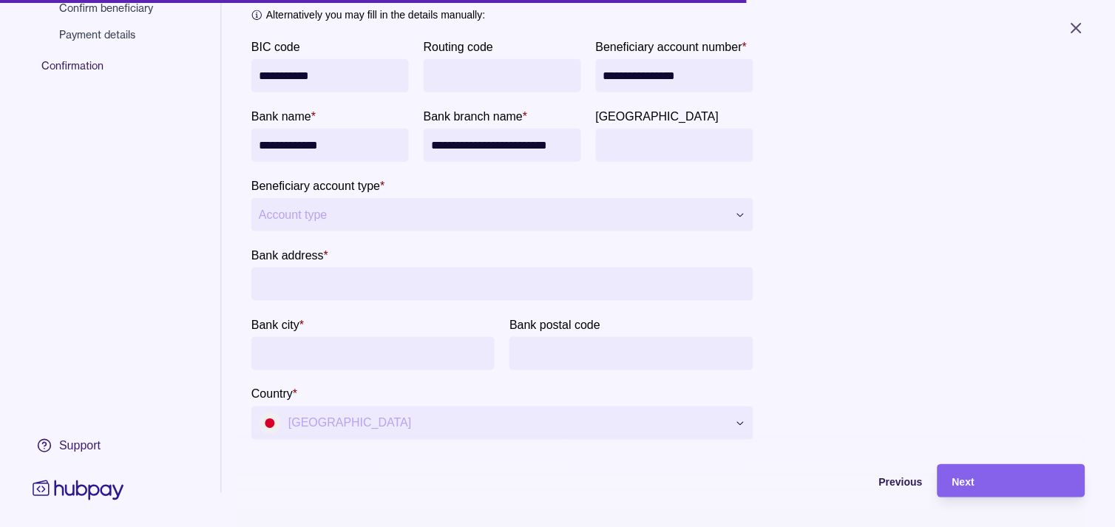
click at [623, 281] on html "**********" at bounding box center [557, 263] width 1115 height 527
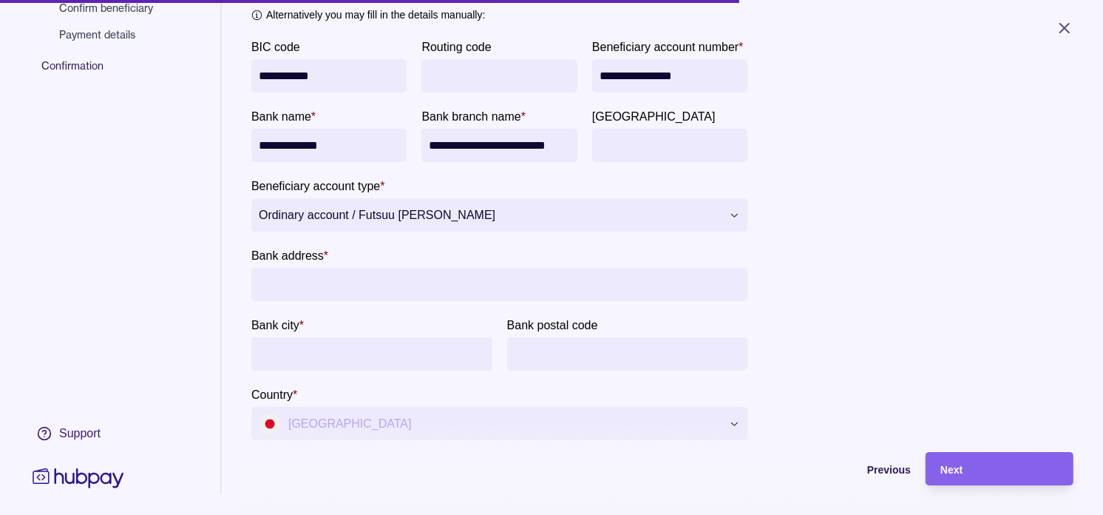
click at [405, 301] on input "Bank address *" at bounding box center [499, 284] width 481 height 33
click at [453, 301] on input "**********" at bounding box center [499, 284] width 481 height 33
type input "**********"
click at [359, 371] on input "Bank city *" at bounding box center [372, 353] width 226 height 33
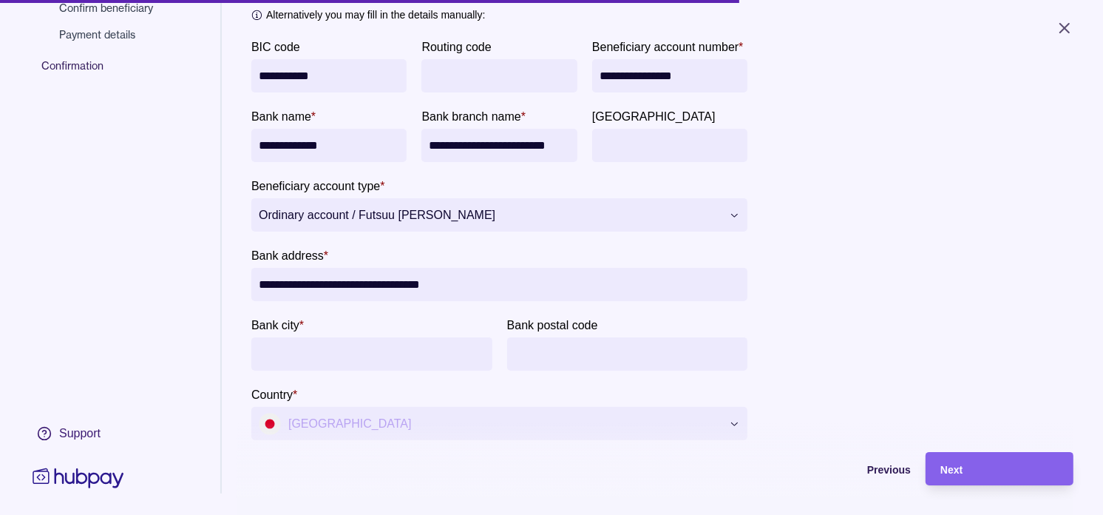
paste input "********"
type input "********"
click at [478, 301] on input "**********" at bounding box center [499, 284] width 481 height 33
type input "**********"
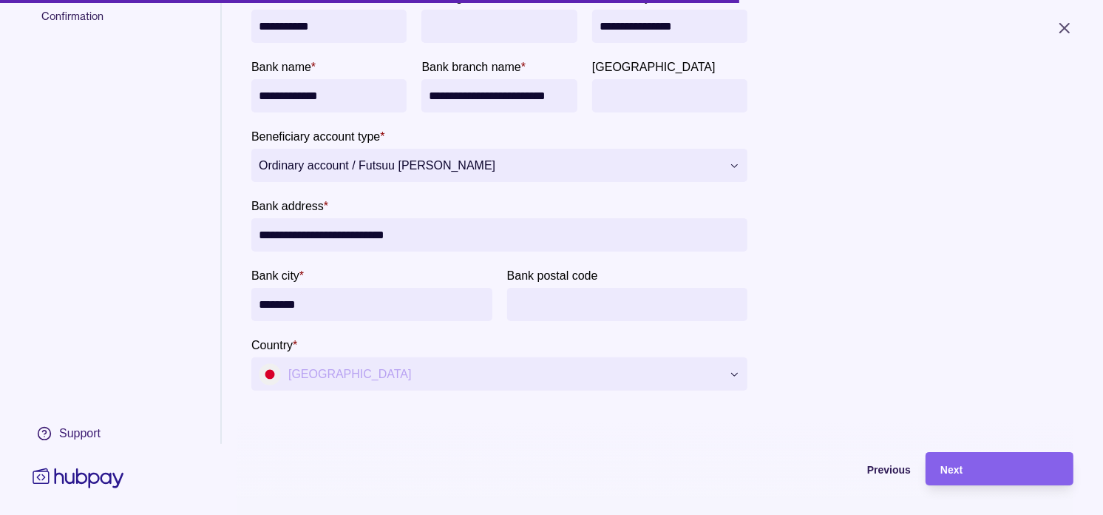
scroll to position [352, 0]
click at [1011, 478] on div "Next" at bounding box center [1000, 469] width 118 height 18
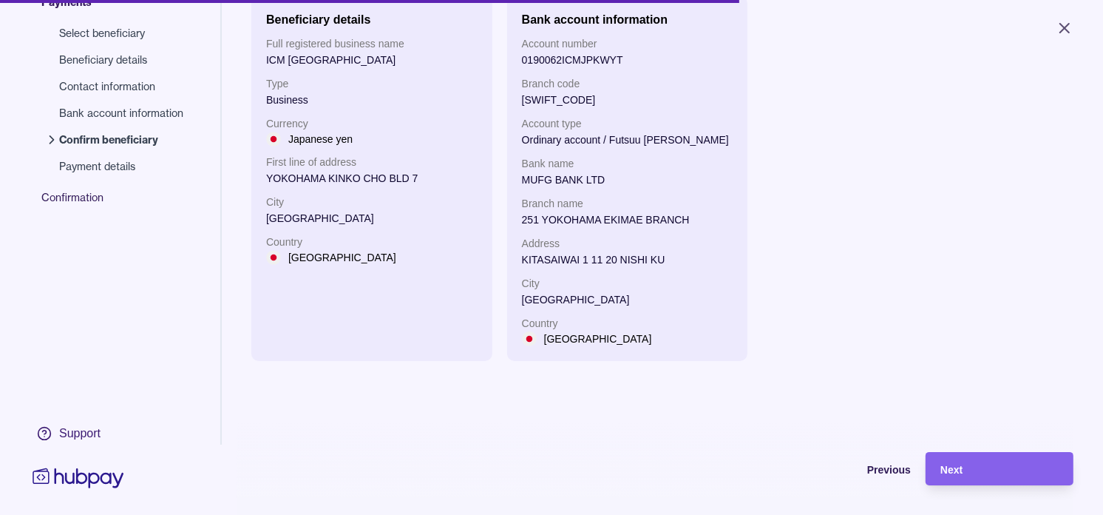
scroll to position [33, 0]
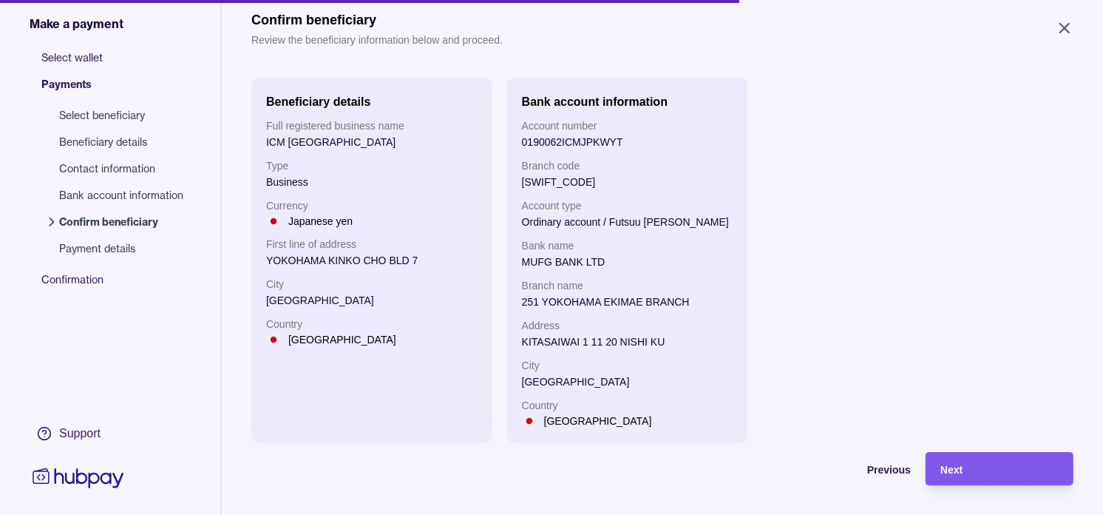
click at [1015, 476] on div "Next" at bounding box center [1000, 469] width 118 height 18
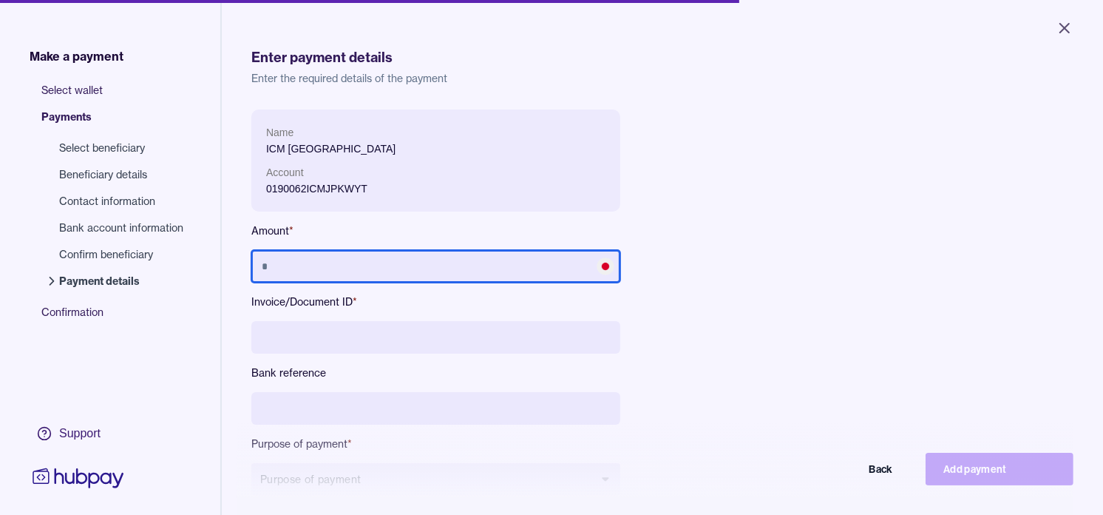
click at [311, 263] on input "text" at bounding box center [435, 266] width 369 height 33
type input "*******"
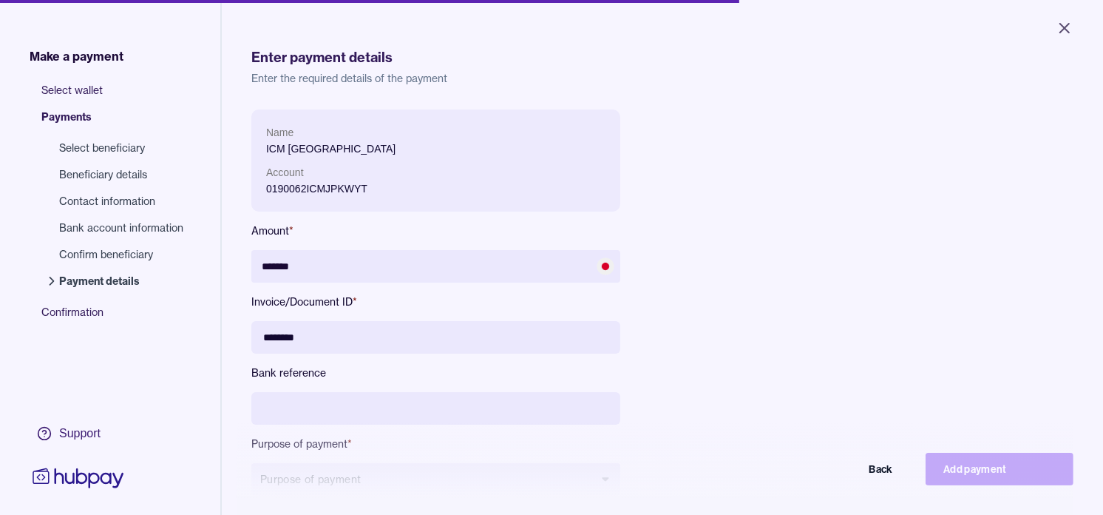
type input "********"
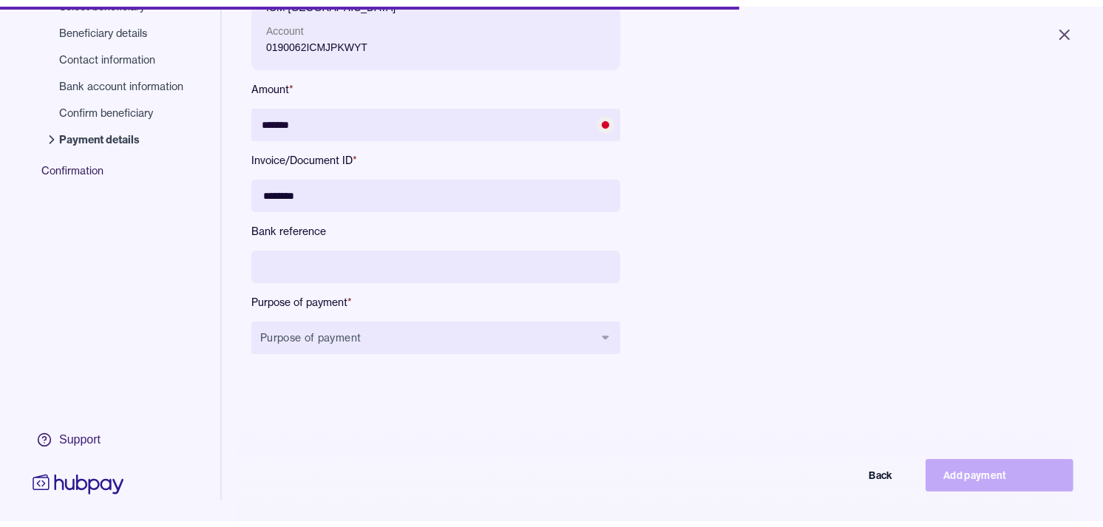
scroll to position [164, 0]
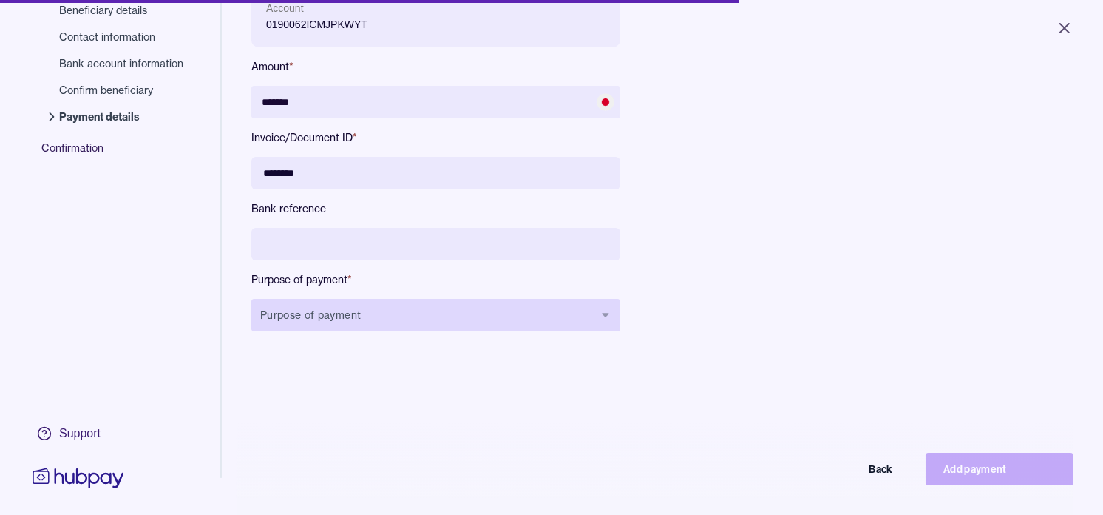
click at [438, 308] on button "Purpose of payment" at bounding box center [435, 315] width 369 height 33
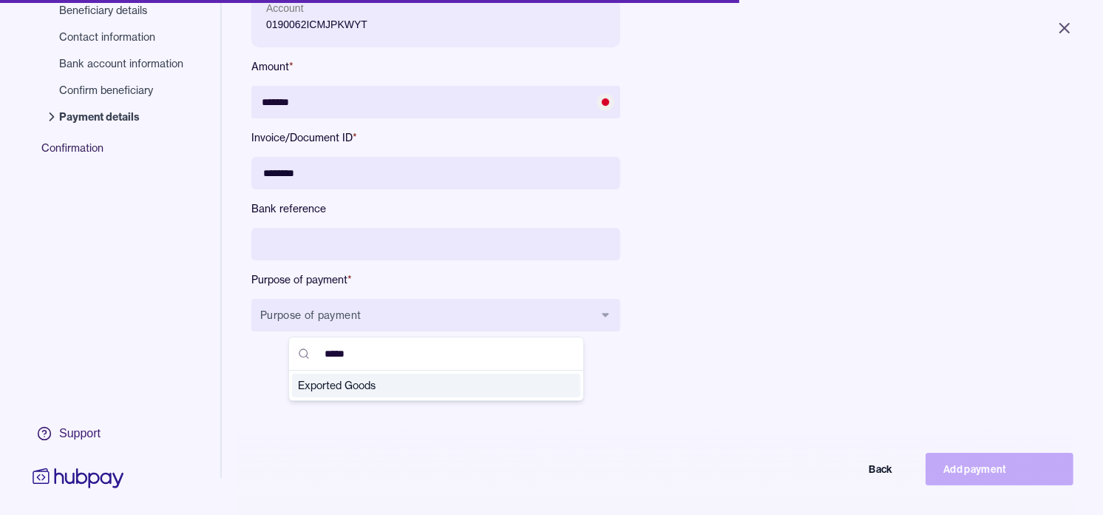
type input "*****"
click at [396, 387] on span "Exported Goods" at bounding box center [427, 385] width 259 height 15
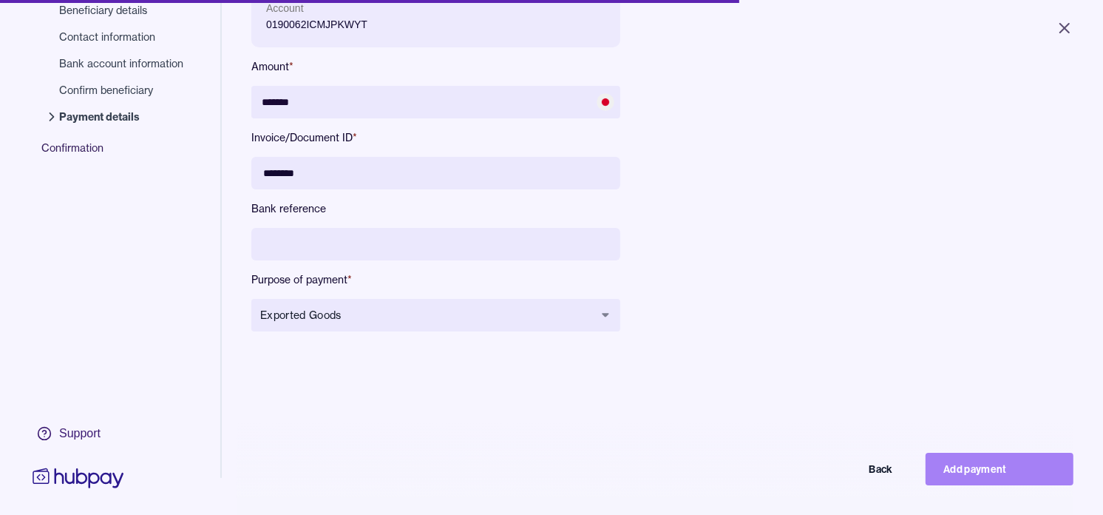
click at [974, 478] on button "Add payment" at bounding box center [1000, 469] width 148 height 33
type input "******"
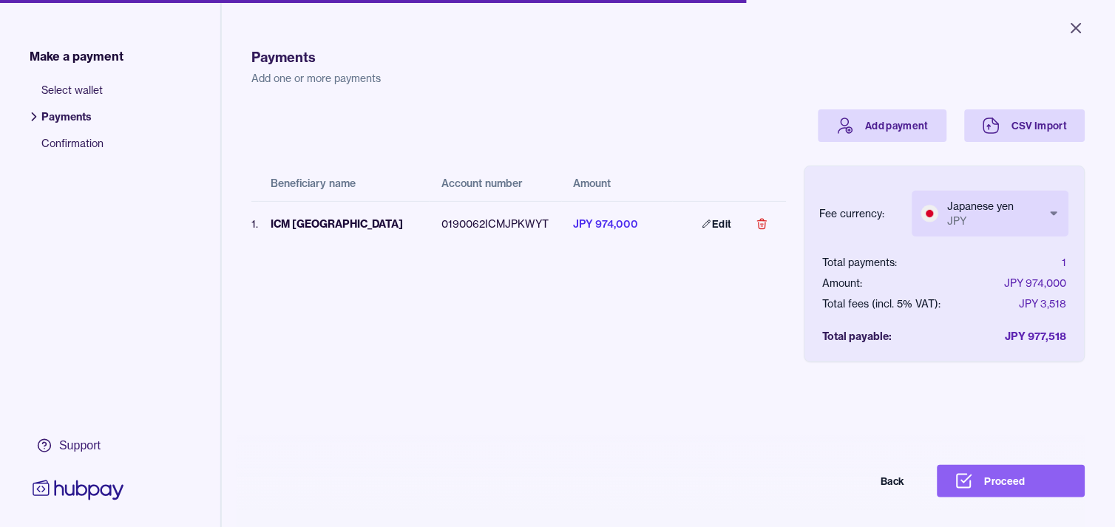
click at [1016, 222] on body "Close Make a payment Select wallet Payments Confirmation Support Payments Add o…" at bounding box center [557, 263] width 1115 height 527
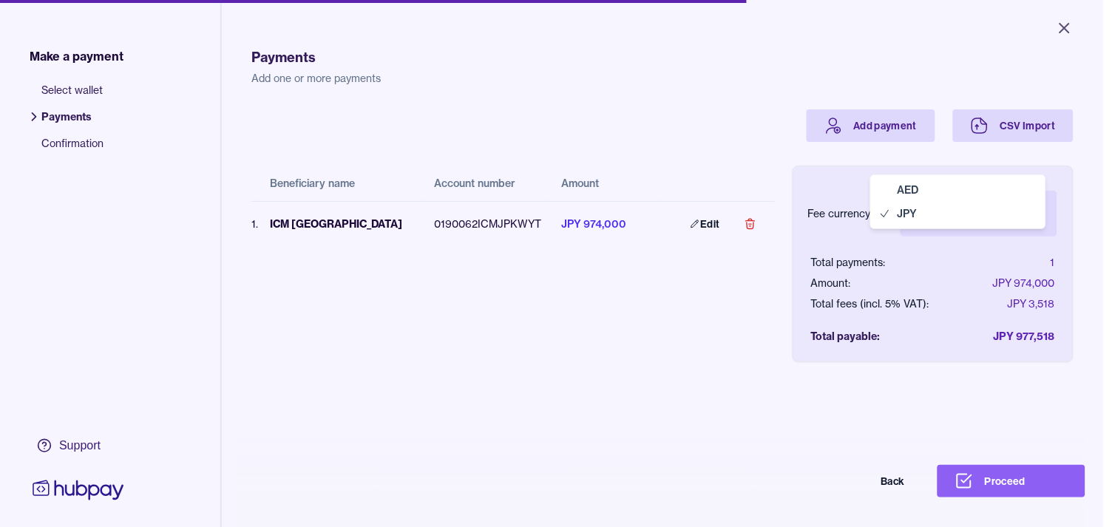
select select "***"
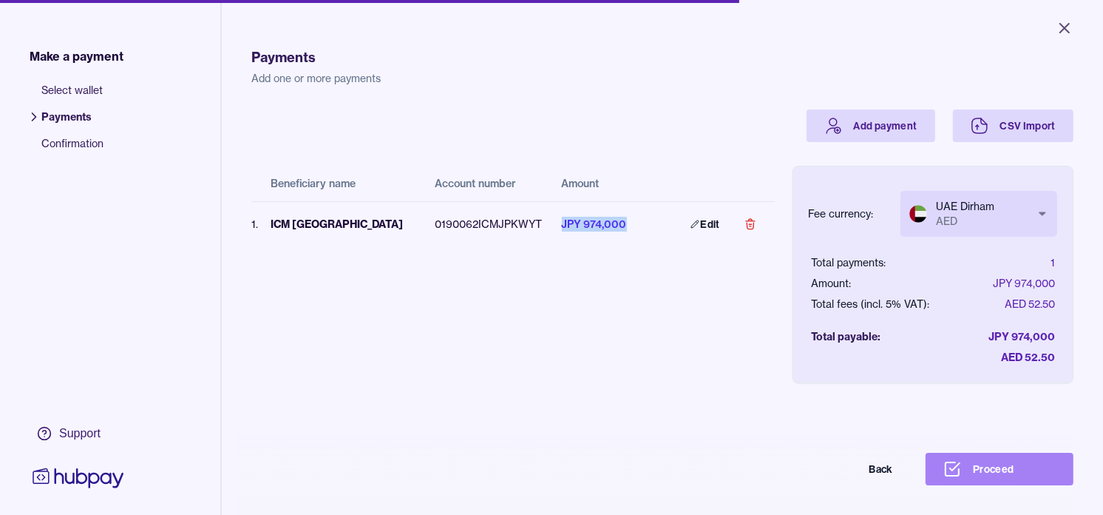
click at [1003, 485] on button "Proceed" at bounding box center [1000, 469] width 148 height 33
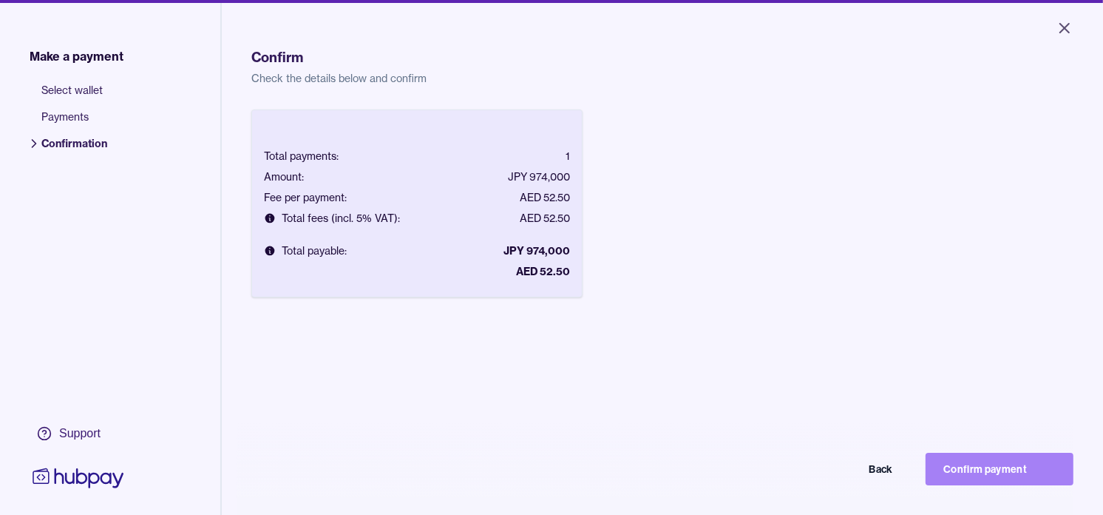
click at [997, 484] on button "Confirm payment" at bounding box center [1000, 469] width 148 height 33
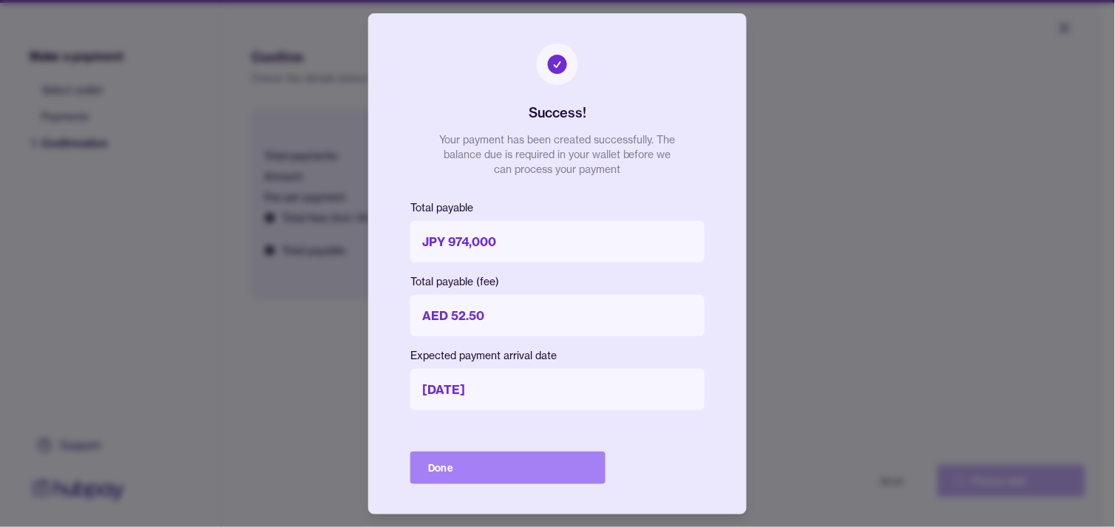
click at [565, 468] on button "Done" at bounding box center [507, 468] width 195 height 33
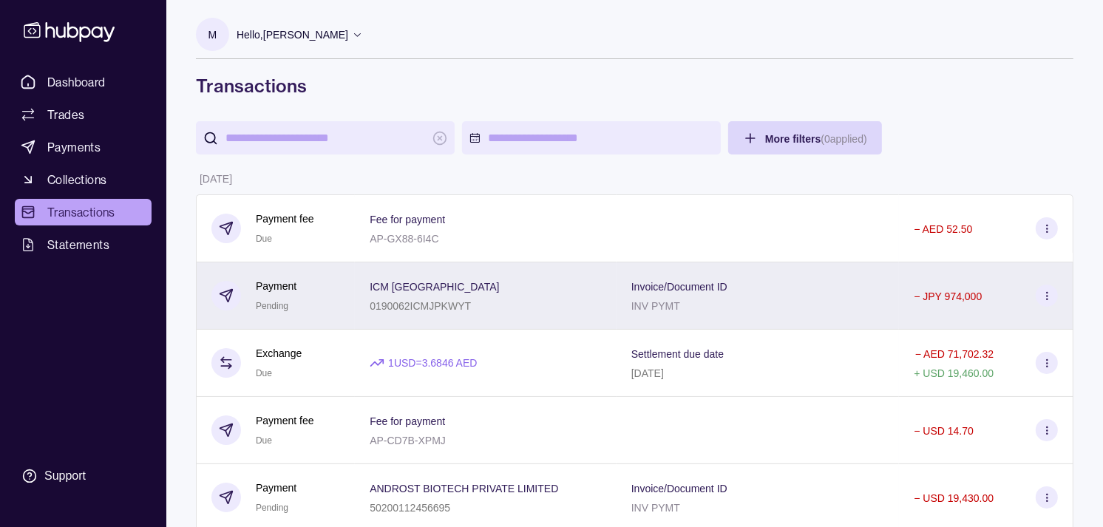
click at [340, 308] on div "Payment Pending" at bounding box center [276, 296] width 129 height 36
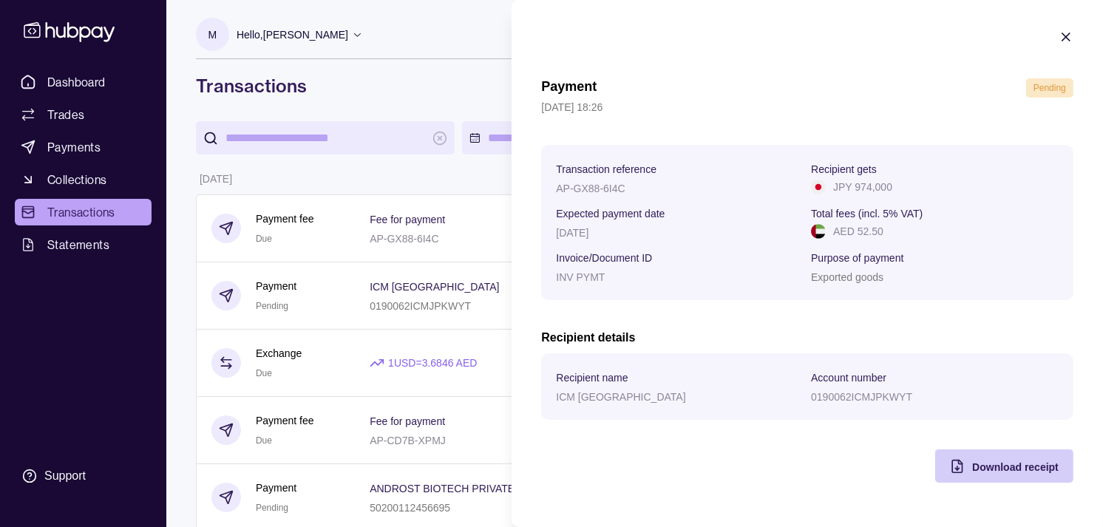
click at [978, 470] on span "Download receipt" at bounding box center [1015, 467] width 87 height 12
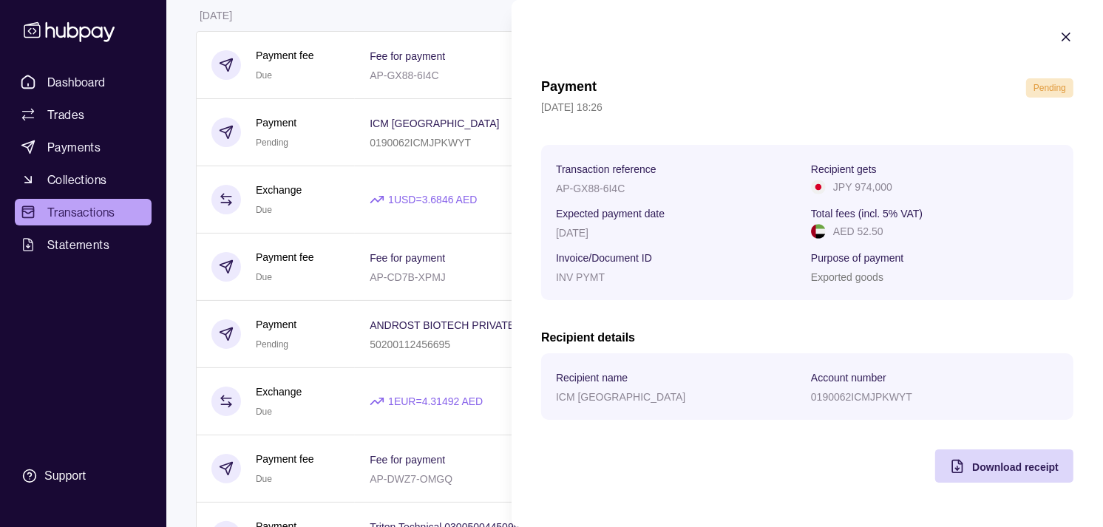
scroll to position [164, 0]
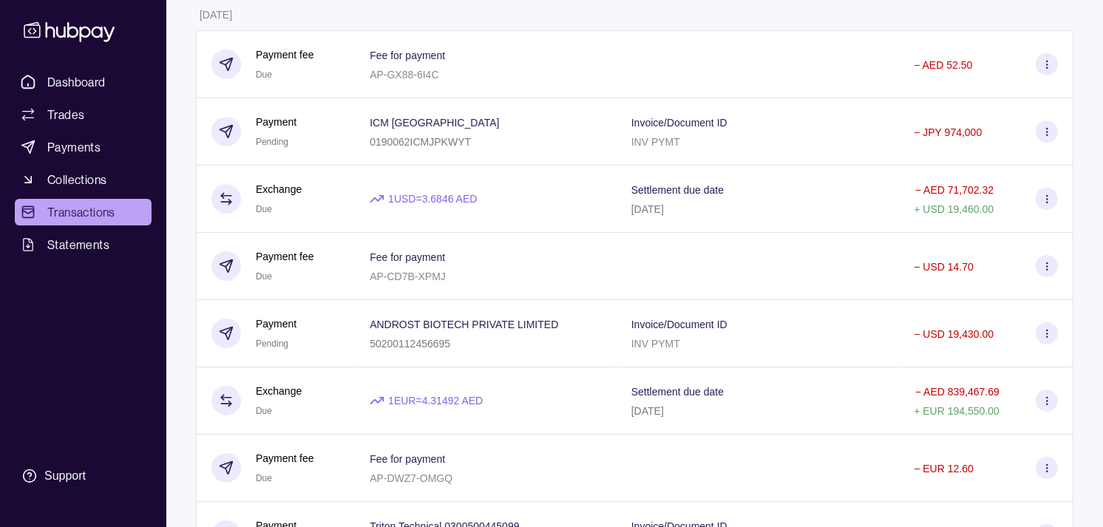
click at [82, 85] on span "Dashboard" at bounding box center [76, 82] width 58 height 18
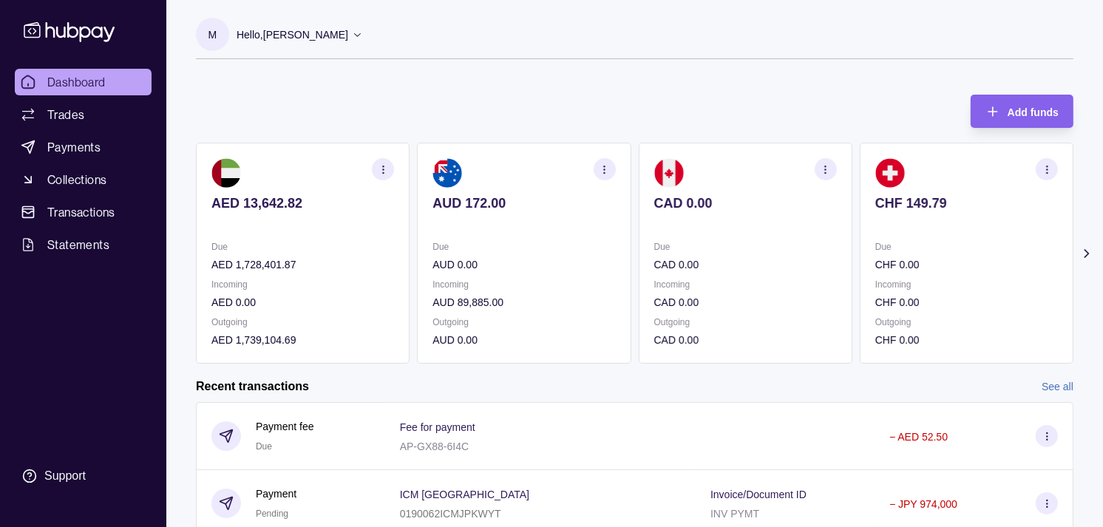
click at [596, 262] on section "AUD 172.00 Due AUD 0.00 Incoming AUD 89,885.00 Outgoing AUD 0.00" at bounding box center [524, 253] width 214 height 221
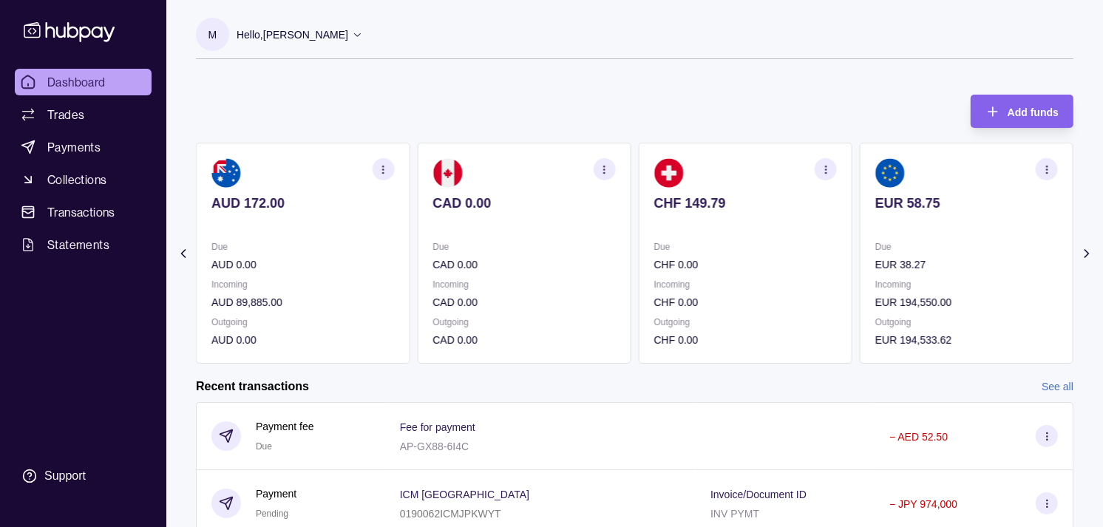
click at [639, 238] on section "CHF 149.79 Due CHF 0.00 Incoming CHF 0.00 Outgoing CHF 0.00" at bounding box center [746, 253] width 214 height 221
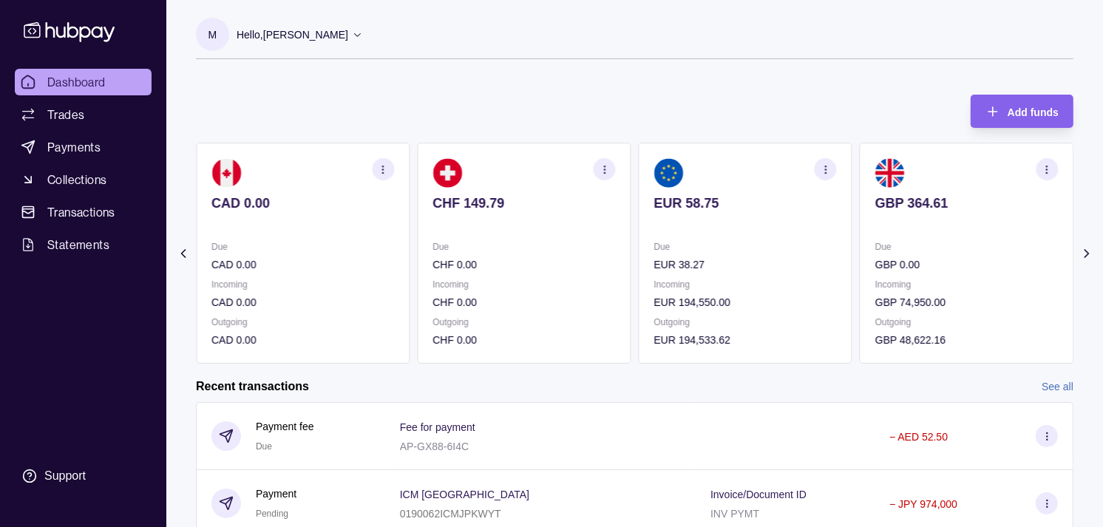
click at [699, 248] on div "Due EUR 38.27" at bounding box center [745, 256] width 183 height 34
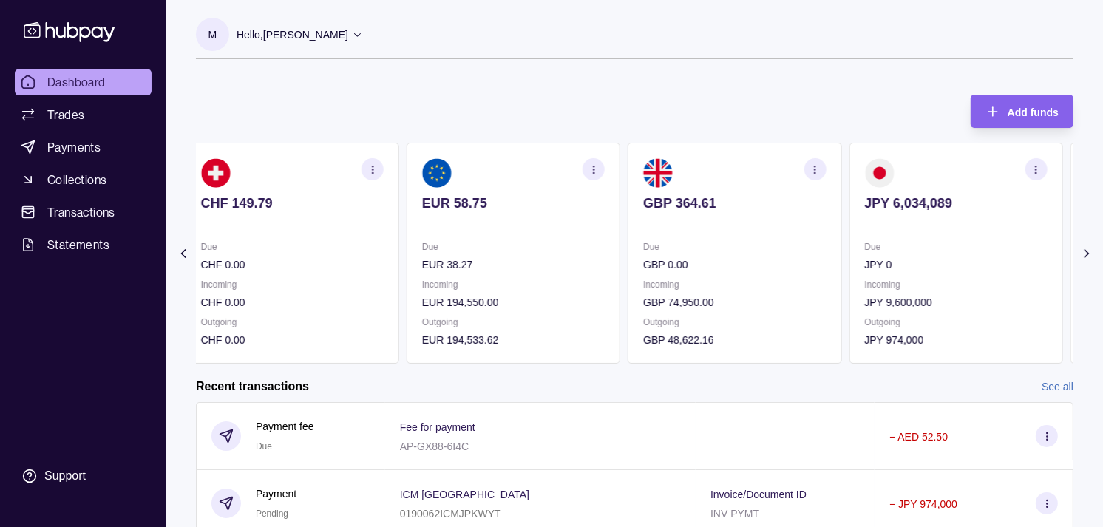
click at [721, 245] on div "Due GBP 0.00" at bounding box center [734, 256] width 183 height 34
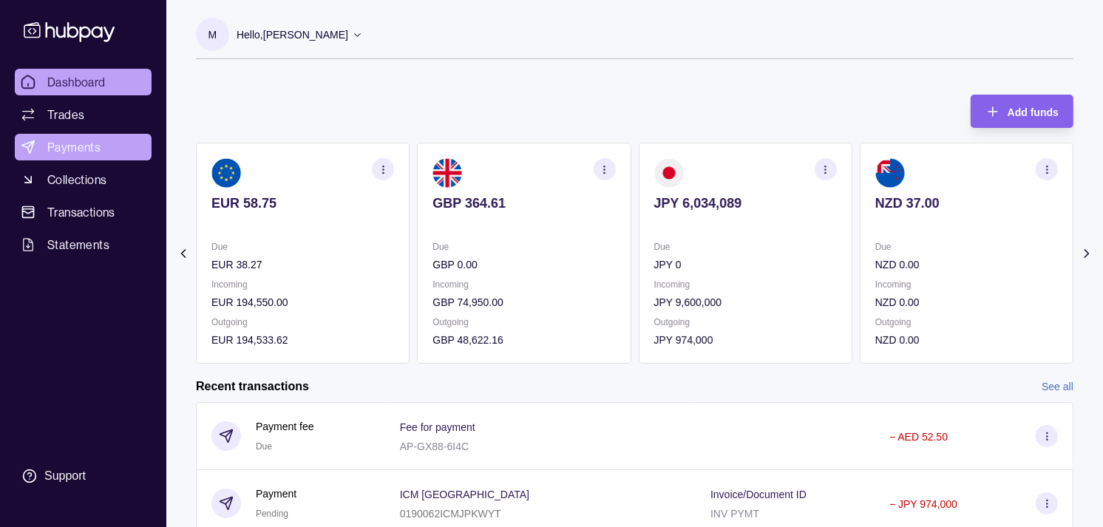
click at [67, 143] on span "Payments" at bounding box center [73, 147] width 53 height 18
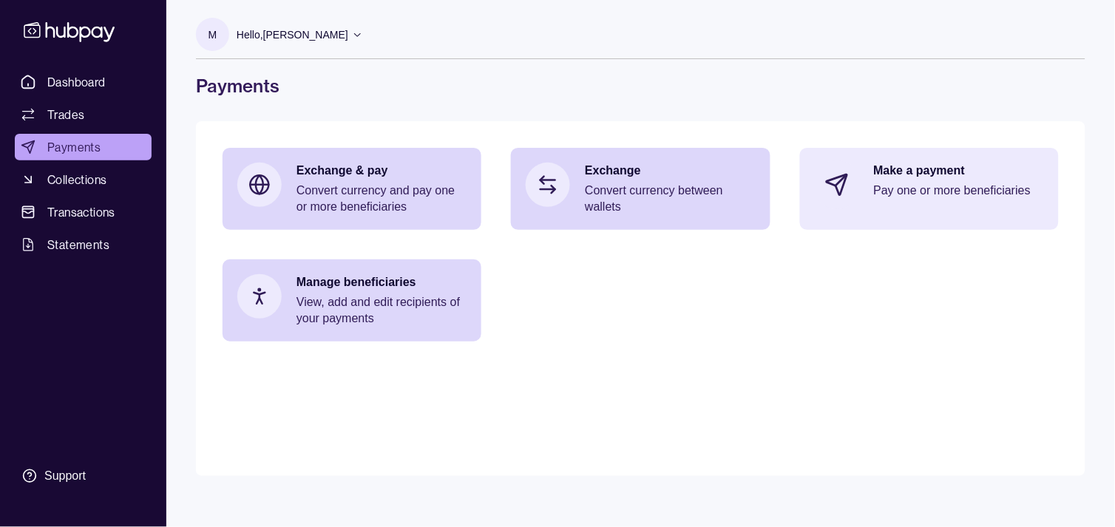
click at [996, 187] on p "Pay one or more beneficiaries" at bounding box center [959, 191] width 170 height 16
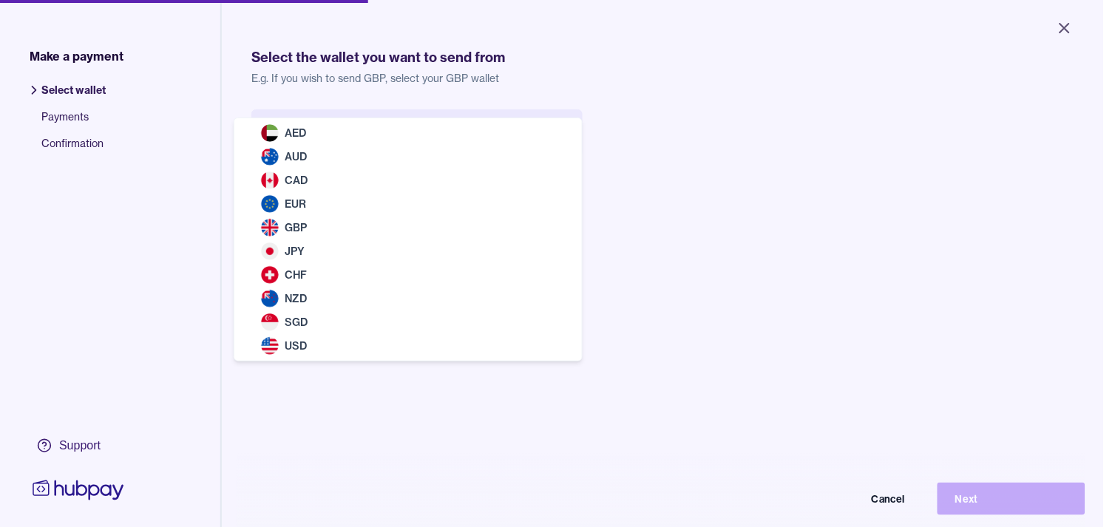
click at [487, 132] on body "Close Make a payment Select wallet Payments Confirmation Support Select the wal…" at bounding box center [551, 263] width 1103 height 527
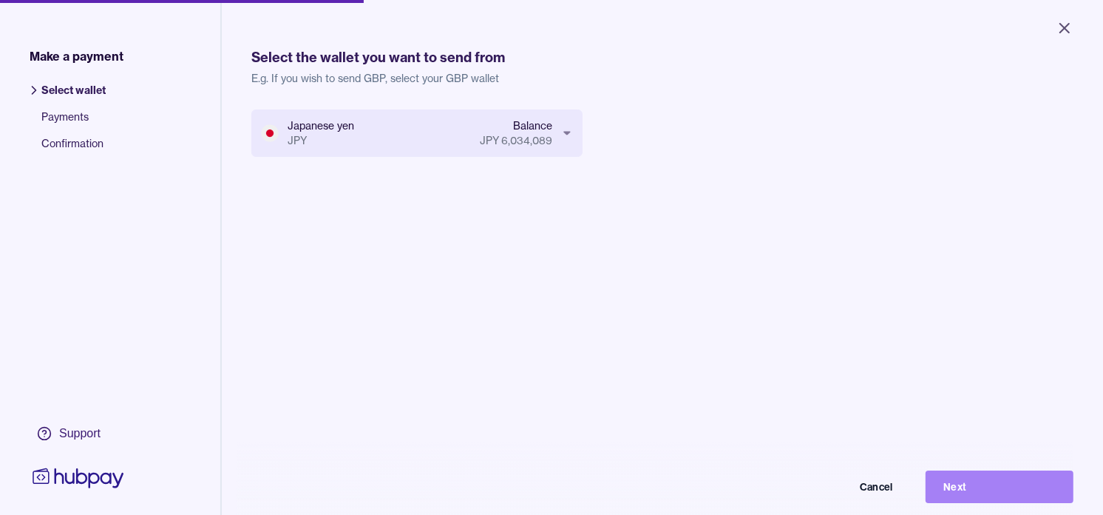
click at [989, 500] on button "Next" at bounding box center [1000, 486] width 148 height 33
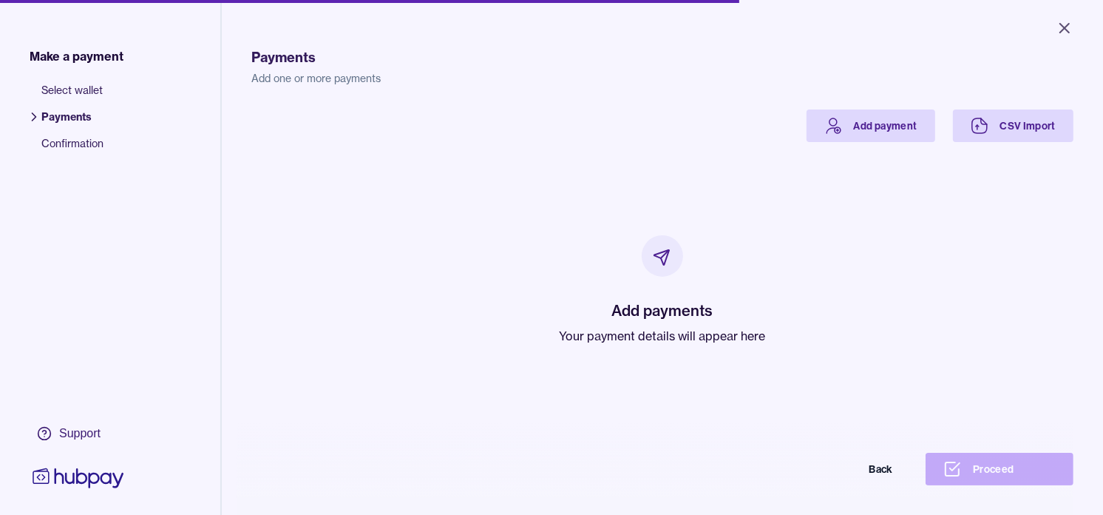
click at [660, 337] on p "Your payment details will appear here" at bounding box center [663, 336] width 206 height 18
drag, startPoint x: 660, startPoint y: 337, endPoint x: 456, endPoint y: 207, distance: 242.1
click at [434, 232] on div "Add payments Your payment details will appear here" at bounding box center [662, 290] width 787 height 296
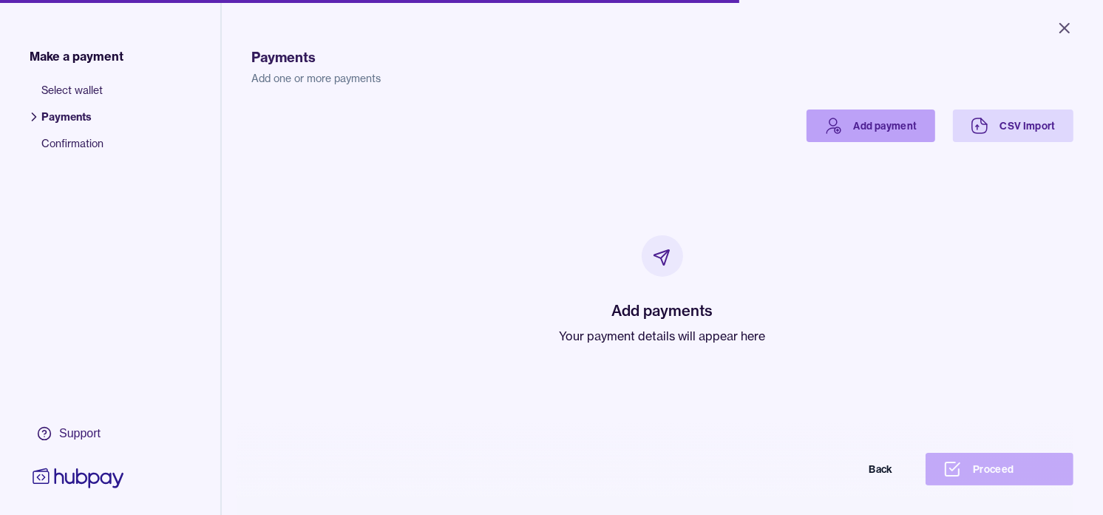
click at [830, 126] on icon at bounding box center [833, 121] width 7 height 7
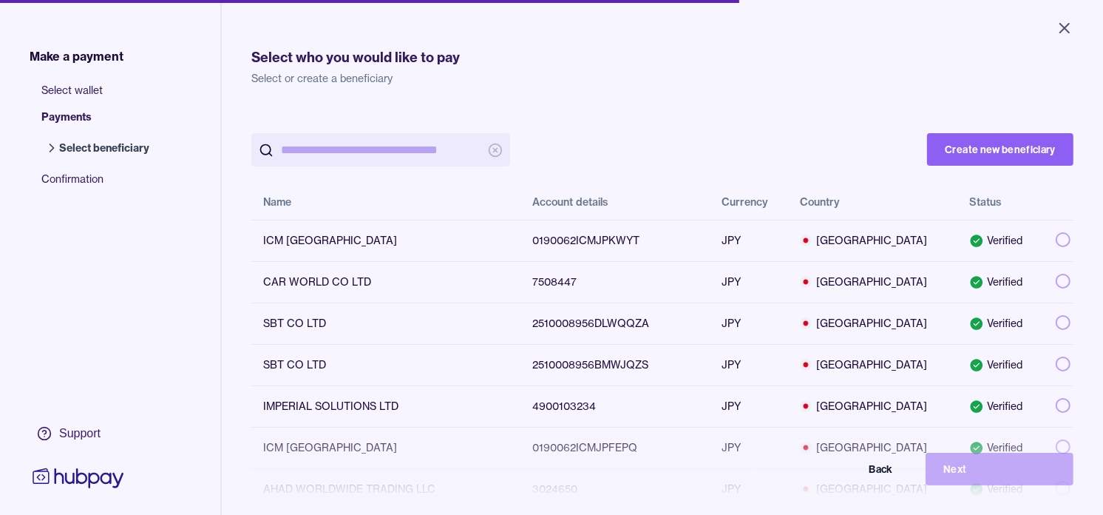
click at [397, 150] on input "search" at bounding box center [381, 149] width 200 height 33
click at [390, 145] on input "search" at bounding box center [381, 149] width 200 height 33
paste input "**********"
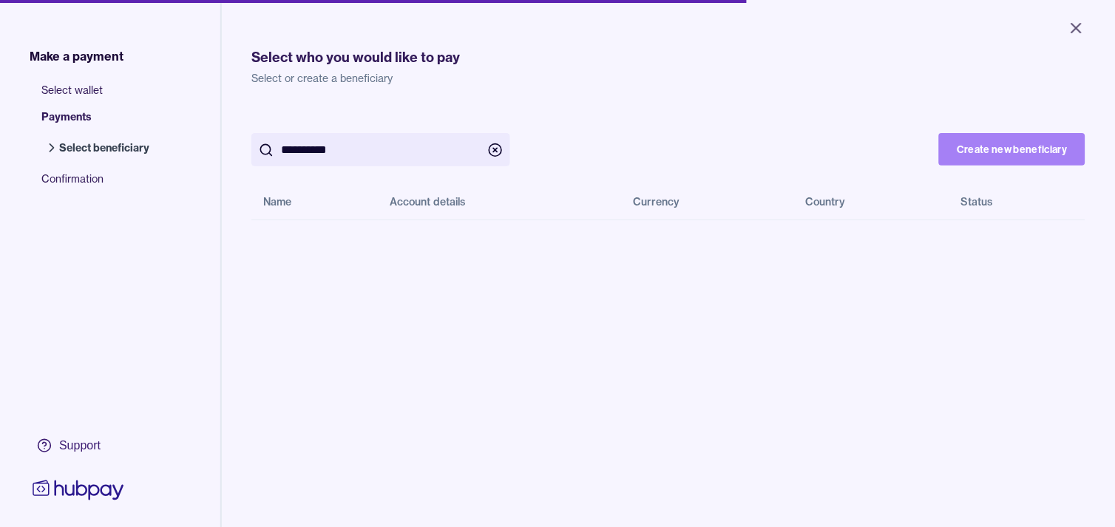
type input "**********"
click at [963, 144] on button "Create new beneficiary" at bounding box center [1012, 149] width 146 height 33
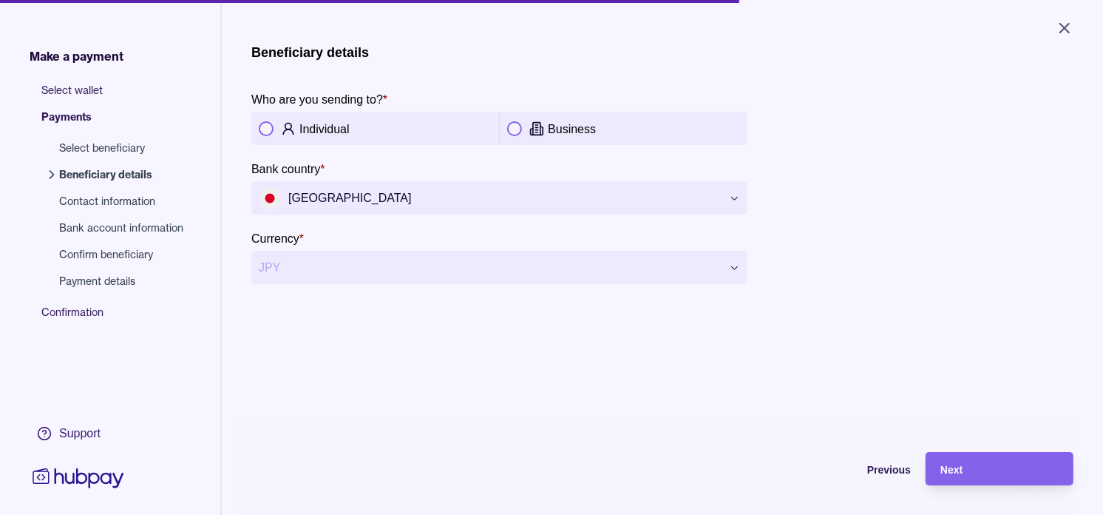
click at [556, 131] on p "Business" at bounding box center [572, 129] width 48 height 13
click at [989, 474] on div "Next" at bounding box center [1000, 469] width 118 height 18
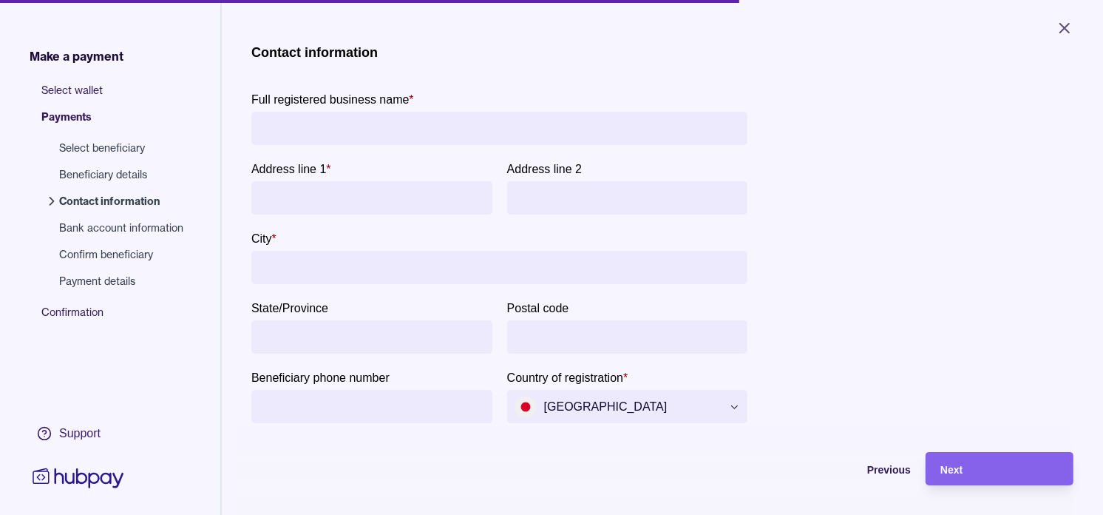
click at [407, 131] on input "Full registered business name *" at bounding box center [499, 128] width 481 height 33
paste input "**********"
type input "**********"
paste input "**********"
type input "**********"
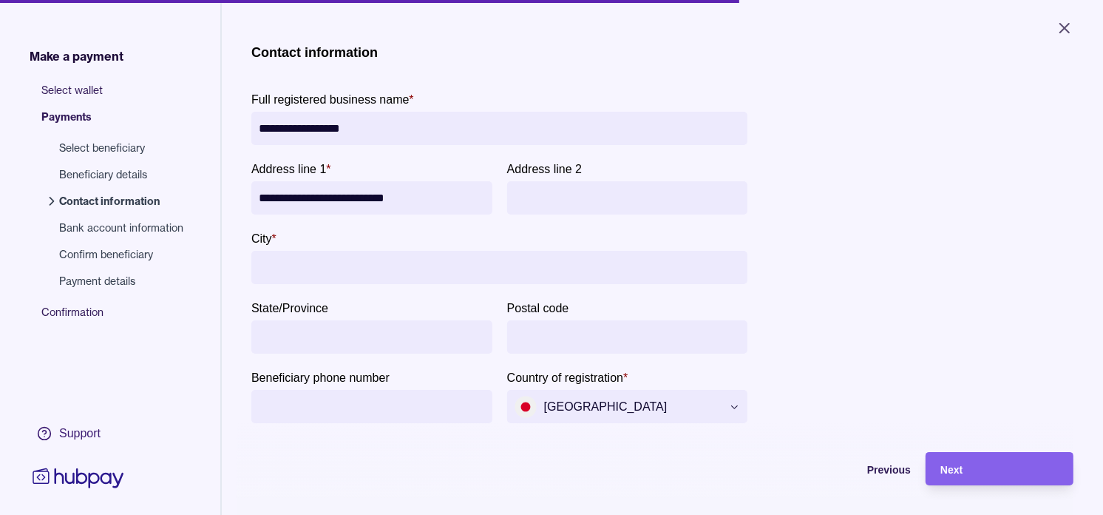
paste input "**********"
type input "**********"
click at [1029, 478] on div "Next" at bounding box center [1000, 469] width 118 height 18
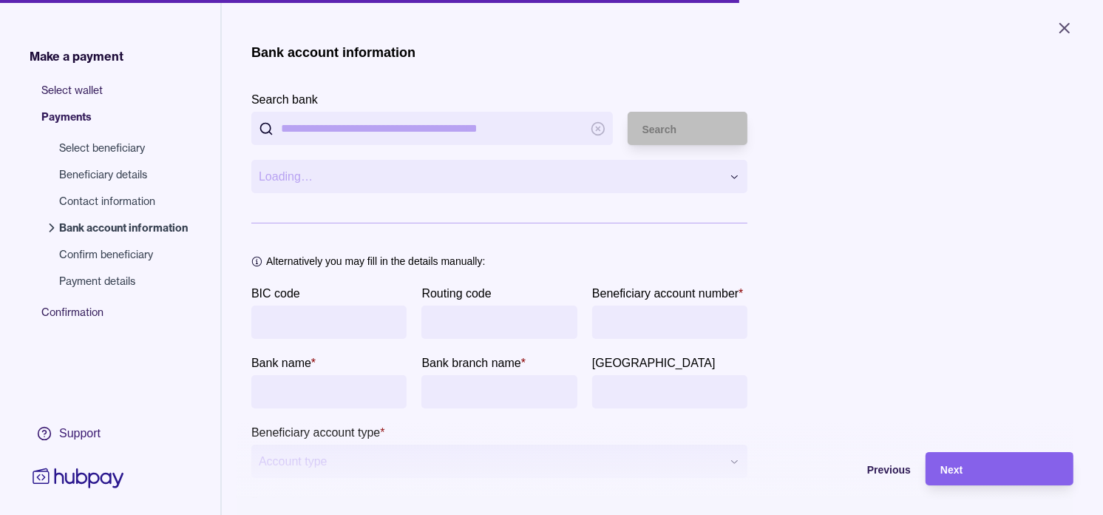
click at [327, 322] on input "BIC code" at bounding box center [329, 321] width 141 height 33
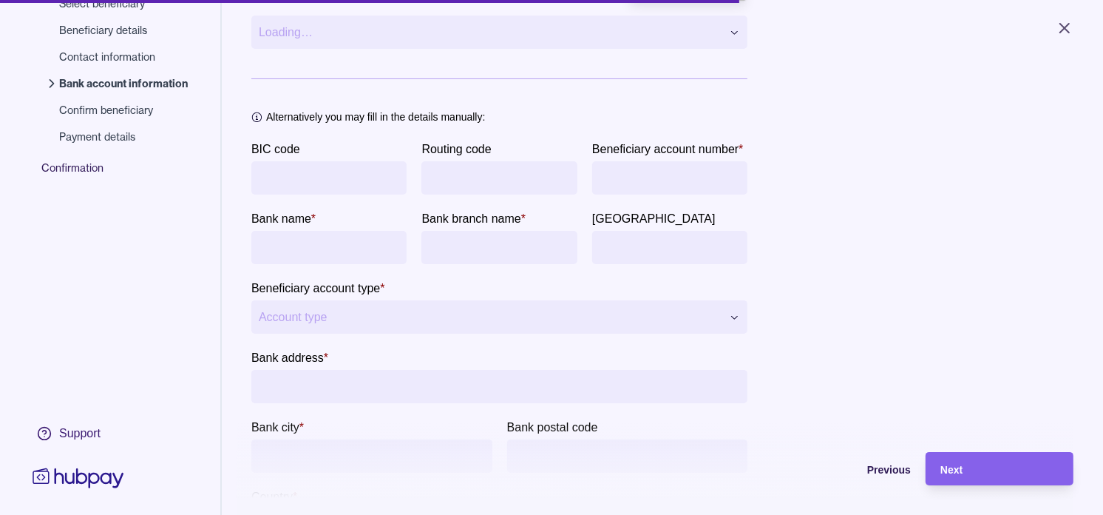
scroll to position [164, 0]
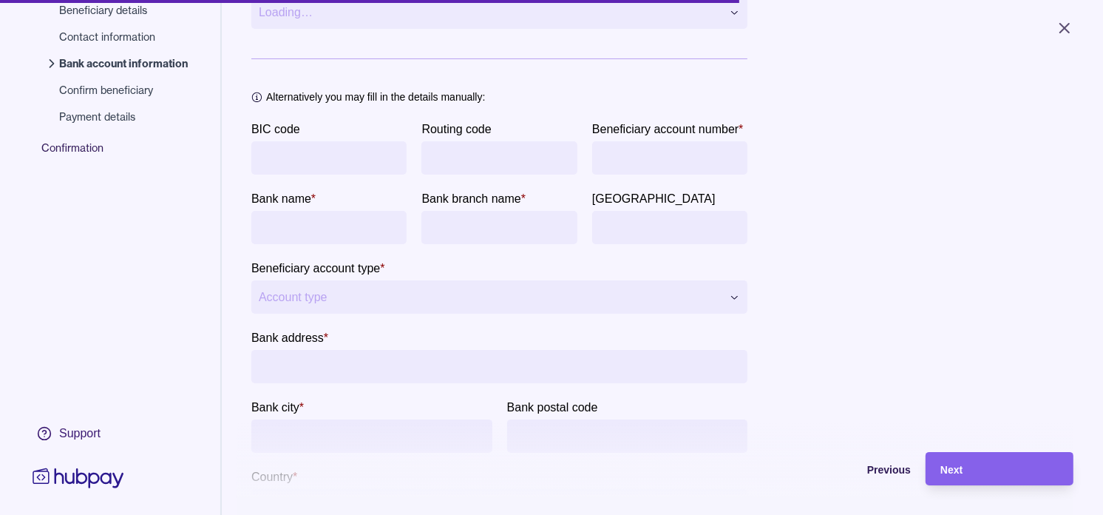
paste input "**********"
type input "**********"
paste input "**********"
type input "**********"
paste input "**********"
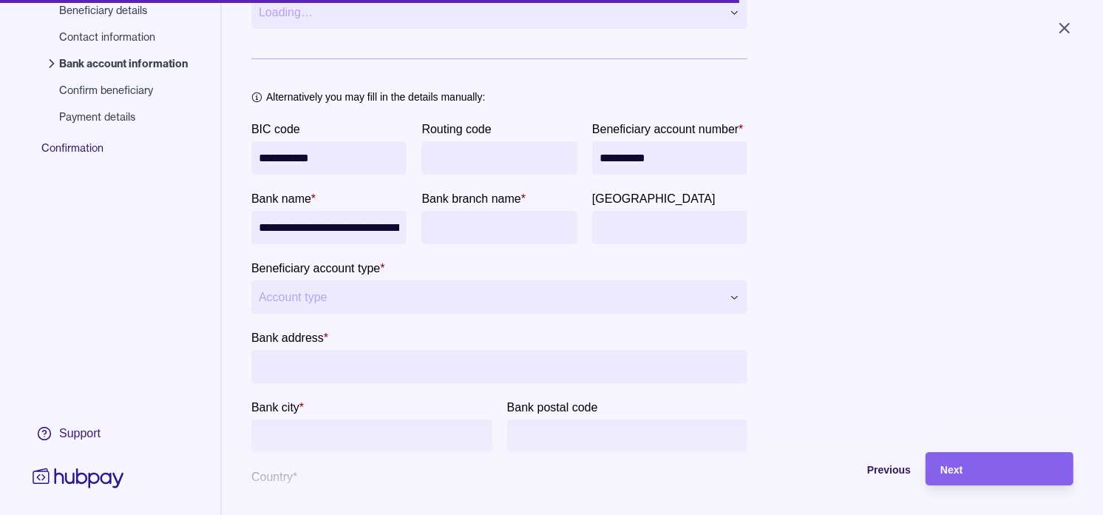
scroll to position [0, 25]
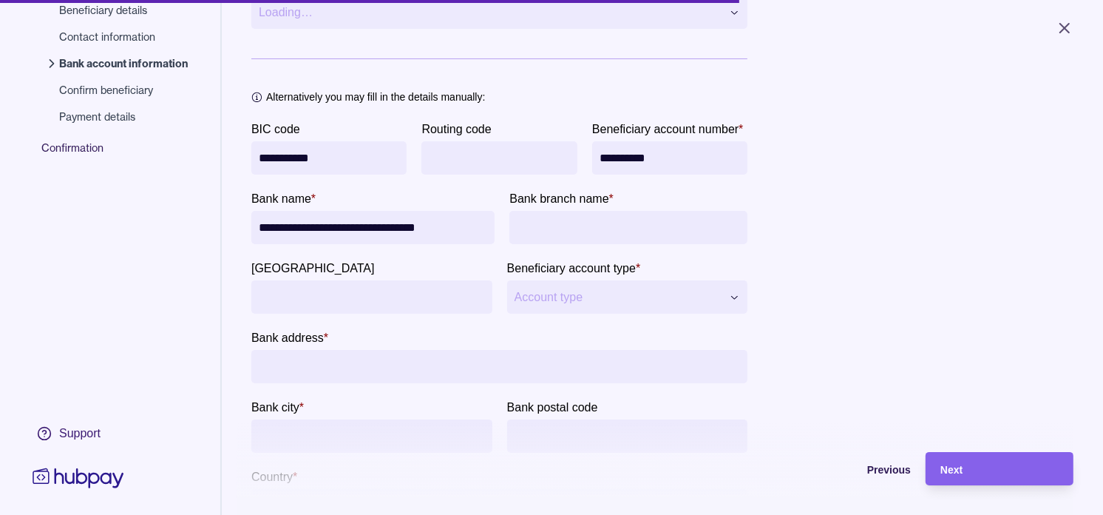
type input "**********"
paste input "**********"
click at [575, 244] on input "**********" at bounding box center [628, 227] width 223 height 33
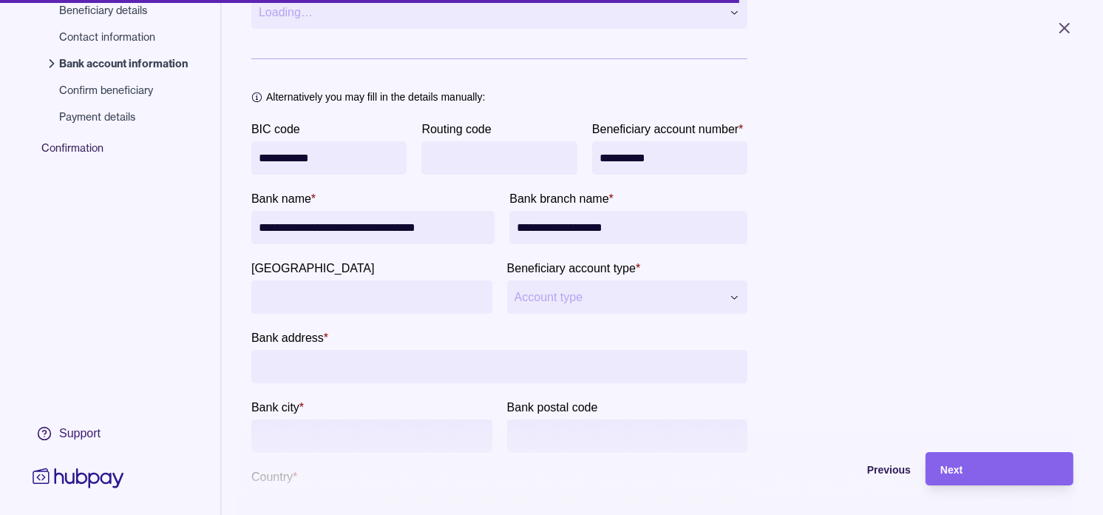
type input "**********"
click at [355, 314] on input "[GEOGRAPHIC_DATA]" at bounding box center [372, 296] width 226 height 33
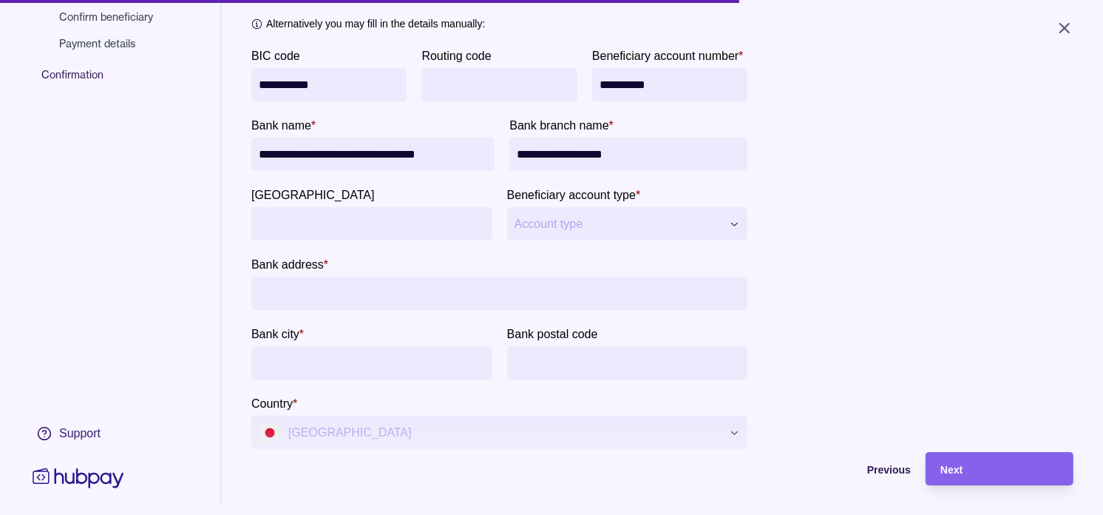
scroll to position [328, 0]
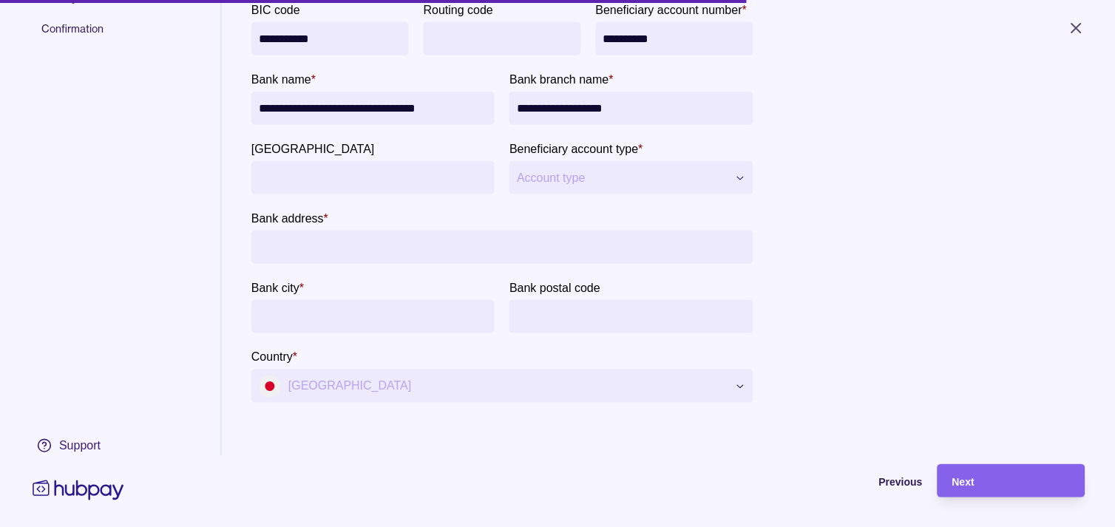
click at [629, 195] on html "**********" at bounding box center [557, 263] width 1115 height 527
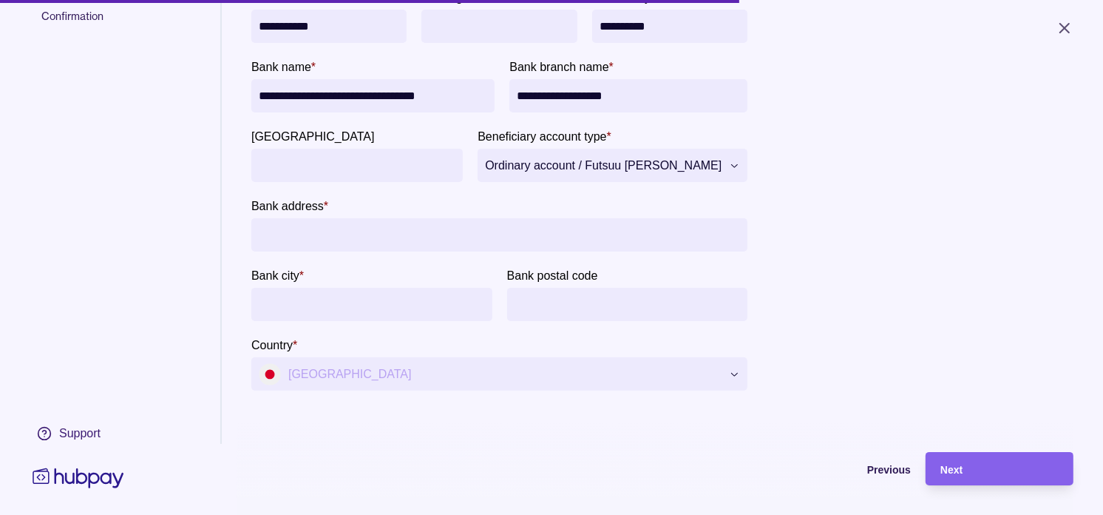
click at [475, 251] on input "Bank address *" at bounding box center [499, 234] width 481 height 33
paste input "**********"
type input "**********"
click at [371, 248] on input "**********" at bounding box center [499, 234] width 481 height 33
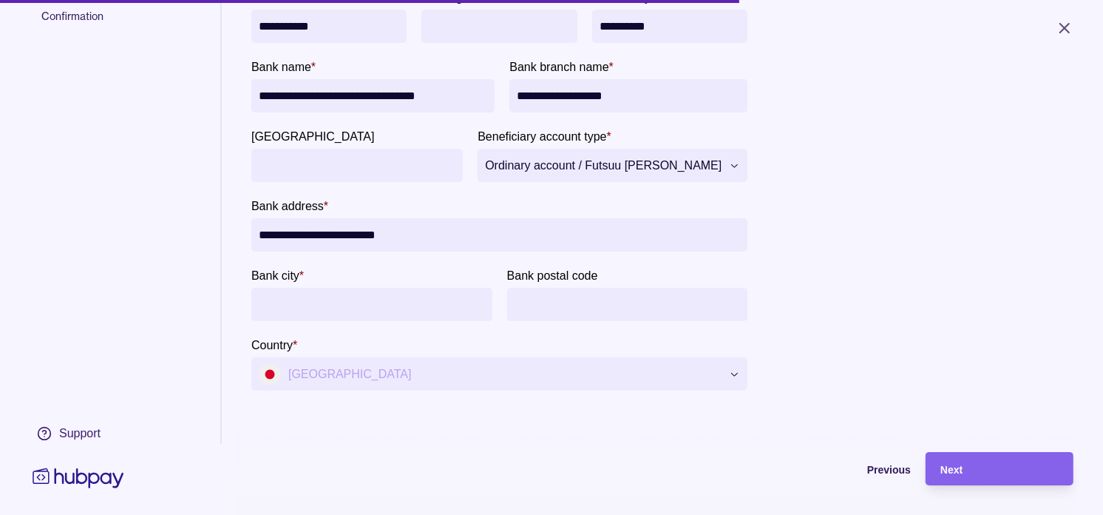
drag, startPoint x: 371, startPoint y: 248, endPoint x: 383, endPoint y: 248, distance: 11.8
click at [383, 248] on input "**********" at bounding box center [499, 234] width 481 height 33
click at [374, 306] on input "Bank city *" at bounding box center [372, 304] width 226 height 33
paste input "*******"
type input "*******"
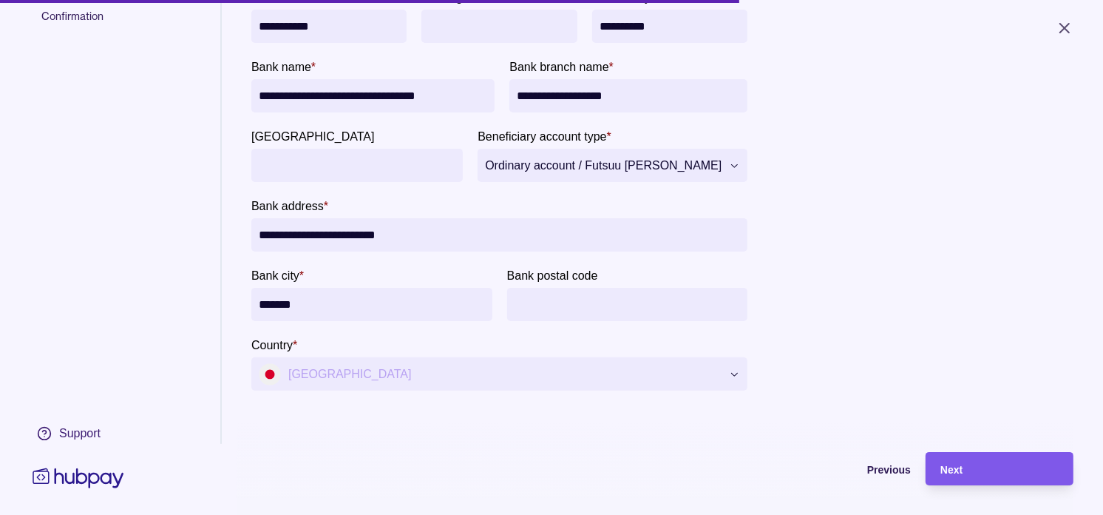
click at [1056, 485] on div "Next" at bounding box center [988, 468] width 141 height 33
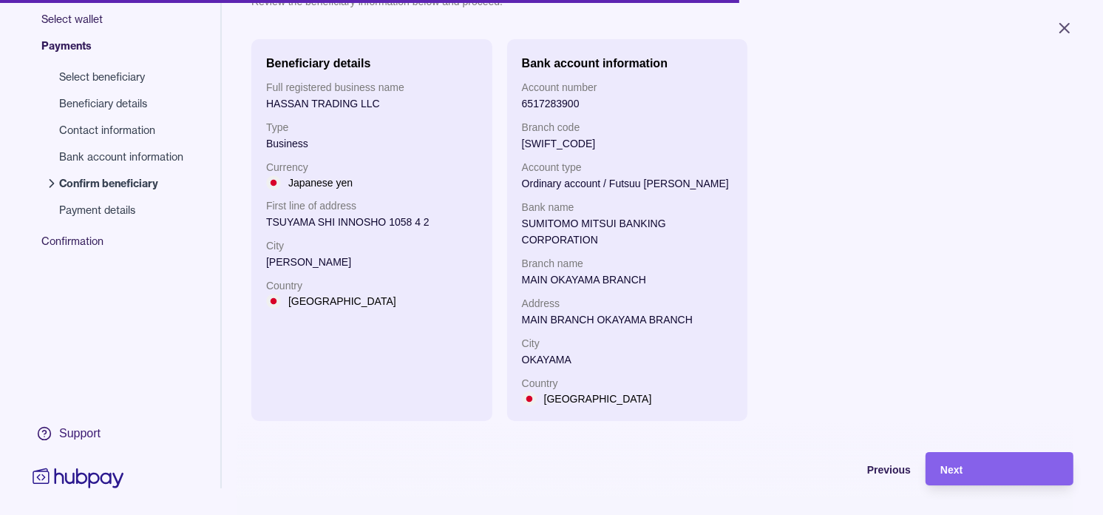
scroll to position [33, 0]
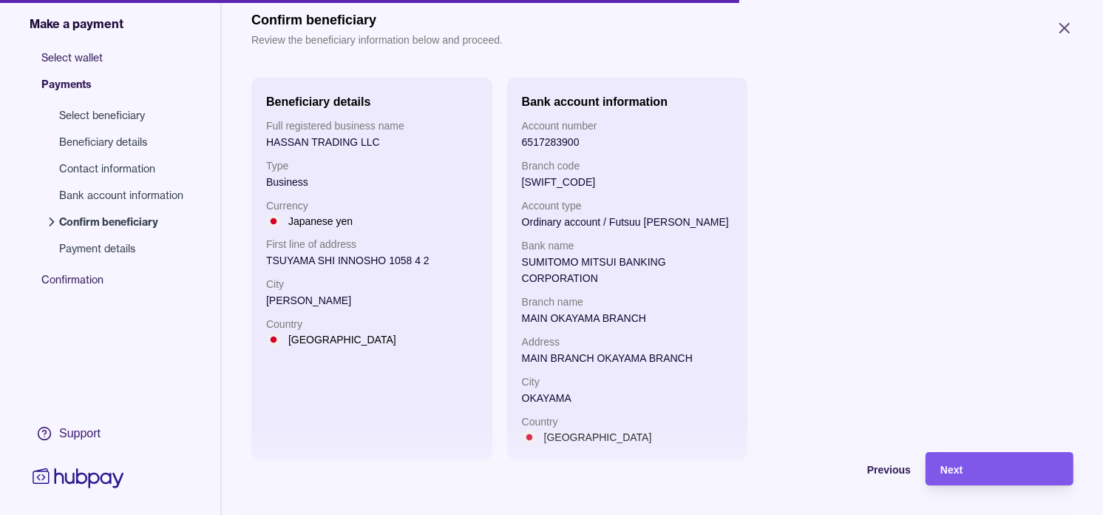
click at [1004, 478] on div "Next" at bounding box center [1000, 469] width 118 height 18
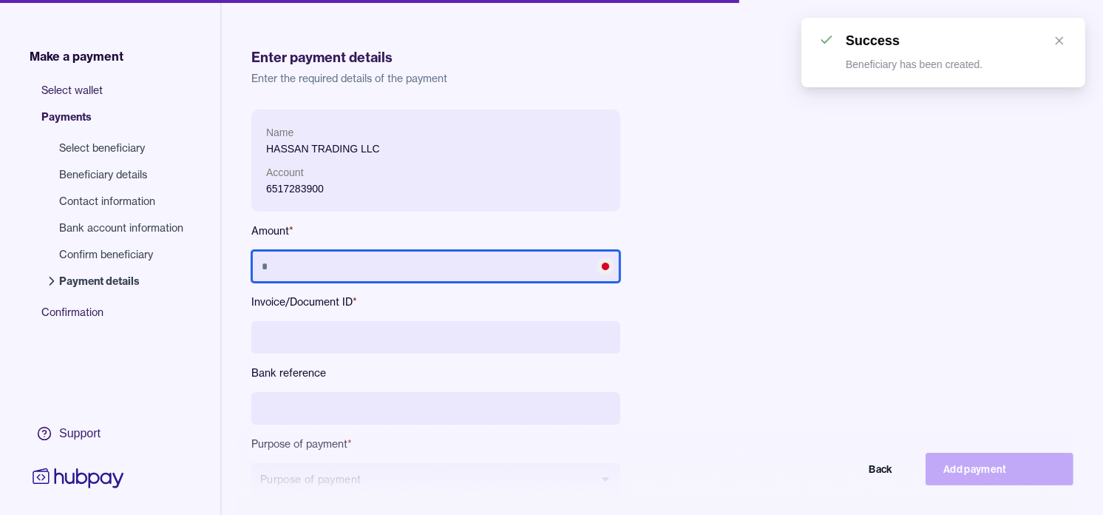
click at [405, 261] on input "text" at bounding box center [435, 266] width 369 height 33
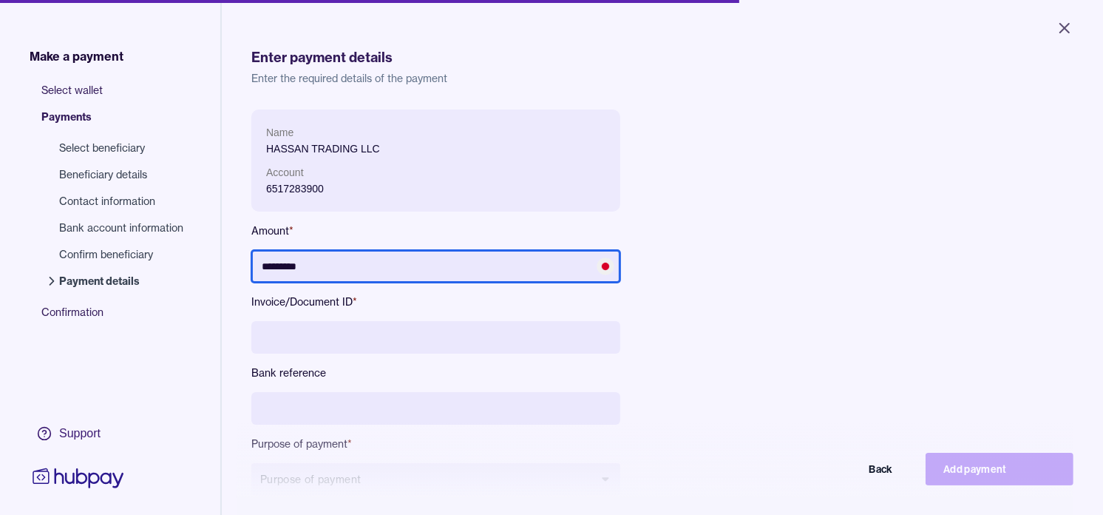
type input "*********"
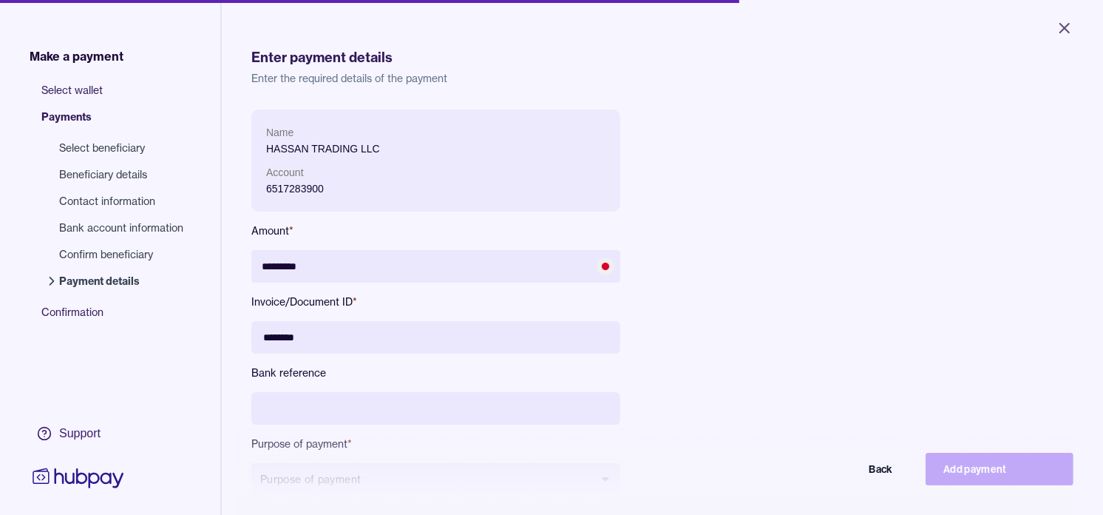
type input "********"
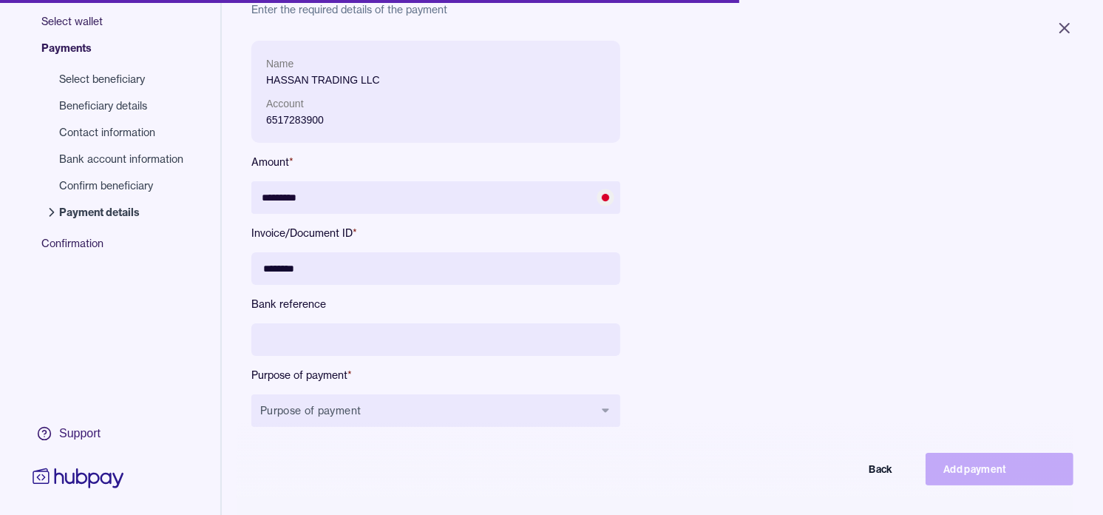
scroll to position [164, 0]
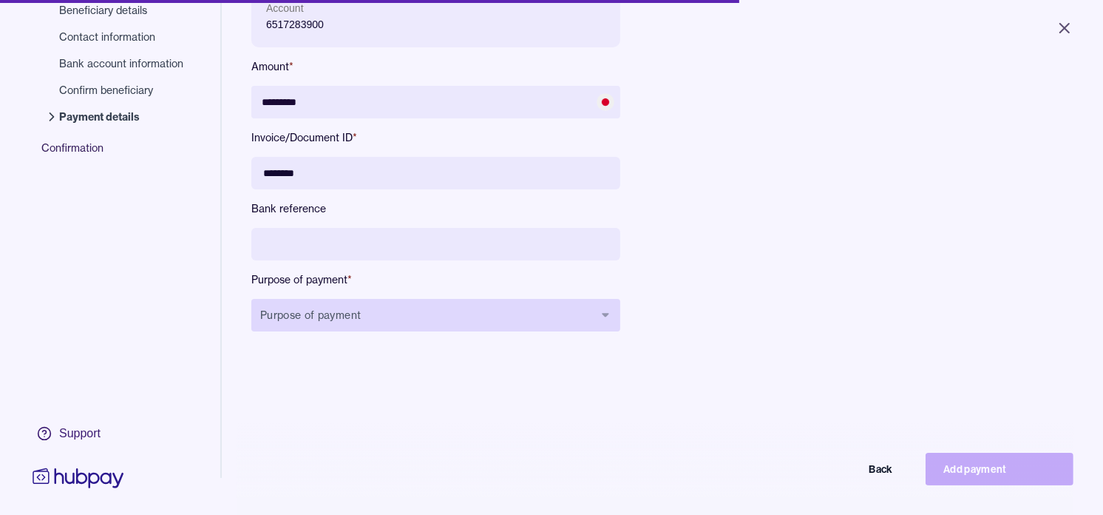
click at [454, 302] on button "Purpose of payment" at bounding box center [435, 315] width 369 height 33
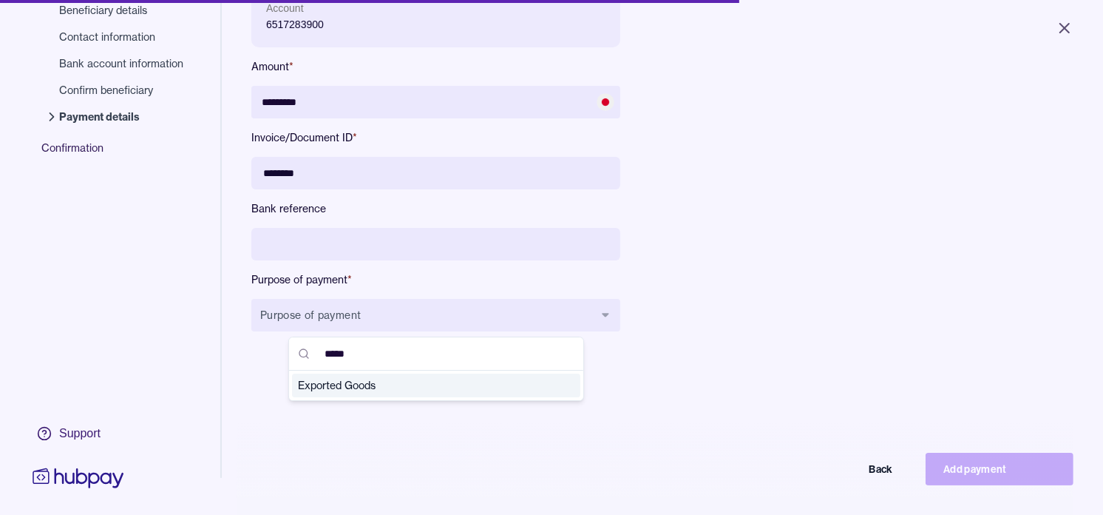
type input "*****"
click at [411, 382] on span "Exported Goods" at bounding box center [427, 385] width 259 height 15
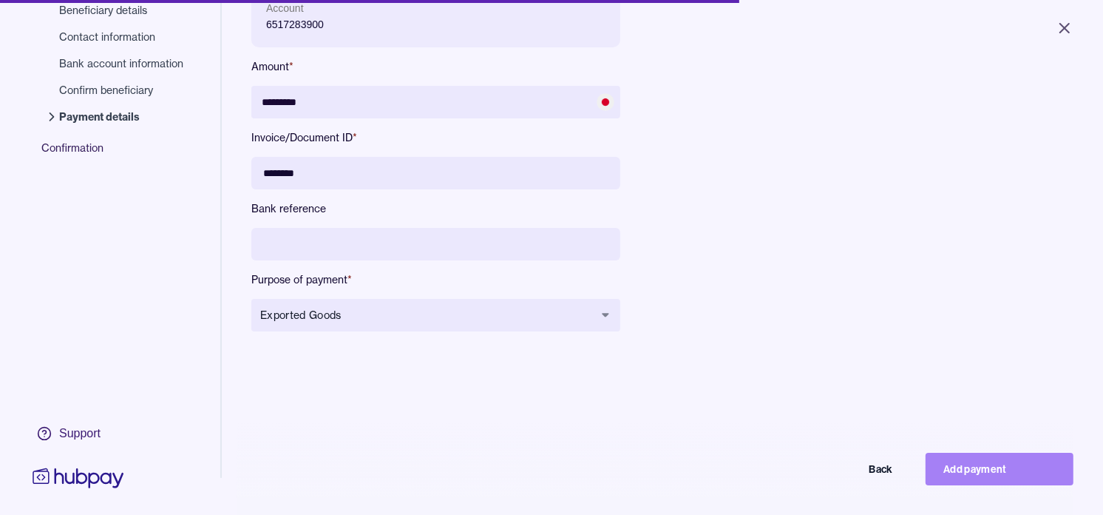
click at [1016, 470] on button "Add payment" at bounding box center [1000, 469] width 148 height 33
type input "*******"
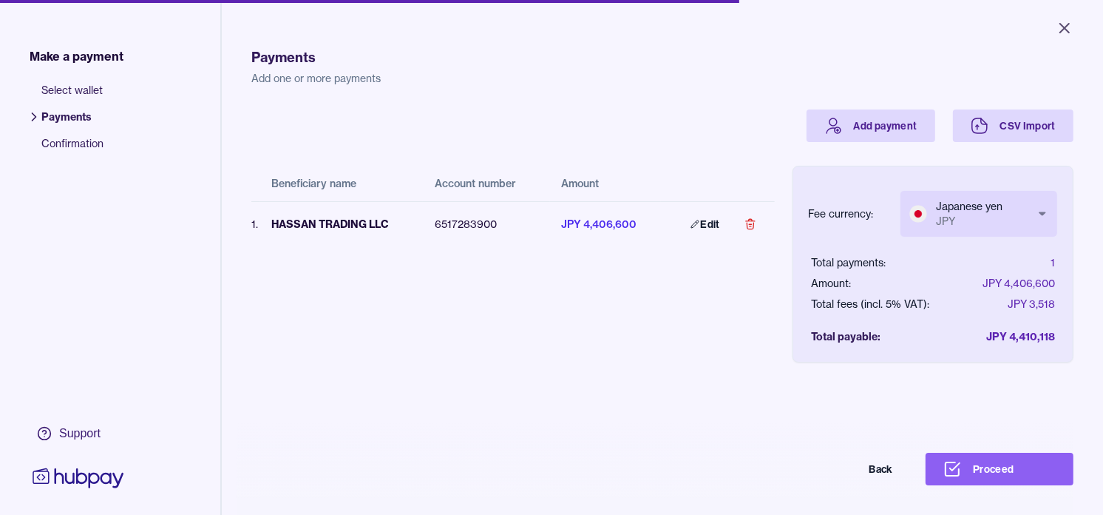
click at [1008, 205] on body "Close Make a payment Select wallet Payments Confirmation Support Payments Add o…" at bounding box center [551, 257] width 1103 height 515
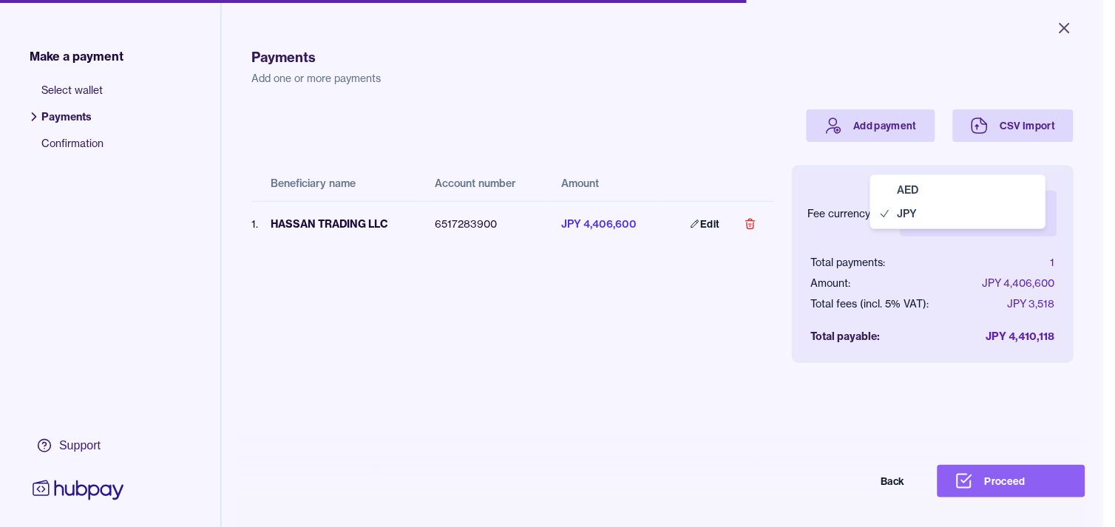
select select "***"
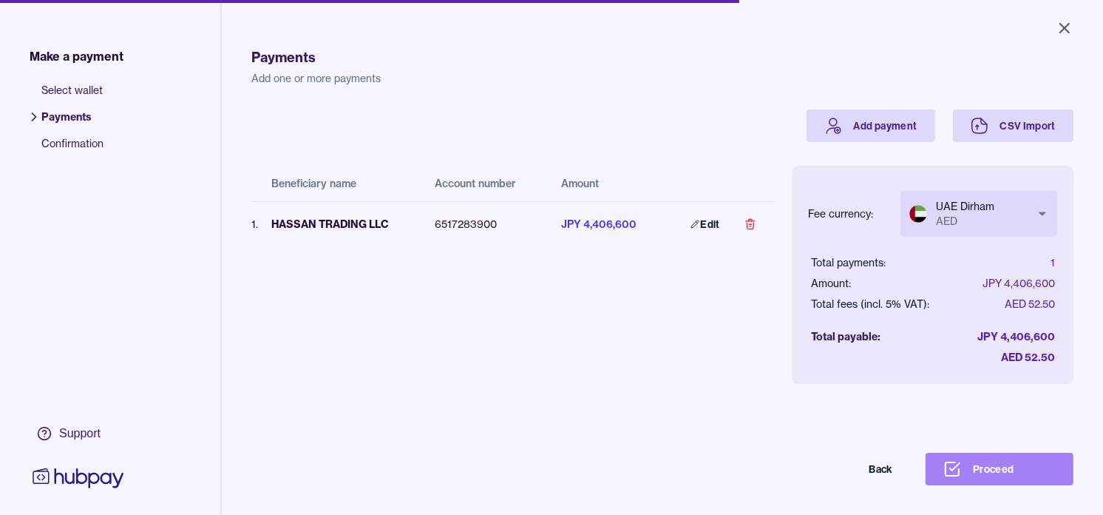
click at [1026, 476] on button "Proceed" at bounding box center [1000, 469] width 148 height 33
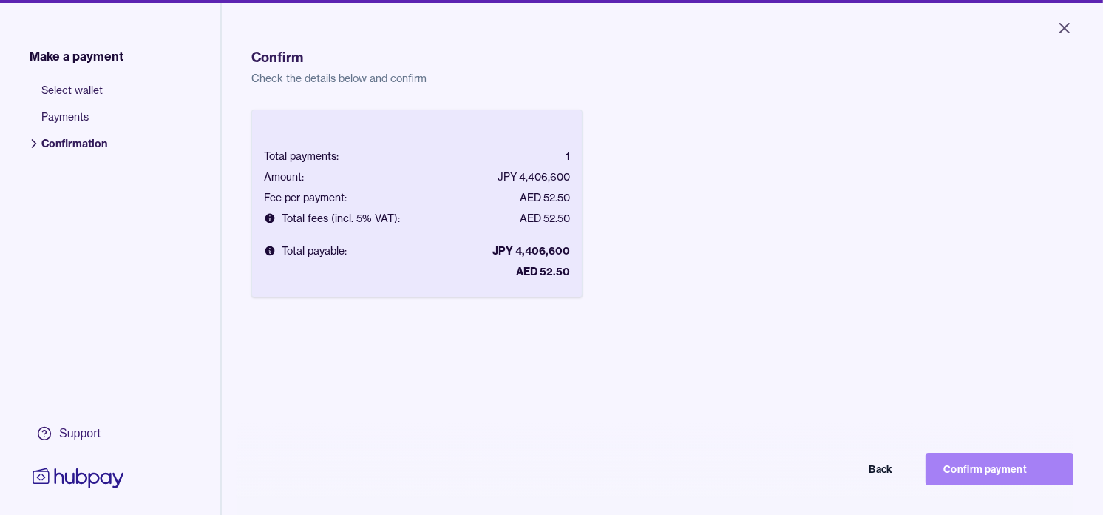
click at [971, 481] on button "Confirm payment" at bounding box center [1000, 469] width 148 height 33
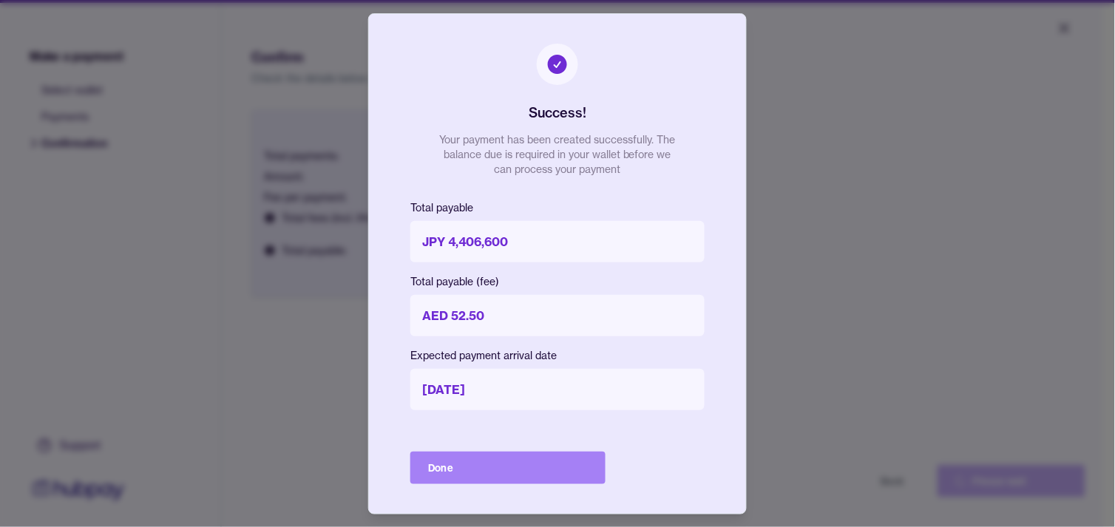
click at [487, 457] on button "Done" at bounding box center [507, 468] width 195 height 33
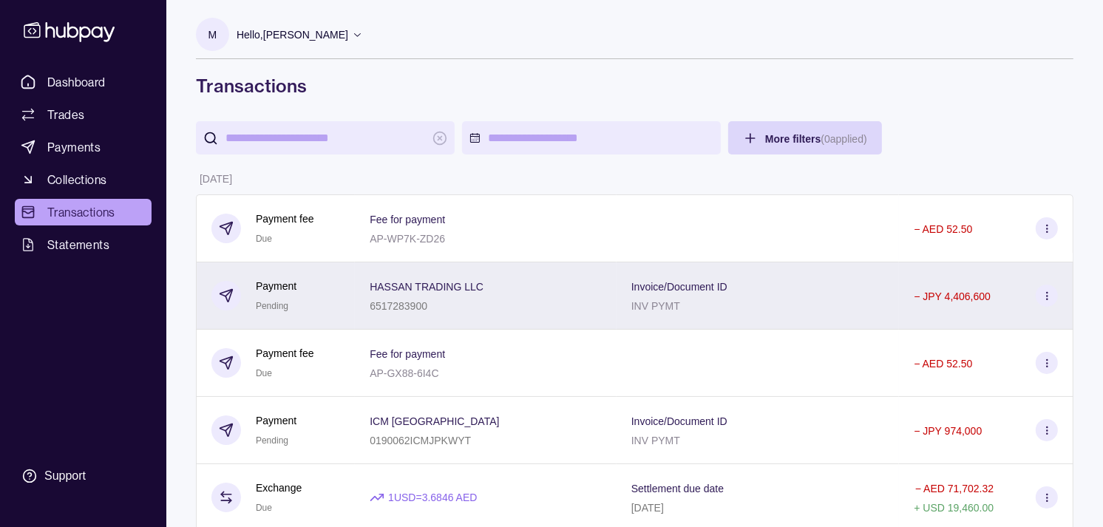
click at [328, 292] on div "Payment Pending" at bounding box center [276, 296] width 129 height 36
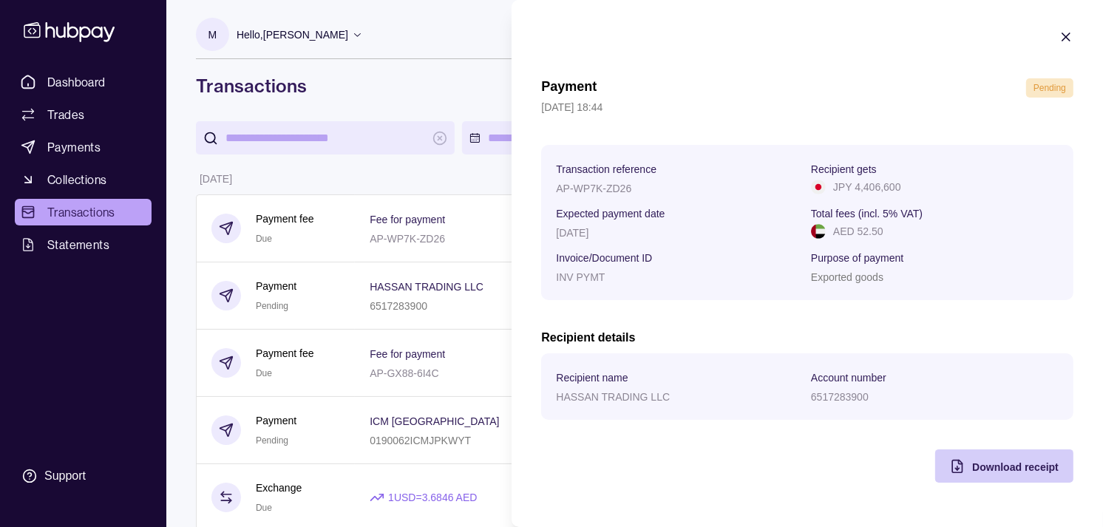
click at [1002, 464] on span "Download receipt" at bounding box center [1015, 467] width 87 height 12
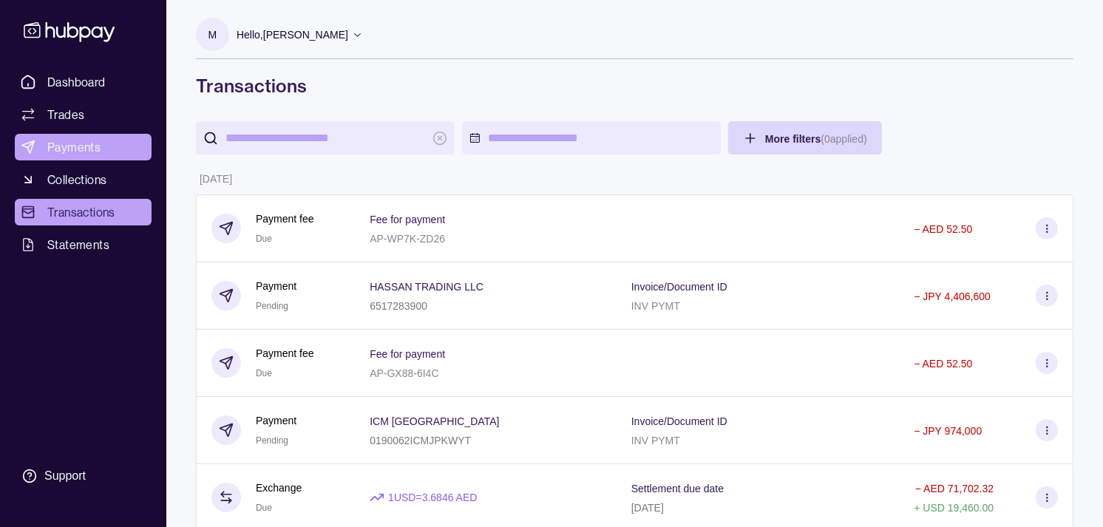
click at [92, 149] on span "Payments" at bounding box center [73, 147] width 53 height 18
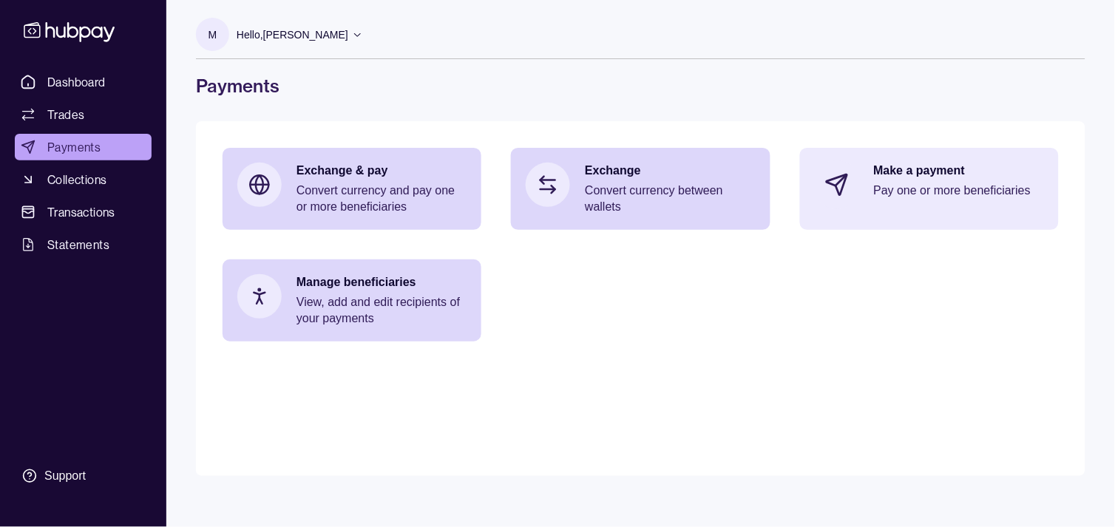
click at [885, 169] on p "Make a payment" at bounding box center [959, 171] width 170 height 16
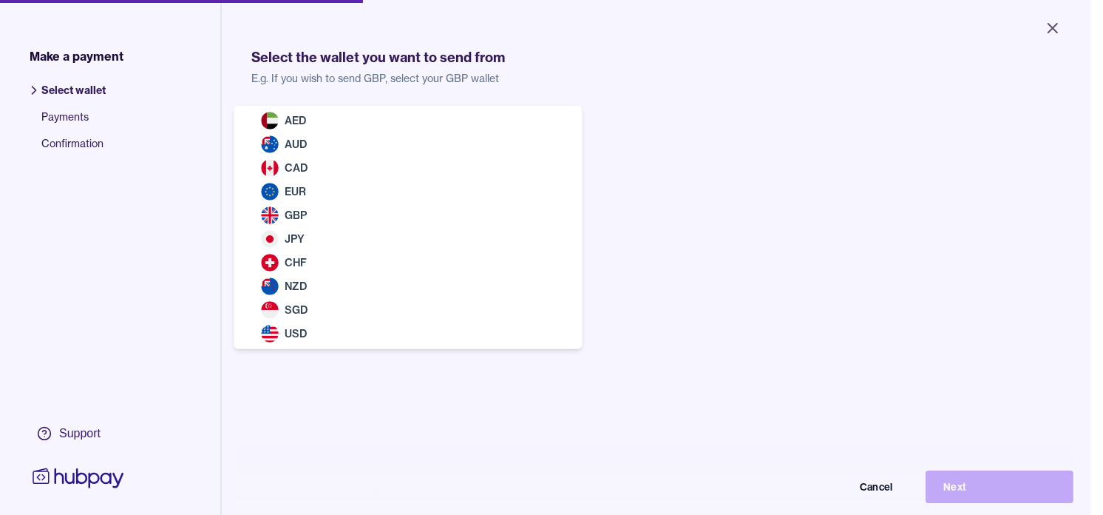
click at [476, 134] on body "Close Make a payment Select wallet Payments Confirmation Support Select the wal…" at bounding box center [546, 257] width 1092 height 515
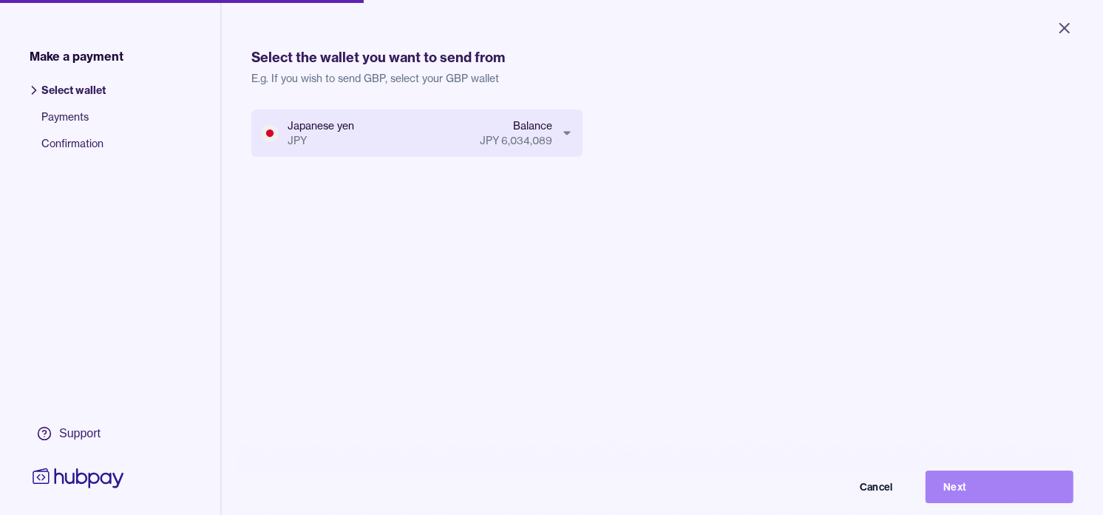
click at [1000, 492] on button "Next" at bounding box center [1000, 486] width 148 height 33
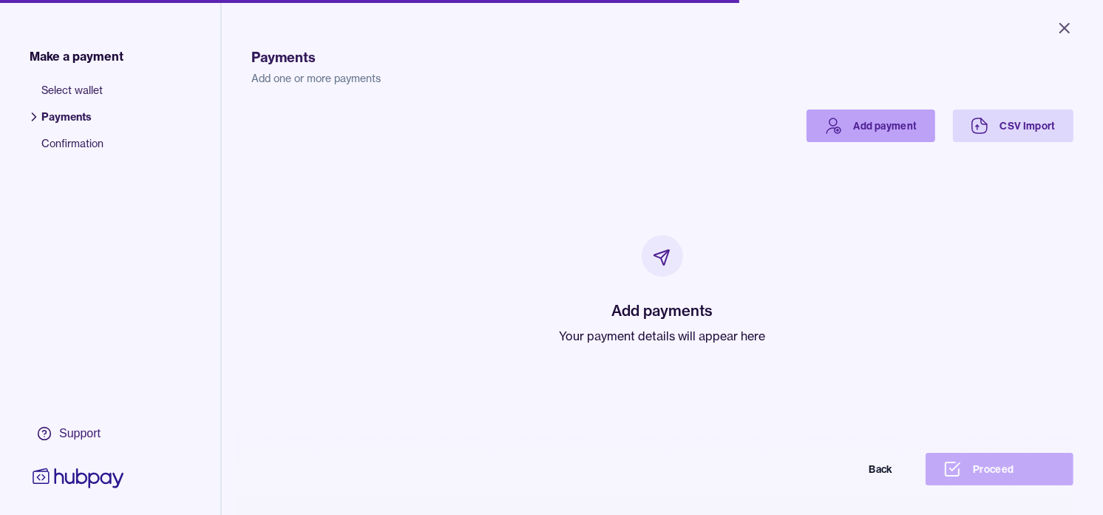
click at [853, 116] on link "Add payment" at bounding box center [871, 125] width 129 height 33
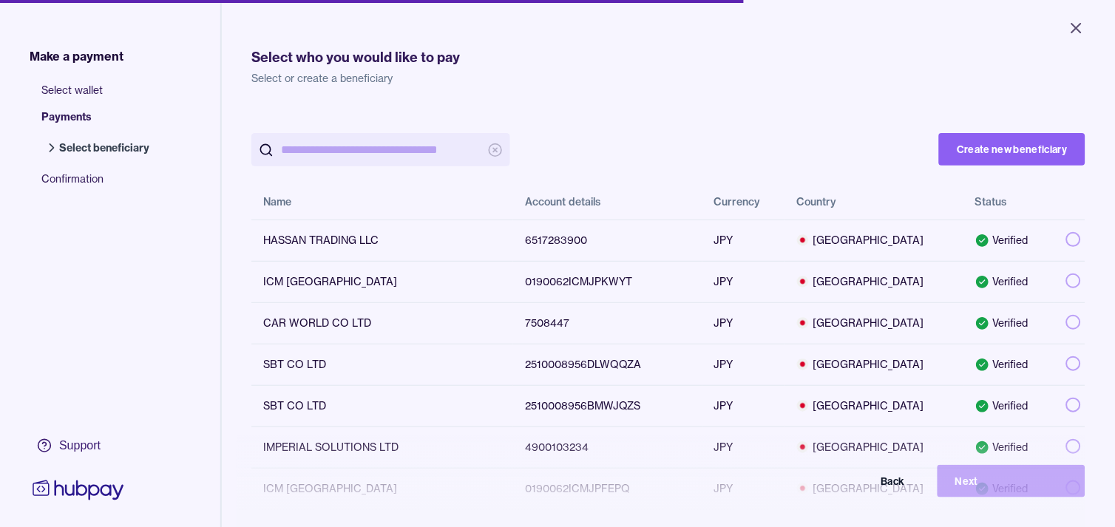
click at [382, 148] on input "search" at bounding box center [381, 149] width 200 height 33
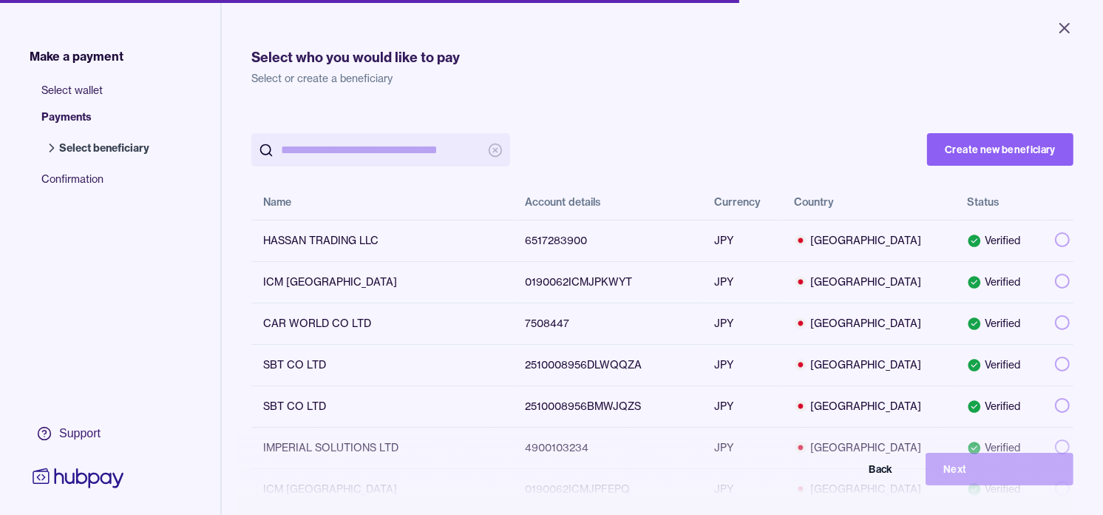
paste input "*******"
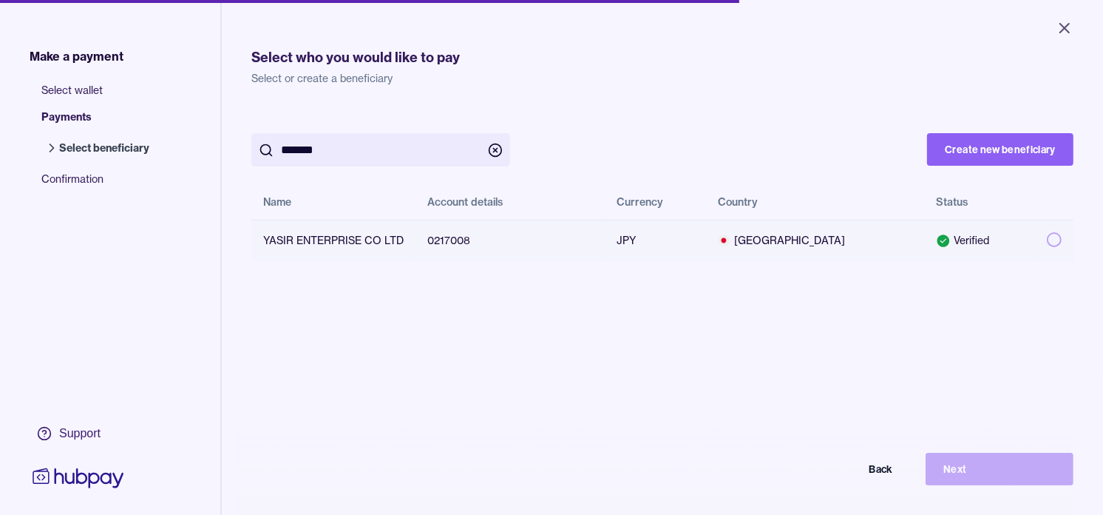
type input "*******"
click at [1047, 245] on button "button" at bounding box center [1054, 239] width 15 height 15
click at [1046, 484] on button "Next" at bounding box center [1000, 469] width 148 height 33
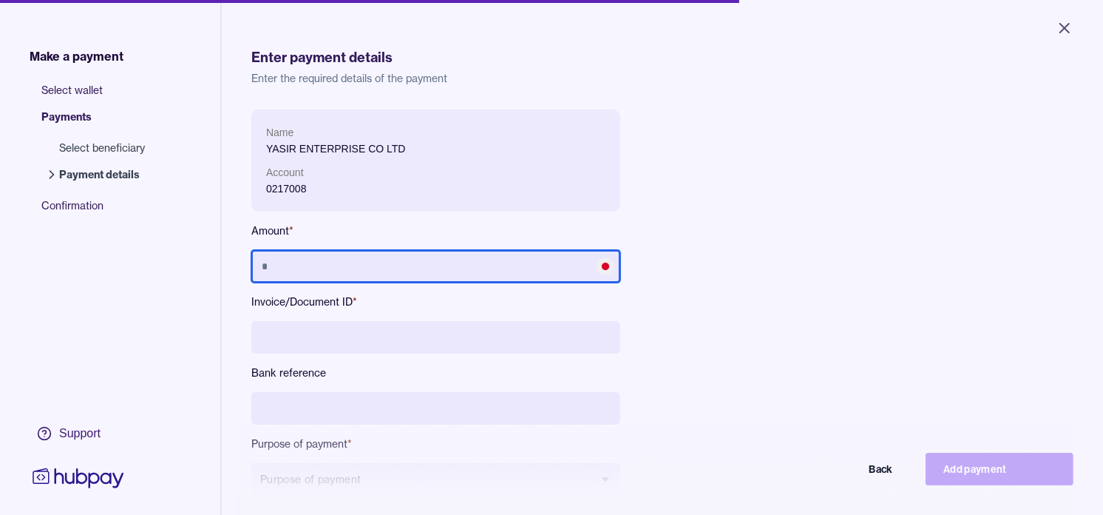
click at [414, 264] on input "text" at bounding box center [435, 266] width 369 height 33
type input "*********"
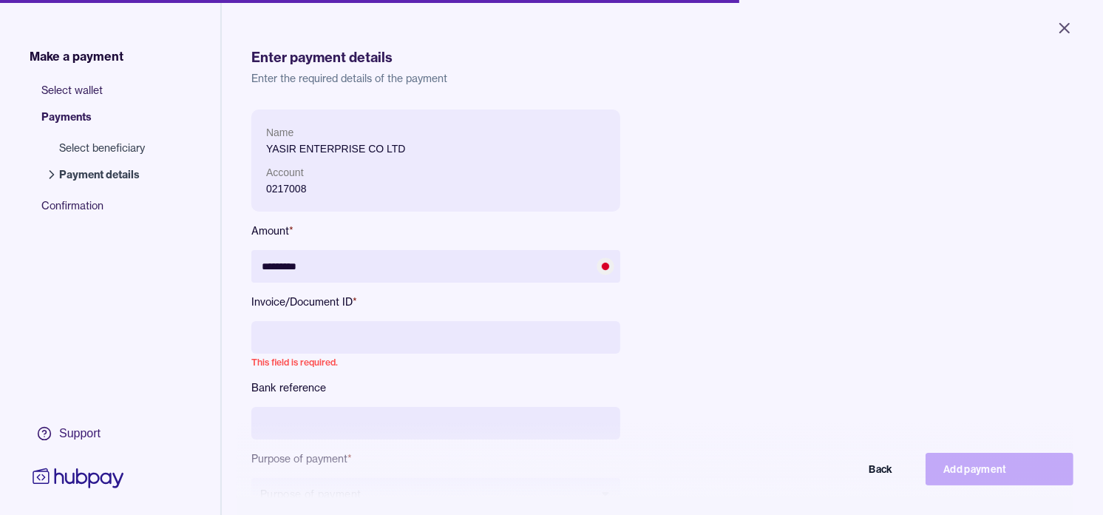
paste input "**********"
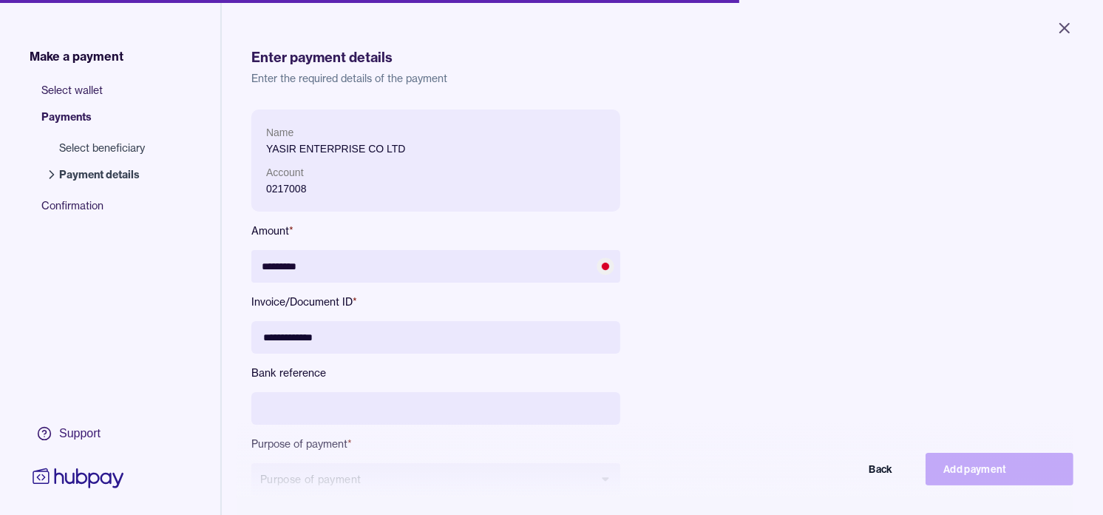
click at [293, 336] on input "**********" at bounding box center [435, 337] width 369 height 33
type input "**********"
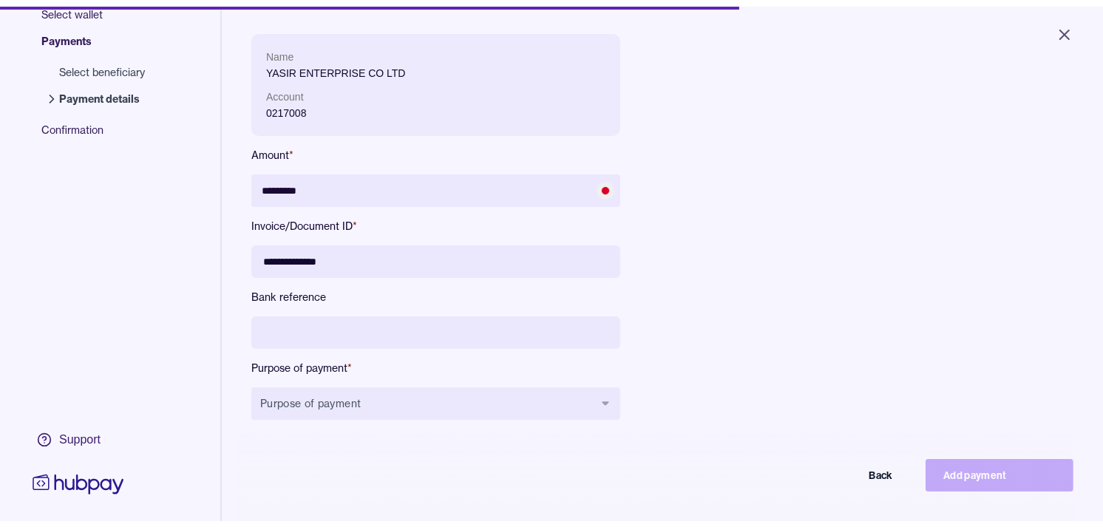
scroll to position [164, 0]
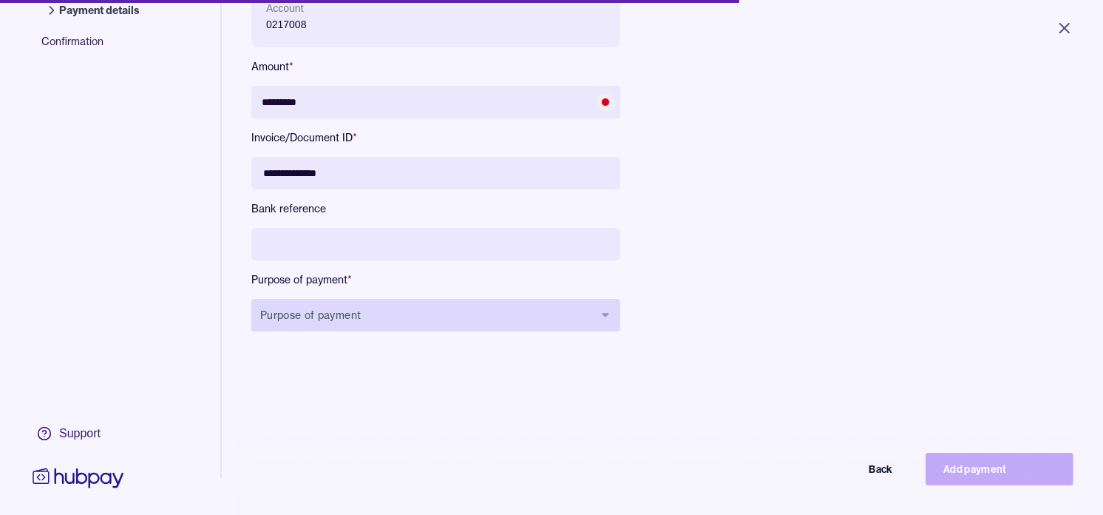
click at [376, 311] on button "Purpose of payment" at bounding box center [435, 315] width 369 height 33
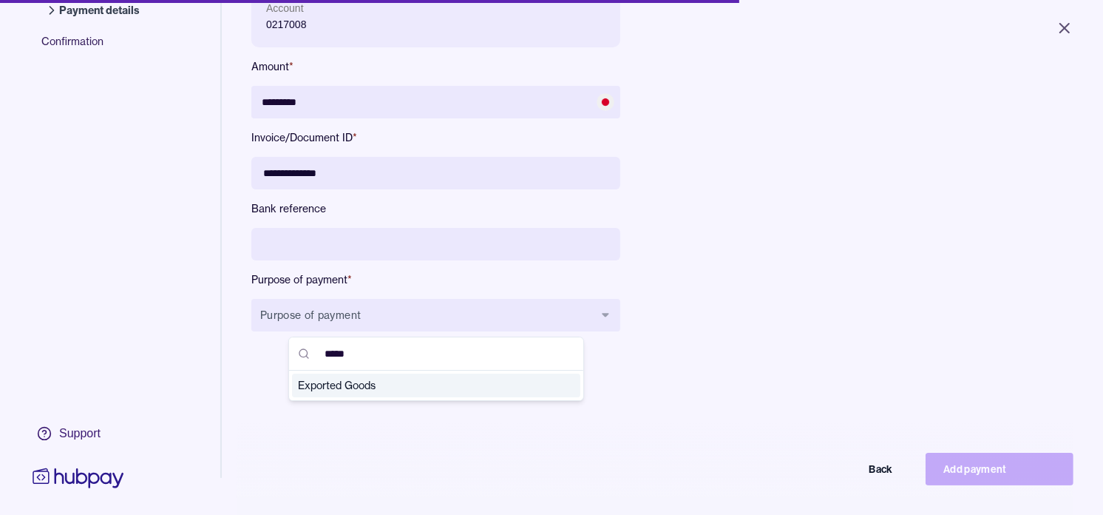
type input "*****"
click at [374, 388] on span "Exported Goods" at bounding box center [427, 385] width 259 height 15
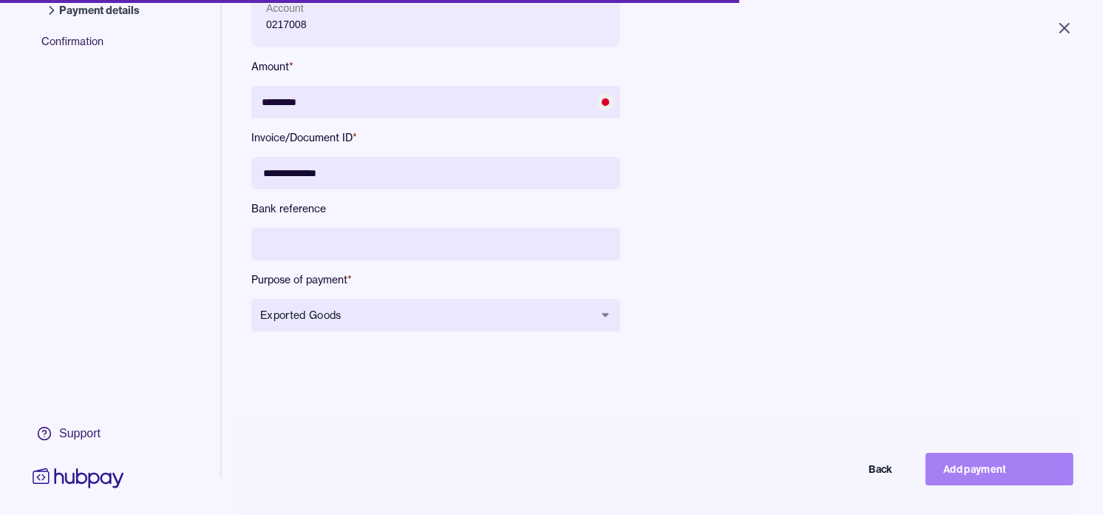
click at [1009, 475] on button "Add payment" at bounding box center [1000, 469] width 148 height 33
type input "*******"
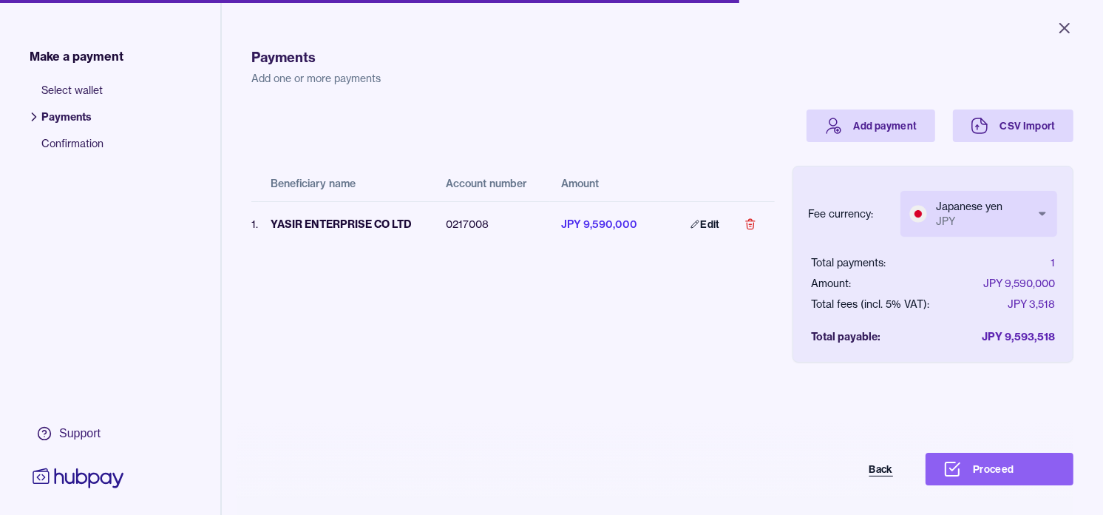
click at [893, 483] on button "Back" at bounding box center [837, 469] width 148 height 33
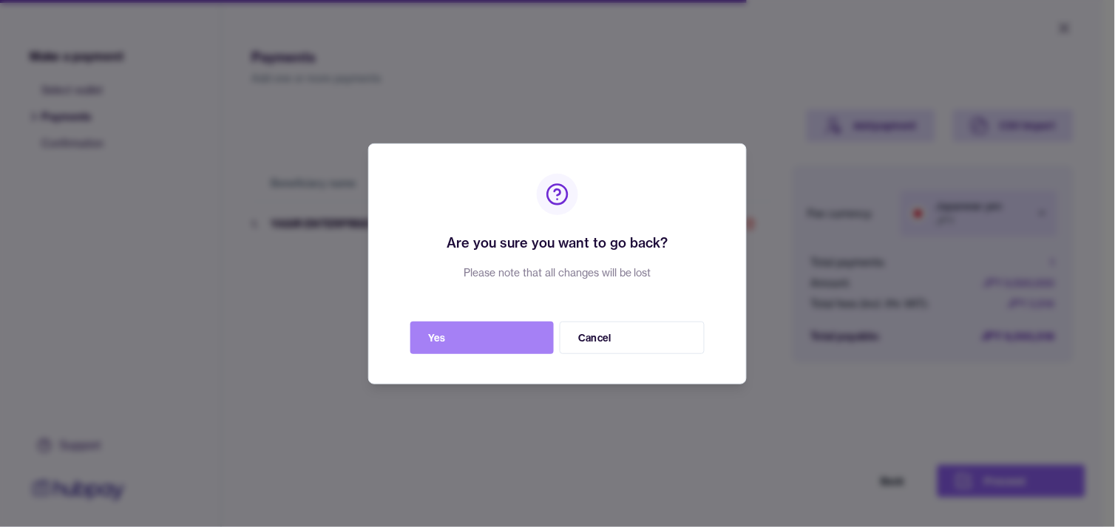
click at [507, 335] on button "Yes" at bounding box center [481, 338] width 143 height 33
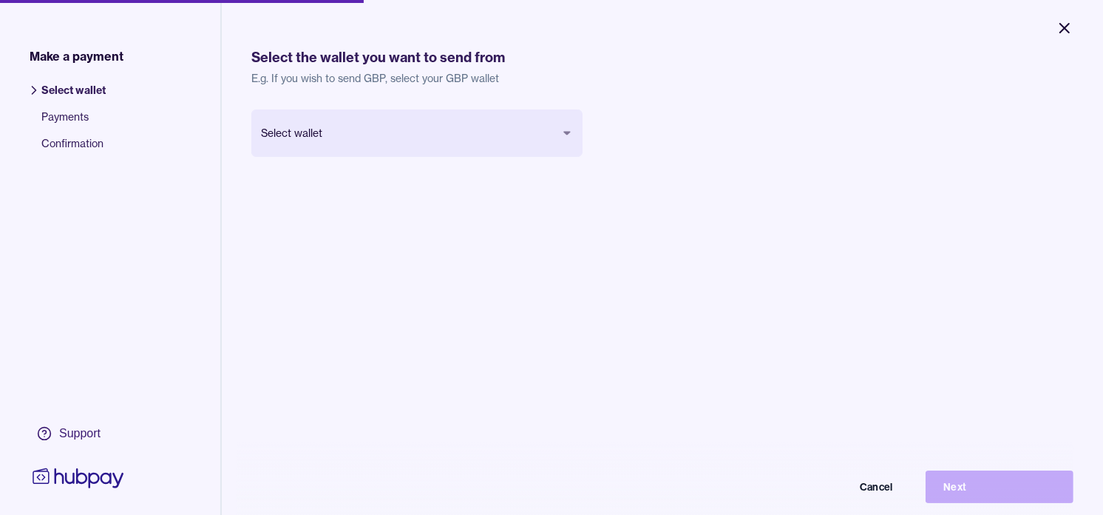
click at [1063, 27] on icon "Close" at bounding box center [1064, 28] width 9 height 9
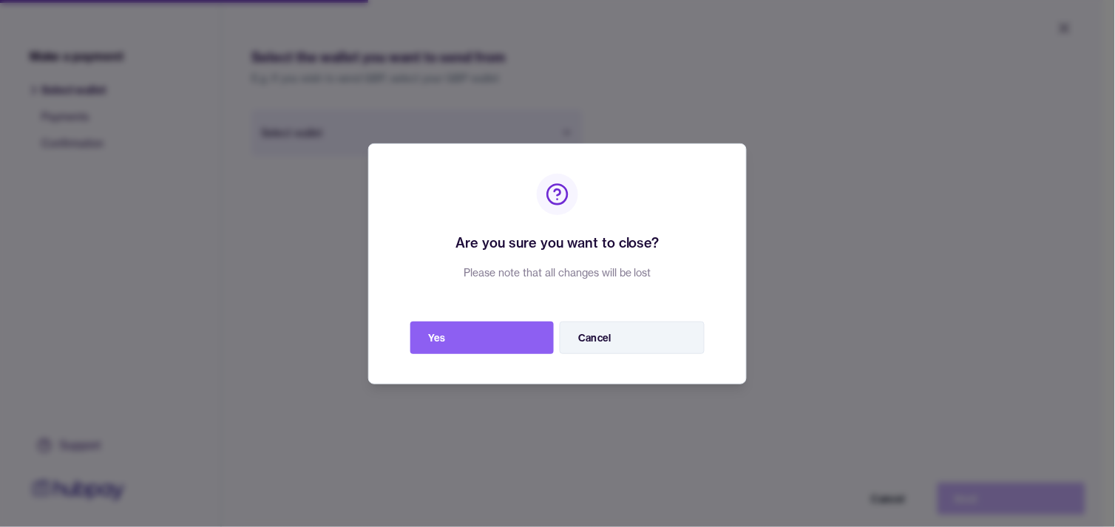
click at [649, 334] on button "Cancel" at bounding box center [632, 338] width 145 height 33
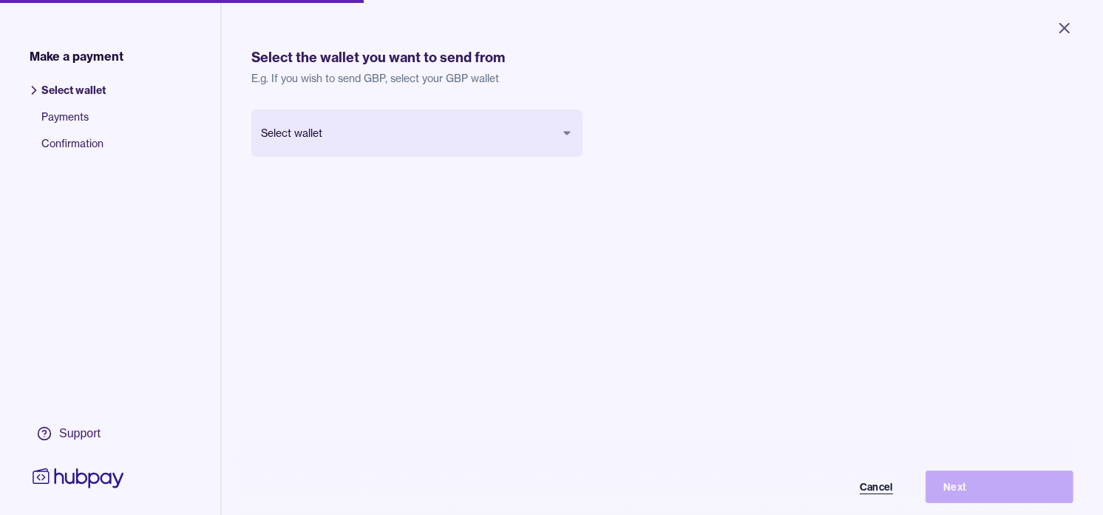
click at [890, 493] on button "Cancel" at bounding box center [837, 486] width 148 height 33
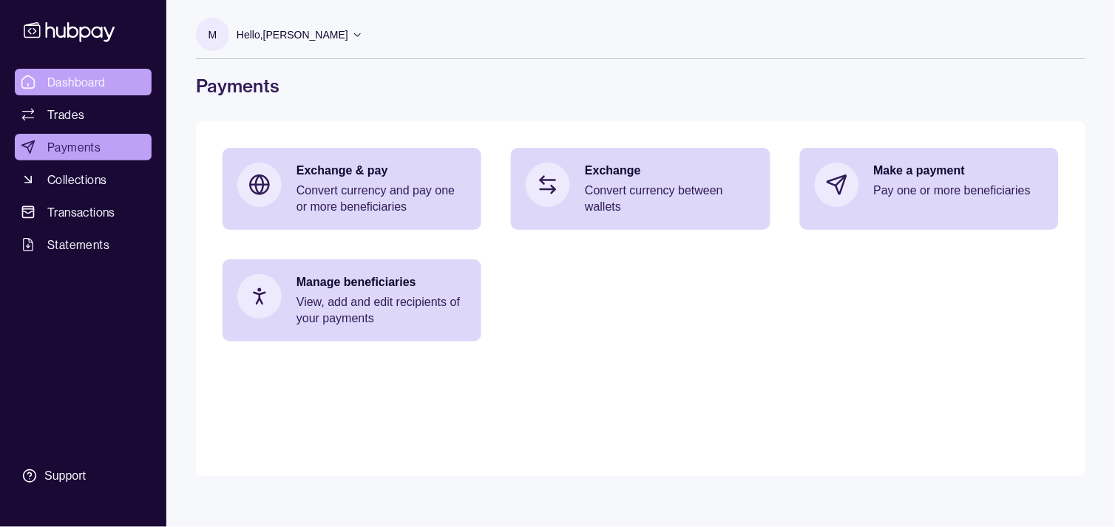
click at [93, 85] on span "Dashboard" at bounding box center [76, 82] width 58 height 18
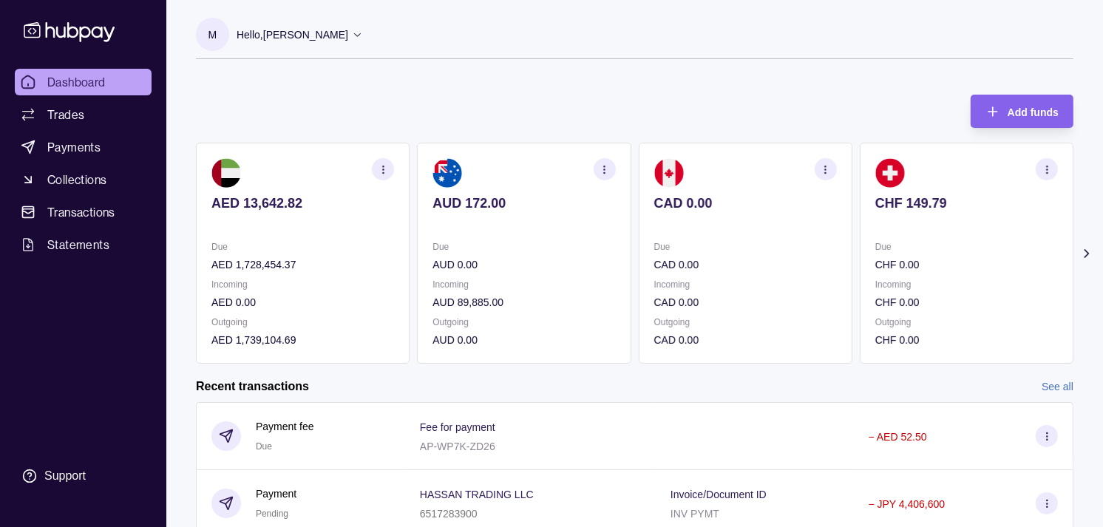
click at [876, 228] on p at bounding box center [967, 223] width 183 height 16
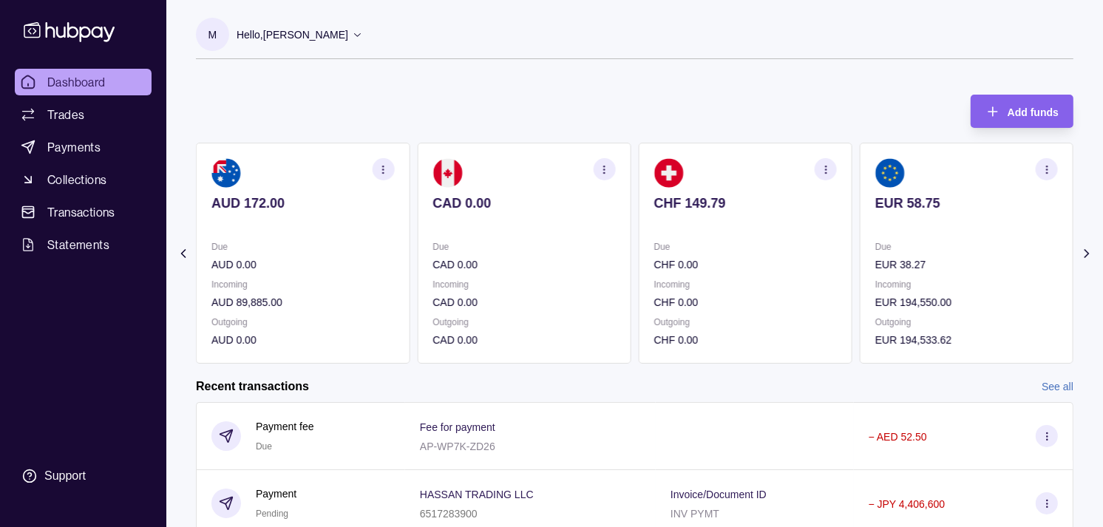
click at [876, 245] on p "Due" at bounding box center [967, 247] width 183 height 16
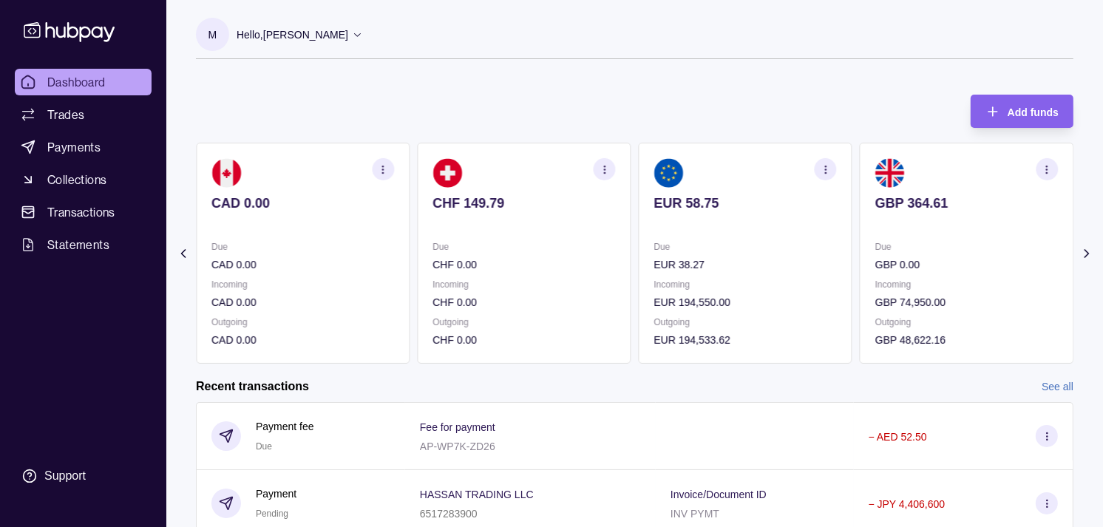
click at [860, 238] on section "GBP 364.61 Due GBP 0.00 Incoming GBP 74,950.00 Outgoing GBP 48,622.16" at bounding box center [967, 253] width 214 height 221
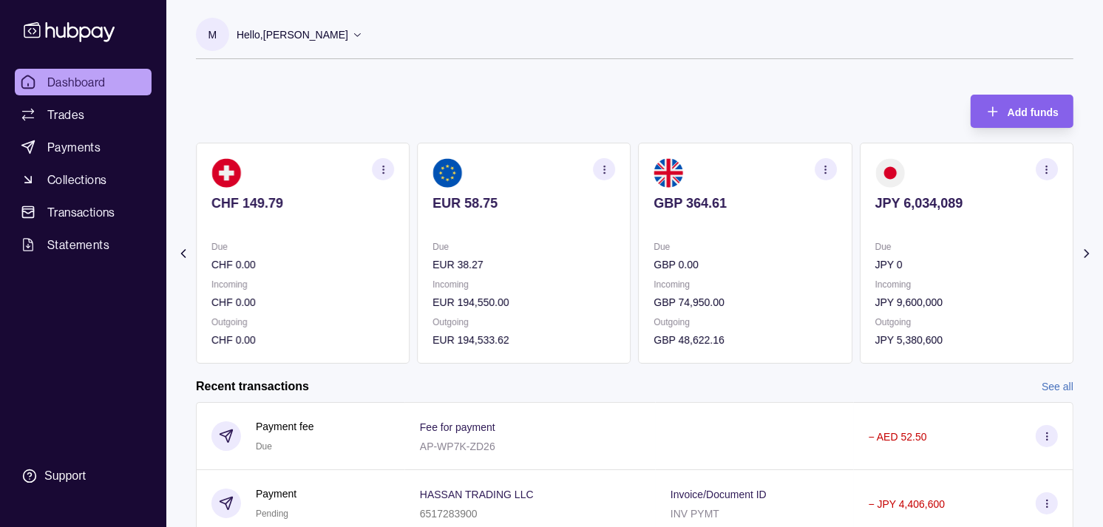
click at [876, 268] on p "JPY 0" at bounding box center [967, 265] width 183 height 16
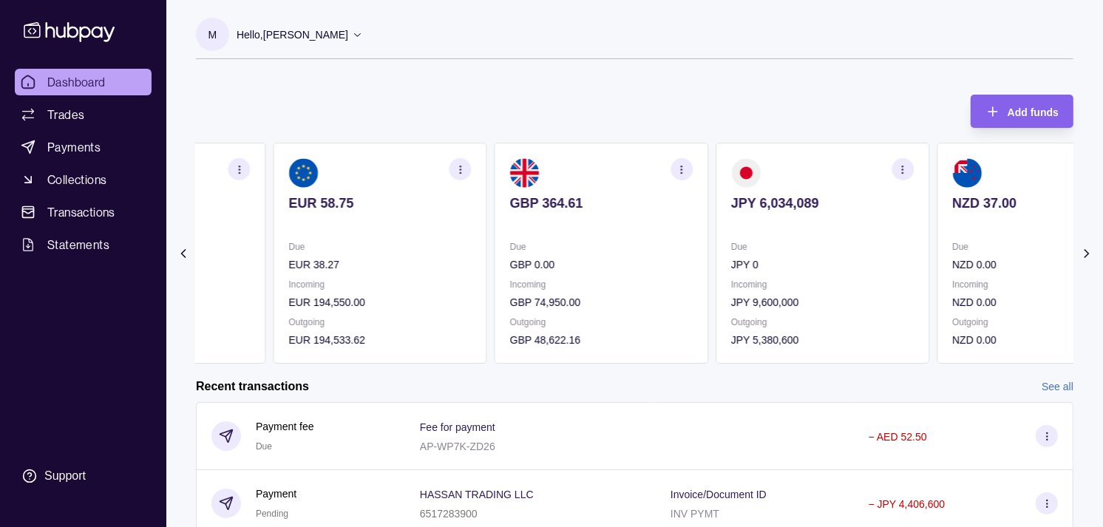
click at [578, 263] on p "GBP 0.00" at bounding box center [601, 265] width 183 height 16
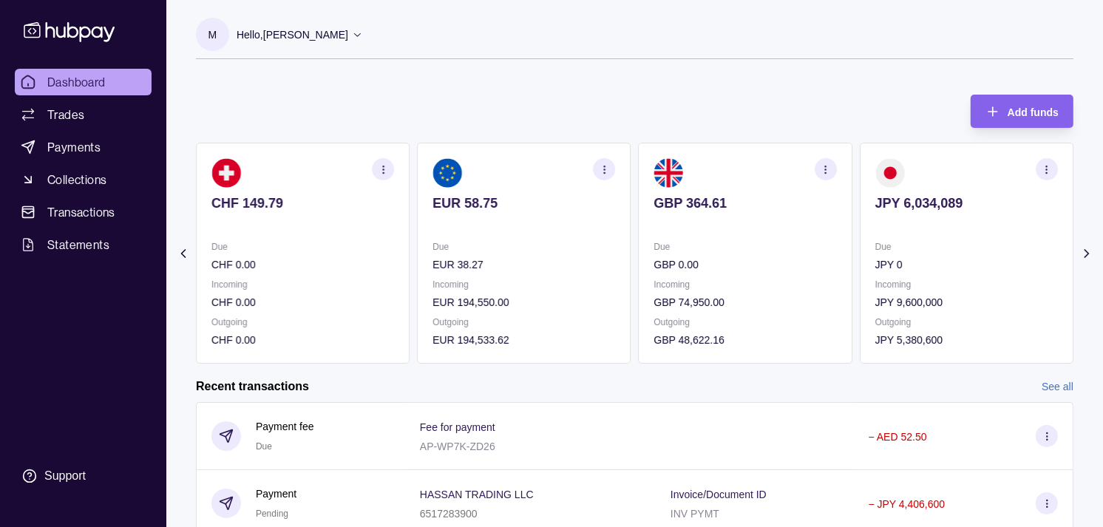
click at [542, 261] on p "EUR 38.27" at bounding box center [524, 265] width 183 height 16
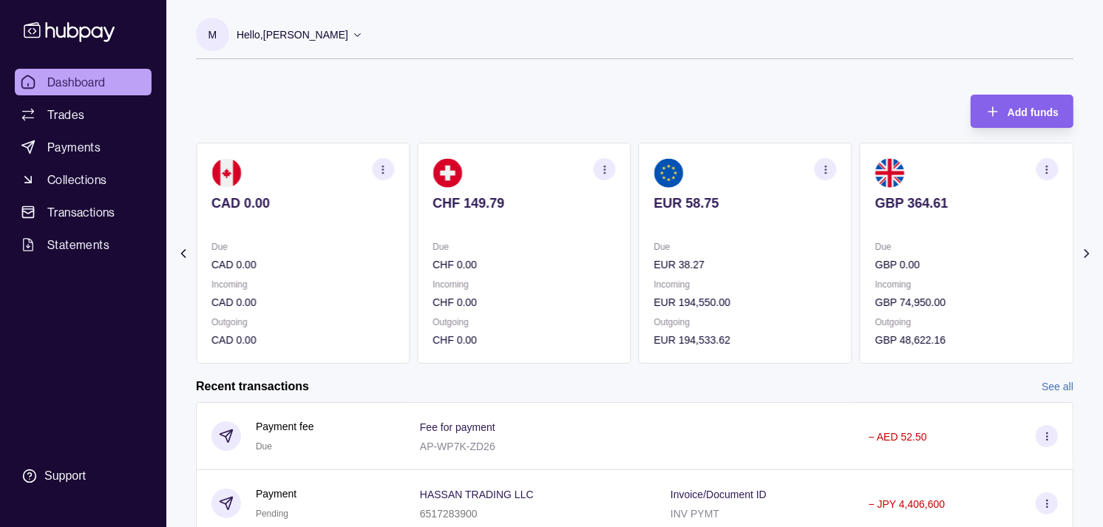
click at [410, 226] on section "CAD 0.00 Due CAD 0.00 Incoming CAD 0.00 Outgoing CAD 0.00" at bounding box center [303, 253] width 214 height 221
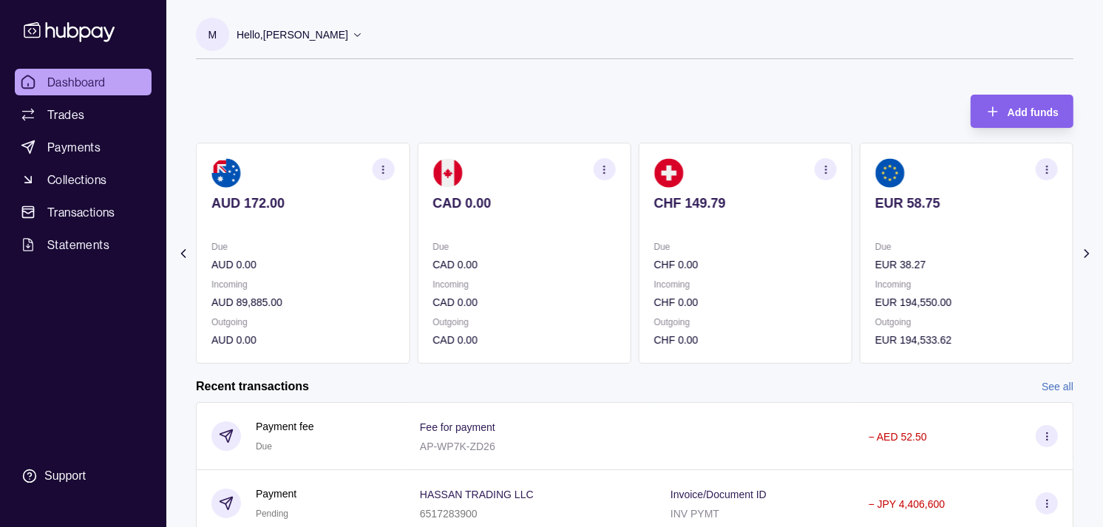
click at [376, 255] on div "Due AUD 0.00" at bounding box center [303, 256] width 183 height 34
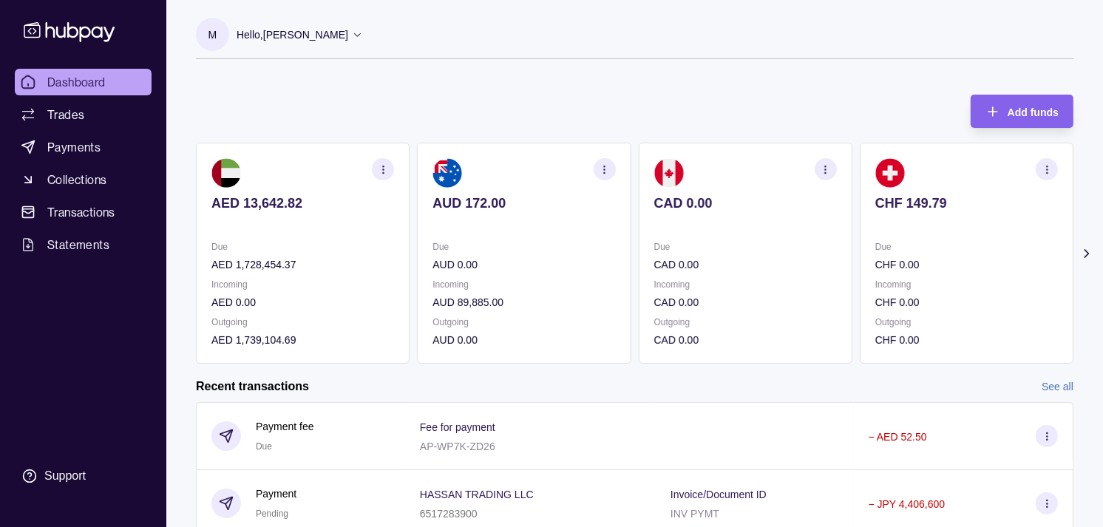
click at [348, 260] on p "AED 1,728,454.37" at bounding box center [303, 265] width 183 height 16
drag, startPoint x: 67, startPoint y: 111, endPoint x: 70, endPoint y: 119, distance: 8.7
click at [67, 111] on span "Trades" at bounding box center [65, 115] width 37 height 18
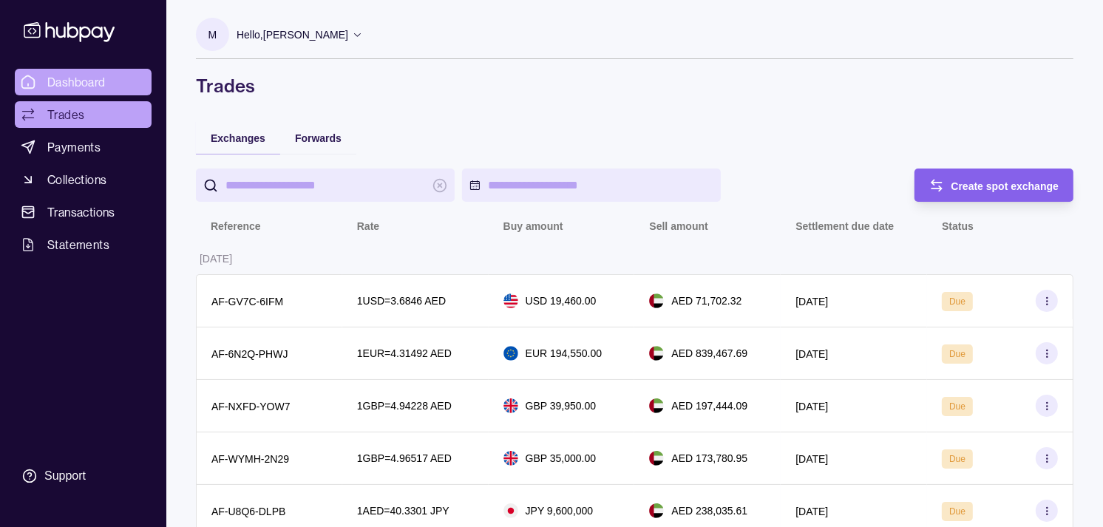
click at [95, 82] on span "Dashboard" at bounding box center [76, 82] width 58 height 18
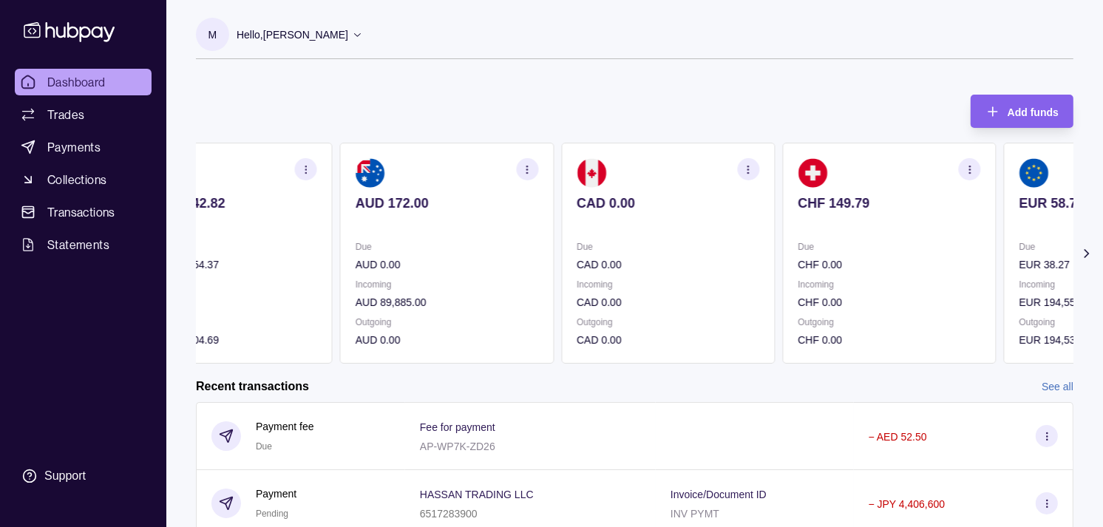
click at [738, 243] on section "CAD 0.00 Due CAD 0.00 Incoming CAD 0.00 Outgoing CAD 0.00" at bounding box center [668, 253] width 214 height 221
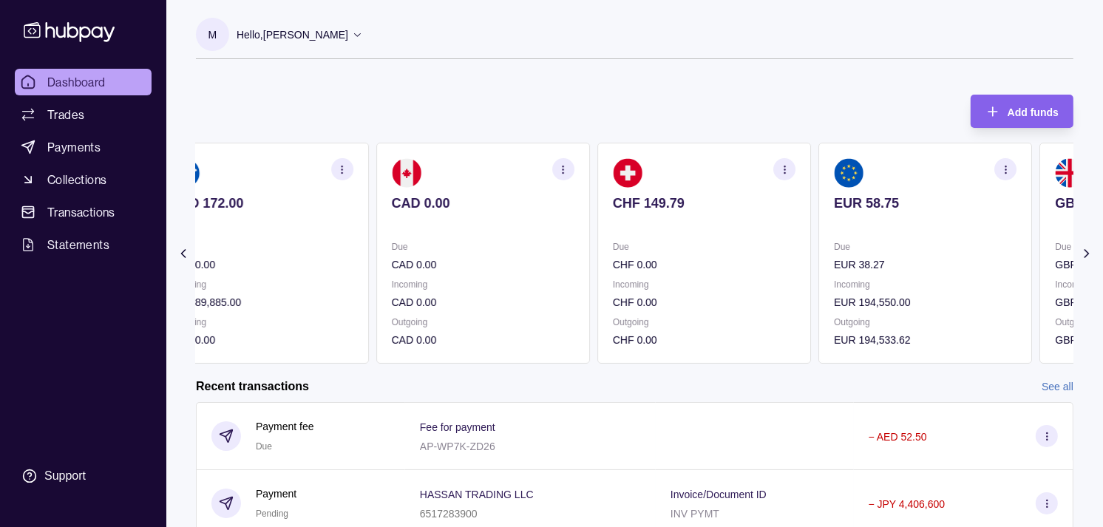
click at [834, 254] on p "Due" at bounding box center [925, 247] width 183 height 16
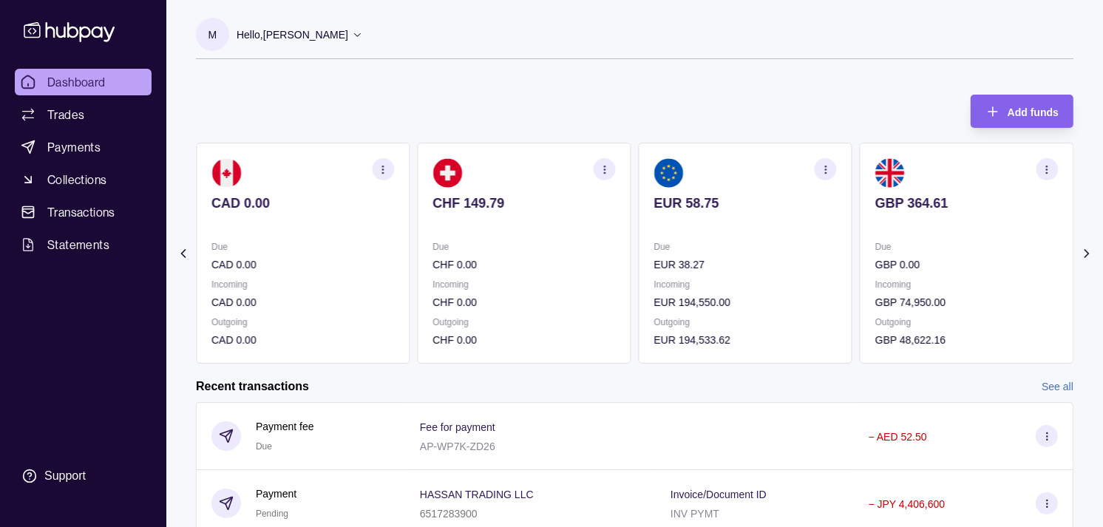
click at [899, 239] on p "Due" at bounding box center [967, 247] width 183 height 16
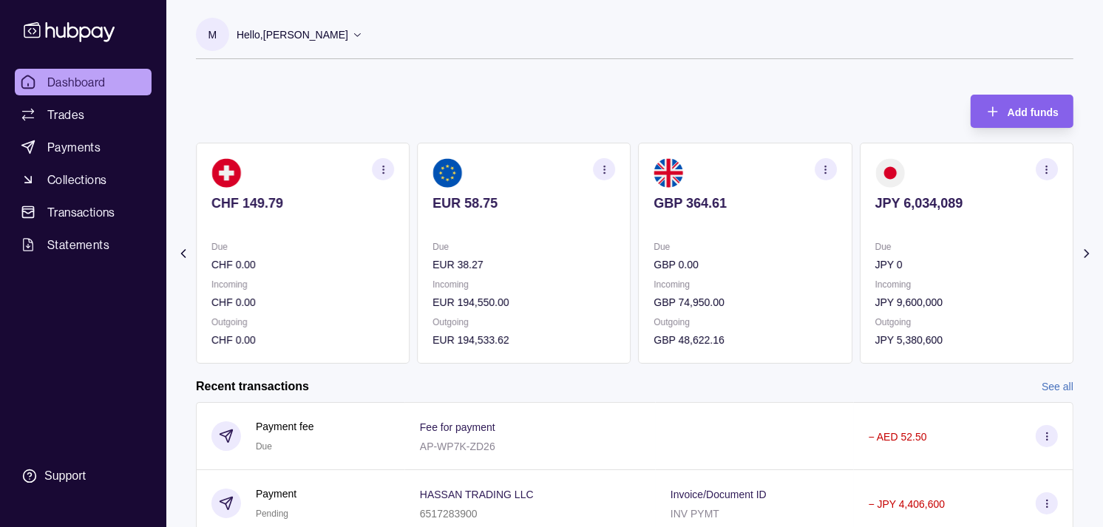
click at [876, 245] on p "Due" at bounding box center [967, 247] width 183 height 16
